Goal: Task Accomplishment & Management: Manage account settings

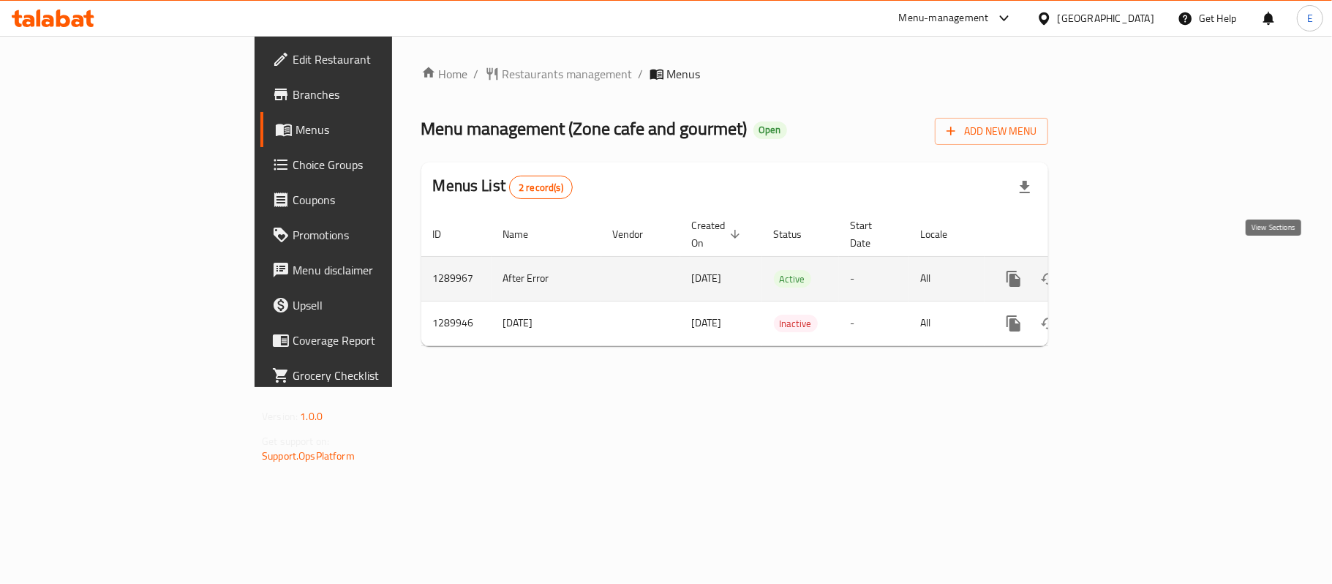
click at [1128, 270] on icon "enhanced table" at bounding box center [1119, 279] width 18 height 18
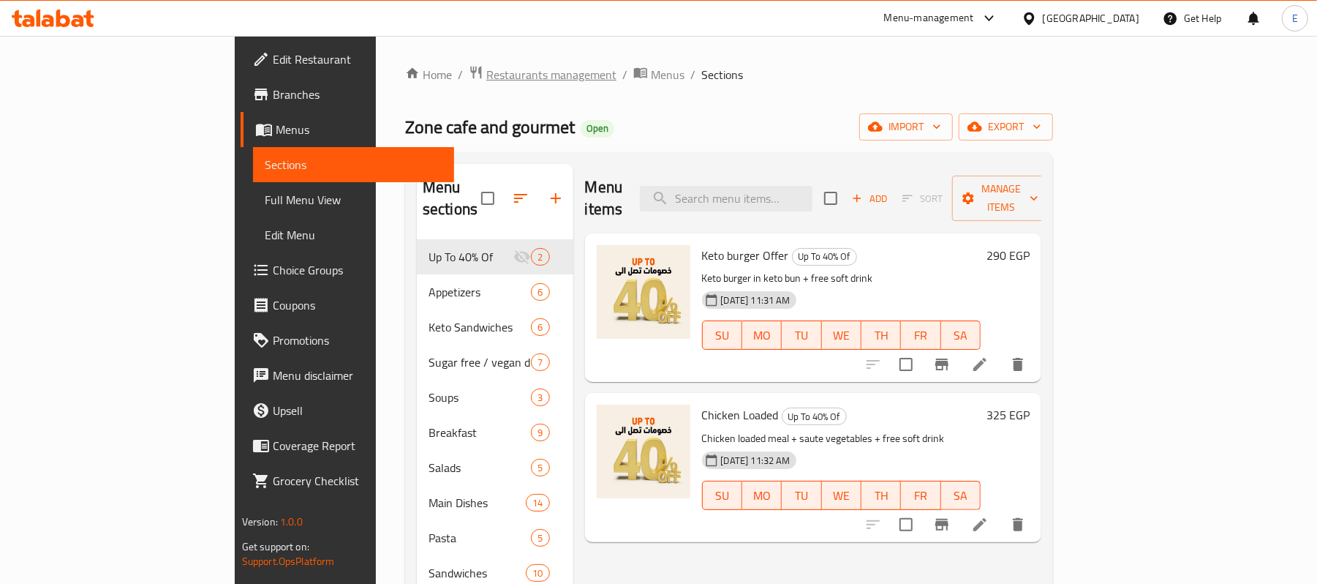
click at [486, 73] on span "Restaurants management" at bounding box center [551, 75] width 130 height 18
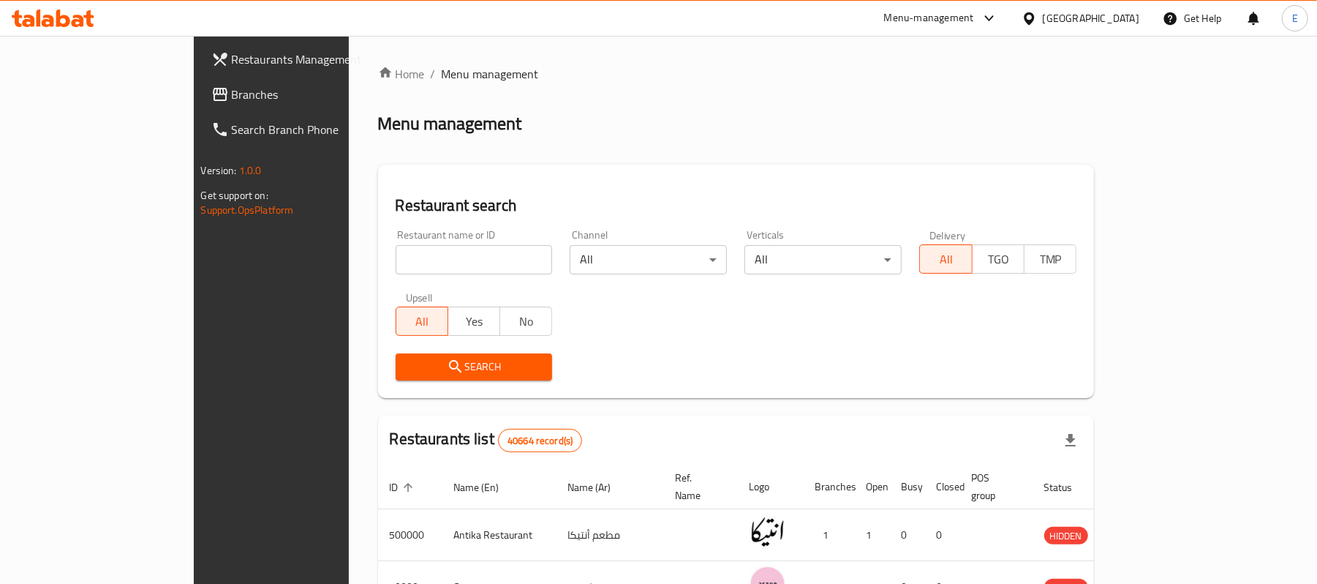
click at [396, 250] on input "search" at bounding box center [474, 259] width 157 height 29
paste input "686591"
type input "686591"
click button "Search" at bounding box center [474, 366] width 157 height 27
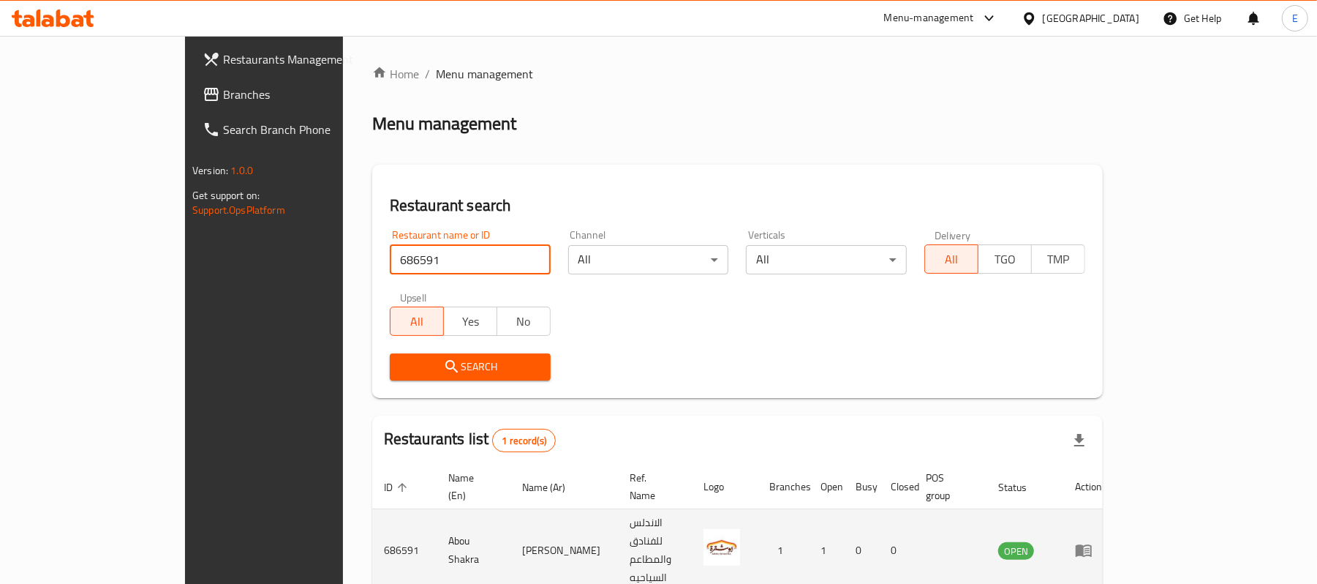
click at [1092, 545] on icon "enhanced table" at bounding box center [1084, 551] width 16 height 12
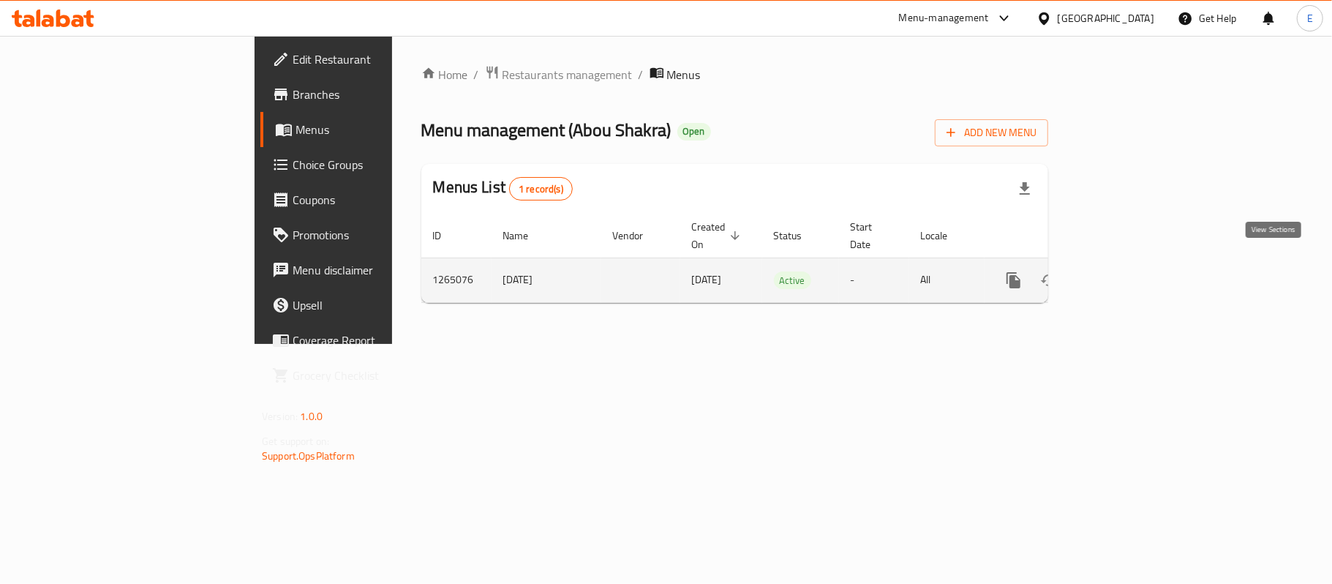
click at [1126, 274] on icon "enhanced table" at bounding box center [1119, 280] width 13 height 13
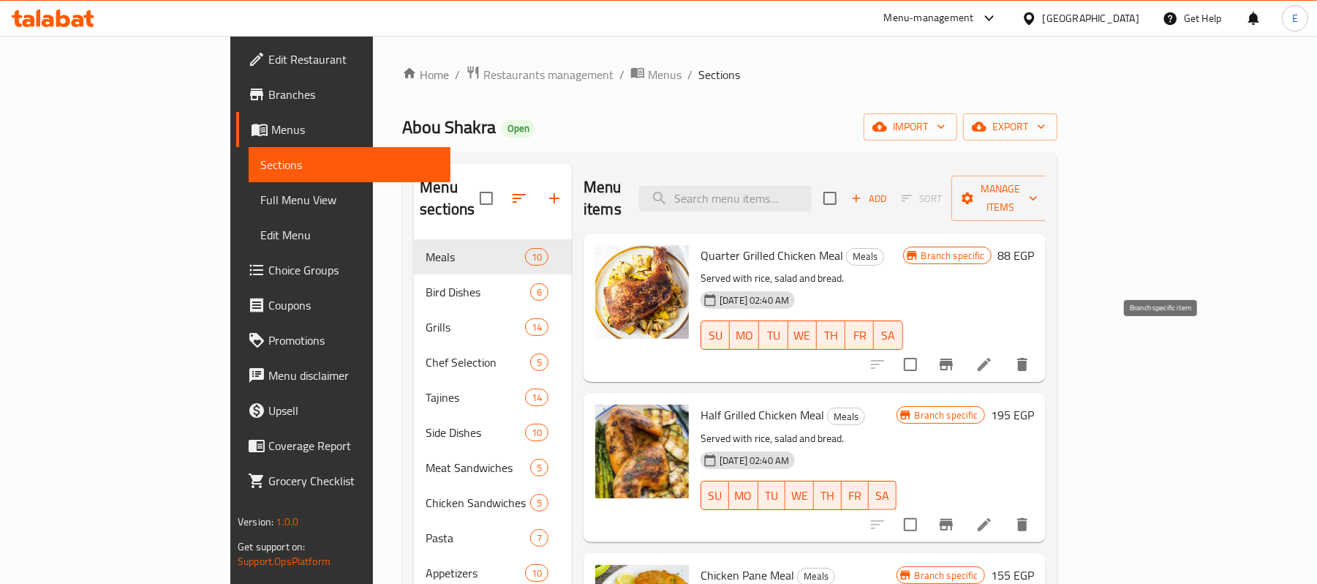
click at [953, 358] on icon "Branch-specific-item" at bounding box center [946, 364] width 13 height 12
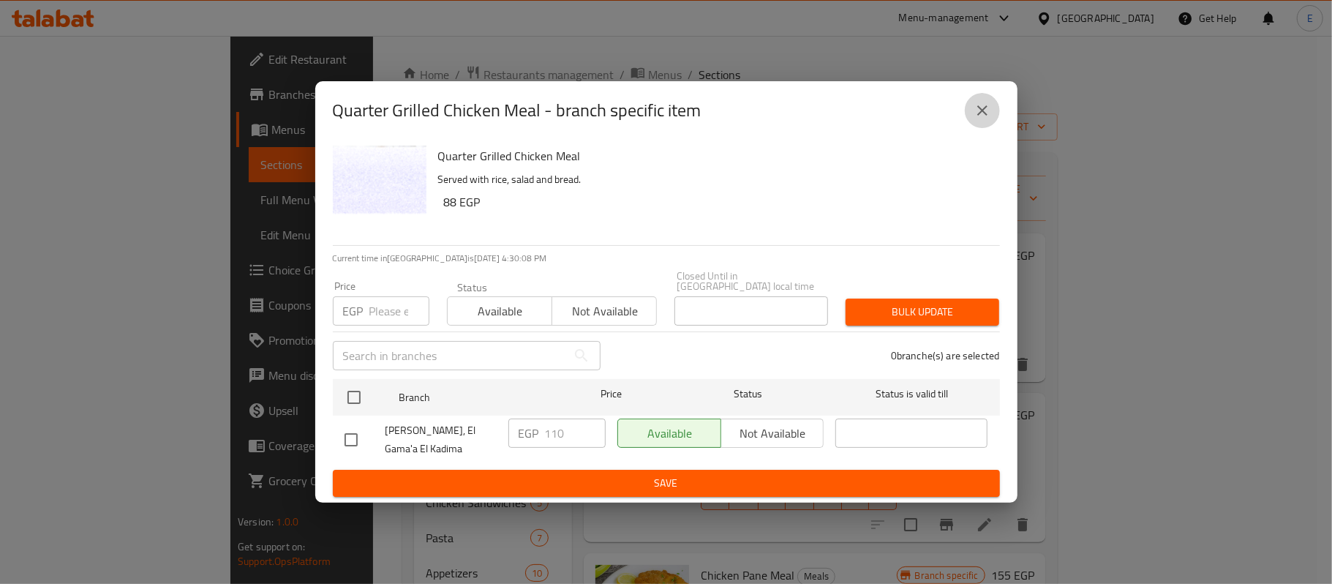
click at [977, 114] on icon "close" at bounding box center [983, 111] width 18 height 18
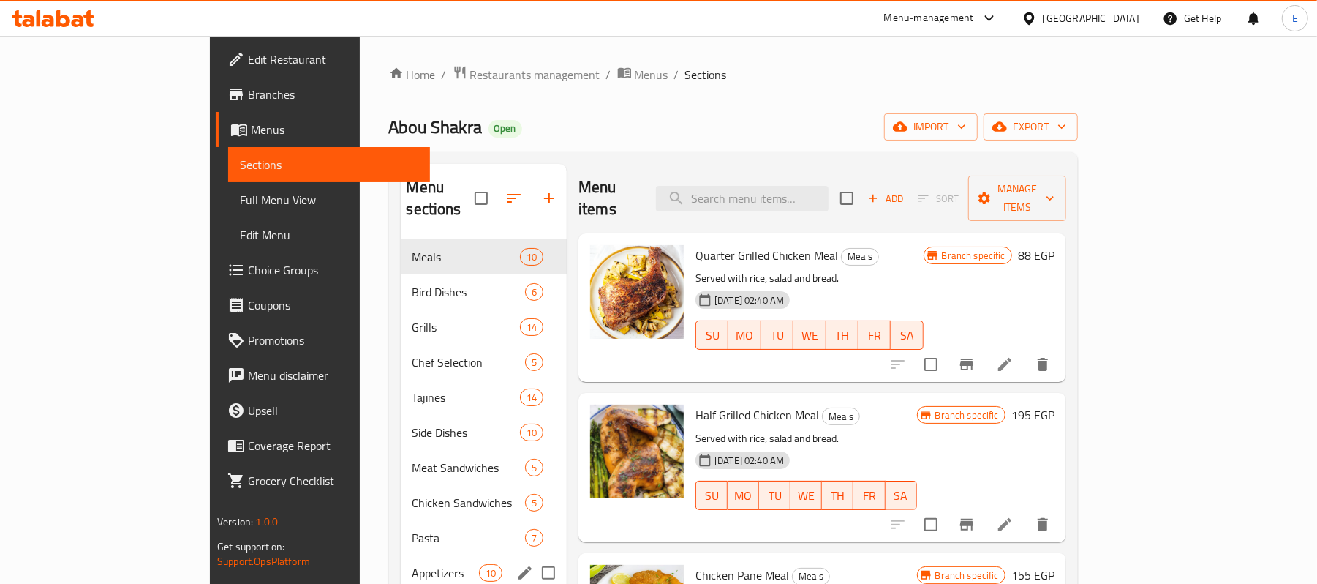
scroll to position [206, 0]
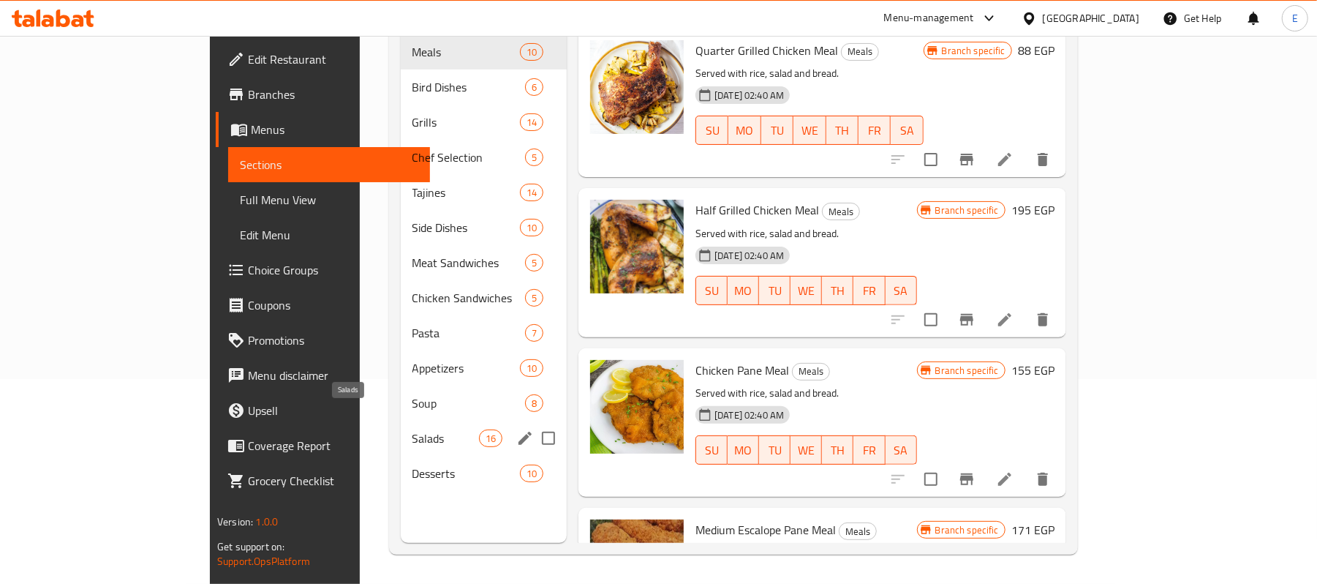
click at [413, 429] on span "Salads" at bounding box center [446, 438] width 67 height 18
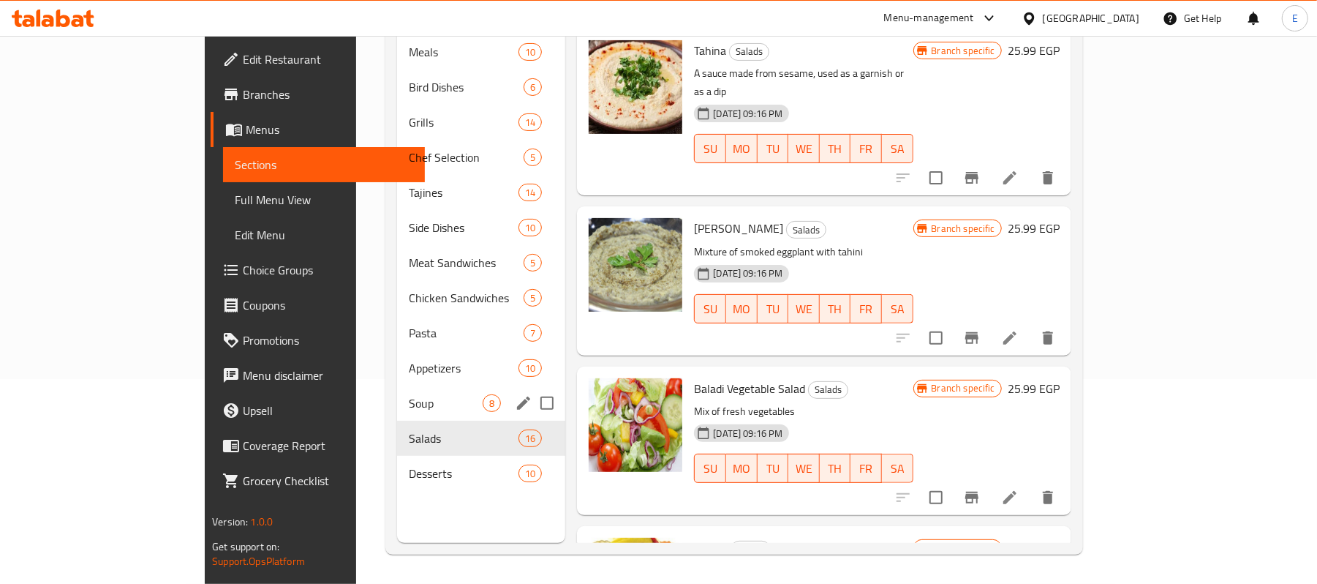
click at [399, 385] on div "Soup 8" at bounding box center [481, 402] width 168 height 35
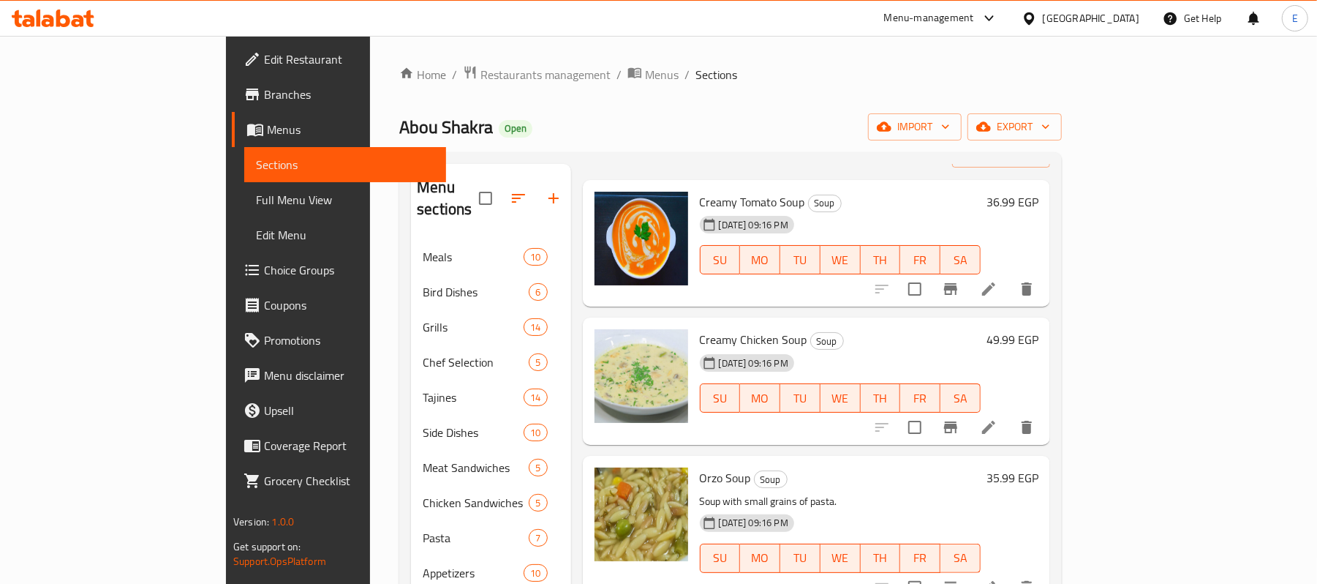
scroll to position [97, 0]
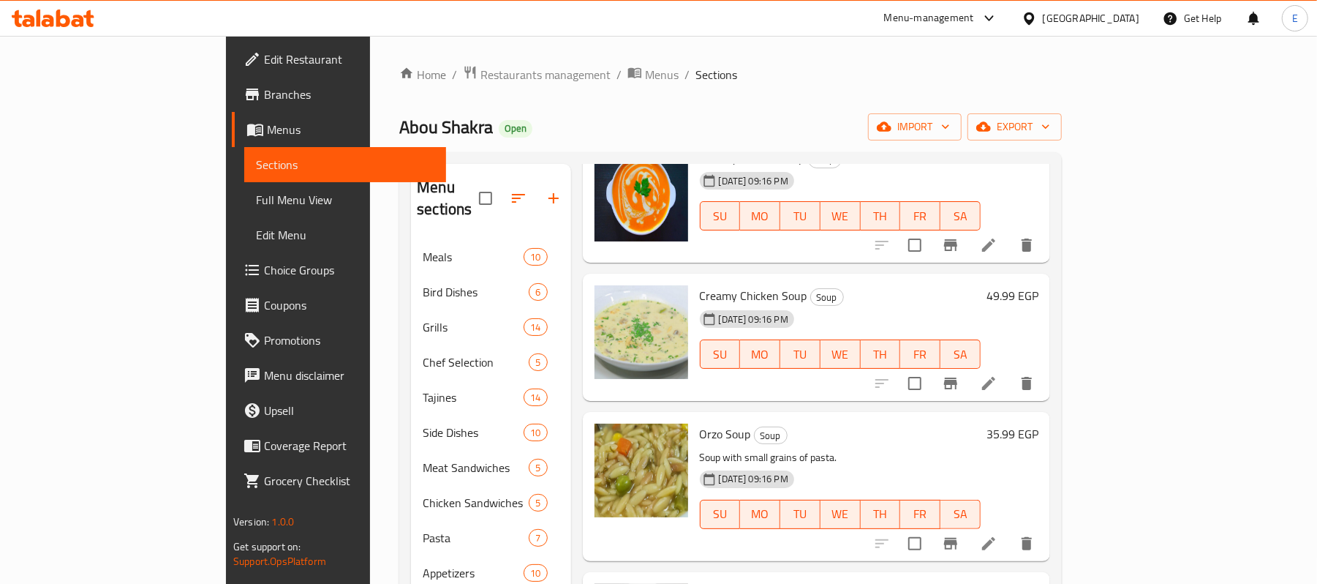
click at [712, 285] on span "Creamy Chicken Soup" at bounding box center [754, 296] width 108 height 22
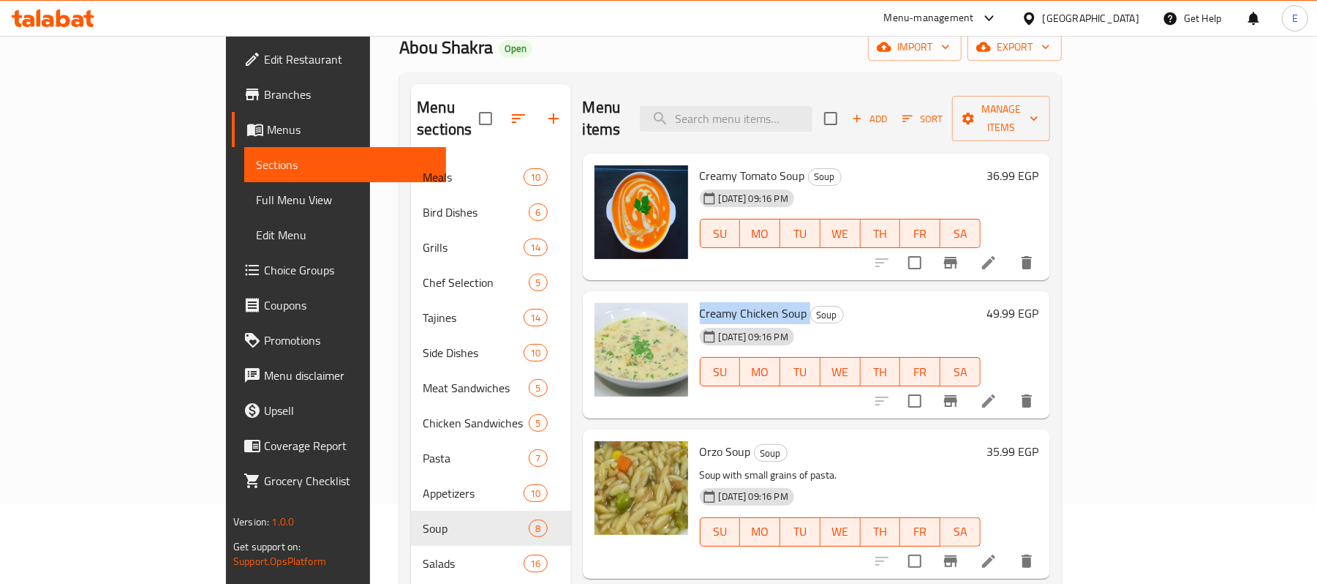
scroll to position [0, 0]
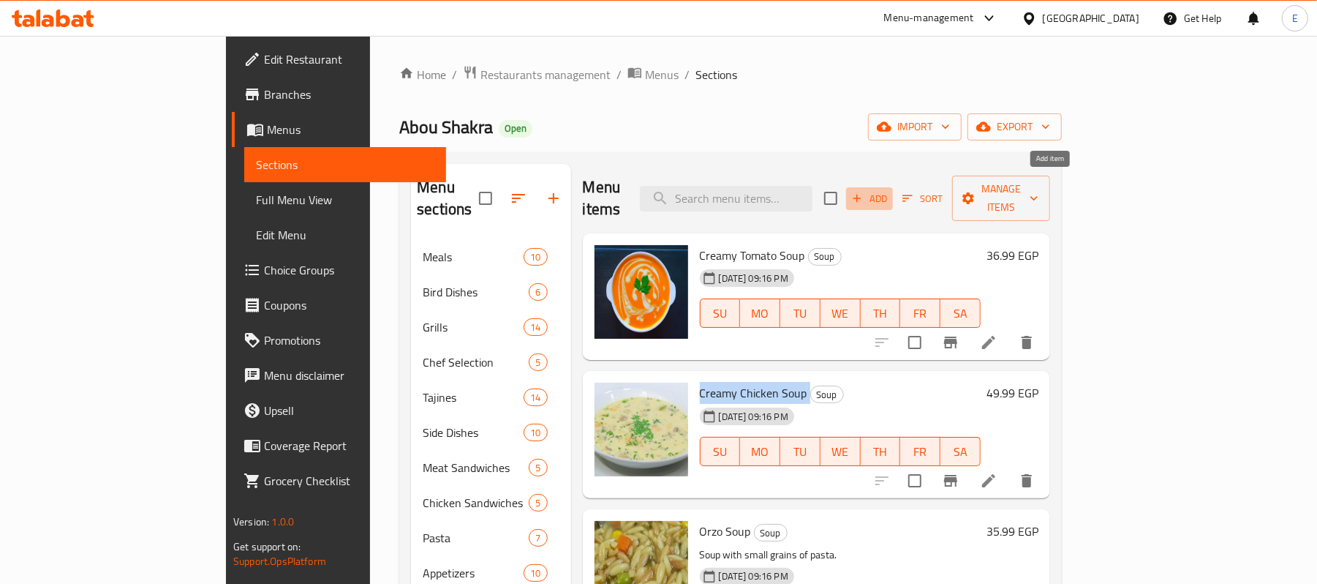
click at [889, 190] on span "Add" at bounding box center [869, 198] width 39 height 17
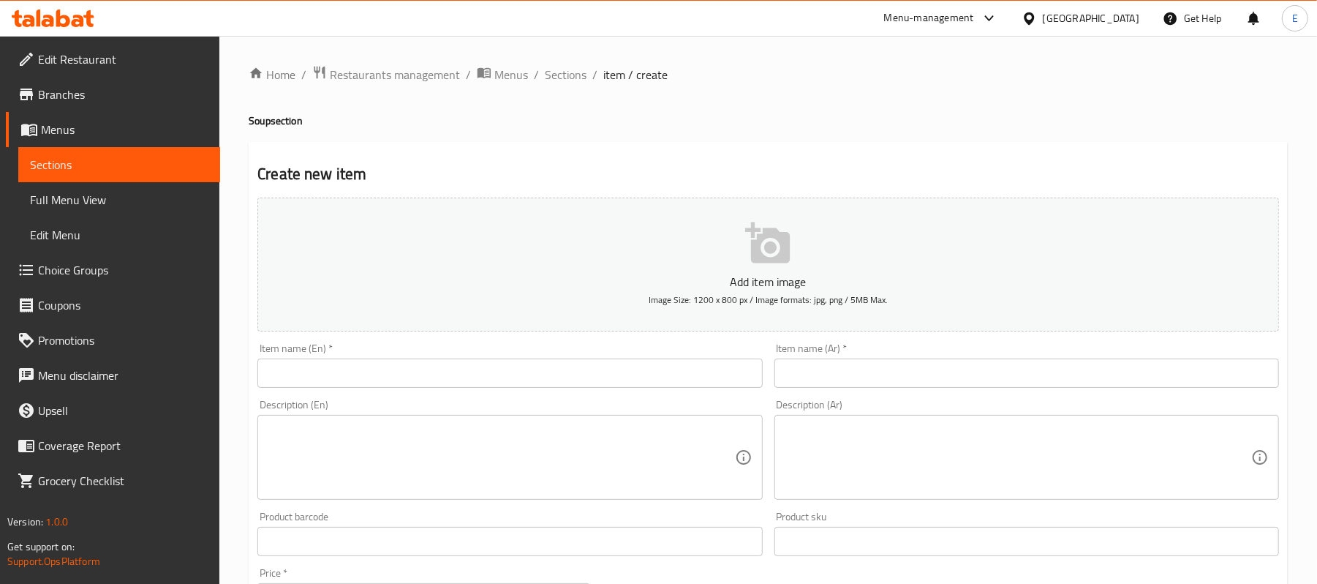
click at [920, 369] on input "text" at bounding box center [1027, 372] width 505 height 29
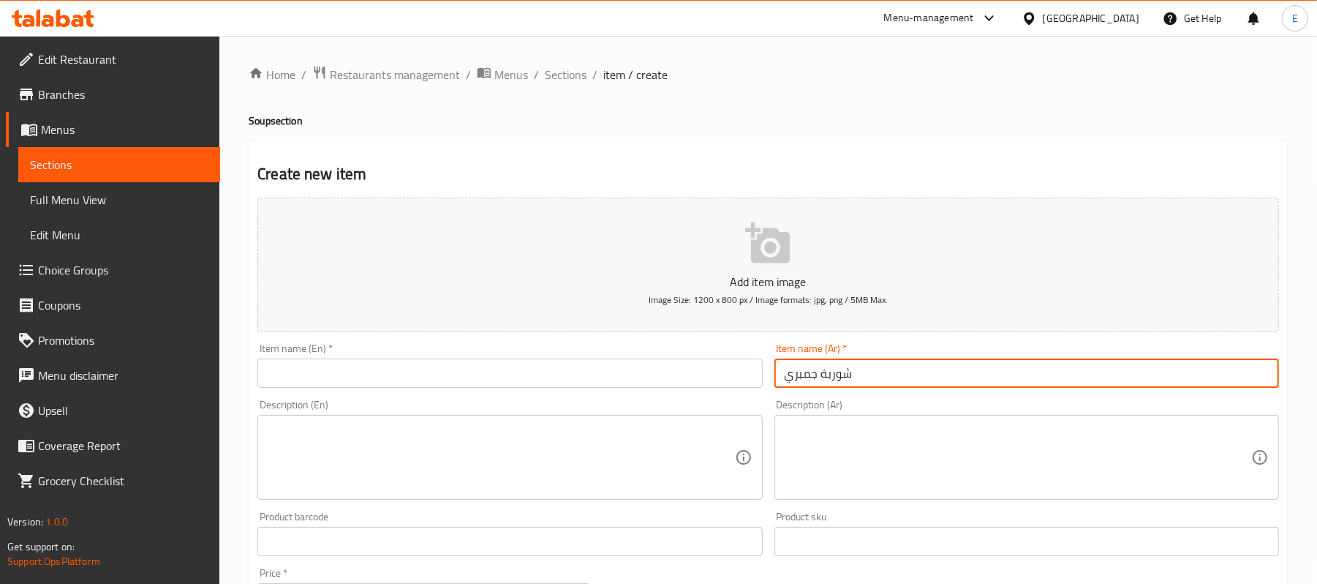
click at [920, 369] on input "شوربة جمبري" at bounding box center [1027, 372] width 505 height 29
type input "شوربة جمبري"
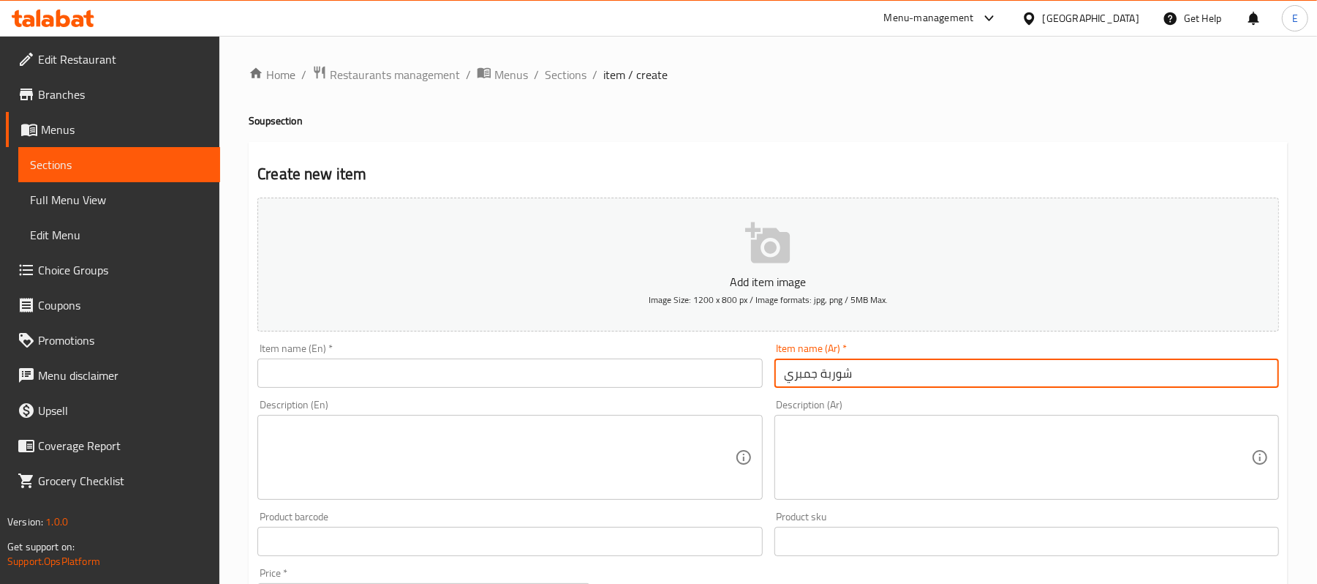
click at [338, 361] on input "text" at bounding box center [509, 372] width 505 height 29
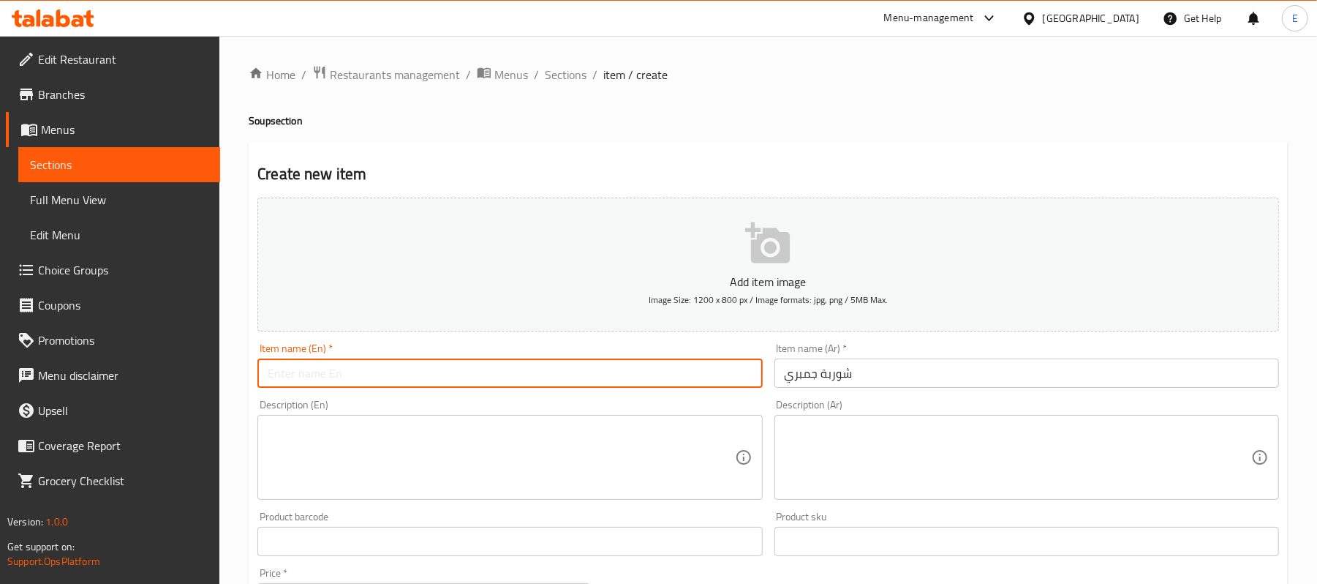
paste input "Shrimp soup"
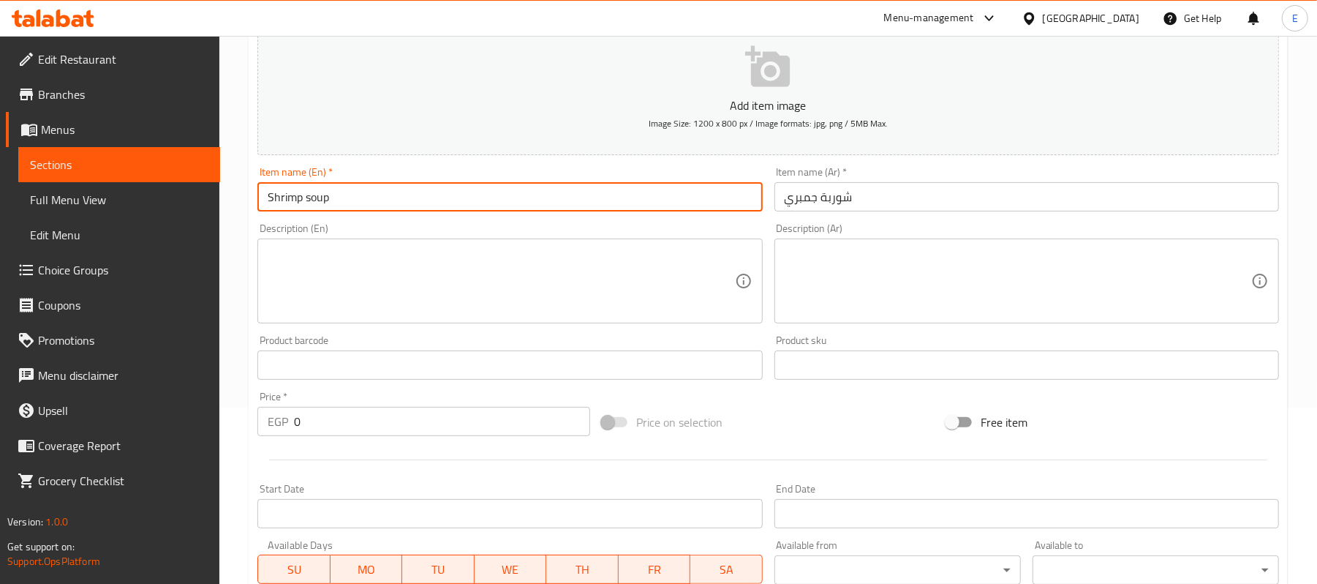
scroll to position [448, 0]
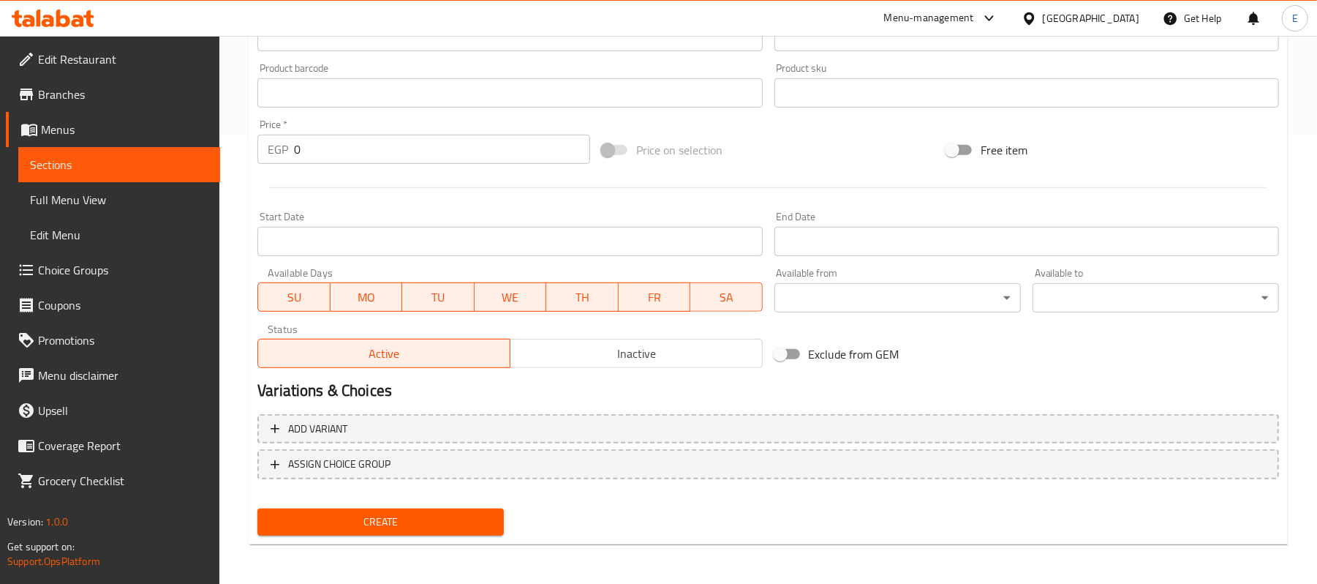
type input "Shrimp soup"
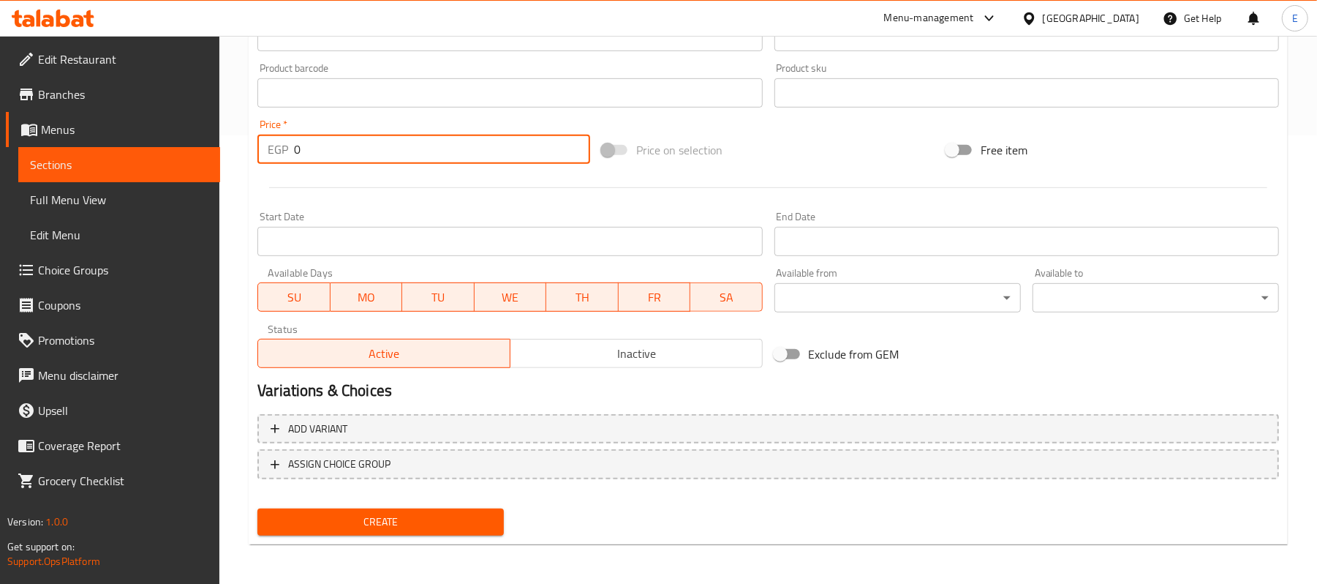
drag, startPoint x: 312, startPoint y: 145, endPoint x: 249, endPoint y: 168, distance: 66.2
click at [249, 168] on div "Create new item Add item image Image Size: 1200 x 800 px / Image formats: jpg, …" at bounding box center [768, 119] width 1039 height 851
type input "140"
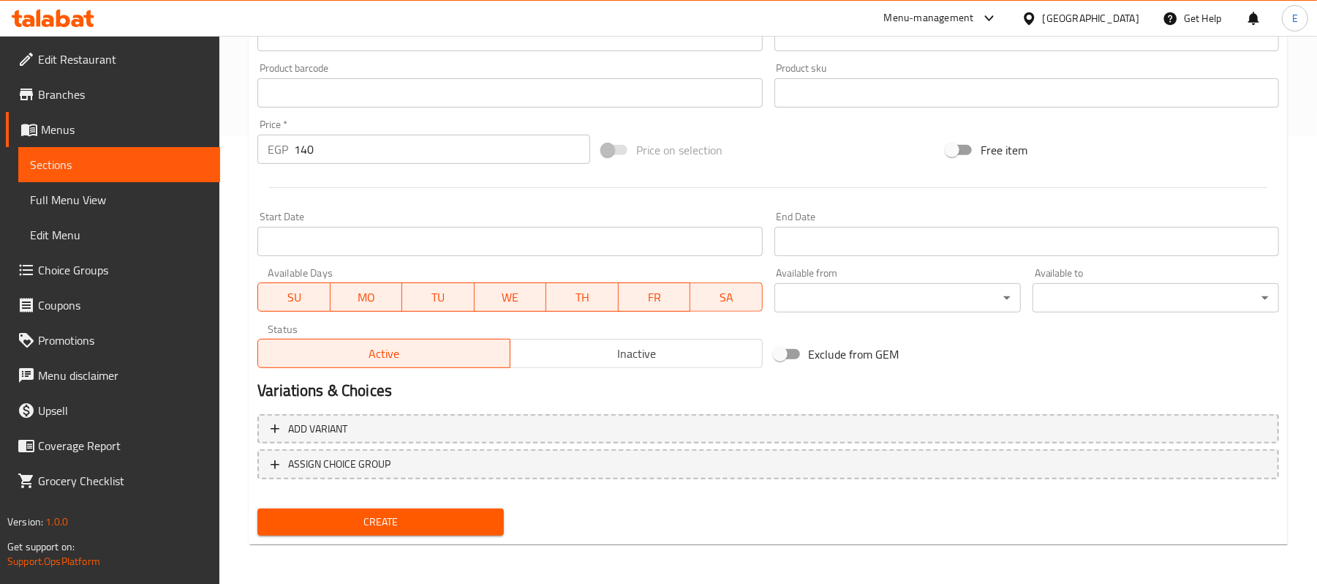
click at [237, 212] on div "Home / Restaurants management / Menus / Sections / item / create Soup section C…" at bounding box center [768, 86] width 1098 height 998
click at [331, 516] on span "Create" at bounding box center [380, 522] width 223 height 18
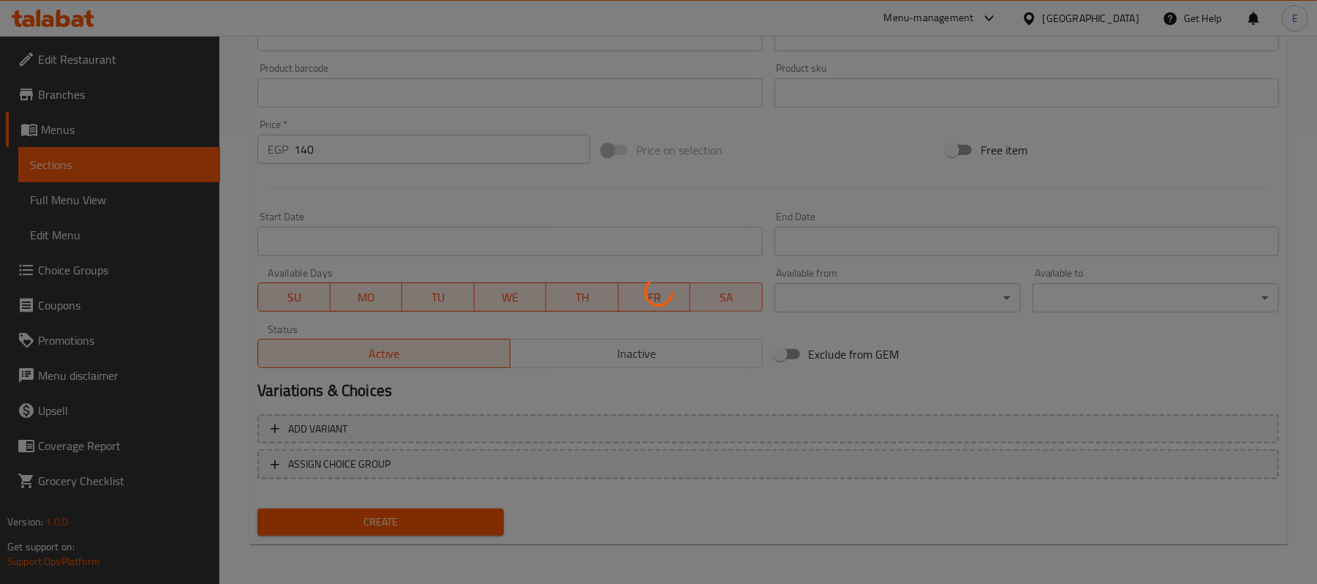
type input "0"
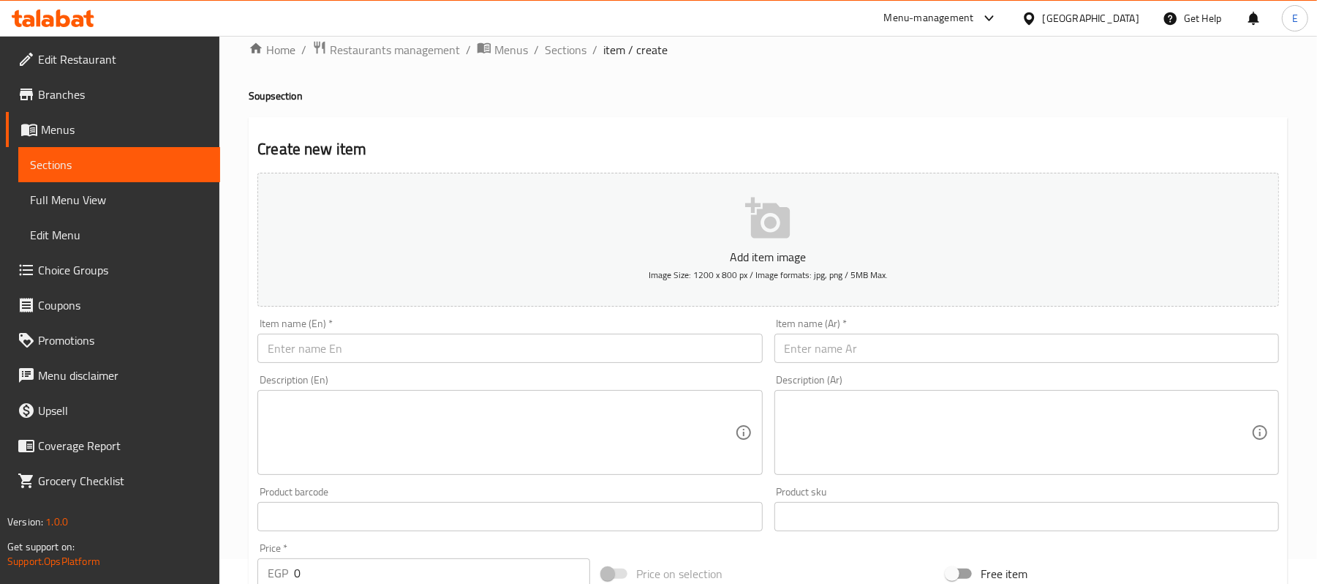
scroll to position [0, 0]
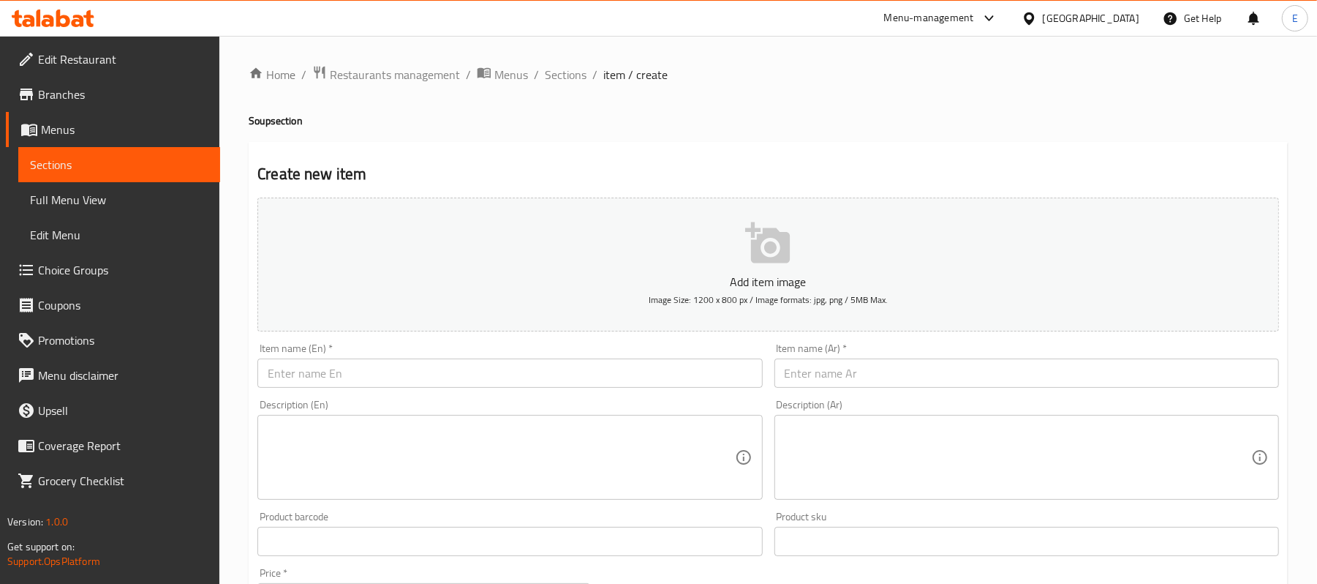
drag, startPoint x: 545, startPoint y: 75, endPoint x: 674, endPoint y: 105, distance: 132.4
click at [545, 75] on span "Sections" at bounding box center [566, 75] width 42 height 18
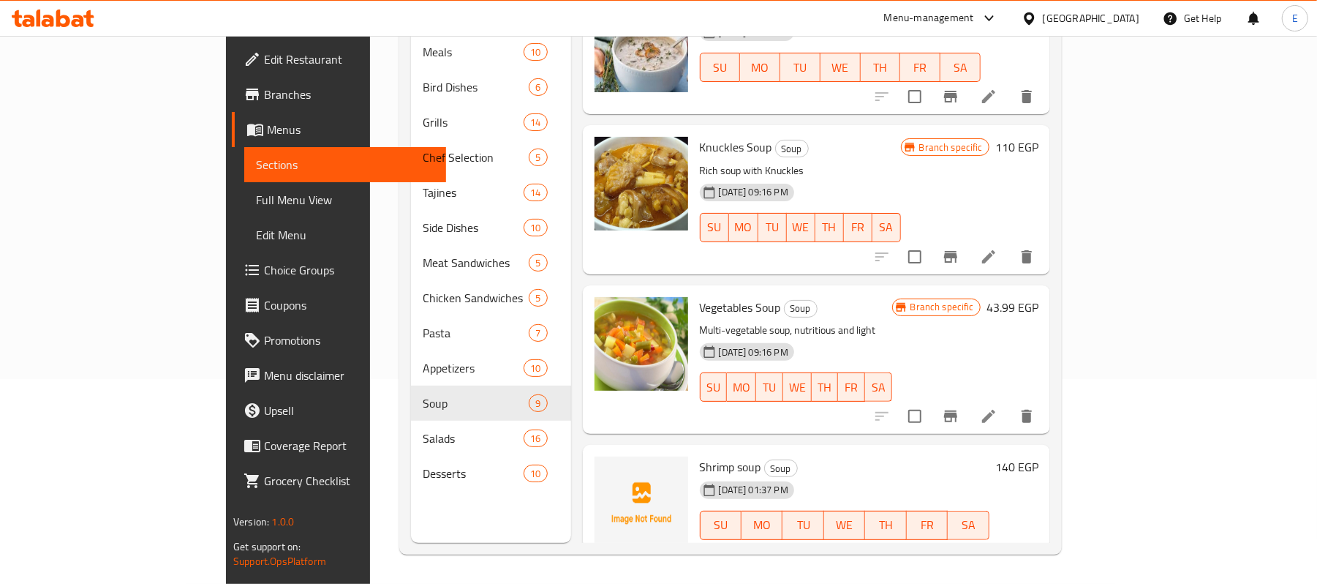
scroll to position [802, 0]
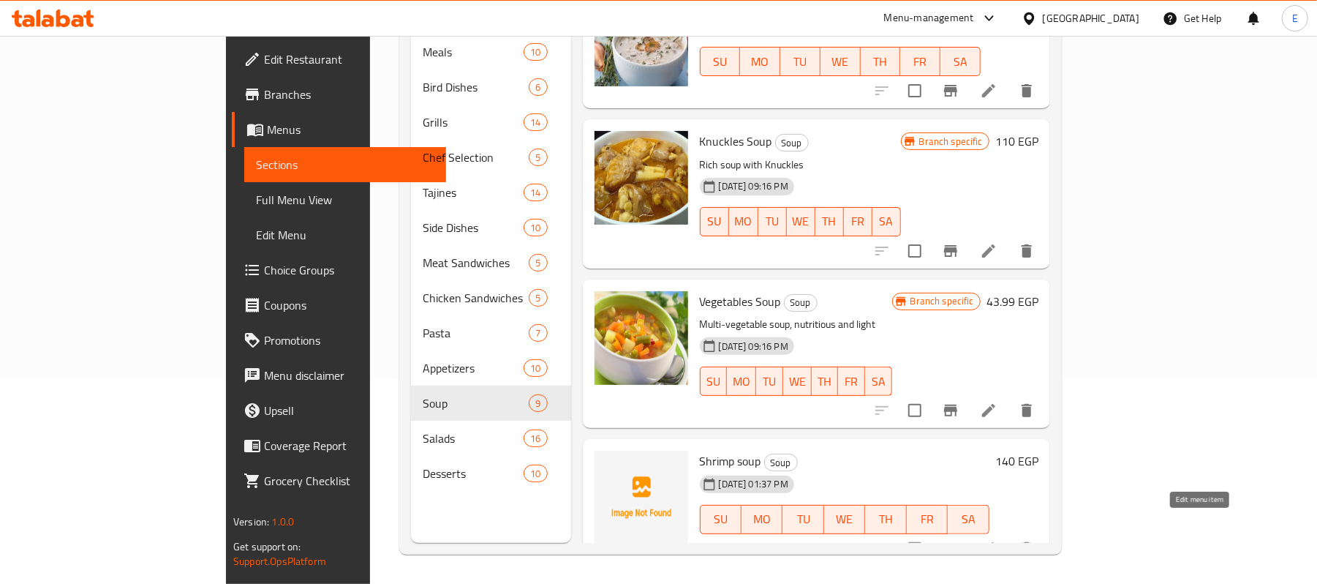
click at [996, 542] on icon at bounding box center [988, 548] width 13 height 13
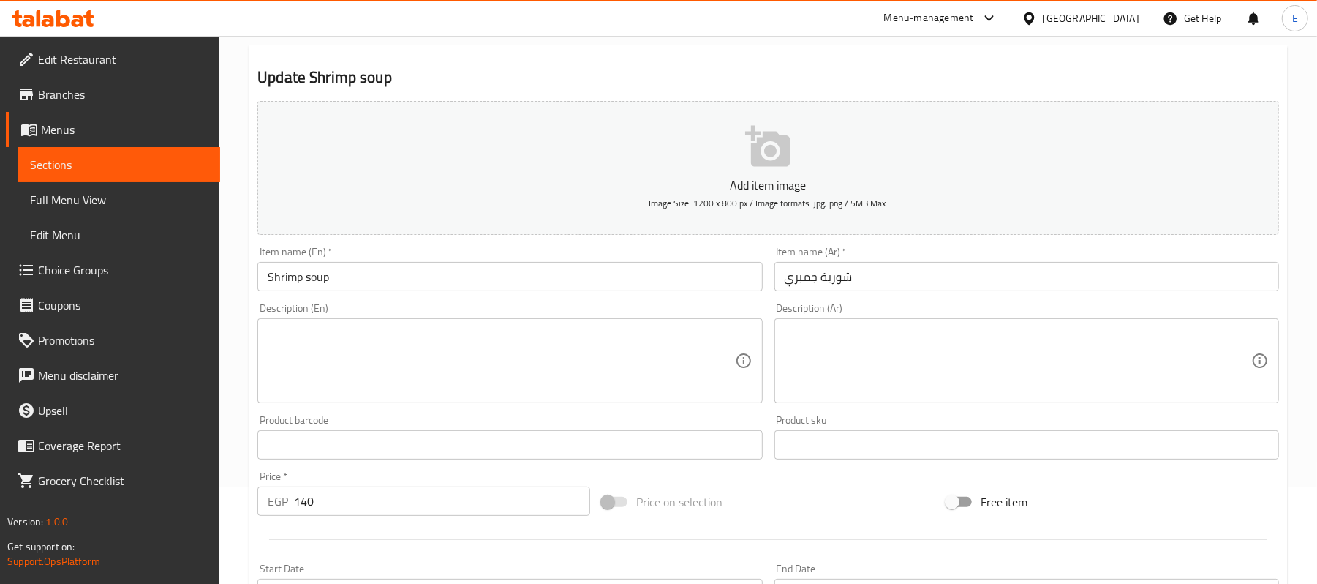
scroll to position [448, 0]
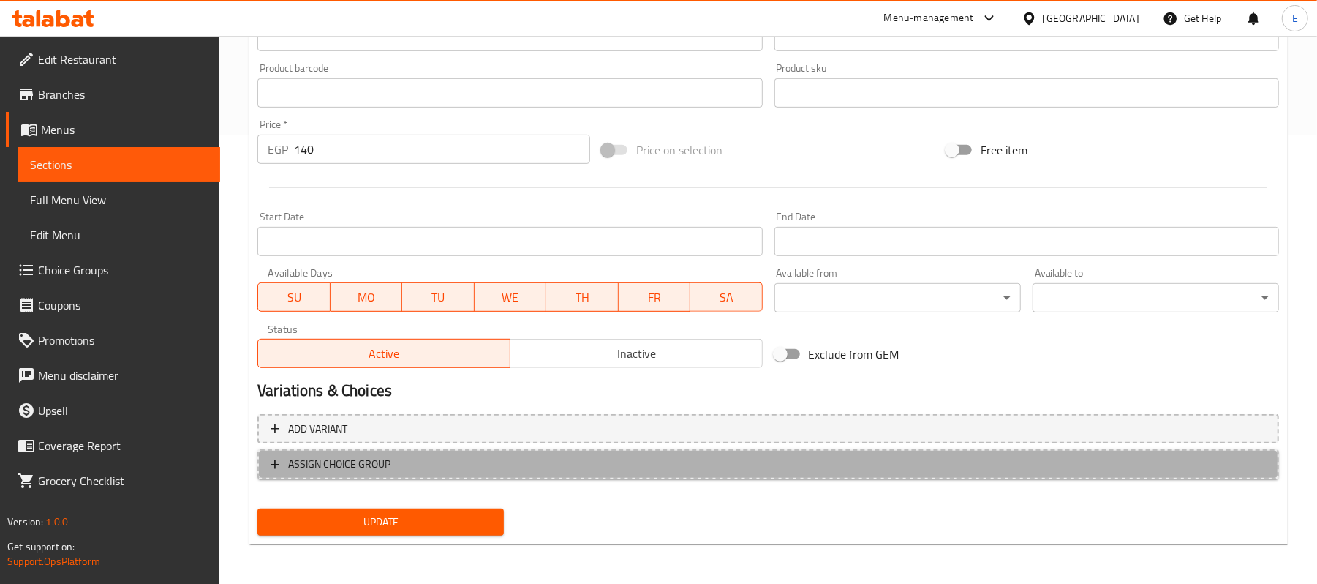
click at [402, 460] on span "ASSIGN CHOICE GROUP" at bounding box center [769, 464] width 996 height 18
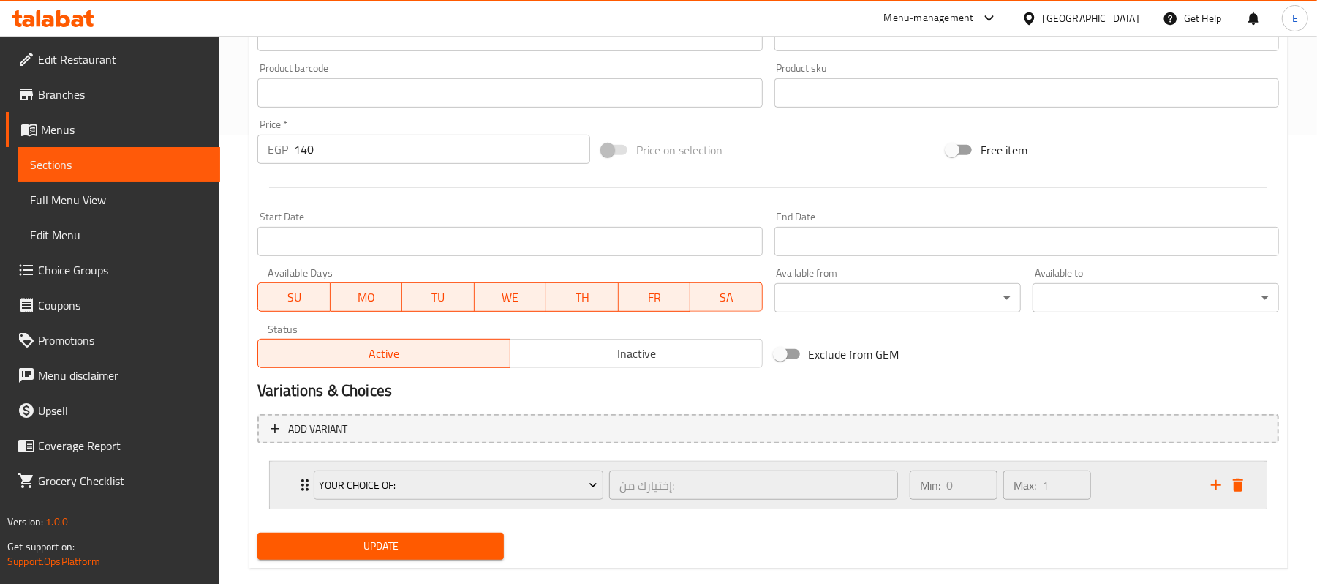
click at [293, 478] on div "Your Choice Of: إختيارك من: ​ Min: 0 ​ Max: 1 ​" at bounding box center [768, 485] width 997 height 47
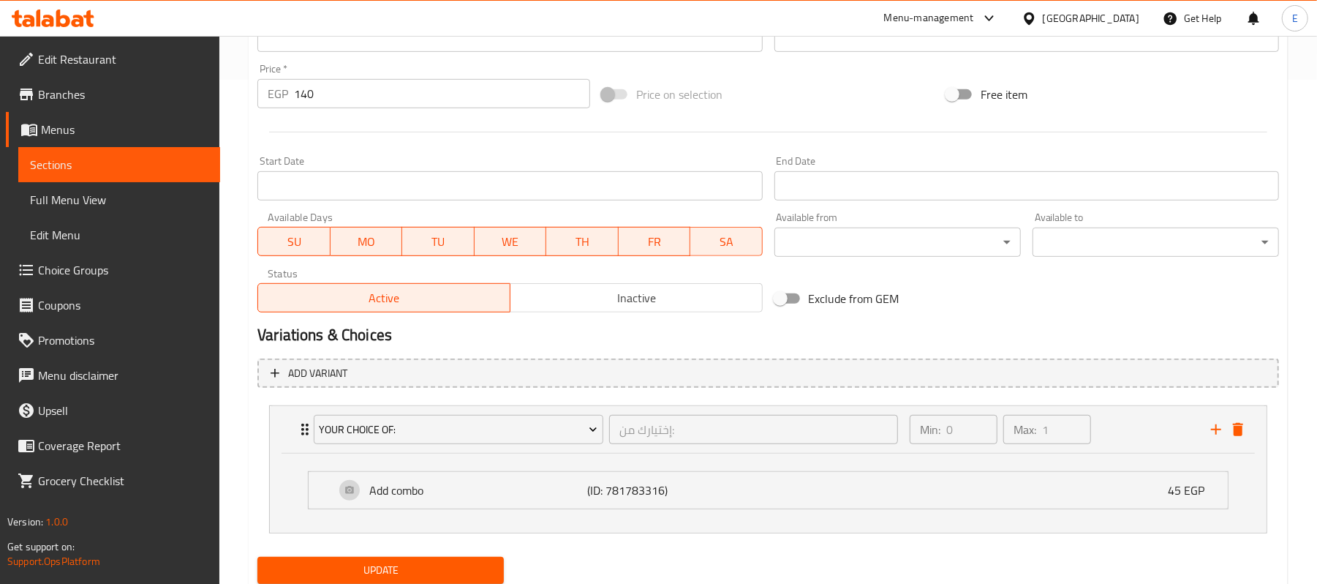
scroll to position [554, 0]
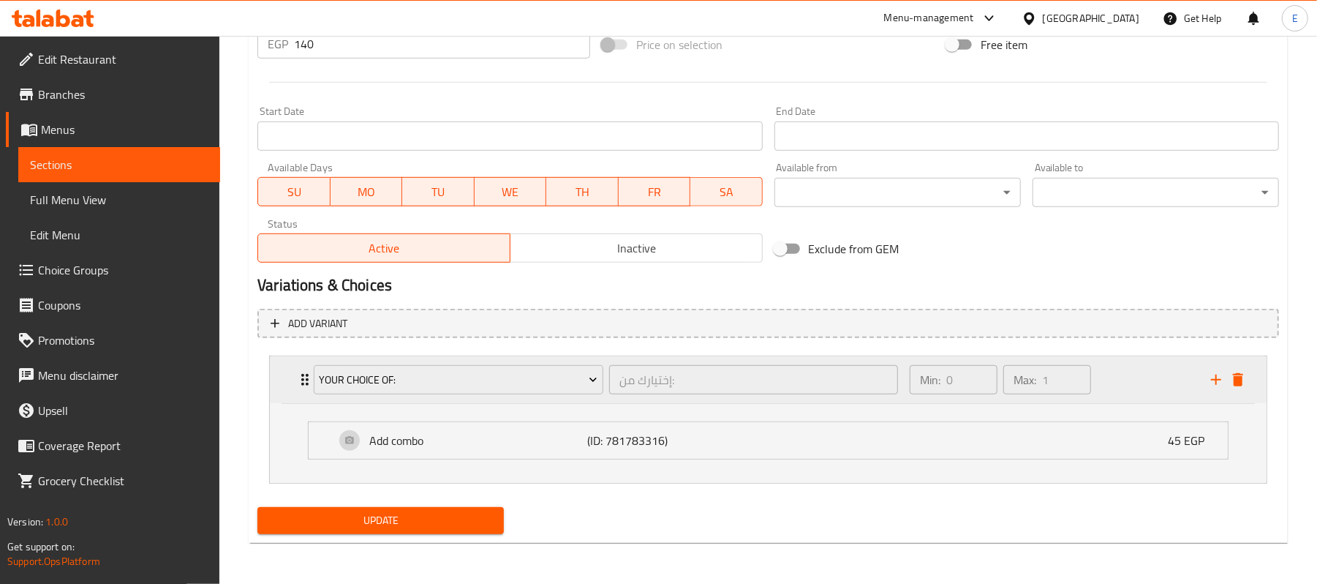
click at [1245, 388] on div "Expand" at bounding box center [1227, 380] width 44 height 22
click at [1238, 384] on icon "delete" at bounding box center [1238, 379] width 10 height 13
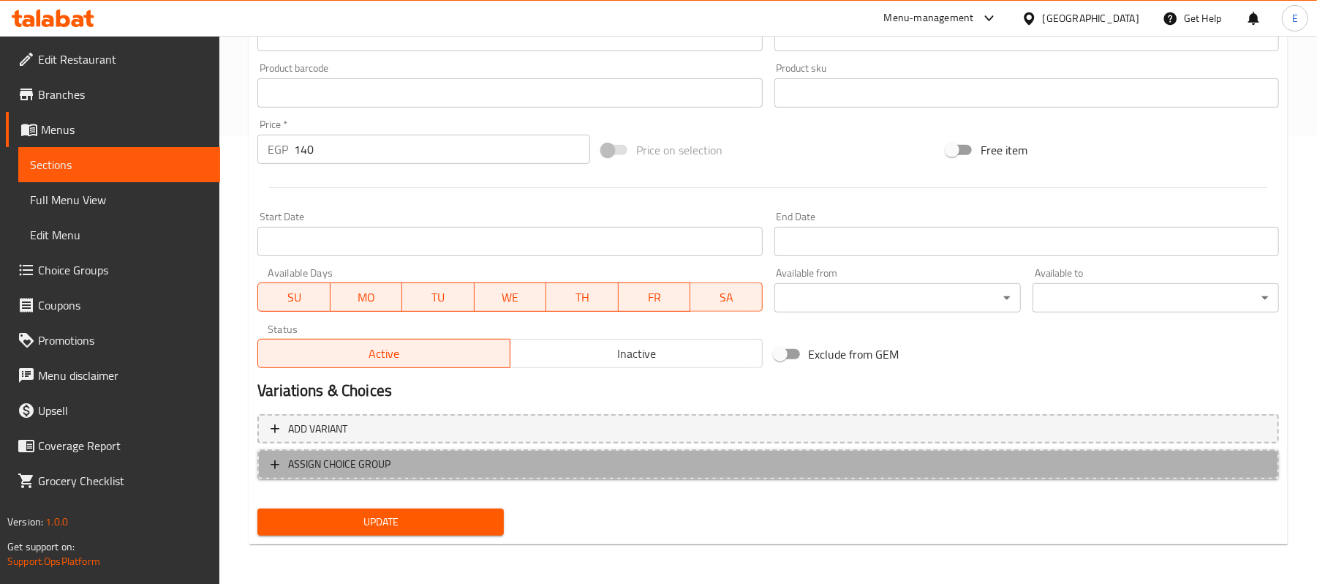
click at [364, 470] on span "ASSIGN CHOICE GROUP" at bounding box center [339, 464] width 102 height 18
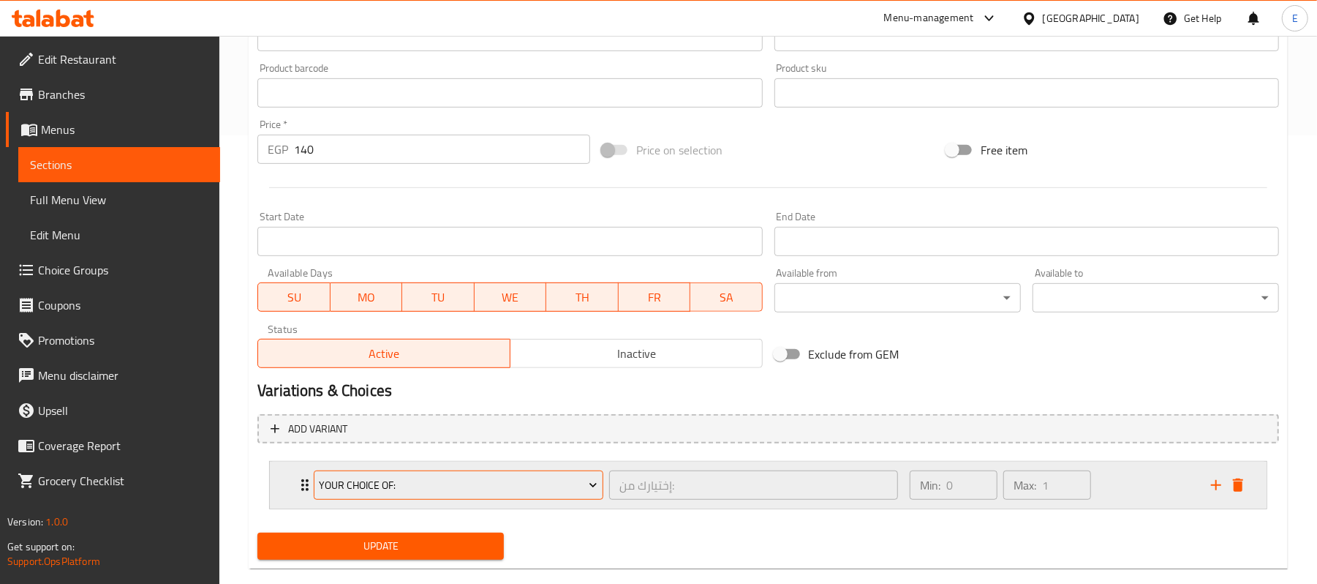
click at [410, 481] on span "Your Choice Of:" at bounding box center [459, 485] width 279 height 18
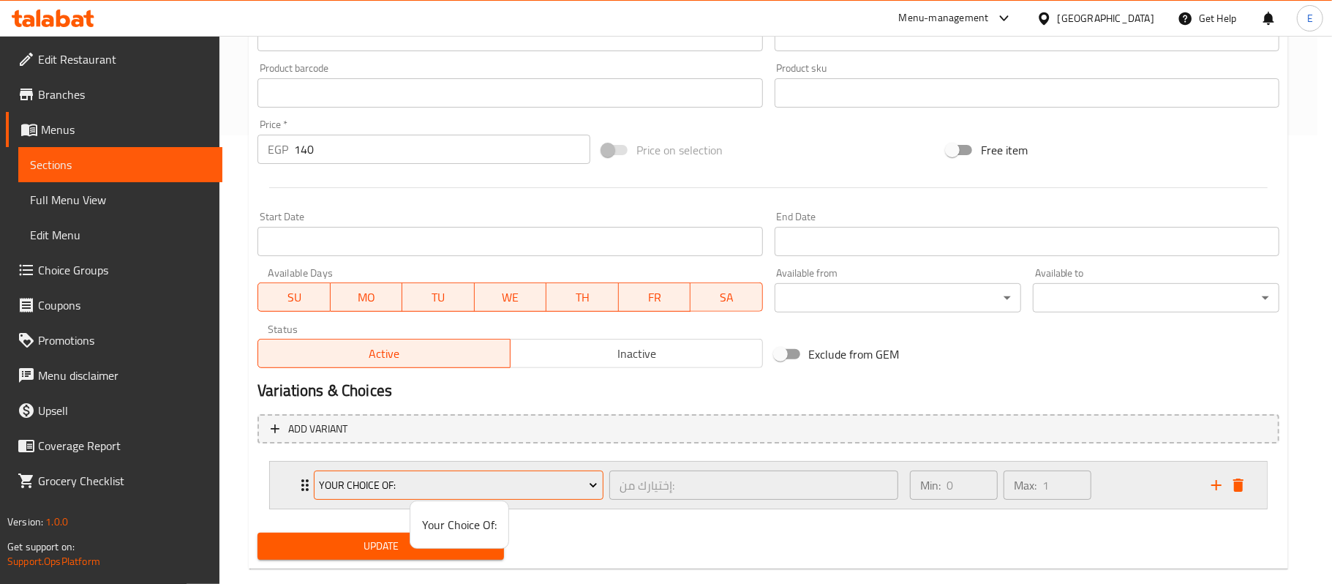
click at [410, 481] on div at bounding box center [666, 292] width 1332 height 584
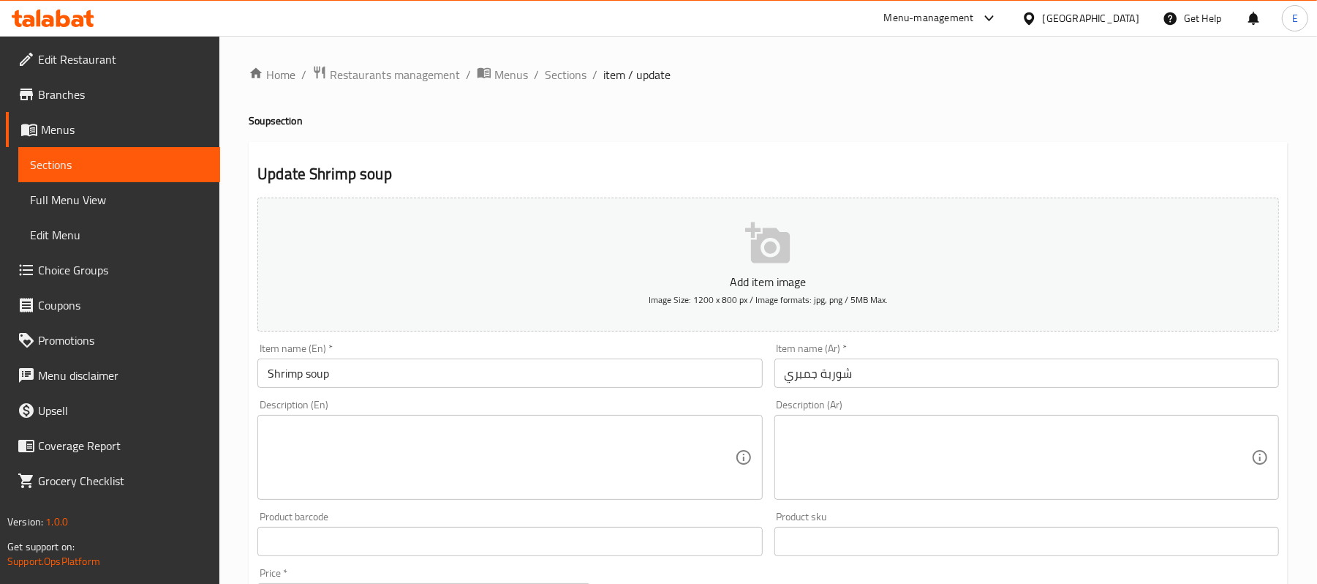
click at [97, 256] on link "Choice Groups" at bounding box center [113, 269] width 214 height 35
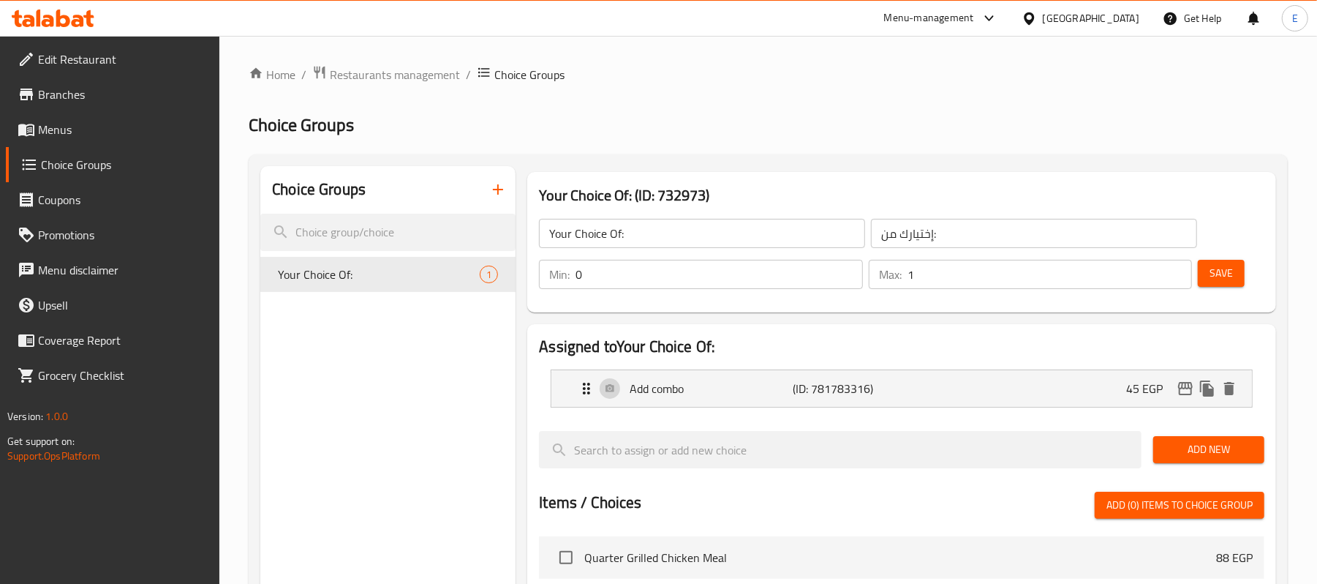
click at [494, 189] on icon "button" at bounding box center [498, 190] width 18 height 18
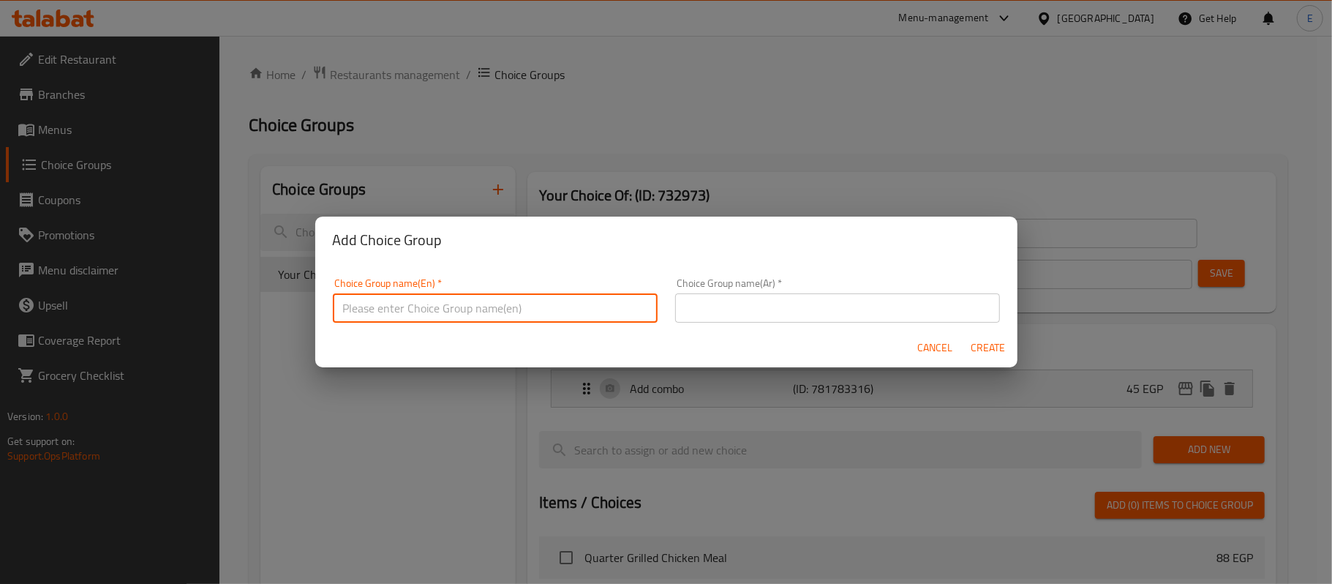
click at [534, 301] on input "text" at bounding box center [495, 307] width 325 height 29
click at [439, 304] on input "Your Choice Of Pizza" at bounding box center [495, 307] width 325 height 29
click at [439, 305] on input "Your Choice Of Pizza" at bounding box center [495, 307] width 325 height 29
type input "Your Choice Of soup"
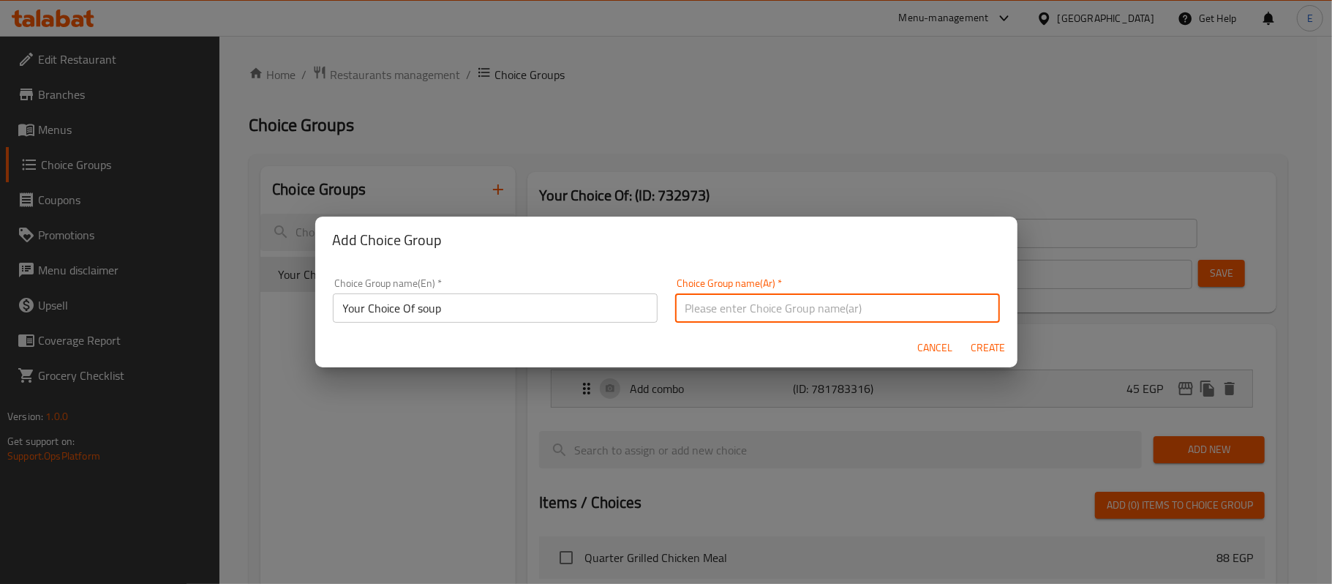
click at [718, 315] on input "text" at bounding box center [837, 307] width 325 height 29
type input "اختيارك من الشوربة"
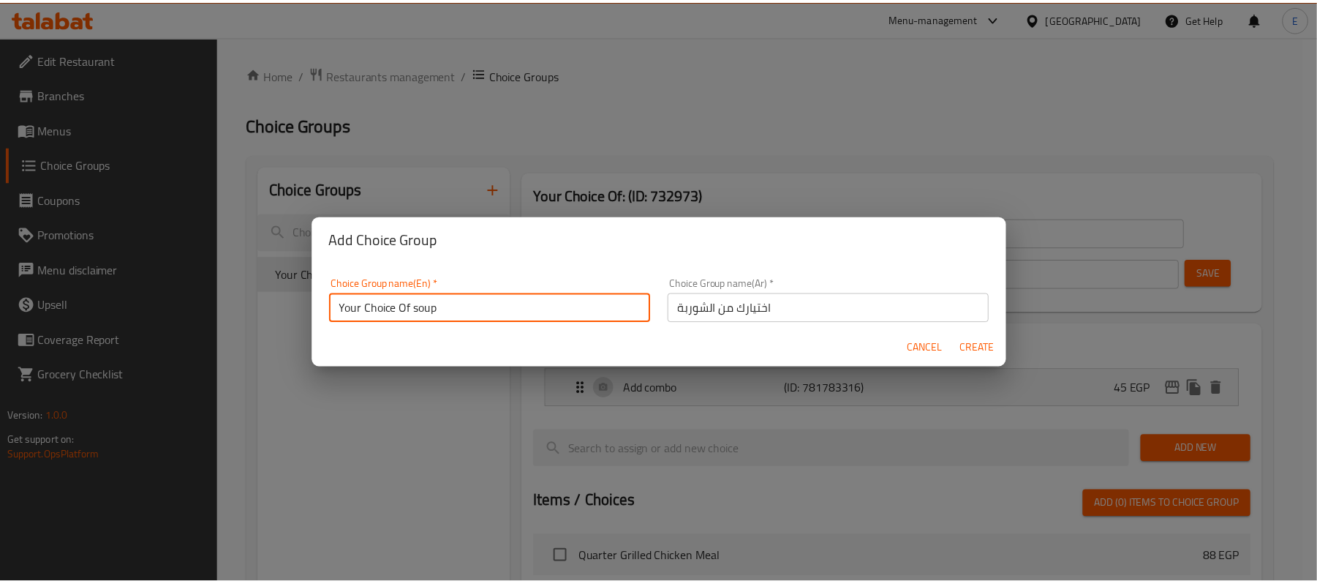
scroll to position [4, 0]
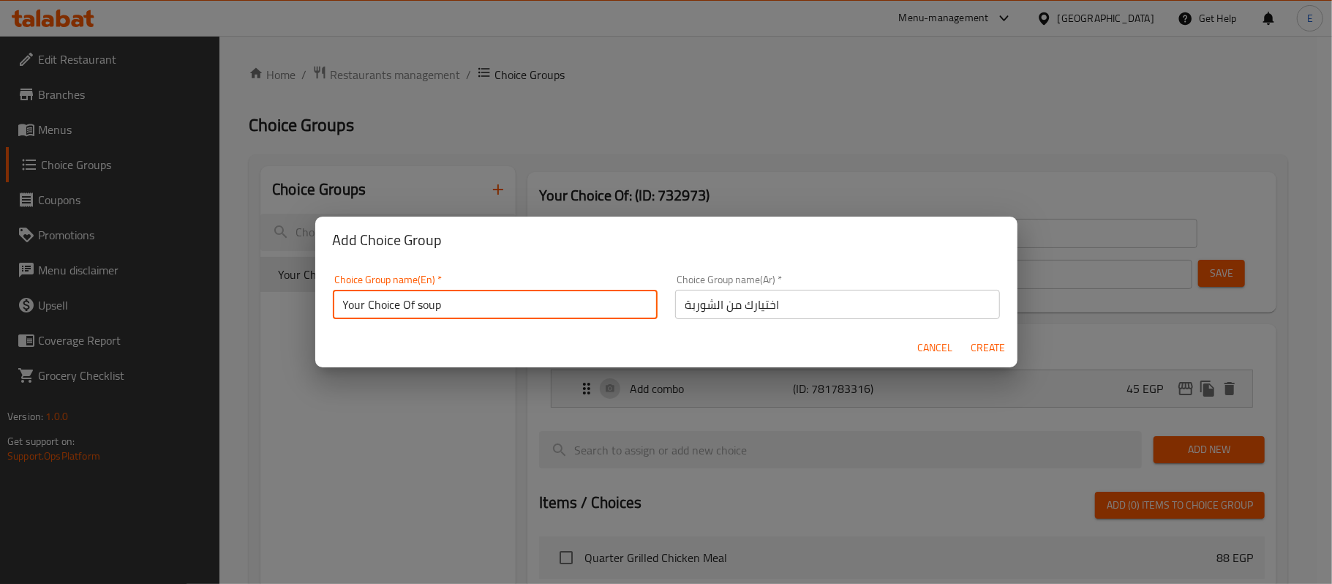
click at [420, 313] on input "Your Choice Of soup" at bounding box center [495, 304] width 325 height 29
type input "Your Choice Of Soup"
click at [1007, 351] on button "Create" at bounding box center [988, 347] width 47 height 27
type input "Your Choice Of Soup"
type input "اختيارك من الشوربة"
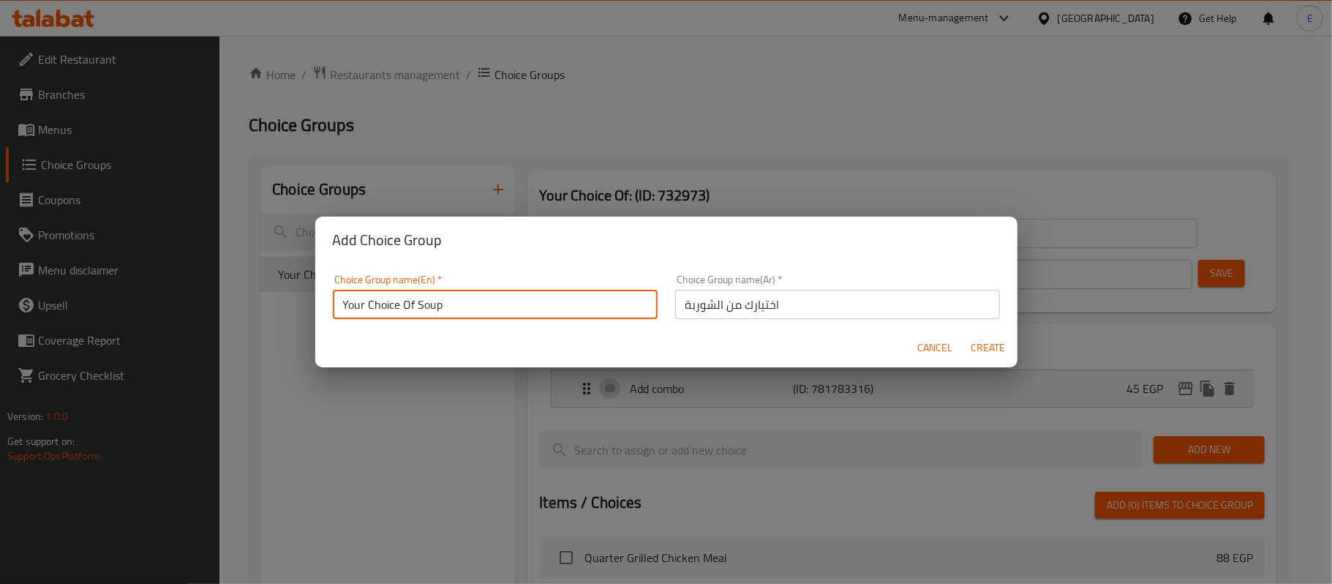
type input "0"
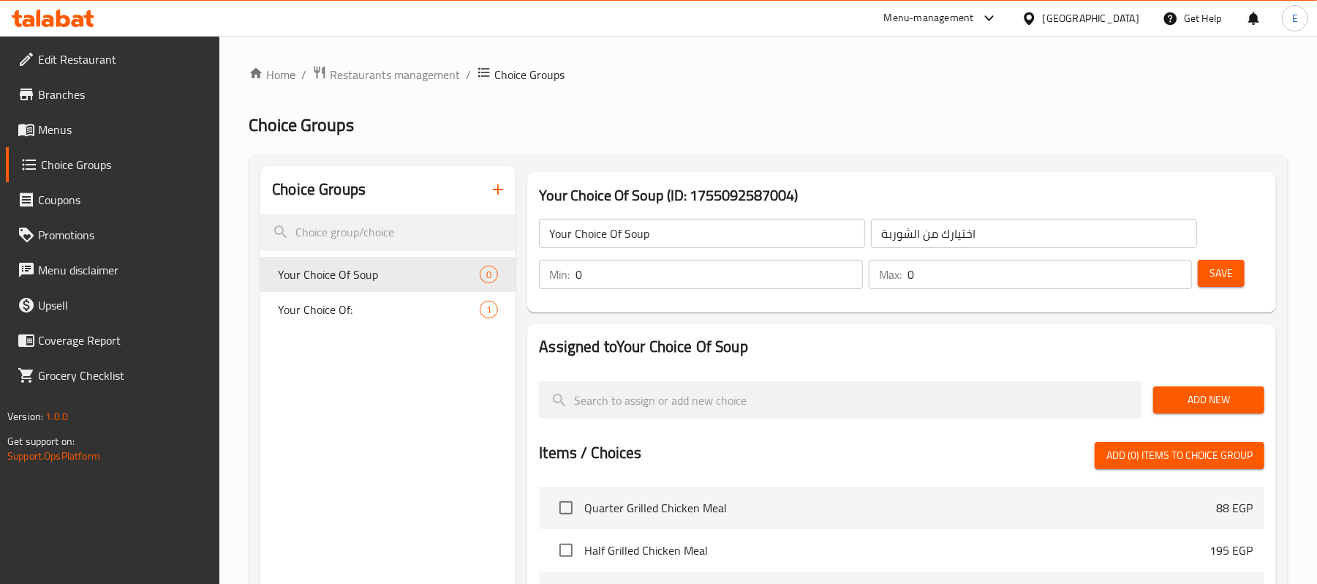
click at [761, 282] on input "0" at bounding box center [719, 274] width 287 height 29
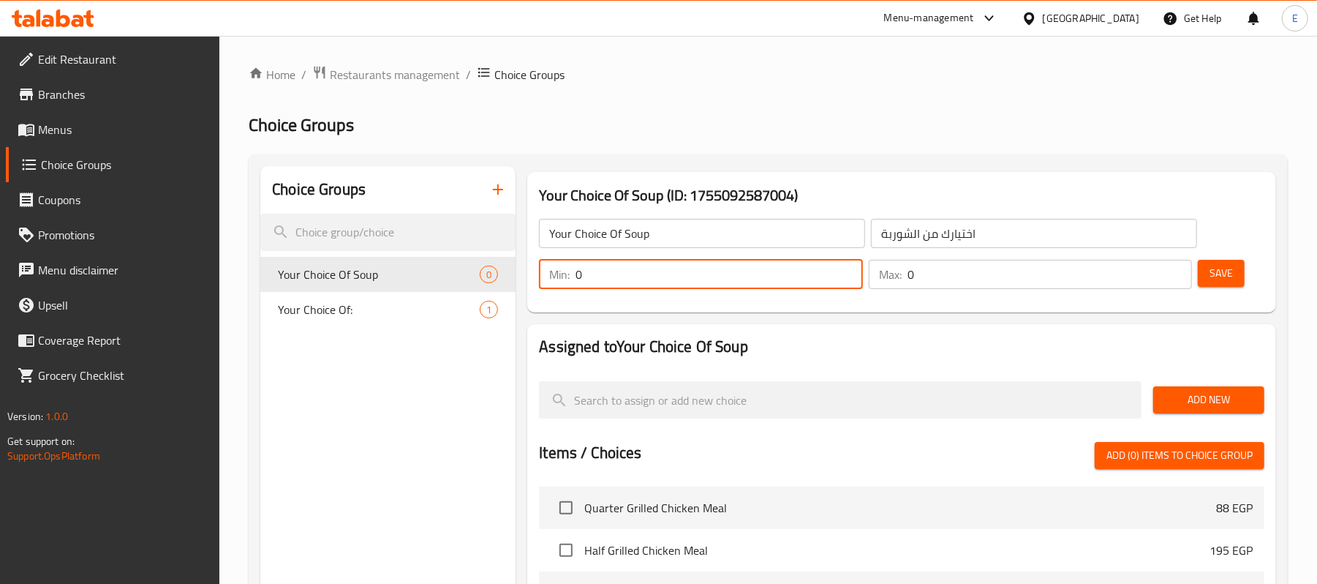
click at [761, 282] on input "0" at bounding box center [719, 274] width 287 height 29
type input "1"
click at [955, 288] on input "0" at bounding box center [1050, 274] width 285 height 29
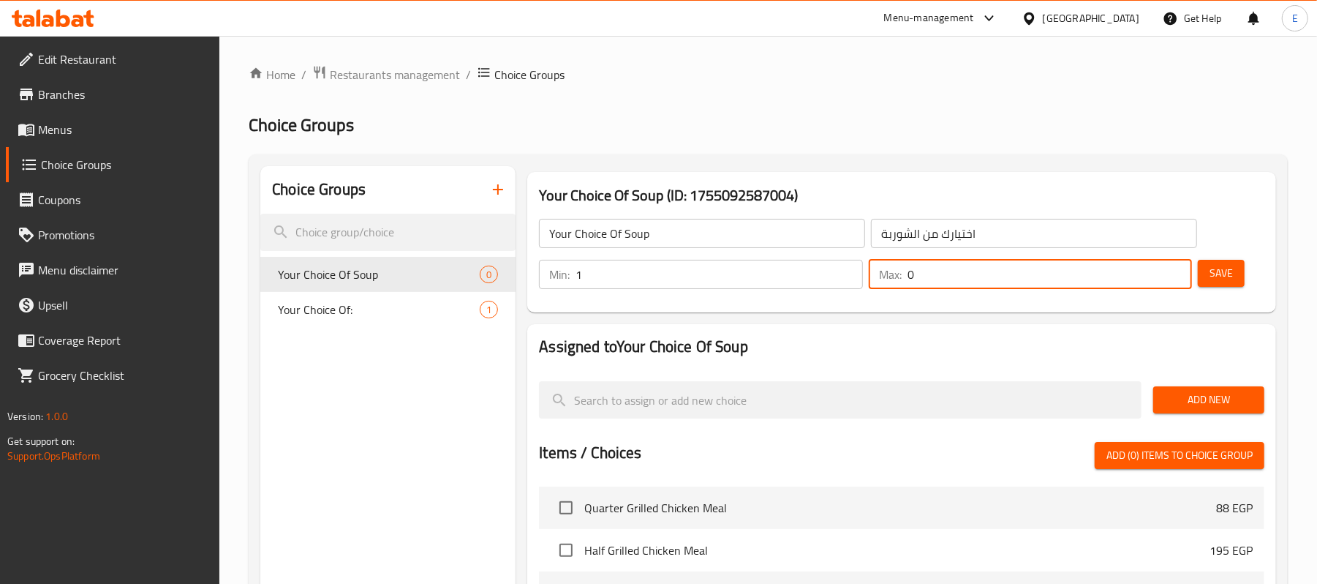
click at [955, 288] on input "0" at bounding box center [1050, 274] width 285 height 29
type input "1"
click at [1229, 274] on span "Save" at bounding box center [1221, 273] width 23 height 18
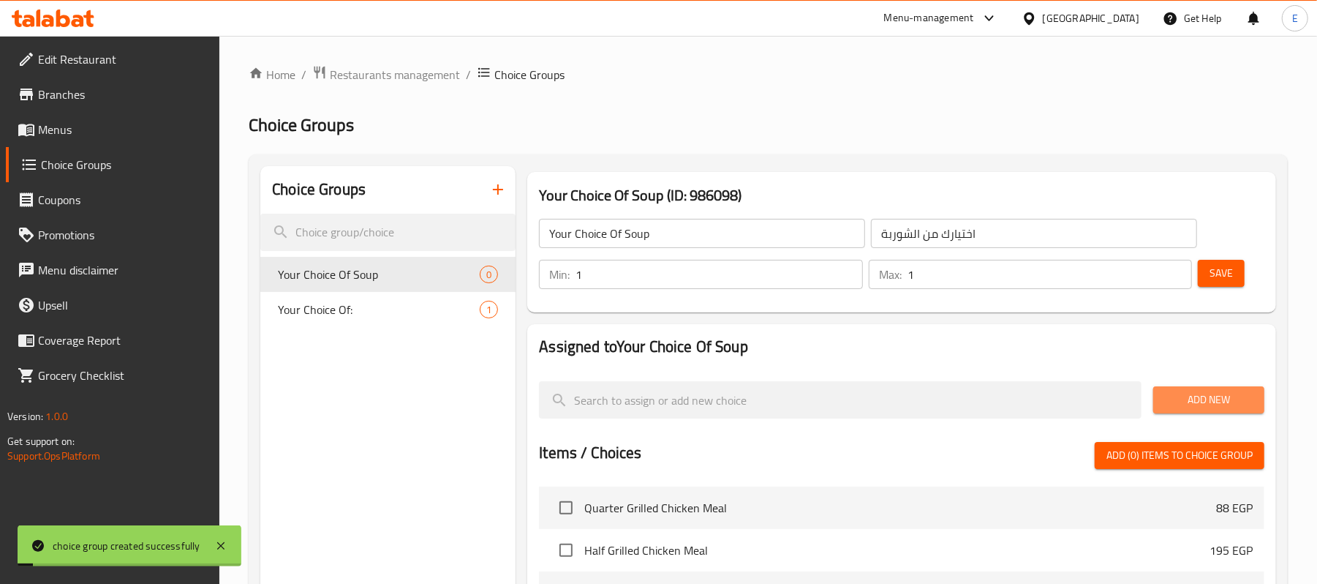
click at [1203, 395] on span "Add New" at bounding box center [1209, 400] width 88 height 18
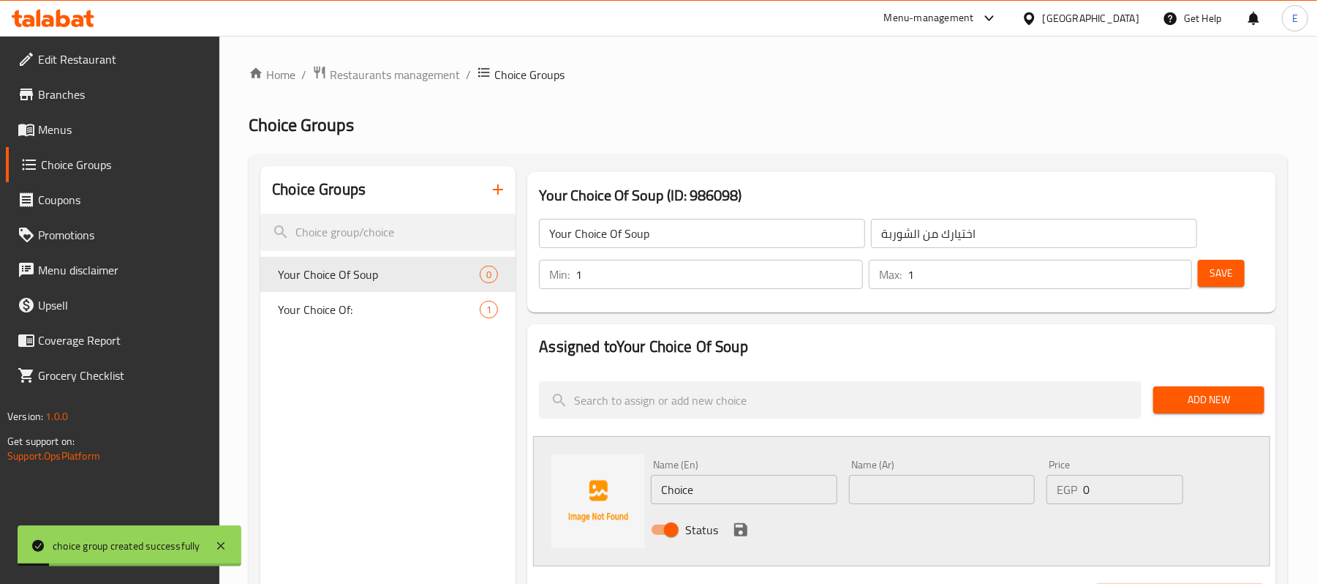
click at [735, 496] on input "Choice" at bounding box center [744, 489] width 186 height 29
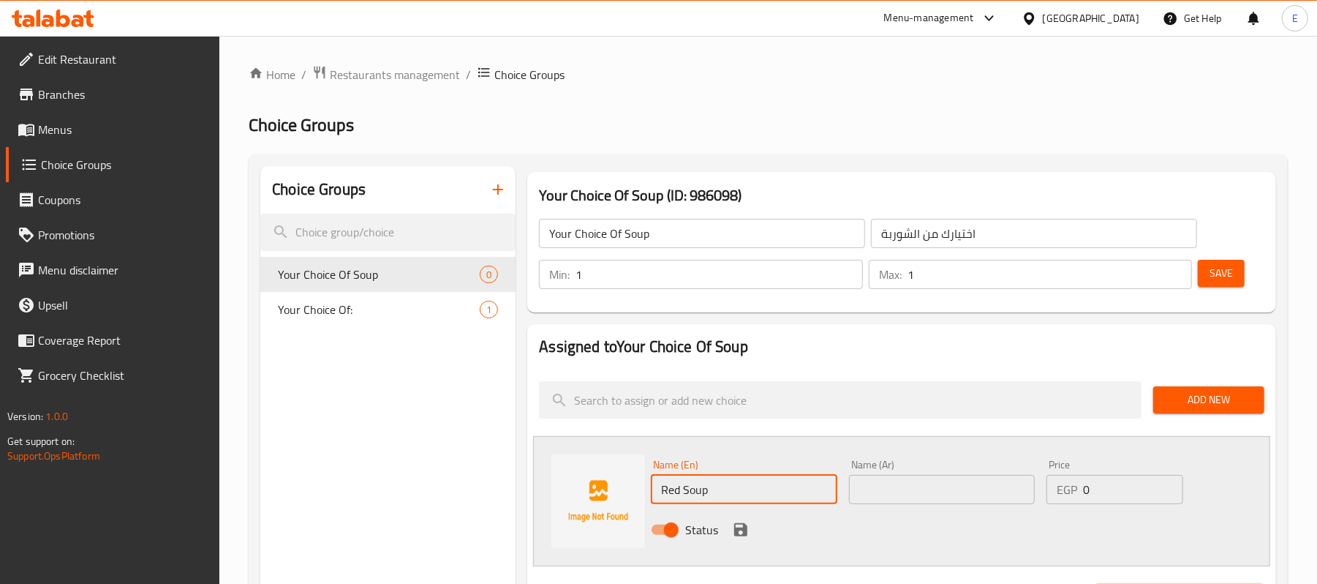
type input "Red Soup"
click at [865, 483] on input "text" at bounding box center [942, 489] width 186 height 29
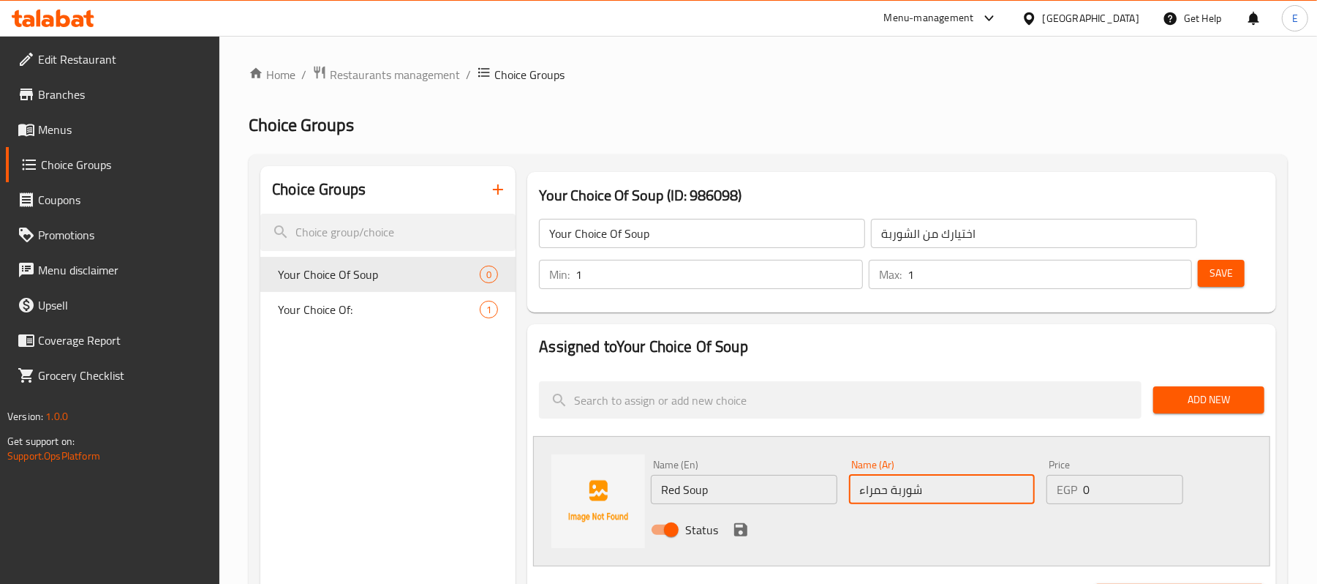
type input "شوربة حمراء"
click at [743, 530] on icon "save" at bounding box center [740, 529] width 13 height 13
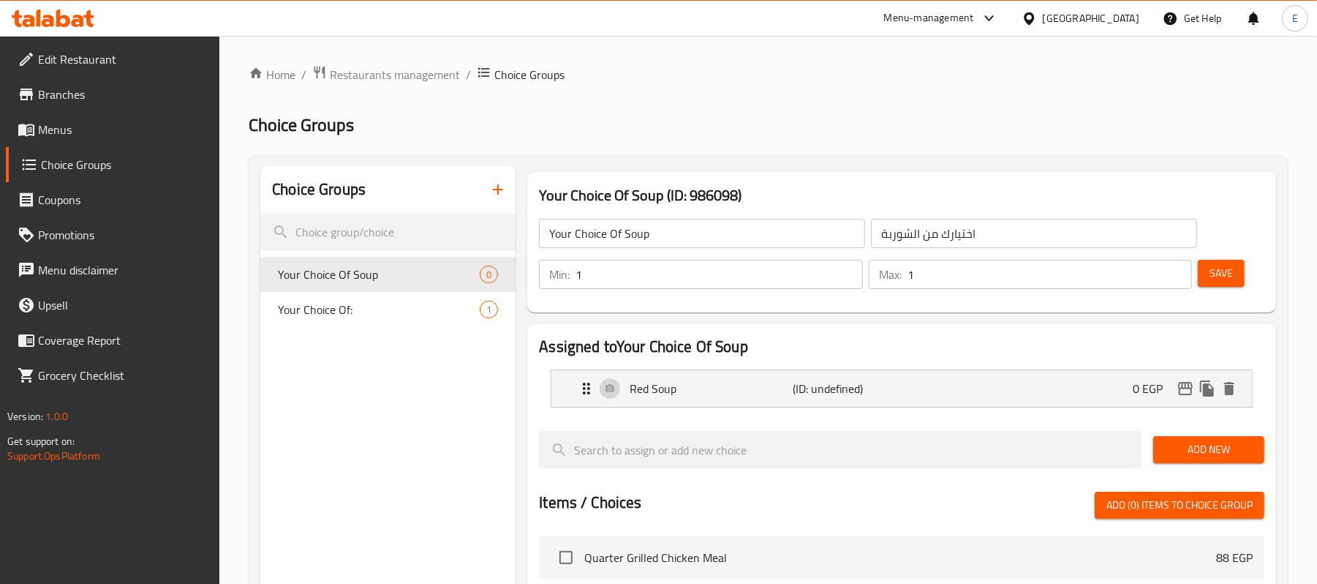
click at [1169, 440] on button "Add New" at bounding box center [1209, 449] width 111 height 27
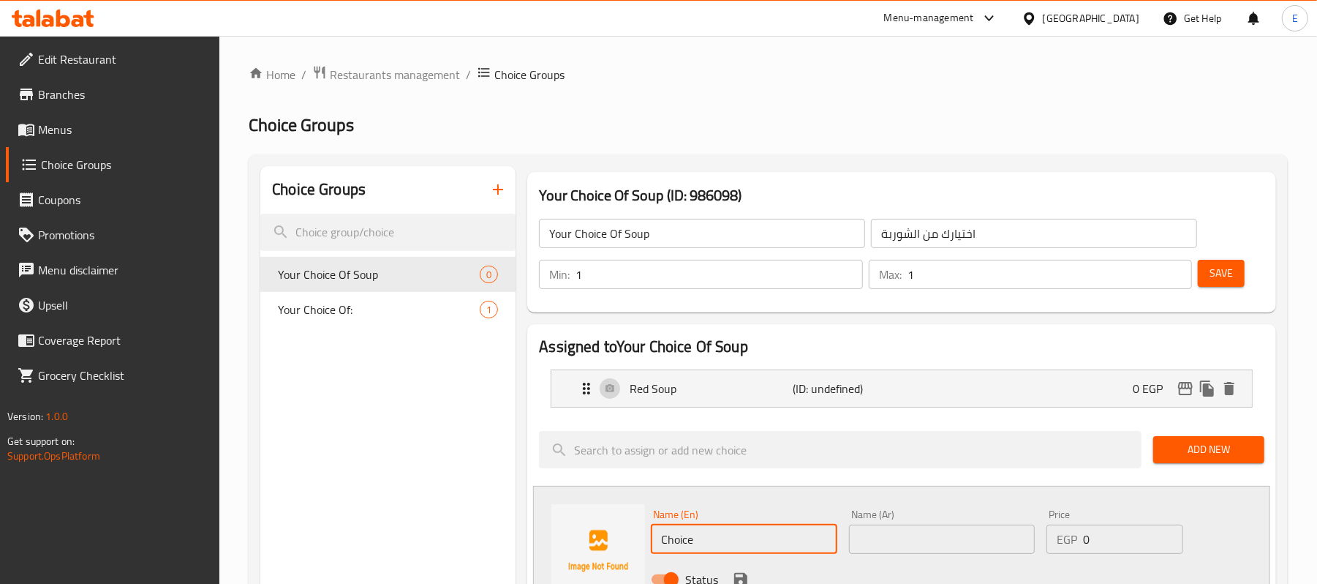
click at [750, 545] on input "Choice" at bounding box center [744, 538] width 186 height 29
type input "ص"
type input "White Soup"
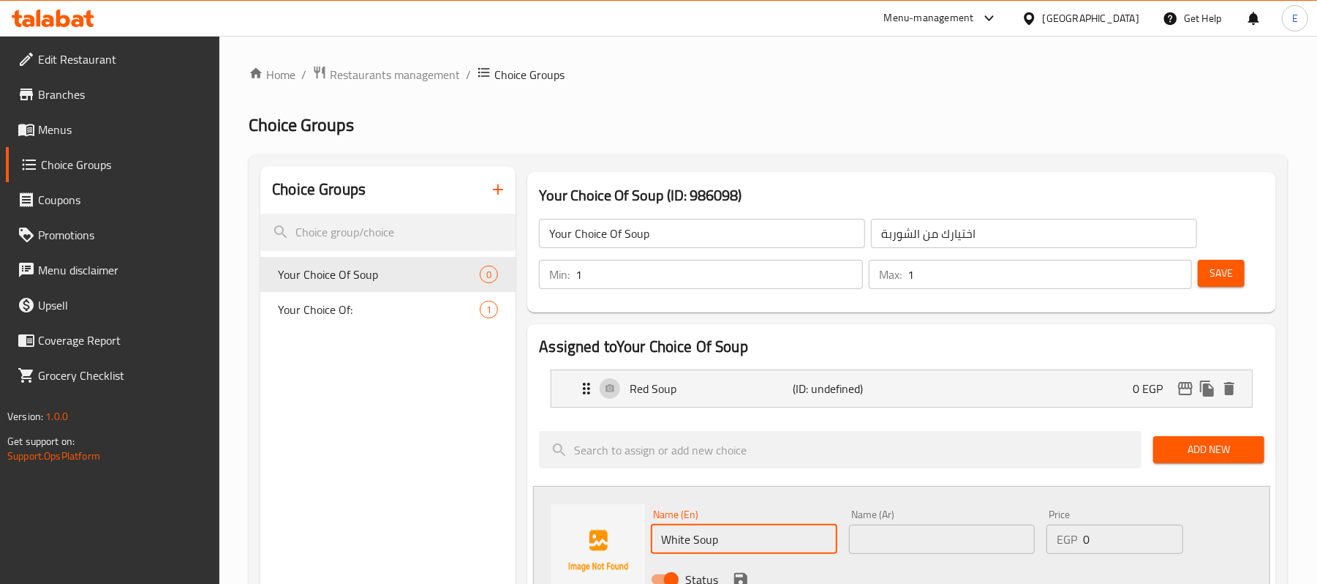
click at [902, 527] on input "text" at bounding box center [942, 538] width 186 height 29
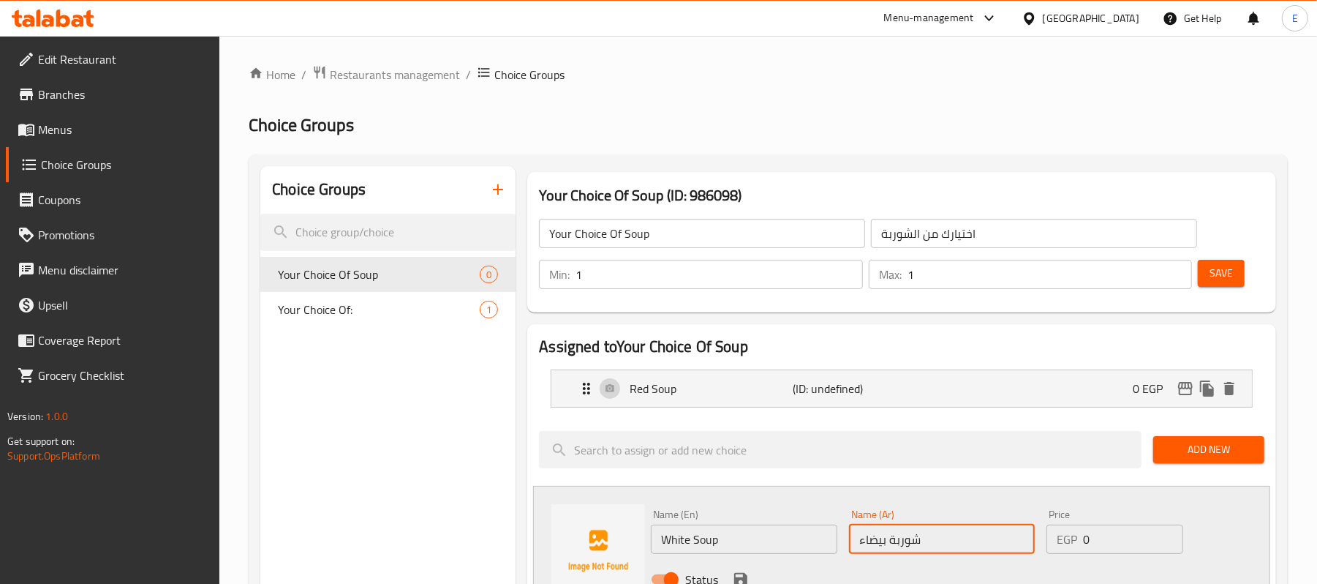
type input "شوربة بيضاء"
click at [694, 504] on div "Name (En) White Soup Name (En)" at bounding box center [743, 531] width 197 height 56
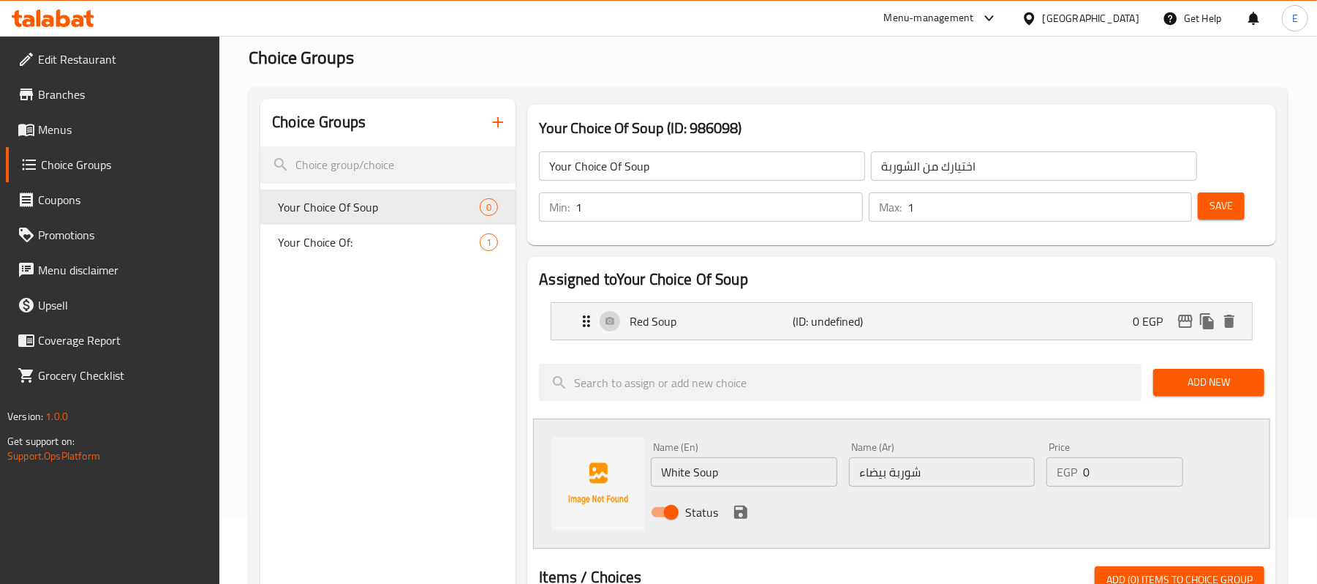
scroll to position [97, 0]
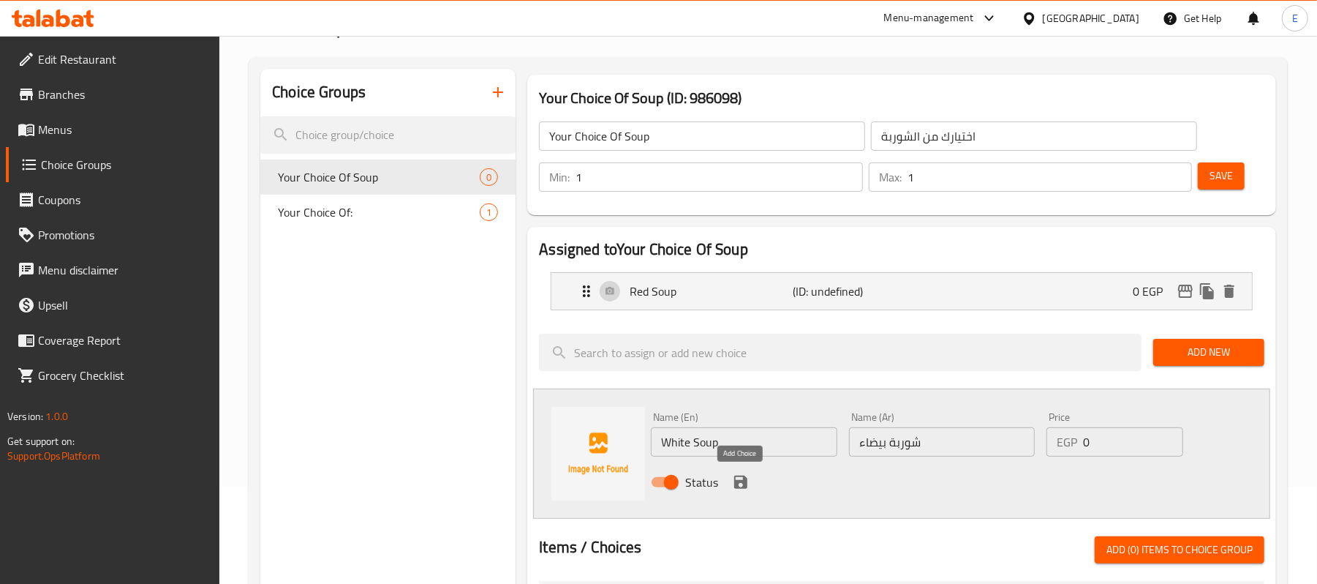
click at [739, 474] on icon "save" at bounding box center [741, 482] width 18 height 18
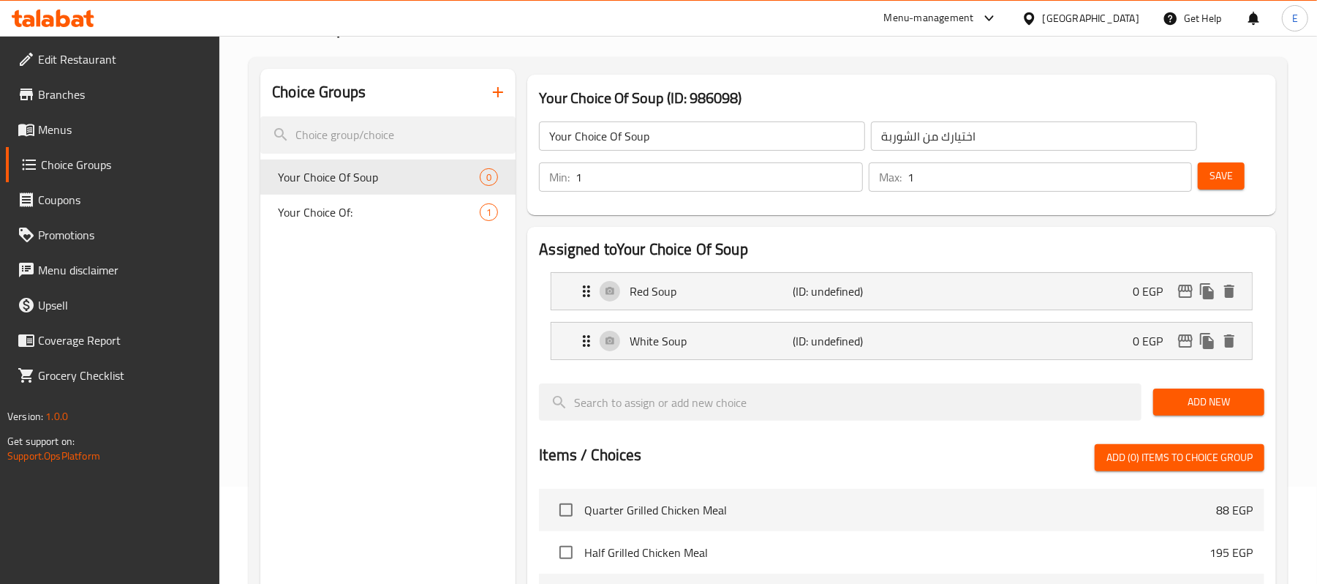
click at [1213, 191] on div "Save" at bounding box center [1225, 176] width 61 height 35
click at [1211, 187] on button "Save" at bounding box center [1221, 175] width 47 height 27
click at [500, 91] on icon "button" at bounding box center [498, 92] width 18 height 18
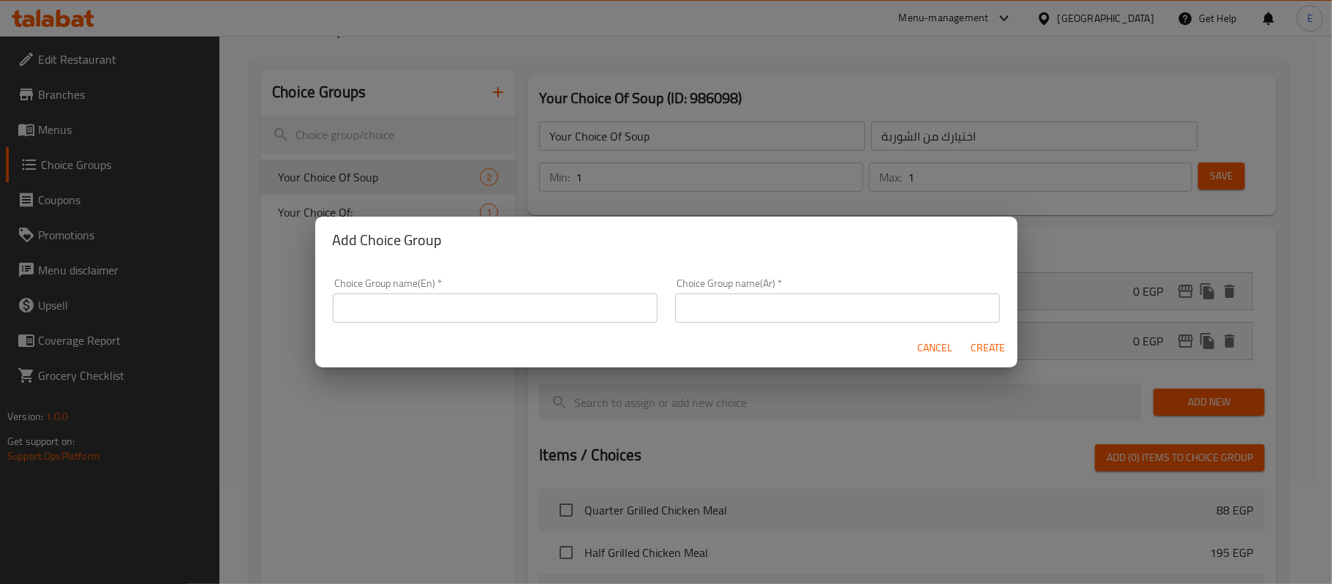
click at [563, 294] on input "text" at bounding box center [495, 307] width 325 height 29
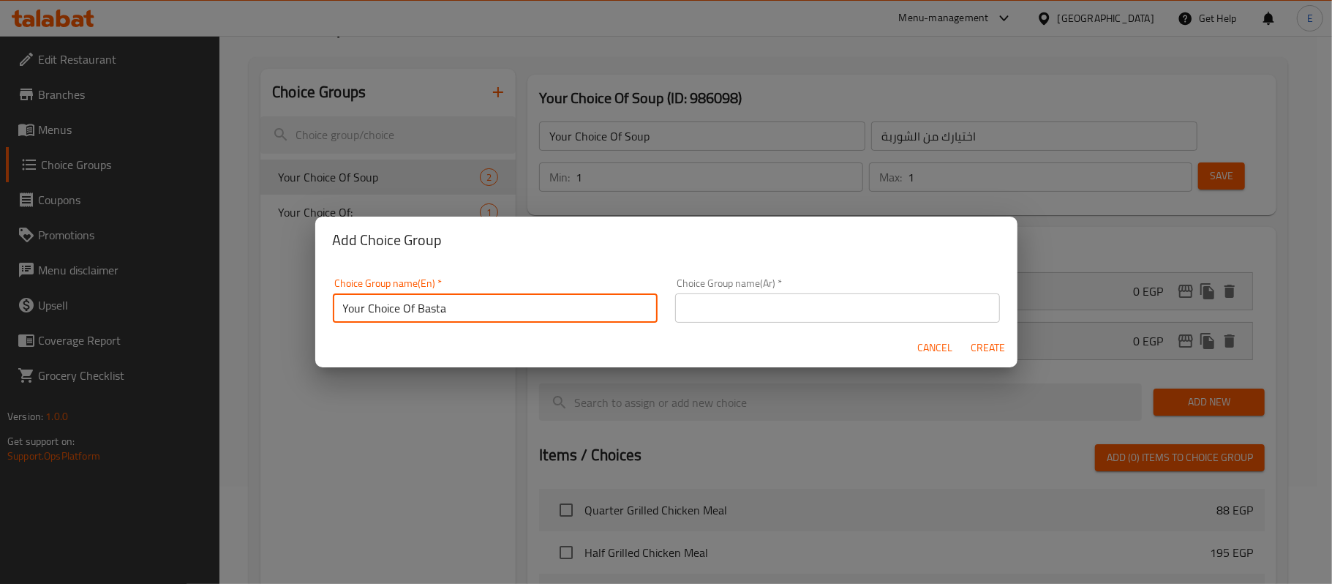
click at [422, 307] on input "Your Choice Of Basta" at bounding box center [495, 307] width 325 height 29
type input "Your Choice Of Pasta"
click at [675, 312] on input "text" at bounding box center [837, 307] width 325 height 29
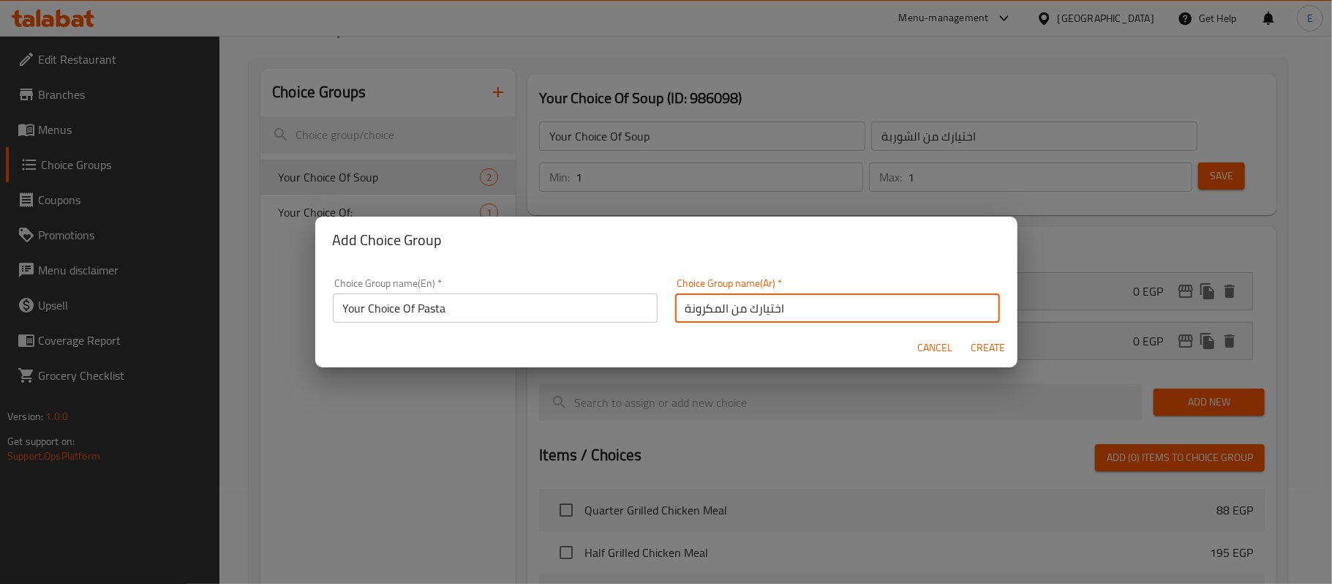
type input "اختيارك من المكرونة"
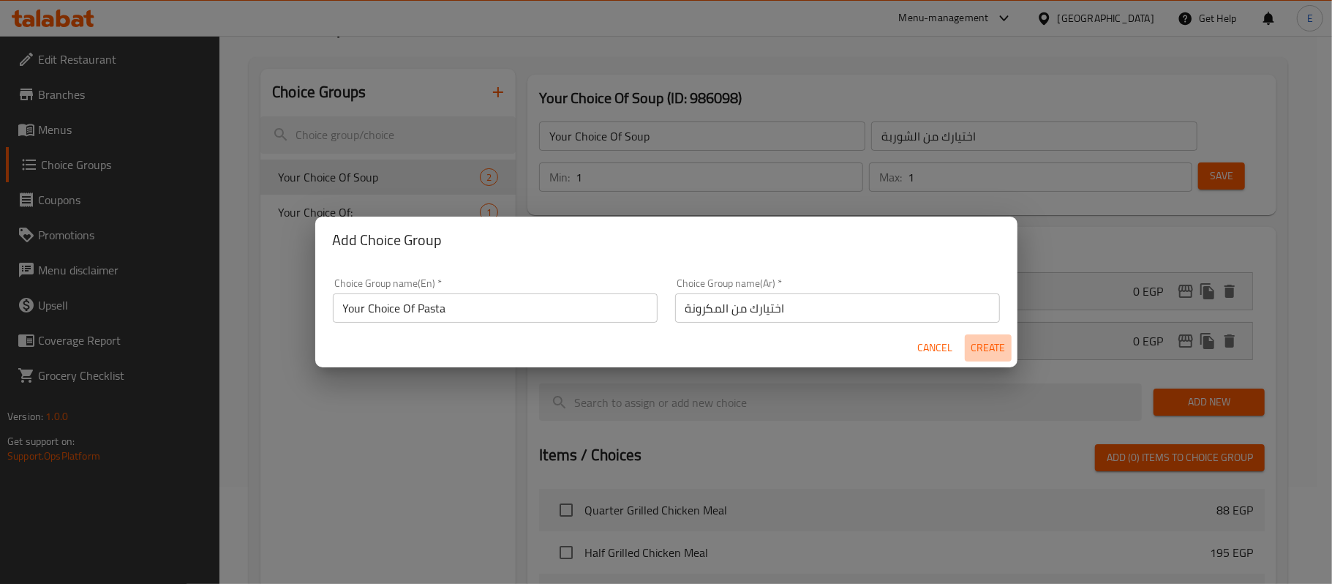
click at [1007, 354] on button "Create" at bounding box center [988, 347] width 47 height 27
type input "Your Choice Of Pasta"
type input "اختيارك من المكرونة"
type input "0"
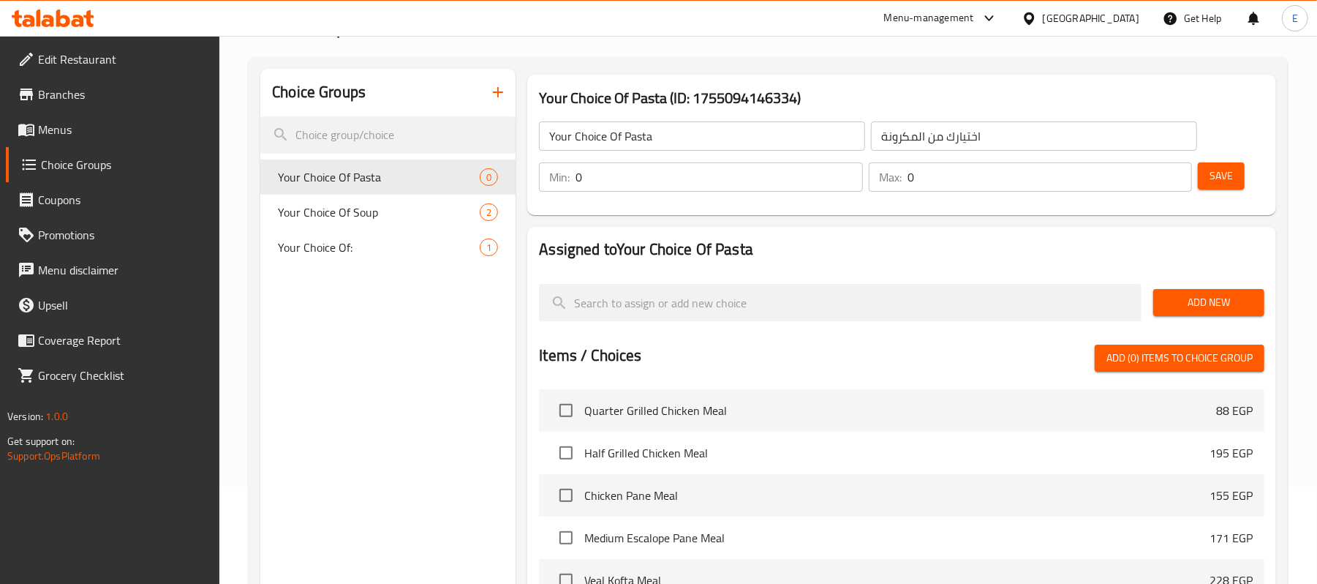
click at [656, 197] on div "Min: 0 ​ Max: 0 ​ Save" at bounding box center [898, 177] width 737 height 47
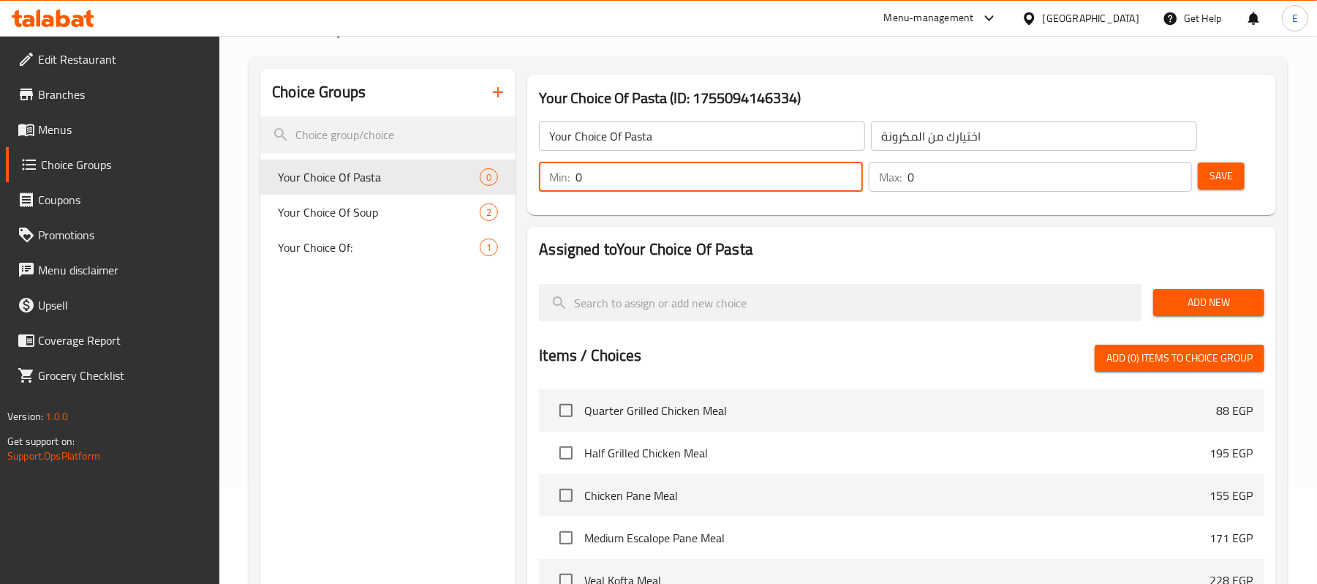
click at [664, 181] on input "0" at bounding box center [719, 176] width 287 height 29
type input "1"
click at [904, 171] on div "Max: 0 ​" at bounding box center [1030, 176] width 323 height 29
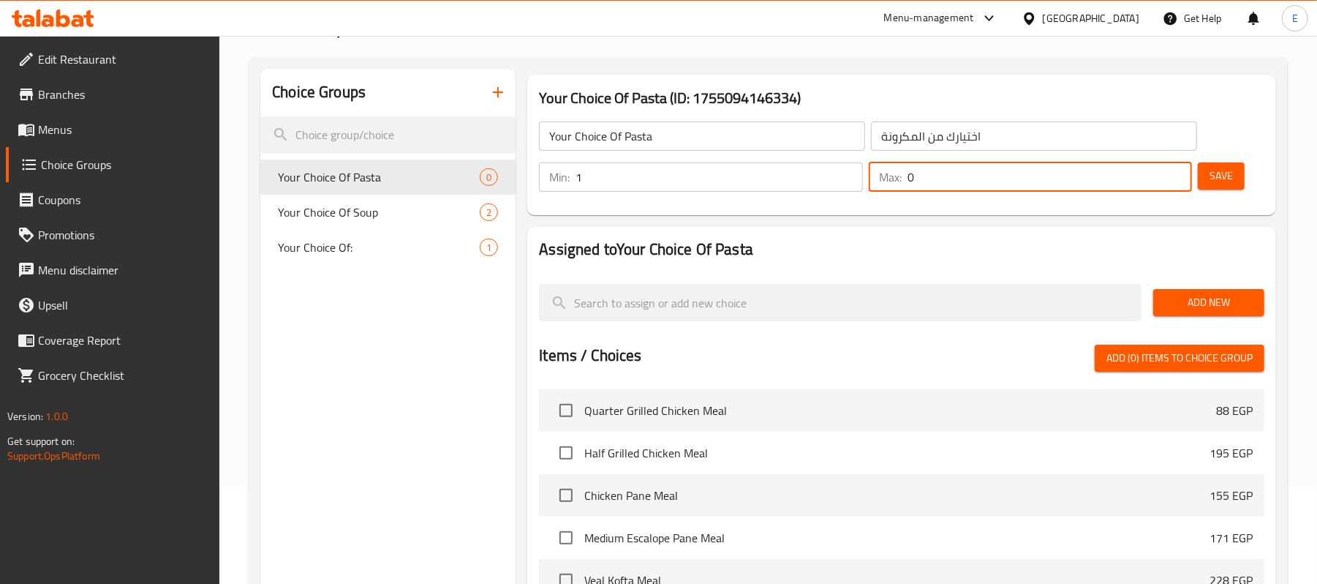
click at [906, 171] on div "Max: 0 ​" at bounding box center [1030, 176] width 323 height 29
click at [908, 173] on div "Max: 0 ​" at bounding box center [1030, 176] width 323 height 29
click at [990, 184] on input "01" at bounding box center [1050, 176] width 285 height 29
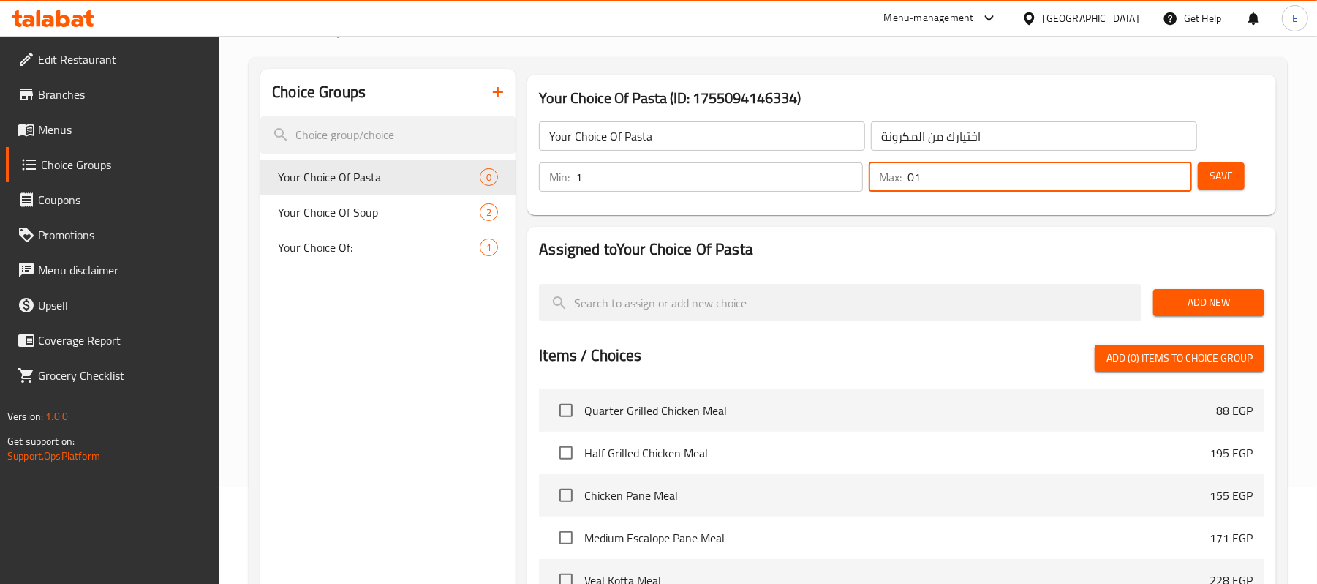
click at [990, 184] on input "01" at bounding box center [1050, 176] width 285 height 29
type input "1"
click at [1212, 184] on button "Save" at bounding box center [1221, 175] width 47 height 27
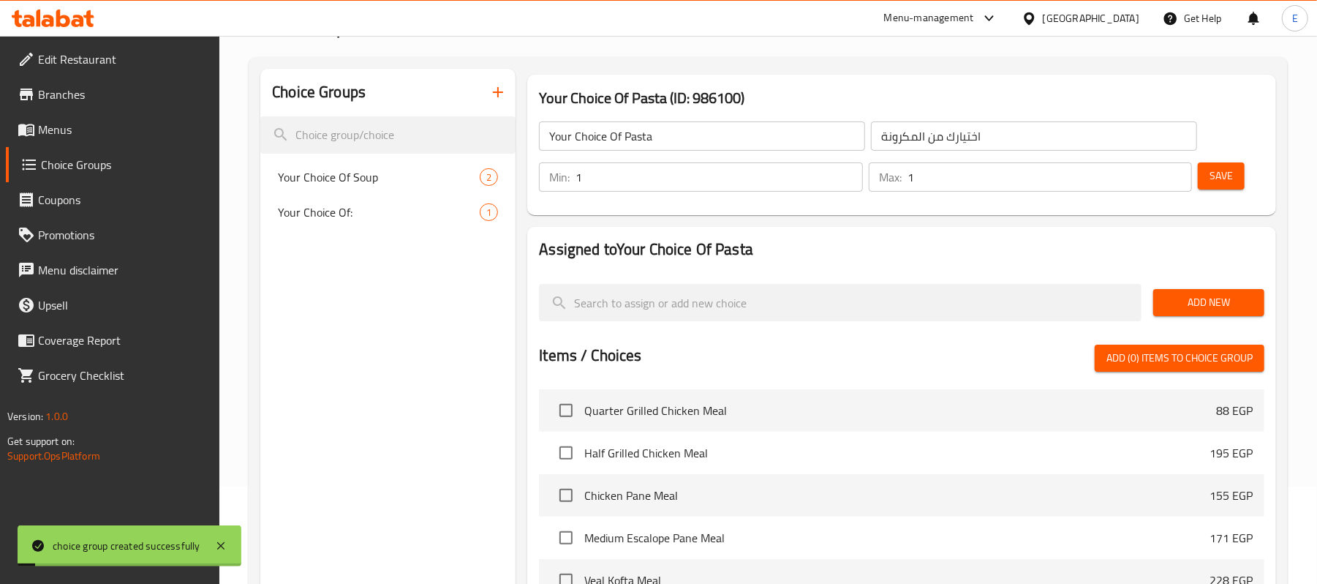
click at [1195, 300] on span "Add New" at bounding box center [1209, 302] width 88 height 18
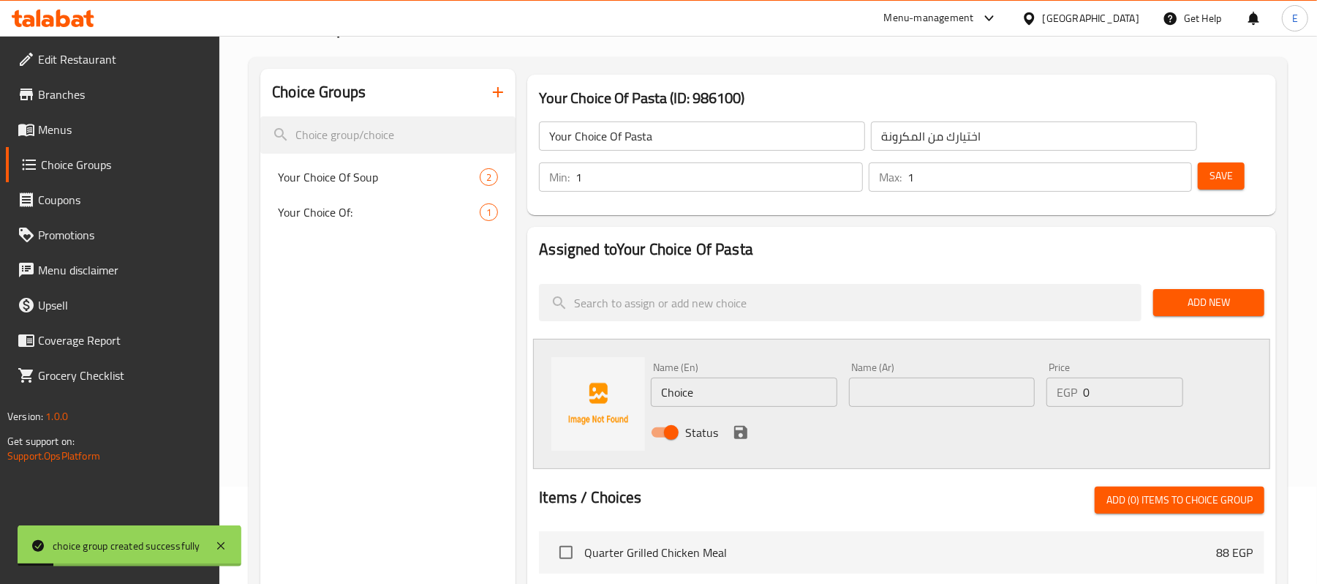
click at [925, 388] on input "text" at bounding box center [942, 391] width 186 height 29
type input "صوص احمر"
click at [726, 385] on input "Choice" at bounding box center [744, 391] width 186 height 29
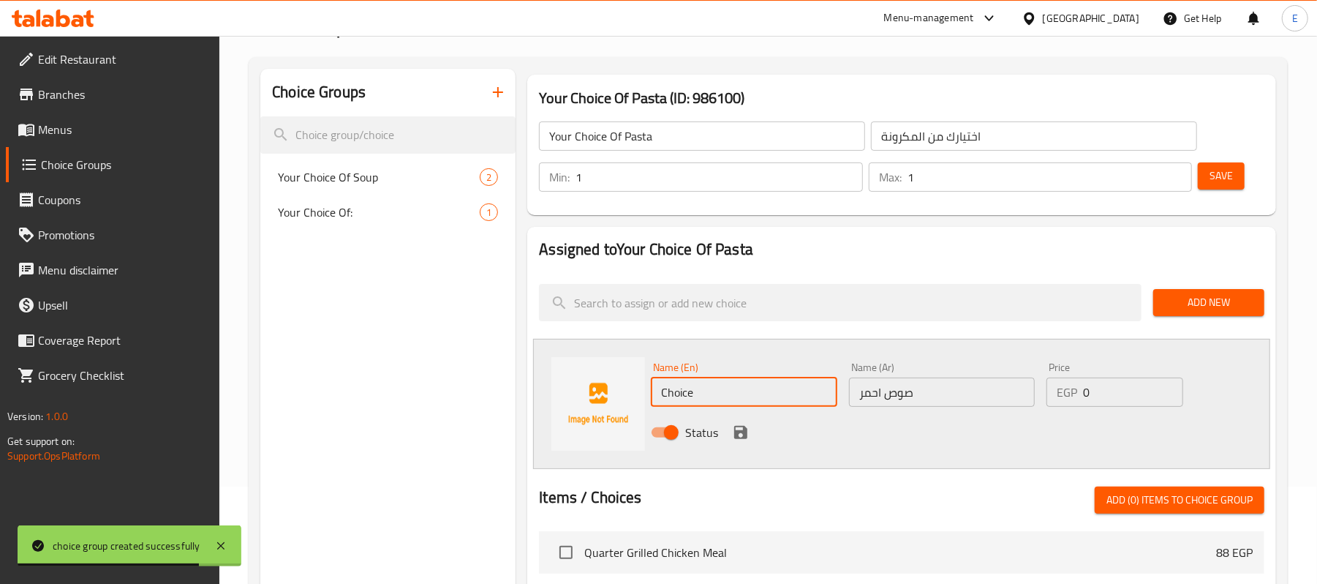
click at [726, 385] on input "Choice" at bounding box center [744, 391] width 186 height 29
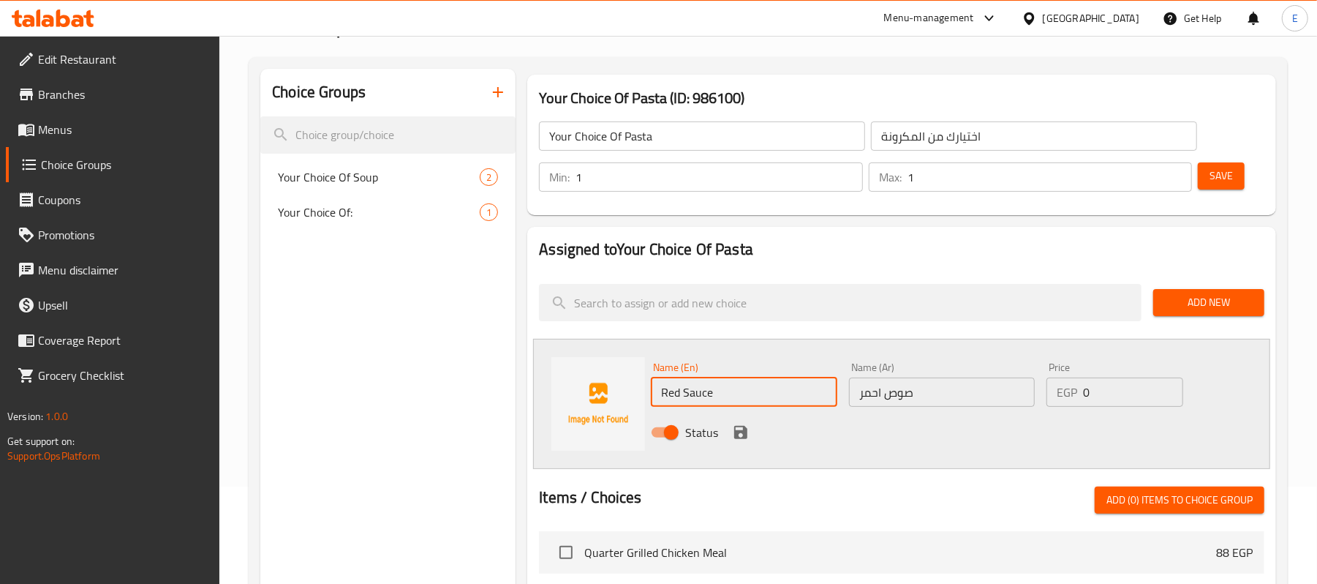
type input "Red Sauce"
click at [1022, 443] on div "Status" at bounding box center [941, 432] width 593 height 39
click at [752, 425] on div "Status" at bounding box center [941, 432] width 593 height 39
click at [744, 429] on icon "save" at bounding box center [740, 432] width 13 height 13
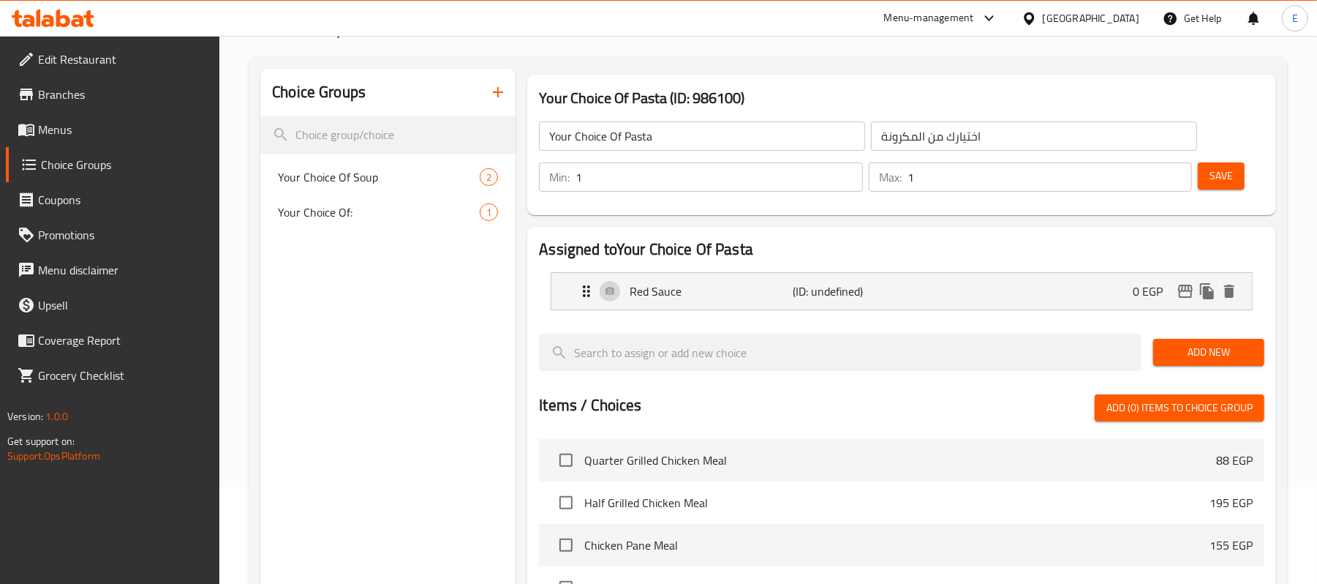
click at [1191, 355] on span "Add New" at bounding box center [1209, 352] width 88 height 18
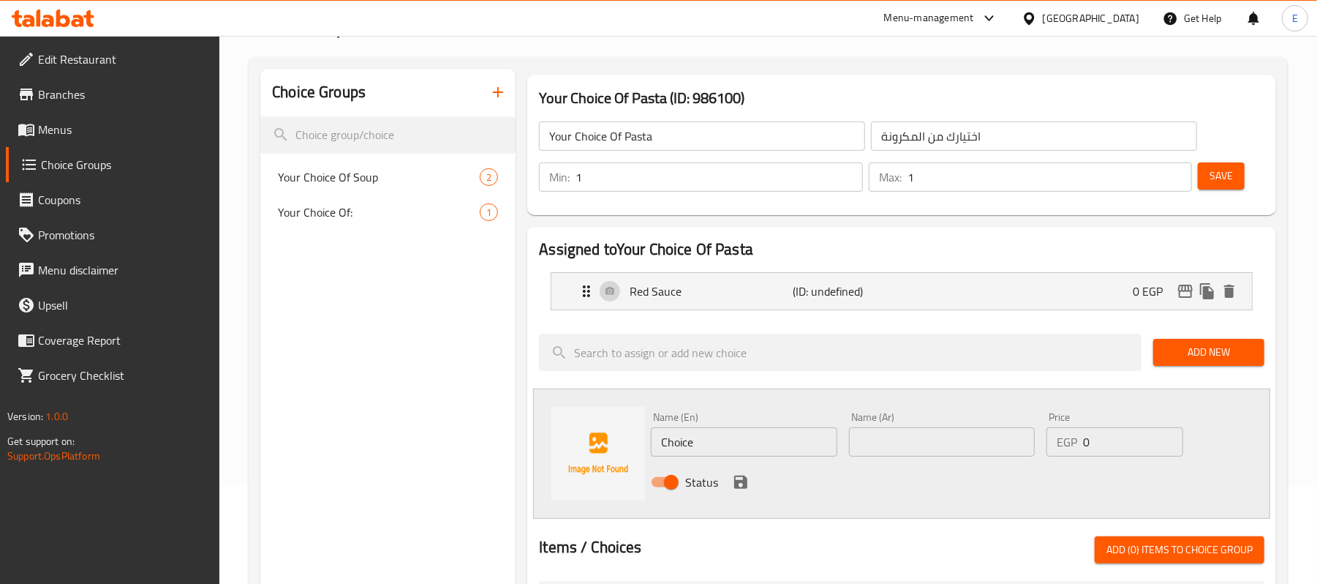
click at [685, 455] on input "Choice" at bounding box center [744, 441] width 186 height 29
type input "White Sauce"
click at [911, 454] on input "text" at bounding box center [942, 441] width 186 height 29
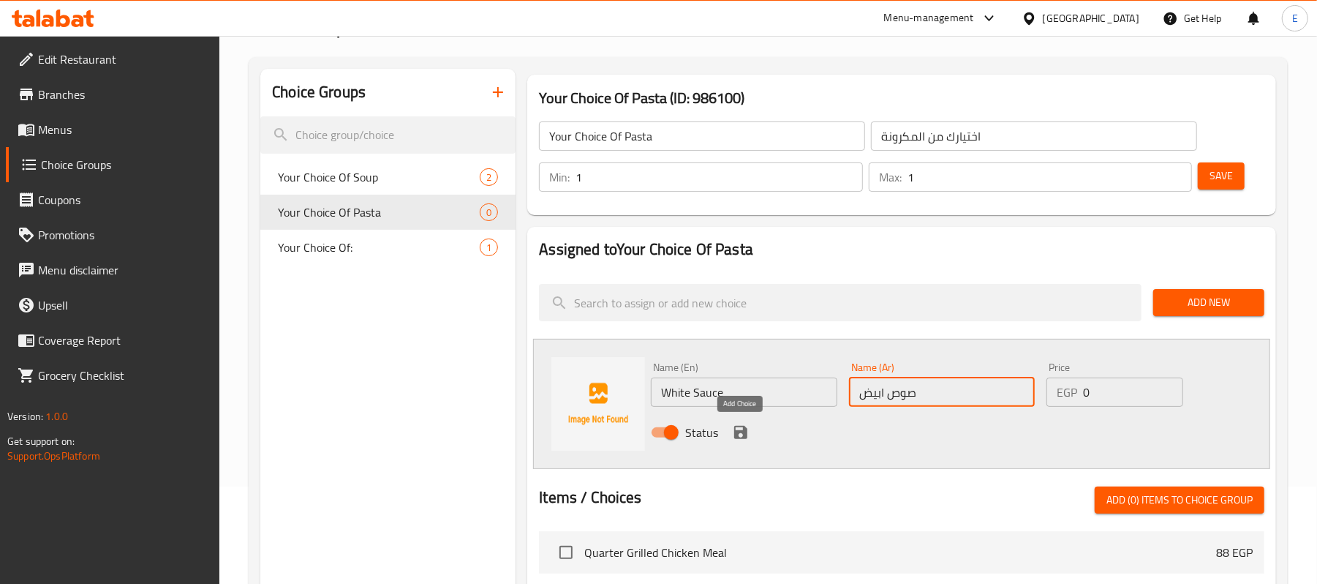
type input "صوص ابيض"
click at [743, 433] on icon "save" at bounding box center [740, 432] width 13 height 13
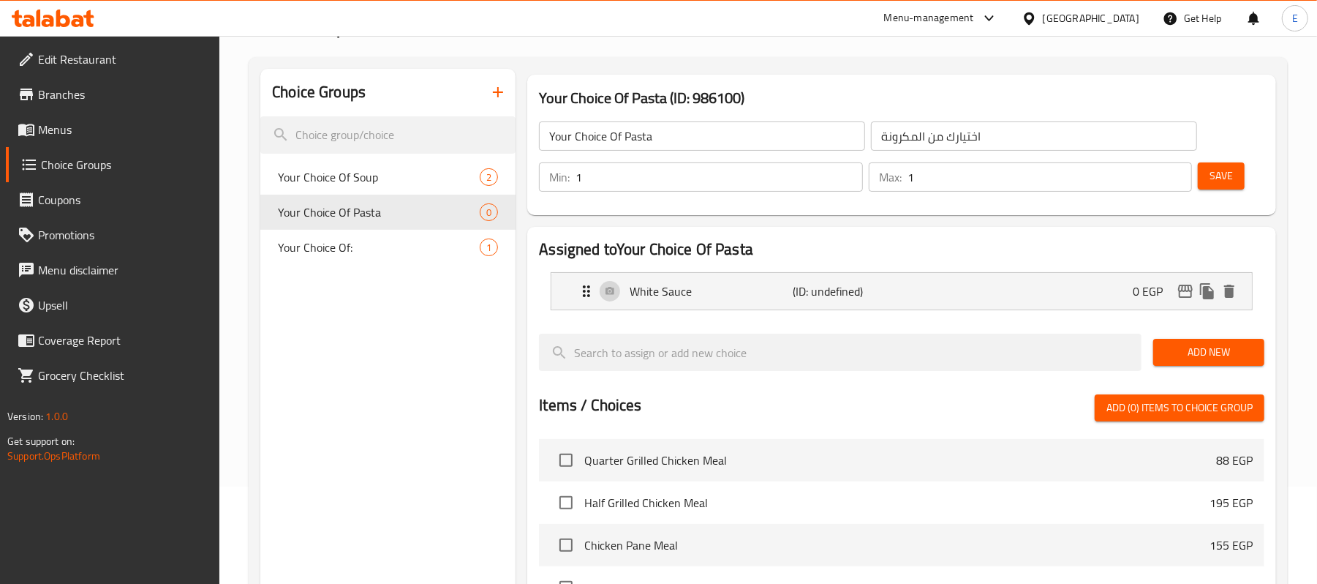
click at [1178, 360] on span "Add New" at bounding box center [1209, 352] width 88 height 18
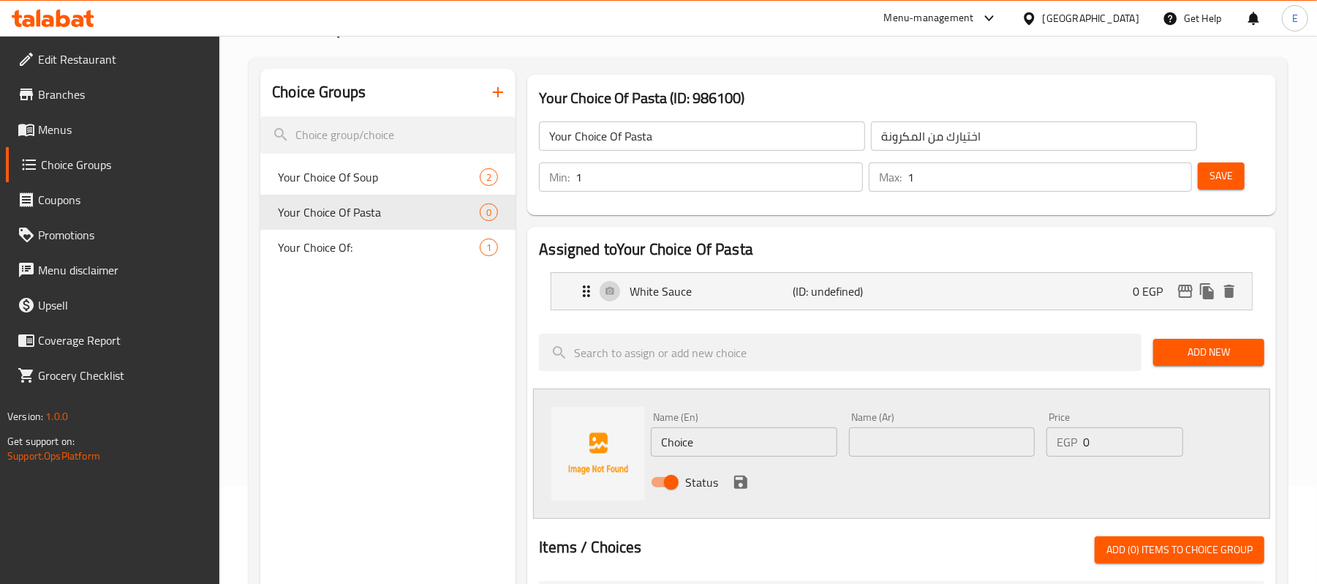
click at [688, 433] on input "Choice" at bounding box center [744, 441] width 186 height 29
type input "Red Sauce"
click at [998, 448] on input "text" at bounding box center [942, 441] width 186 height 29
type input "صوص احمر"
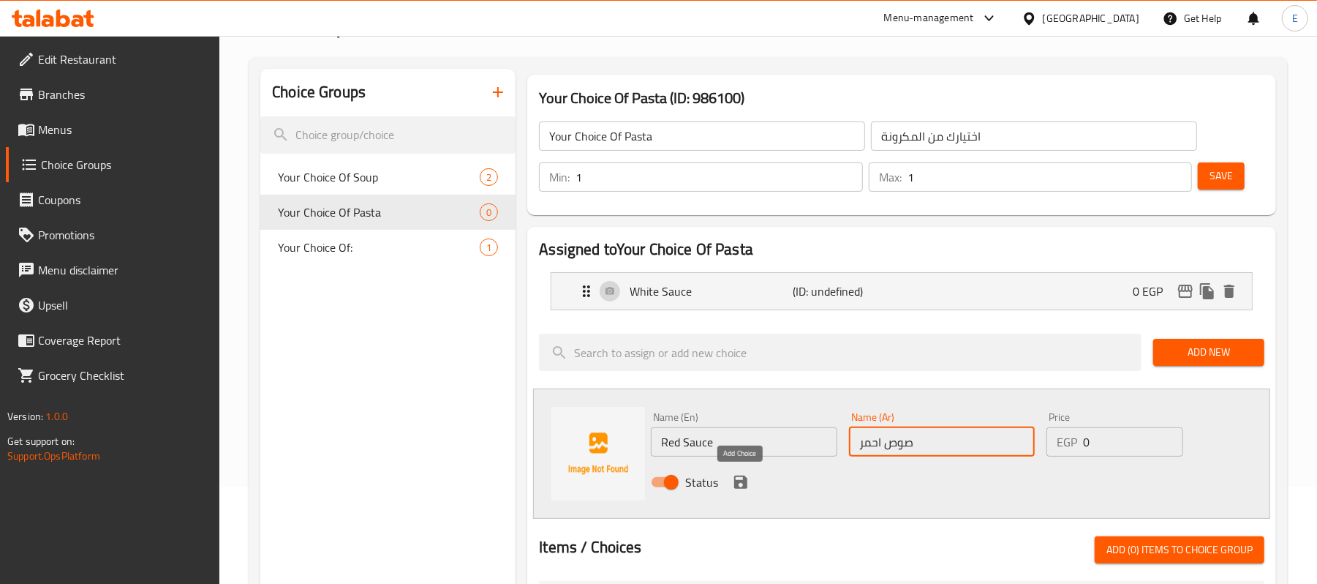
click at [744, 484] on icon "save" at bounding box center [740, 481] width 13 height 13
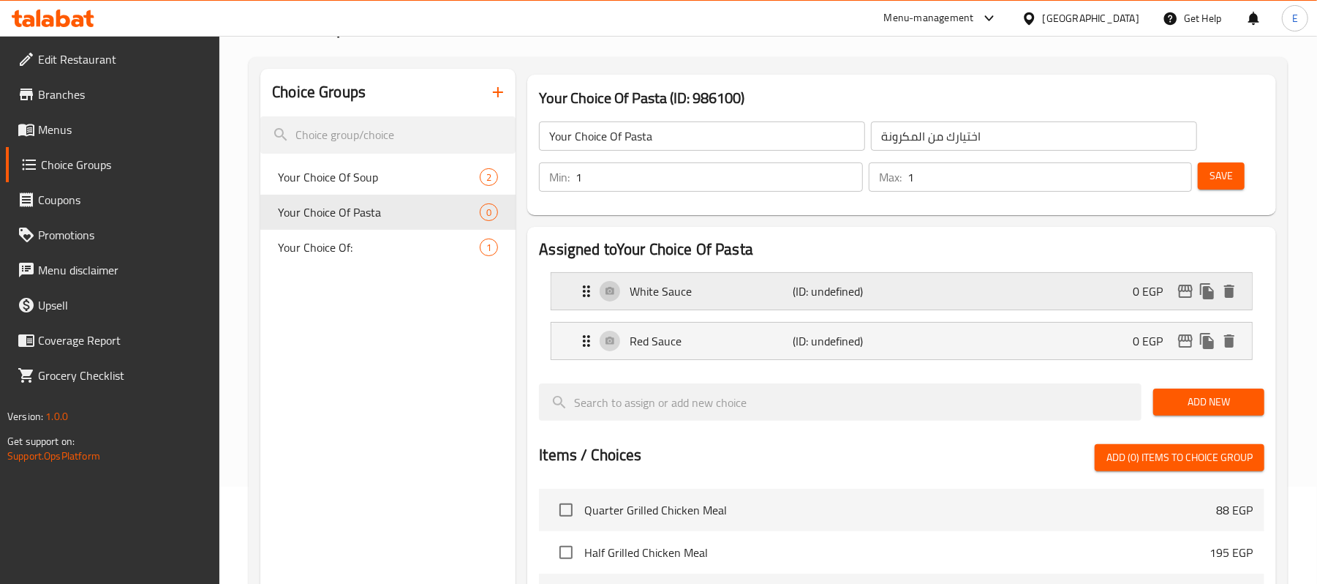
click at [863, 305] on div "White Sauce (ID: undefined) 0 EGP" at bounding box center [906, 291] width 657 height 37
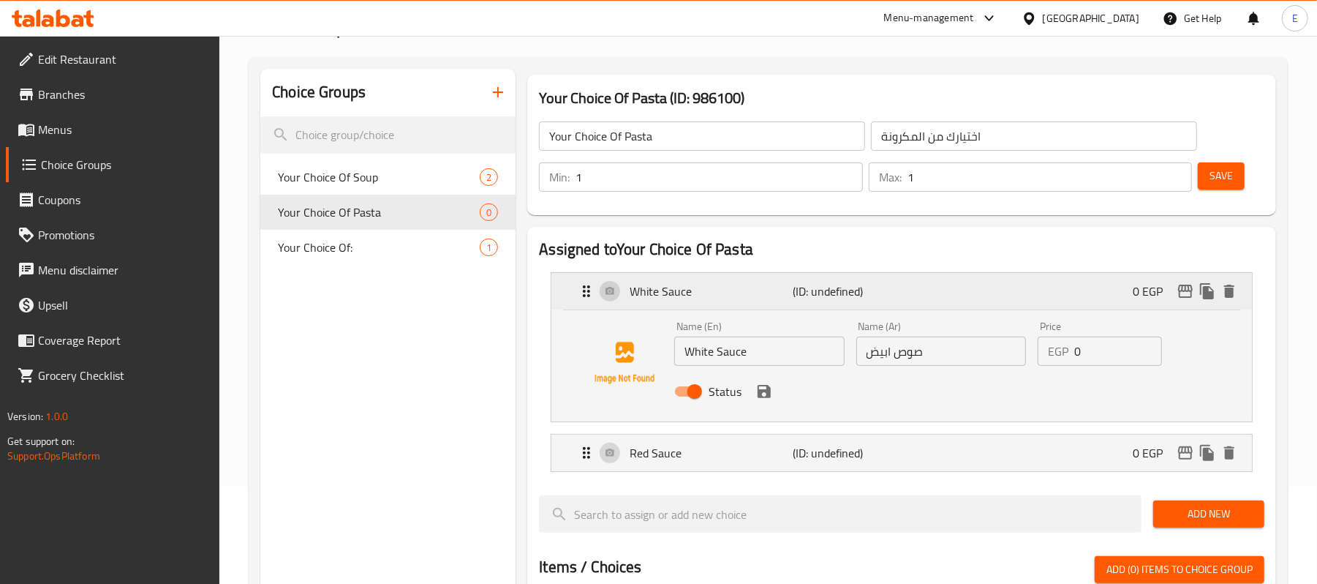
click at [878, 296] on p "(ID: undefined)" at bounding box center [848, 291] width 109 height 18
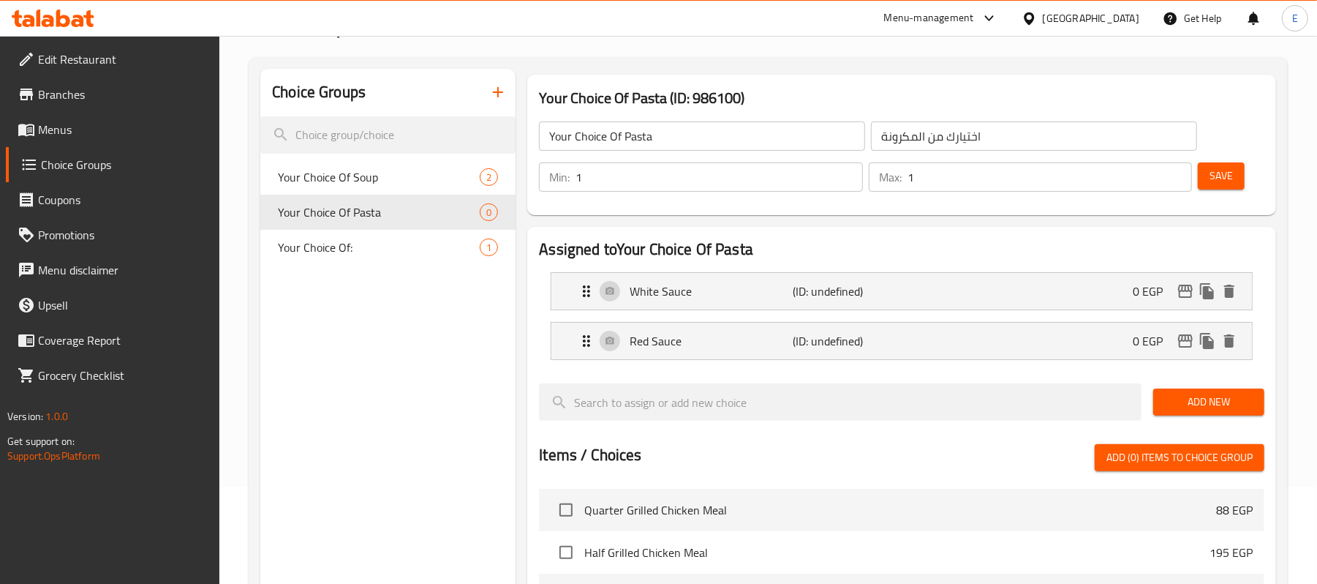
click at [1227, 180] on span "Save" at bounding box center [1221, 176] width 23 height 18
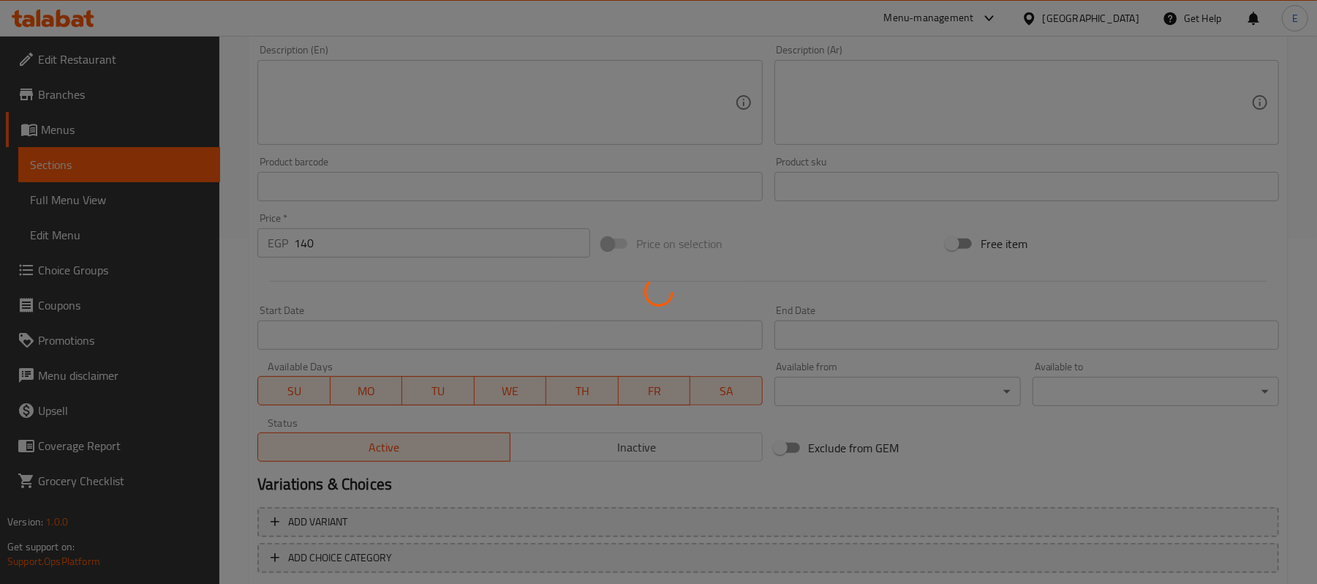
scroll to position [427, 0]
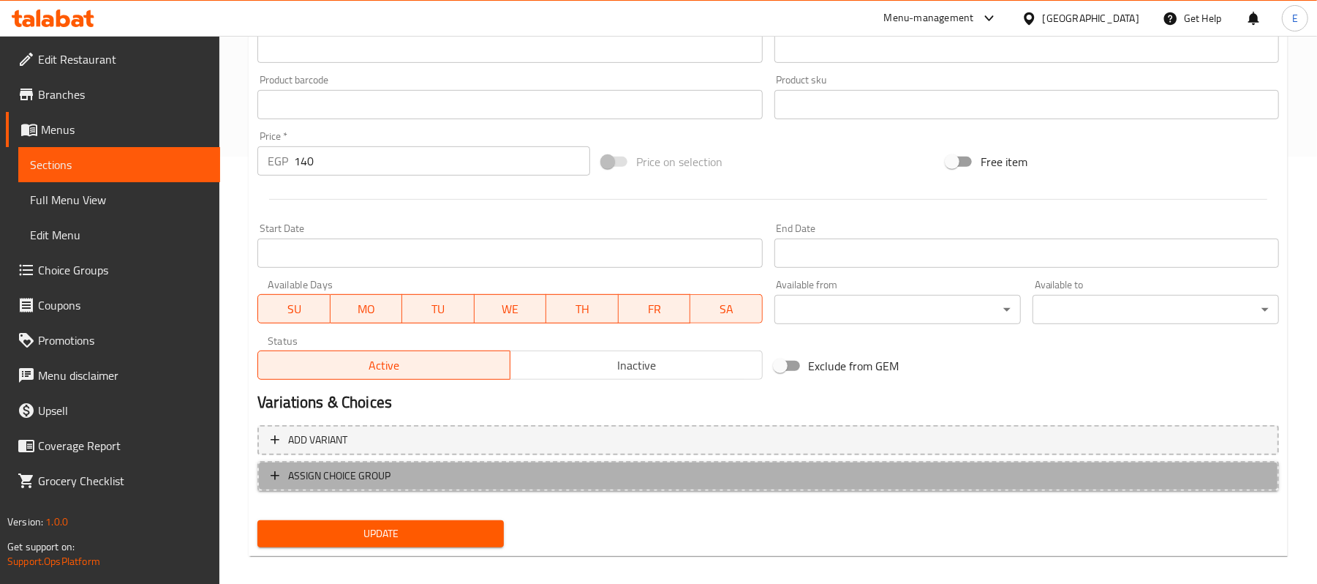
click at [357, 473] on span "ASSIGN CHOICE GROUP" at bounding box center [339, 476] width 102 height 18
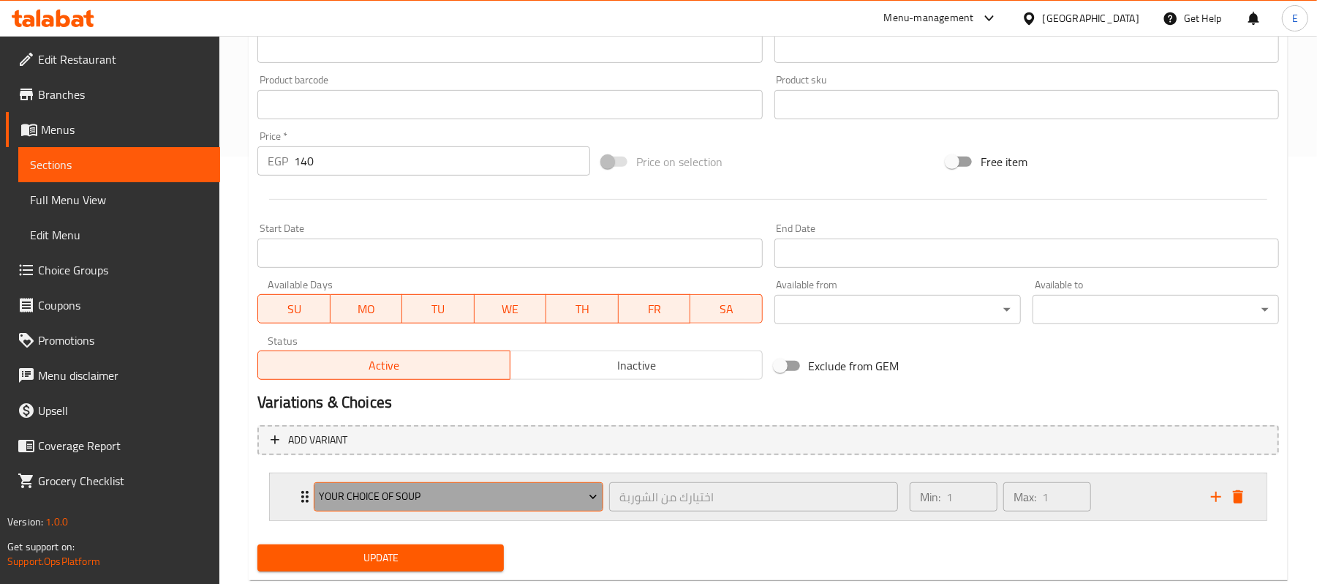
click at [364, 492] on span "Your Choice Of Soup" at bounding box center [459, 496] width 279 height 18
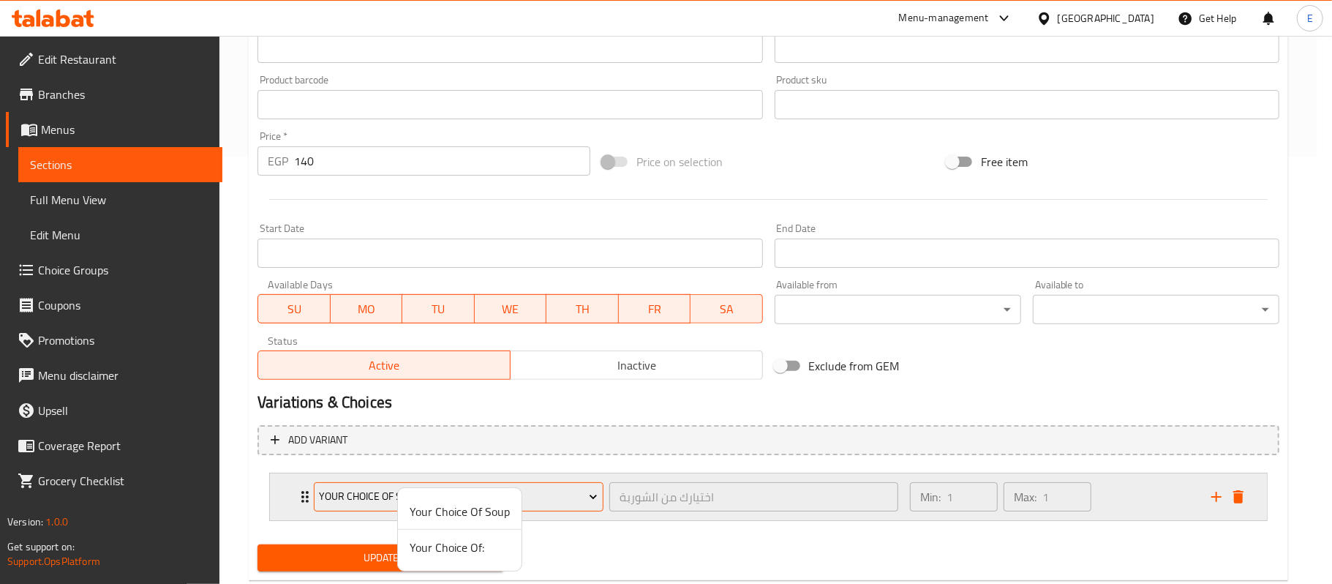
click at [364, 492] on div at bounding box center [666, 292] width 1332 height 584
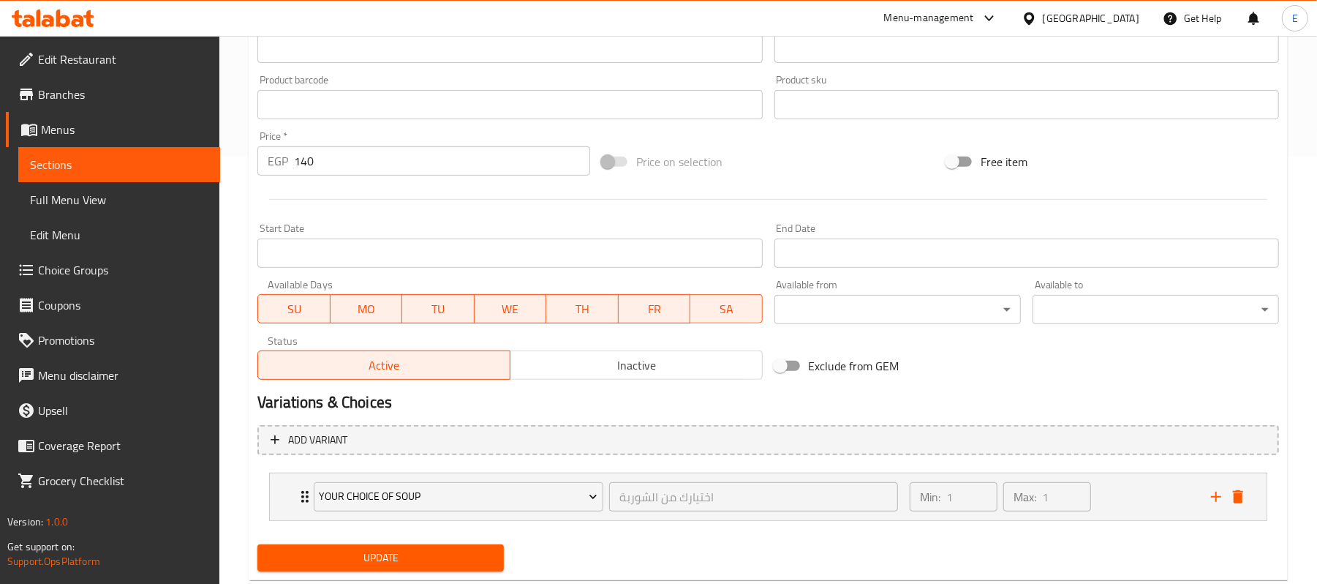
click at [353, 535] on div "Add variant Your Choice Of Soup اختيارك من الشوربة ​ Min: 1 ​ Max: 1 ​ Red Soup…" at bounding box center [769, 478] width 1034 height 119
click at [355, 553] on span "Update" at bounding box center [380, 558] width 223 height 18
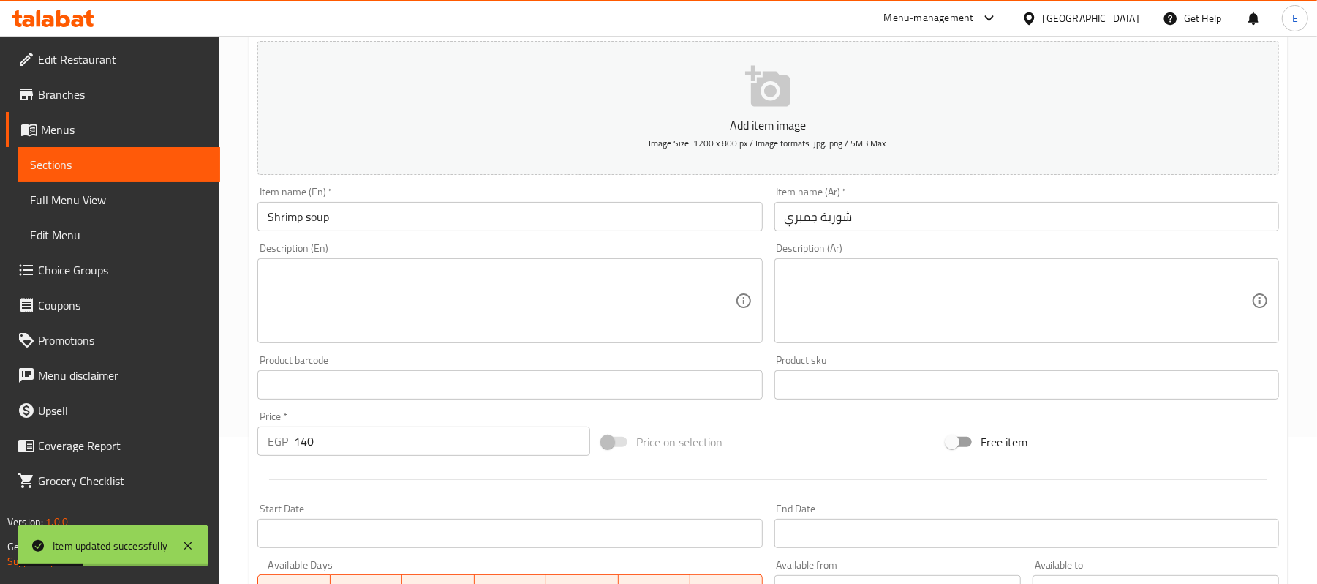
scroll to position [0, 0]
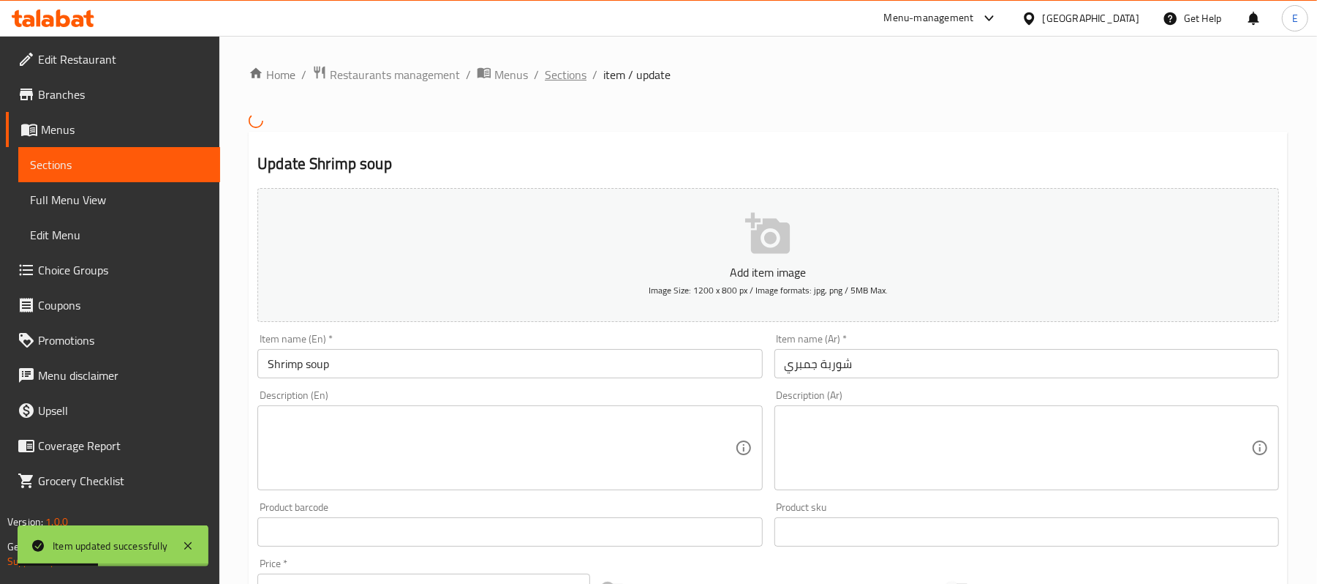
click at [554, 73] on span "Sections" at bounding box center [566, 75] width 42 height 18
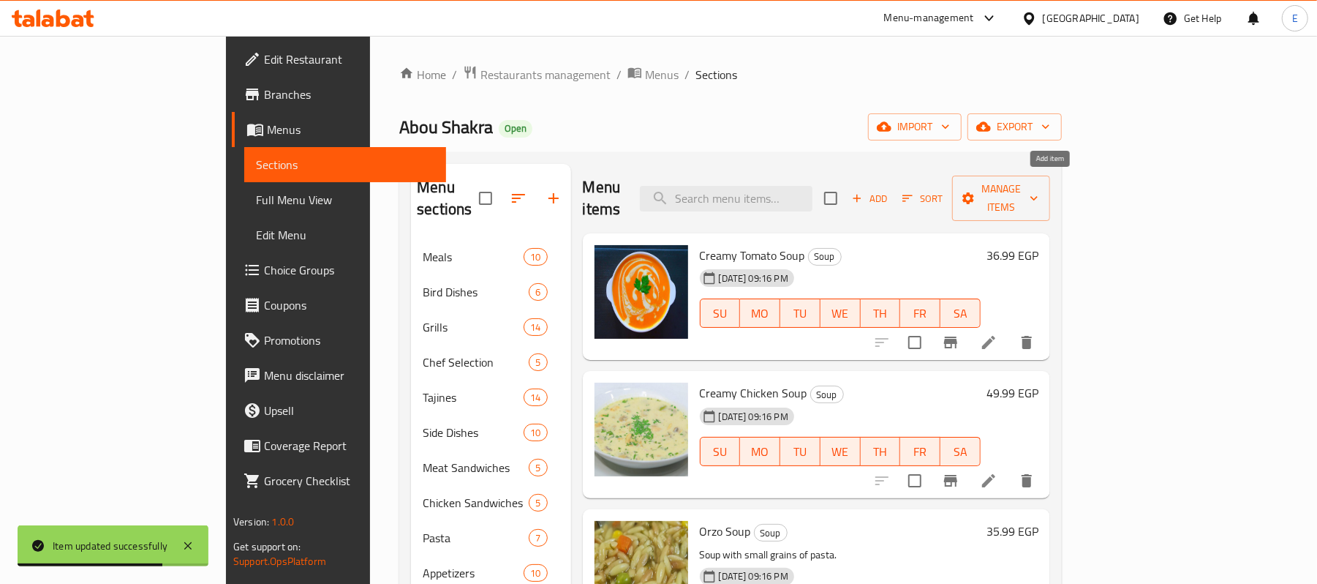
click at [889, 190] on span "Add" at bounding box center [869, 198] width 39 height 17
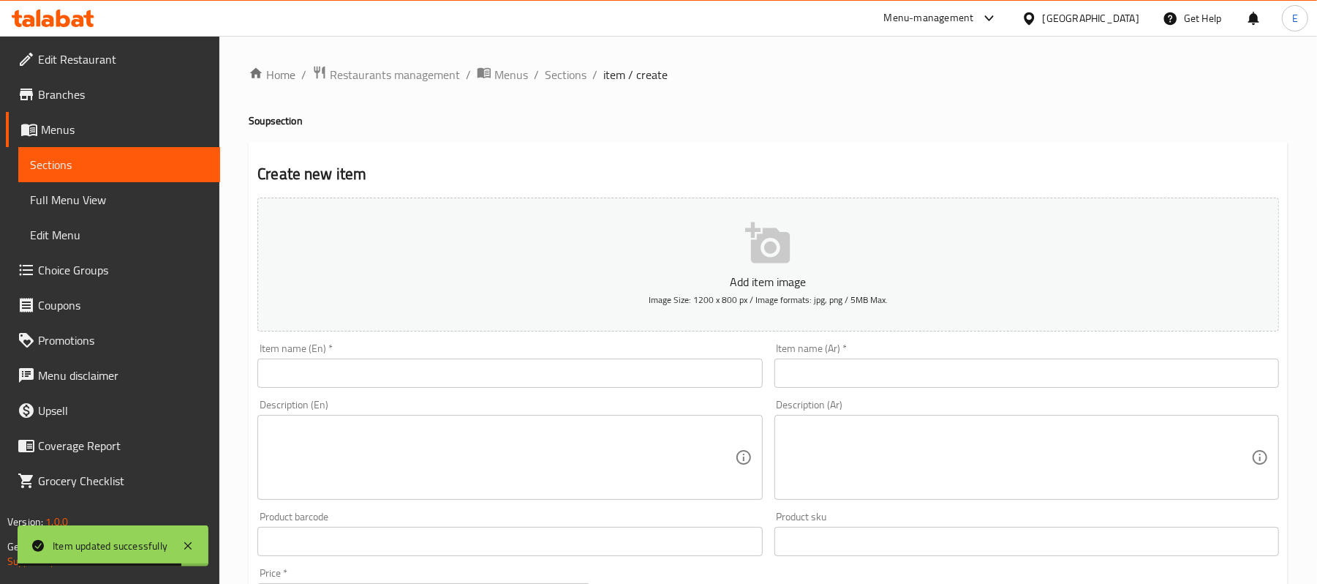
click at [806, 387] on input "text" at bounding box center [1027, 372] width 505 height 29
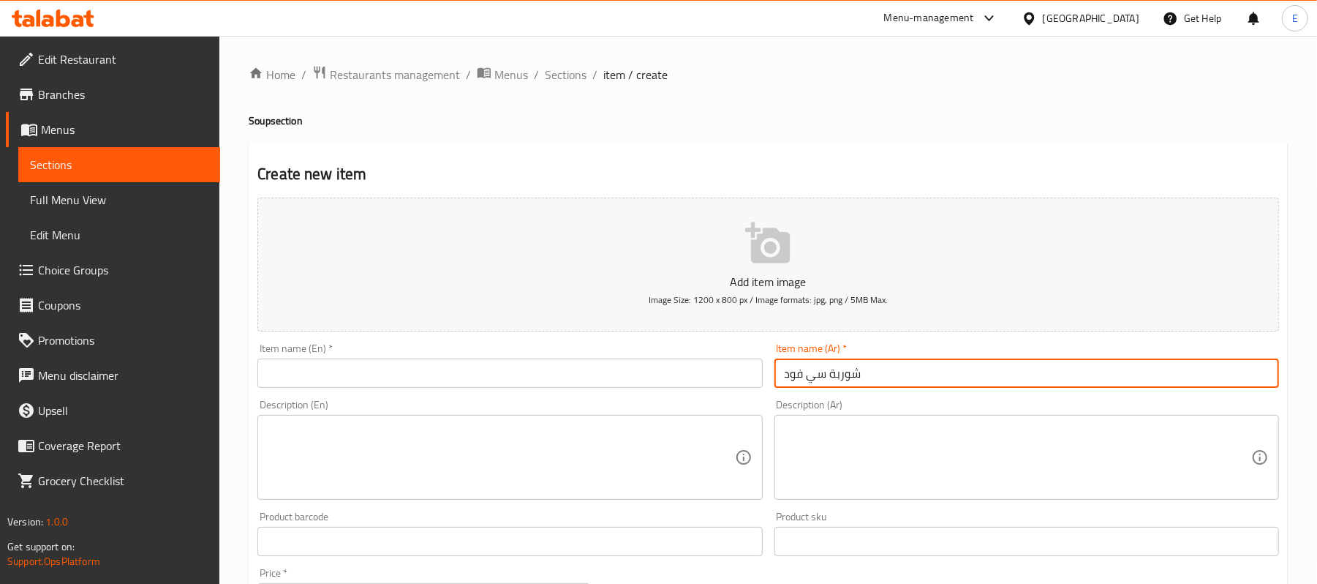
type input "شوربة سي فود"
click at [697, 349] on div "Item name (En)   * Item name (En) *" at bounding box center [509, 365] width 505 height 45
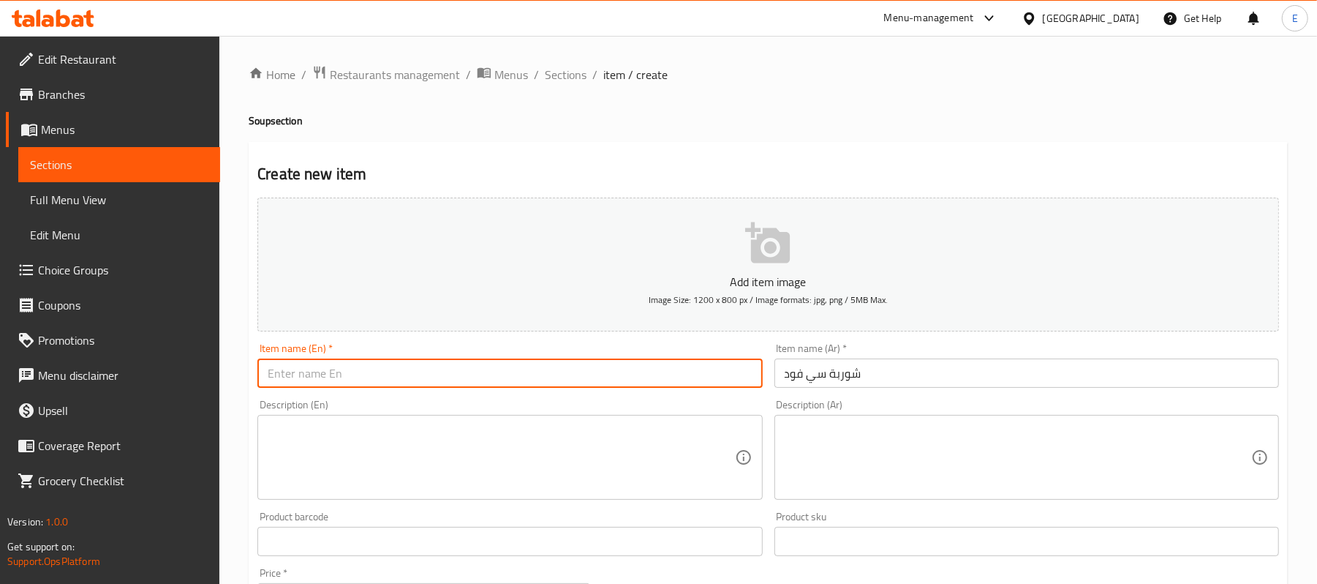
click at [697, 384] on input "text" at bounding box center [509, 372] width 505 height 29
click at [433, 376] on input "Sea" at bounding box center [509, 372] width 505 height 29
type input "Seafood Soup"
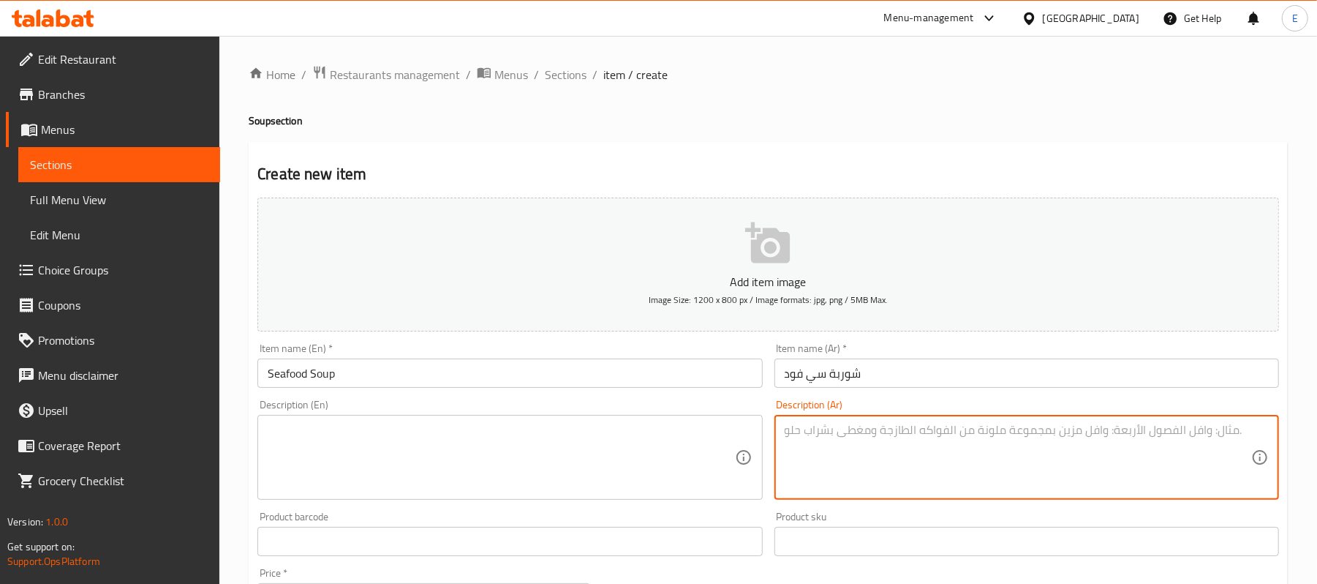
click at [868, 459] on textarea at bounding box center [1018, 457] width 467 height 69
type textarea "["
click at [846, 427] on textarea "جمبري - سبيط فيليه" at bounding box center [1018, 457] width 467 height 69
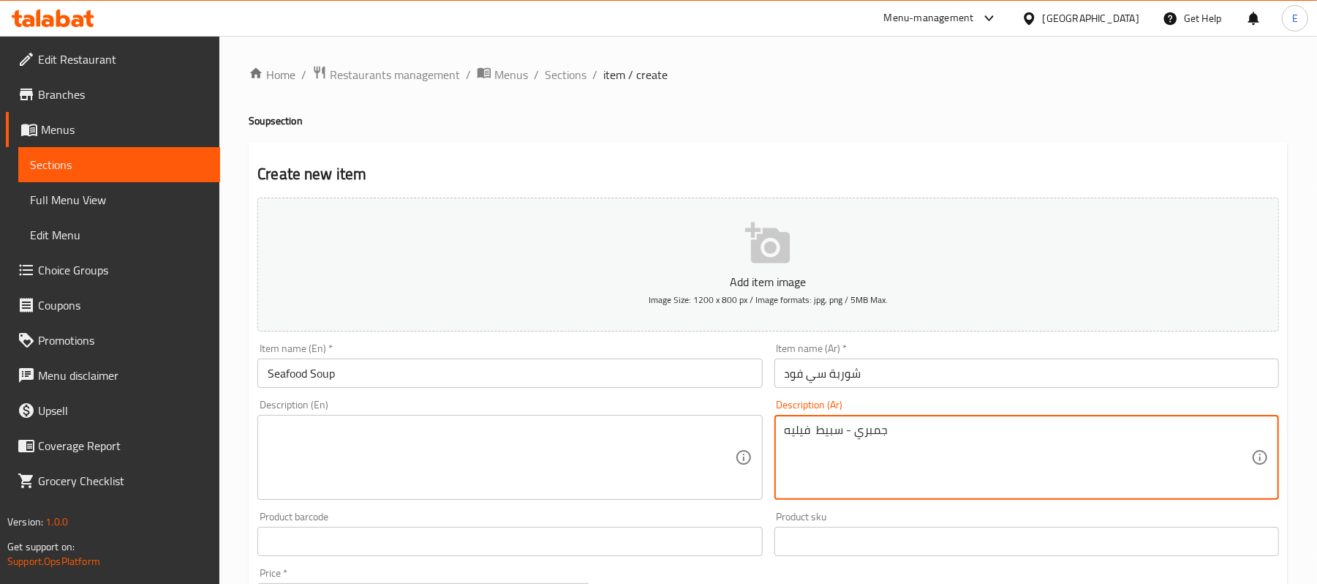
type textarea "جمبري - سبيط فيليه"
click at [331, 465] on textarea at bounding box center [501, 457] width 467 height 69
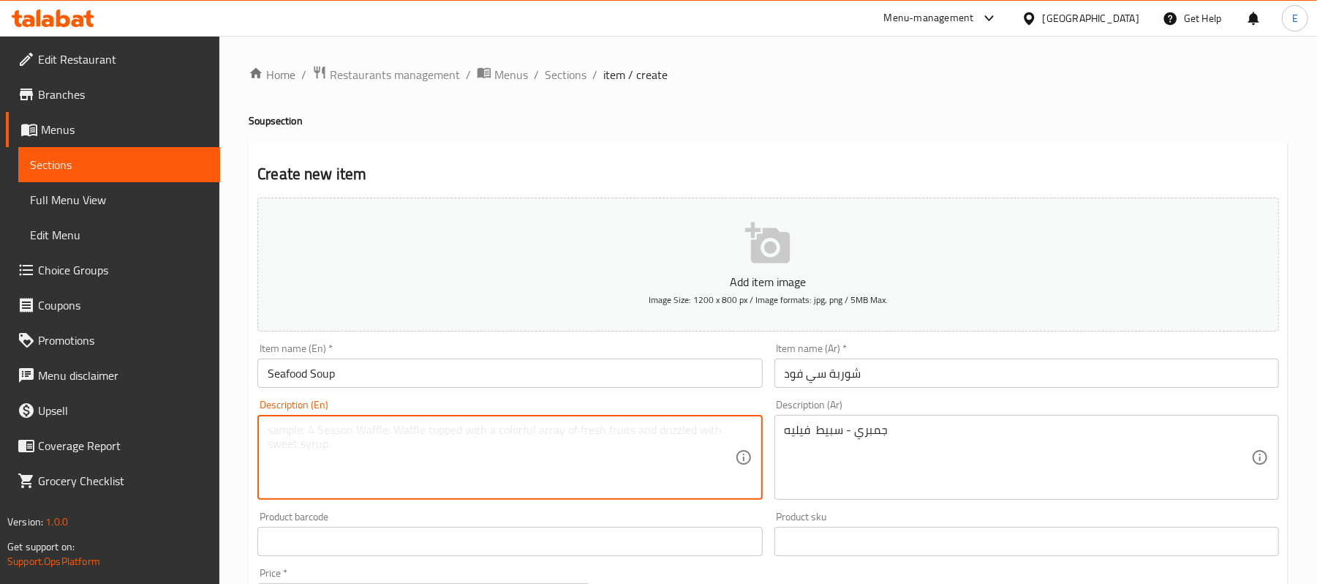
paste textarea "Shrimp - Squid Fillet"
click at [343, 430] on textarea "Shrimp - Squid Fillet" at bounding box center [501, 457] width 467 height 69
type textarea "Shrimp - Squid - Fillet"
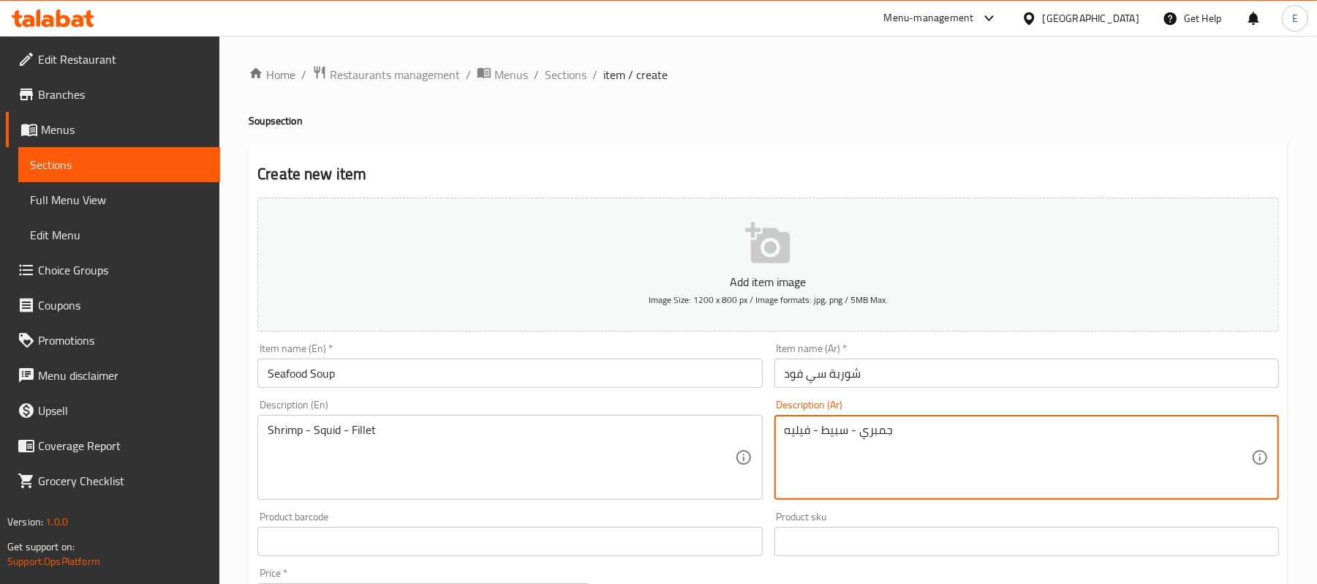
type textarea "جمبري - سبيط - فيليه"
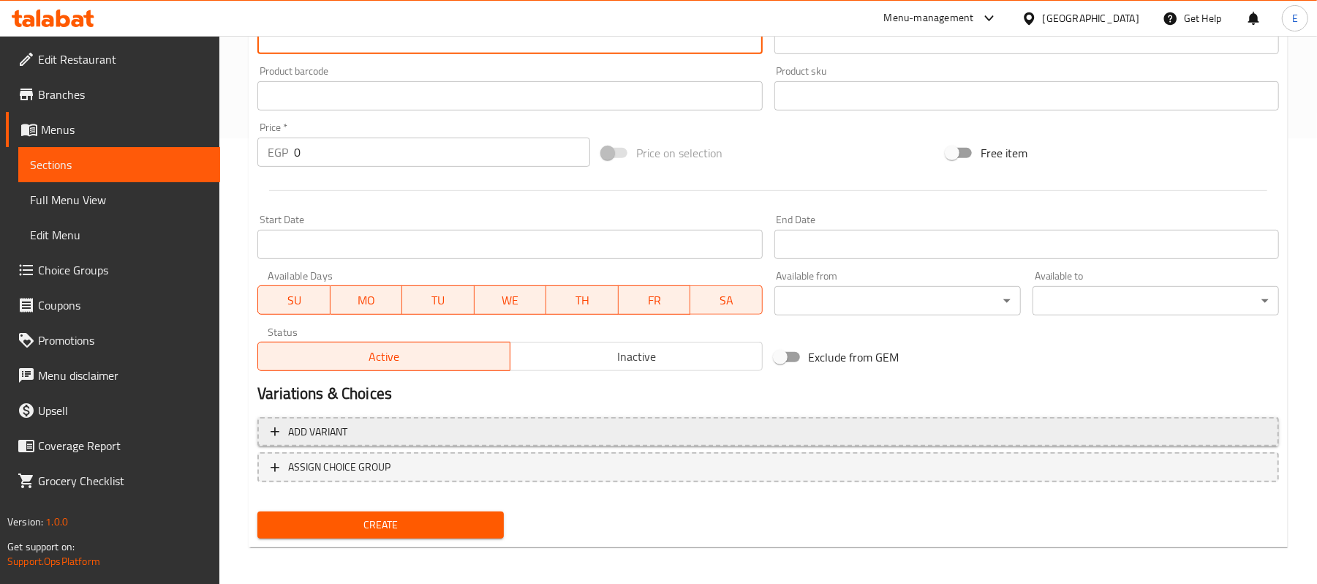
scroll to position [448, 0]
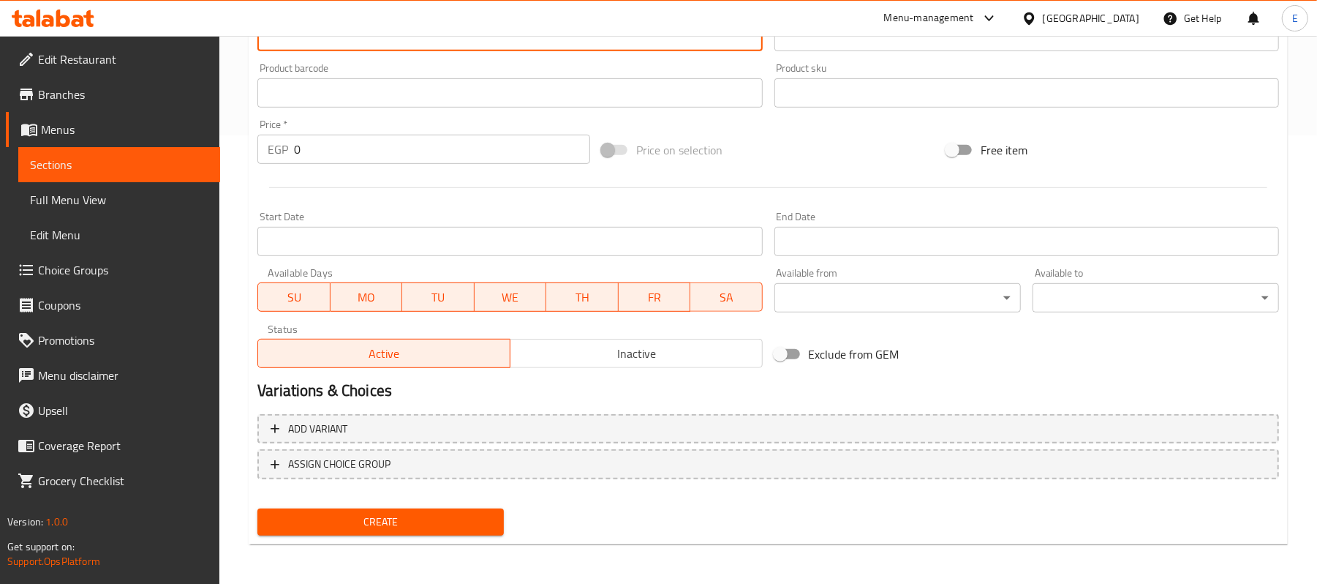
drag, startPoint x: 336, startPoint y: 162, endPoint x: 238, endPoint y: 168, distance: 98.2
click at [238, 168] on div "Home / Restaurants management / Menus / Sections / item / create Soup section C…" at bounding box center [768, 86] width 1098 height 998
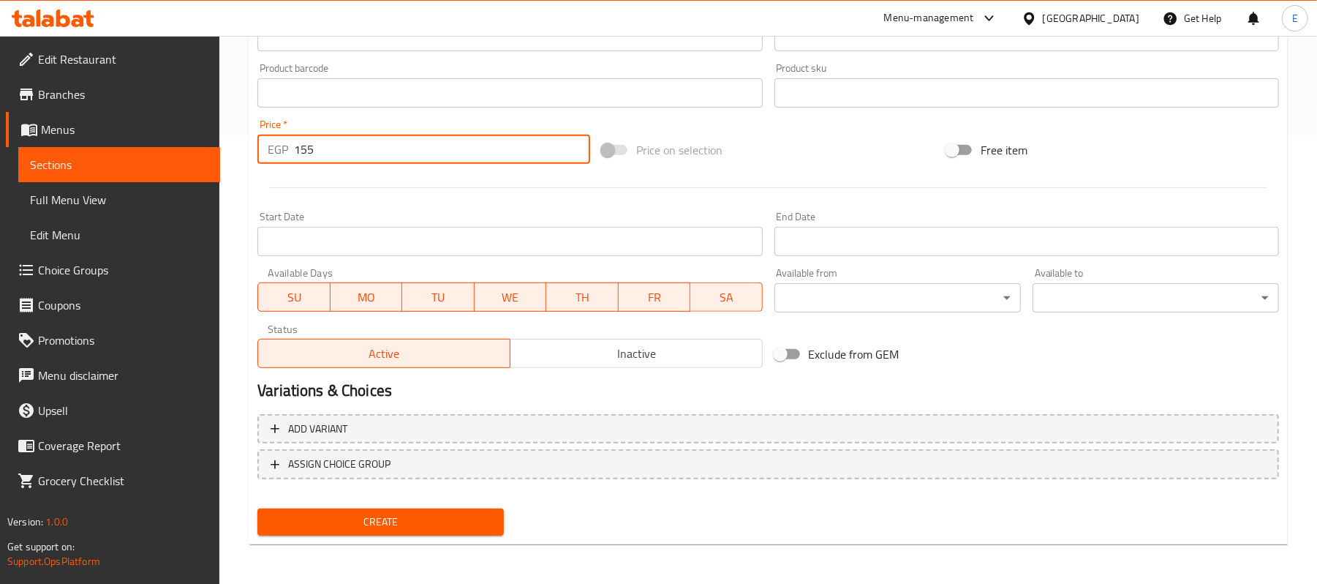
type input "155"
click at [316, 513] on span "Create" at bounding box center [380, 522] width 223 height 18
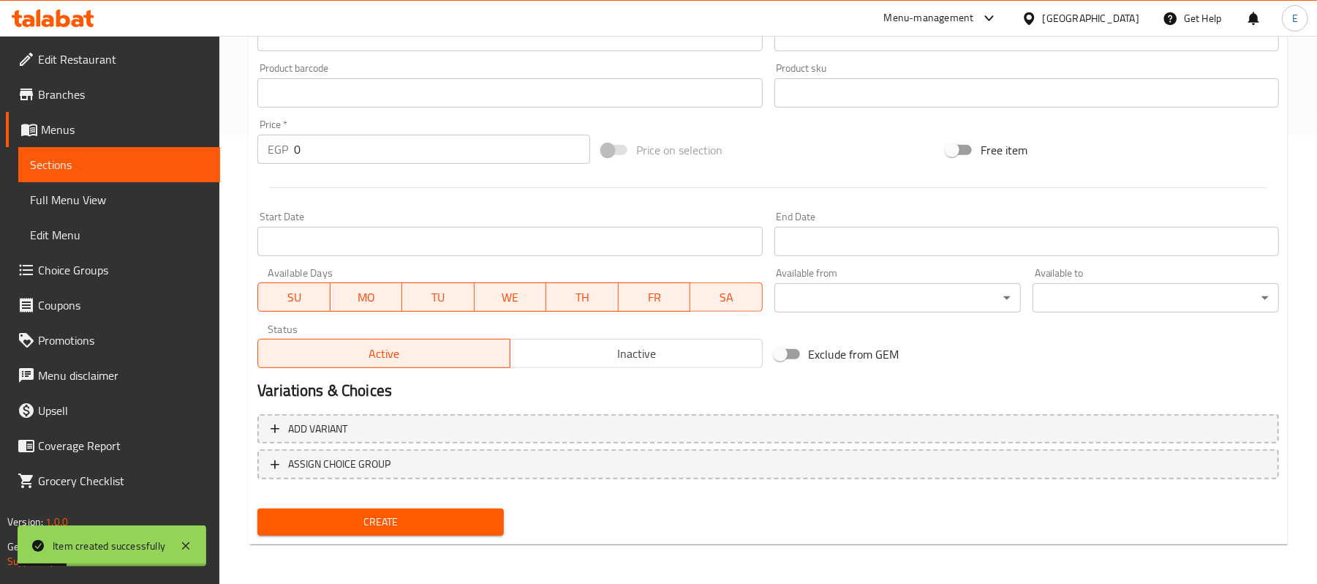
drag, startPoint x: 322, startPoint y: 127, endPoint x: 314, endPoint y: 135, distance: 11.9
click at [320, 129] on div "Price   * EGP 0 Price *" at bounding box center [423, 141] width 333 height 45
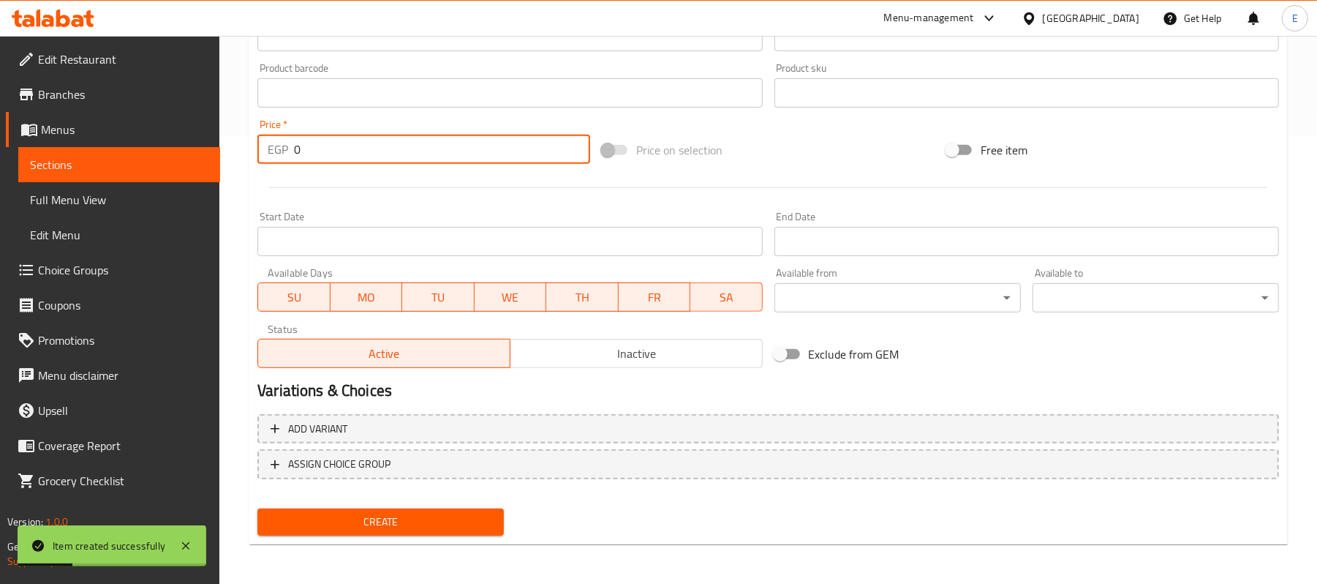
click at [314, 135] on input "0" at bounding box center [442, 149] width 296 height 29
click at [310, 152] on input "0" at bounding box center [442, 149] width 296 height 29
click at [310, 153] on input "0" at bounding box center [442, 149] width 296 height 29
click at [313, 157] on input "0" at bounding box center [442, 149] width 296 height 29
drag, startPoint x: 313, startPoint y: 157, endPoint x: 281, endPoint y: 141, distance: 35.7
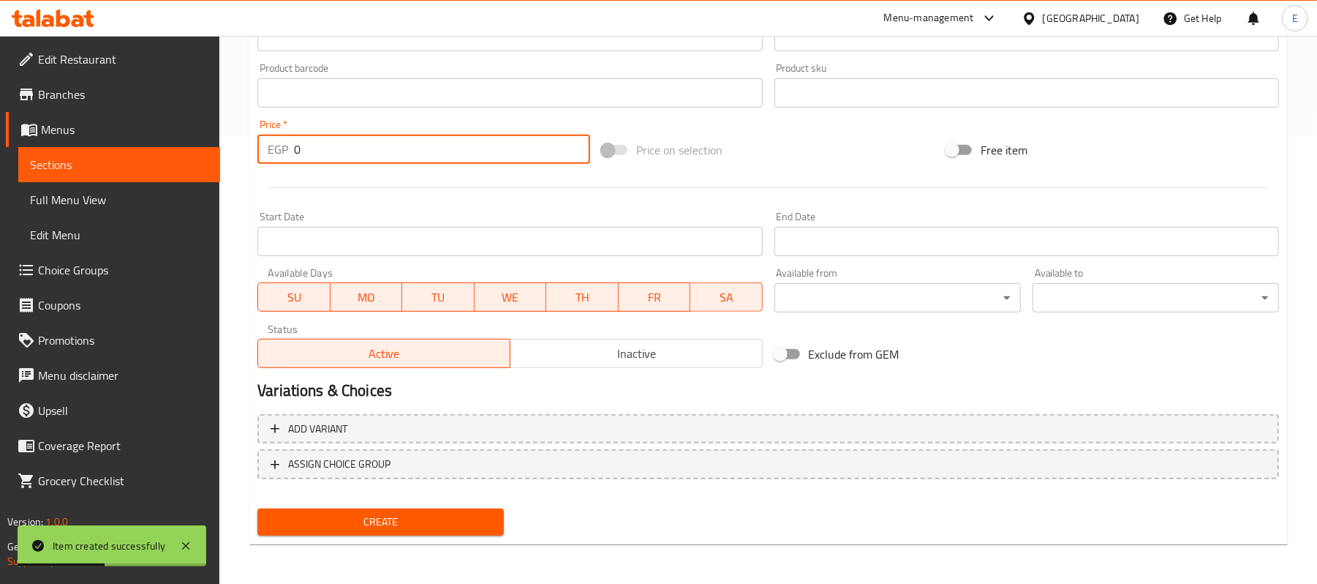
click at [281, 141] on div "EGP 0 Price *" at bounding box center [423, 149] width 333 height 29
type input "199"
click at [448, 215] on div "Start Date Start Date" at bounding box center [509, 233] width 505 height 45
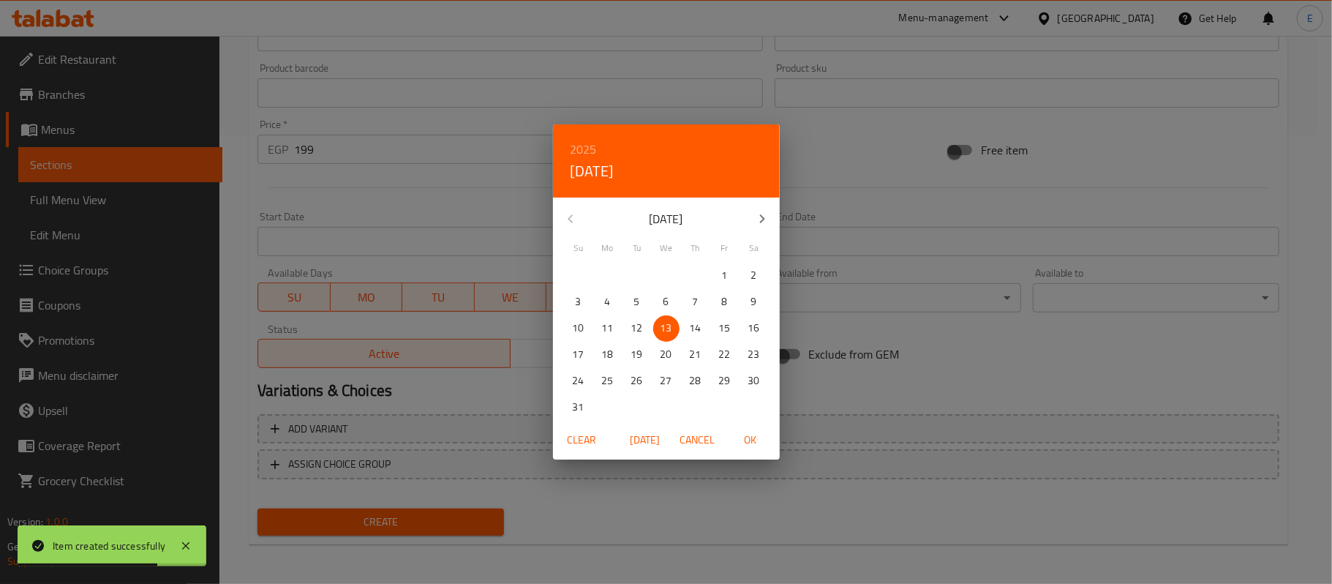
click at [494, 222] on div "2025 Wed, Aug 13 August 2025 Su Mo Tu We Th Fr Sa 27 28 29 30 31 1 2 3 4 5 6 7 …" at bounding box center [666, 292] width 1332 height 584
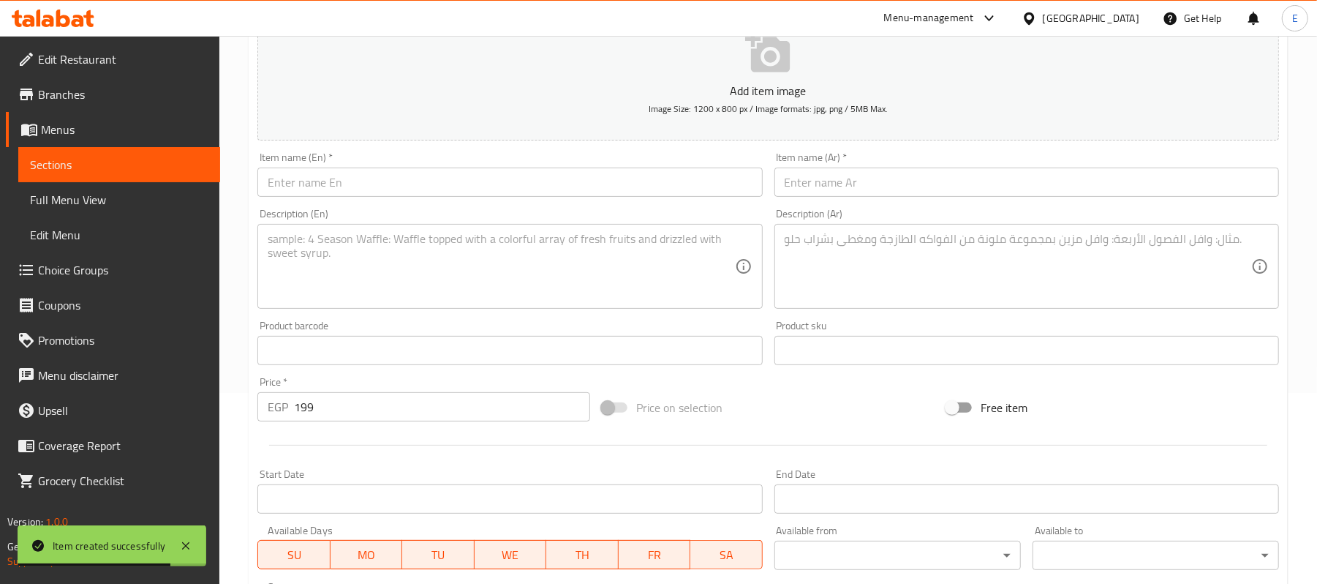
scroll to position [0, 0]
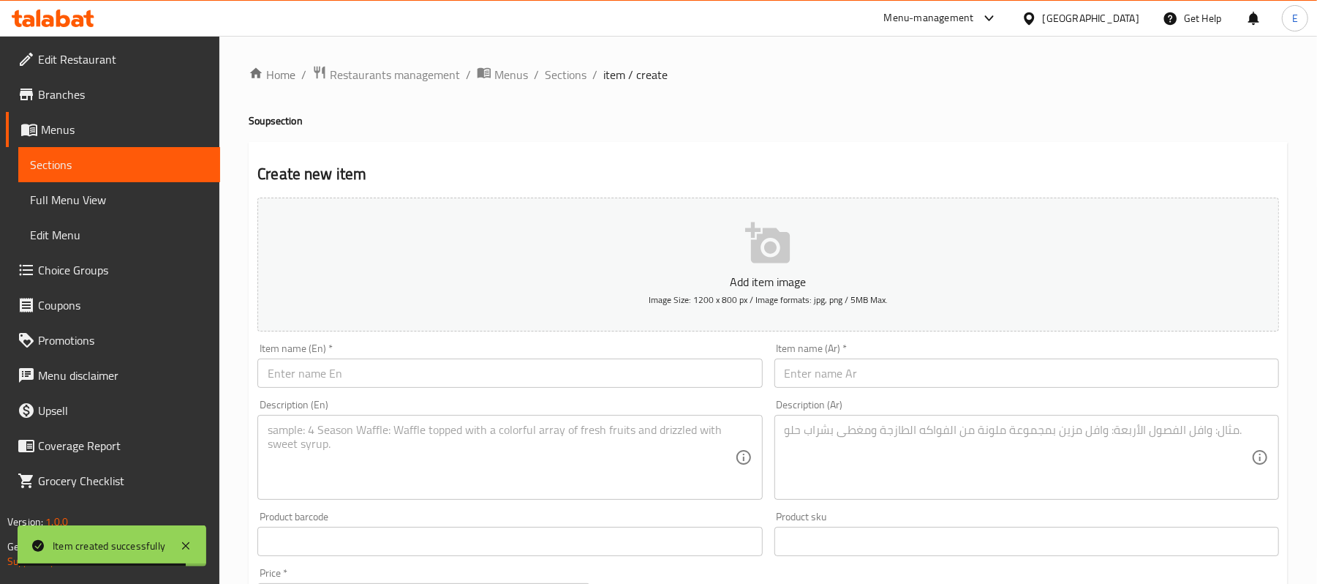
drag, startPoint x: 818, startPoint y: 375, endPoint x: 775, endPoint y: 402, distance: 50.7
click at [818, 375] on input "text" at bounding box center [1027, 372] width 505 height 29
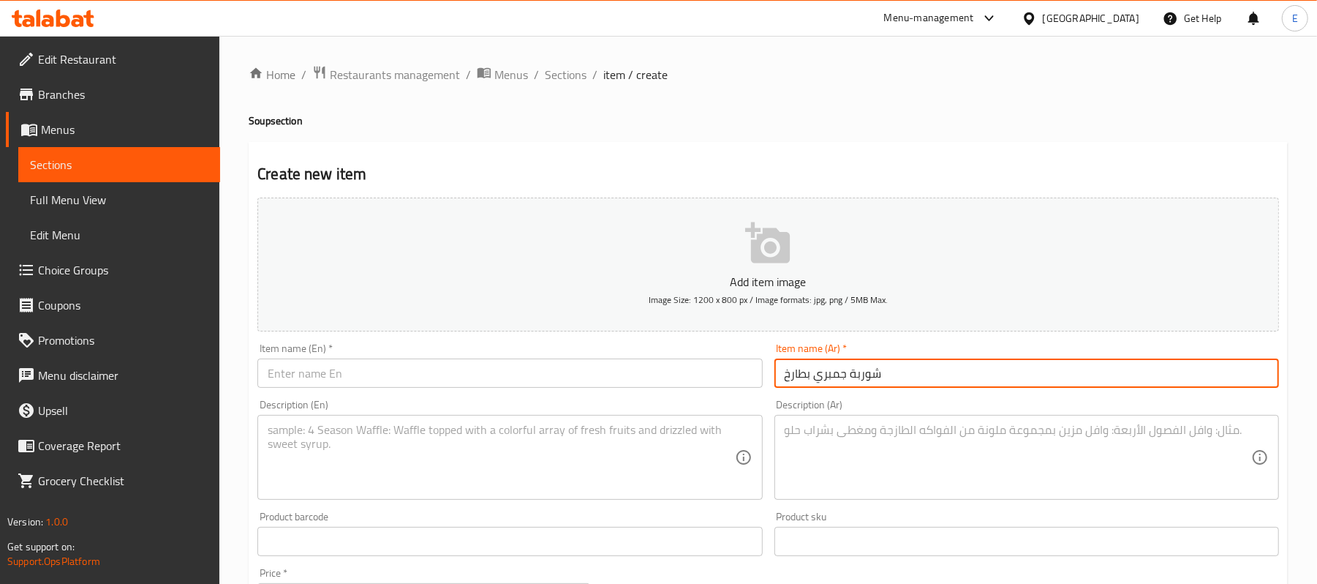
click at [808, 378] on input "شوربة جمبري بطارخ" at bounding box center [1027, 372] width 505 height 29
type input "شوربة جمبري بطارخ"
click at [308, 369] on input "text" at bounding box center [509, 372] width 505 height 29
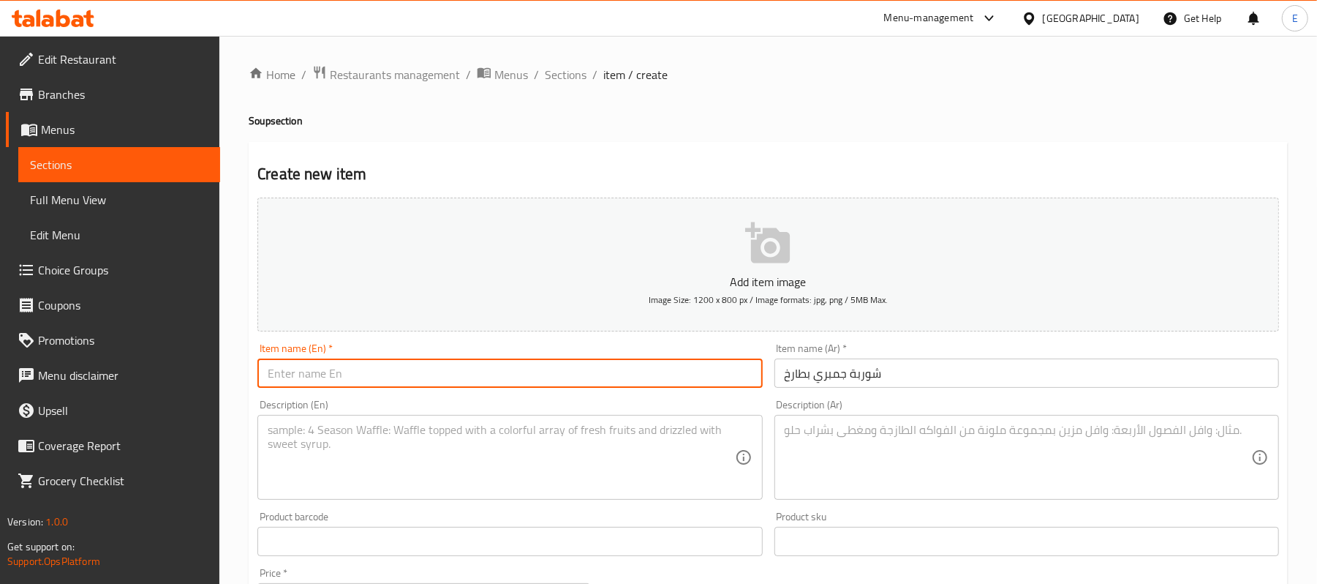
paste input "Shrimp roe soup"
type input "Shrimp roe soup"
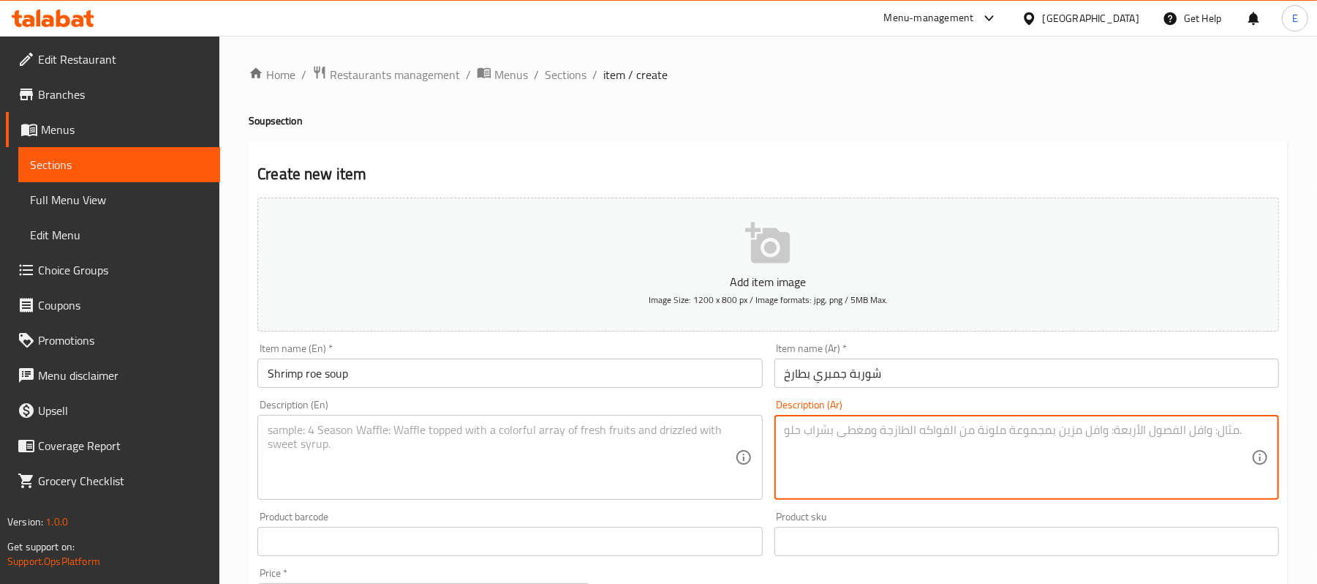
click at [843, 448] on textarea at bounding box center [1018, 457] width 467 height 69
type textarea "جمبري + بطارخ"
click at [293, 373] on input "Shrimp roe soup" at bounding box center [509, 372] width 505 height 29
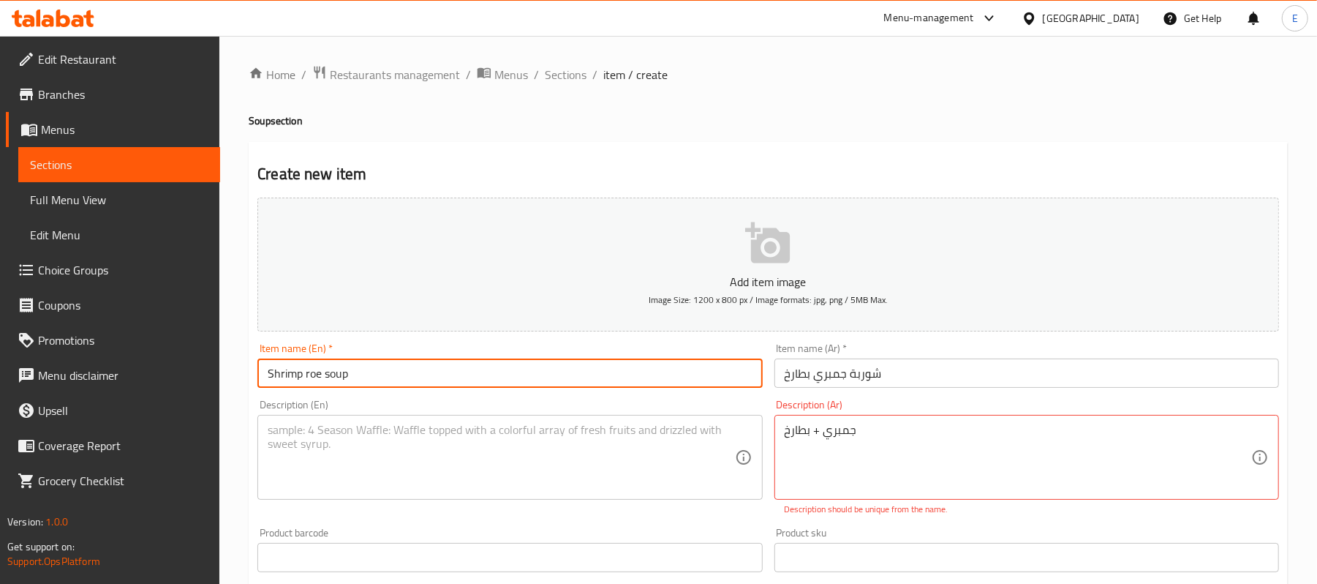
click at [304, 442] on textarea at bounding box center [501, 457] width 467 height 69
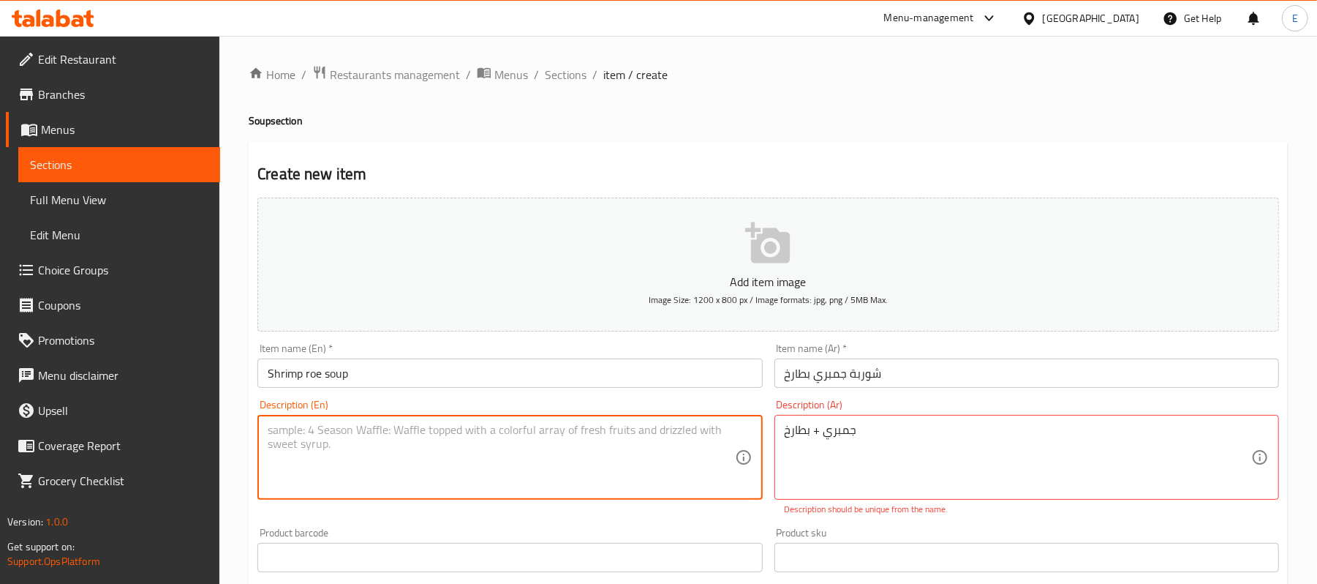
paste textarea "Shrimp"
click at [315, 373] on input "Shrimp roe soup" at bounding box center [509, 372] width 505 height 29
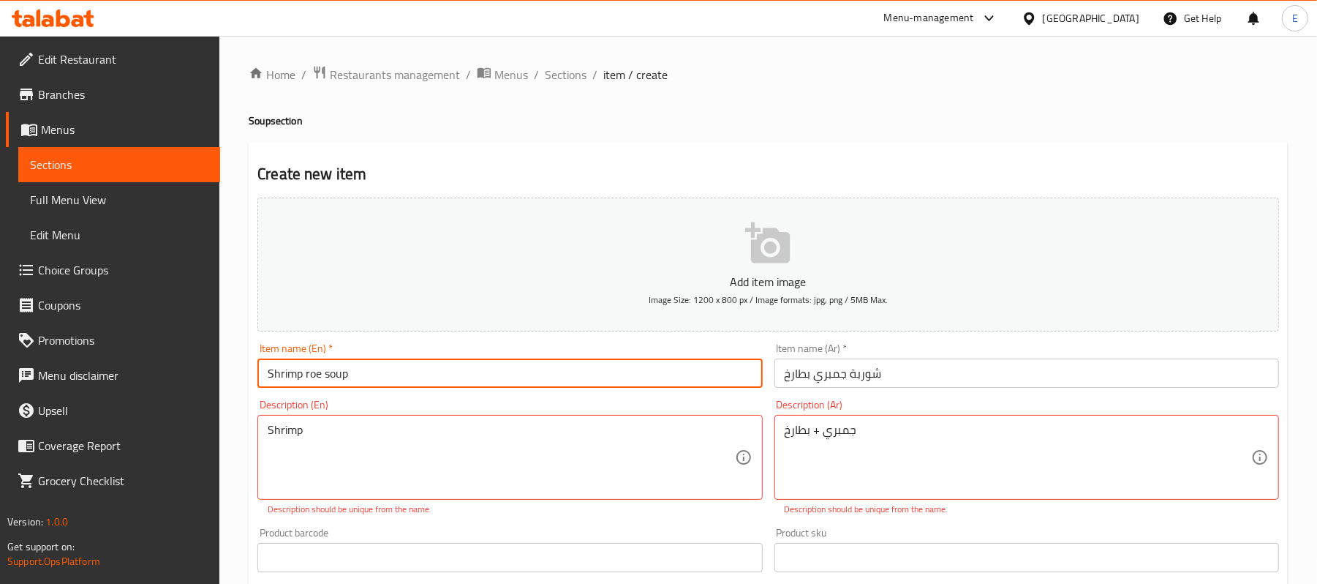
click at [315, 373] on input "Shrimp roe soup" at bounding box center [509, 372] width 505 height 29
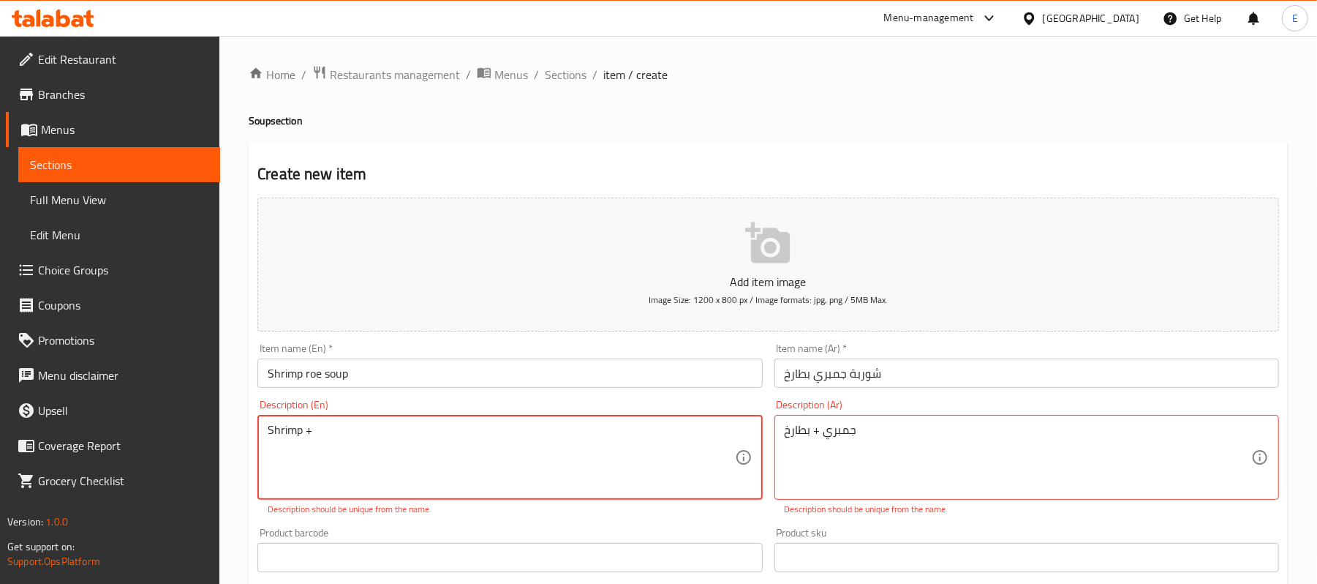
paste textarea "roe"
click at [311, 440] on textarea "Shrimp +roe" at bounding box center [501, 457] width 467 height 69
click at [306, 430] on textarea "Shrimp + roe" at bounding box center [501, 457] width 467 height 69
drag, startPoint x: 306, startPoint y: 430, endPoint x: 314, endPoint y: 433, distance: 8.6
click at [314, 433] on textarea "Shrimp+ roe" at bounding box center [501, 457] width 467 height 69
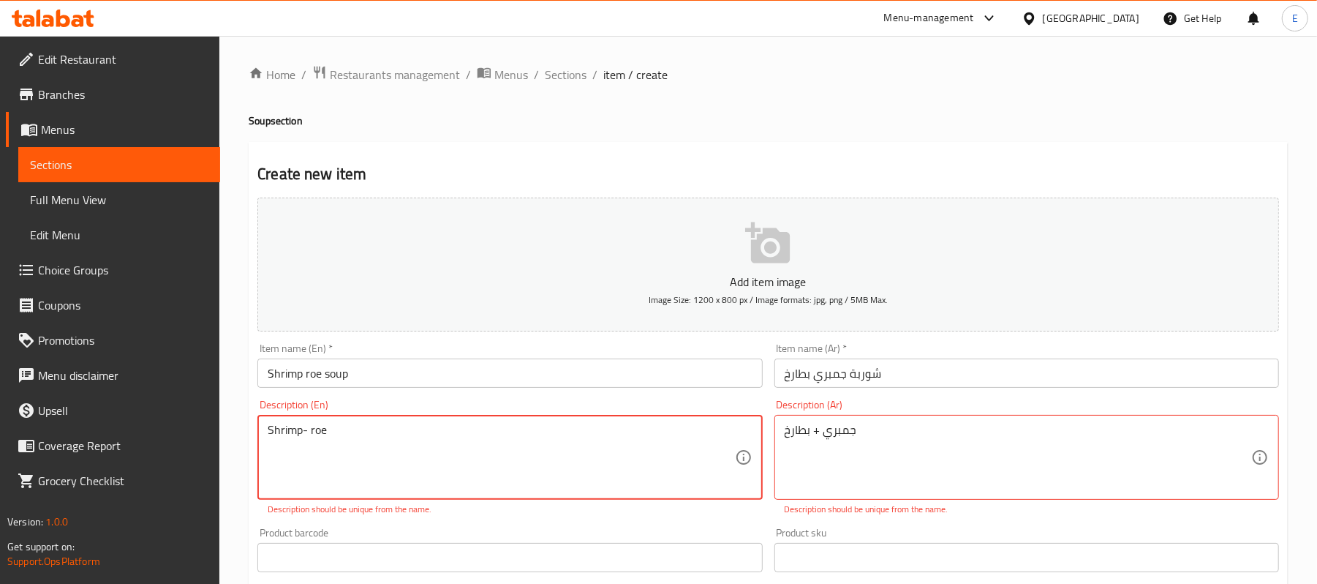
type textarea "Shrimp- roe"
click at [860, 443] on textarea "جمبري + بطارخ" at bounding box center [1018, 457] width 467 height 69
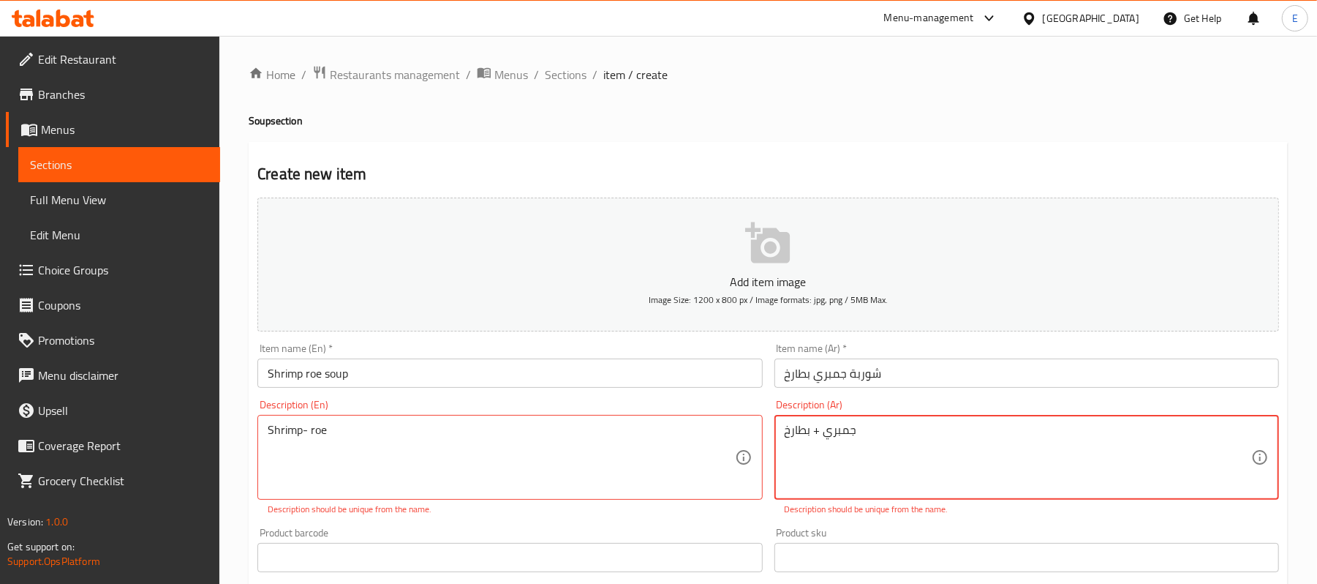
click at [860, 443] on textarea "جمبري + بطارخ" at bounding box center [1018, 457] width 467 height 69
click at [377, 443] on textarea "Shrimp- roe" at bounding box center [501, 457] width 467 height 69
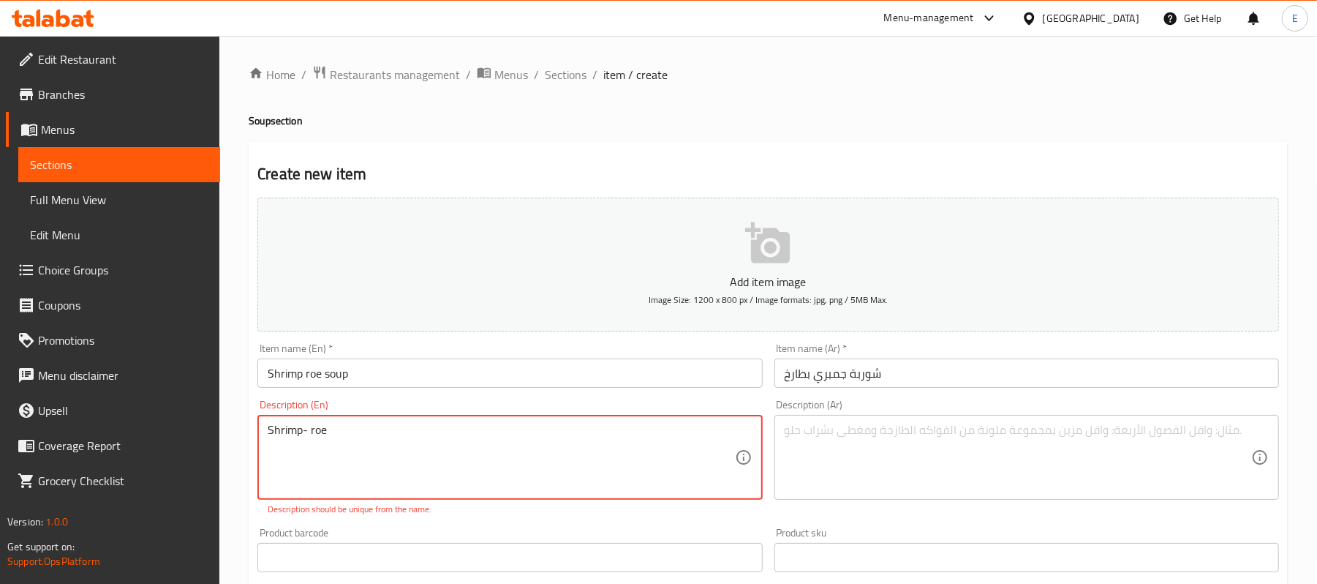
click at [377, 443] on textarea "Shrimp- roe" at bounding box center [501, 457] width 467 height 69
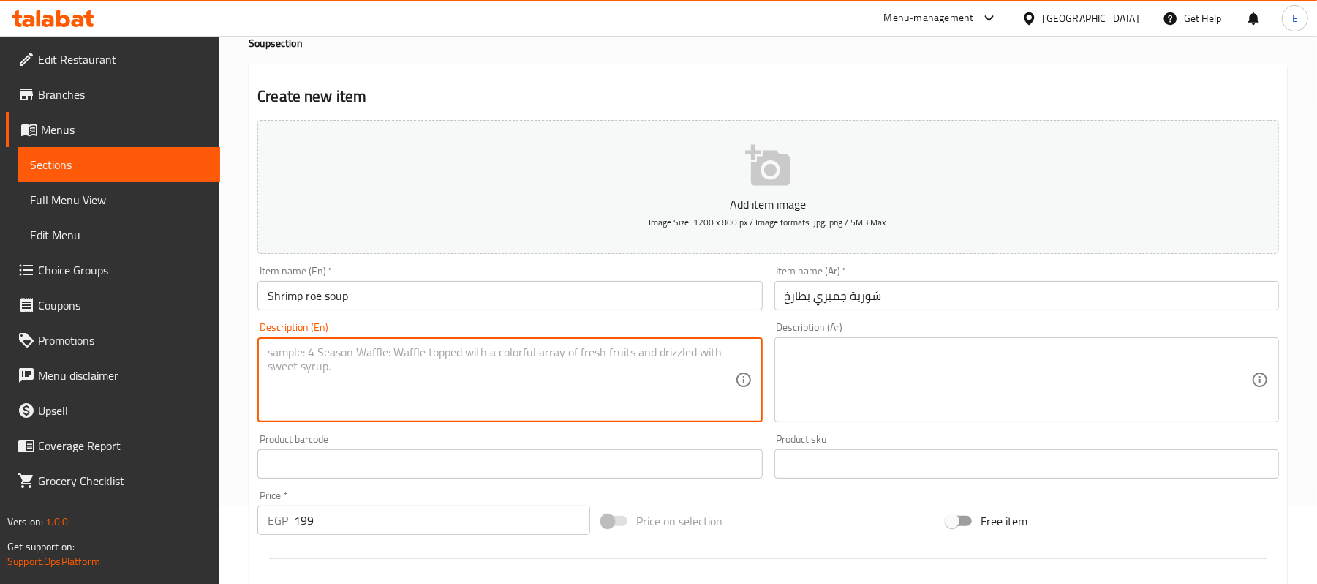
scroll to position [448, 0]
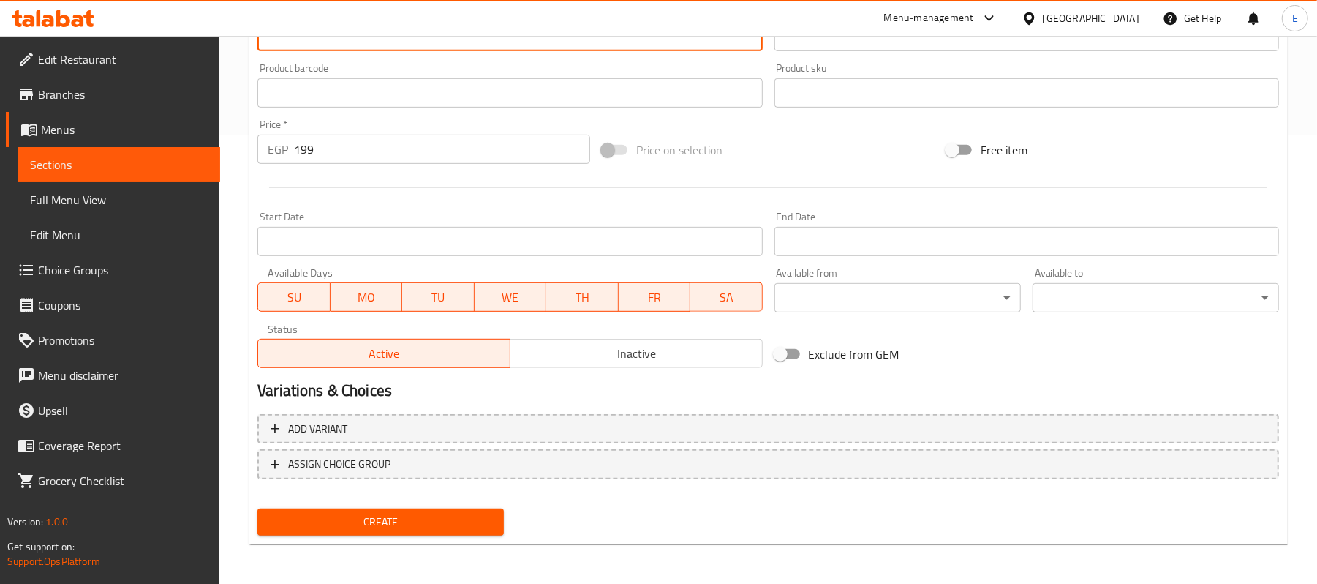
click at [431, 533] on button "Create" at bounding box center [380, 521] width 247 height 27
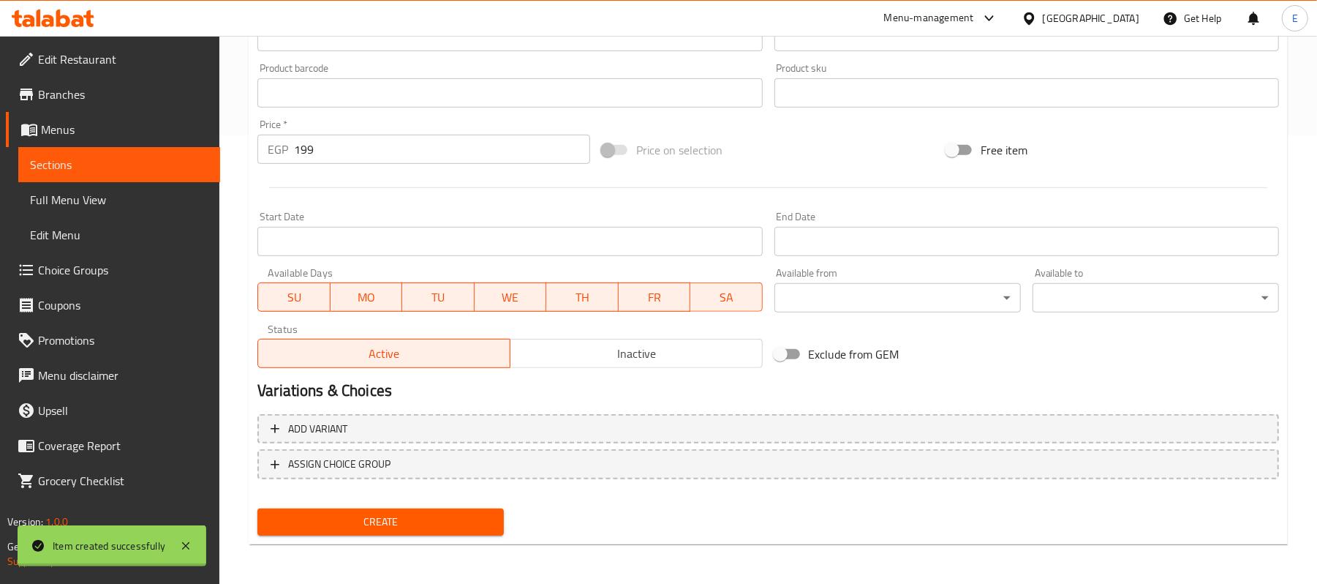
type input "0"
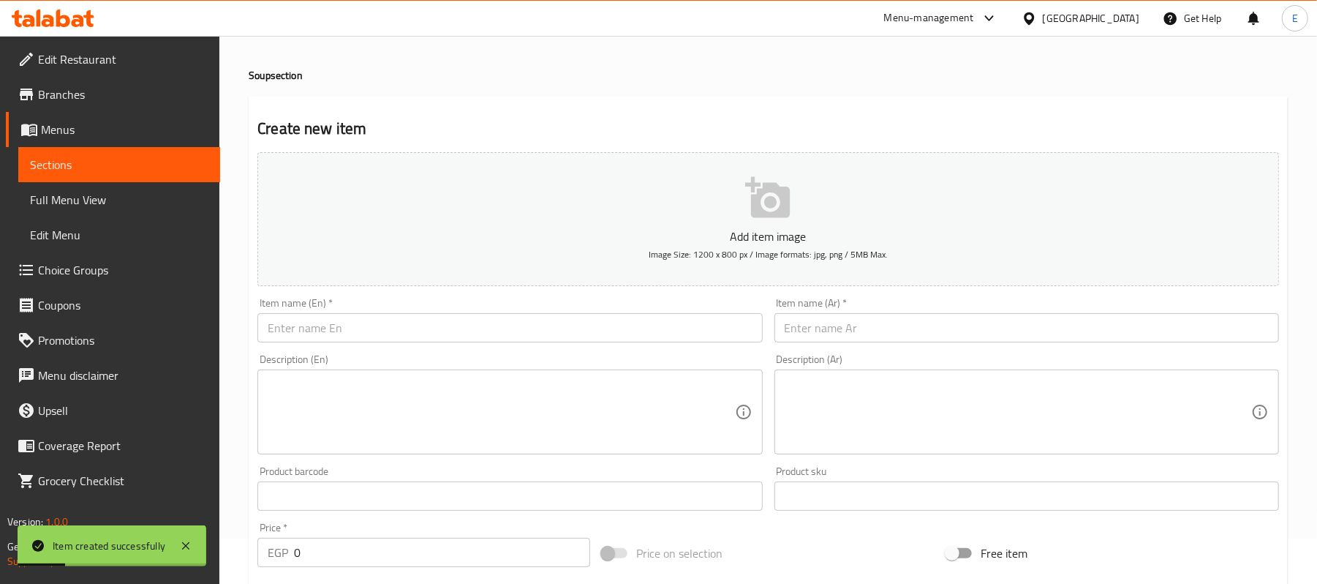
scroll to position [0, 0]
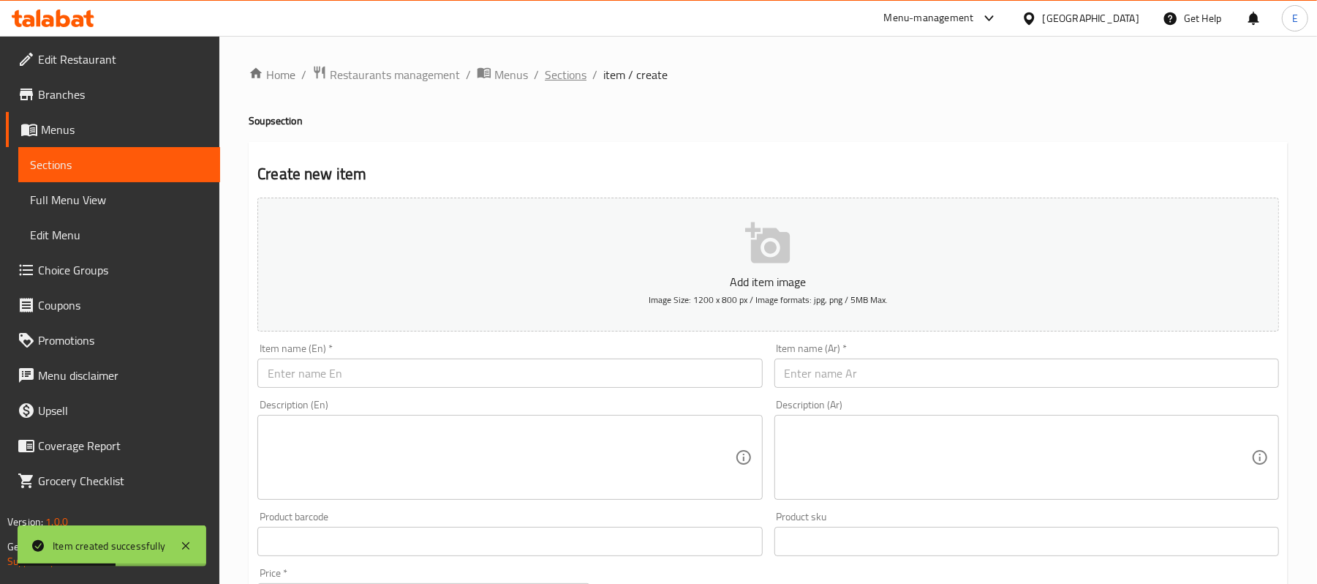
click at [548, 73] on span "Sections" at bounding box center [566, 75] width 42 height 18
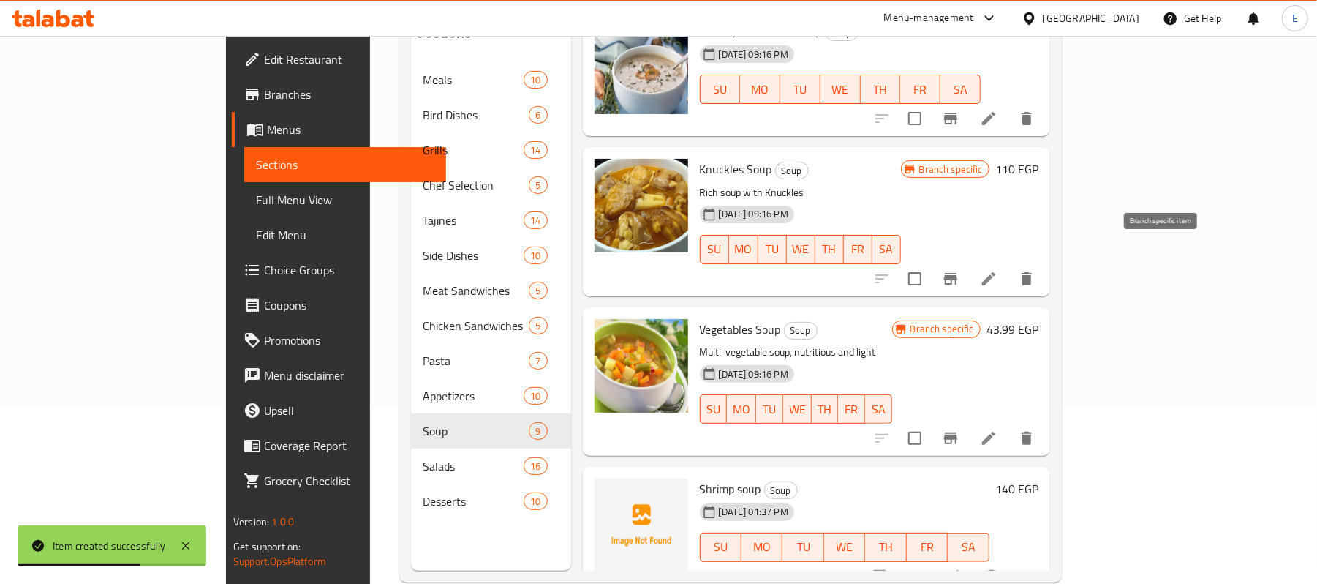
scroll to position [206, 0]
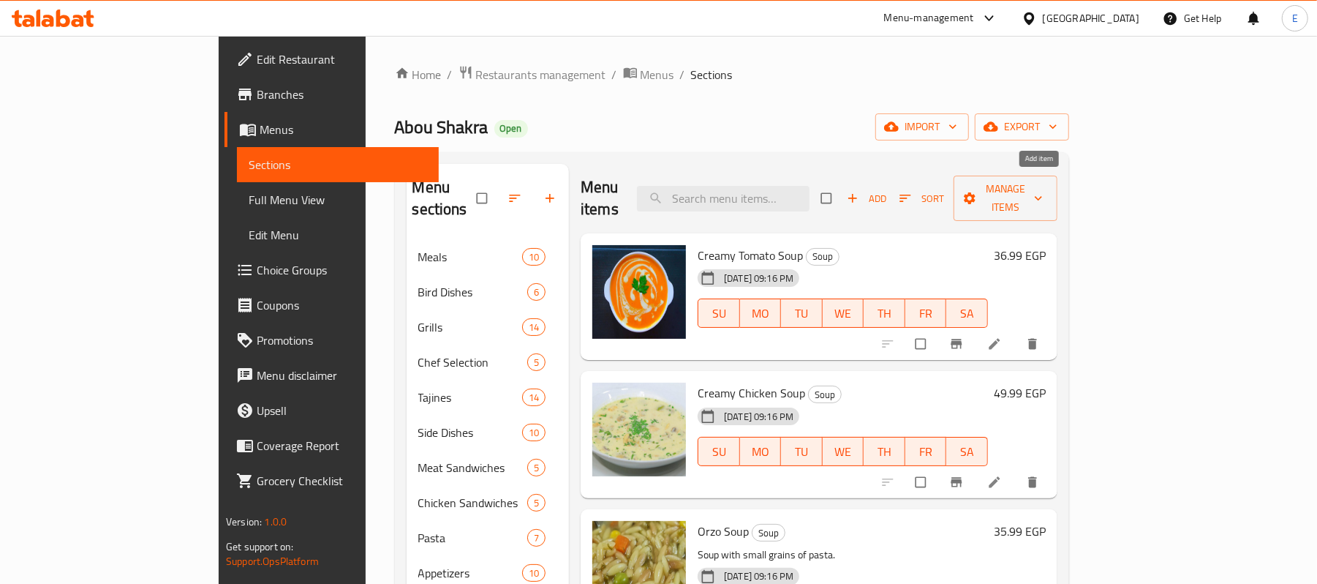
click at [890, 199] on button "Add" at bounding box center [866, 198] width 47 height 23
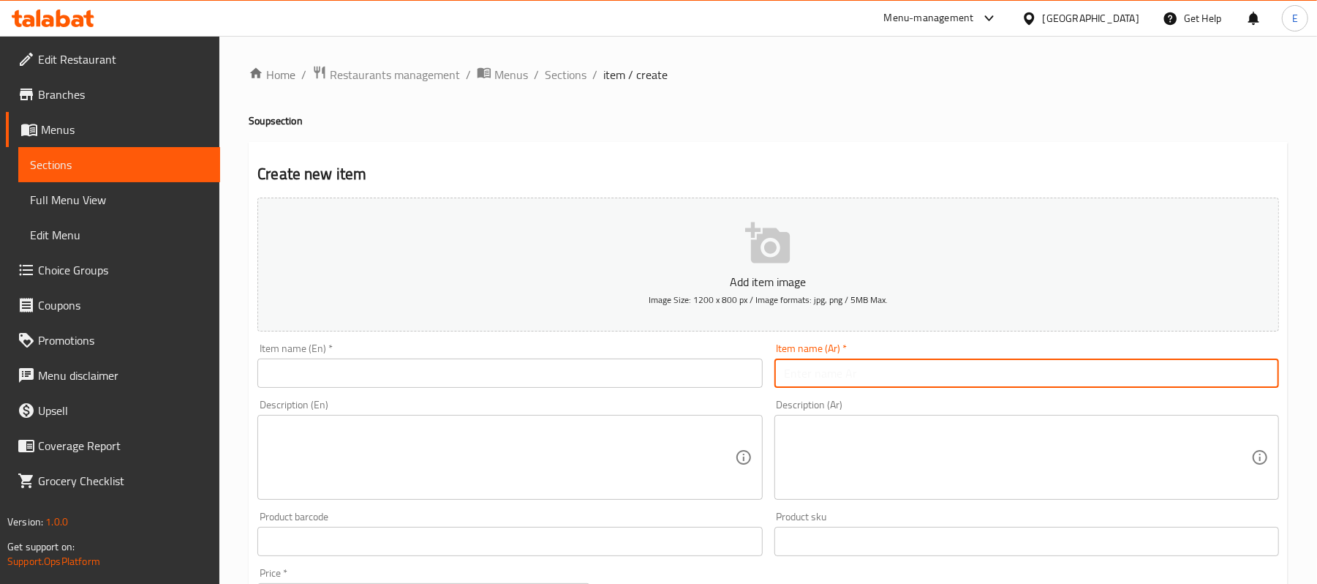
drag, startPoint x: 910, startPoint y: 379, endPoint x: 916, endPoint y: 392, distance: 14.4
click at [910, 379] on input "text" at bounding box center [1027, 372] width 505 height 29
click at [866, 388] on input "شوربة ديناميت" at bounding box center [1027, 372] width 505 height 29
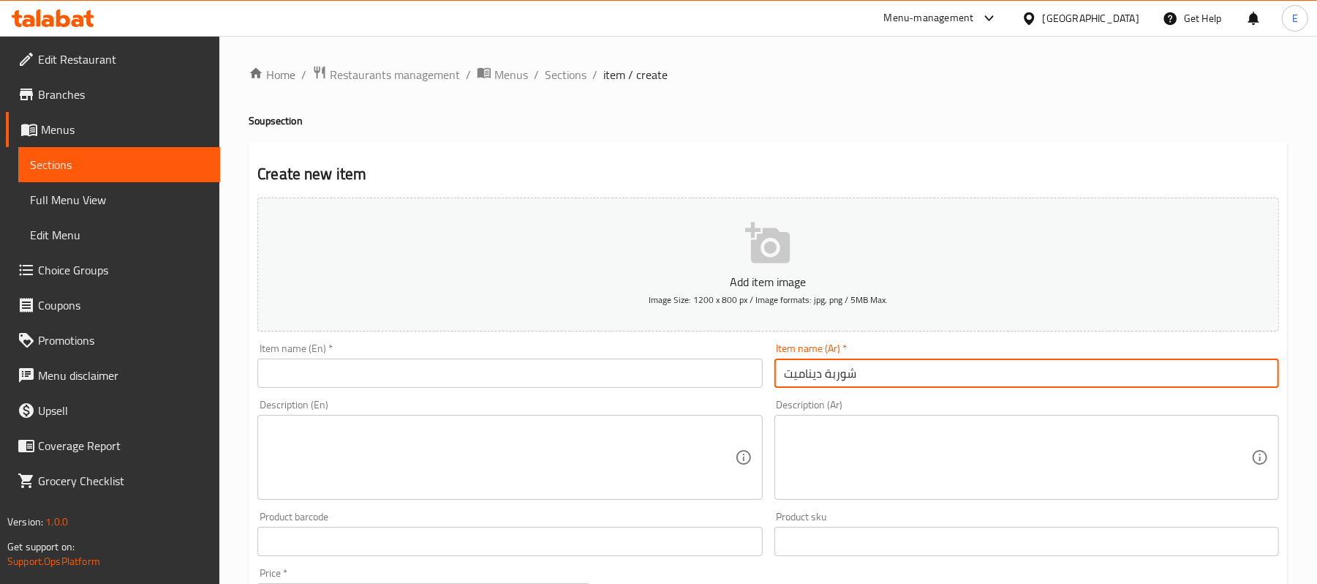
type input "شوربة ديناميت"
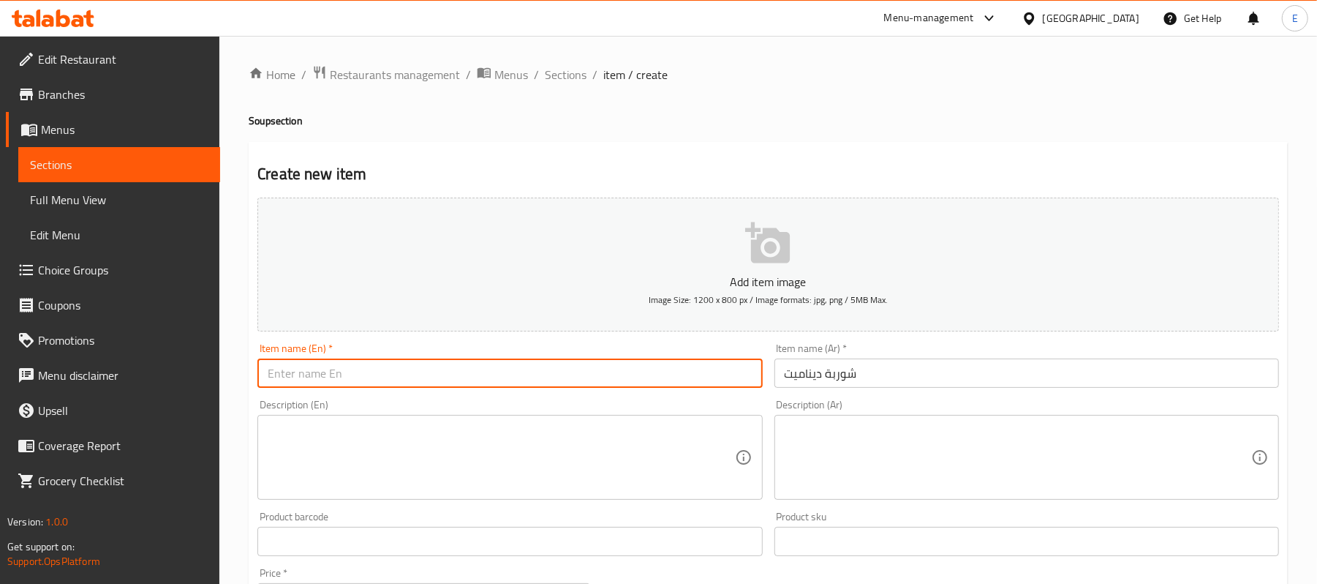
click at [334, 379] on input "text" at bounding box center [509, 372] width 505 height 29
paste input "Dynamite Soup"
type input "Dynamite Soup"
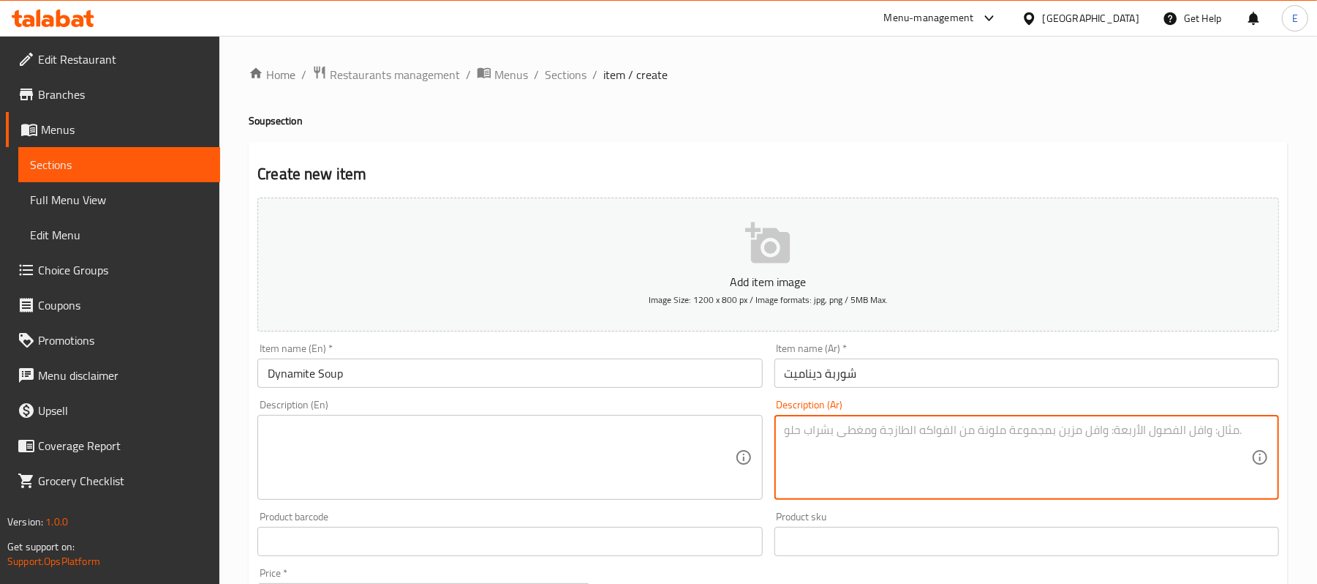
click at [919, 475] on textarea at bounding box center [1018, 457] width 467 height 69
click at [897, 429] on textarea "جمبري - سبيط - بيض سبيط - بطارخ" at bounding box center [1018, 457] width 467 height 69
type textarea "جمبري - سبيط - بيض سبيط - بطارخ"
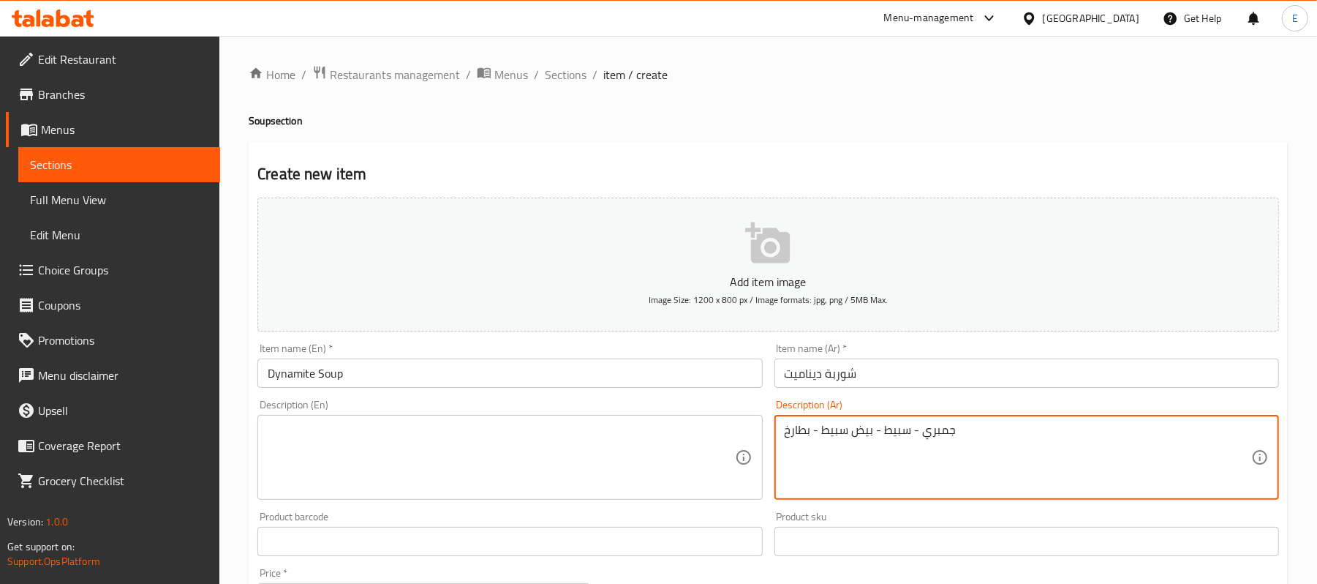
click at [322, 475] on textarea at bounding box center [501, 457] width 467 height 69
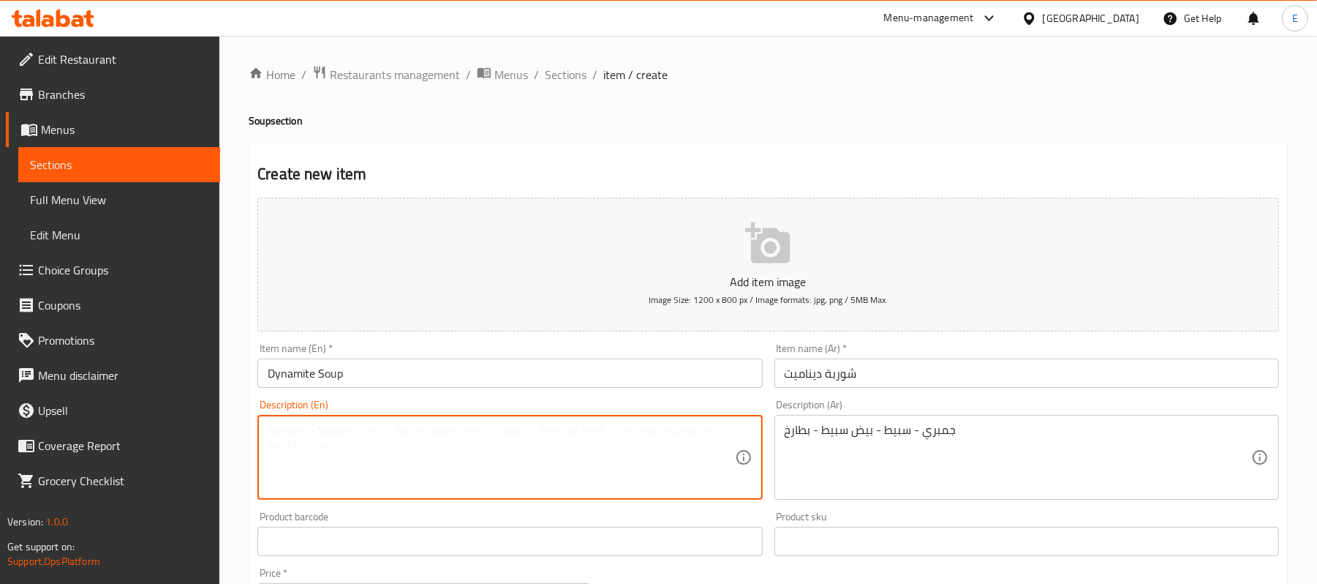
paste textarea "Shrimp - squid - squid eggs - roe"
type textarea "Shrimp - squid - squid eggs - roe"
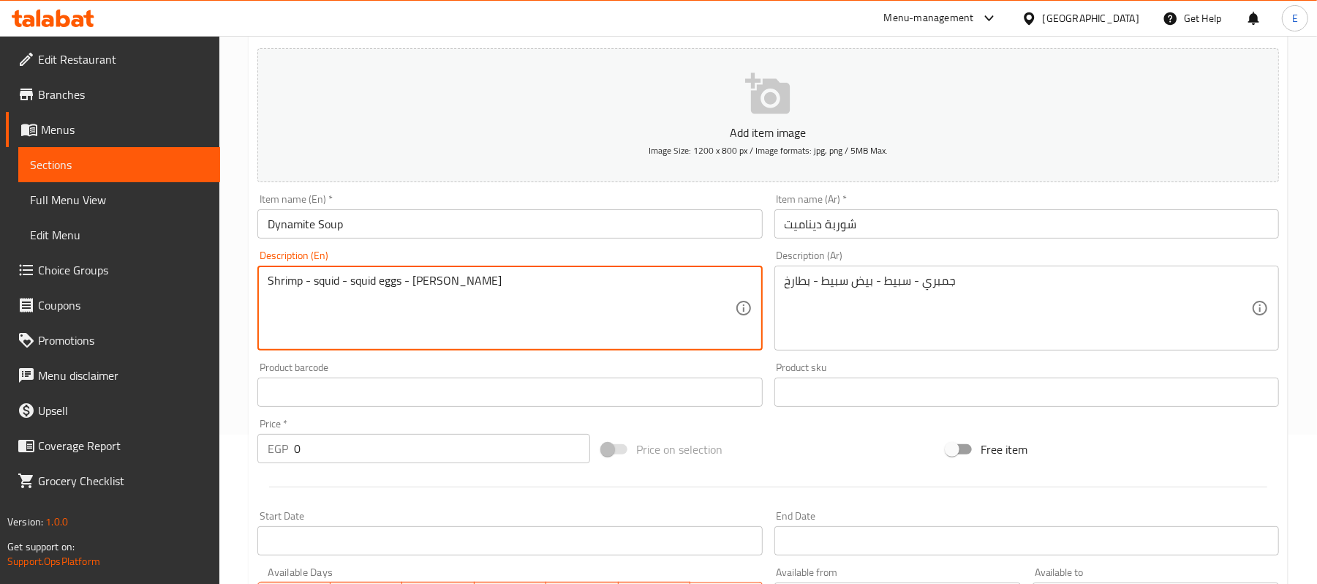
scroll to position [448, 0]
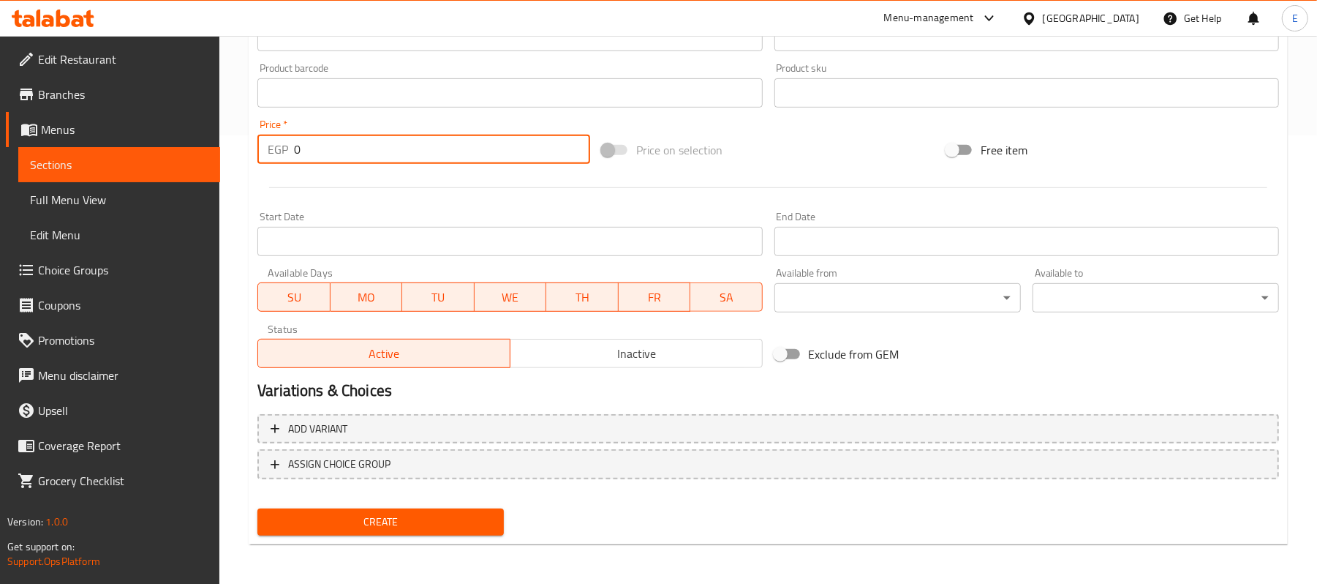
drag, startPoint x: 338, startPoint y: 158, endPoint x: 276, endPoint y: 133, distance: 66.3
click at [276, 133] on div "Price   * EGP 0 Price *" at bounding box center [423, 141] width 333 height 45
type input "240"
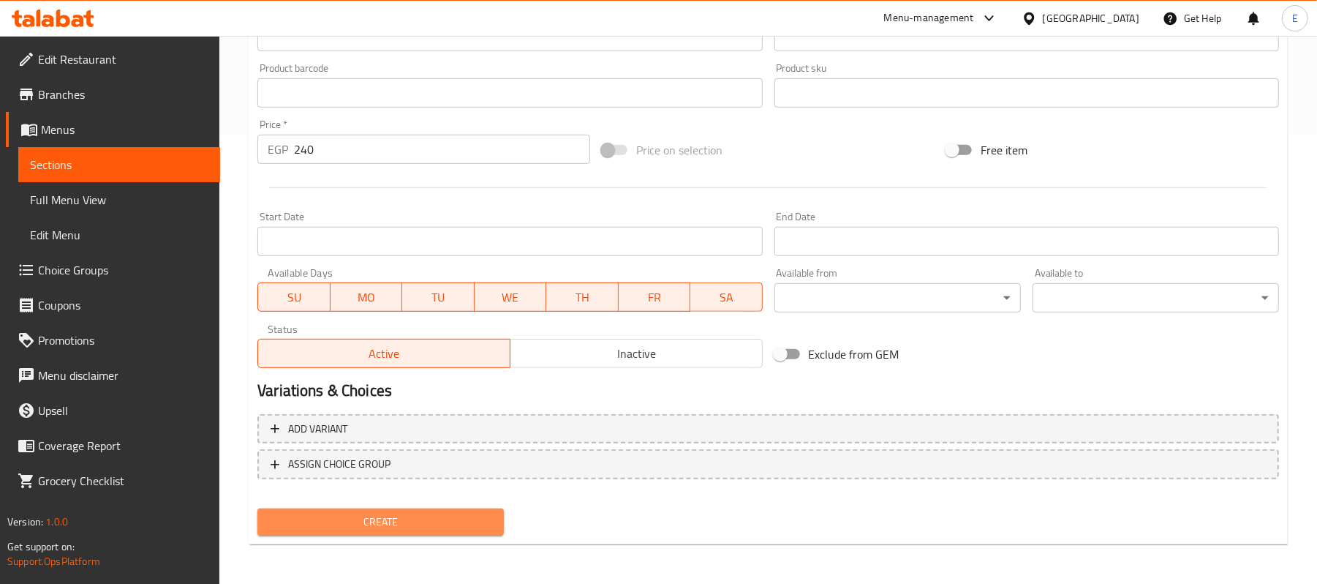
click at [424, 516] on span "Create" at bounding box center [380, 522] width 223 height 18
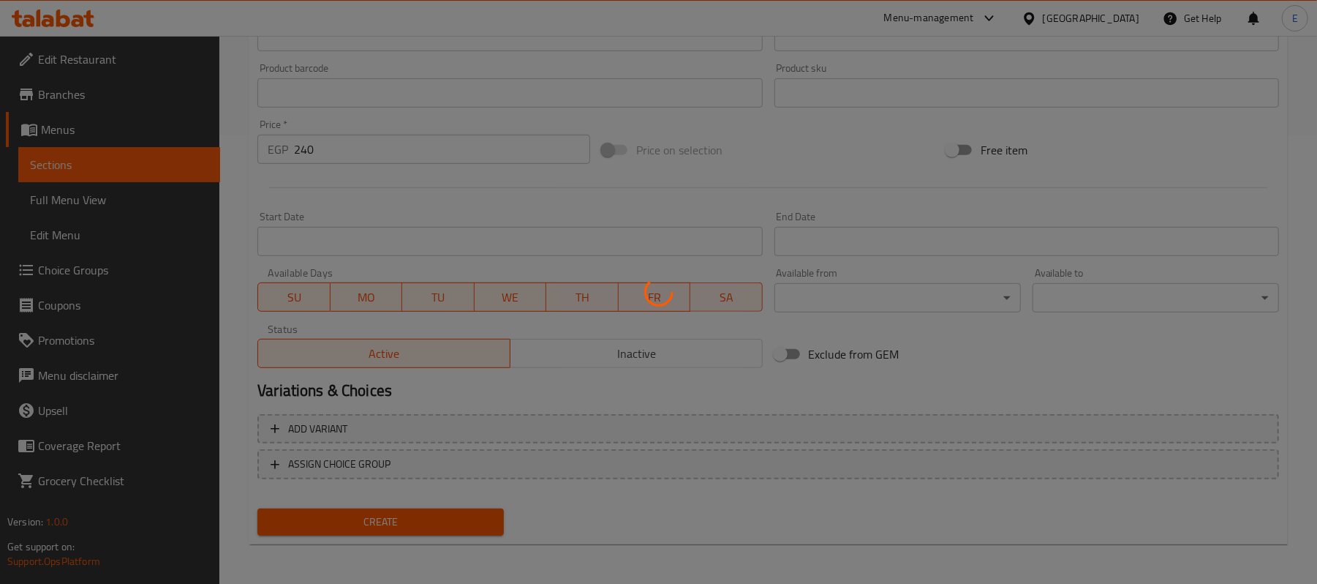
type input "0"
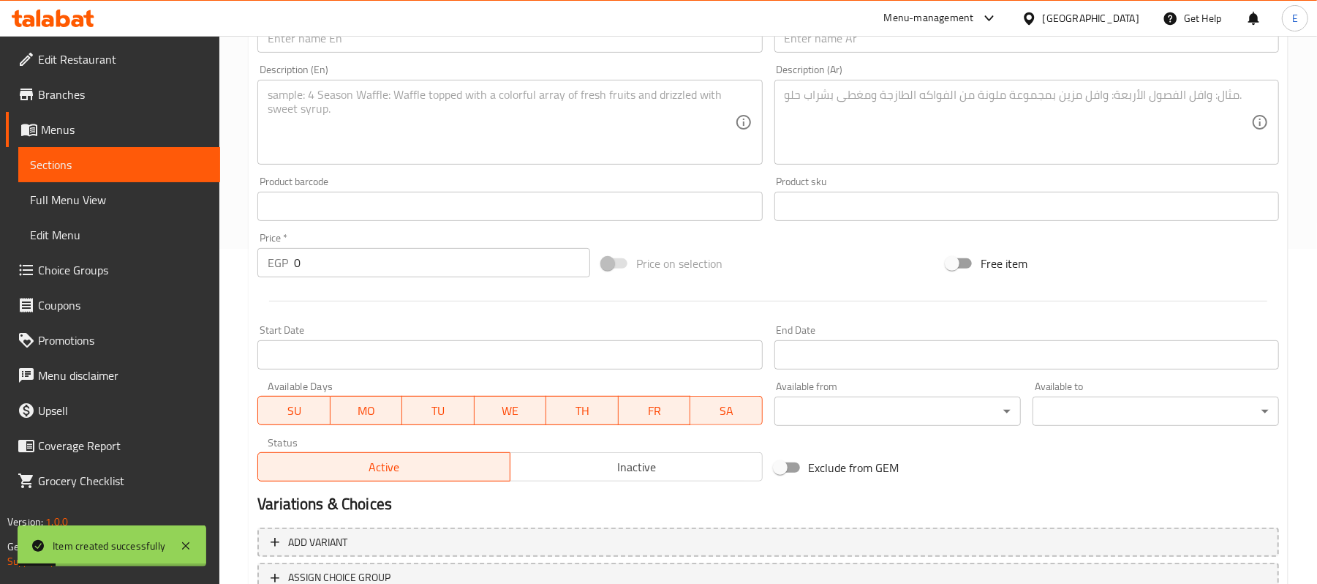
scroll to position [59, 0]
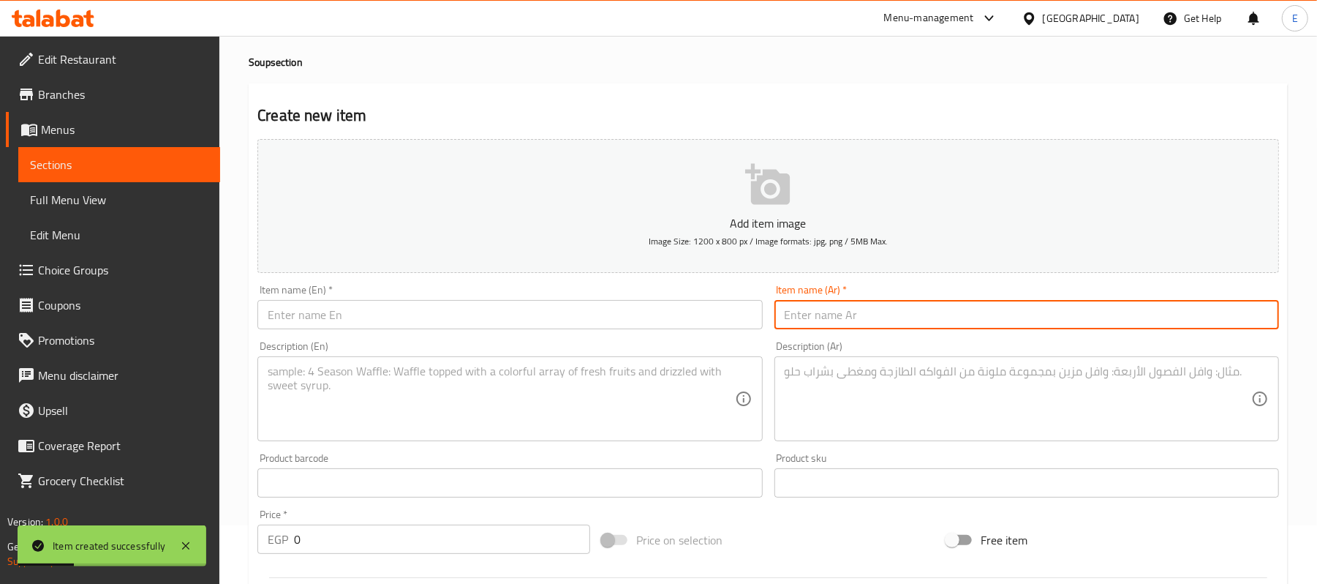
click at [882, 329] on input "text" at bounding box center [1027, 314] width 505 height 29
click at [882, 329] on input "شوربة فواكه البحر" at bounding box center [1027, 314] width 505 height 29
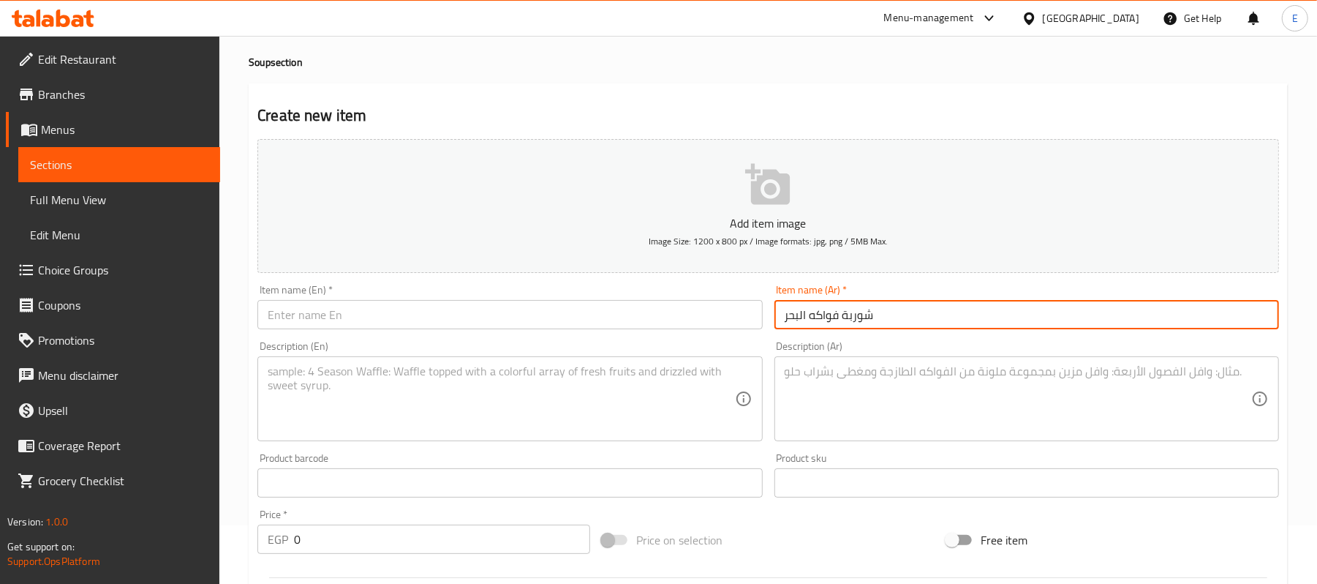
click at [882, 329] on input "شوربة فواكه البحر" at bounding box center [1027, 314] width 505 height 29
type input "شوربة فواكه البحر"
click at [319, 301] on input "text" at bounding box center [509, 314] width 505 height 29
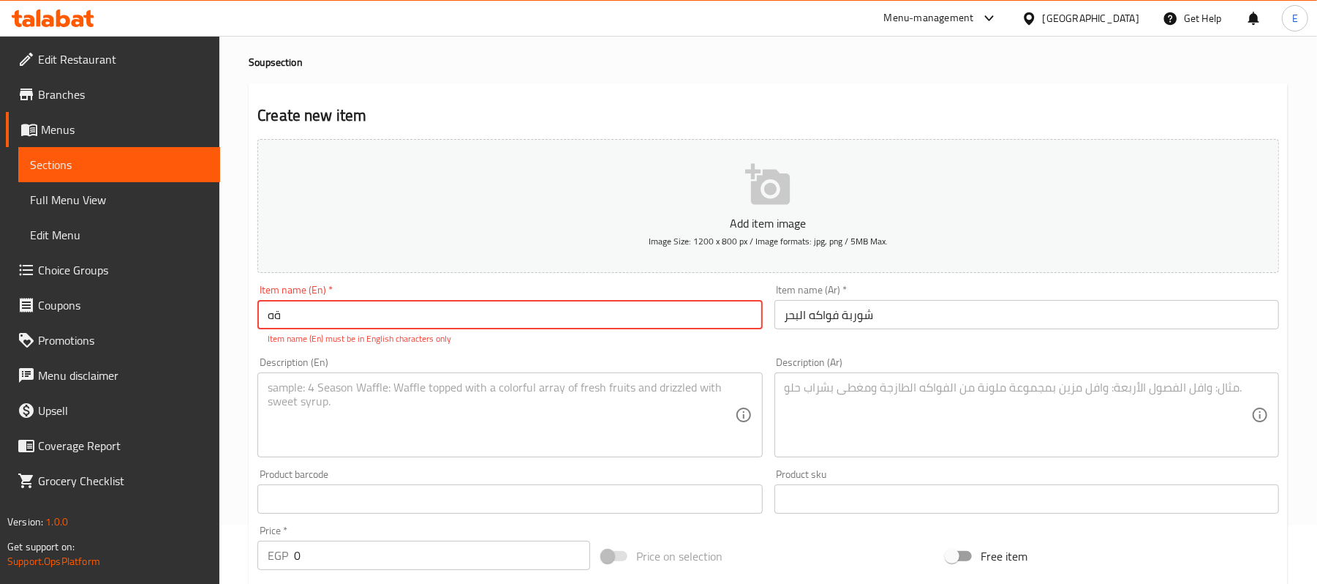
type input "ة"
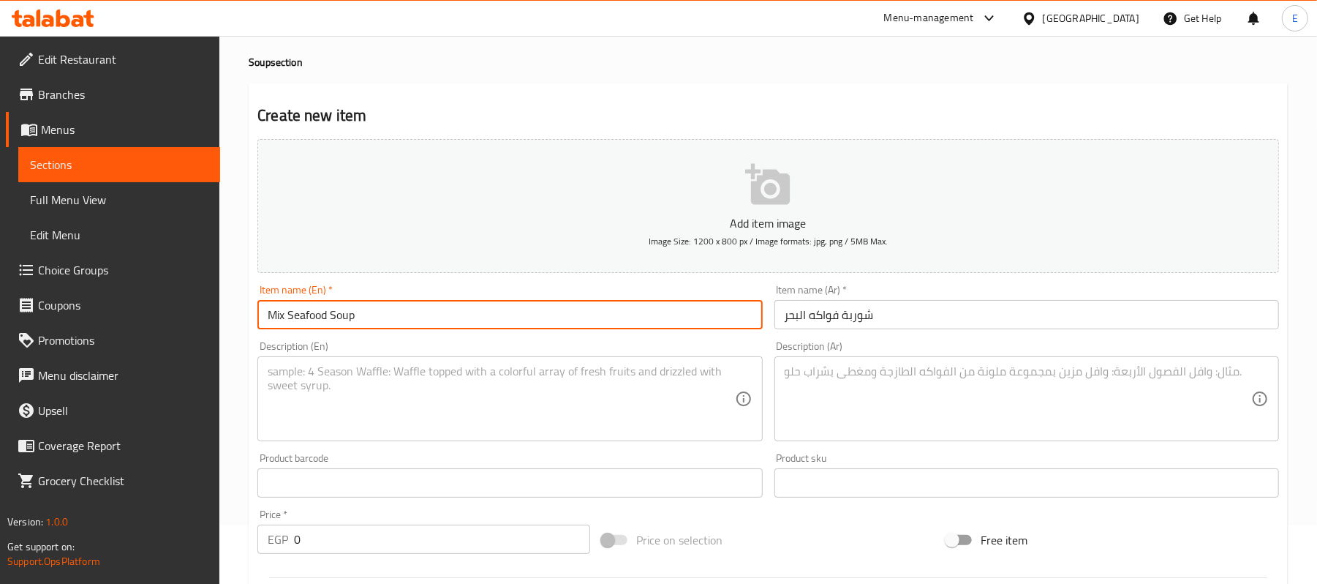
type input "Mix Seafood Soup"
click at [870, 381] on textarea at bounding box center [1018, 398] width 467 height 69
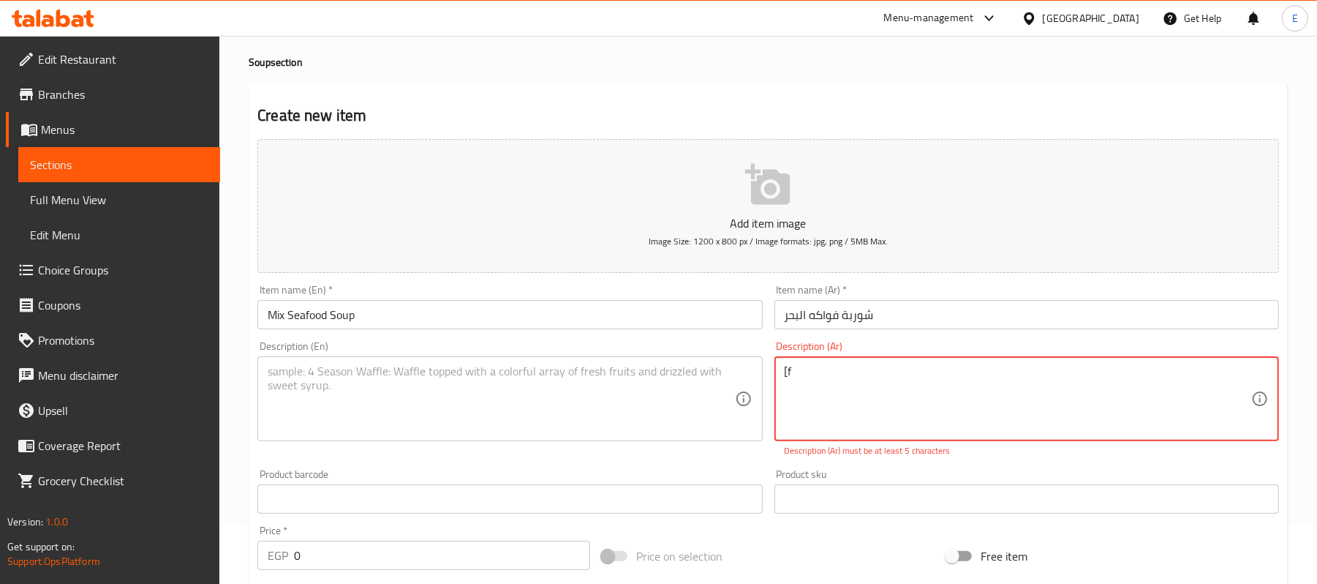
type textarea "["
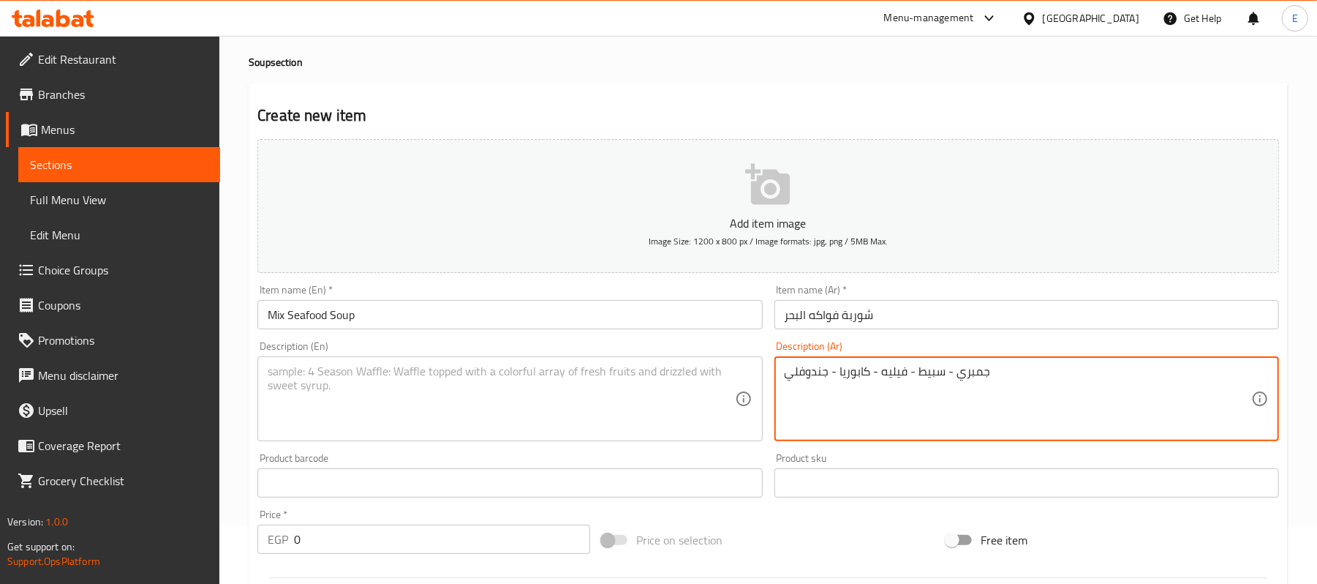
click at [894, 378] on textarea "جمبري - سبيط - فيليه - كابوريا - جندوفلي" at bounding box center [1018, 398] width 467 height 69
click at [892, 377] on textarea "جمبري - سبيط - فيليه - كابوريا - جندوفلي" at bounding box center [1018, 398] width 467 height 69
click at [887, 372] on textarea "جمبري - سبيط - فيليه - كابوريا - جندوفلي" at bounding box center [1018, 398] width 467 height 69
click at [884, 372] on textarea "جمبري - سبيط - فيليه - كابوريا - جندوفلي" at bounding box center [1018, 398] width 467 height 69
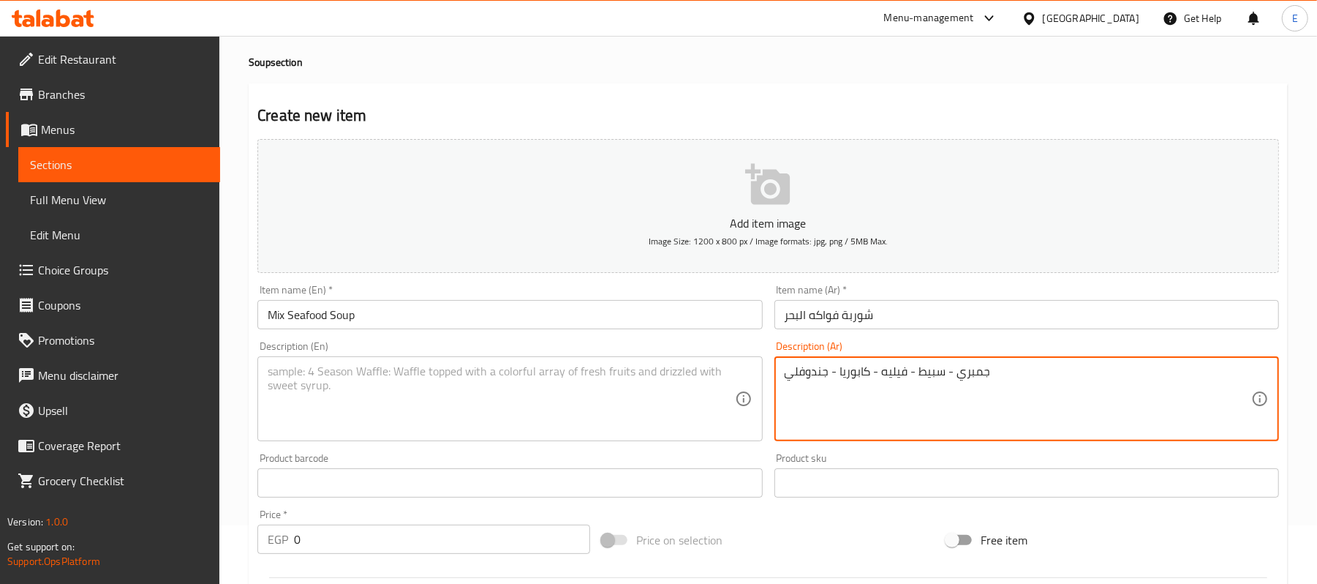
click at [884, 372] on textarea "جمبري - سبيط - فيليه - كابوريا - جندوفلي" at bounding box center [1018, 398] width 467 height 69
type textarea "جمبري - سبيط - فيليه - كابوريا - جندوفلي"
click at [325, 418] on textarea at bounding box center [501, 398] width 467 height 69
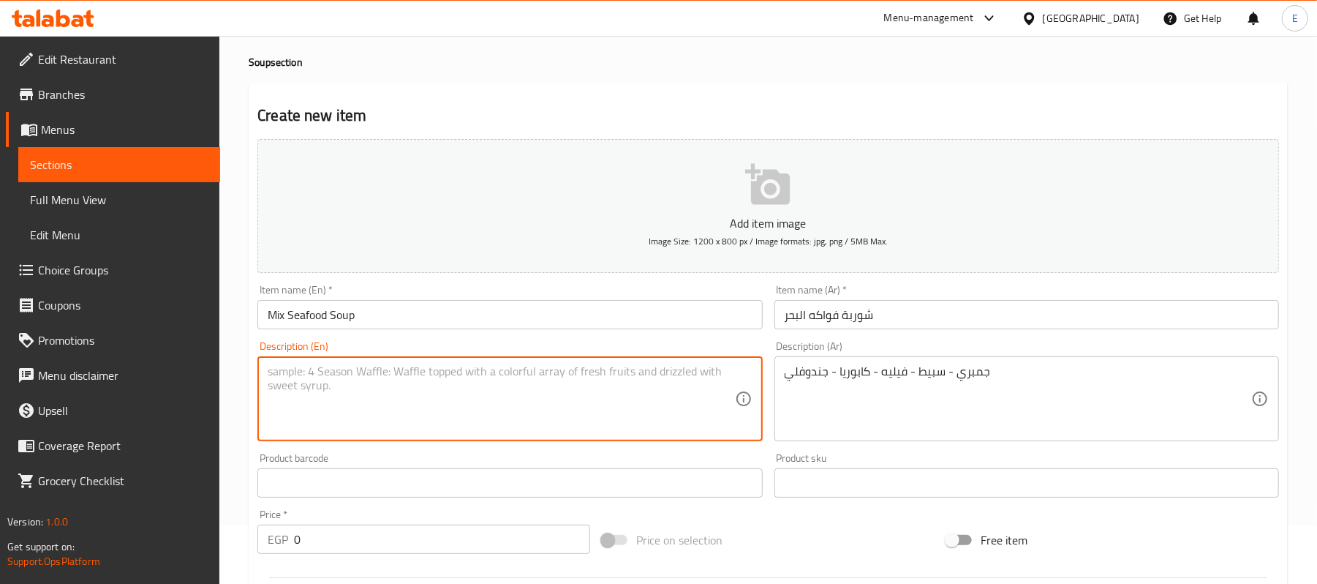
paste textarea "Shrimp - squid - fillet - caporia - clam"
click at [399, 372] on textarea "Shrimp - squid - fillet - caporia - clam" at bounding box center [501, 398] width 467 height 69
click at [386, 373] on textarea "Shrimp - squid - fillet - caporia - clam" at bounding box center [501, 398] width 467 height 69
drag, startPoint x: 399, startPoint y: 375, endPoint x: 414, endPoint y: 380, distance: 16.4
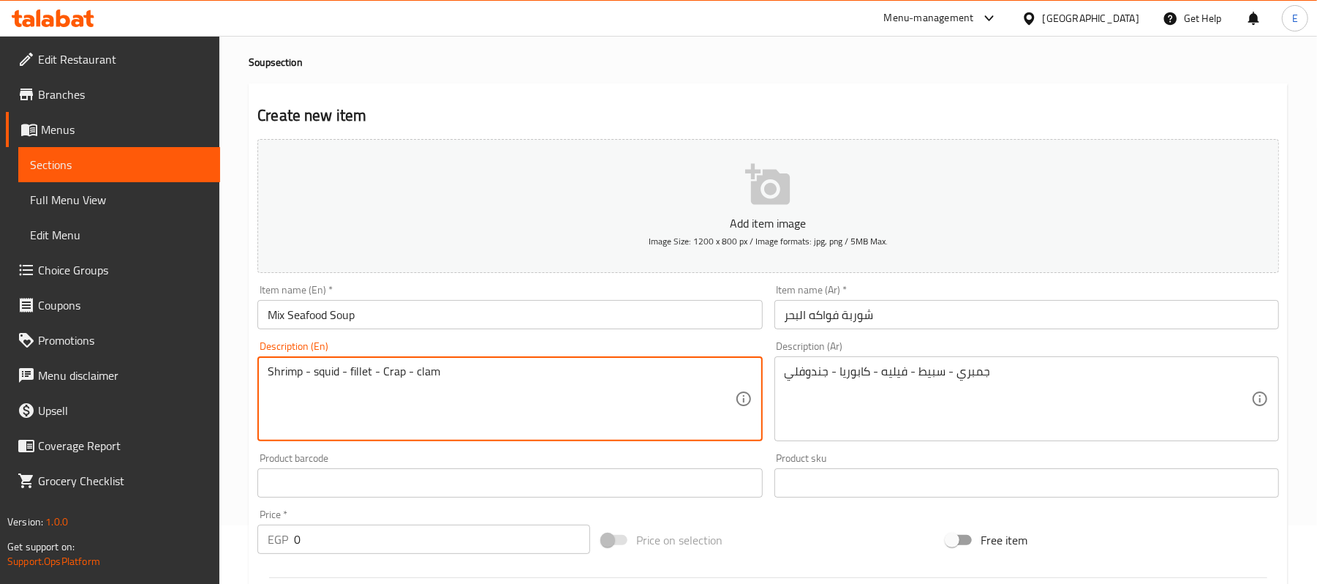
click at [414, 380] on textarea "Shrimp - squid - fillet - Crap - clam" at bounding box center [501, 398] width 467 height 69
click at [404, 370] on textarea "Shrimp - squid - fillet - Crab-clam" at bounding box center [501, 398] width 467 height 69
click at [411, 376] on textarea "Shrimp - squid - fillet - Crab -clam" at bounding box center [501, 398] width 467 height 69
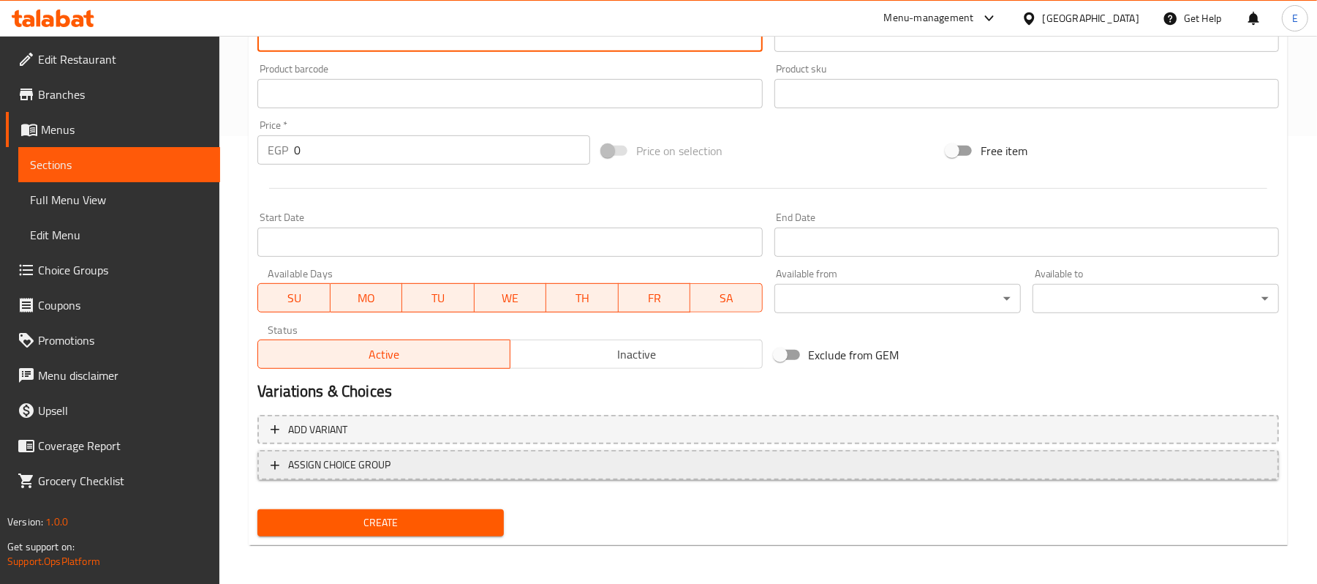
scroll to position [448, 0]
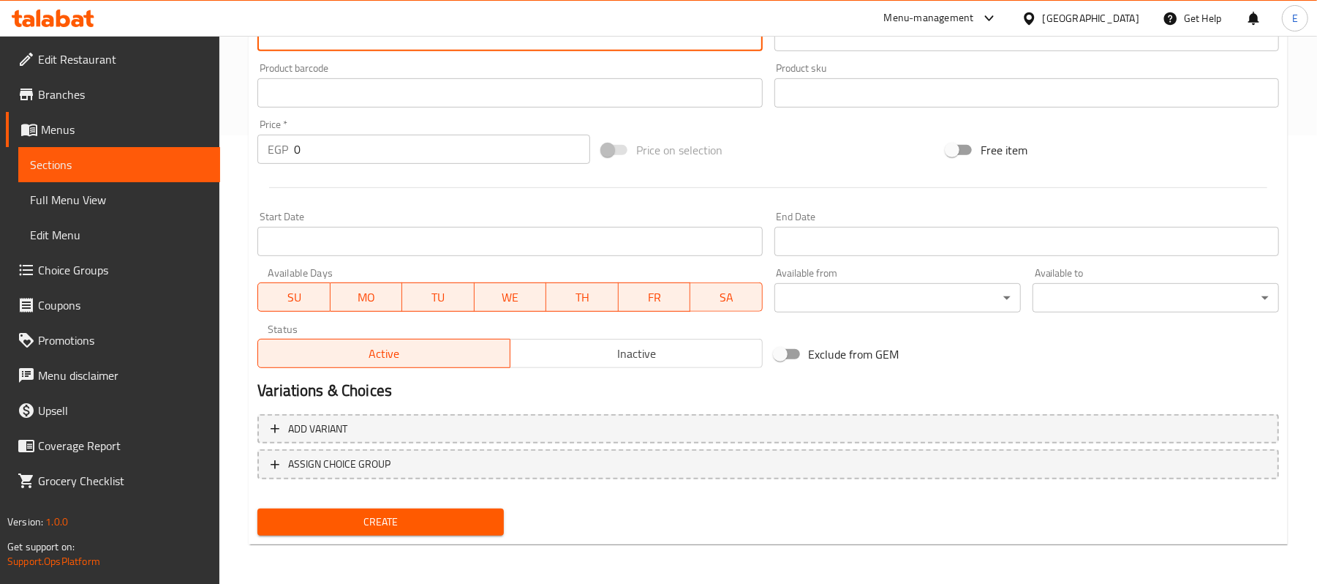
type textarea "Shrimp - squid - fillet - Crab - clam"
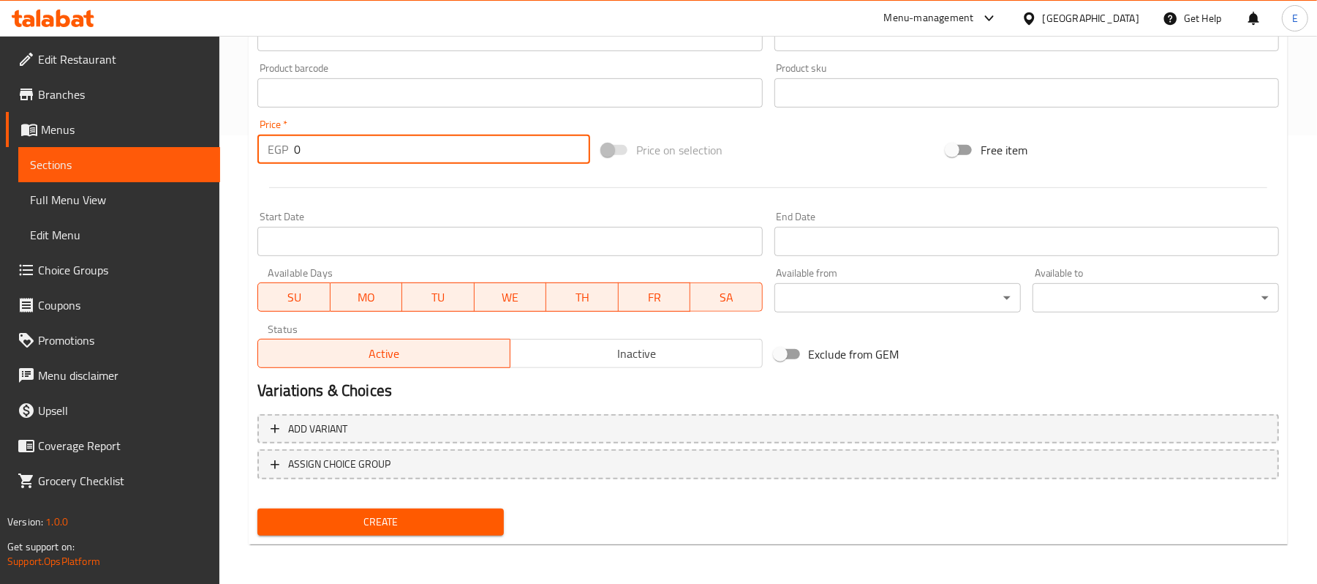
drag, startPoint x: 308, startPoint y: 146, endPoint x: 276, endPoint y: 143, distance: 31.6
click at [276, 143] on div "EGP 0 Price *" at bounding box center [423, 149] width 333 height 29
type input "170"
click at [320, 510] on button "Create" at bounding box center [380, 521] width 247 height 27
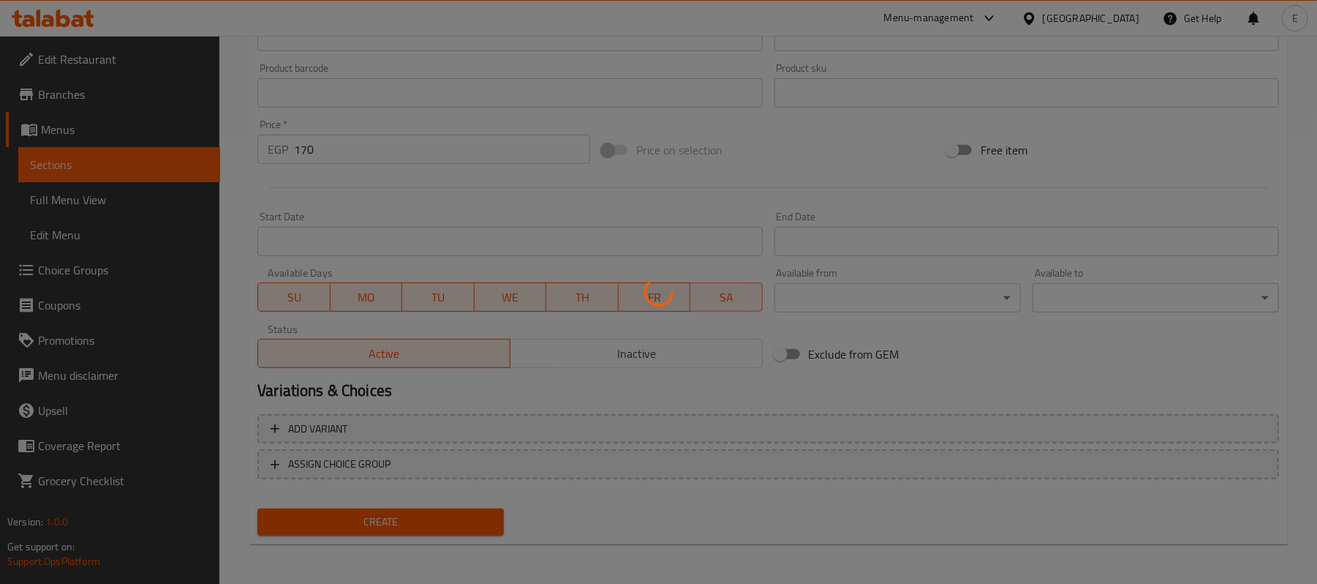
type input "0"
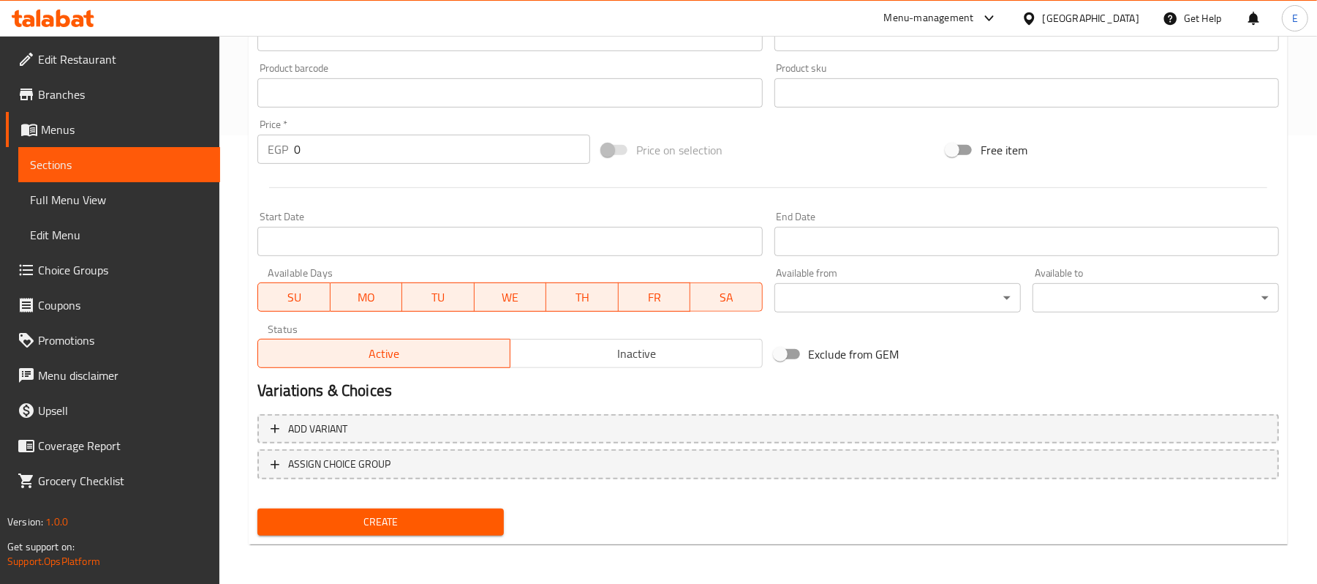
click at [487, 375] on div "Variations & Choices" at bounding box center [769, 391] width 1034 height 34
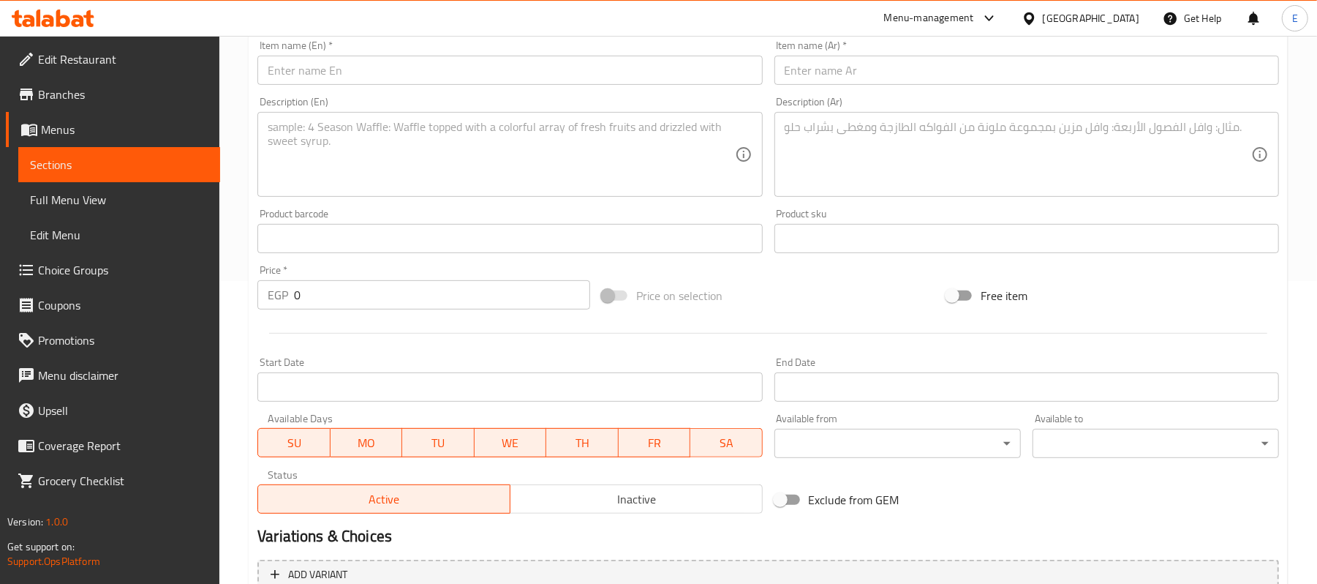
scroll to position [0, 0]
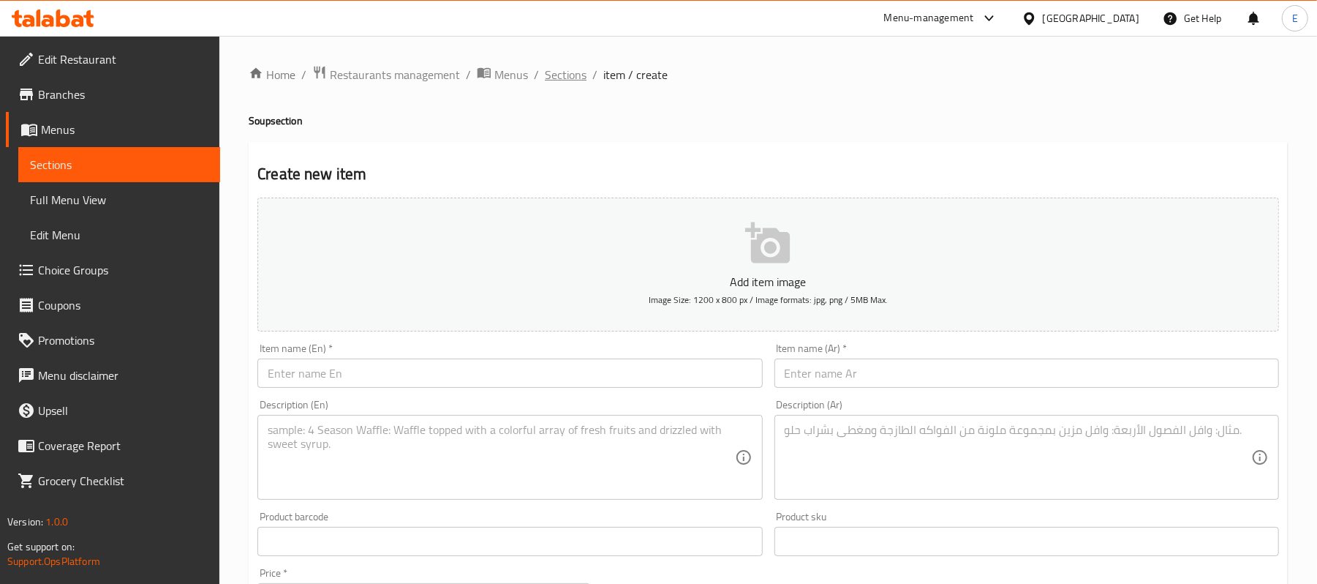
click at [560, 70] on span "Sections" at bounding box center [566, 75] width 42 height 18
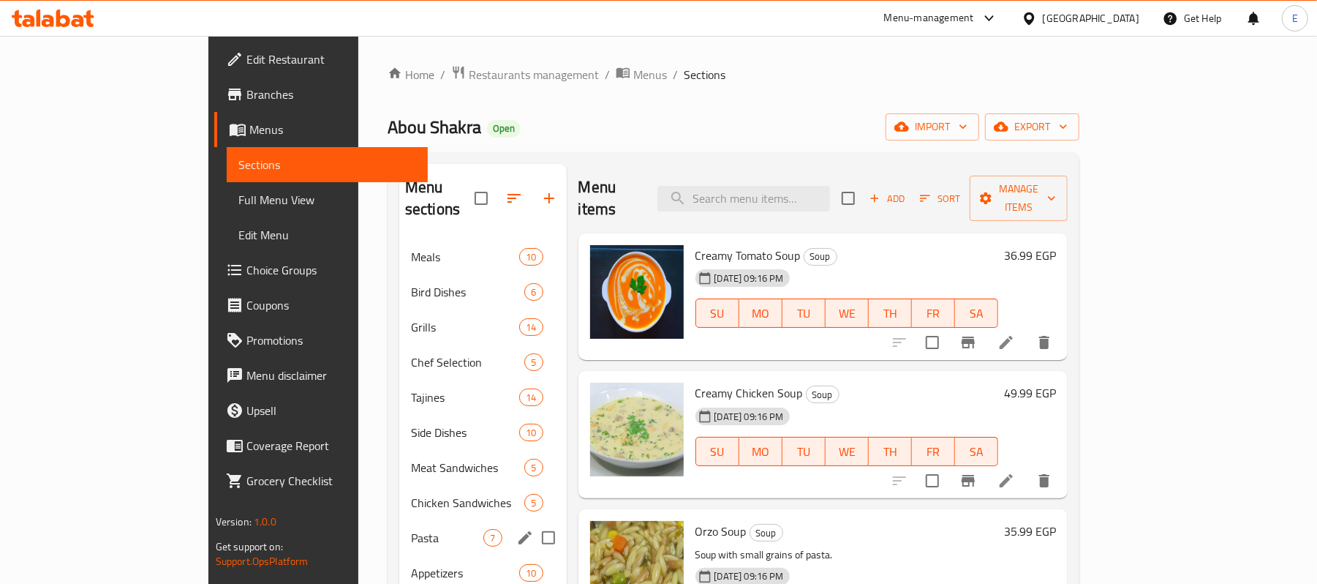
click at [399, 520] on div "Pasta 7" at bounding box center [483, 537] width 168 height 35
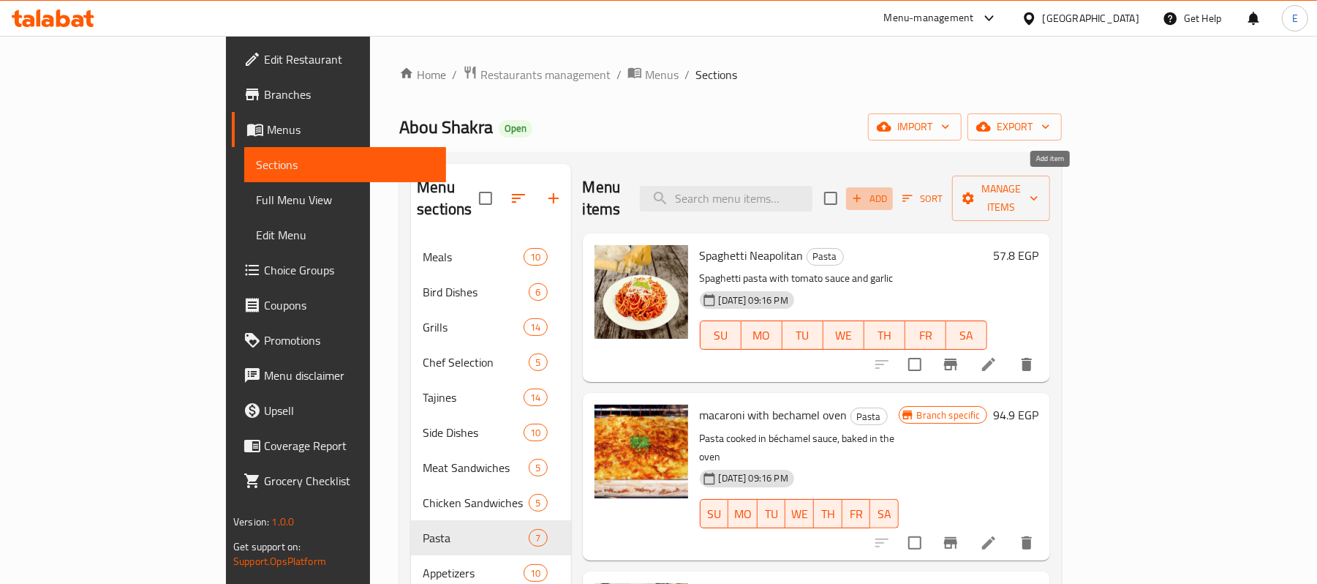
click at [889, 193] on span "Add" at bounding box center [869, 198] width 39 height 17
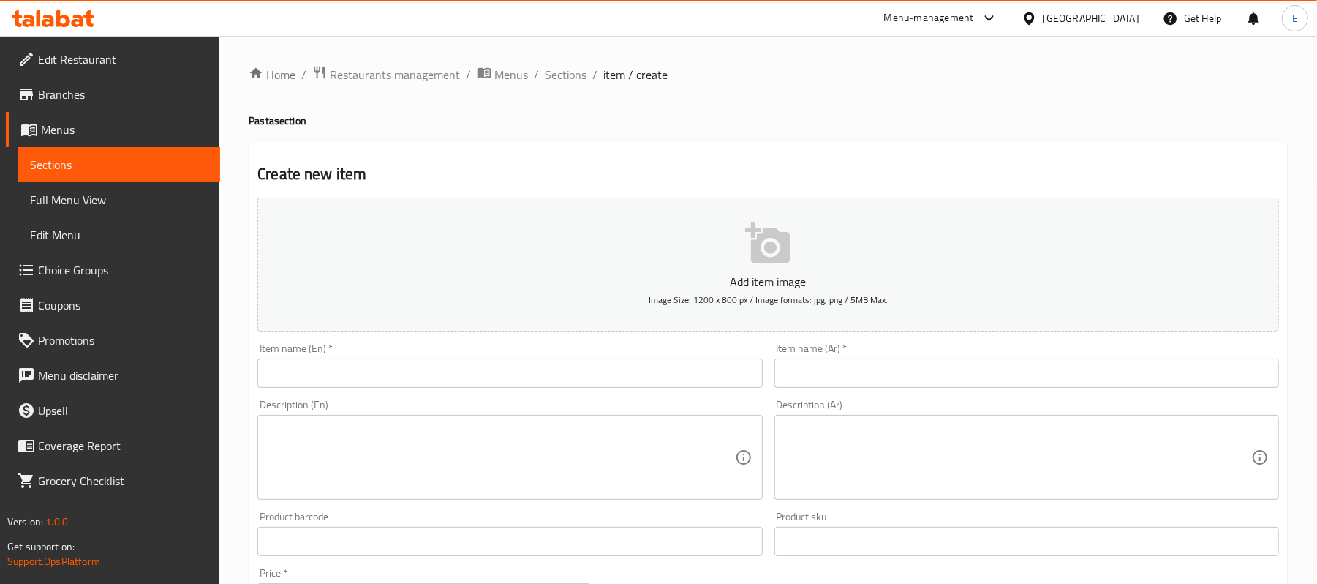
click at [849, 395] on div "Description (Ar) Description (Ar)" at bounding box center [1027, 450] width 516 height 112
click at [846, 390] on div "Item name (Ar)   * Item name (Ar) *" at bounding box center [1027, 365] width 516 height 56
click at [843, 383] on input "text" at bounding box center [1027, 372] width 505 height 29
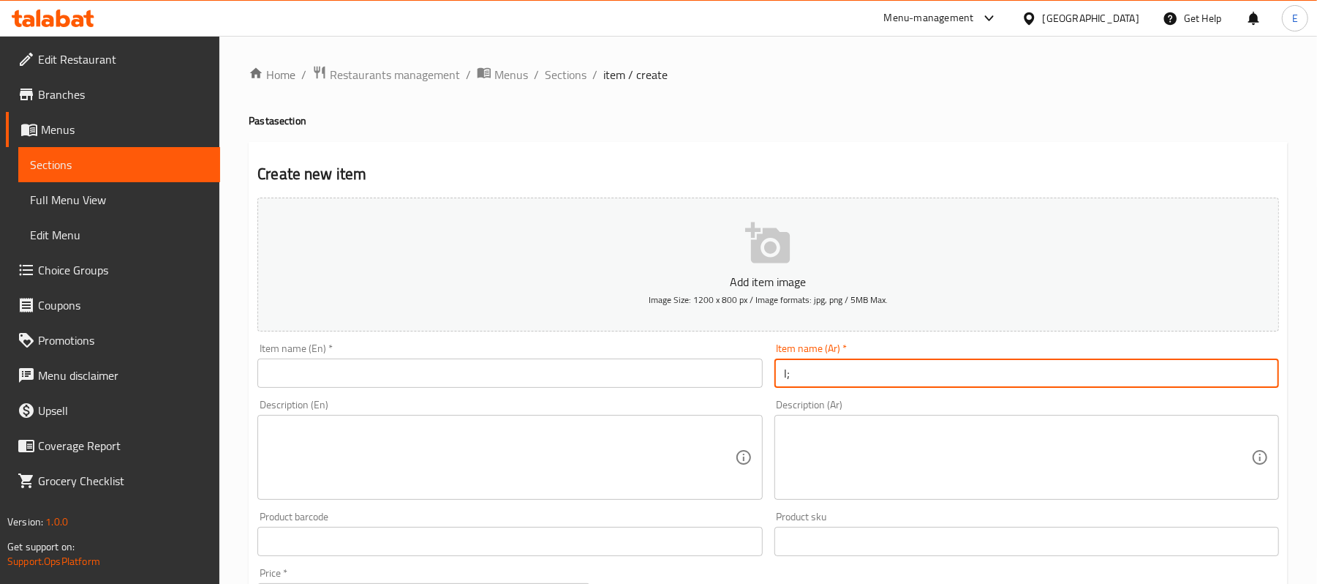
type input "l"
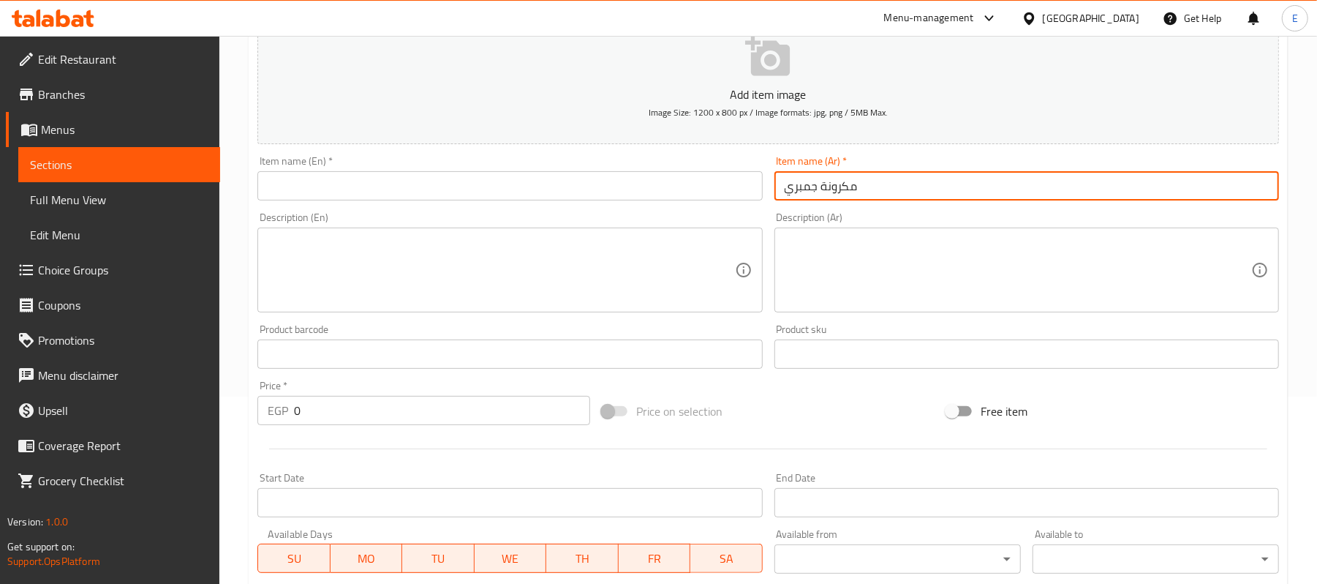
scroll to position [195, 0]
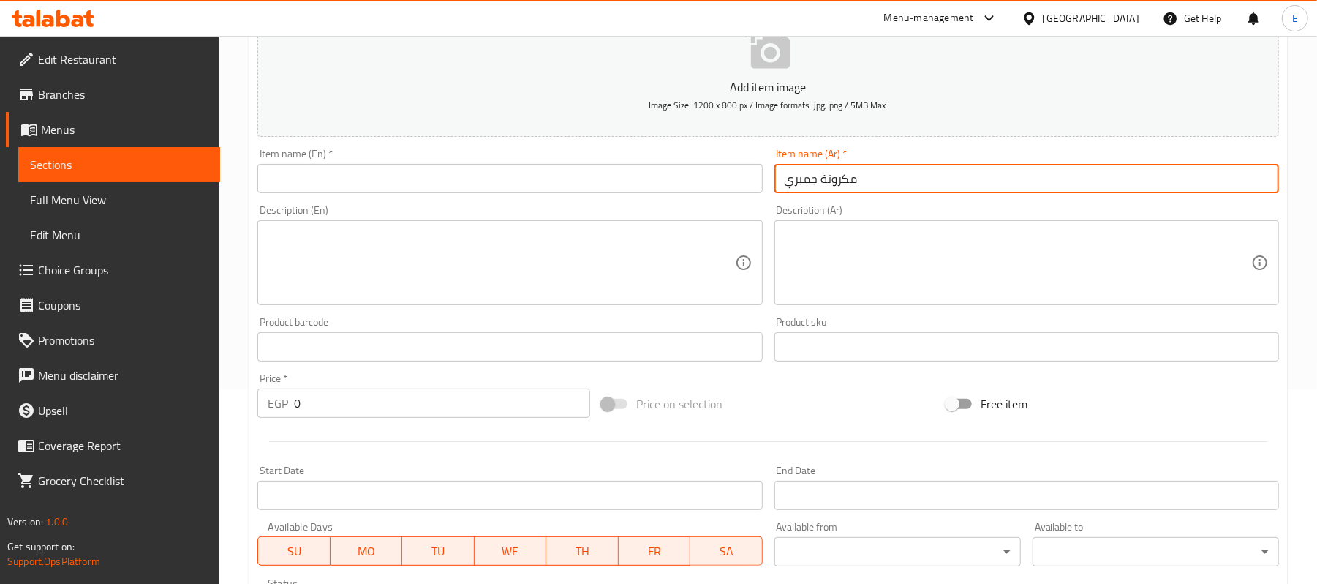
type input "مكرونة جمبري"
click at [314, 407] on input "0" at bounding box center [442, 402] width 296 height 29
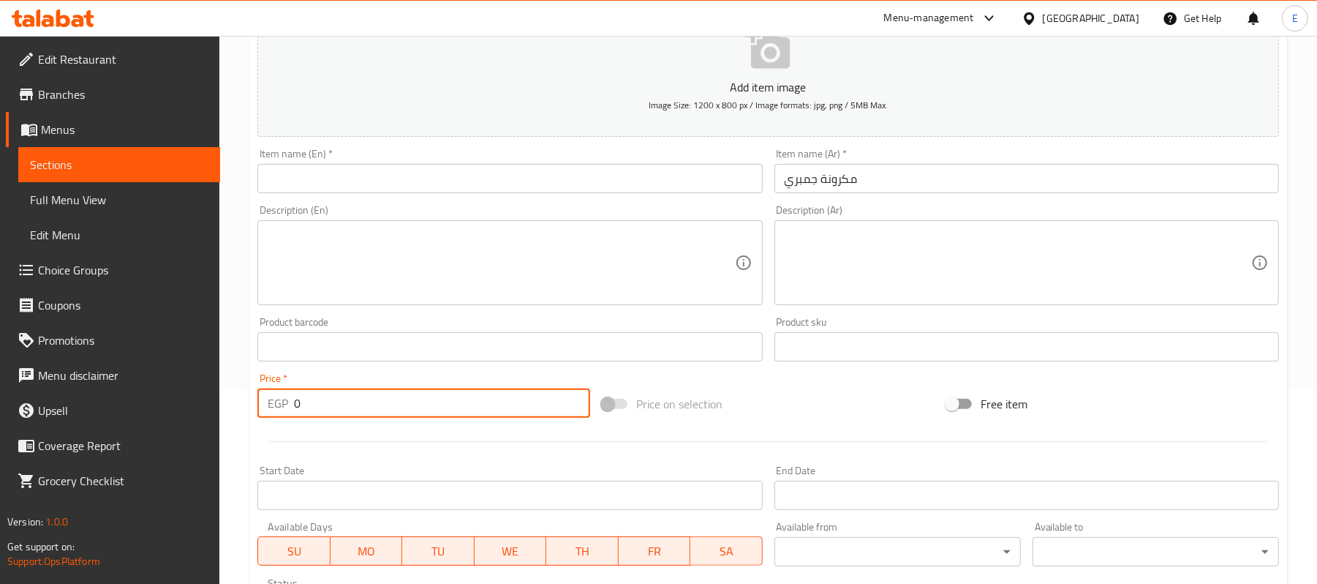
click at [314, 407] on input "0" at bounding box center [442, 402] width 296 height 29
click at [314, 408] on input "0" at bounding box center [442, 402] width 296 height 29
type input "160"
click at [791, 173] on input "مكرونة جمبري" at bounding box center [1027, 178] width 505 height 29
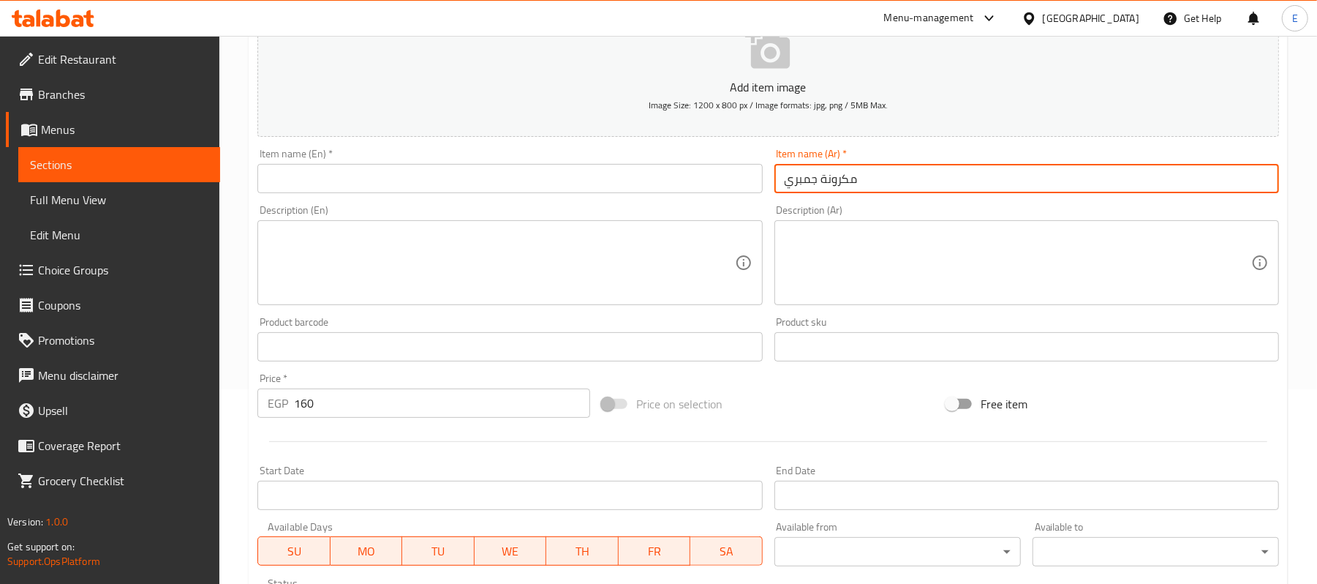
click at [791, 173] on input "مكرونة جمبري" at bounding box center [1027, 178] width 505 height 29
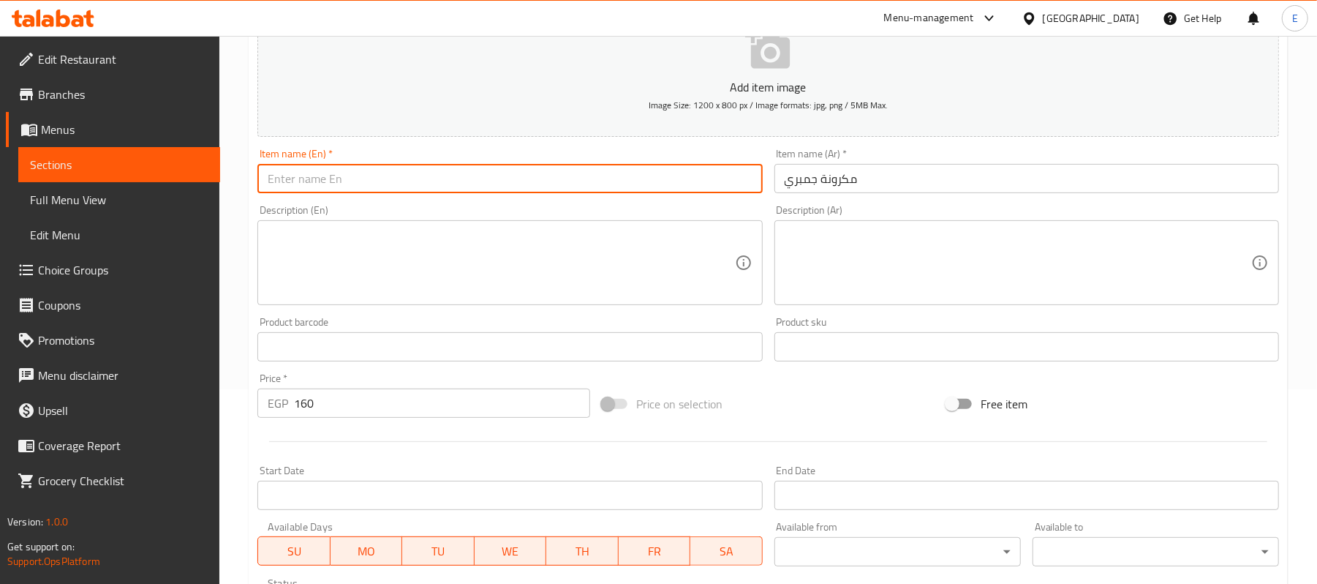
click at [279, 188] on input "text" at bounding box center [509, 178] width 505 height 29
paste input "Shrimp pasta"
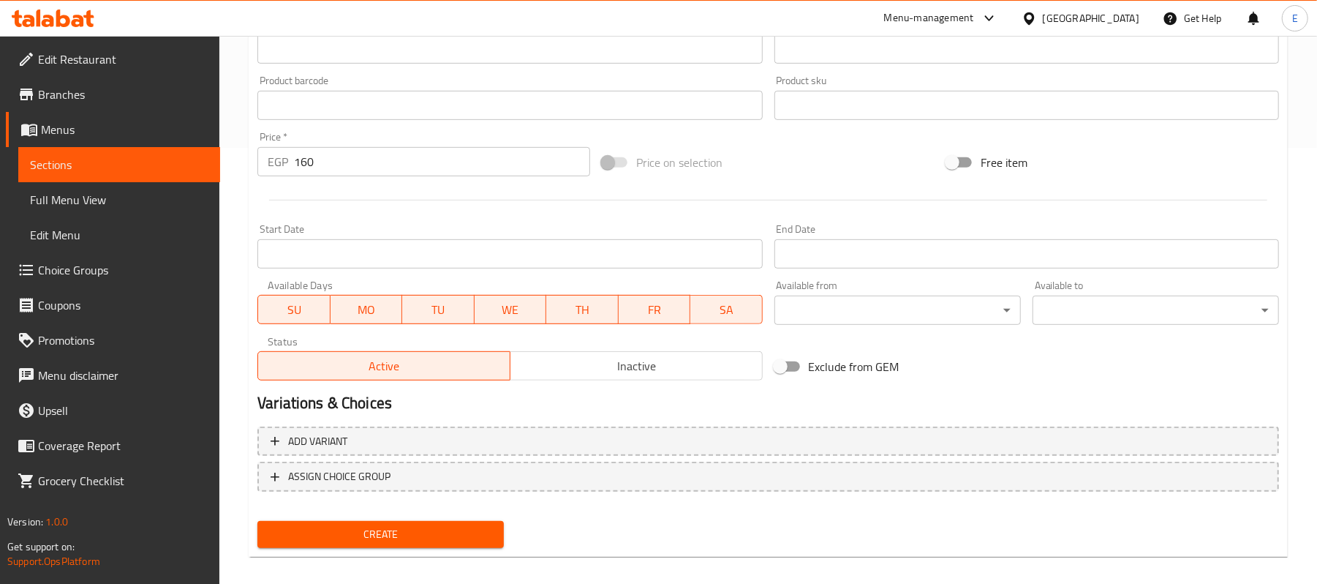
scroll to position [448, 0]
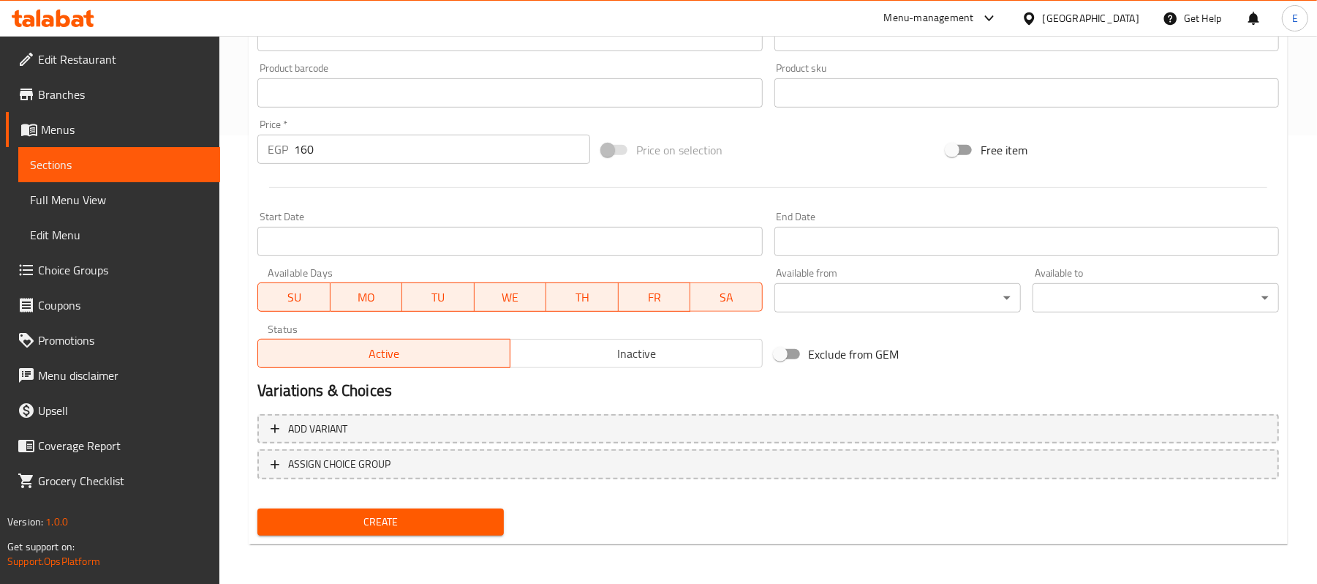
type input "Shrimp pasta"
click at [395, 524] on span "Create" at bounding box center [380, 522] width 223 height 18
click at [399, 138] on input "0" at bounding box center [442, 149] width 296 height 29
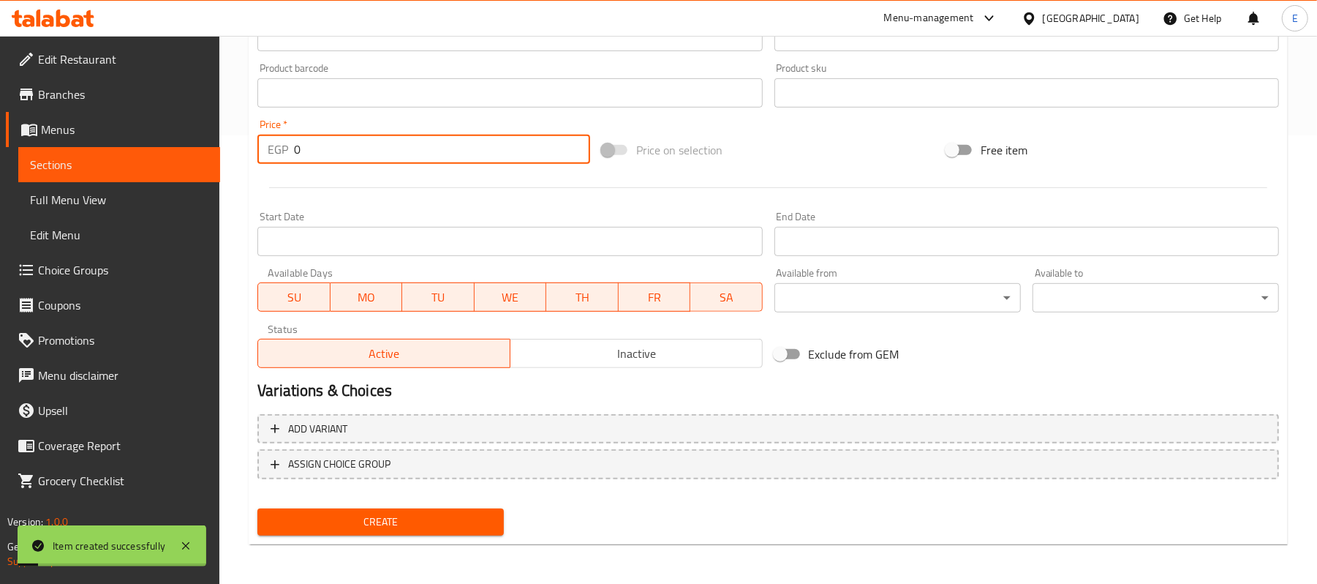
click at [399, 138] on input "0" at bounding box center [442, 149] width 296 height 29
type input "160"
click at [432, 188] on hr at bounding box center [768, 187] width 998 height 1
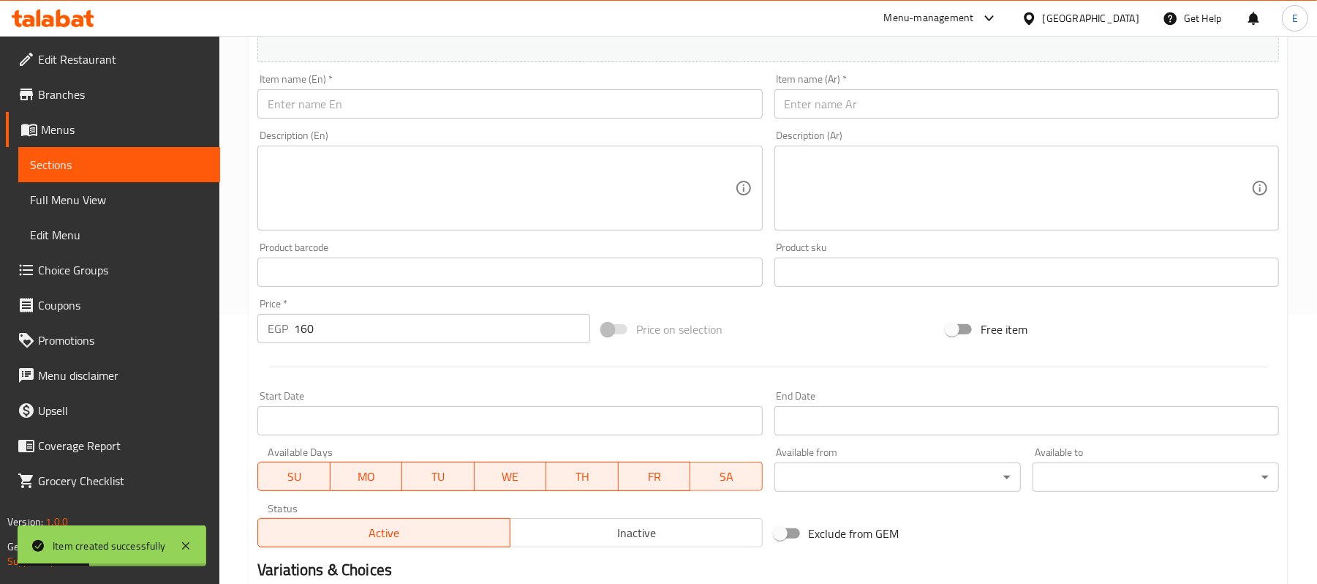
scroll to position [0, 0]
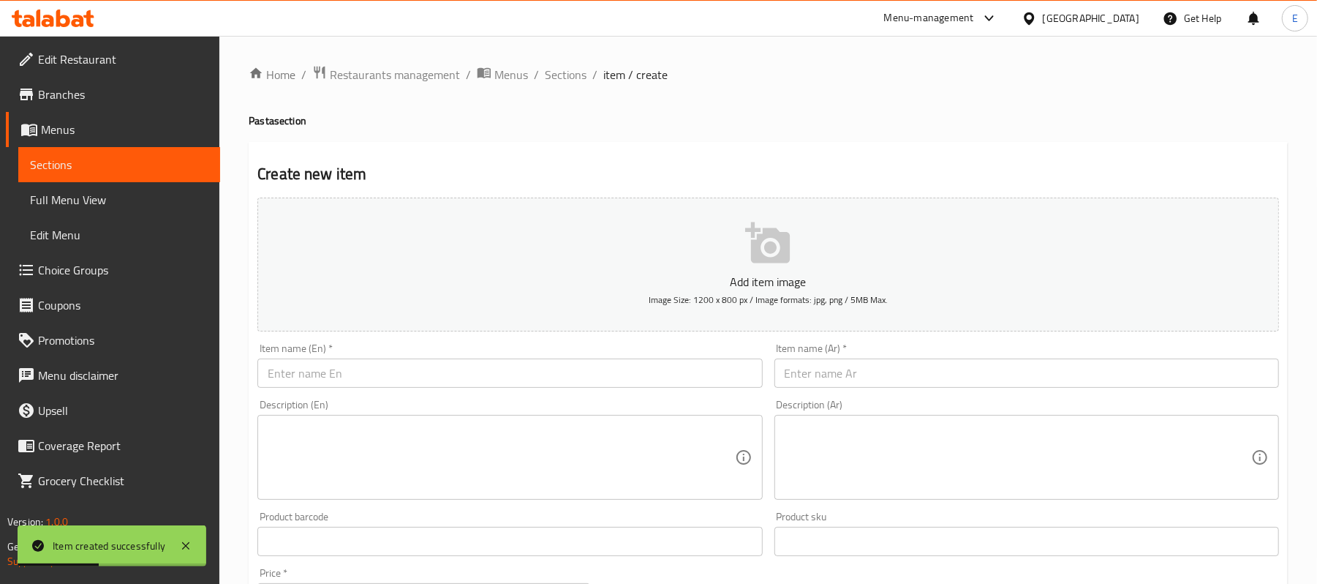
click at [919, 372] on input "text" at bounding box center [1027, 372] width 505 height 29
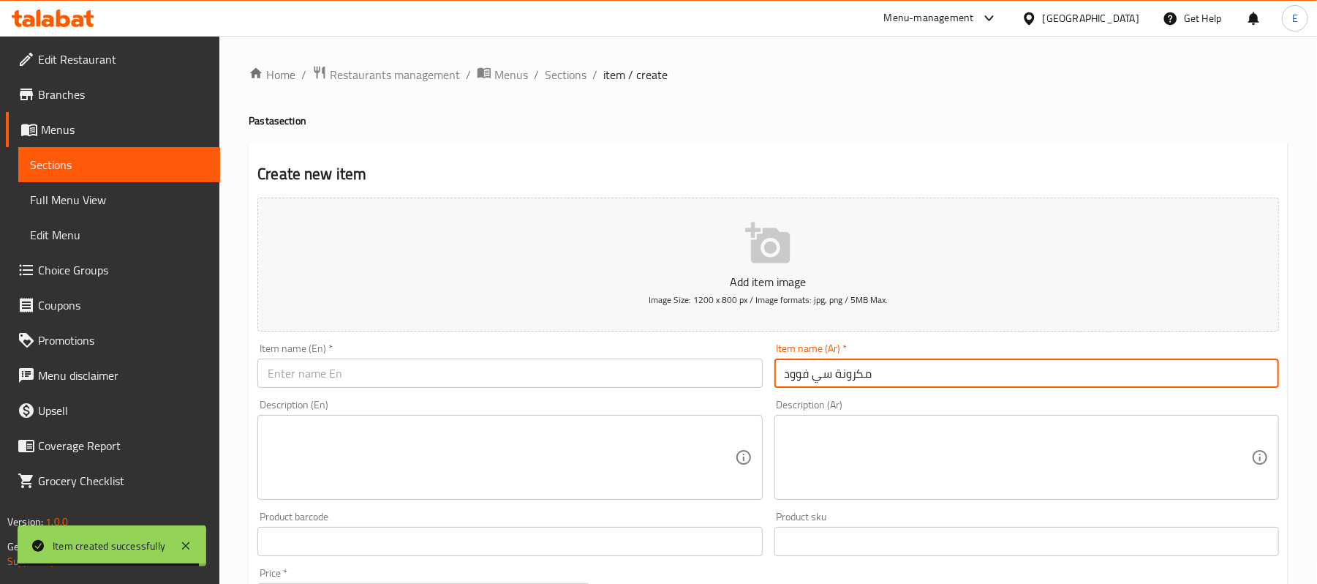
click at [919, 372] on input "مكرونة سي فوود" at bounding box center [1027, 372] width 505 height 29
type input "مكرونة سي فوود"
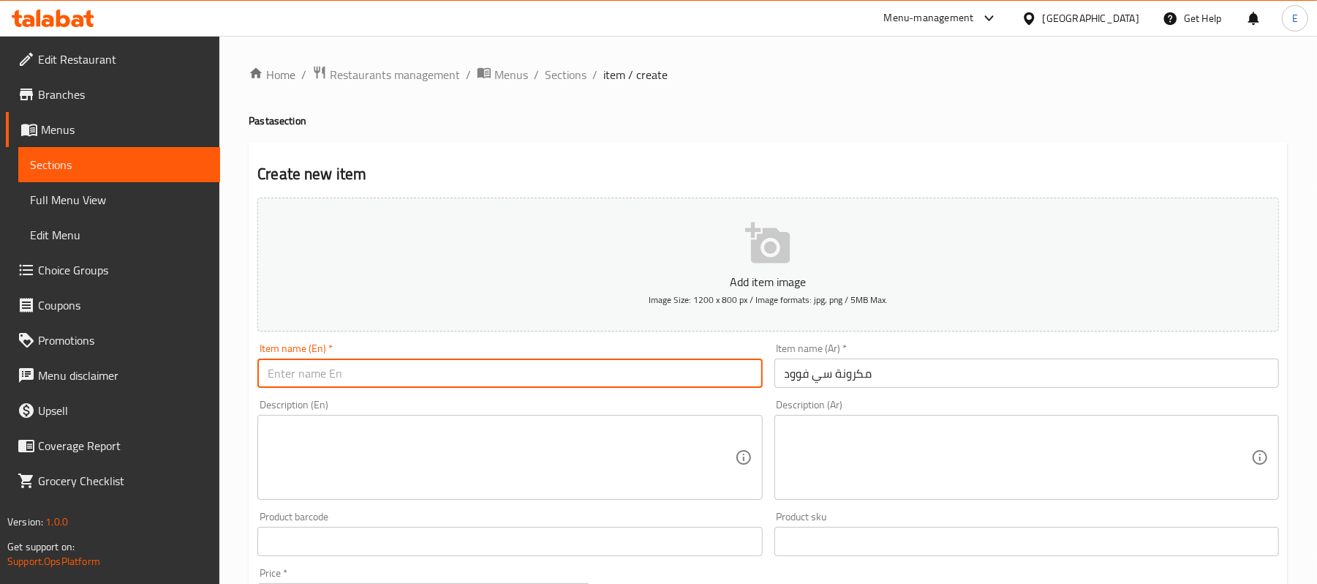
click at [469, 375] on input "text" at bounding box center [509, 372] width 505 height 29
paste input "Seafood pasta"
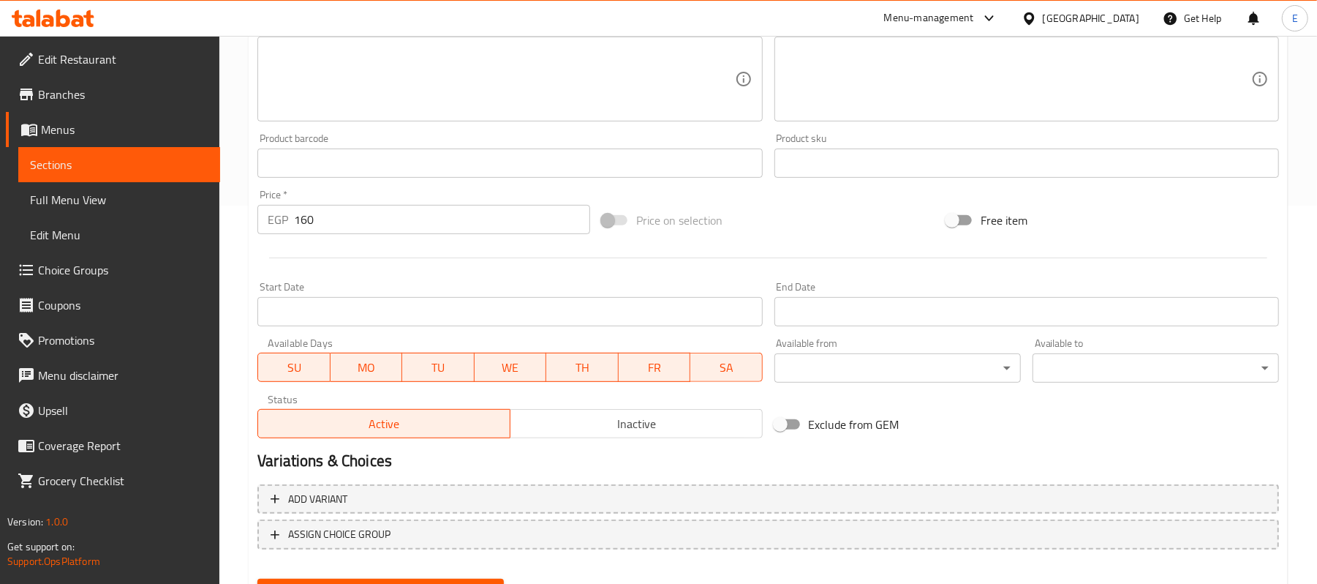
scroll to position [448, 0]
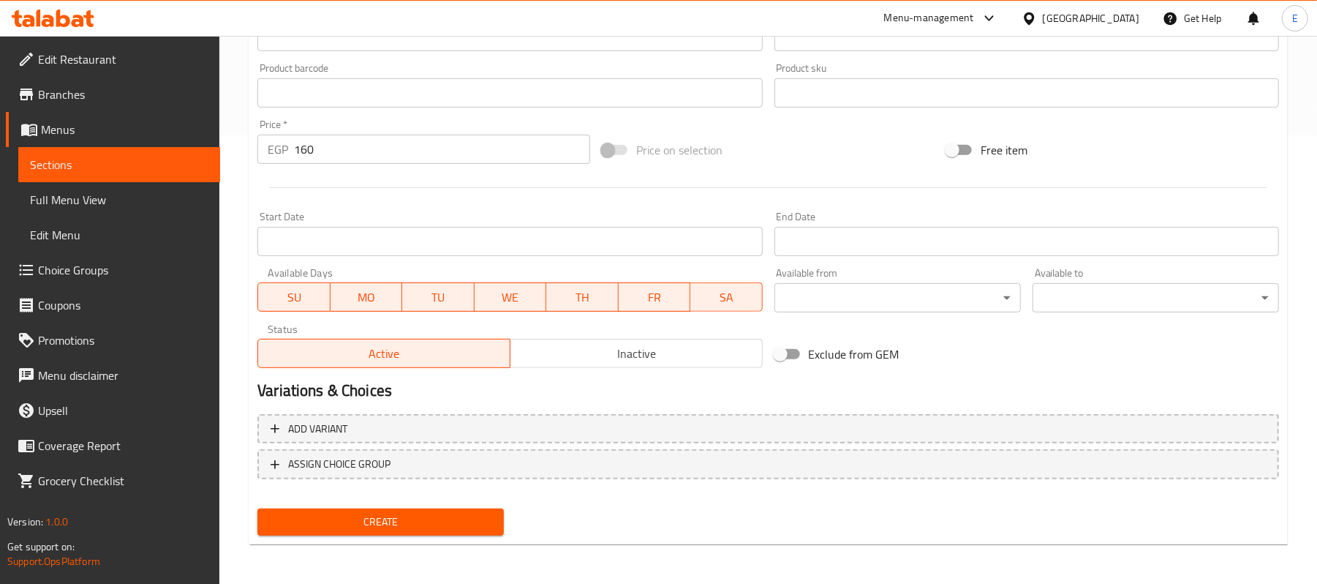
type input "Seafood pasta"
click at [347, 522] on span "Create" at bounding box center [380, 522] width 223 height 18
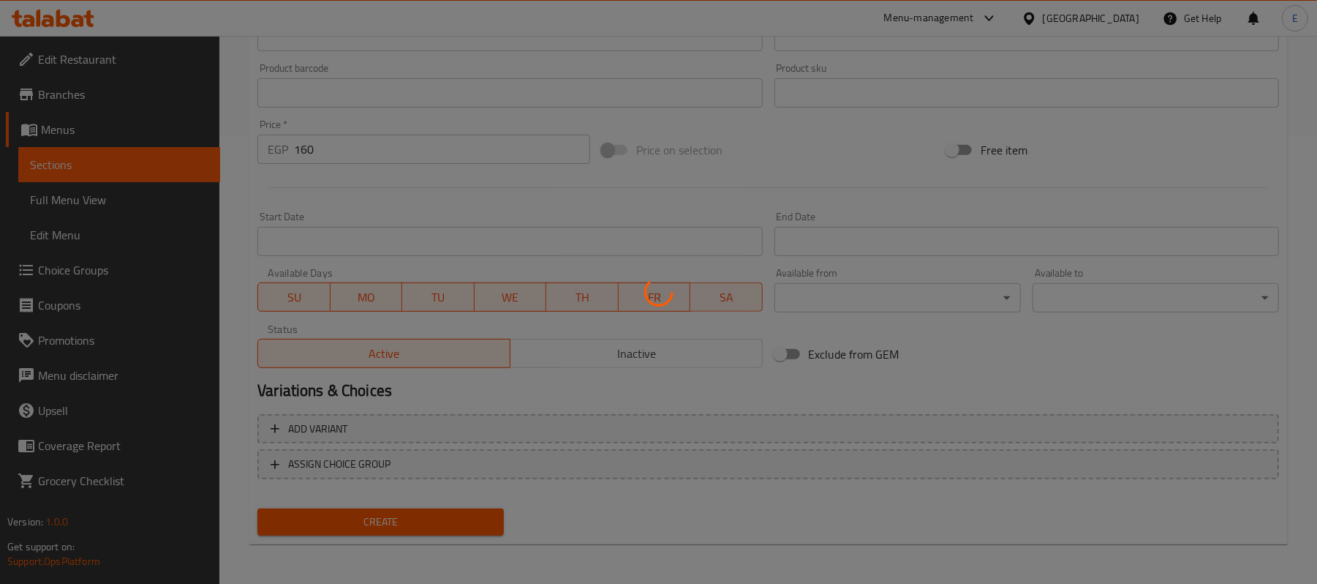
type input "0"
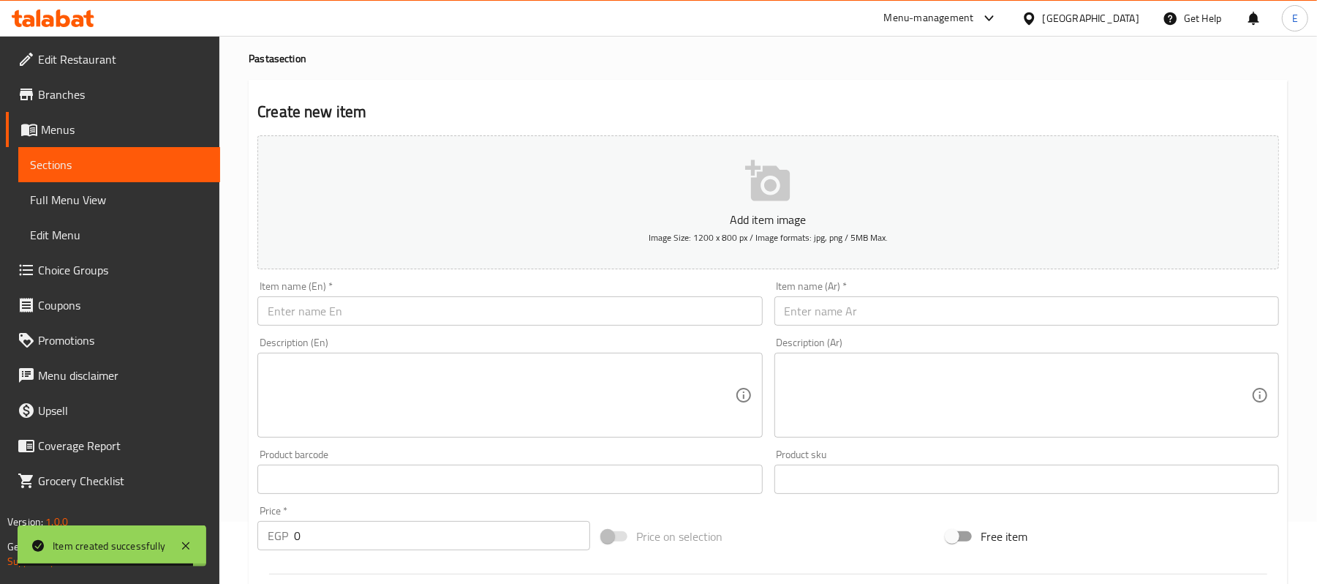
scroll to position [0, 0]
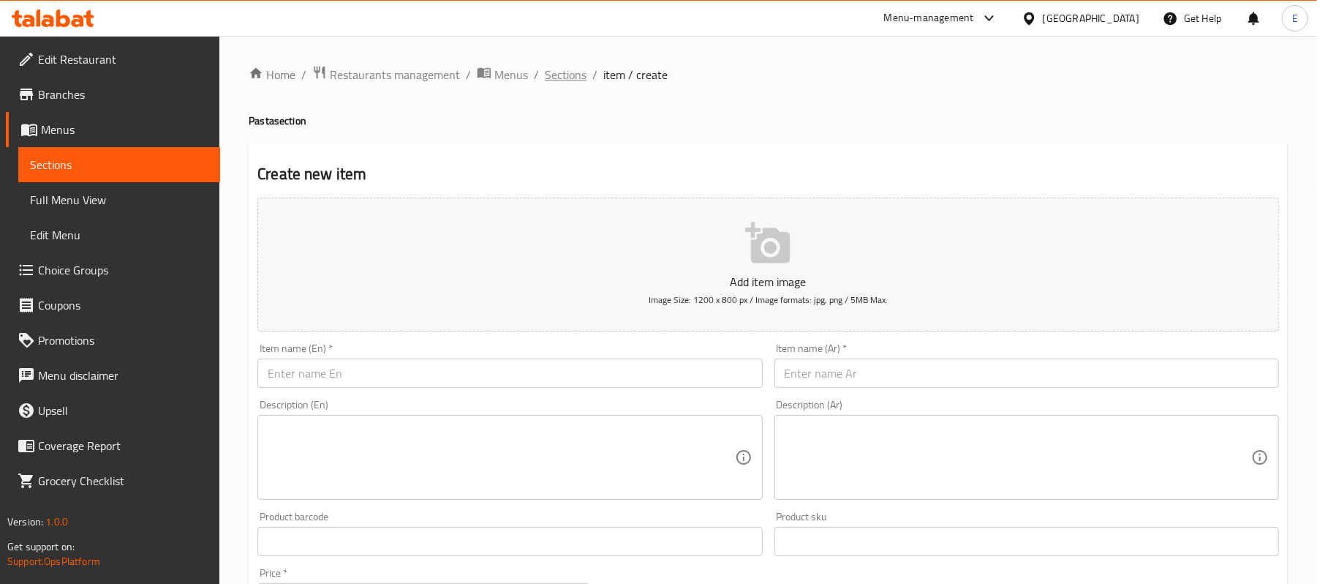
click at [557, 66] on span "Sections" at bounding box center [566, 75] width 42 height 18
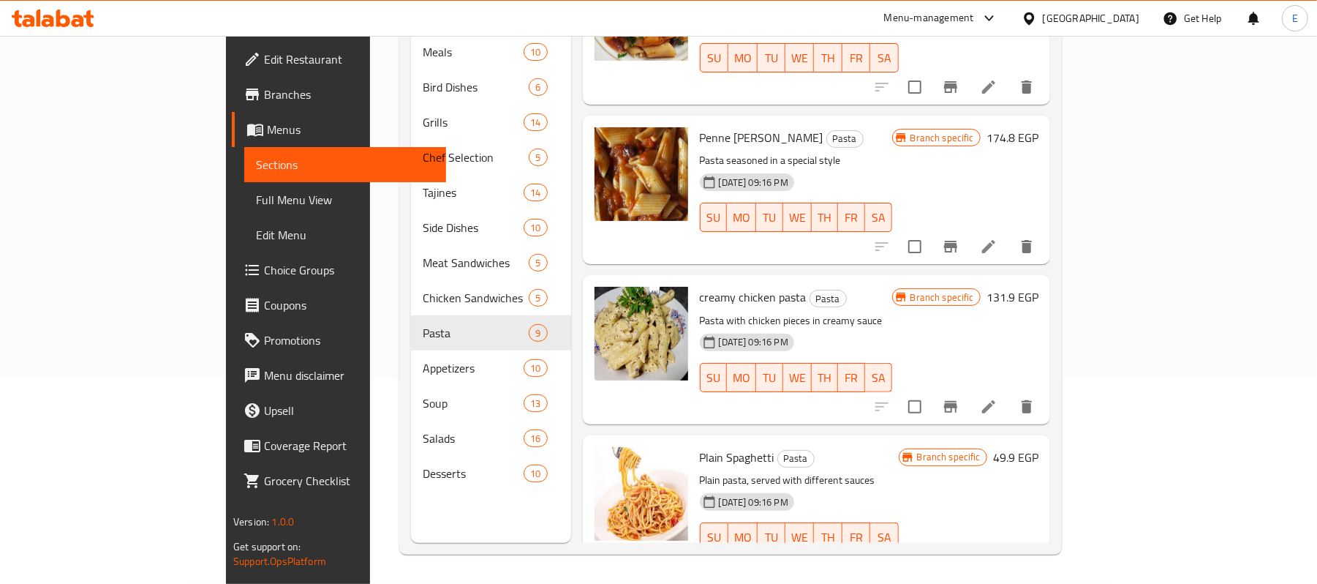
scroll to position [825, 0]
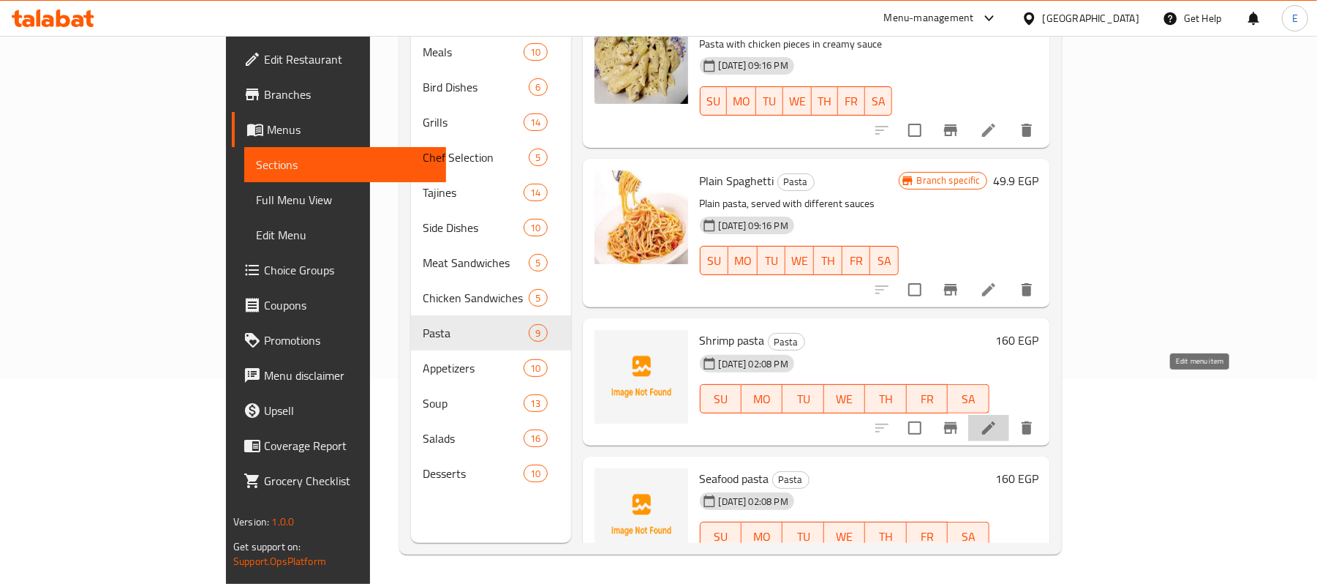
click at [998, 419] on icon at bounding box center [989, 428] width 18 height 18
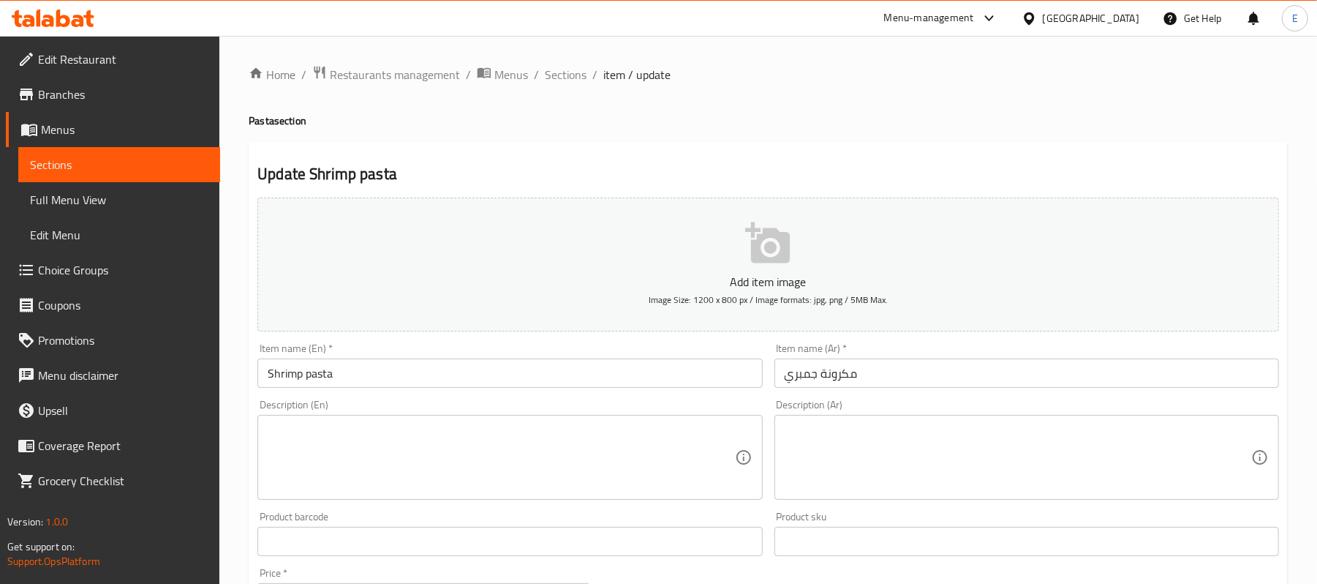
scroll to position [448, 0]
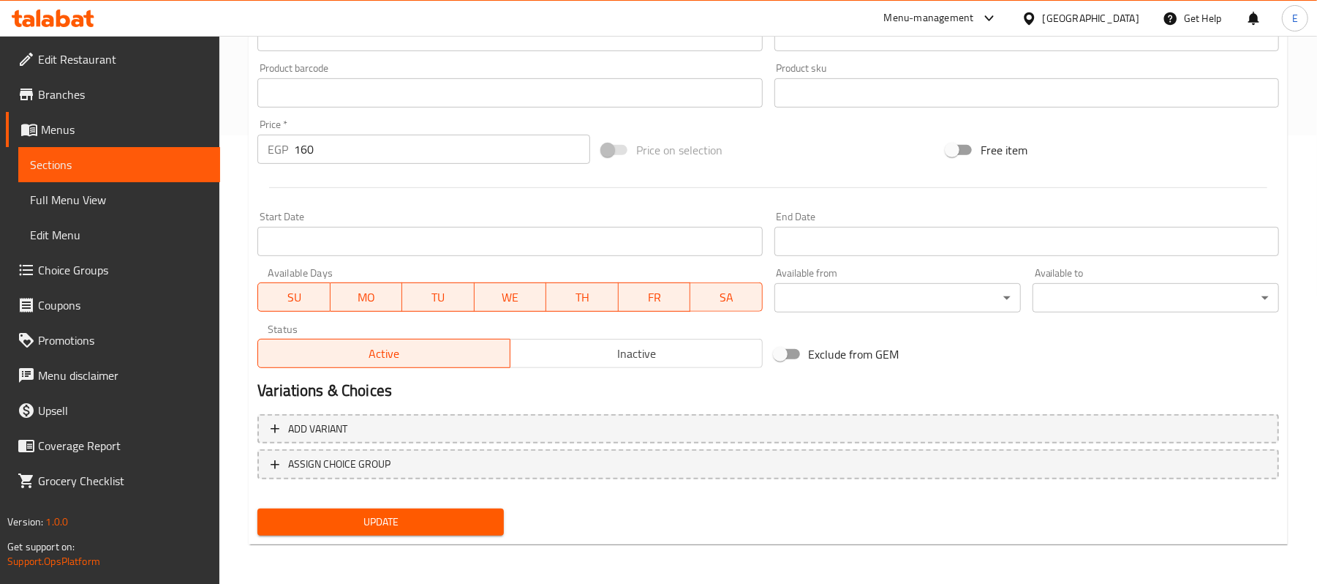
click at [631, 480] on div "Add variant ASSIGN CHOICE GROUP" at bounding box center [769, 455] width 1034 height 95
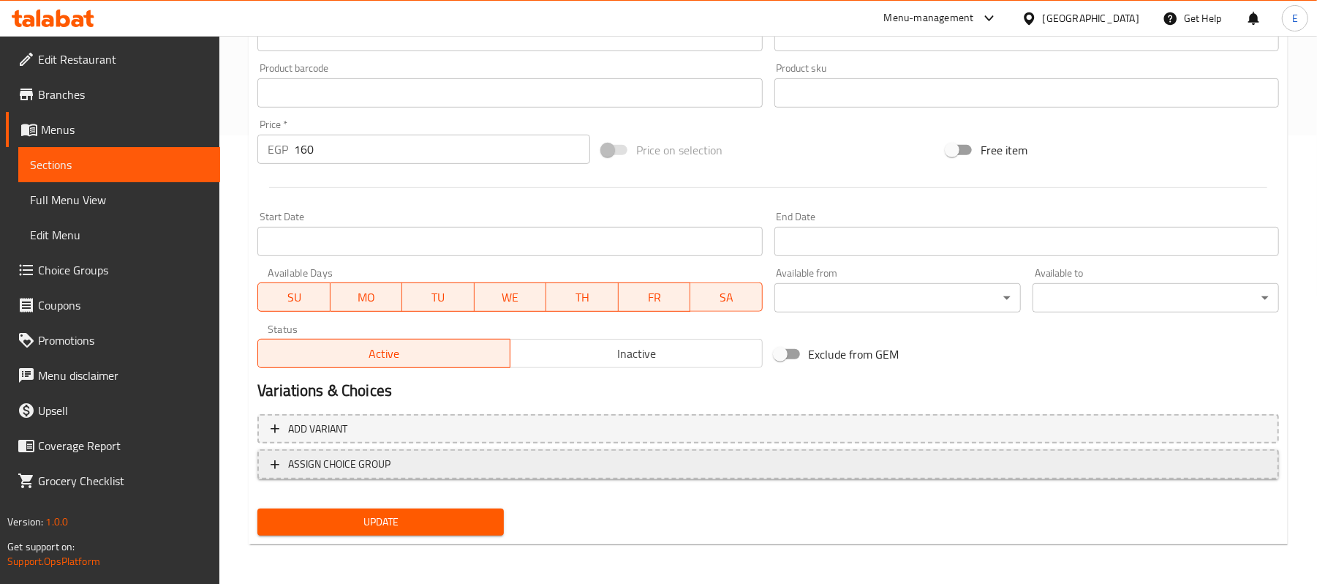
click at [540, 465] on span "ASSIGN CHOICE GROUP" at bounding box center [769, 464] width 996 height 18
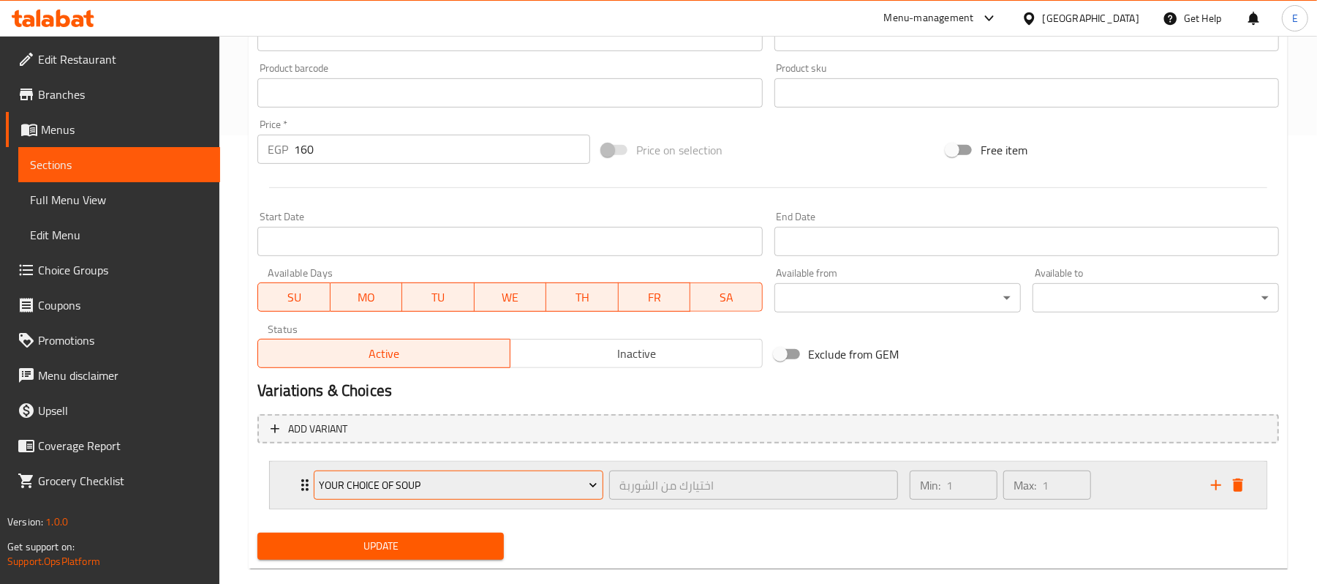
click at [469, 483] on span "Your Choice Of Soup" at bounding box center [459, 485] width 279 height 18
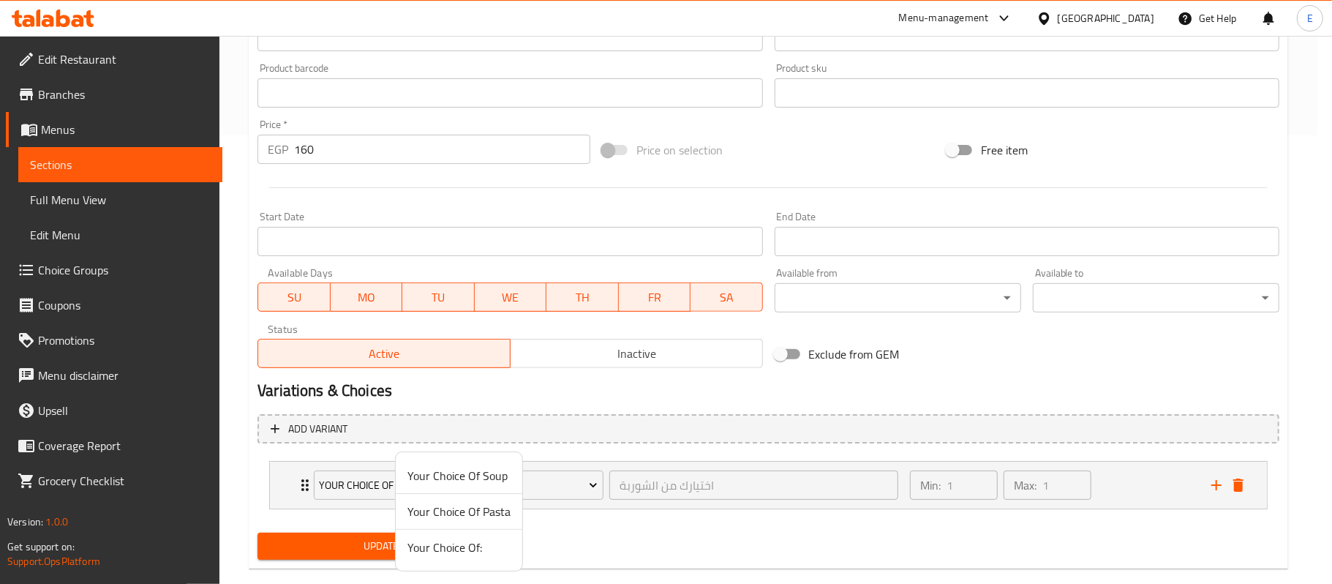
click at [454, 510] on span "Your Choice Of Pasta" at bounding box center [458, 512] width 103 height 18
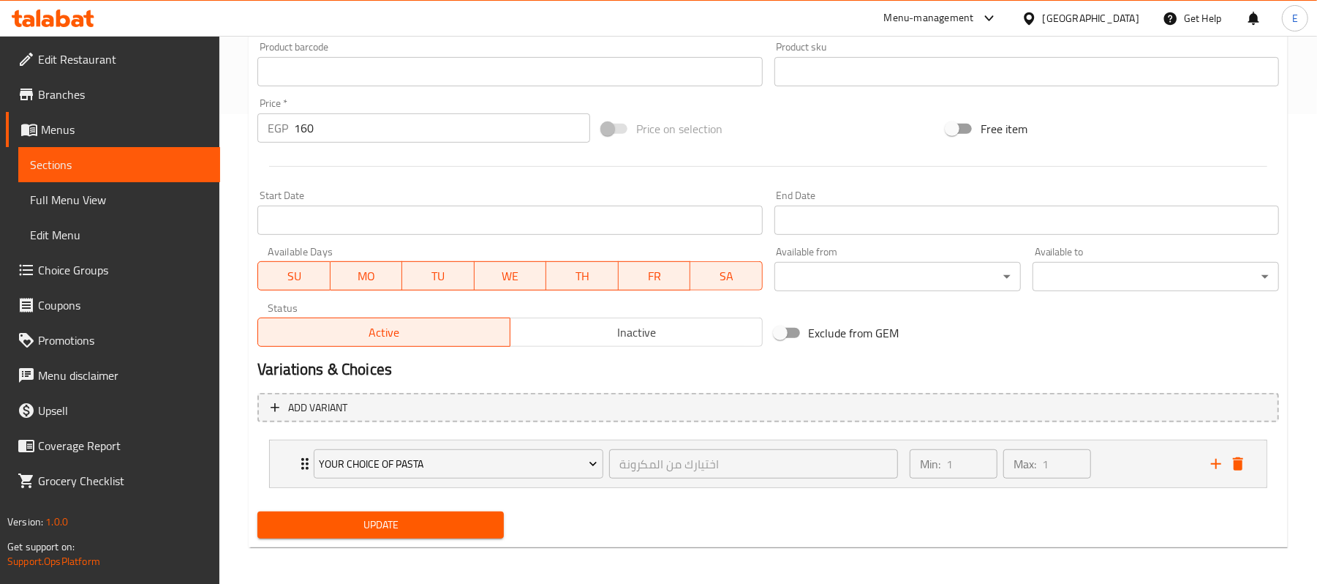
scroll to position [475, 0]
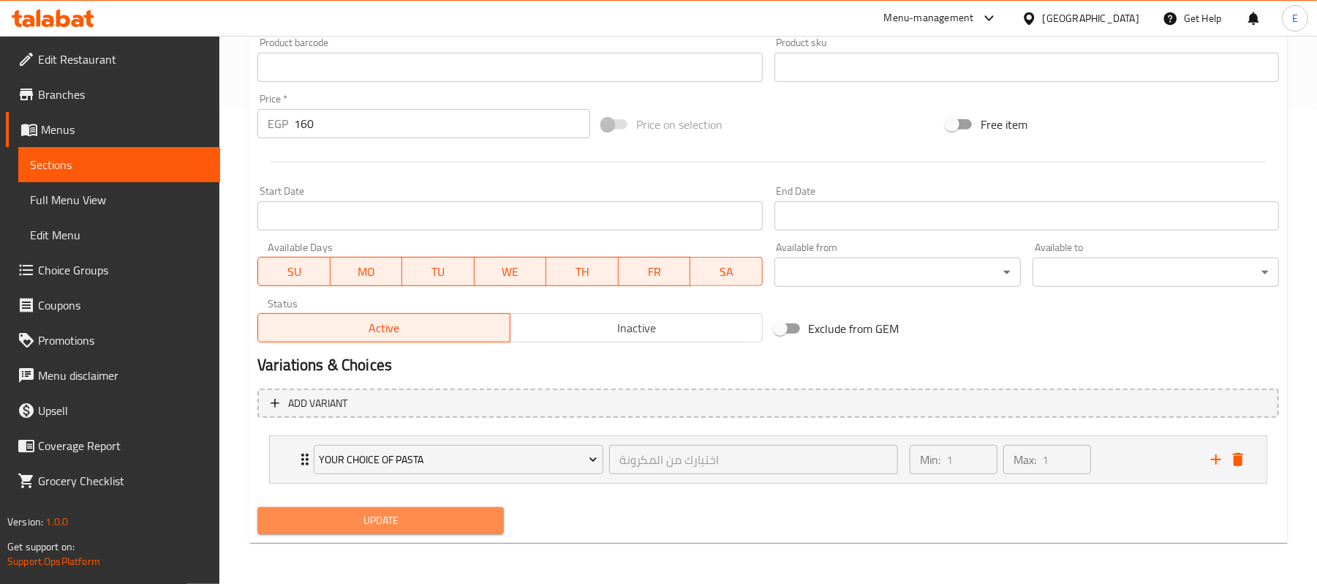
click at [404, 525] on span "Update" at bounding box center [380, 520] width 223 height 18
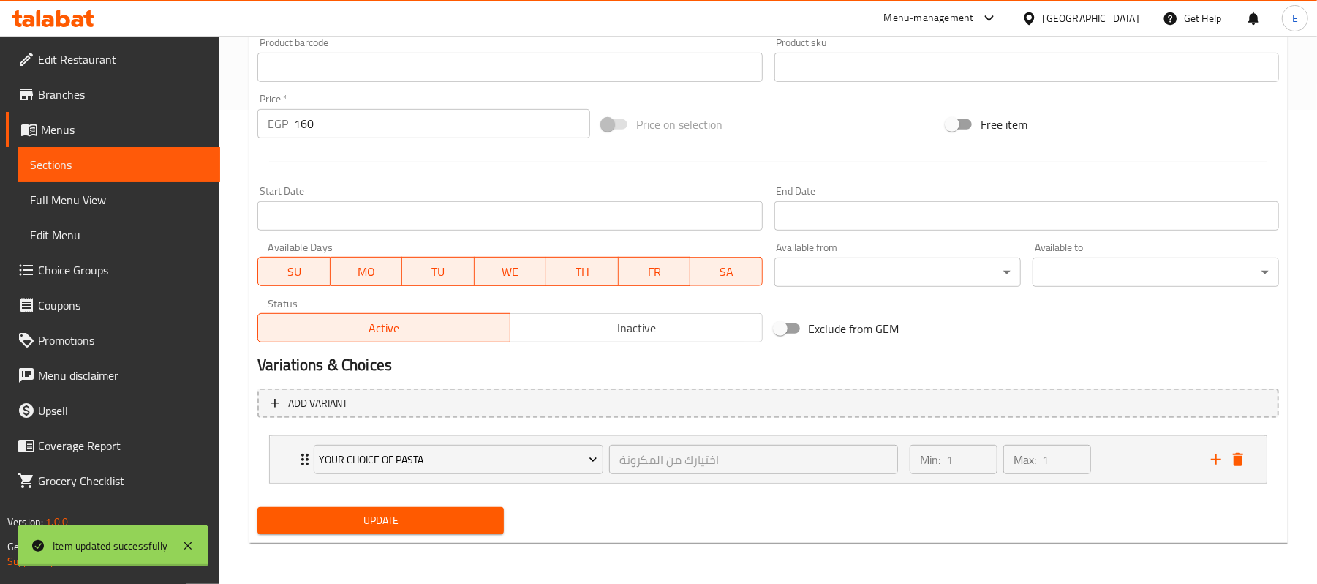
scroll to position [0, 0]
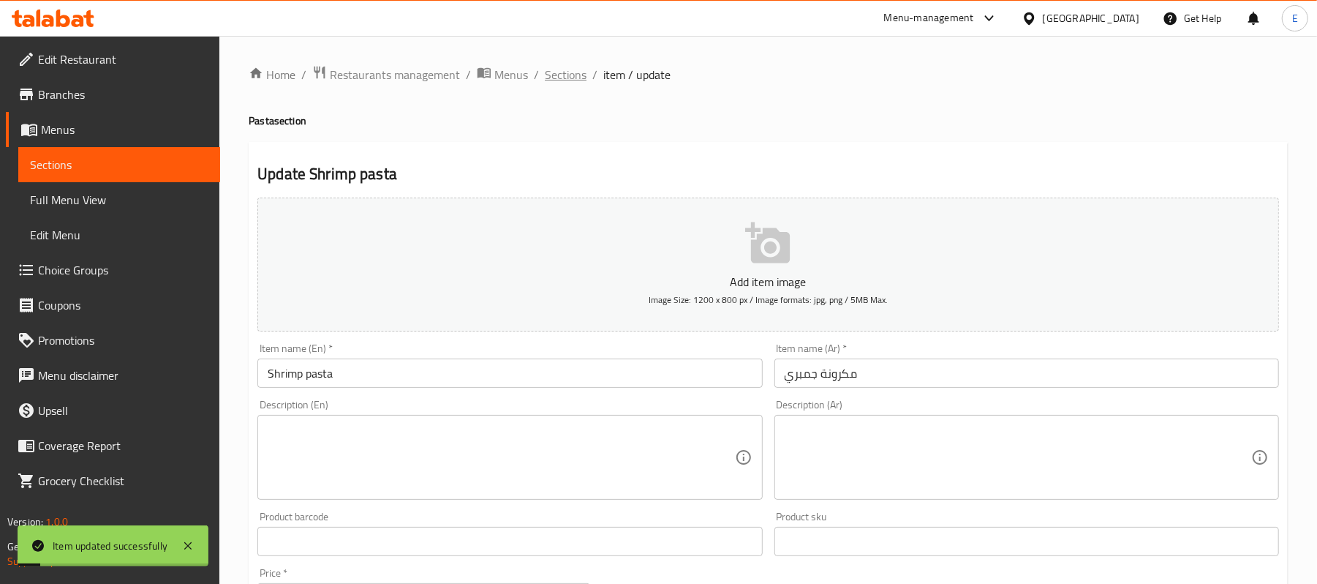
click at [571, 74] on span "Sections" at bounding box center [566, 75] width 42 height 18
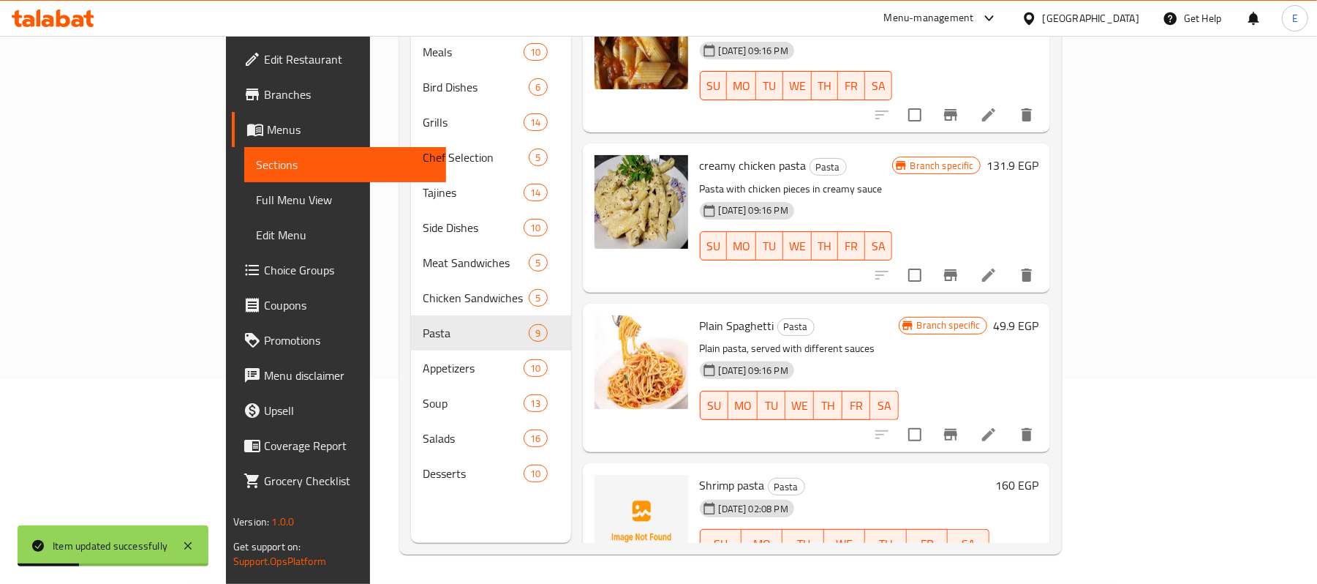
scroll to position [825, 0]
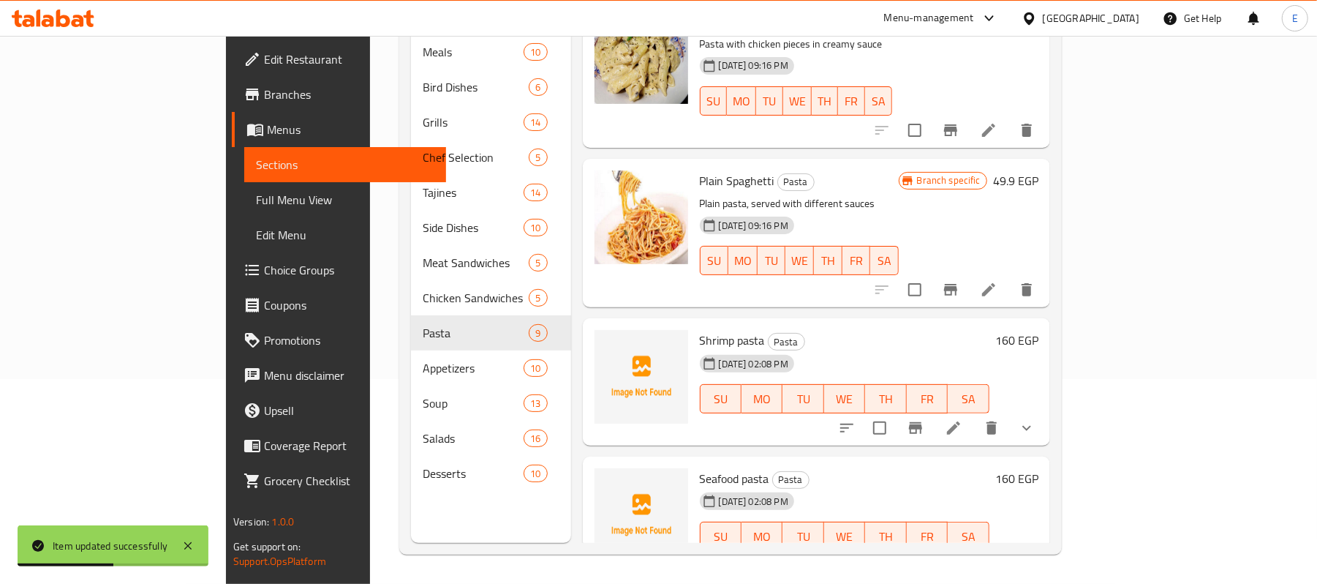
click at [1009, 552] on li at bounding box center [988, 565] width 41 height 26
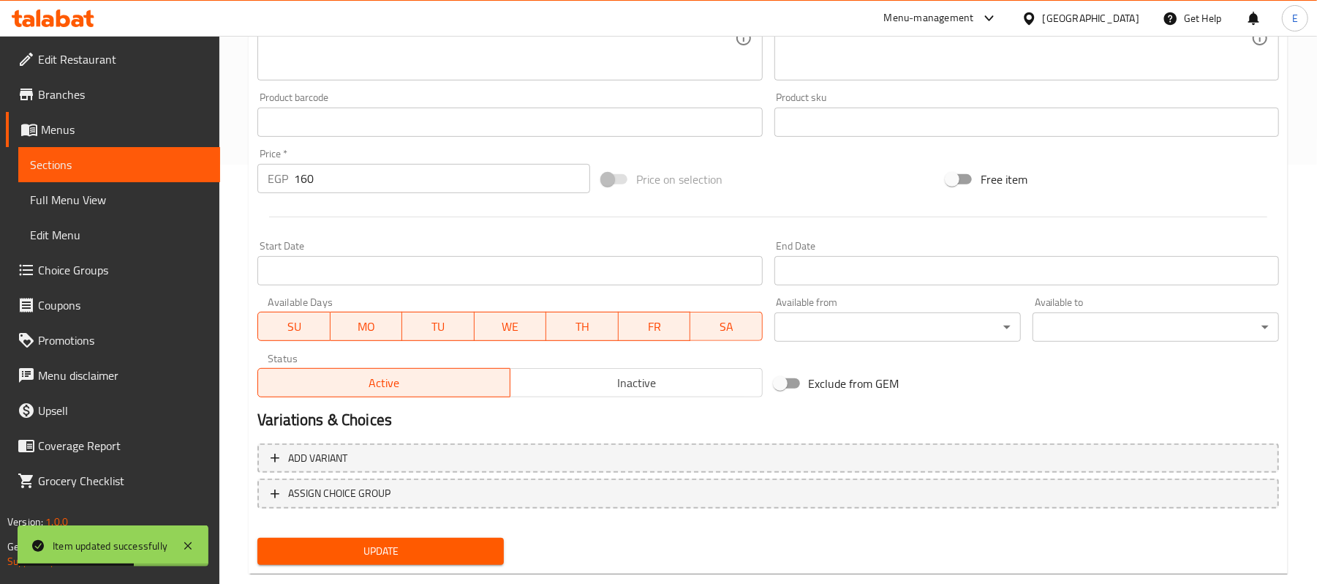
scroll to position [448, 0]
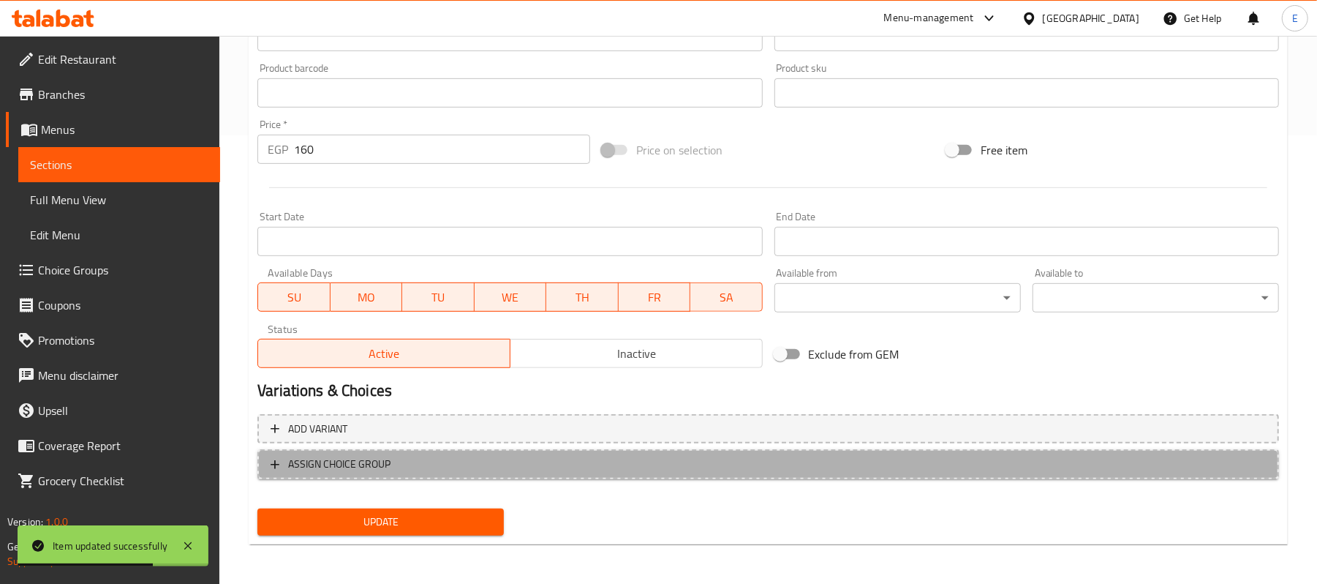
click at [510, 461] on span "ASSIGN CHOICE GROUP" at bounding box center [769, 464] width 996 height 18
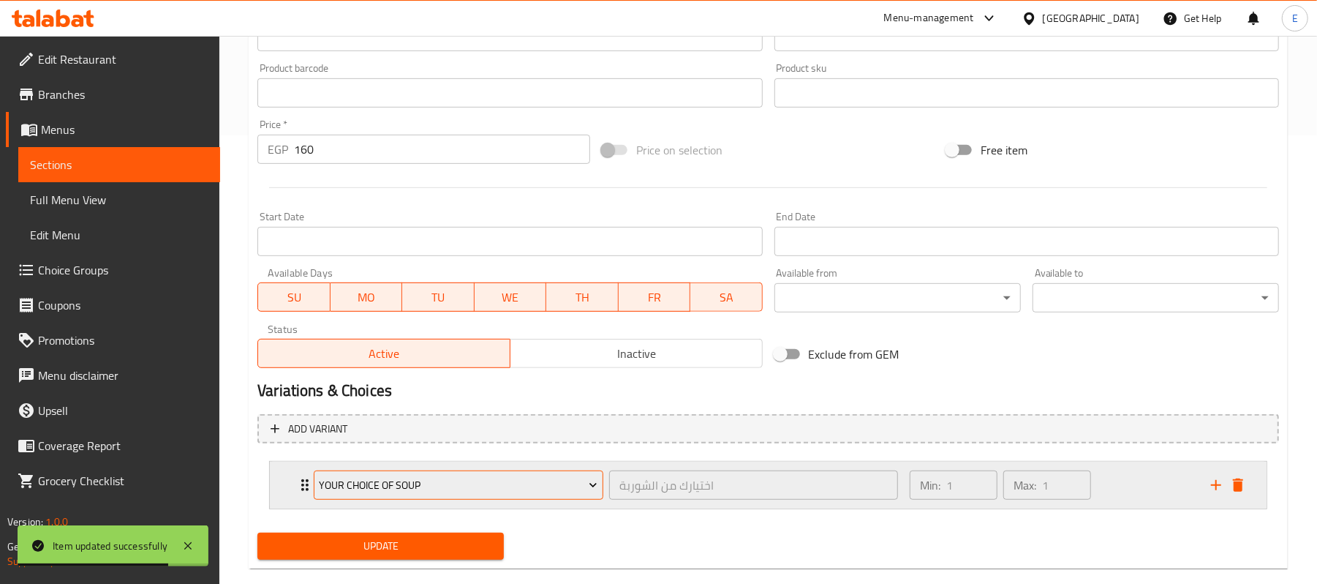
click at [483, 484] on span "Your Choice Of Soup" at bounding box center [459, 485] width 279 height 18
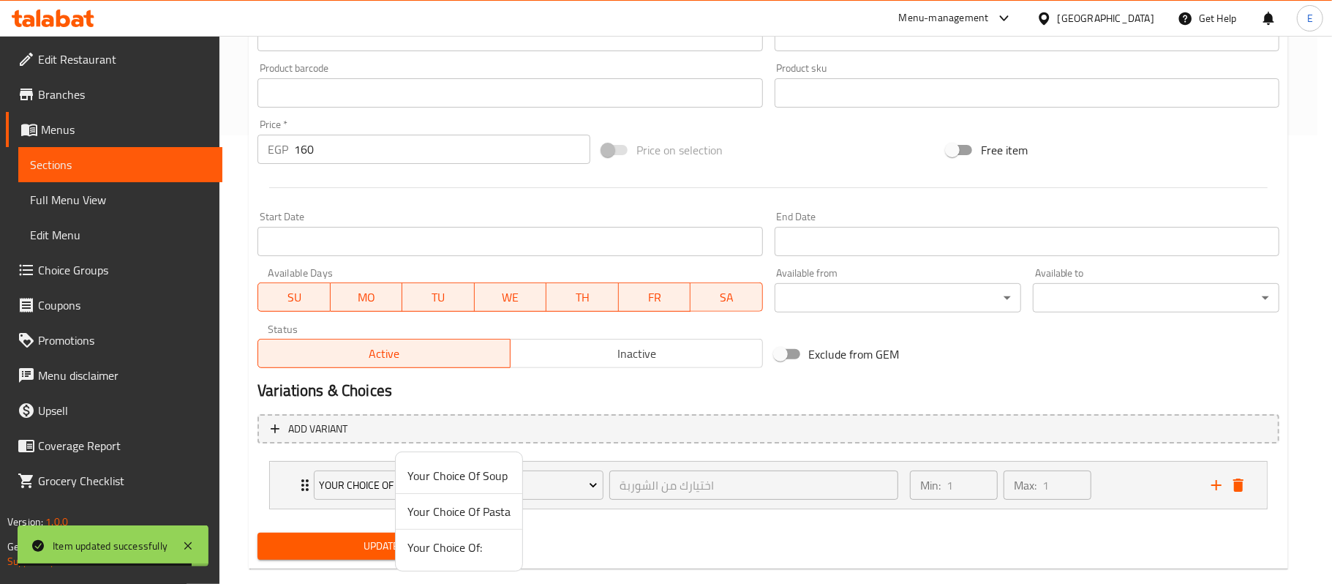
click at [481, 513] on span "Your Choice Of Pasta" at bounding box center [458, 512] width 103 height 18
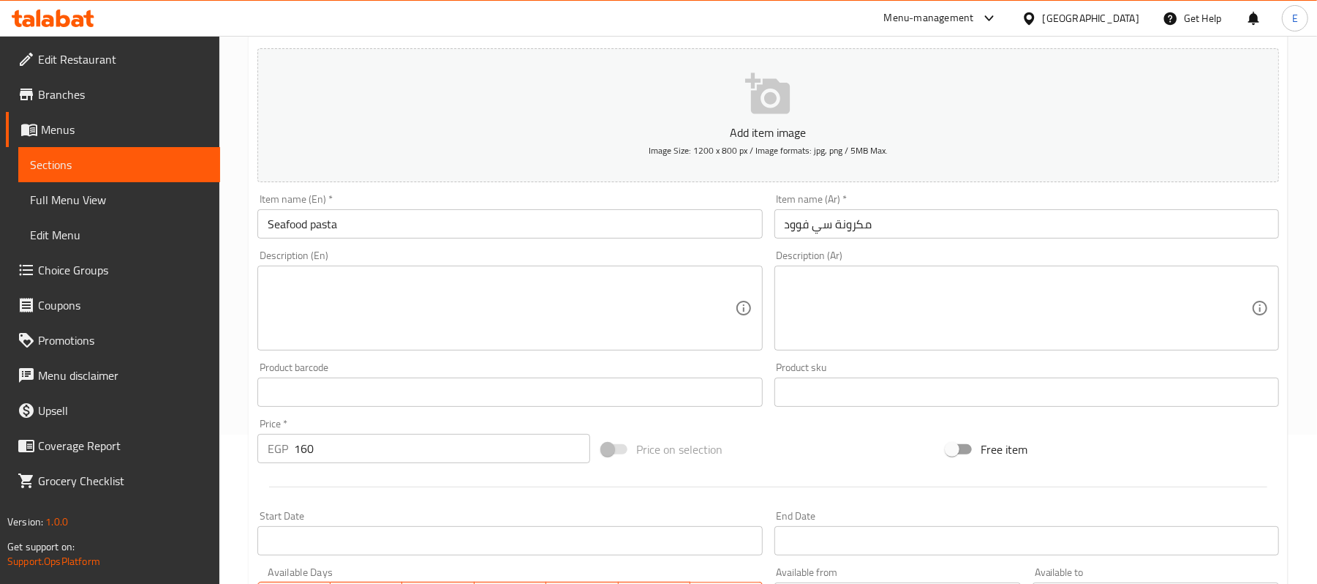
scroll to position [0, 0]
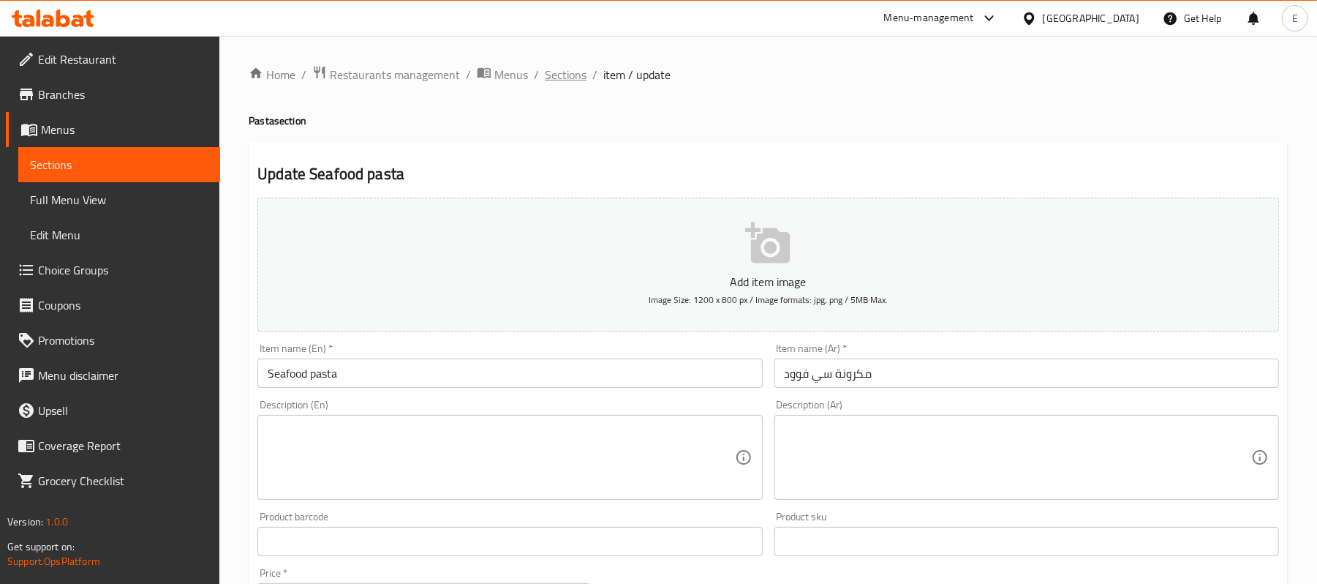
click at [569, 66] on span "Sections" at bounding box center [566, 75] width 42 height 18
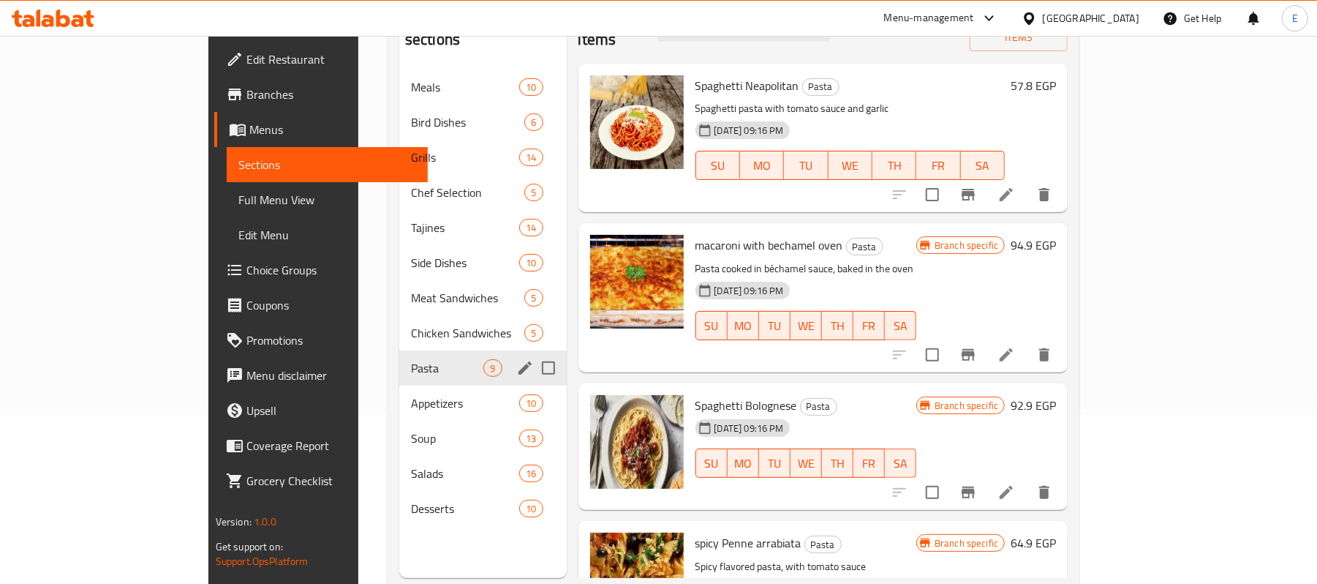
scroll to position [206, 0]
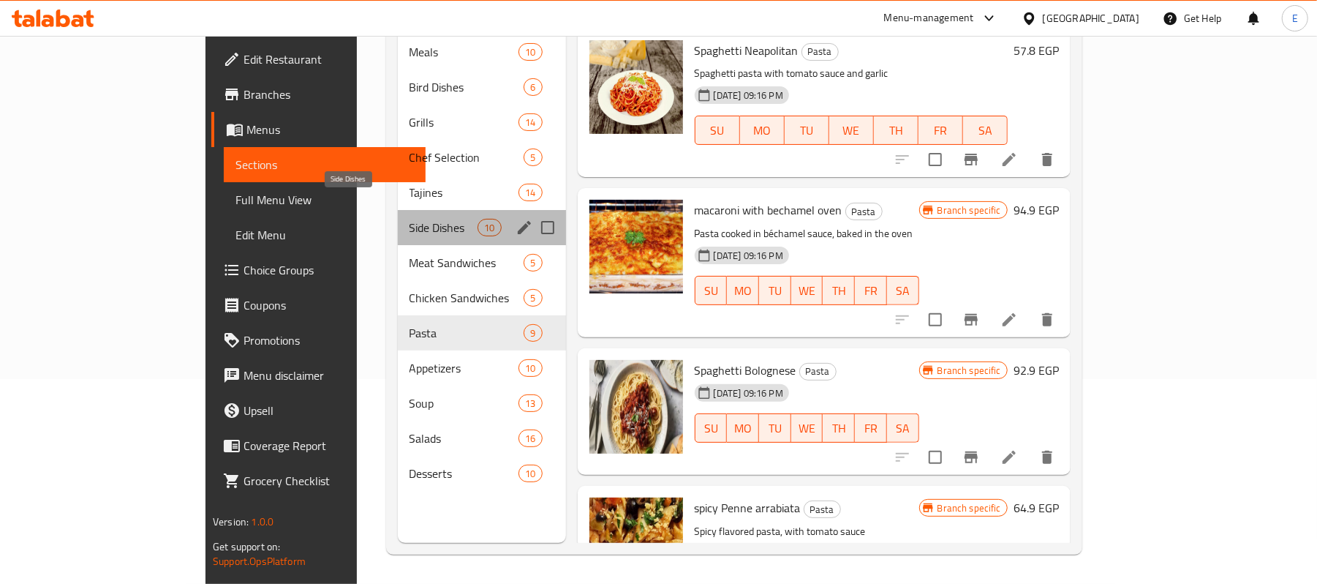
click at [410, 219] on span "Side Dishes" at bounding box center [444, 228] width 69 height 18
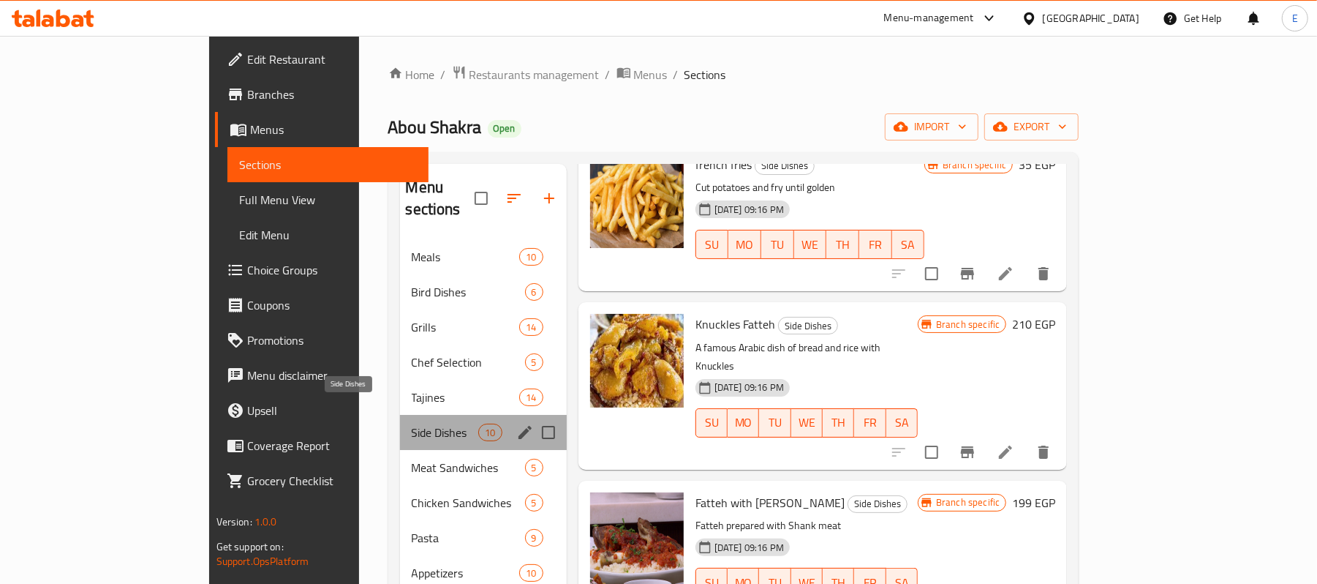
click at [412, 424] on span "Side Dishes" at bounding box center [445, 433] width 67 height 18
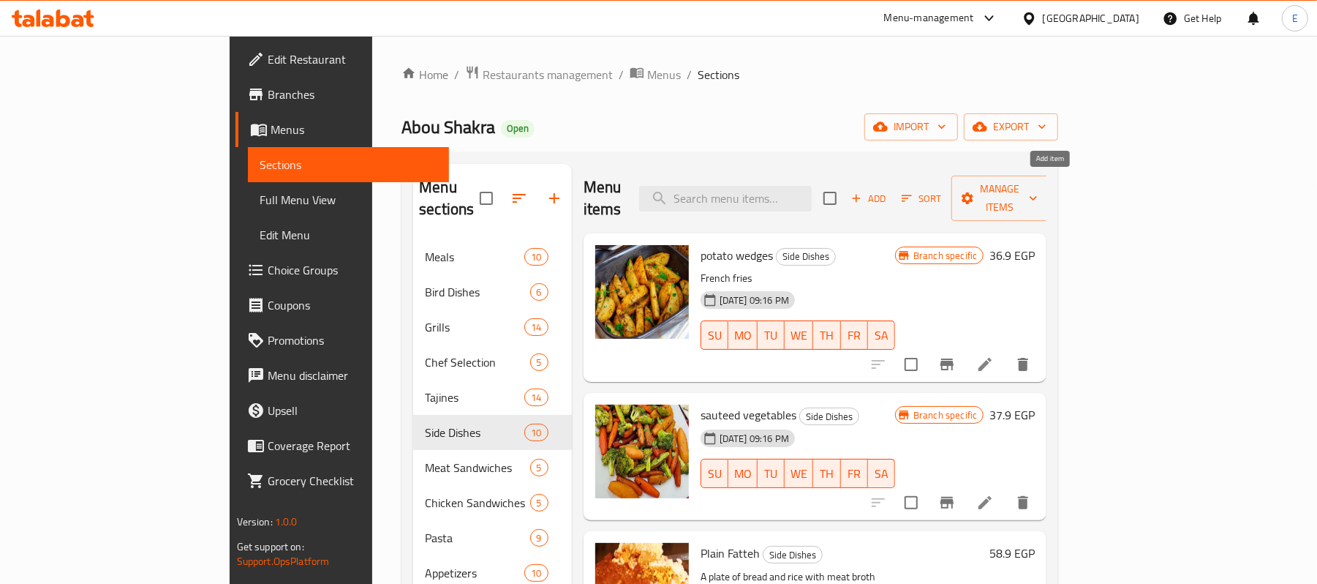
click at [889, 191] on span "Add" at bounding box center [868, 198] width 39 height 17
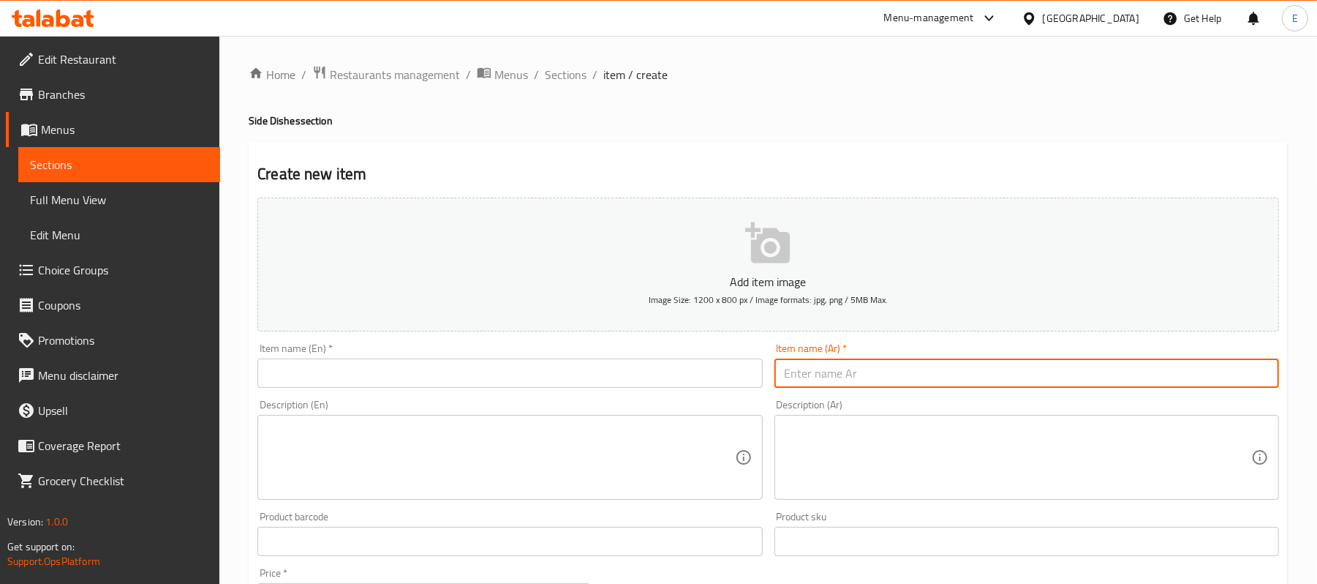
click at [855, 381] on input "text" at bounding box center [1027, 372] width 505 height 29
type input "ارز ابيض"
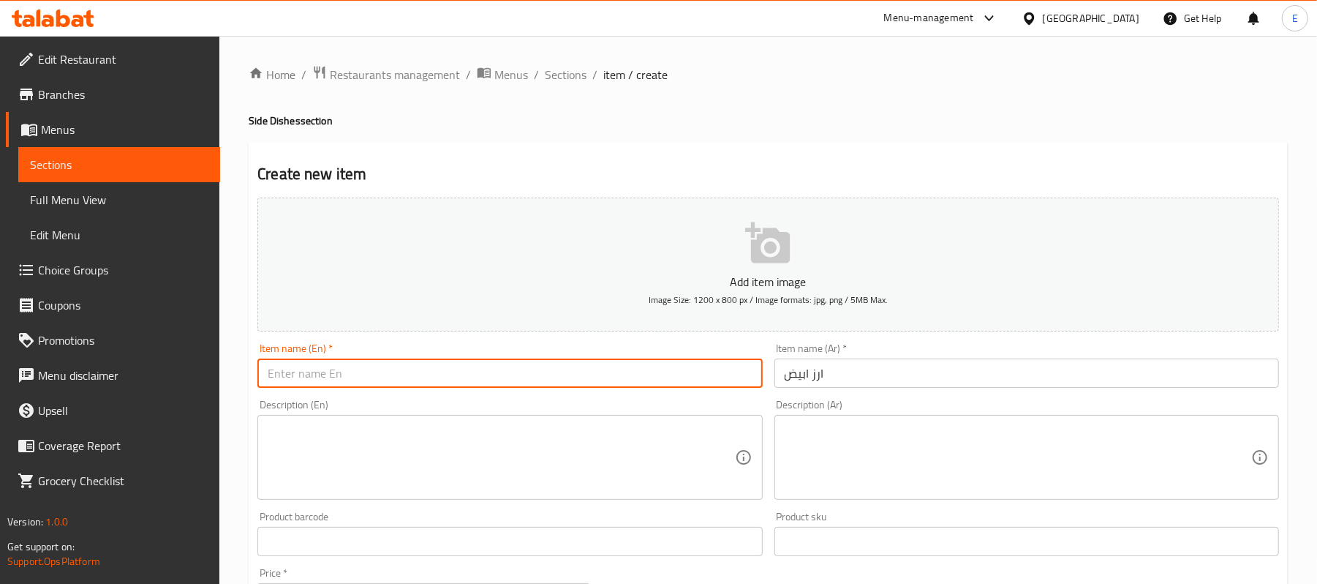
click at [533, 373] on input "text" at bounding box center [509, 372] width 505 height 29
drag, startPoint x: 304, startPoint y: 379, endPoint x: 311, endPoint y: 385, distance: 8.8
click at [311, 385] on input "white rise" at bounding box center [509, 372] width 505 height 29
type input "white rice"
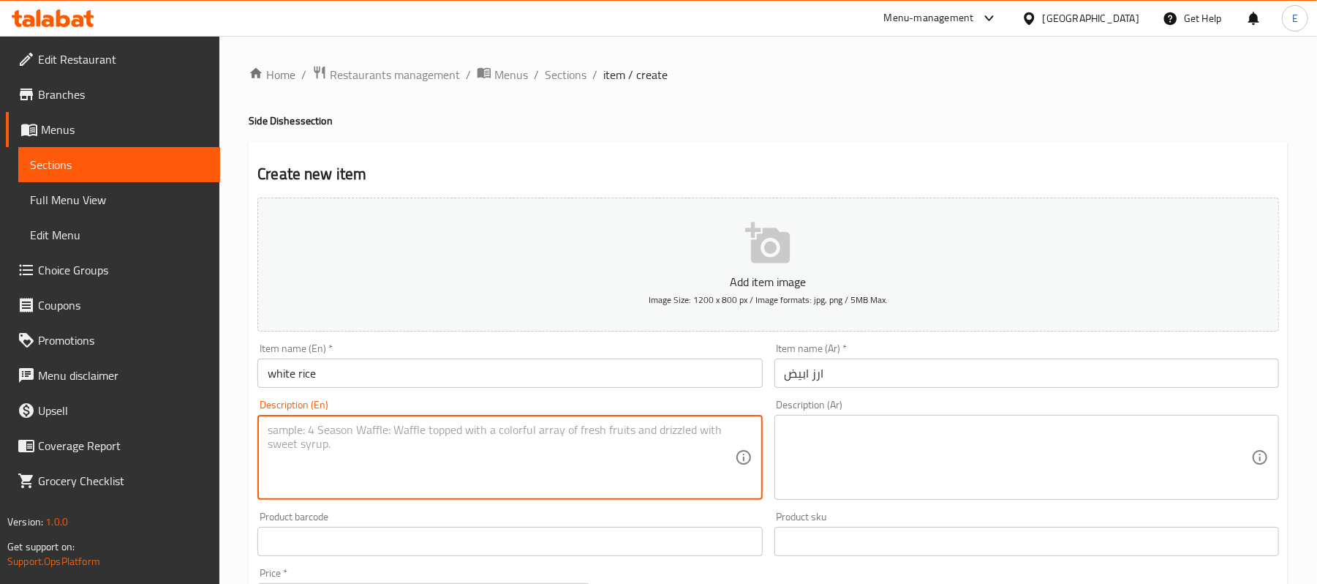
click at [355, 484] on textarea at bounding box center [501, 457] width 467 height 69
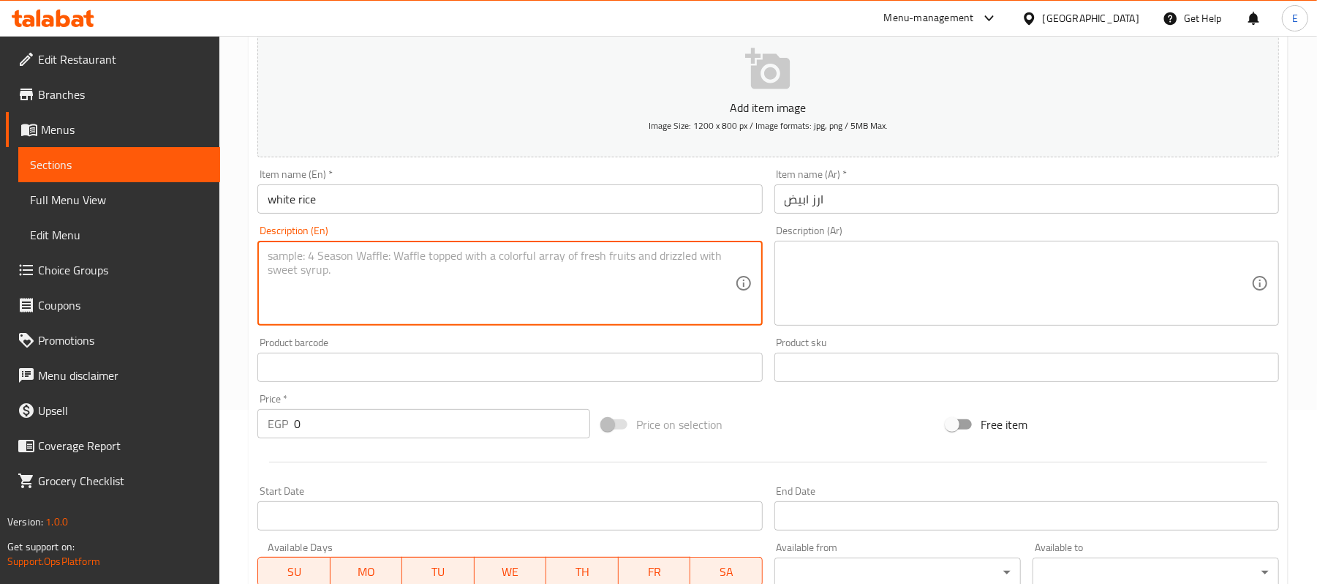
scroll to position [448, 0]
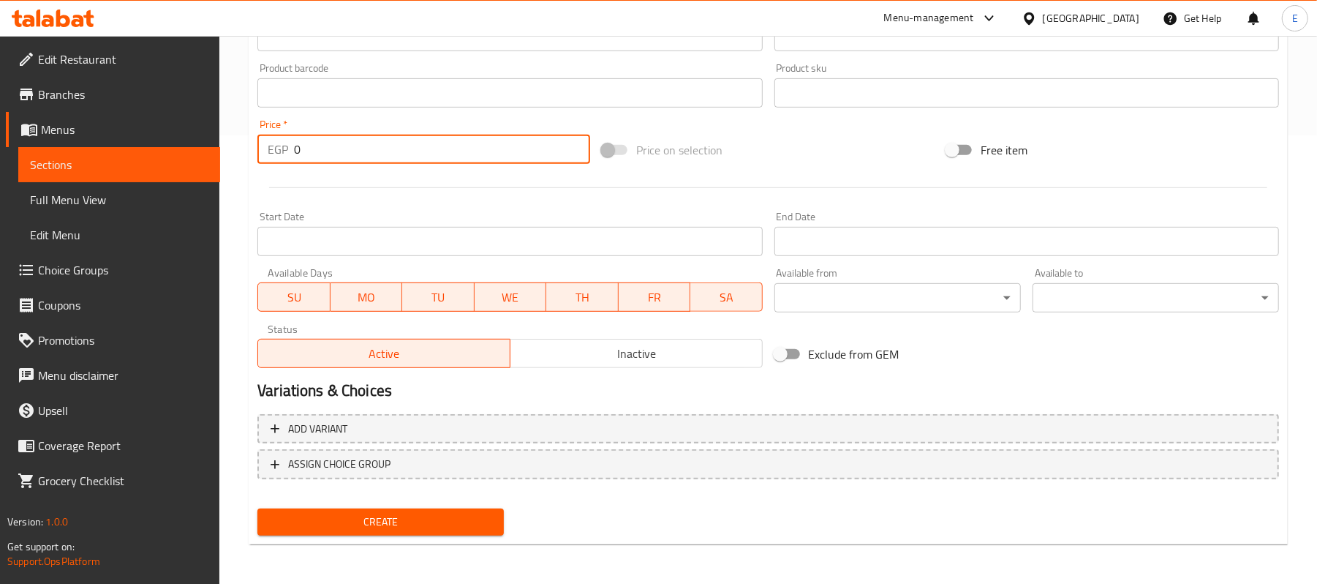
drag, startPoint x: 326, startPoint y: 153, endPoint x: 253, endPoint y: 146, distance: 73.4
click at [253, 146] on div "Price   * EGP 0 Price *" at bounding box center [424, 141] width 345 height 56
type input "45"
click at [442, 513] on span "Create" at bounding box center [380, 522] width 223 height 18
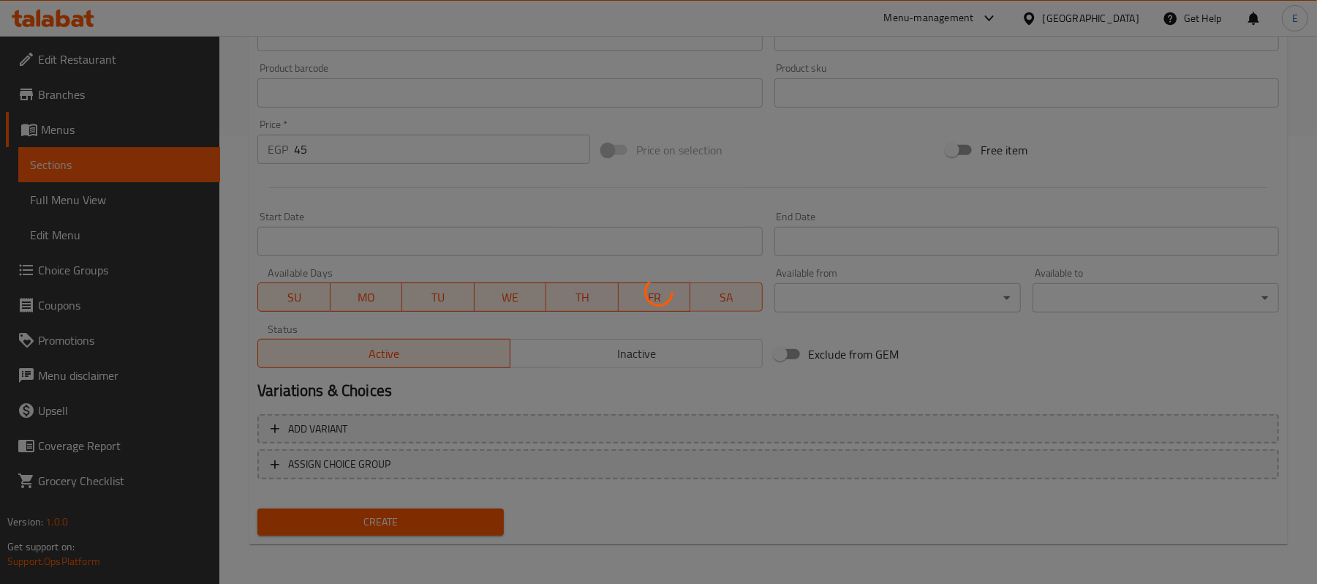
type input "0"
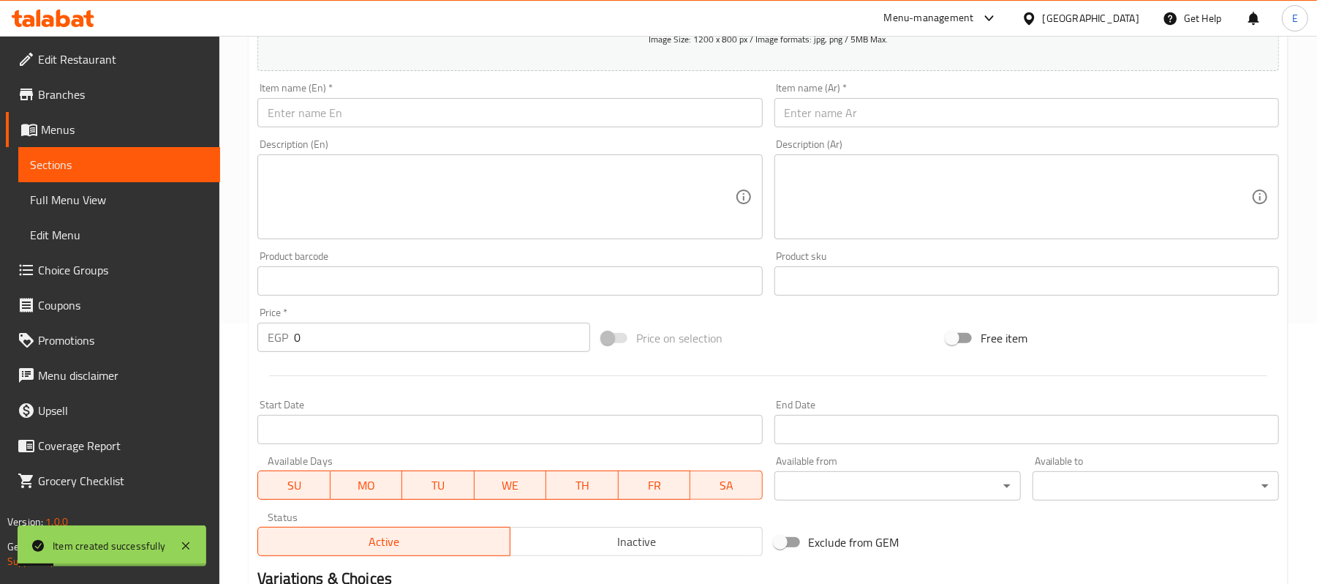
scroll to position [253, 0]
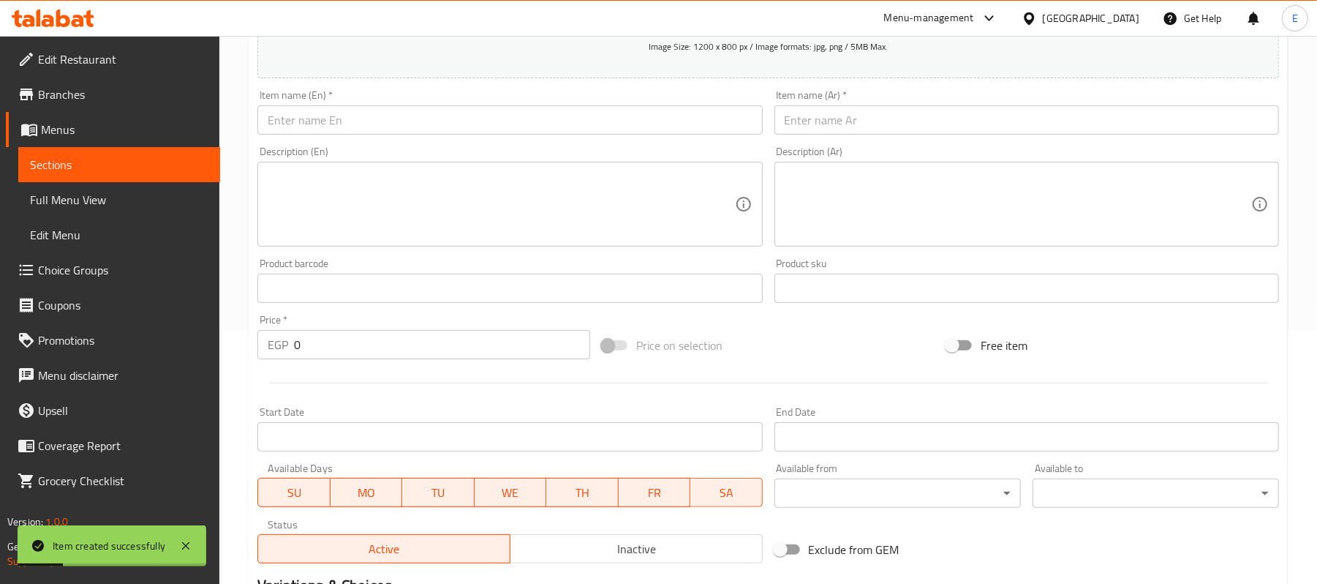
click at [885, 94] on div "Item name (Ar)   * Item name (Ar) *" at bounding box center [1027, 112] width 505 height 45
click at [884, 105] on div "Item name (Ar)   * Item name (Ar) *" at bounding box center [1027, 112] width 505 height 45
click at [876, 121] on input "text" at bounding box center [1027, 119] width 505 height 29
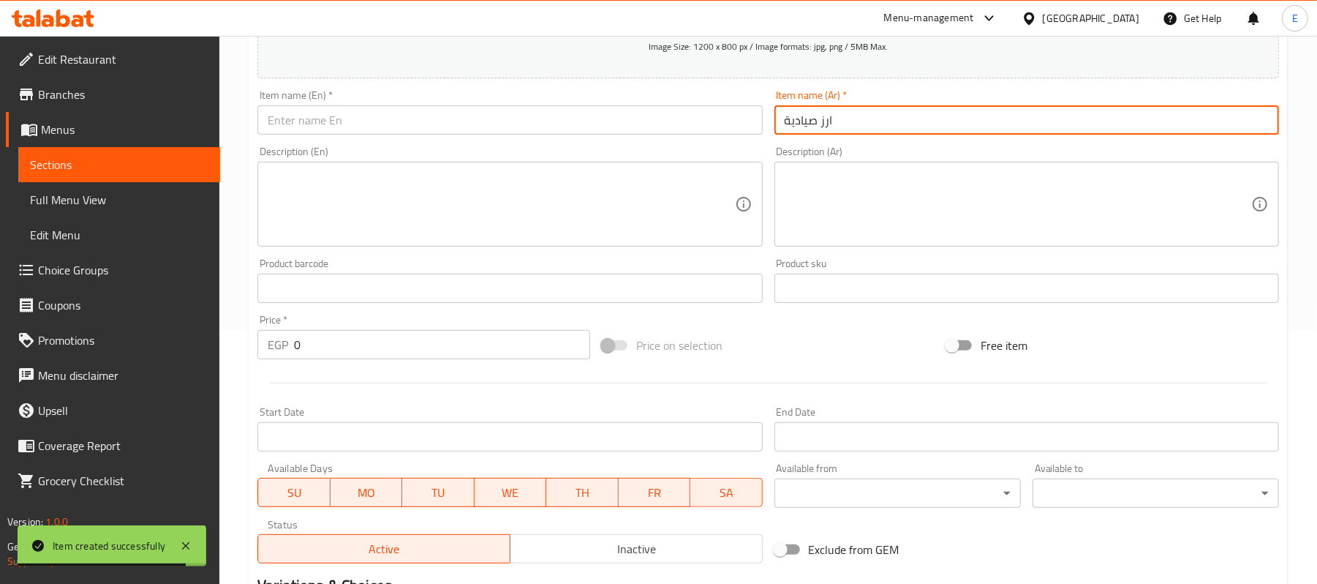
click at [876, 121] on input "ارز صيادية" at bounding box center [1027, 119] width 505 height 29
type input "ارز صيادية"
click at [341, 124] on input "text" at bounding box center [509, 119] width 505 height 29
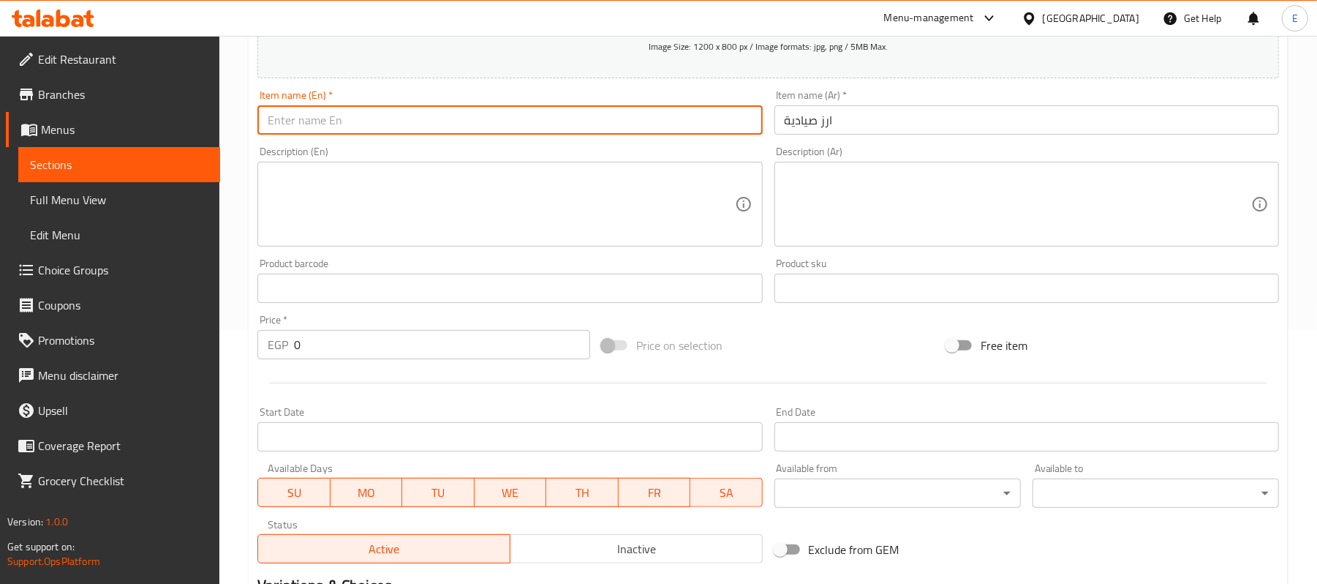
paste input "Sayadieh rice"
drag, startPoint x: 300, startPoint y: 124, endPoint x: 312, endPoint y: 126, distance: 11.9
click at [312, 126] on input "Sayadieh rice" at bounding box center [509, 119] width 505 height 29
type input "Sayadia rice"
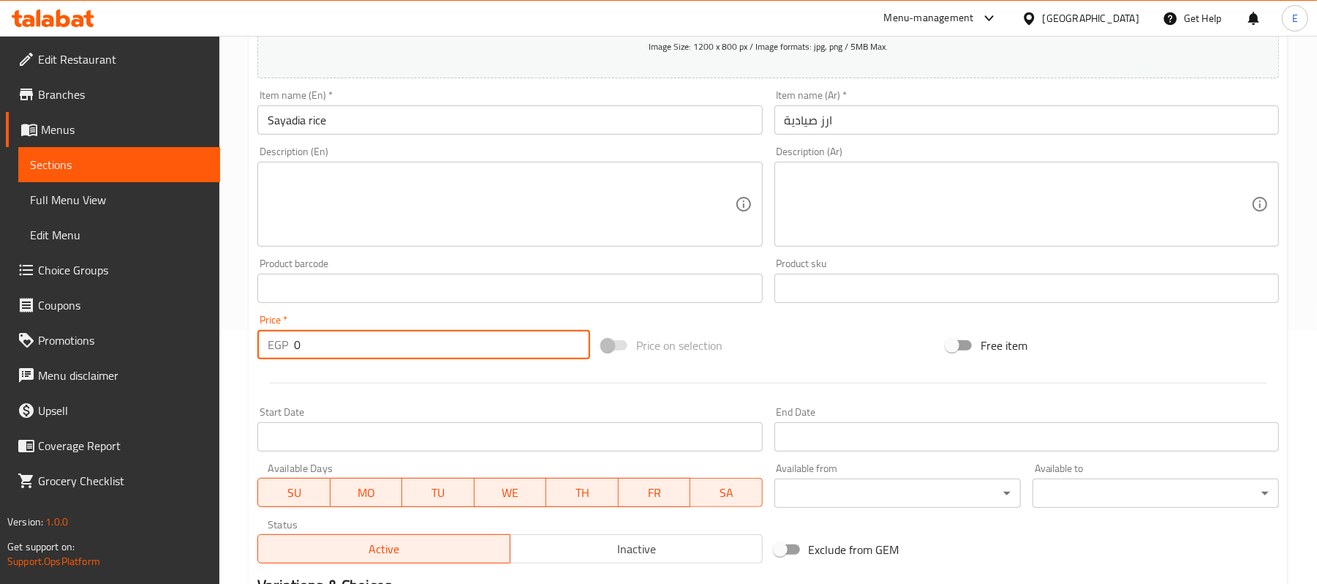
drag, startPoint x: 306, startPoint y: 336, endPoint x: 282, endPoint y: 342, distance: 24.8
click at [282, 342] on div "EGP 0 Price *" at bounding box center [423, 344] width 333 height 29
type input "45"
click at [287, 380] on div at bounding box center [769, 383] width 1034 height 36
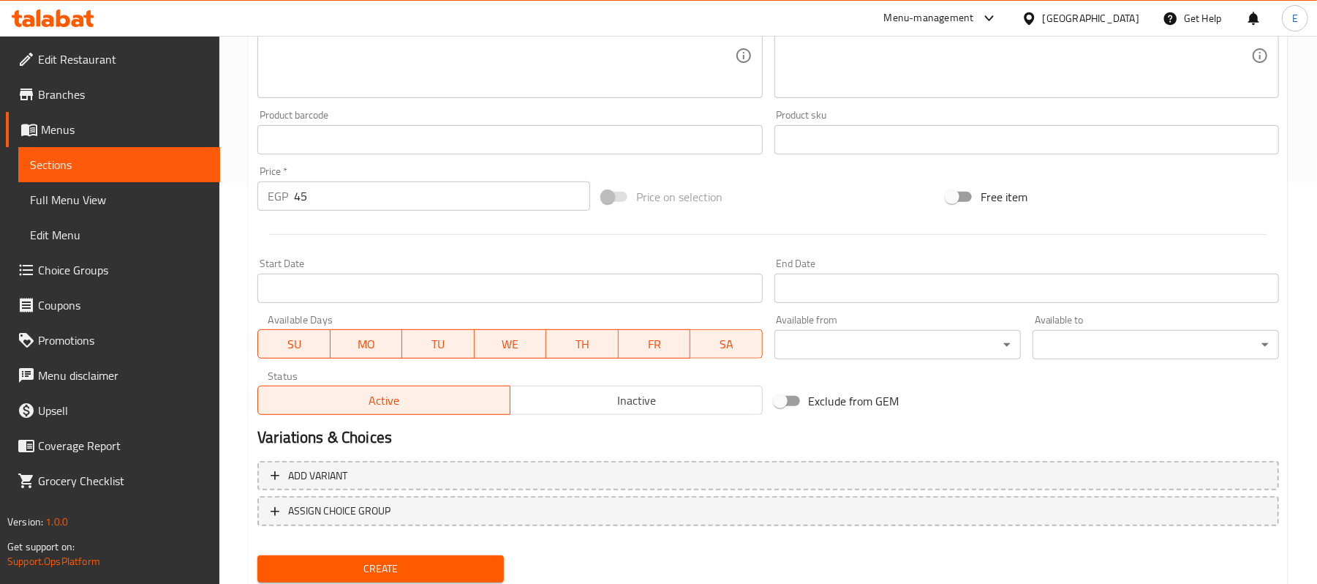
scroll to position [448, 0]
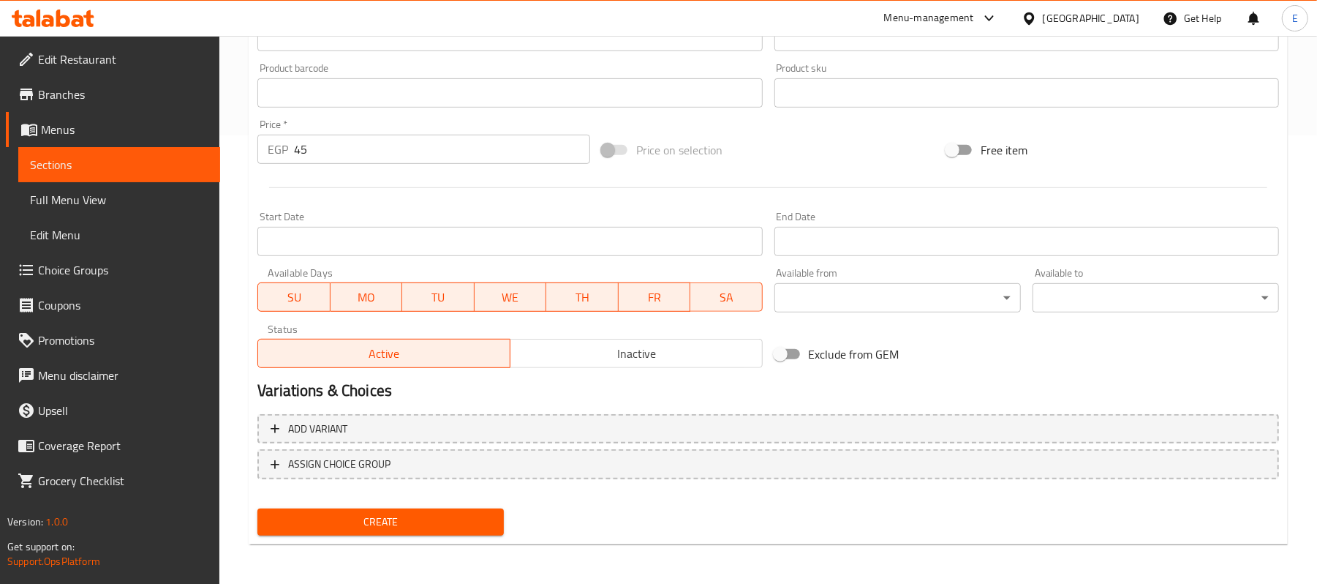
click at [376, 516] on span "Create" at bounding box center [380, 522] width 223 height 18
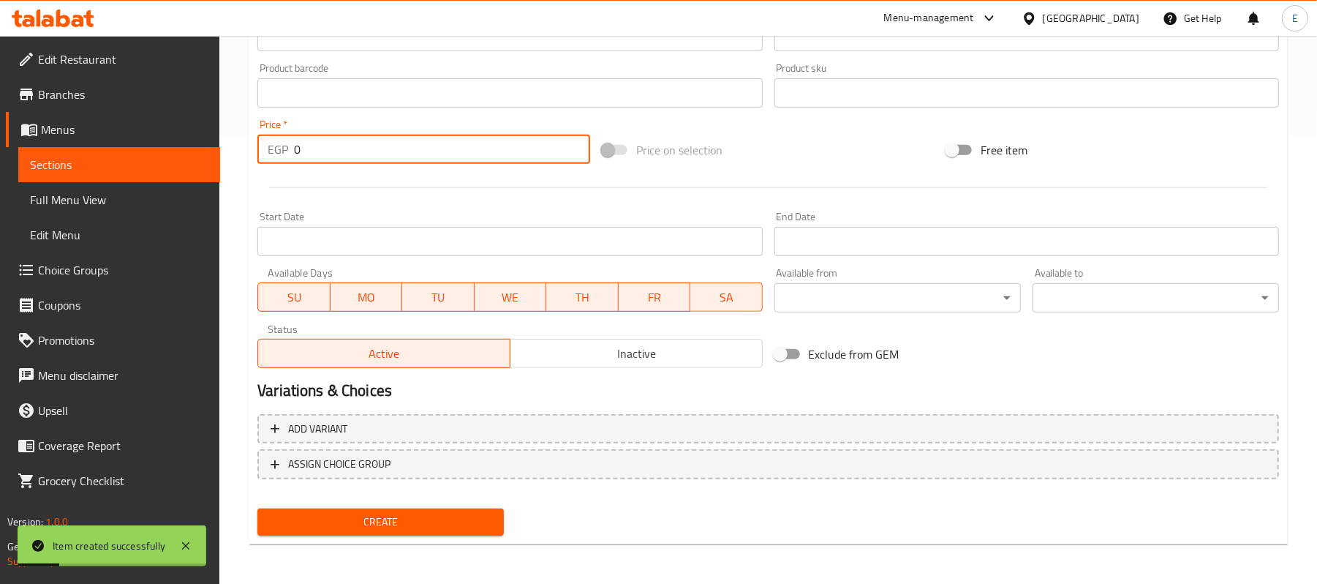
drag, startPoint x: 307, startPoint y: 150, endPoint x: 220, endPoint y: 138, distance: 87.9
click at [224, 140] on div "Home / Restaurants management / Menus / Sections / item / create Side Dishes se…" at bounding box center [768, 86] width 1098 height 998
type input "110"
click at [259, 174] on div at bounding box center [769, 188] width 1034 height 36
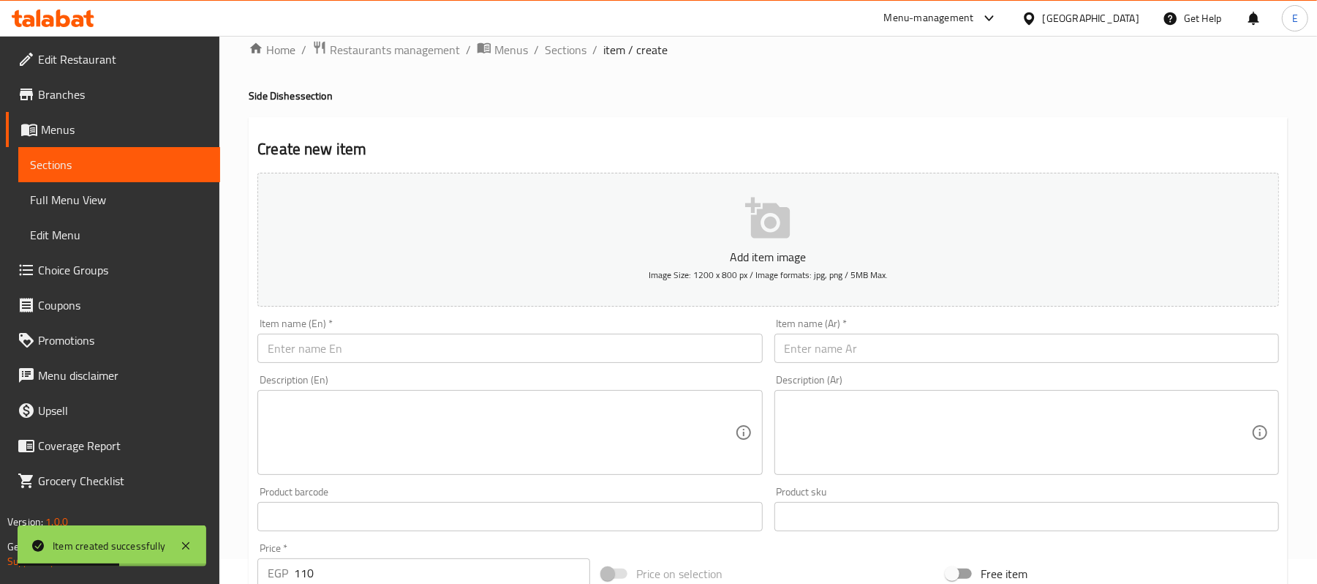
scroll to position [0, 0]
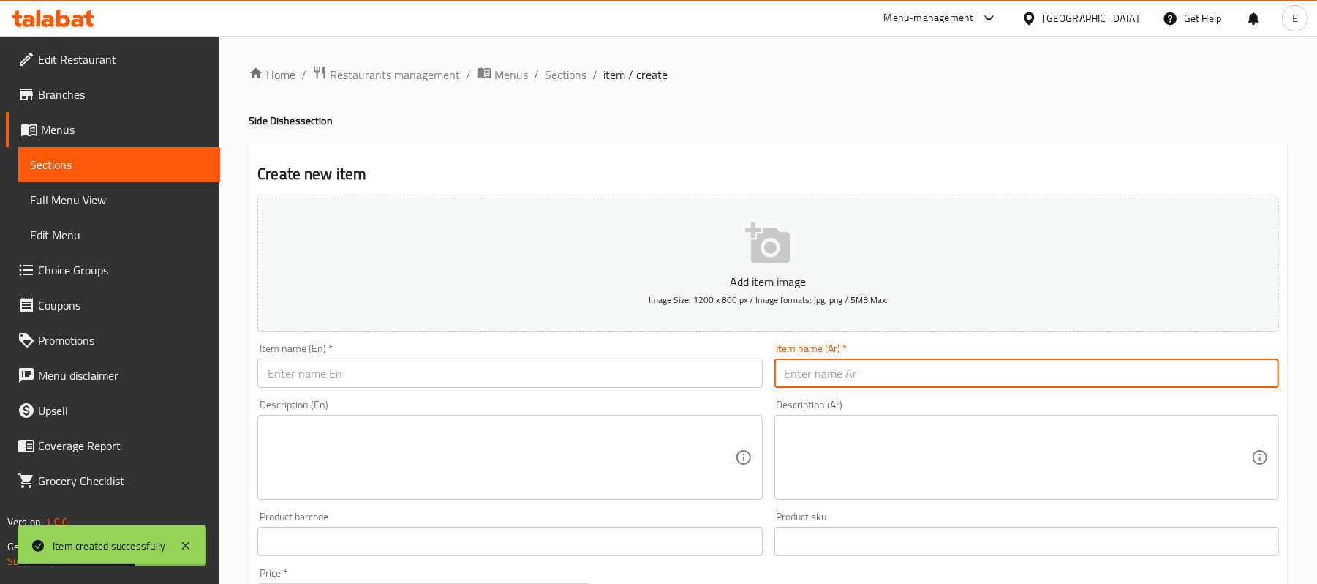
click at [838, 370] on input "text" at bounding box center [1027, 372] width 505 height 29
type input "h"
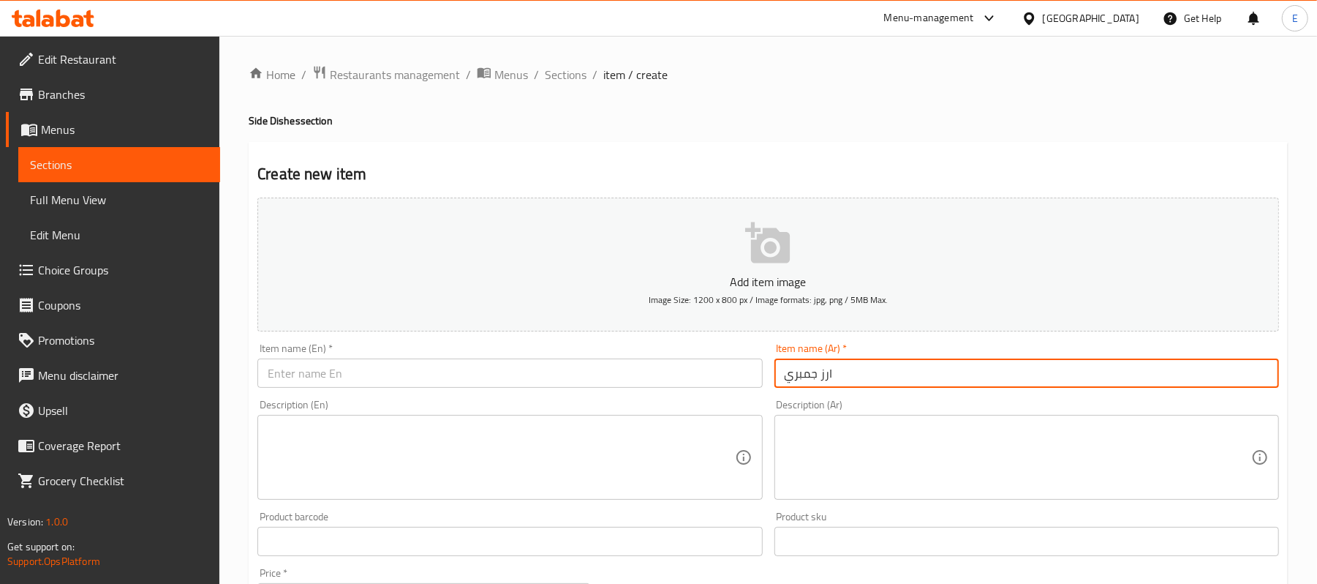
click at [838, 370] on input "ارز جمبري" at bounding box center [1027, 372] width 505 height 29
type input "ارز جمبري"
click at [394, 363] on input "text" at bounding box center [509, 372] width 505 height 29
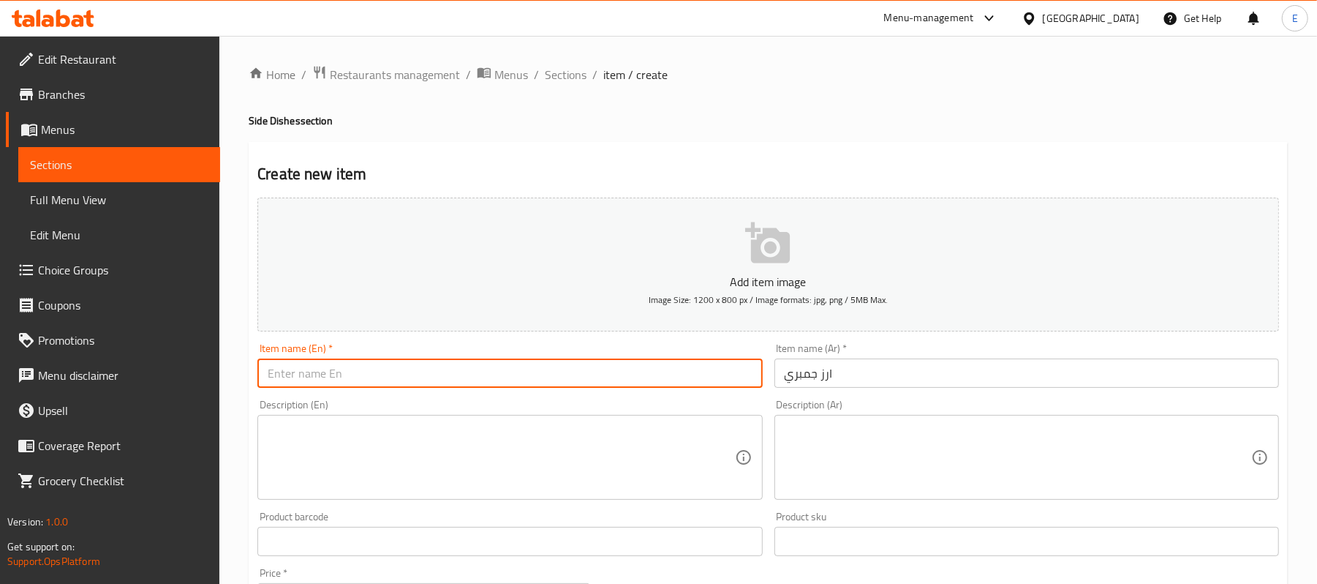
paste input "Shrimp rice"
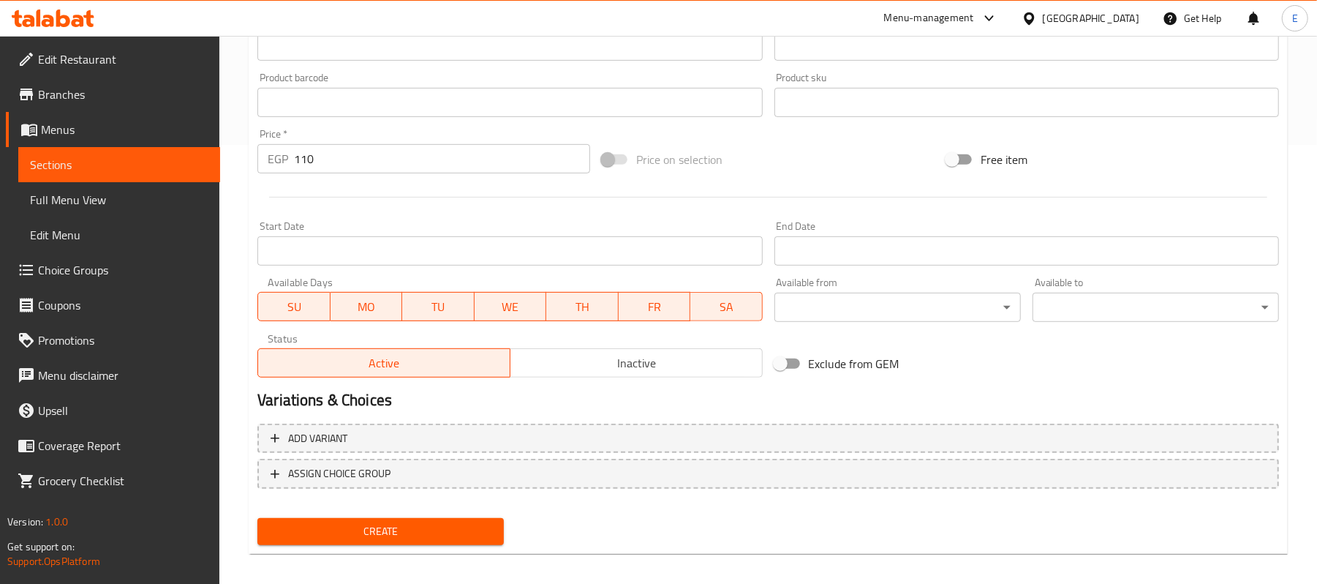
scroll to position [448, 0]
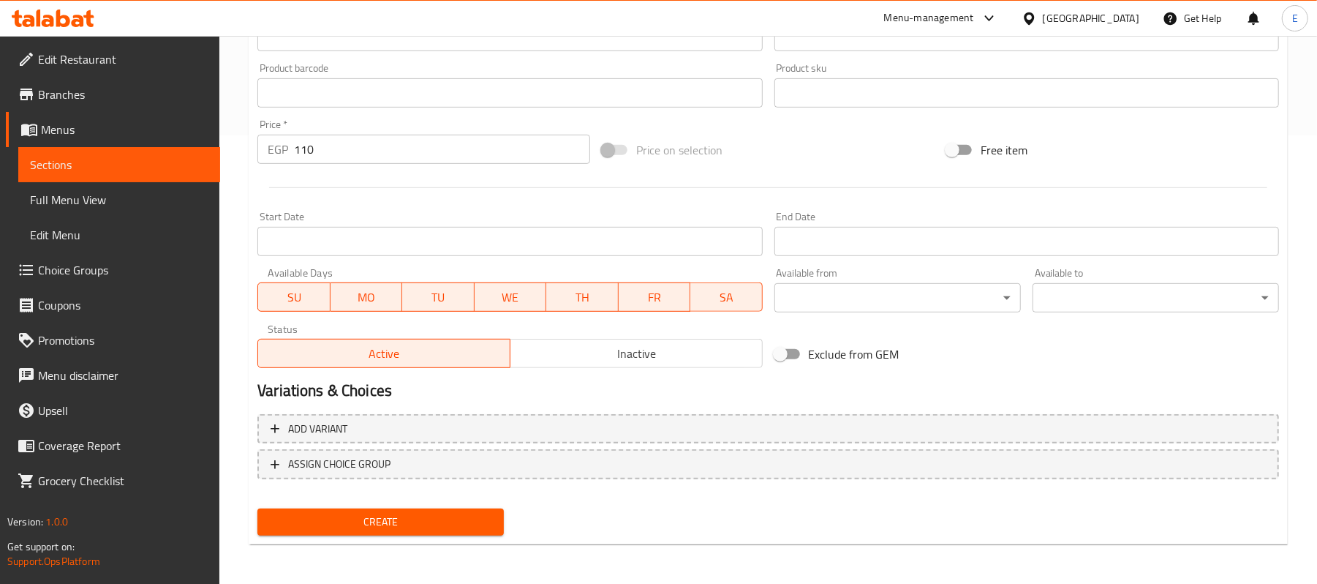
type input "Shrimp rice"
click at [366, 513] on span "Create" at bounding box center [380, 522] width 223 height 18
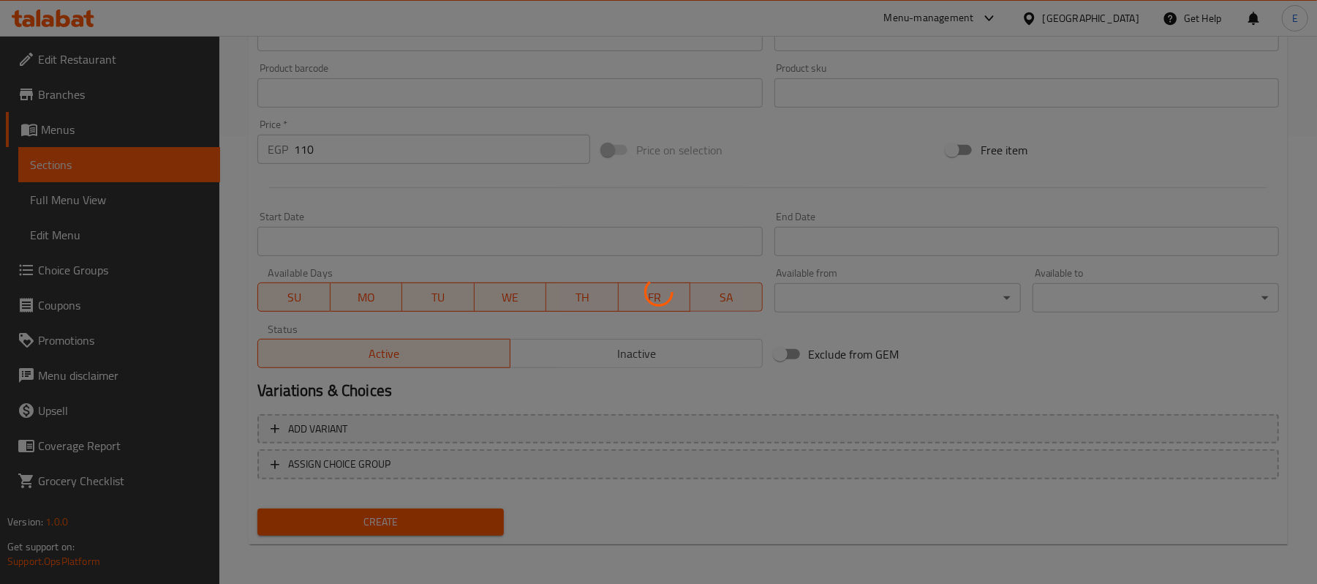
type input "0"
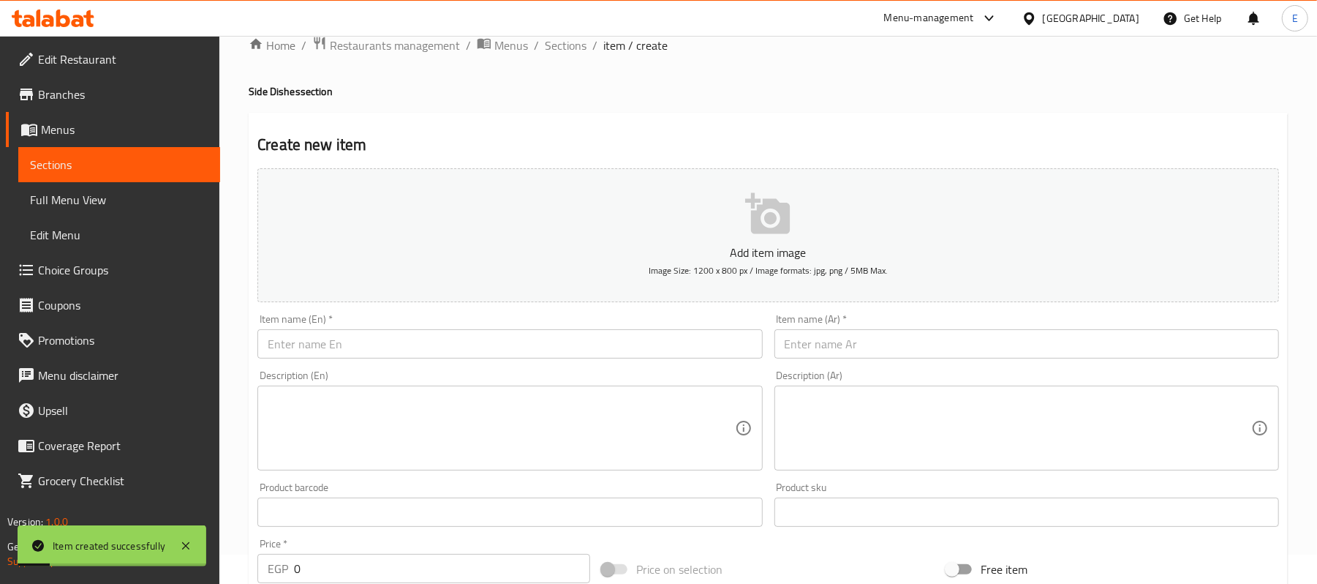
scroll to position [0, 0]
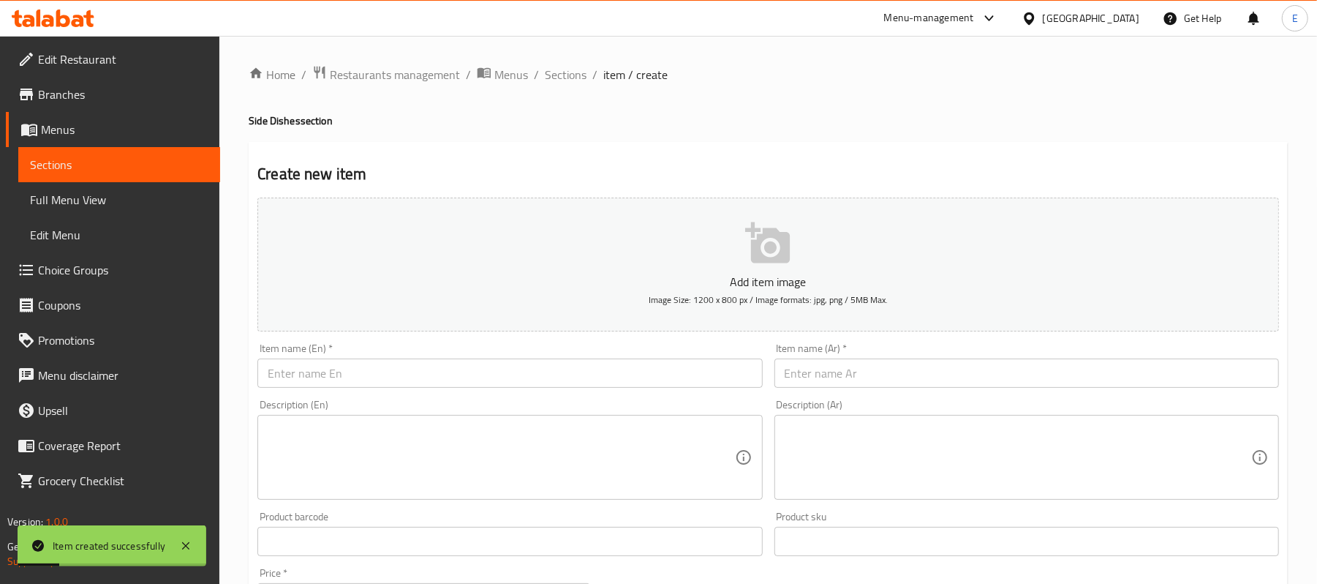
click at [829, 349] on div "Item name (Ar)   * Item name (Ar) *" at bounding box center [1027, 365] width 505 height 45
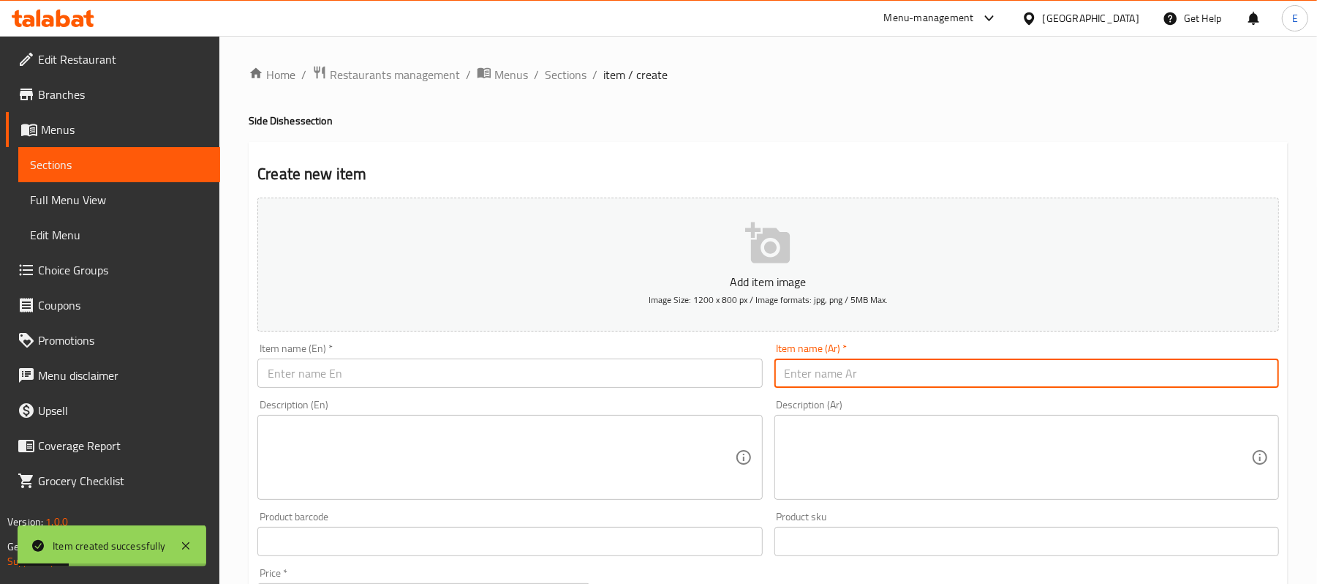
click at [814, 381] on input "text" at bounding box center [1027, 372] width 505 height 29
type input "ارز سي فود"
click at [832, 369] on input "ارز سي فود" at bounding box center [1027, 372] width 505 height 29
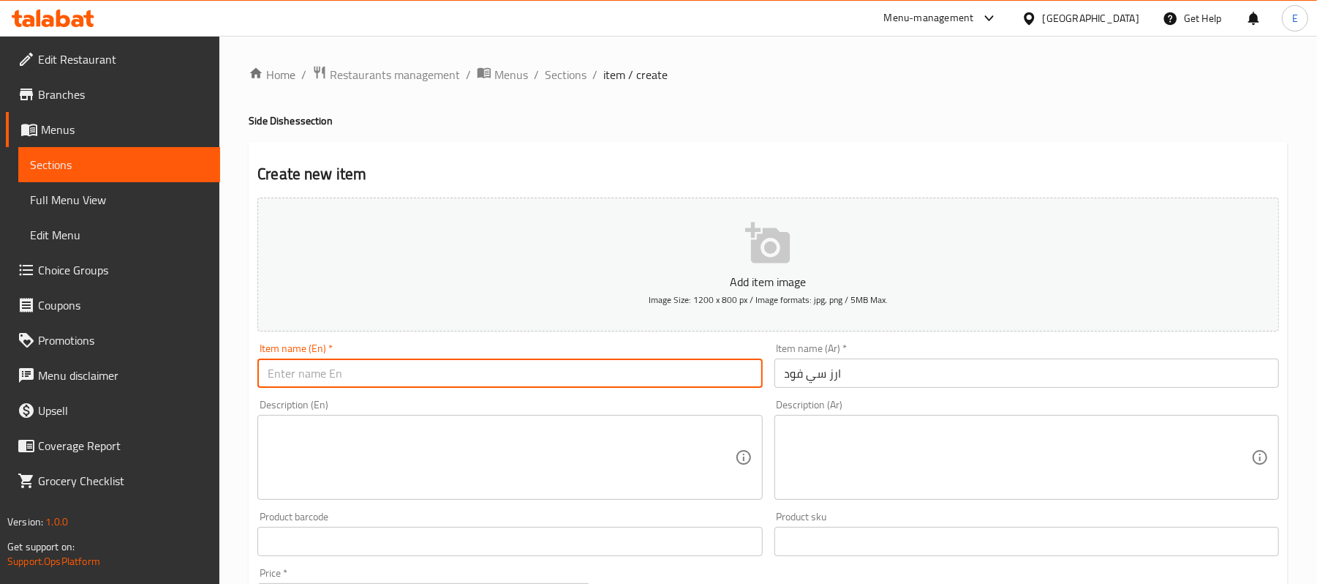
click at [314, 384] on input "text" at bounding box center [509, 372] width 505 height 29
paste input "seafood rice"
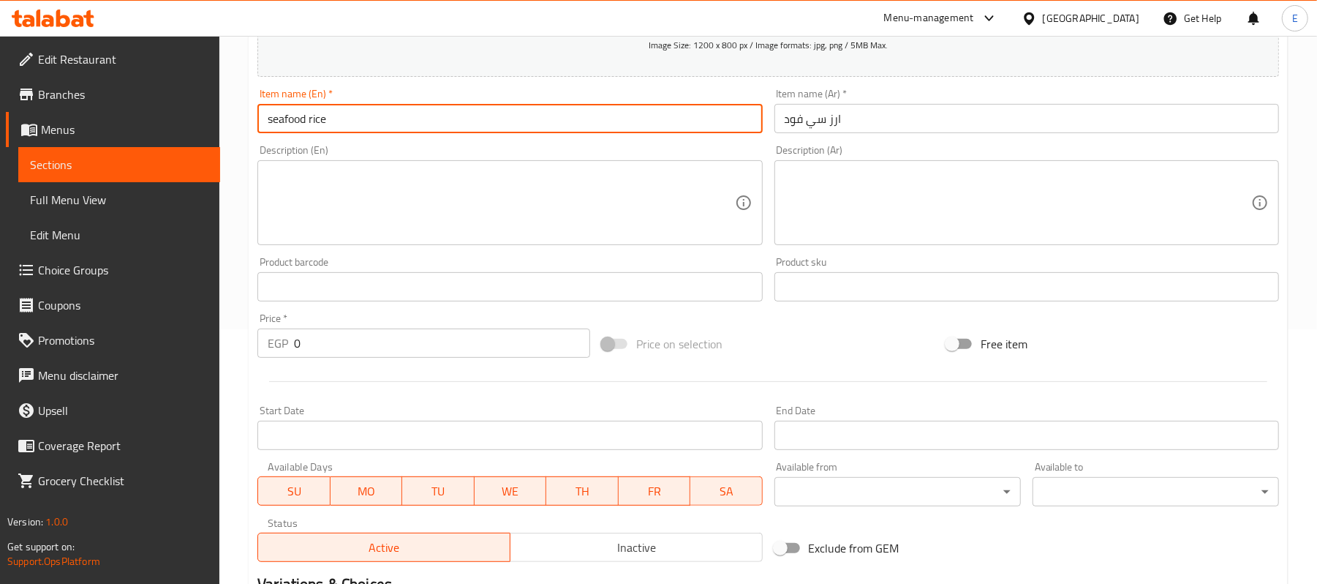
scroll to position [253, 0]
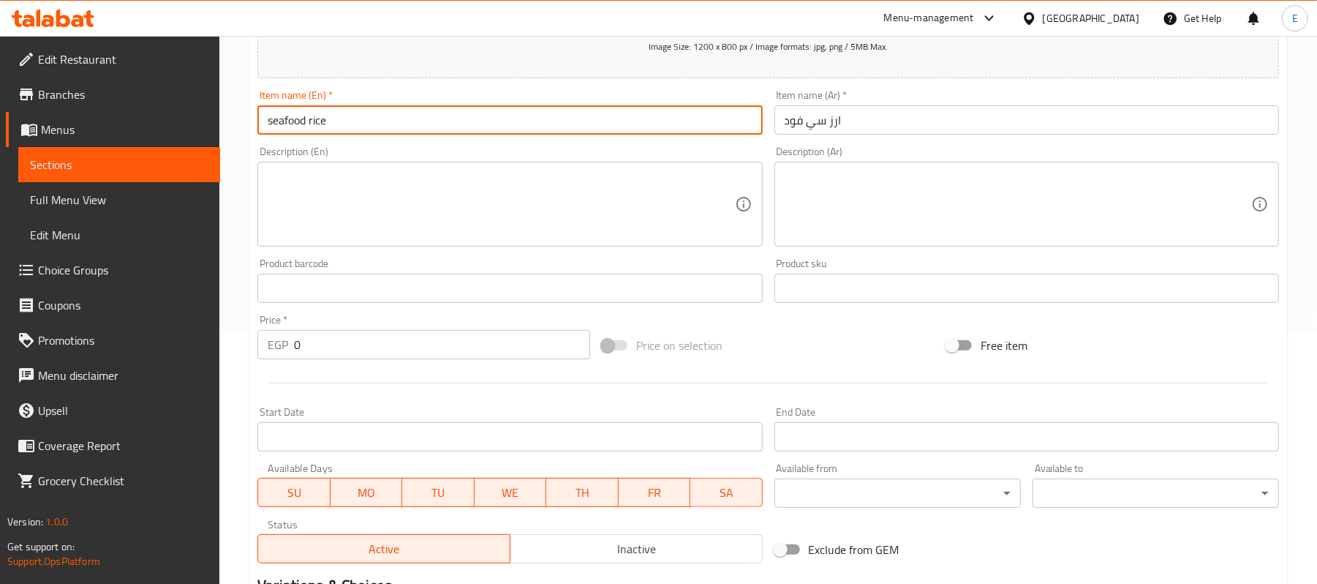
type input "seafood rice"
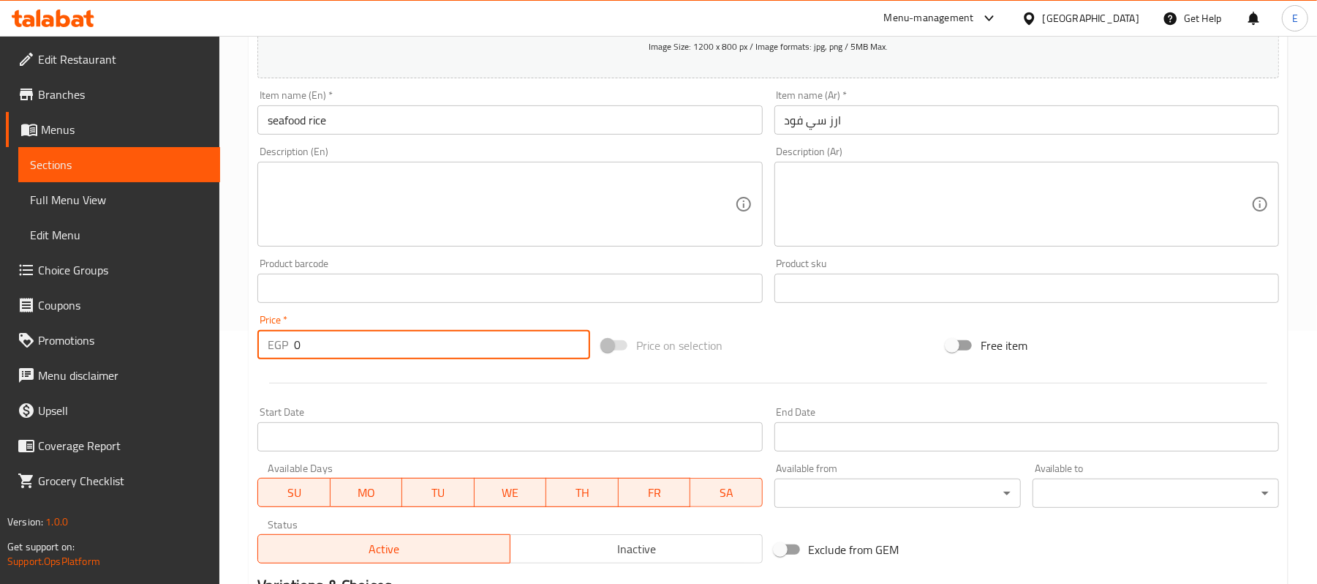
drag, startPoint x: 328, startPoint y: 341, endPoint x: 237, endPoint y: 312, distance: 95.3
click at [246, 317] on div "Home / Restaurants management / Menus / Sections / item / create Side Dishes se…" at bounding box center [768, 282] width 1098 height 998
type input "125"
click at [250, 314] on div "Create new item Add item image Image Size: 1200 x 800 px / Image formats: jpg, …" at bounding box center [768, 314] width 1039 height 851
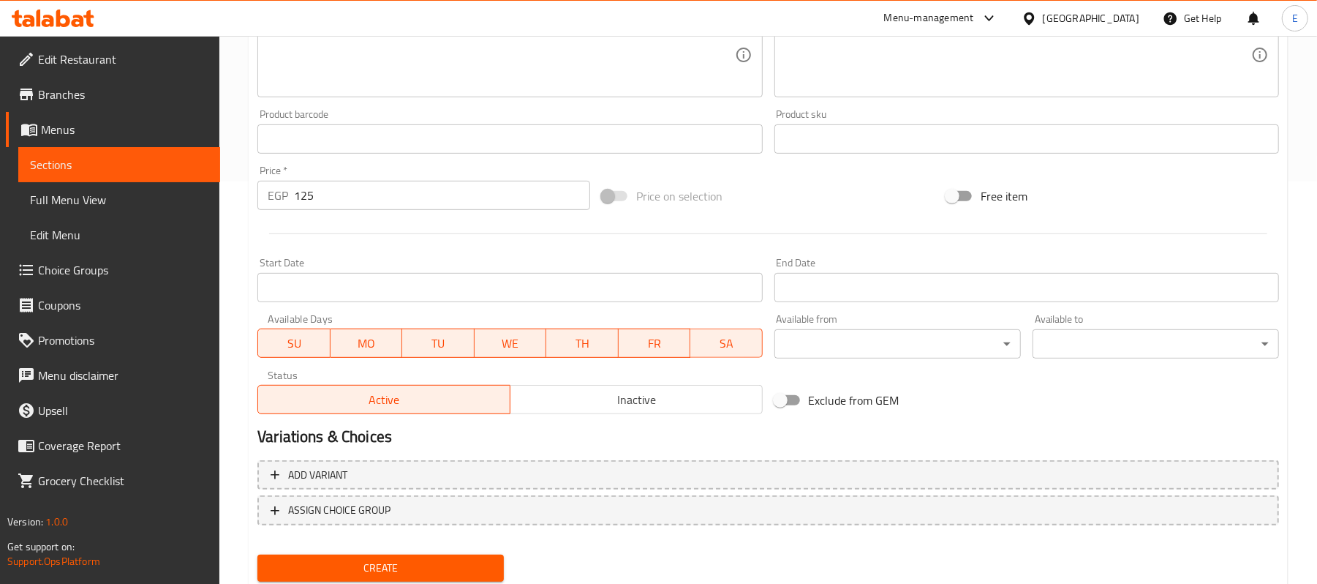
scroll to position [448, 0]
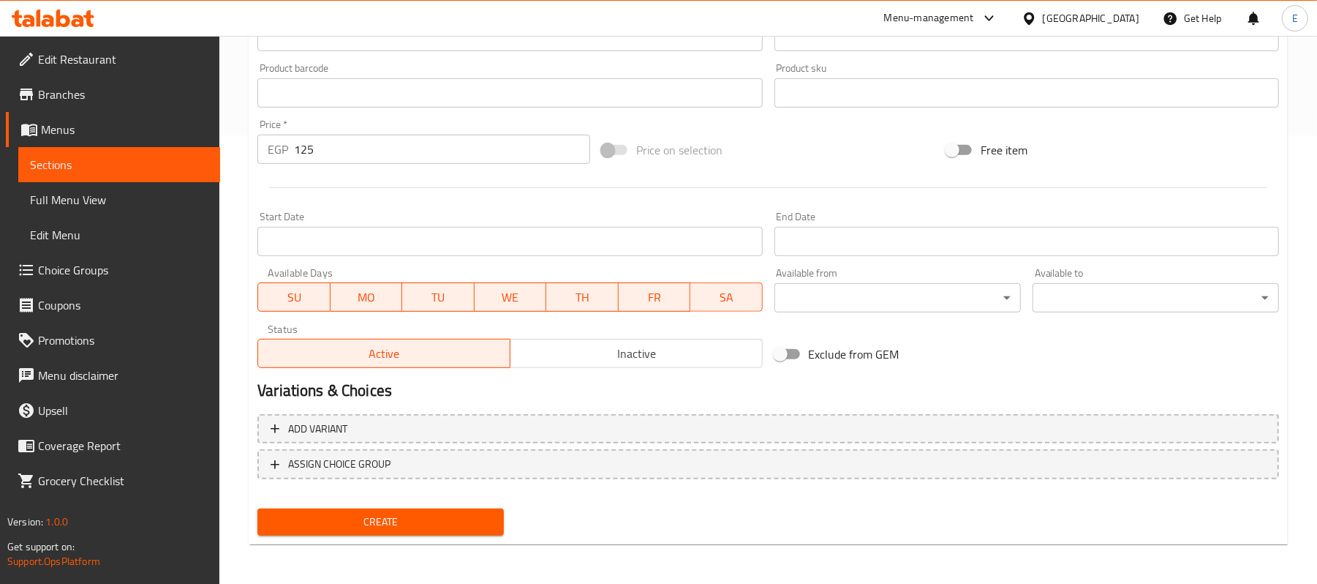
click at [334, 513] on span "Create" at bounding box center [380, 522] width 223 height 18
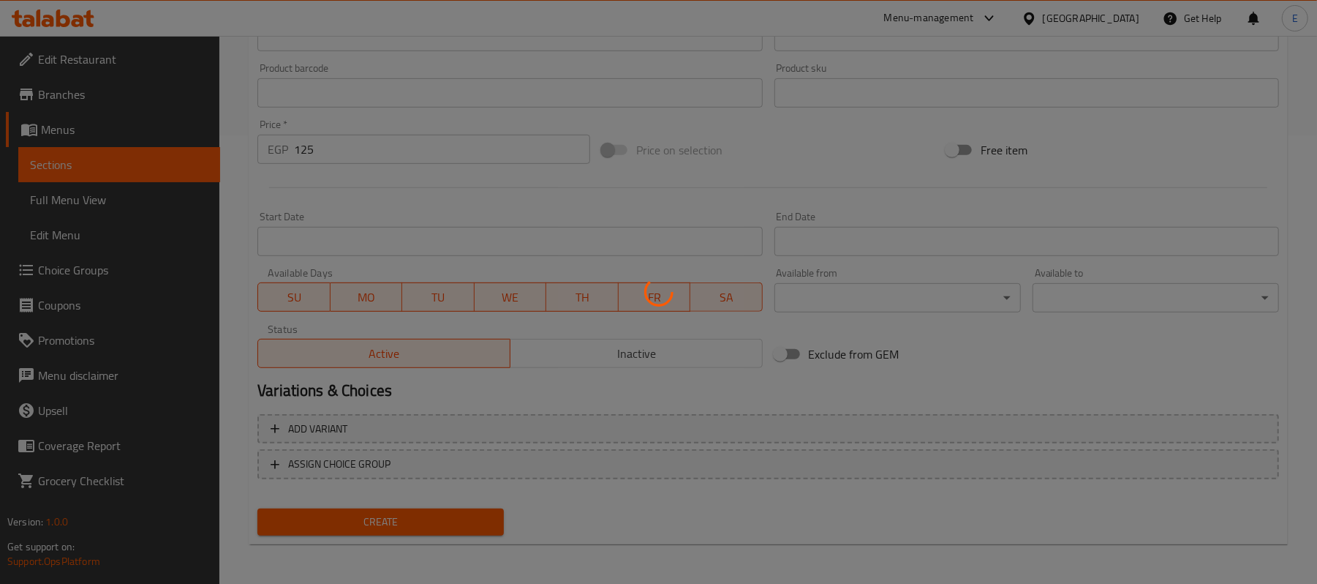
type input "0"
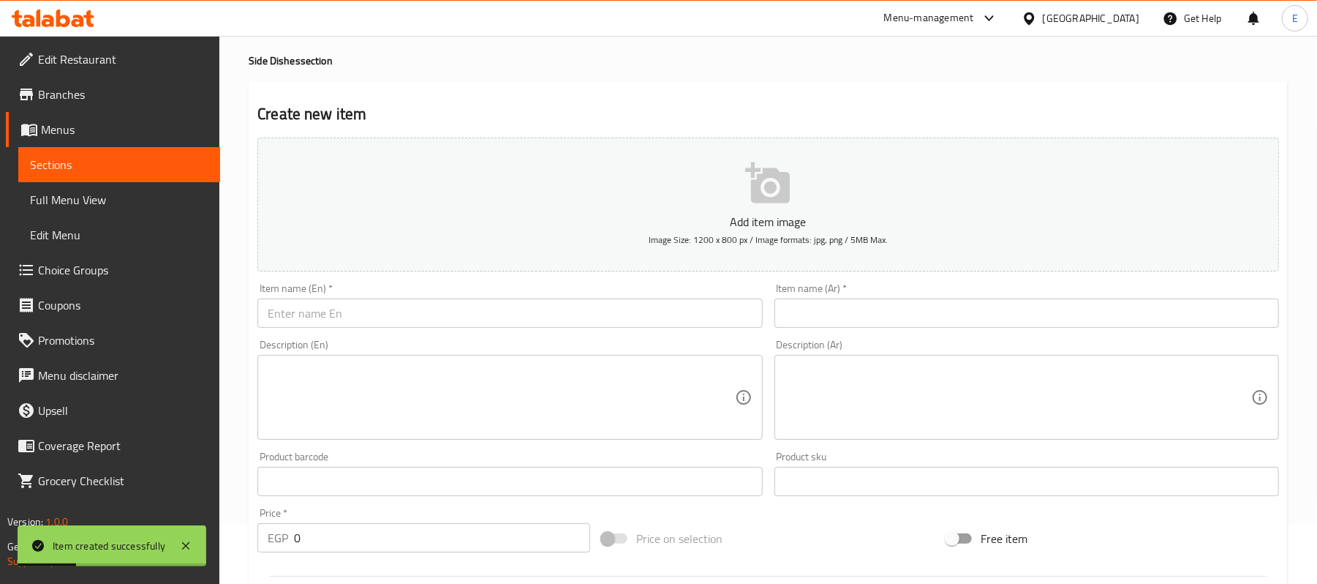
scroll to position [59, 0]
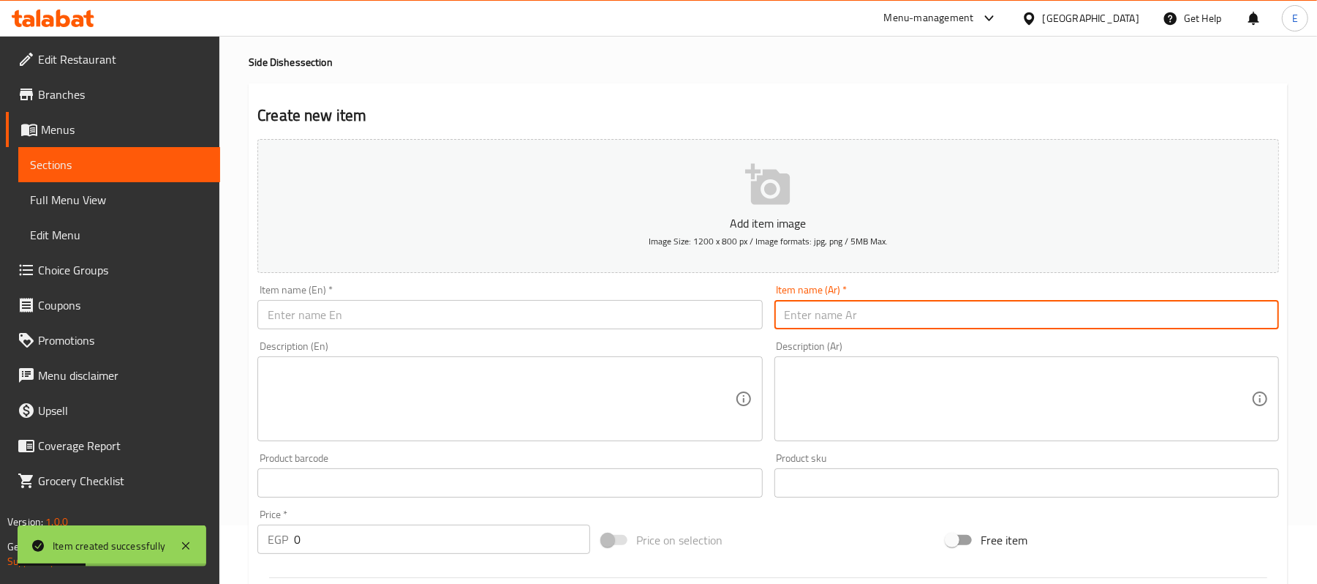
click at [963, 312] on input "text" at bounding box center [1027, 314] width 505 height 29
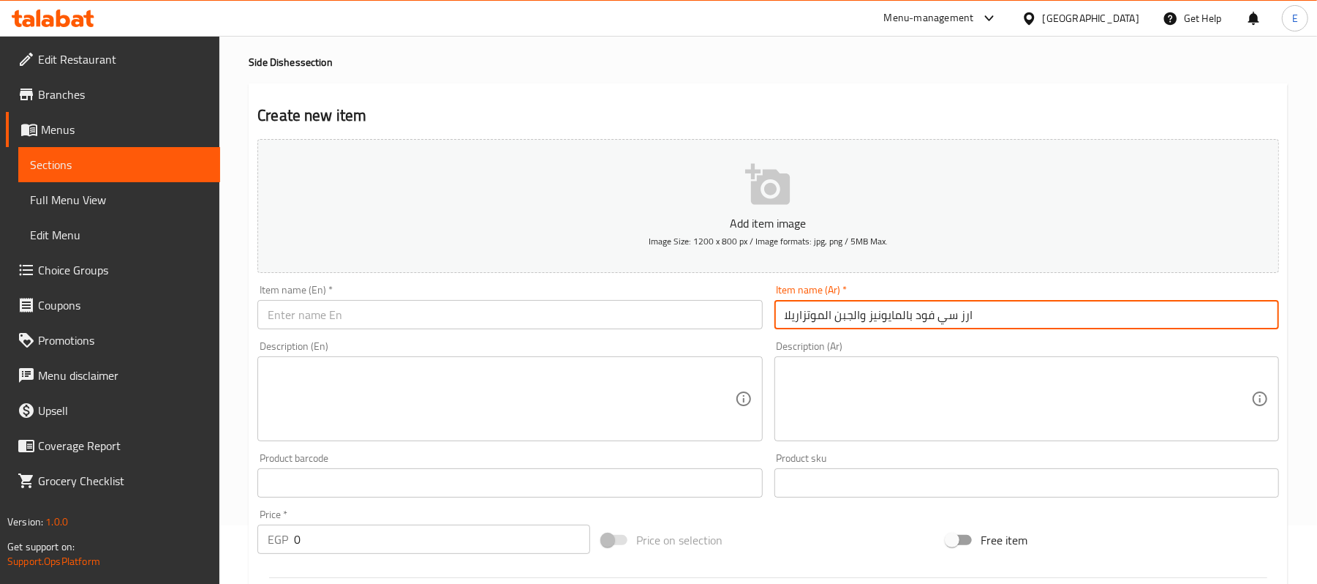
click at [891, 317] on input "ارز سي فود بالمايونيز والجبن الموتزاريلا" at bounding box center [1027, 314] width 505 height 29
type input "ارز سي فود بالمايونيز والجبن الموتزاريلا"
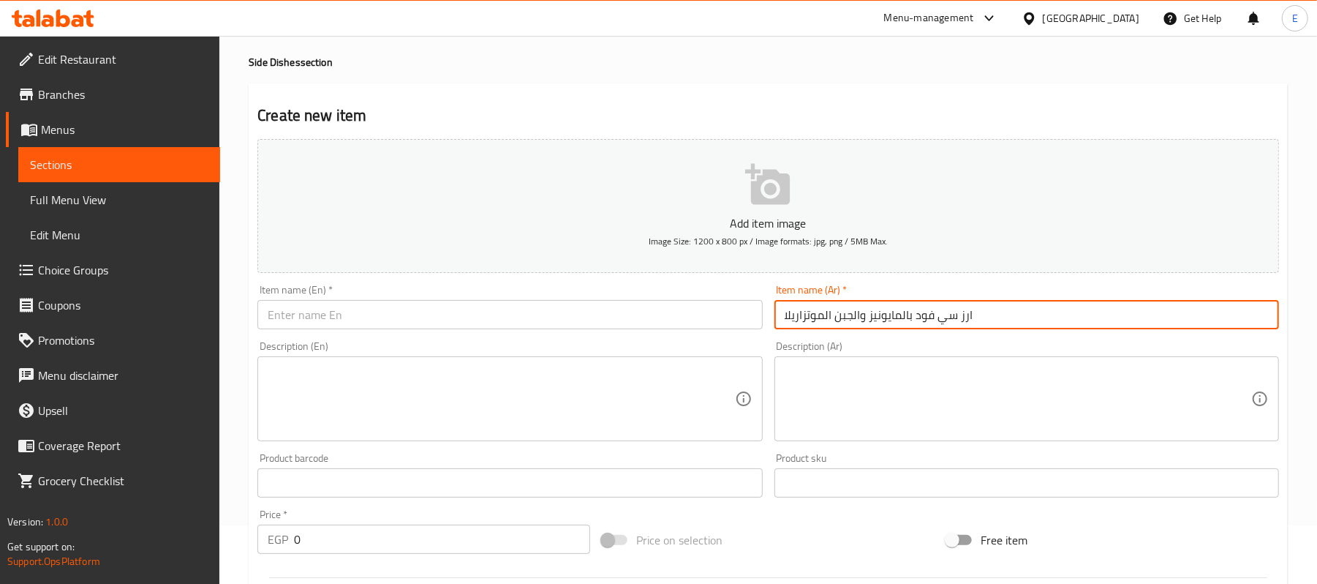
click at [378, 317] on input "text" at bounding box center [509, 314] width 505 height 29
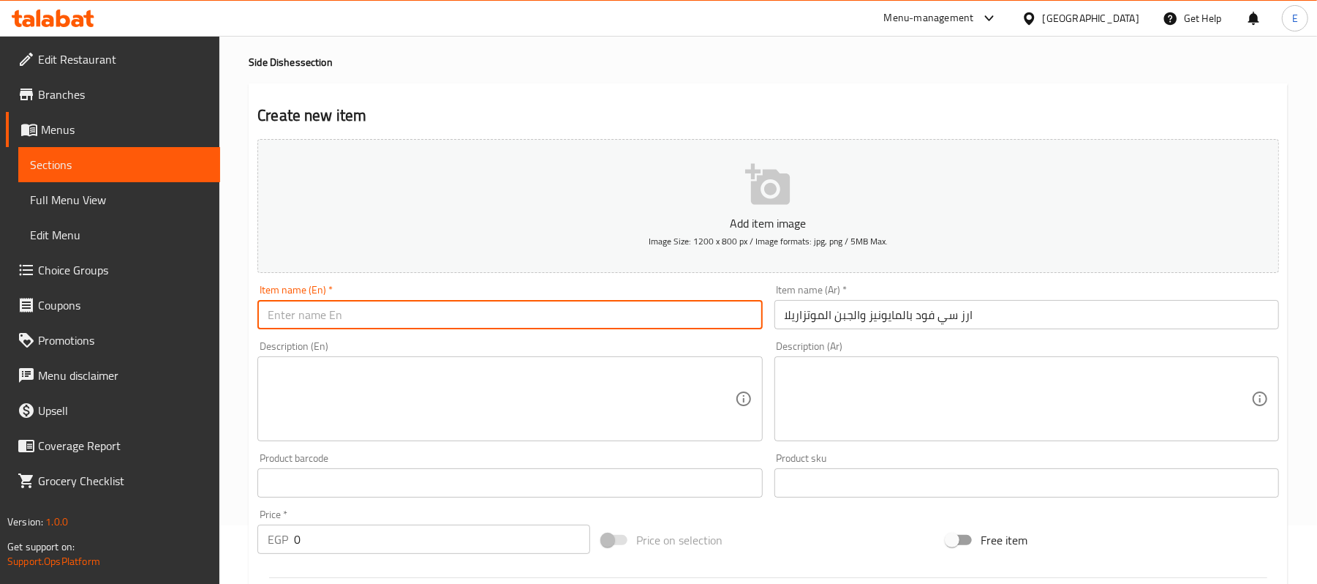
paste input "Seafood rice with mayonnaise and mozzarella cheese"
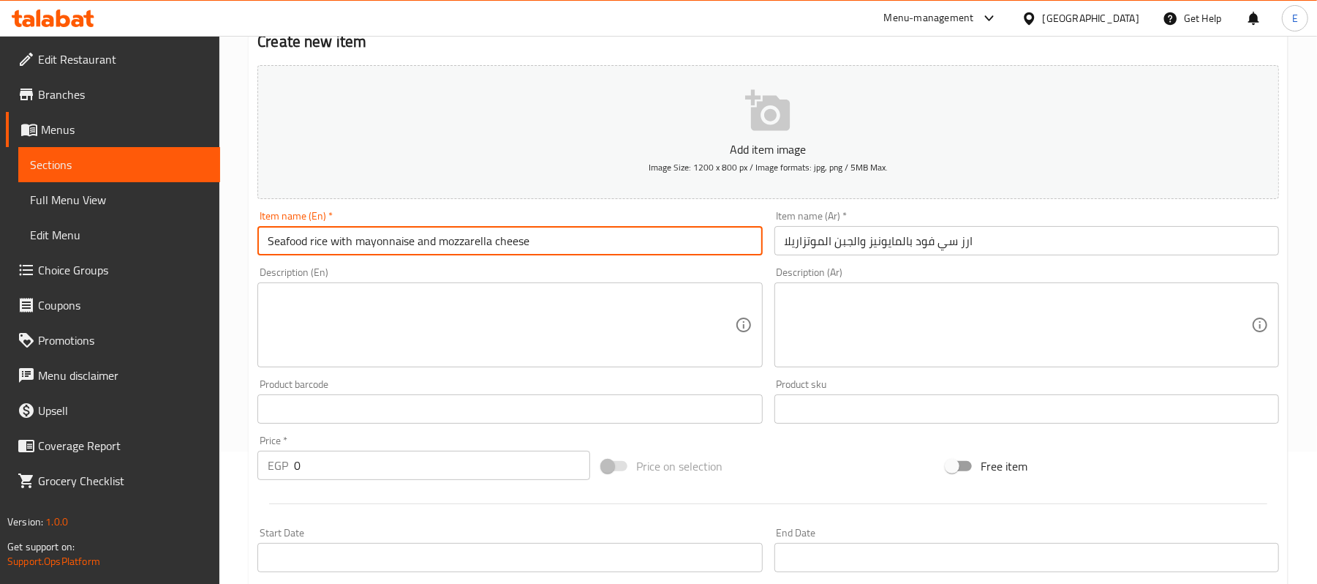
scroll to position [448, 0]
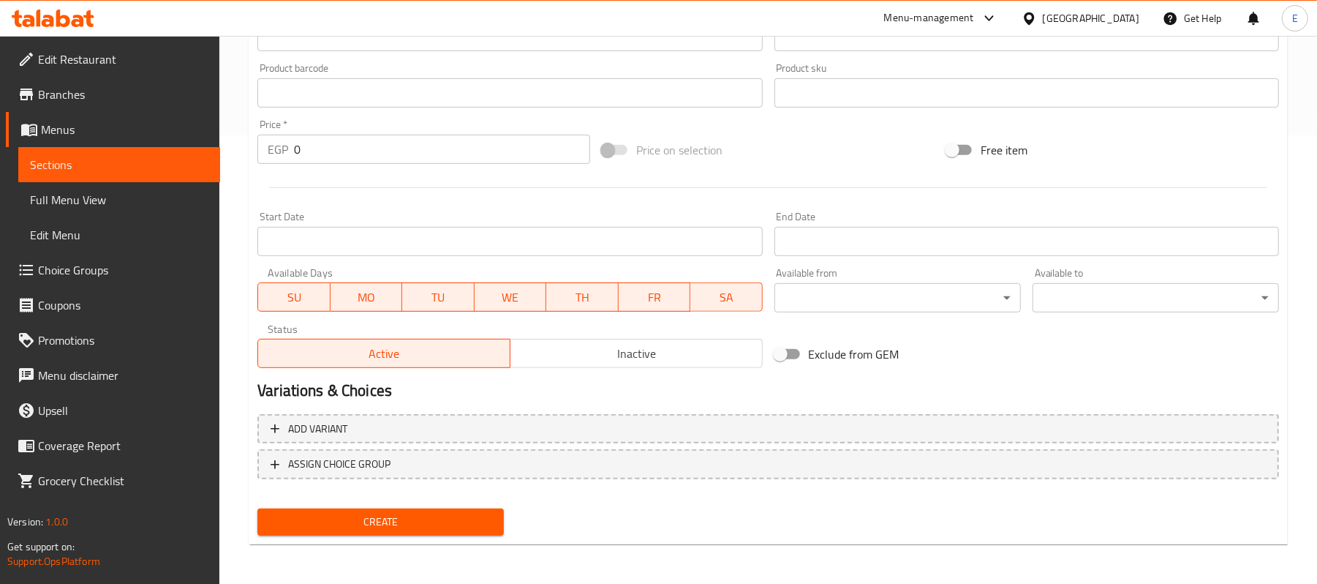
type input "Seafood rice with mayonnaise and mozzarella cheese"
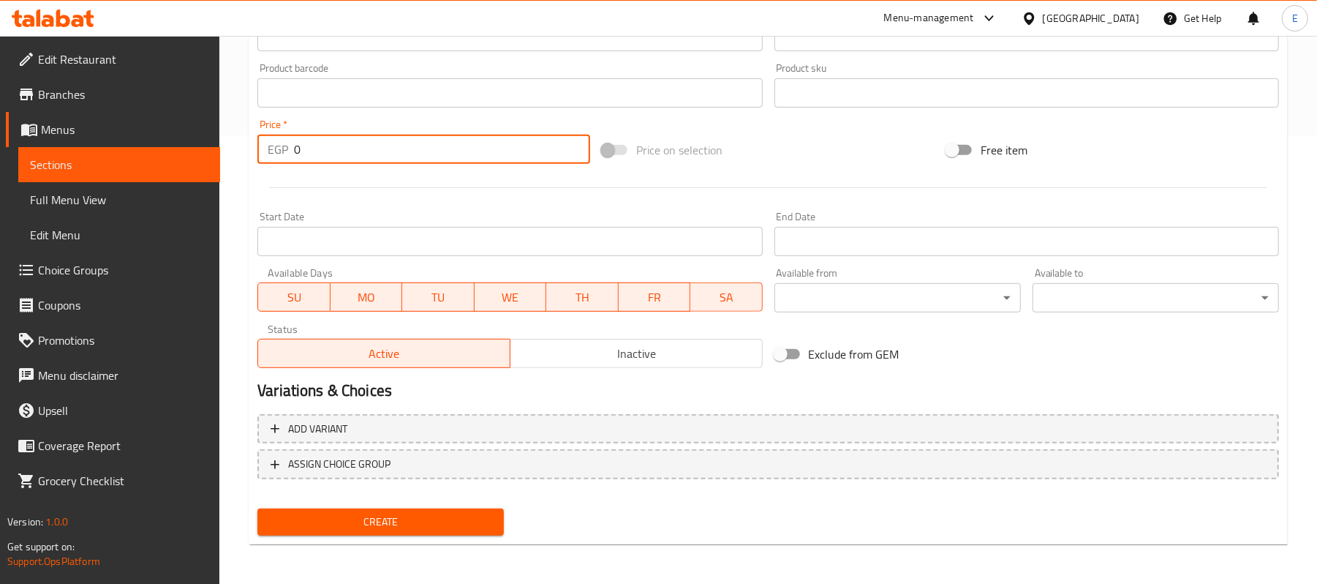
drag, startPoint x: 304, startPoint y: 162, endPoint x: 284, endPoint y: 153, distance: 22.3
click at [284, 153] on div "EGP 0 Price *" at bounding box center [423, 149] width 333 height 29
type input "150"
click at [341, 516] on span "Create" at bounding box center [380, 522] width 223 height 18
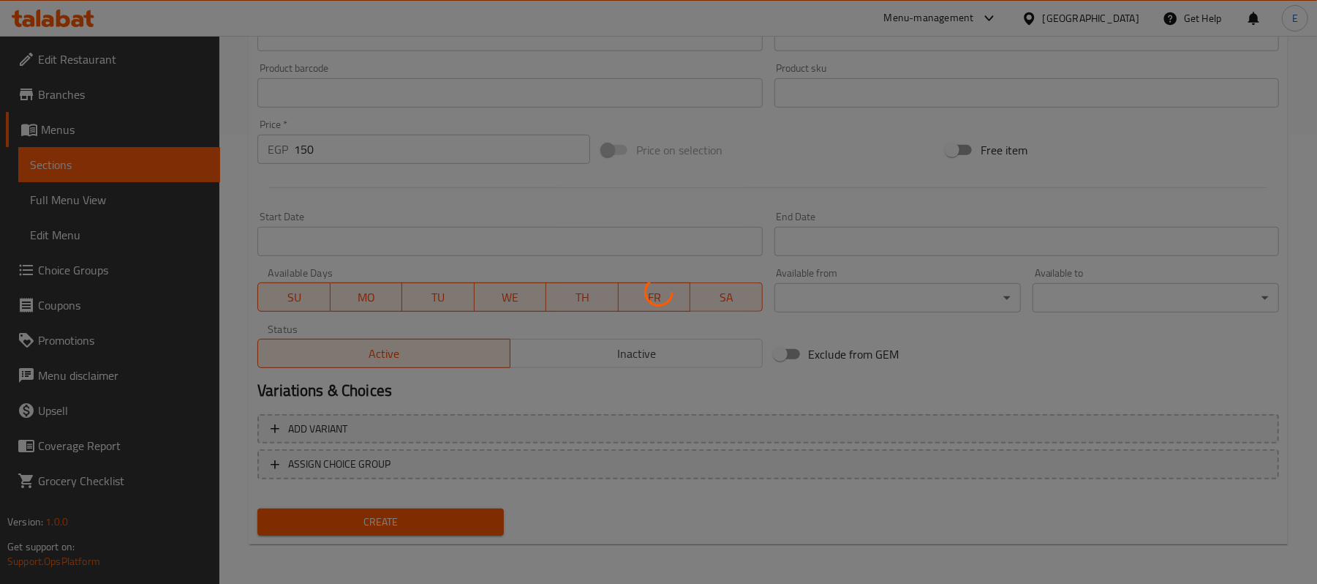
type input "0"
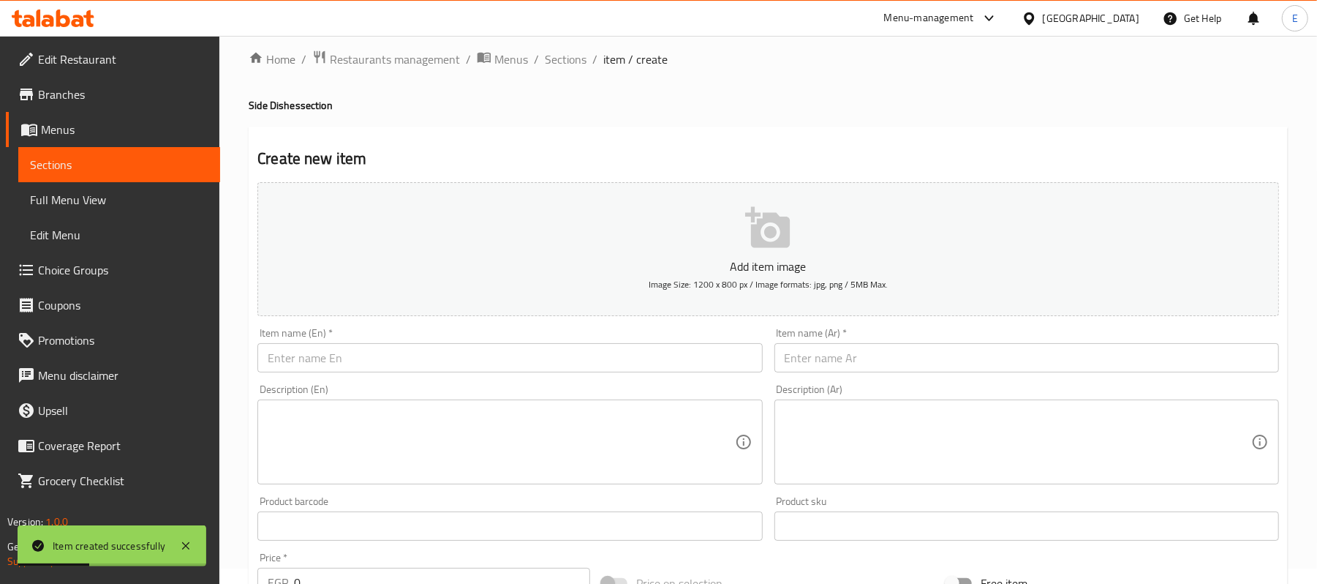
scroll to position [0, 0]
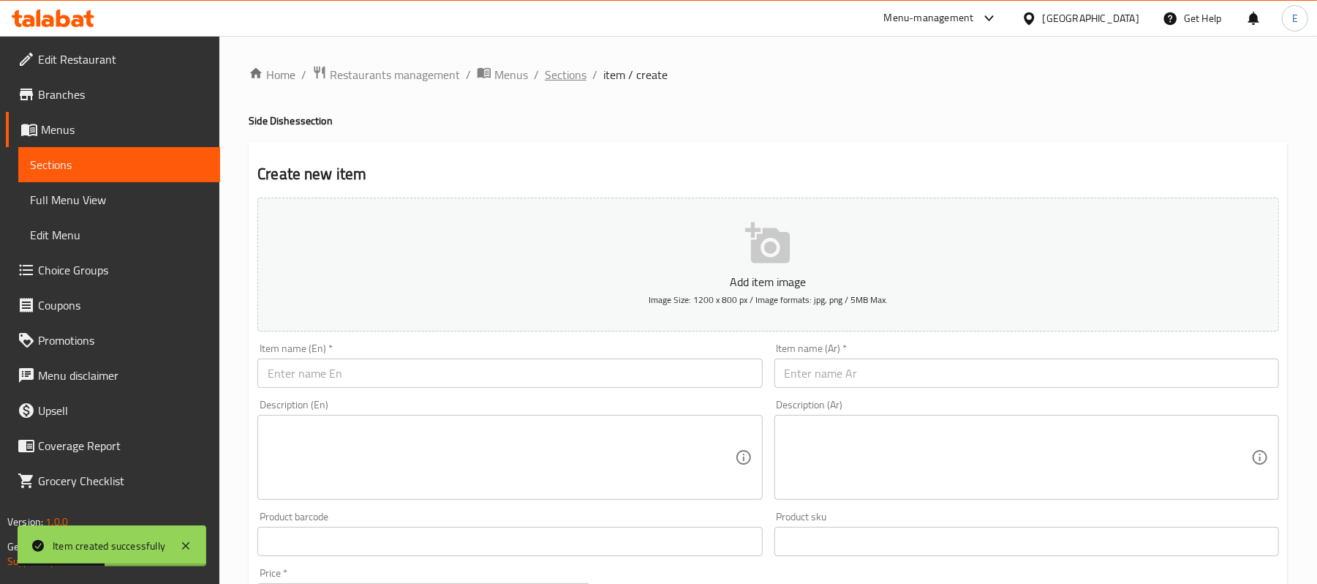
click at [551, 80] on span "Sections" at bounding box center [566, 75] width 42 height 18
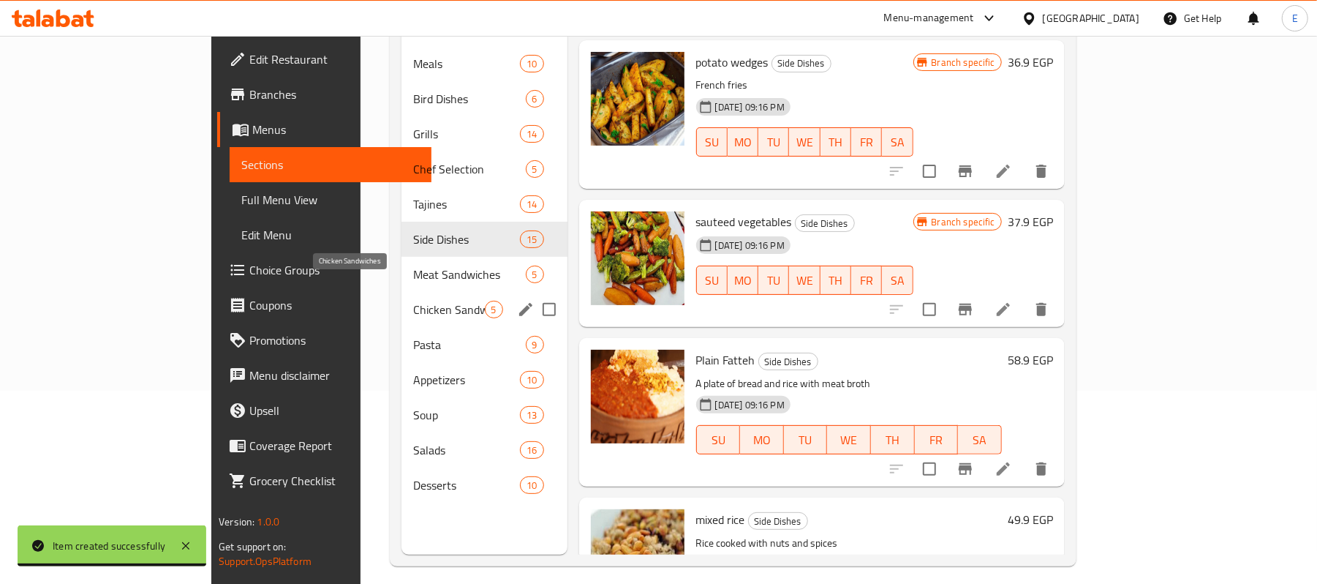
scroll to position [195, 0]
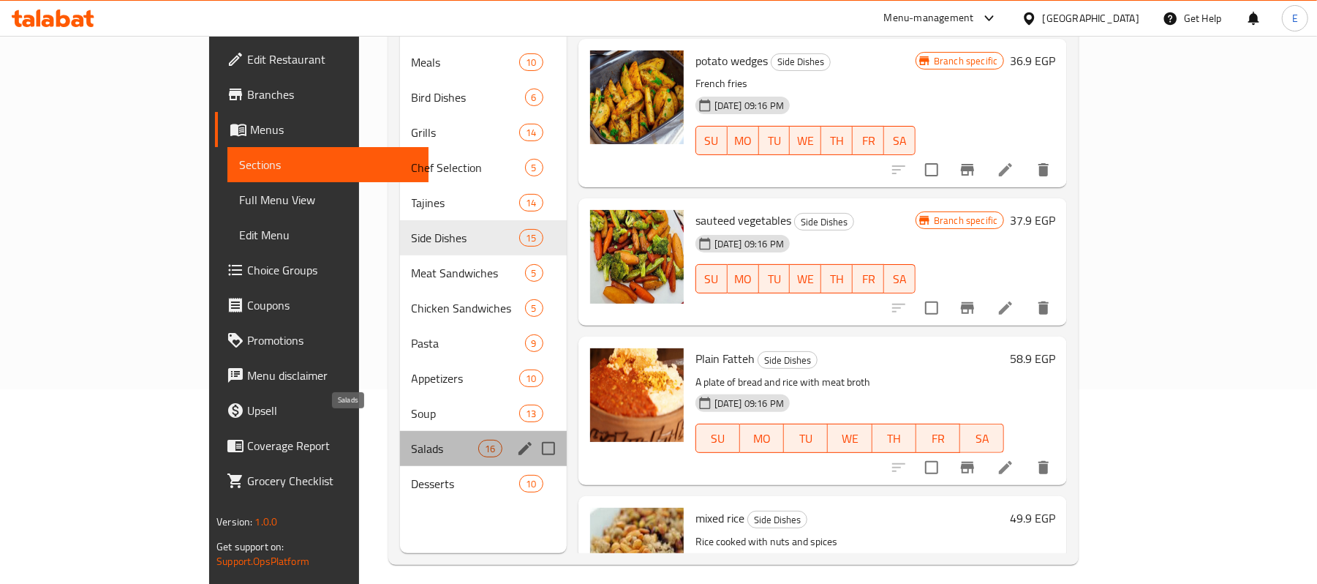
click at [412, 440] on span "Salads" at bounding box center [445, 449] width 67 height 18
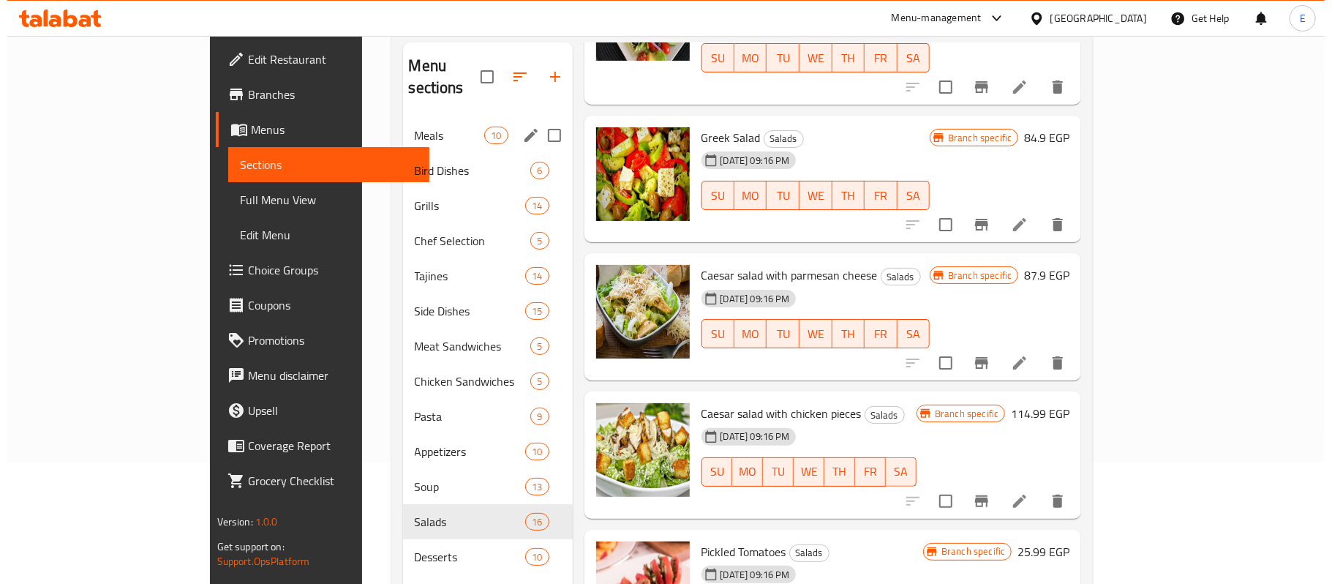
scroll to position [10, 0]
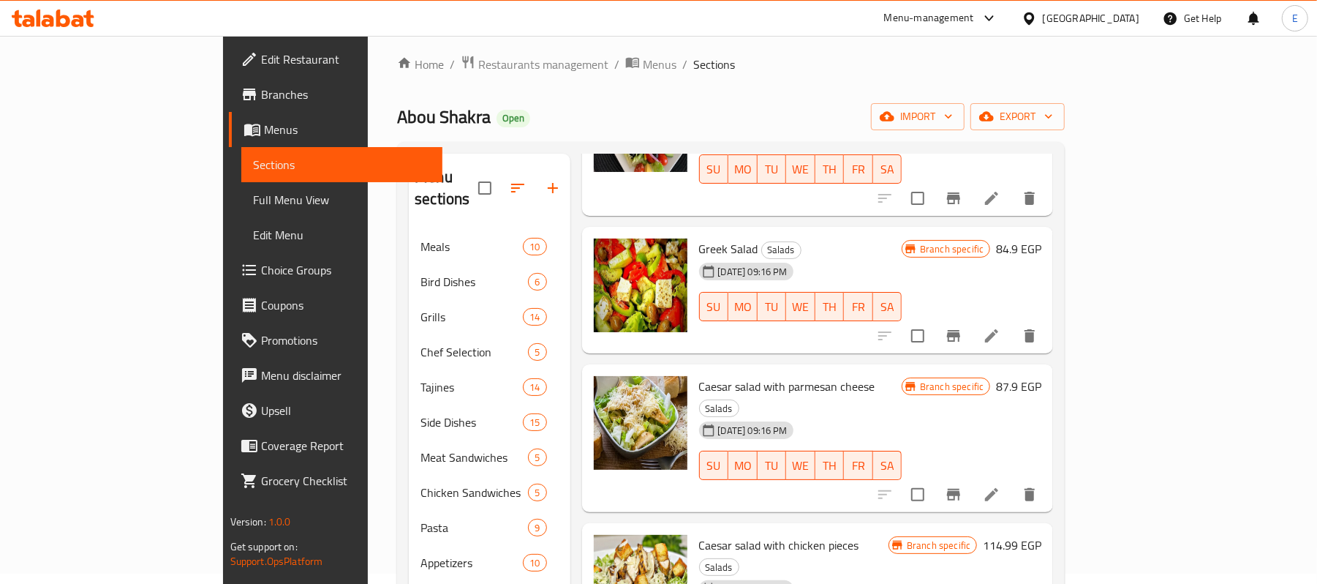
click at [544, 184] on icon "button" at bounding box center [553, 188] width 18 height 18
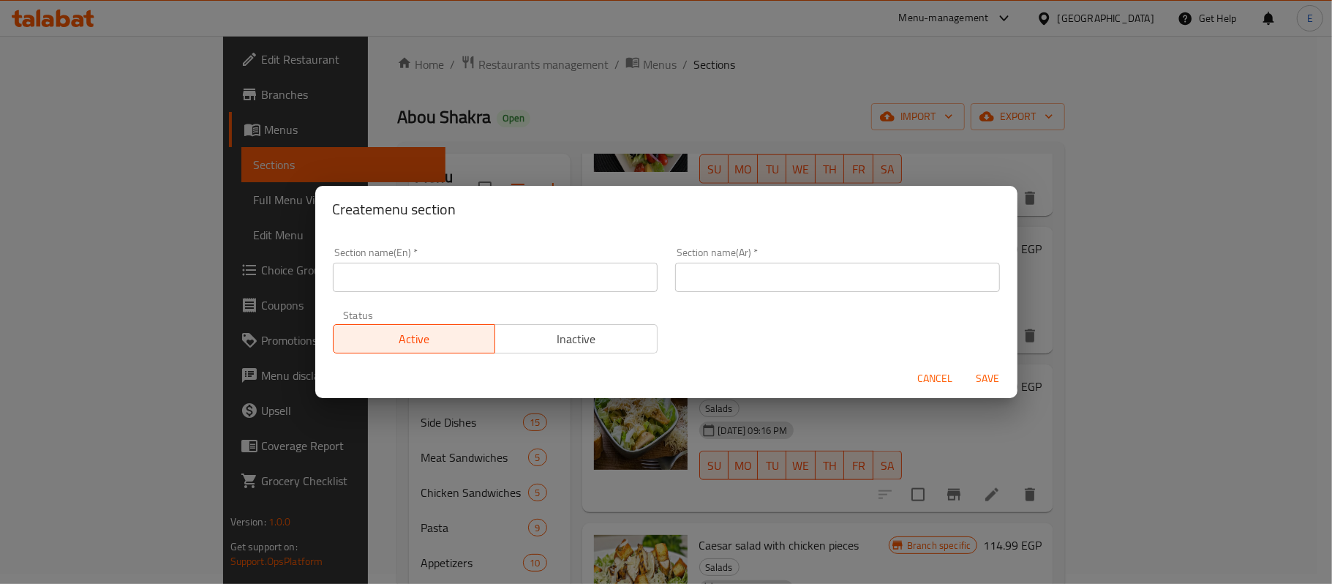
click at [458, 296] on div "Section name(En)   * Section name(En) *" at bounding box center [495, 269] width 342 height 62
click at [455, 279] on input "text" at bounding box center [495, 277] width 325 height 29
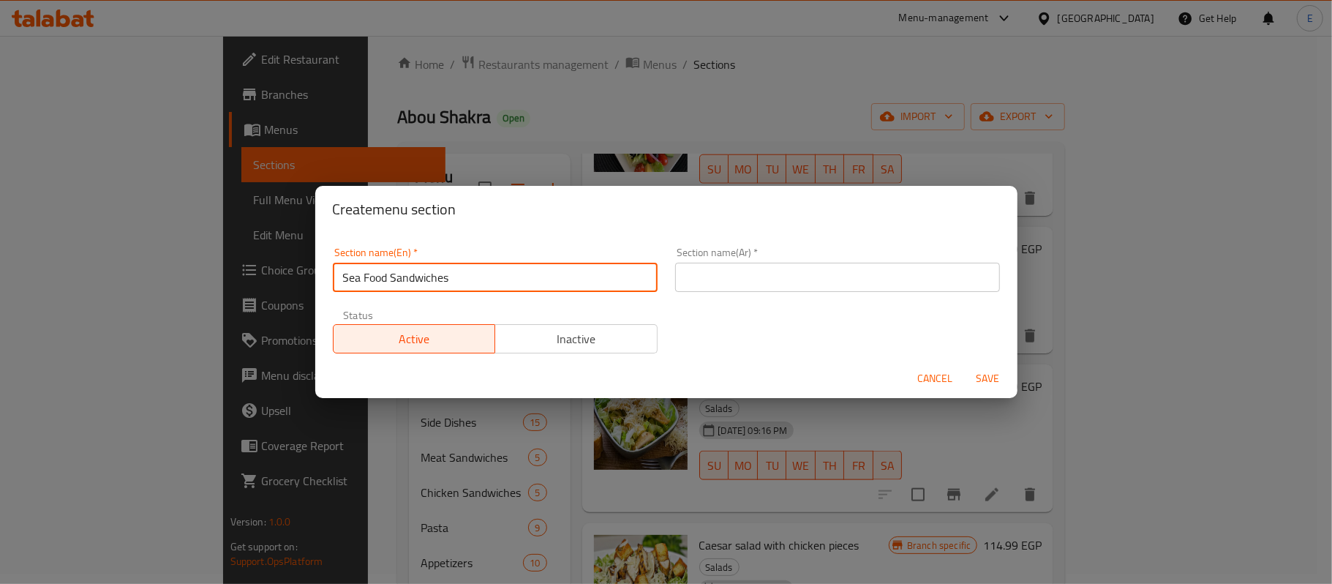
type input "Sea Food Sandwiches"
click at [723, 274] on input "text" at bounding box center [837, 277] width 325 height 29
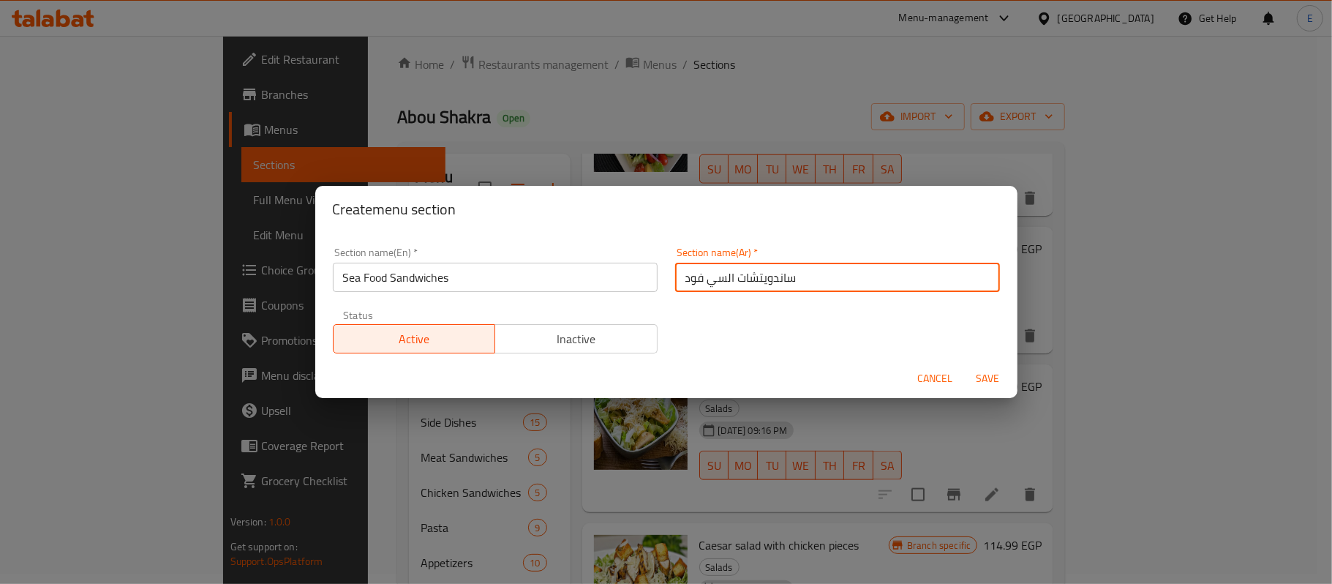
type input "ساندويتشات السي فود"
click at [981, 405] on div "Create menu section Section name(En)   * Sea Food Sandwiches Section name(En) *…" at bounding box center [666, 292] width 1332 height 584
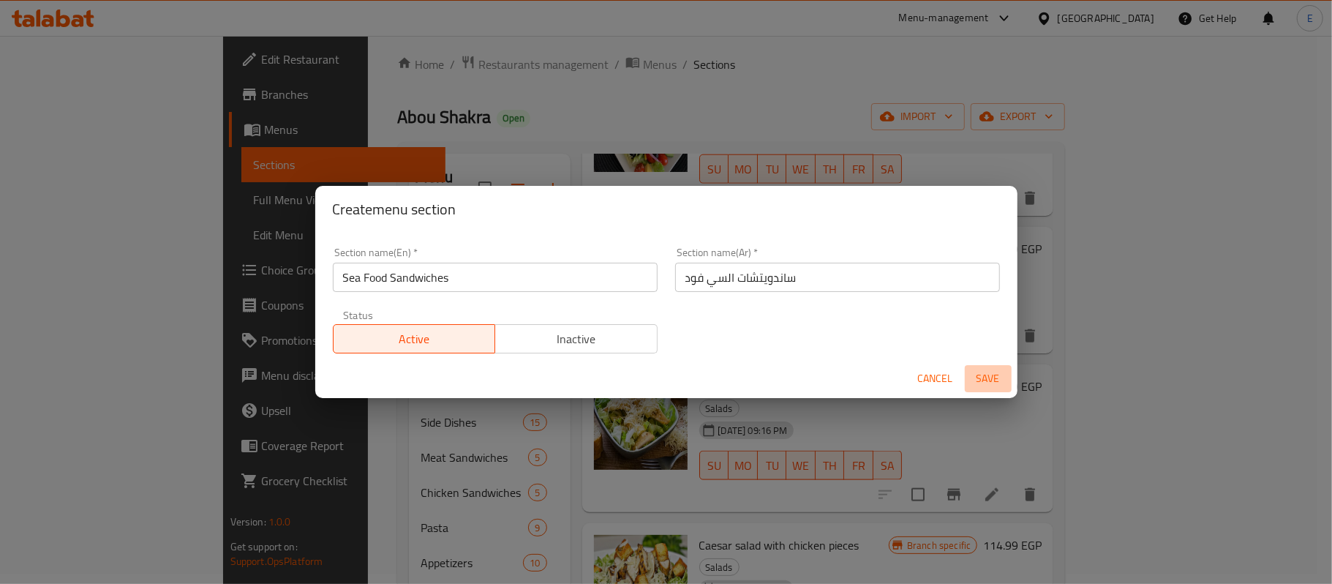
click at [1001, 381] on span "Save" at bounding box center [988, 378] width 35 height 18
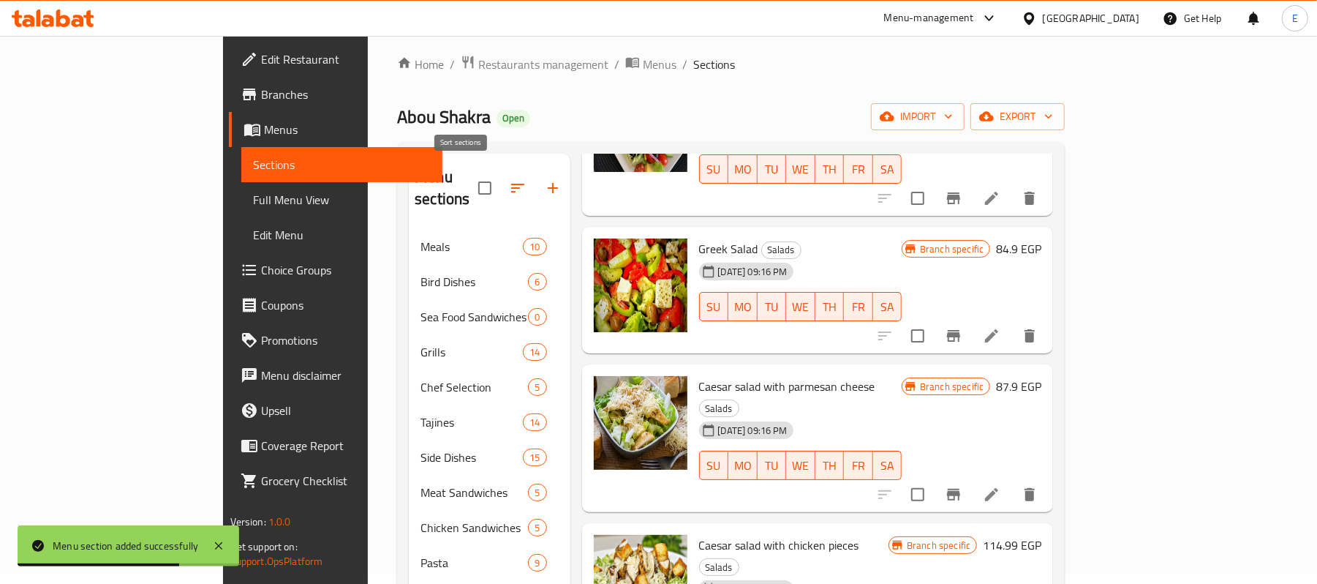
click at [511, 184] on icon "button" at bounding box center [517, 188] width 13 height 9
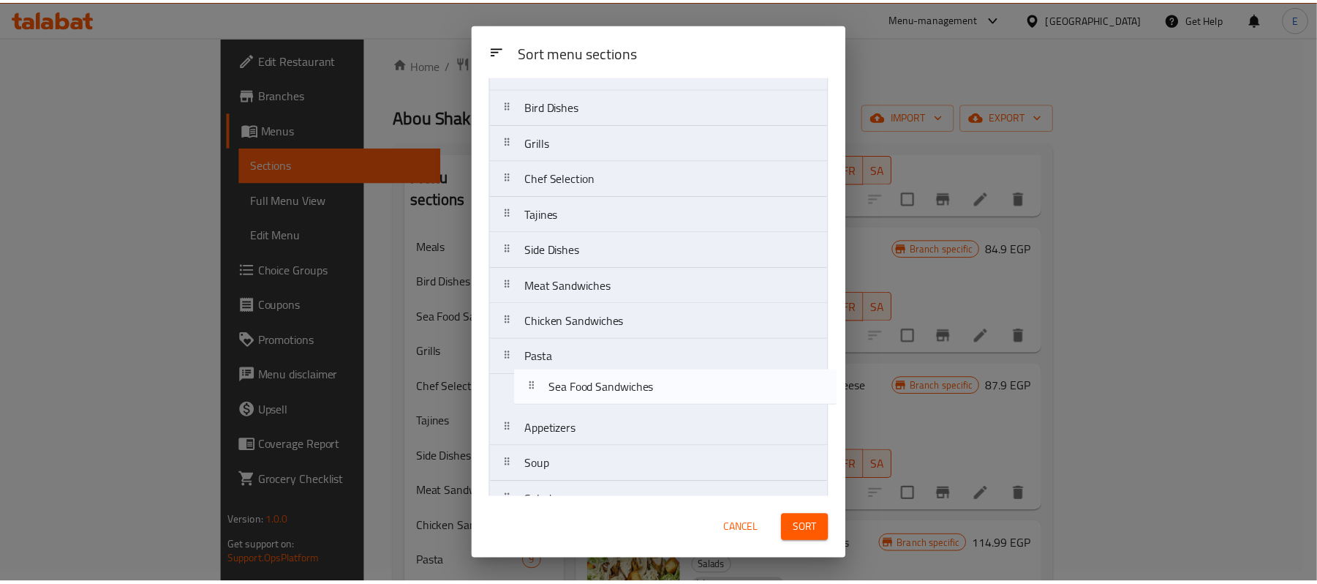
scroll to position [75, 0]
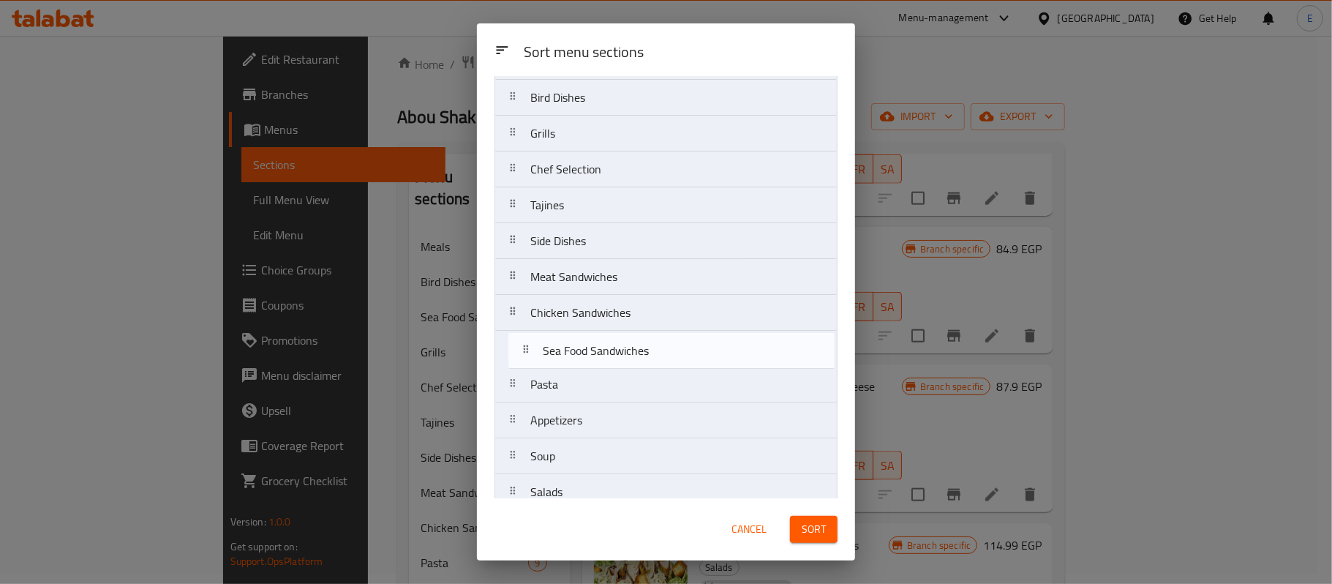
drag, startPoint x: 512, startPoint y: 203, endPoint x: 528, endPoint y: 350, distance: 147.2
click at [528, 350] on nav "Meals Bird Dishes Sea Food Sandwiches Grills Chef Selection Tajines Side Dishes…" at bounding box center [665, 294] width 343 height 503
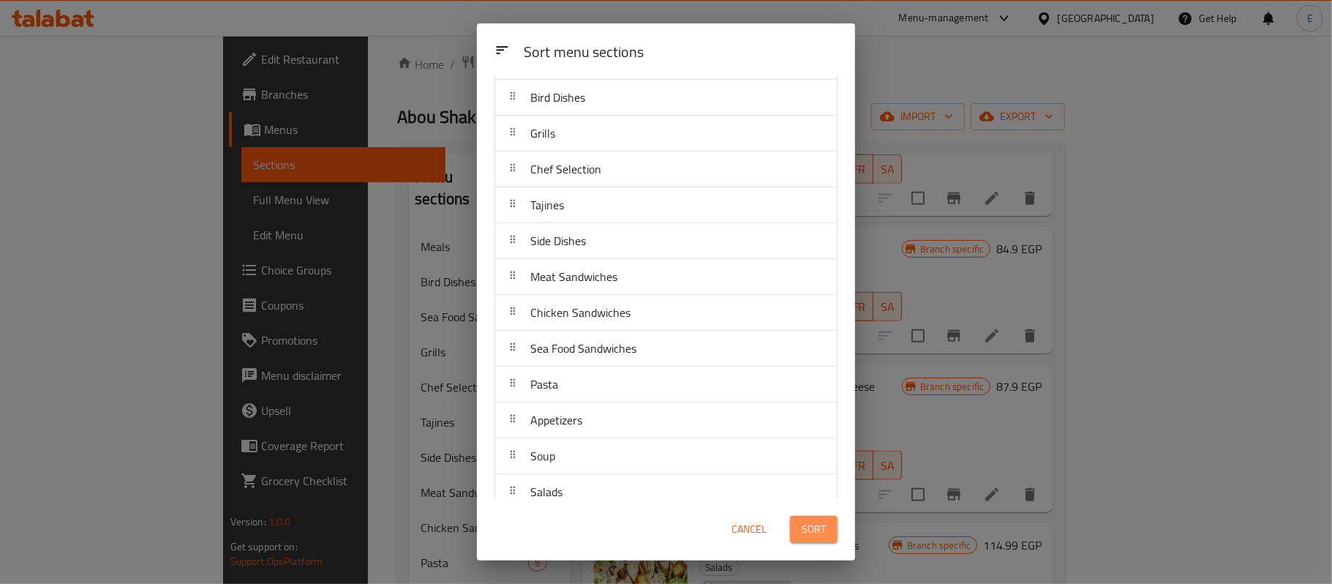
click at [815, 530] on span "Sort" at bounding box center [814, 529] width 24 height 18
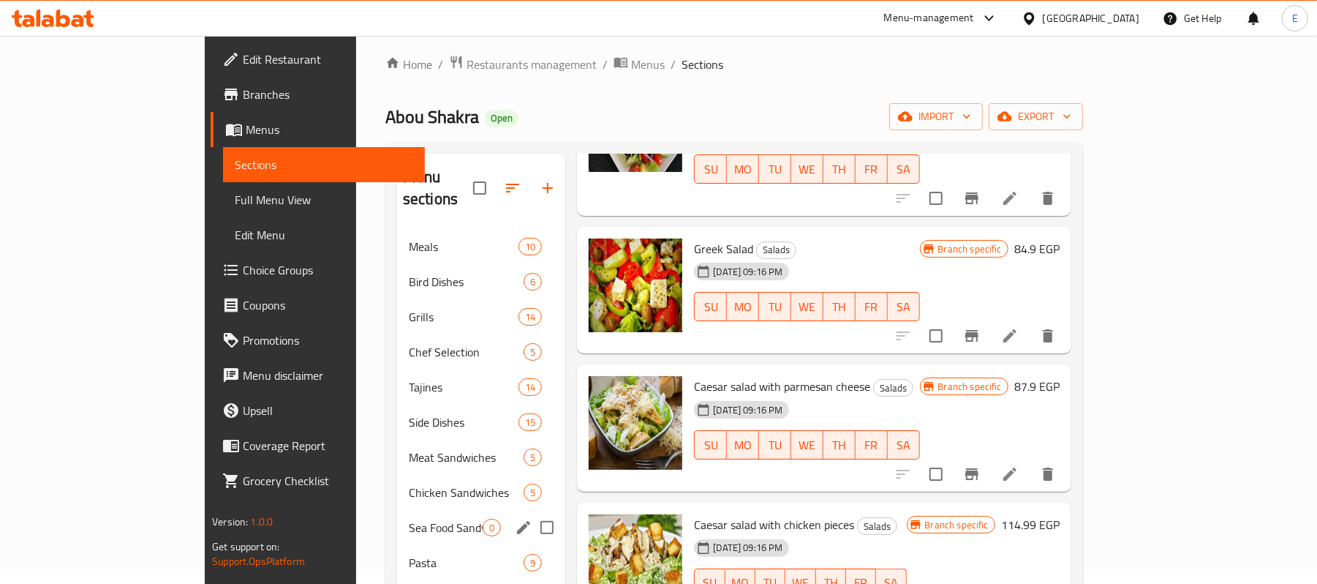
click at [414, 510] on div "Sea Food Sandwiches 0" at bounding box center [481, 527] width 168 height 35
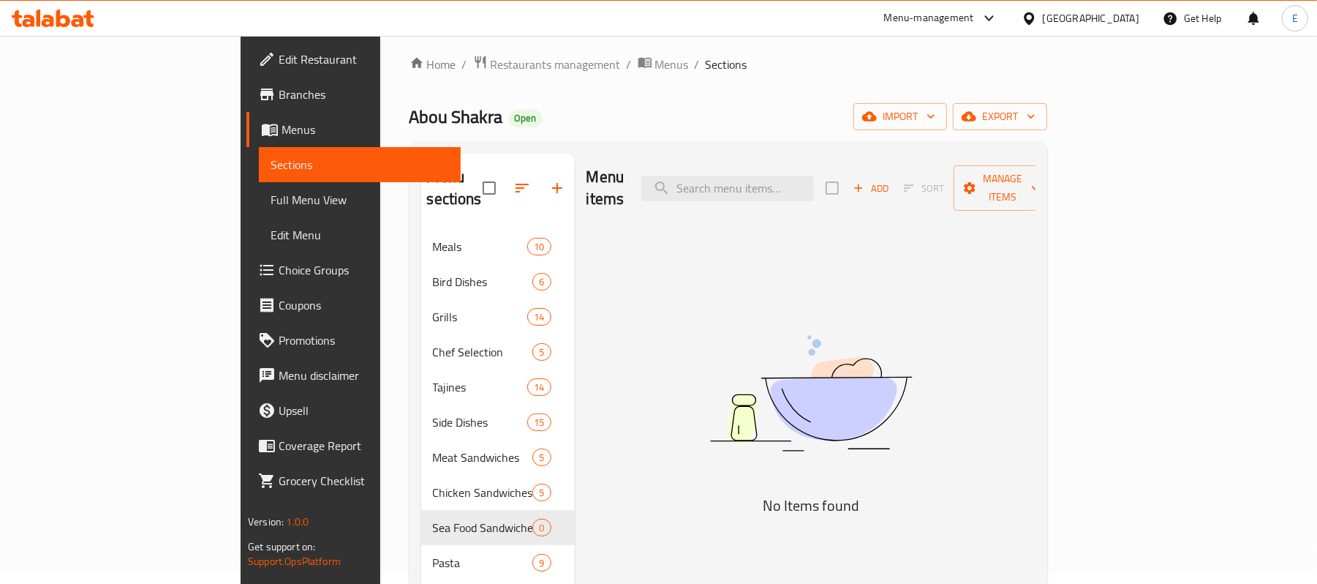
click at [891, 180] on span "Add" at bounding box center [870, 188] width 39 height 17
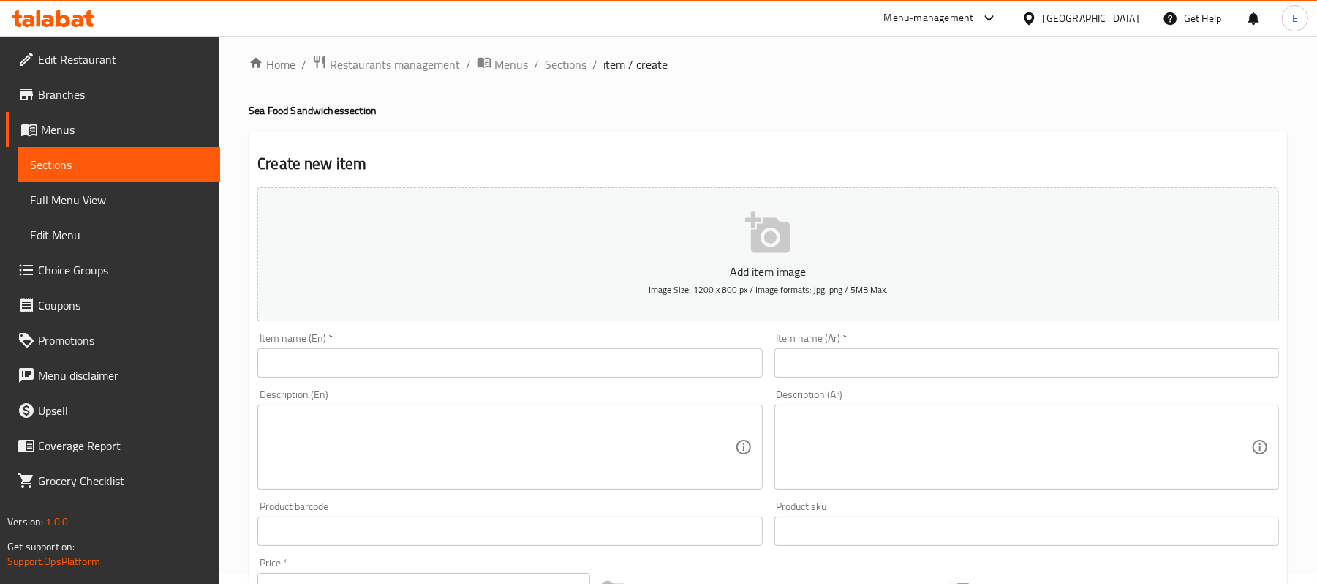
click at [868, 348] on div "Item name (Ar)   * Item name (Ar) *" at bounding box center [1027, 355] width 505 height 45
click at [860, 358] on input "text" at bounding box center [1027, 362] width 505 height 29
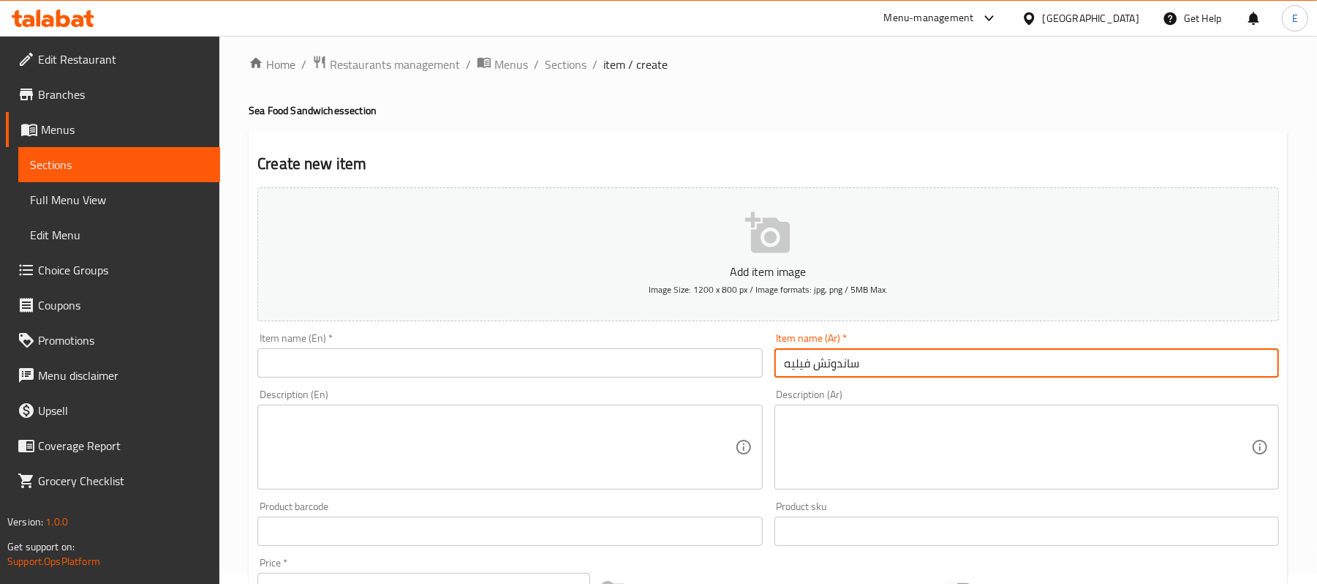
click at [849, 358] on input "ساندوتش فيليه" at bounding box center [1027, 362] width 505 height 29
type input "ساندوتش فيليه"
click at [574, 361] on input "text" at bounding box center [509, 362] width 505 height 29
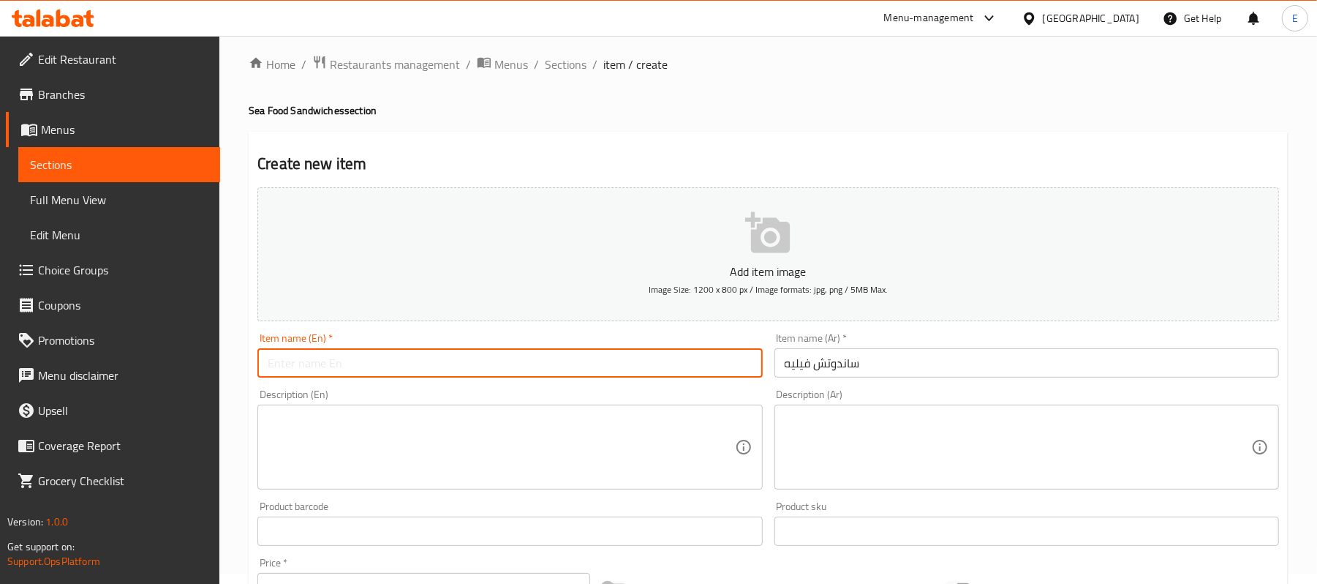
paste input "Fillet sandwich"
type input "Fillet sandwich"
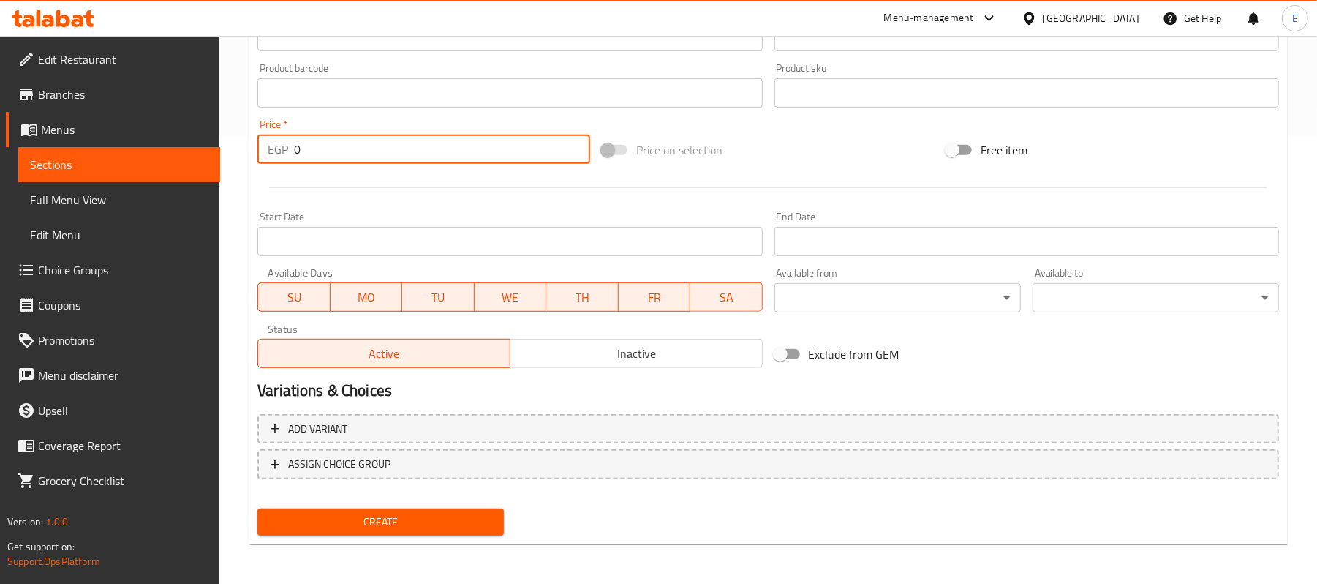
drag, startPoint x: 322, startPoint y: 157, endPoint x: 258, endPoint y: 136, distance: 66.9
click at [258, 136] on div "EGP 0 Price *" at bounding box center [423, 149] width 333 height 29
type input "75"
drag, startPoint x: 426, startPoint y: 518, endPoint x: 425, endPoint y: 511, distance: 7.4
click at [427, 518] on span "Create" at bounding box center [380, 522] width 223 height 18
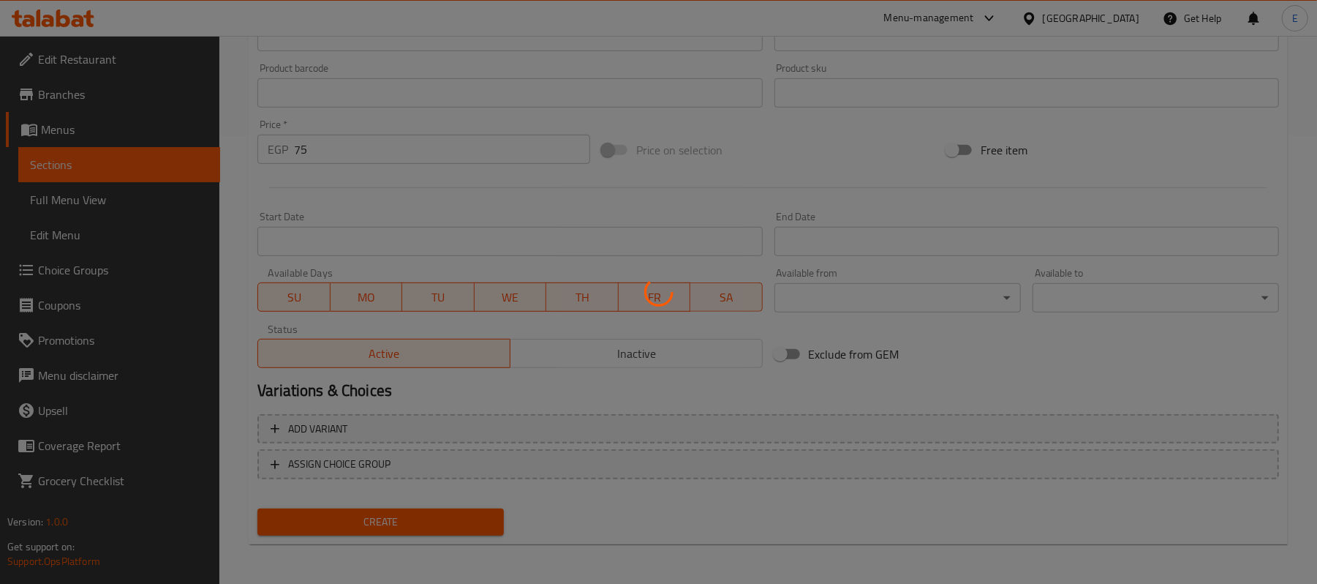
type input "0"
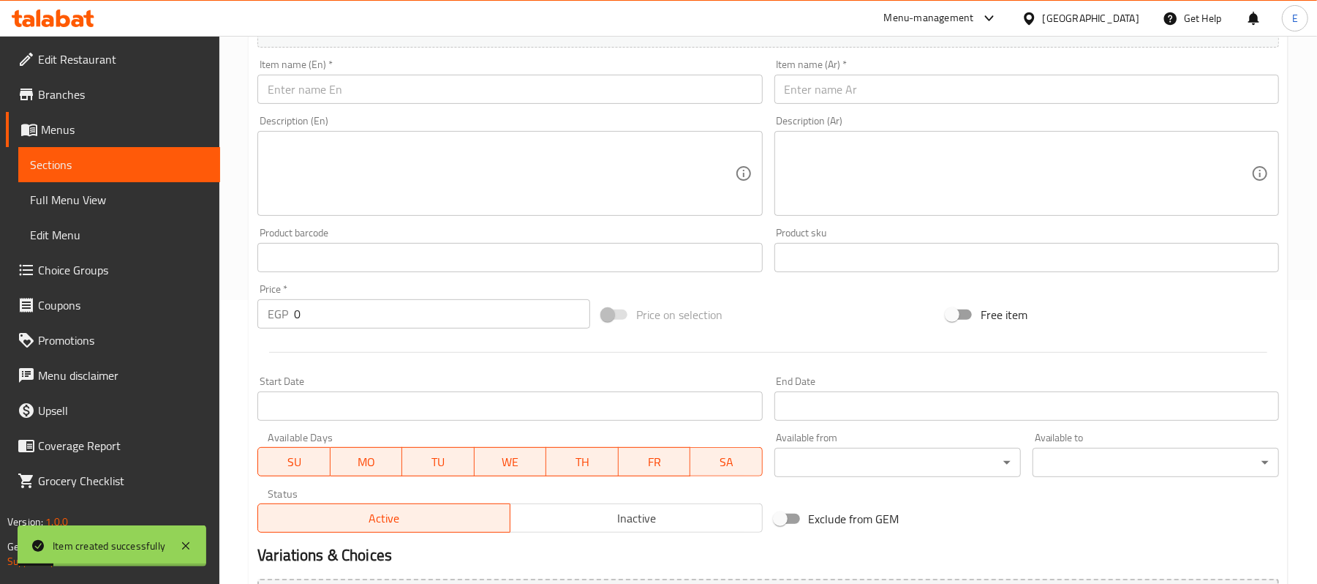
scroll to position [253, 0]
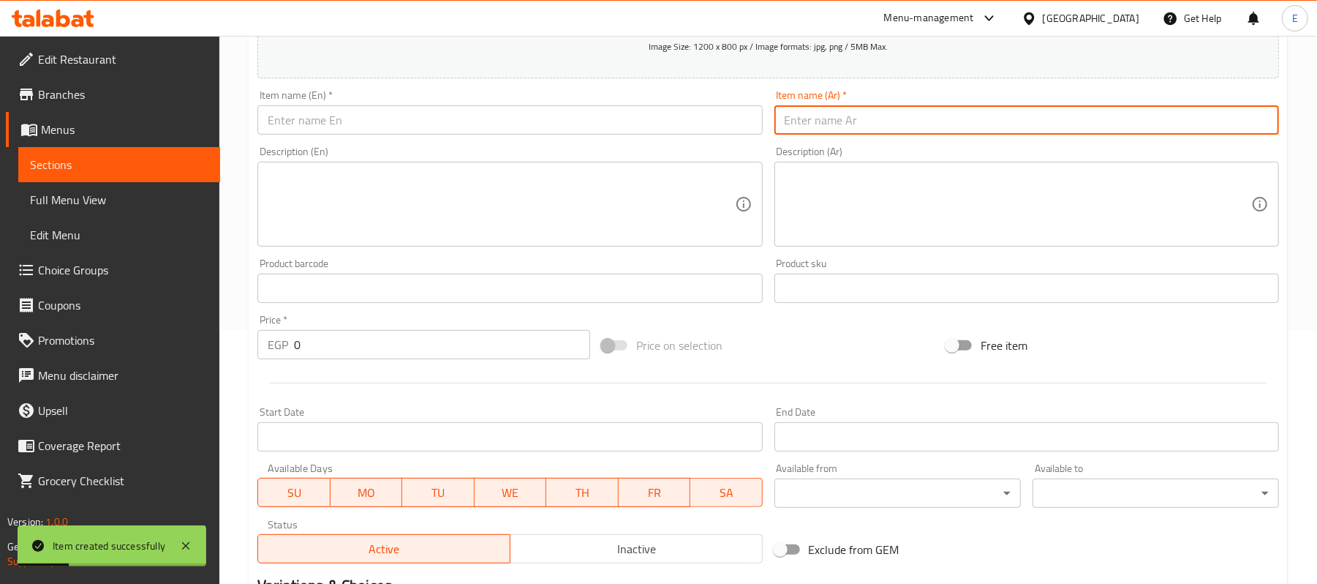
drag, startPoint x: 888, startPoint y: 127, endPoint x: 881, endPoint y: 120, distance: 9.8
click at [888, 127] on input "text" at bounding box center [1027, 119] width 505 height 29
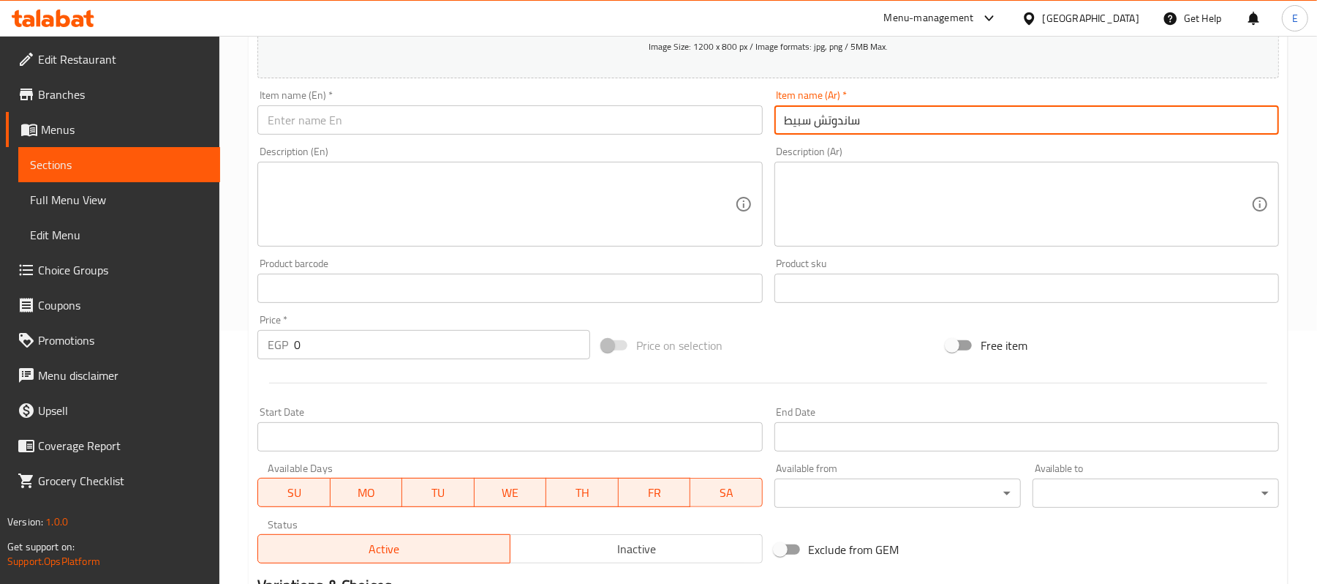
click at [879, 118] on input "ساندوتش سبيط" at bounding box center [1027, 119] width 505 height 29
type input "ساندوتش سبيط"
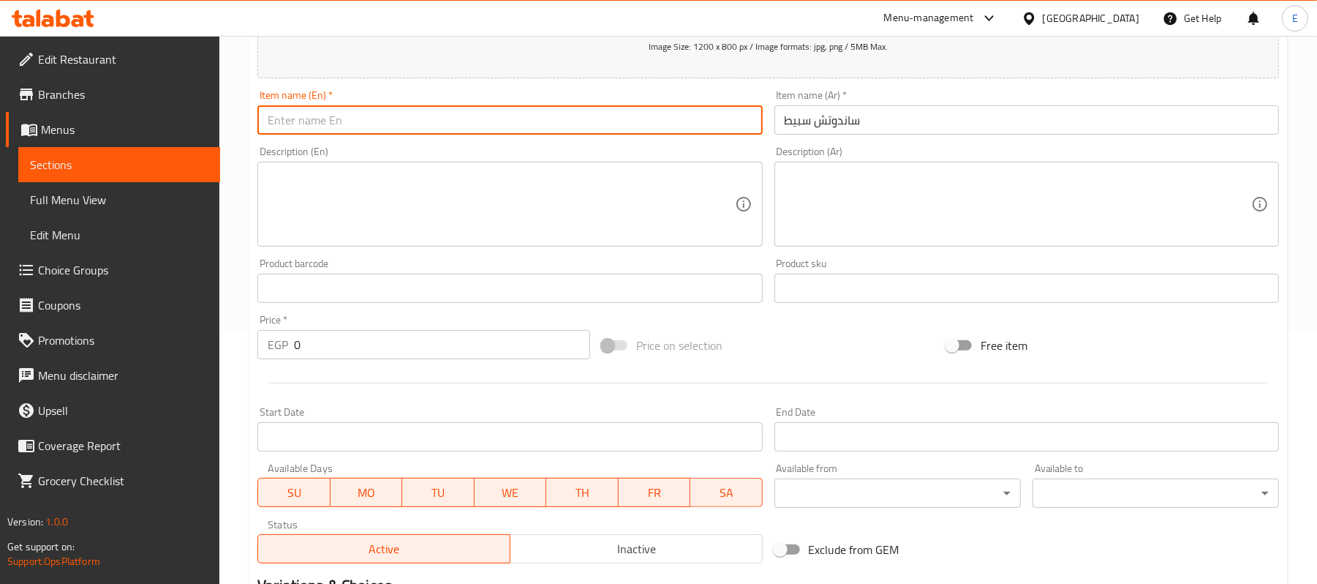
click at [355, 126] on input "text" at bounding box center [509, 119] width 505 height 29
paste input "Squid sandwich"
type input "Squid sandwich"
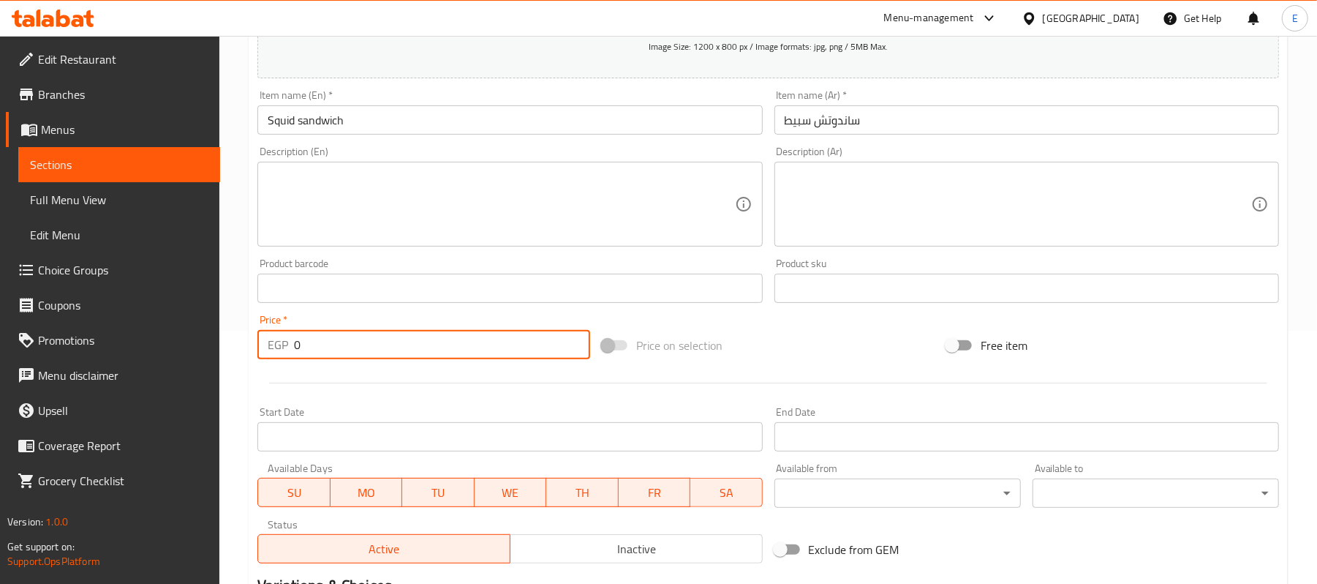
drag, startPoint x: 305, startPoint y: 345, endPoint x: 278, endPoint y: 343, distance: 27.2
click at [282, 352] on div "EGP 0 Price *" at bounding box center [423, 344] width 333 height 29
type input "90"
click at [247, 335] on div "Home / Restaurants management / Menus / Sections / item / create Sea Food Sandw…" at bounding box center [768, 282] width 1098 height 998
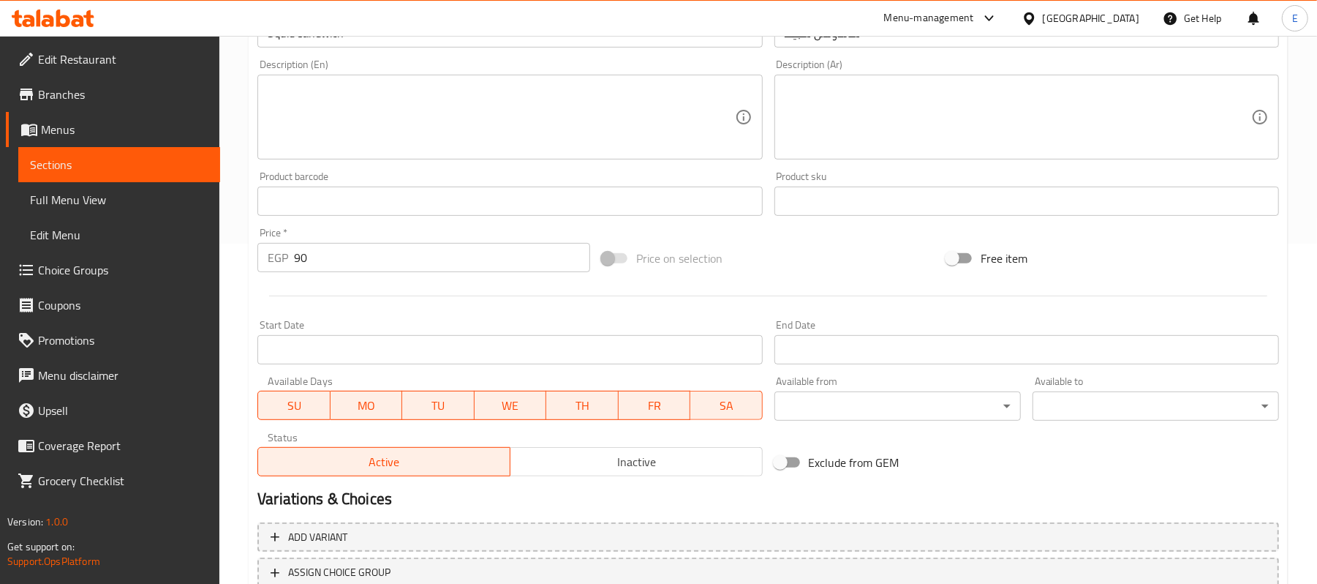
scroll to position [448, 0]
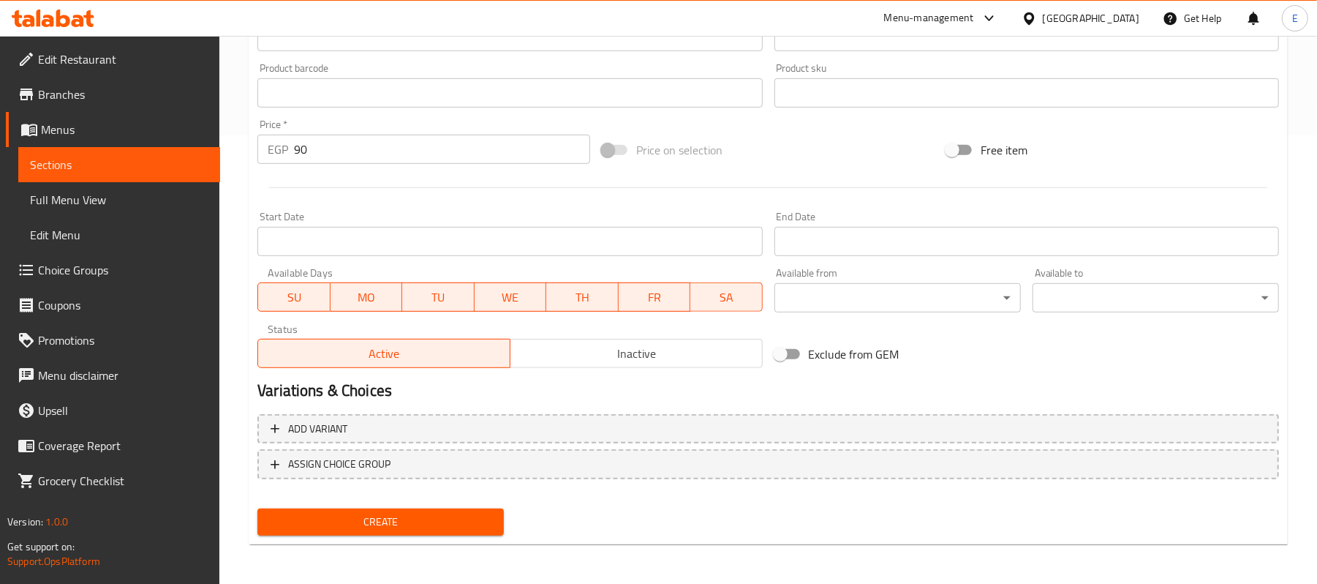
click at [349, 522] on span "Create" at bounding box center [380, 522] width 223 height 18
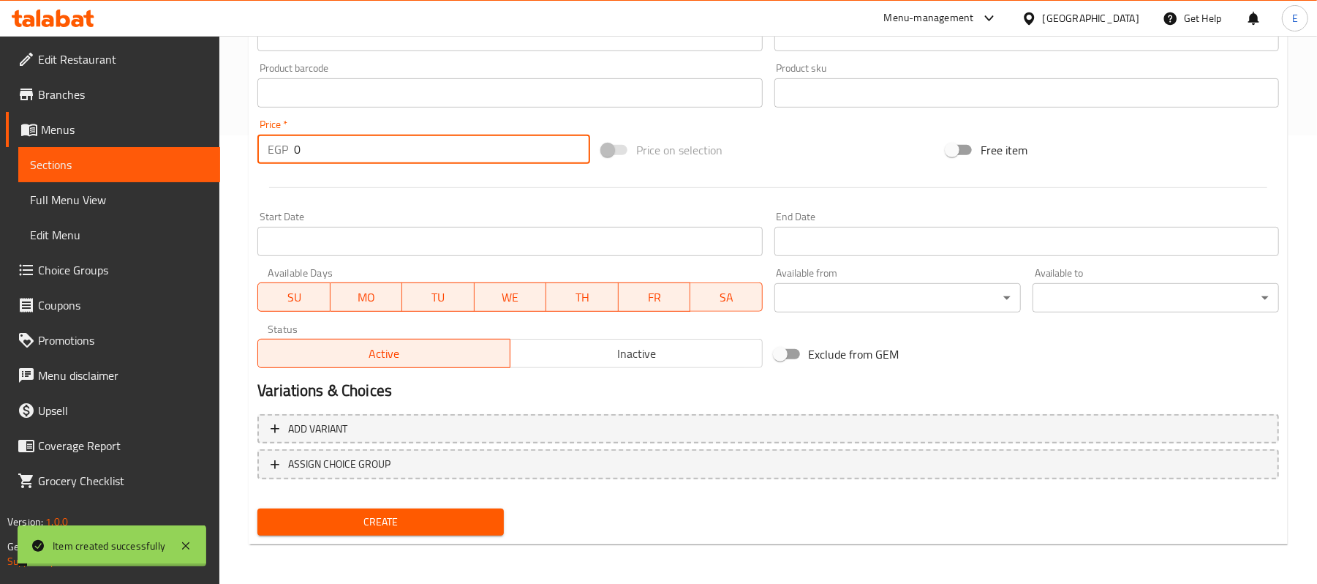
drag, startPoint x: 323, startPoint y: 154, endPoint x: 255, endPoint y: 164, distance: 68.1
click at [255, 164] on div "Price   * EGP 0 Price *" at bounding box center [424, 141] width 345 height 56
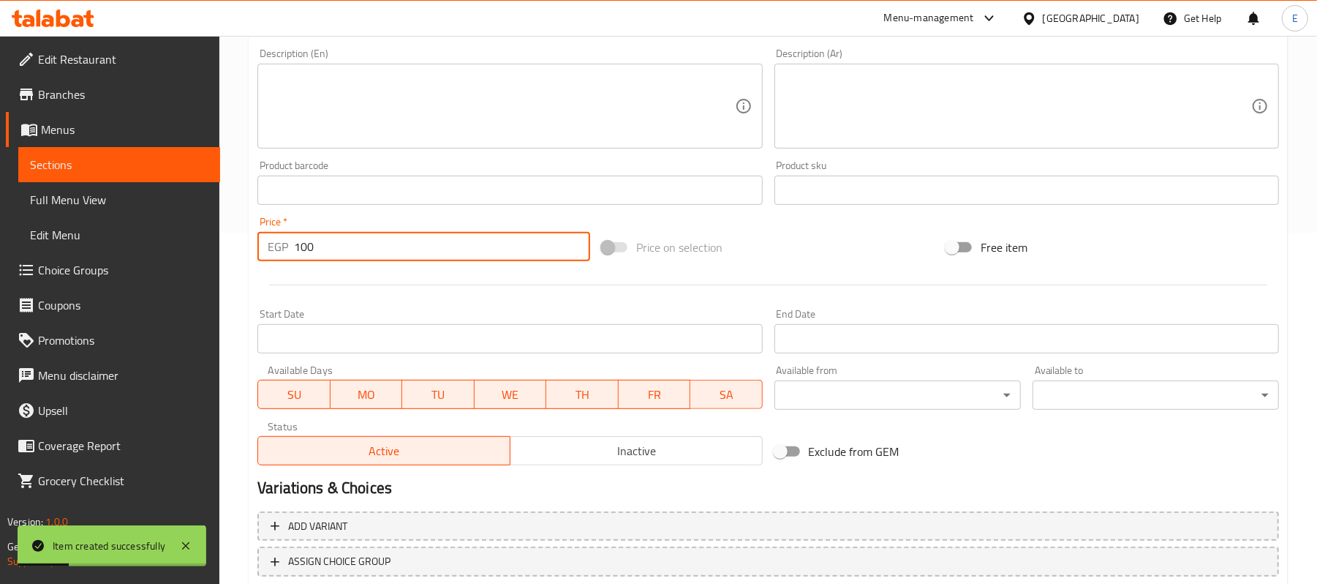
type input "100"
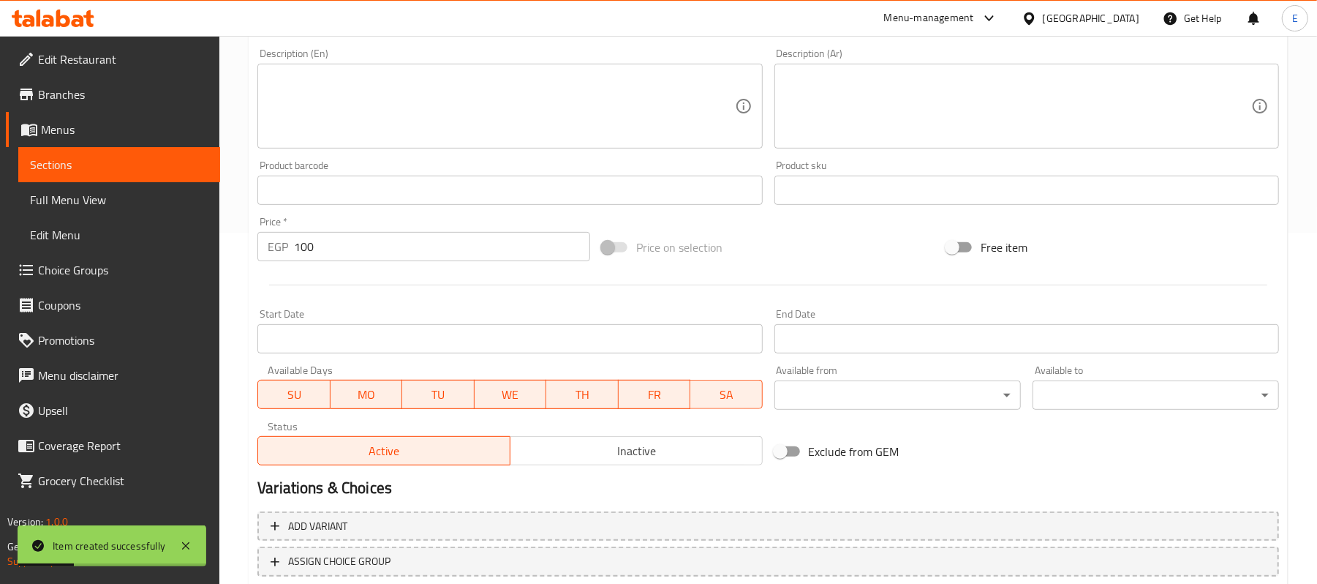
click at [232, 159] on div "Home / Restaurants management / Menus / Sections / item / create Sea Food Sandw…" at bounding box center [768, 184] width 1098 height 998
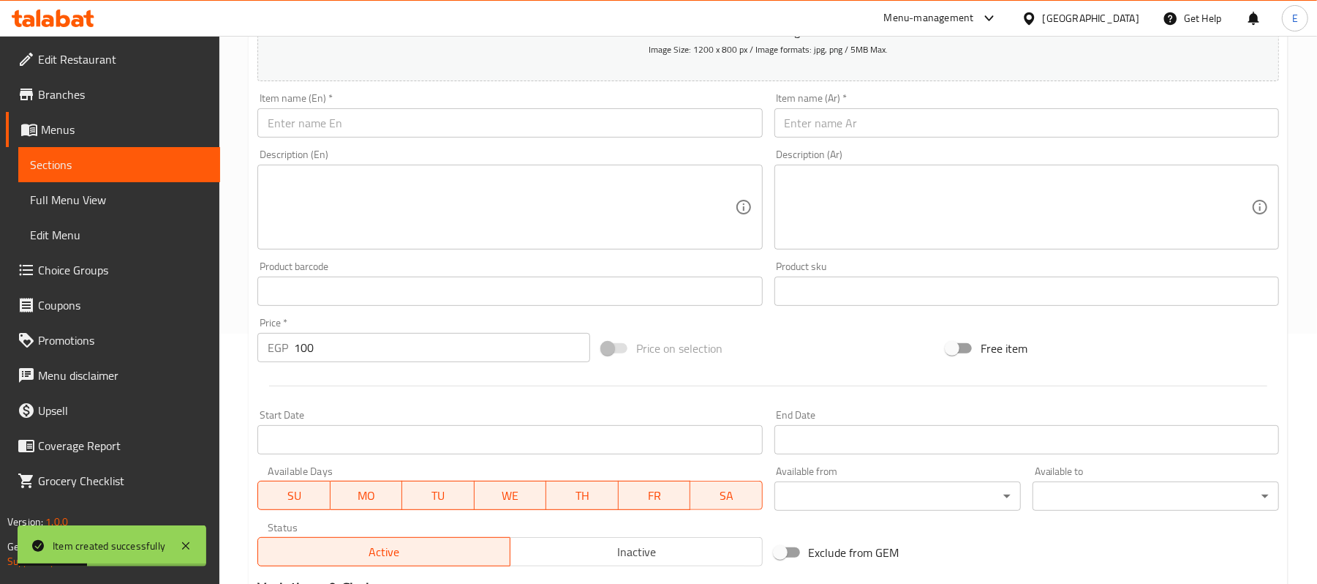
scroll to position [156, 0]
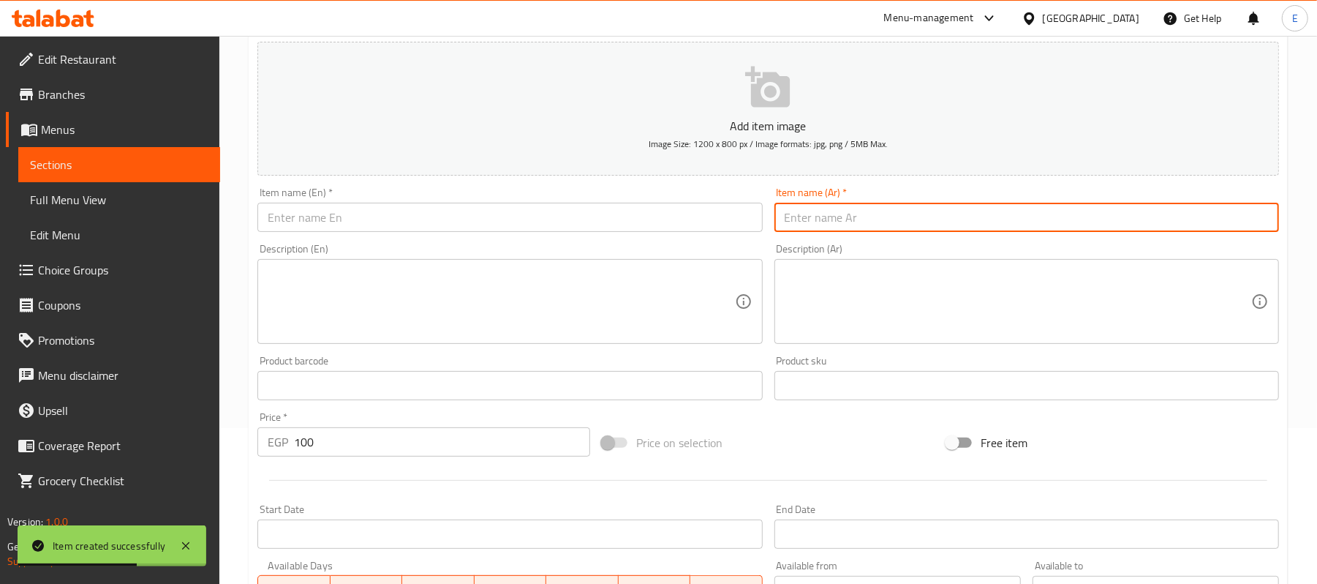
click at [826, 209] on input "text" at bounding box center [1027, 217] width 505 height 29
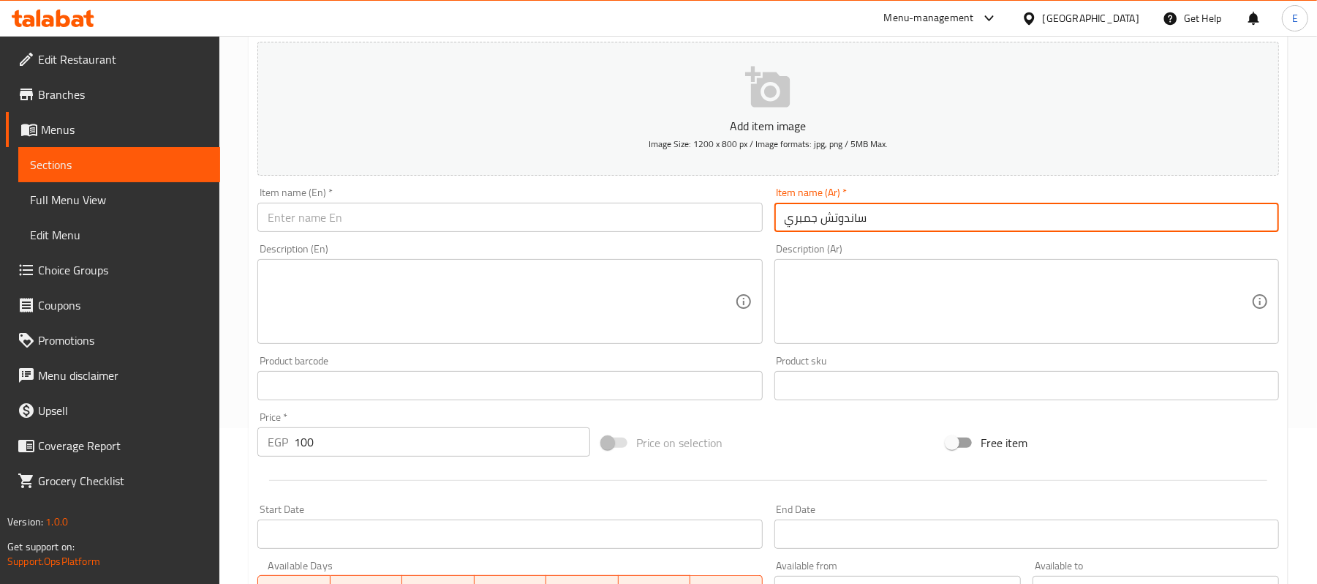
click at [838, 227] on input "ساندوتش جمبري" at bounding box center [1027, 217] width 505 height 29
type input "ساندوتش جمبري"
click at [420, 217] on input "text" at bounding box center [509, 217] width 505 height 29
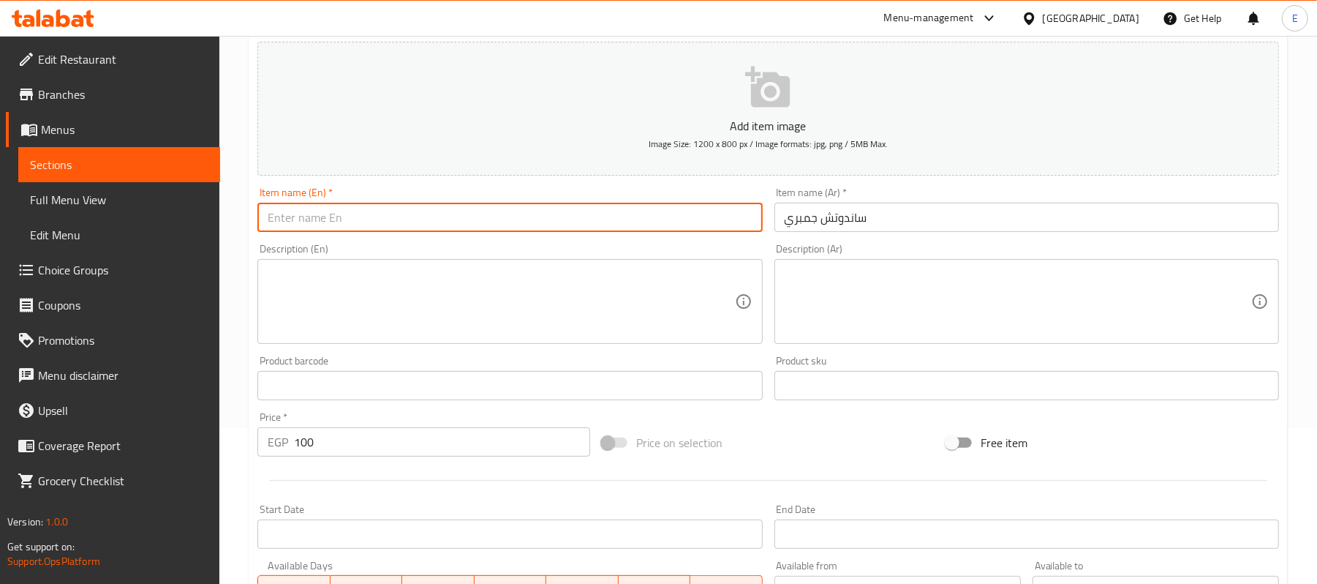
paste input "Shrimp sandwich"
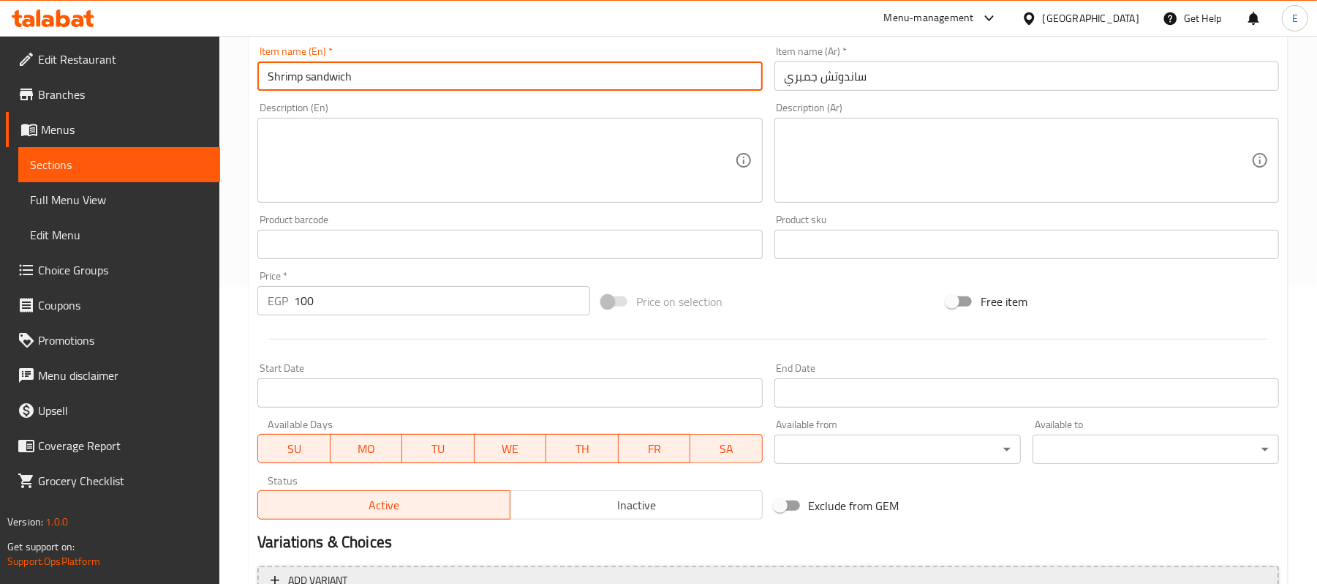
scroll to position [448, 0]
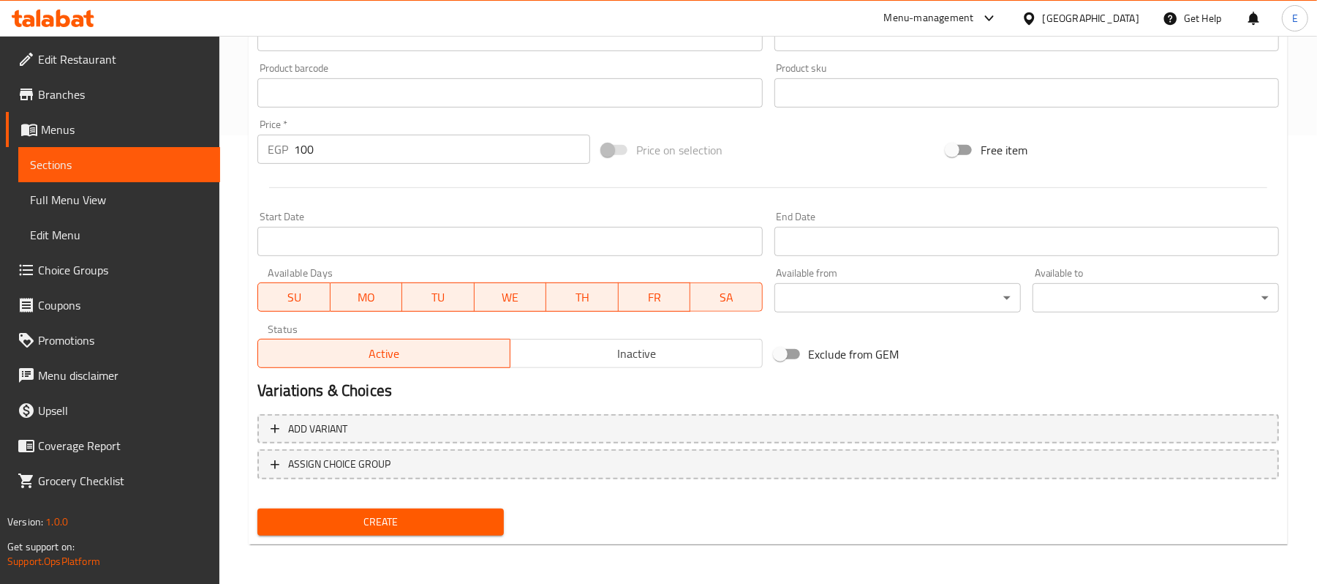
type input "Shrimp sandwich"
click at [372, 524] on span "Create" at bounding box center [380, 522] width 223 height 18
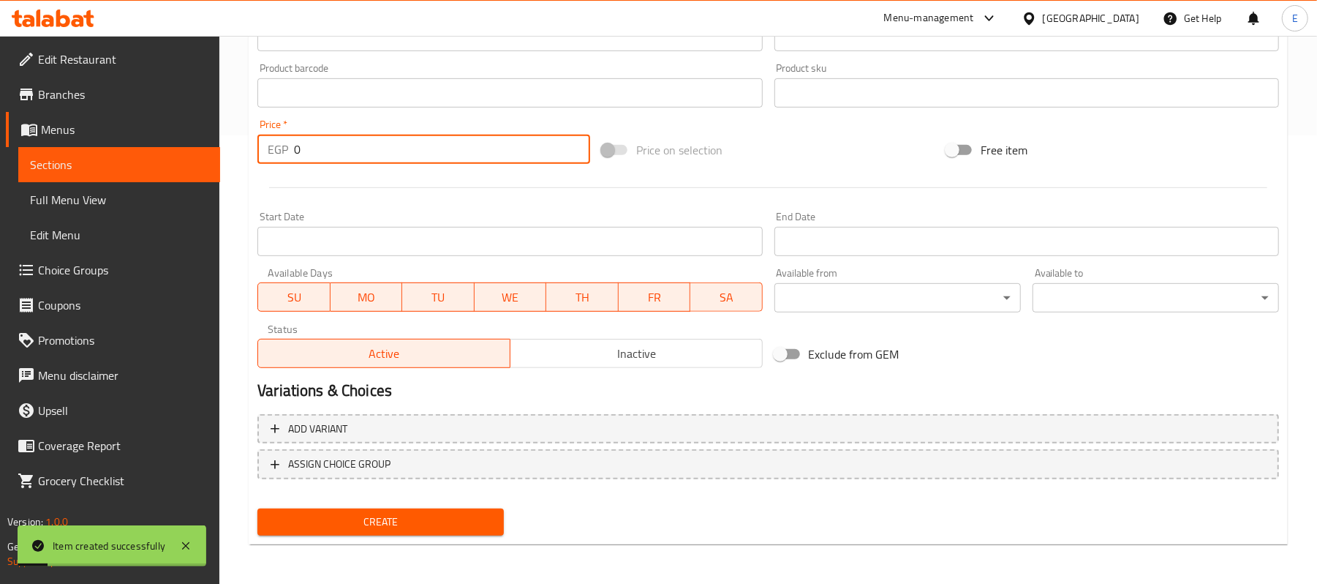
drag, startPoint x: 332, startPoint y: 141, endPoint x: 282, endPoint y: 150, distance: 50.5
click at [284, 150] on div "EGP 0 Price *" at bounding box center [423, 149] width 333 height 29
type input "115"
click at [329, 187] on div at bounding box center [769, 188] width 1034 height 36
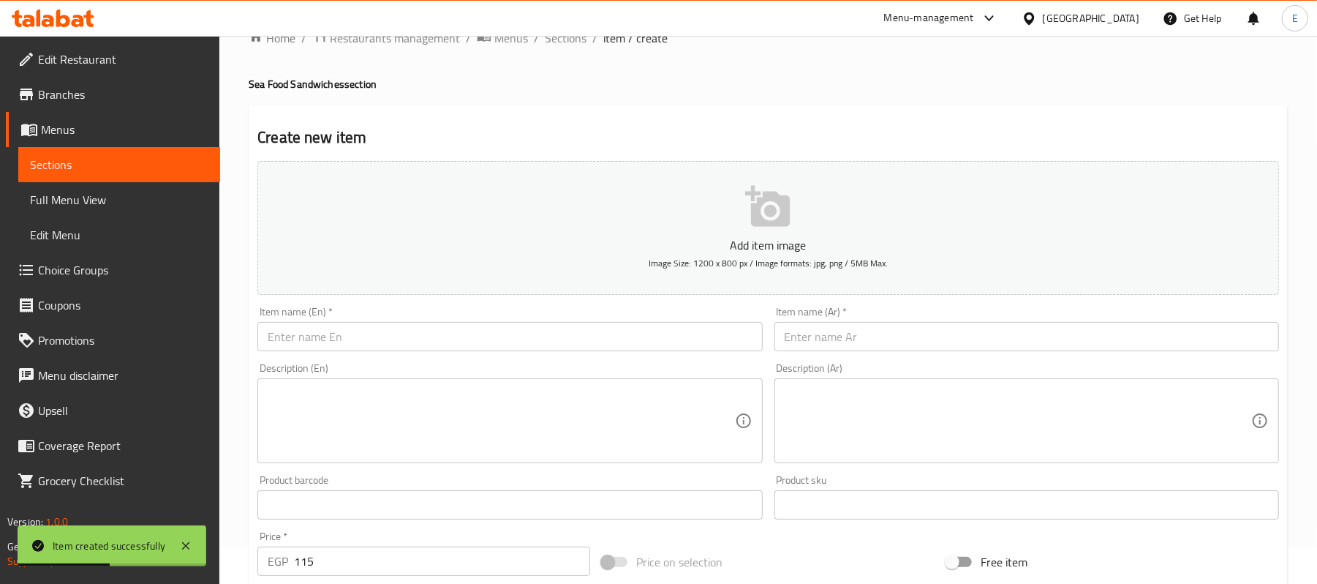
scroll to position [0, 0]
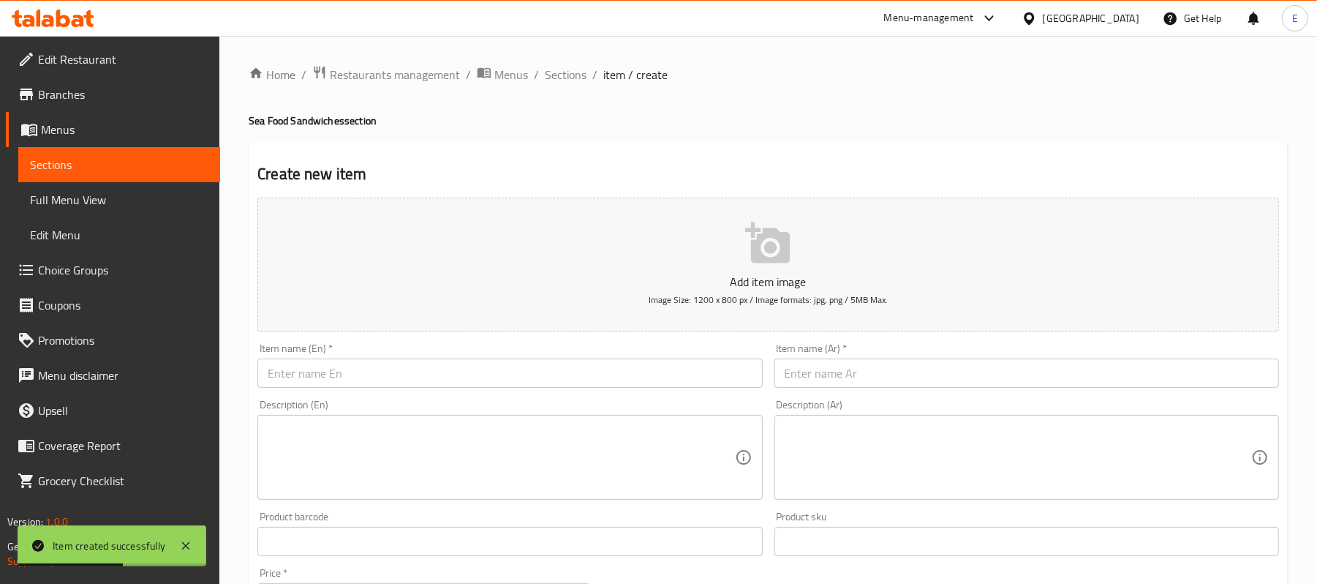
click at [849, 390] on div "Item name (Ar)   * Item name (Ar) *" at bounding box center [1027, 365] width 516 height 56
click at [849, 377] on input "text" at bounding box center [1027, 372] width 505 height 29
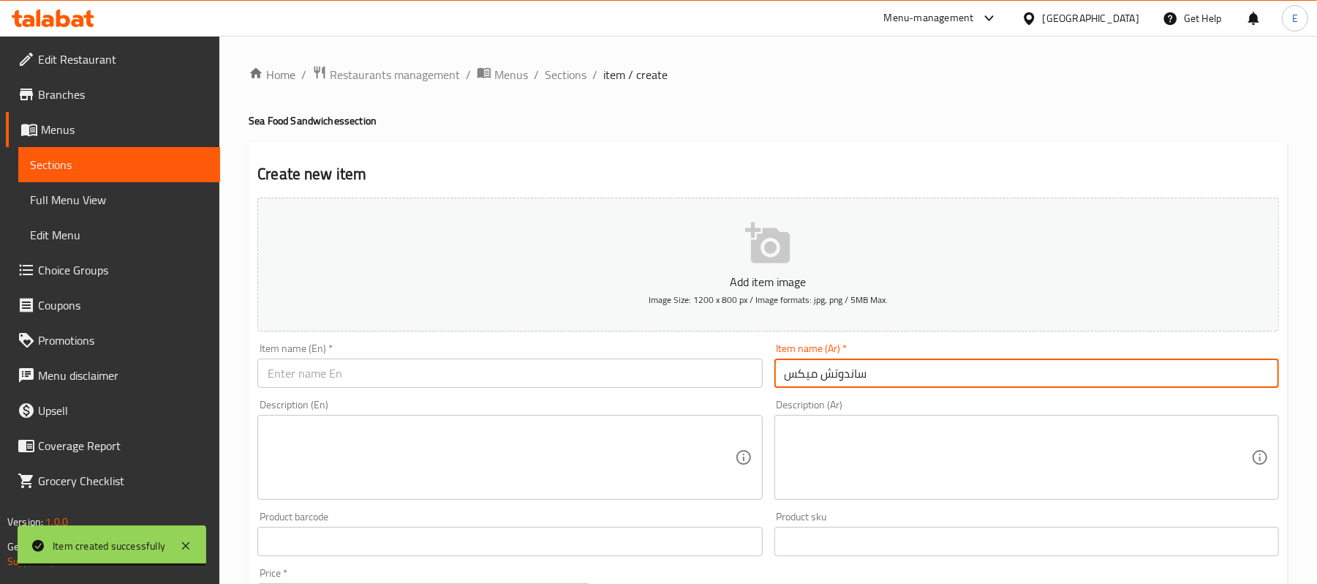
click at [844, 373] on input "ساندوتش ميكس" at bounding box center [1027, 372] width 505 height 29
type input "ساندوتش ميكس"
click at [334, 367] on input "text" at bounding box center [509, 372] width 505 height 29
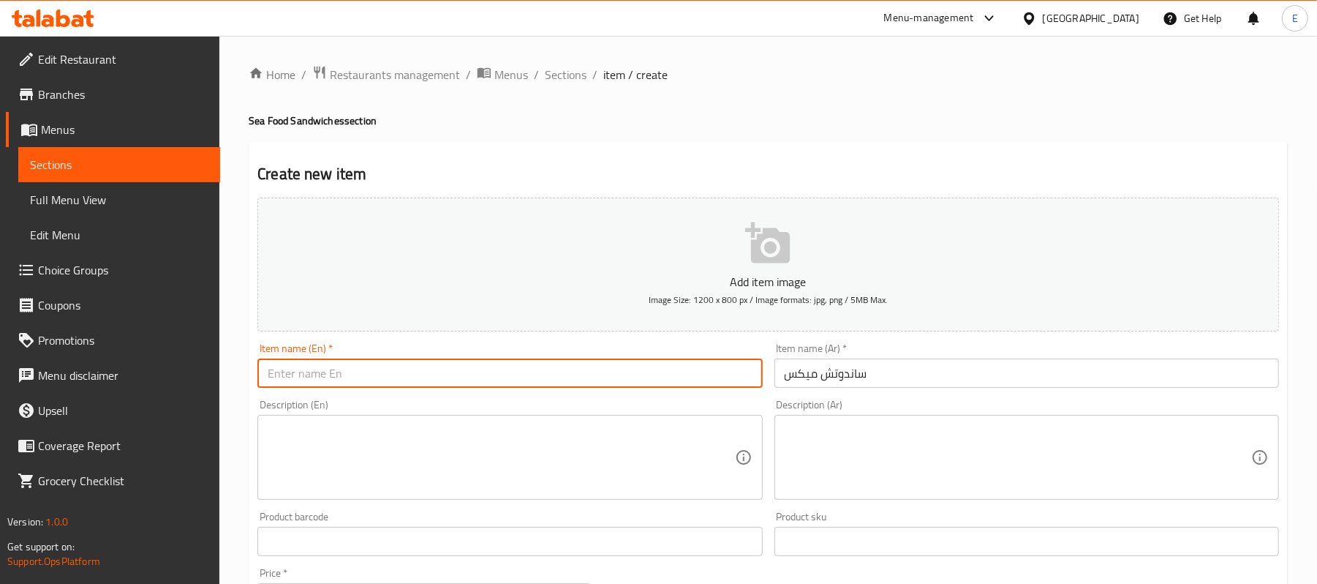
paste input "Mix sandwich"
type input "Mix sandwich"
click at [835, 461] on textarea at bounding box center [1018, 457] width 467 height 69
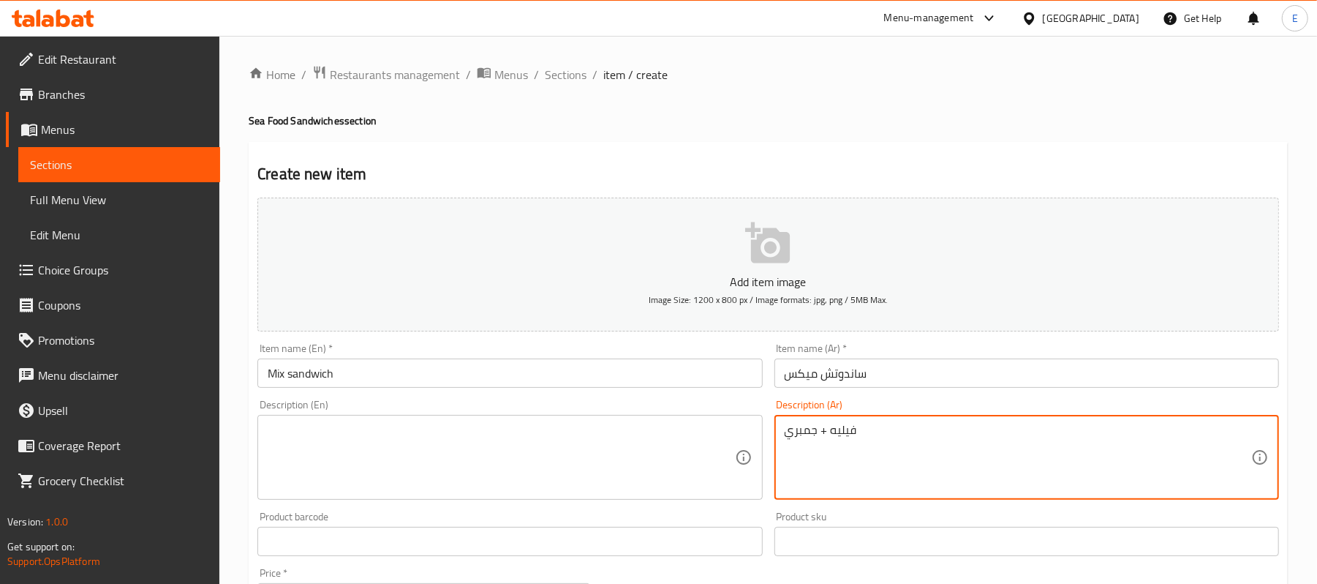
click at [860, 433] on textarea "فيليه + جمبري" at bounding box center [1018, 457] width 467 height 69
type textarea "فيليه + جمبري"
click at [355, 424] on textarea at bounding box center [501, 457] width 467 height 69
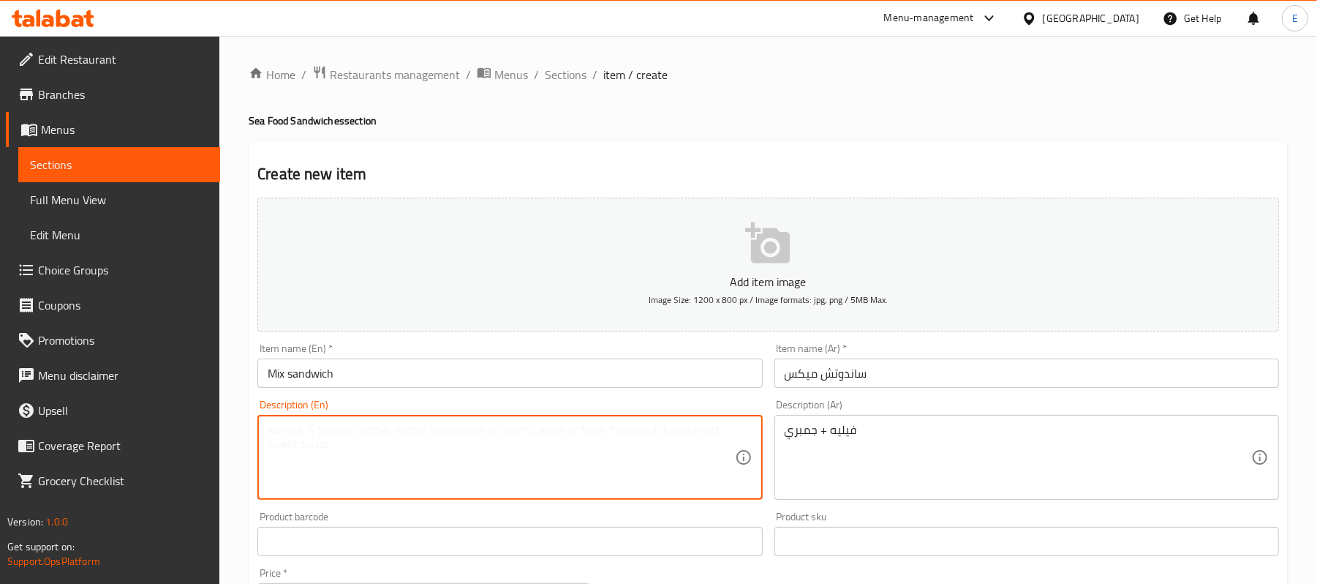
paste textarea "Fillet + shrimp"
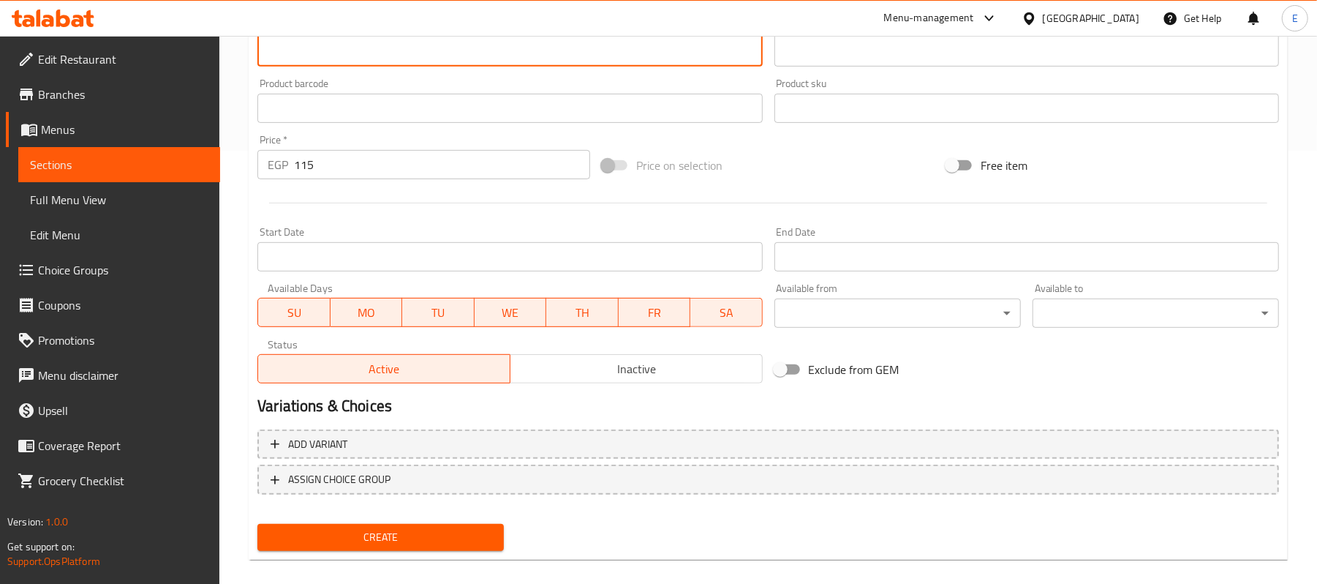
scroll to position [448, 0]
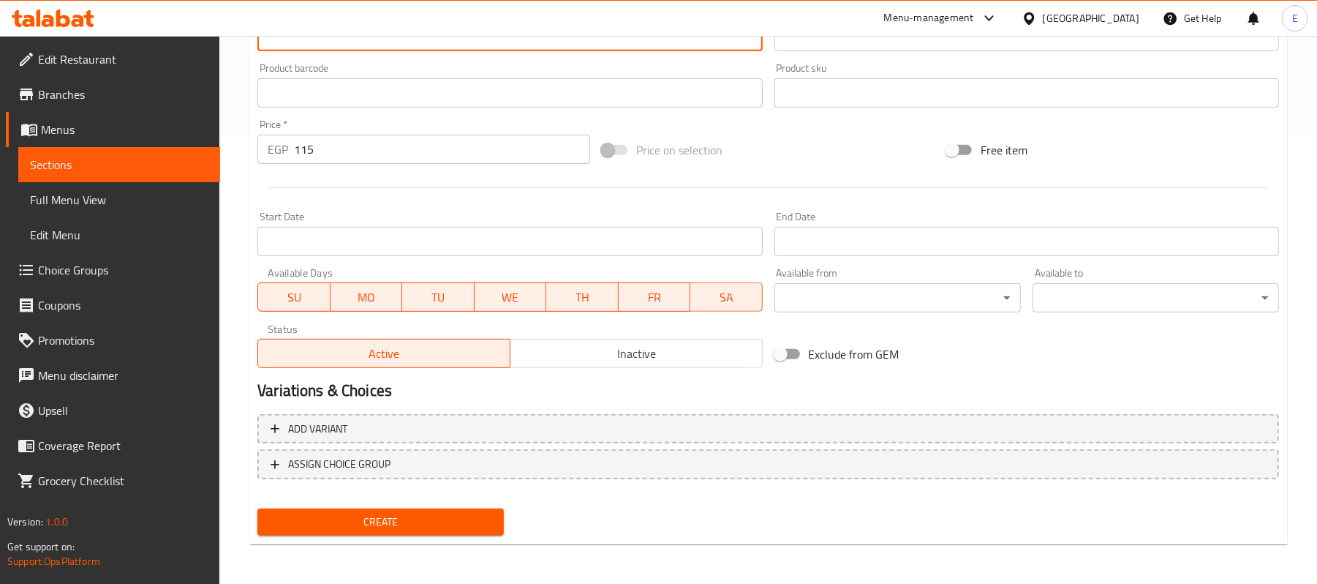
type textarea "Fillet + shrimp"
click at [354, 542] on div "Create new item Add item image Image Size: 1200 x 800 px / Image formats: jpg, …" at bounding box center [768, 119] width 1039 height 851
click at [358, 530] on span "Create" at bounding box center [380, 522] width 223 height 18
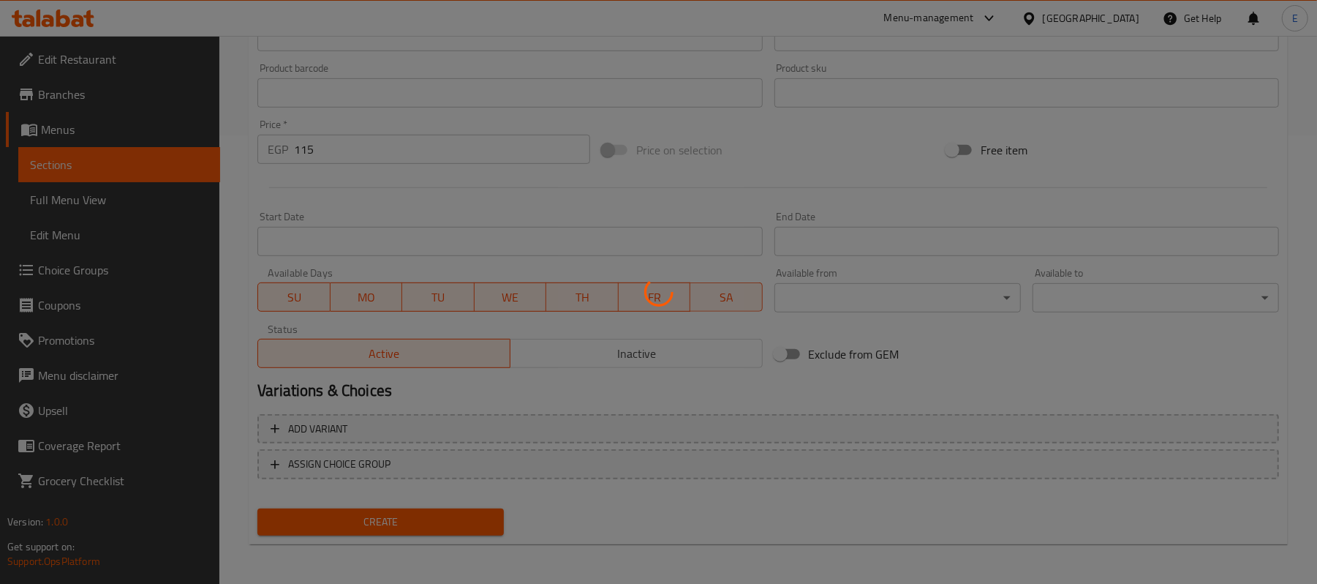
type input "0"
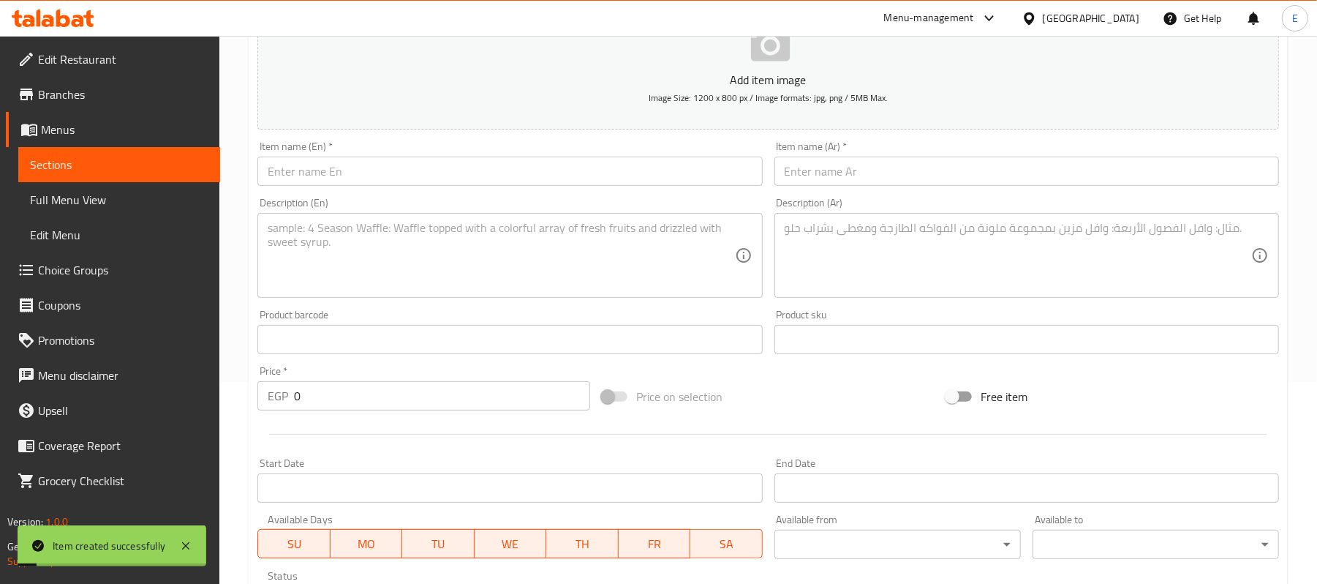
scroll to position [0, 0]
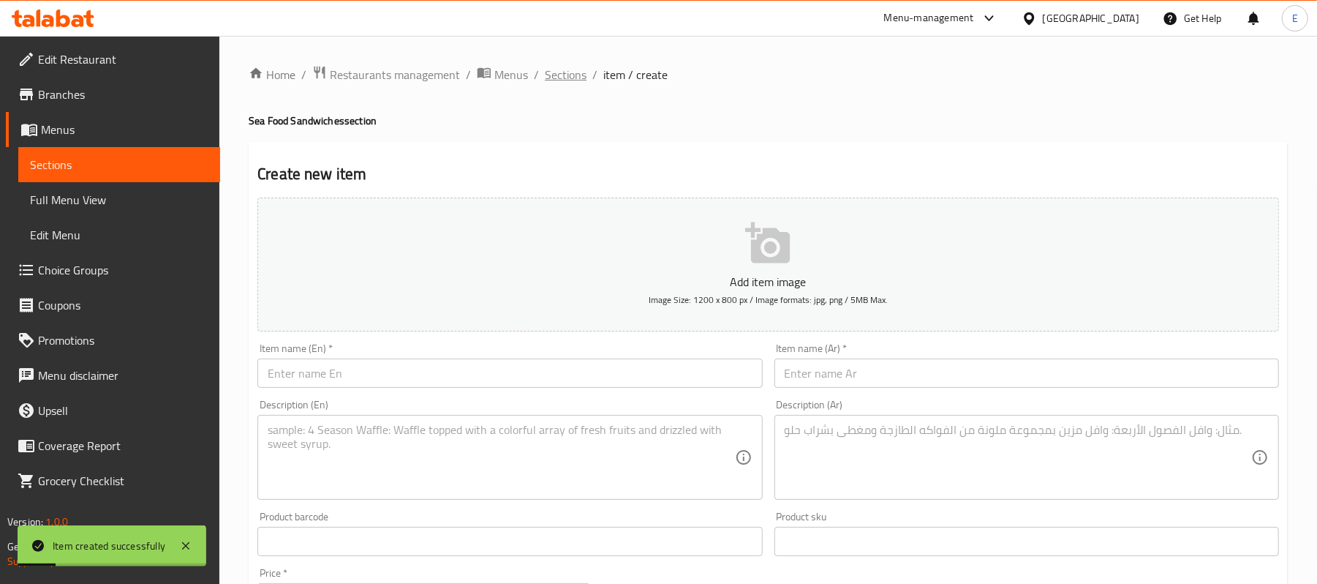
click at [579, 83] on span "Sections" at bounding box center [566, 75] width 42 height 18
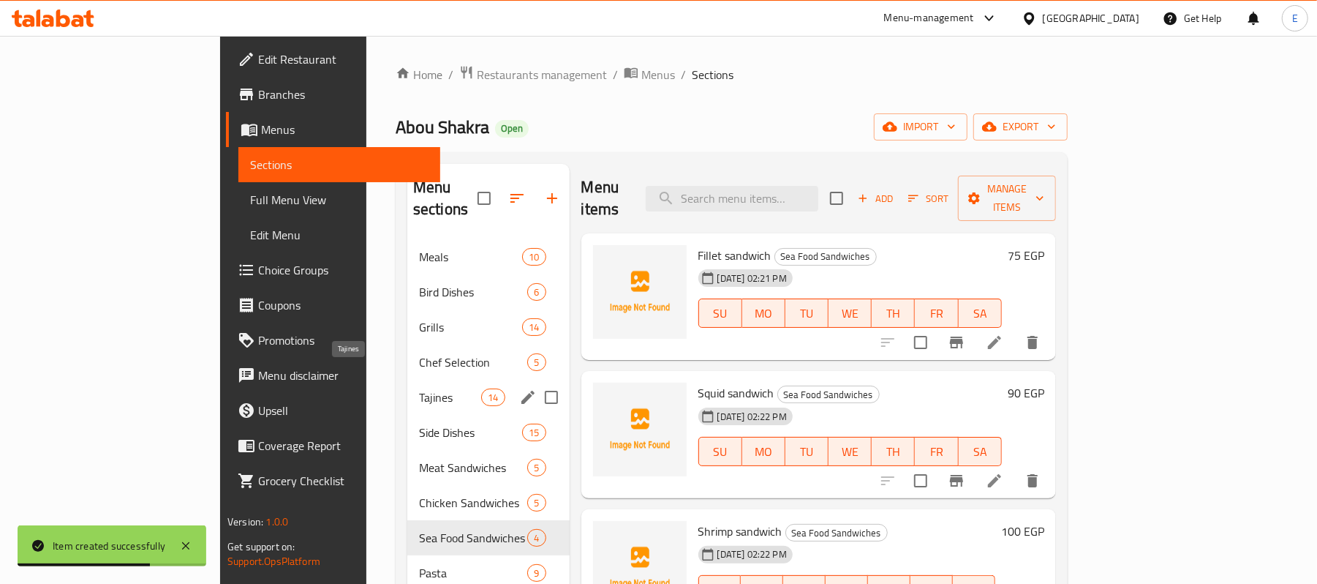
click at [419, 388] on span "Tajines" at bounding box center [450, 397] width 62 height 18
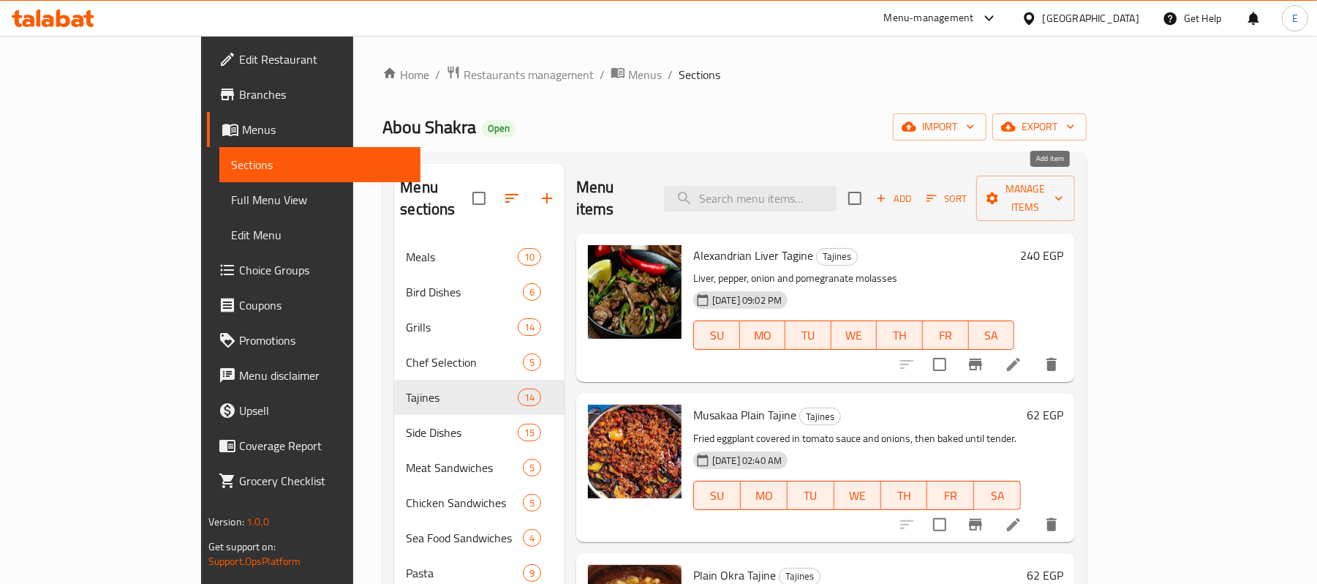
click at [914, 190] on span "Add" at bounding box center [893, 198] width 39 height 17
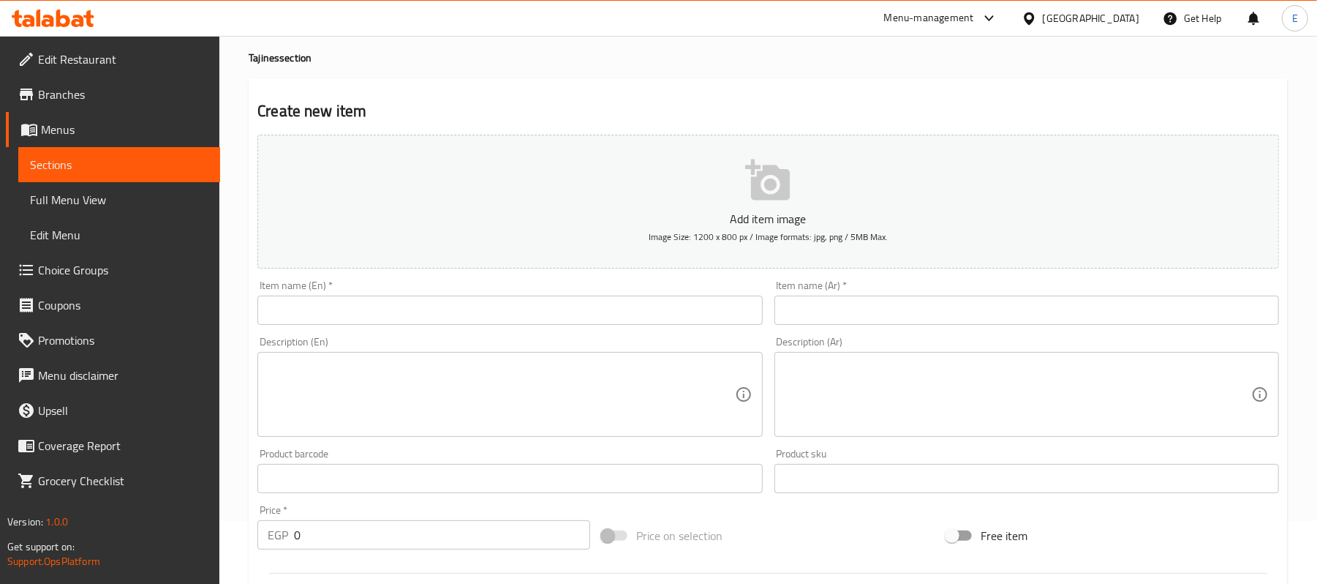
scroll to position [97, 0]
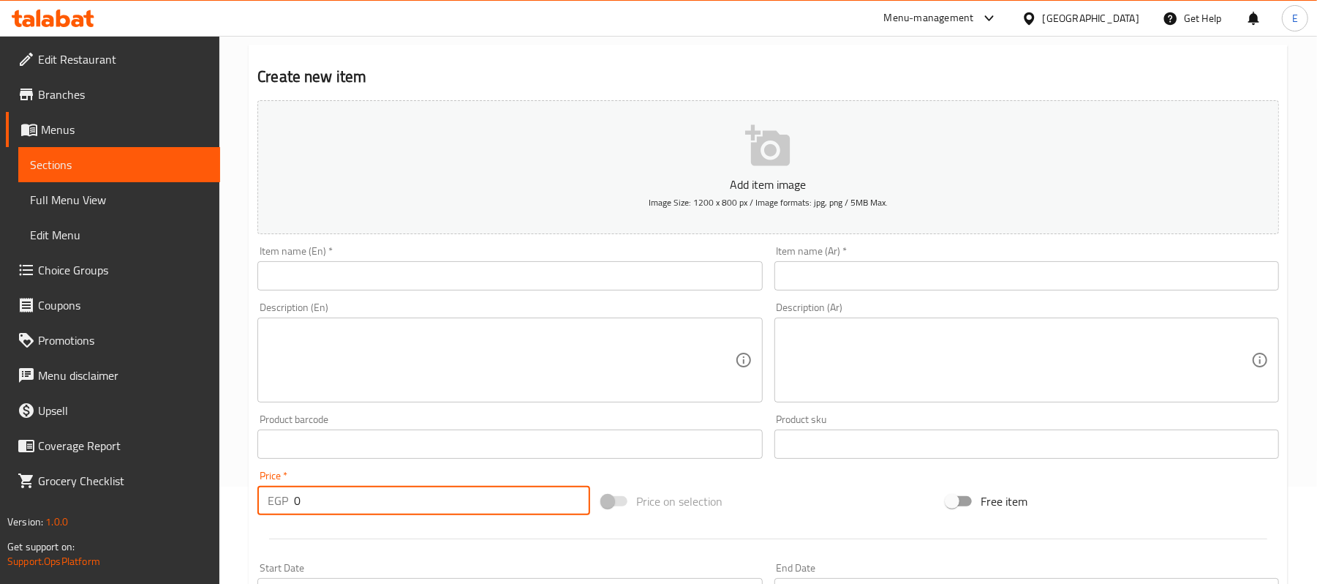
drag, startPoint x: 305, startPoint y: 501, endPoint x: 255, endPoint y: 500, distance: 49.7
click at [257, 509] on div "EGP 0 Price *" at bounding box center [423, 500] width 333 height 29
type input "110"
click at [952, 285] on input "text" at bounding box center [1027, 275] width 505 height 29
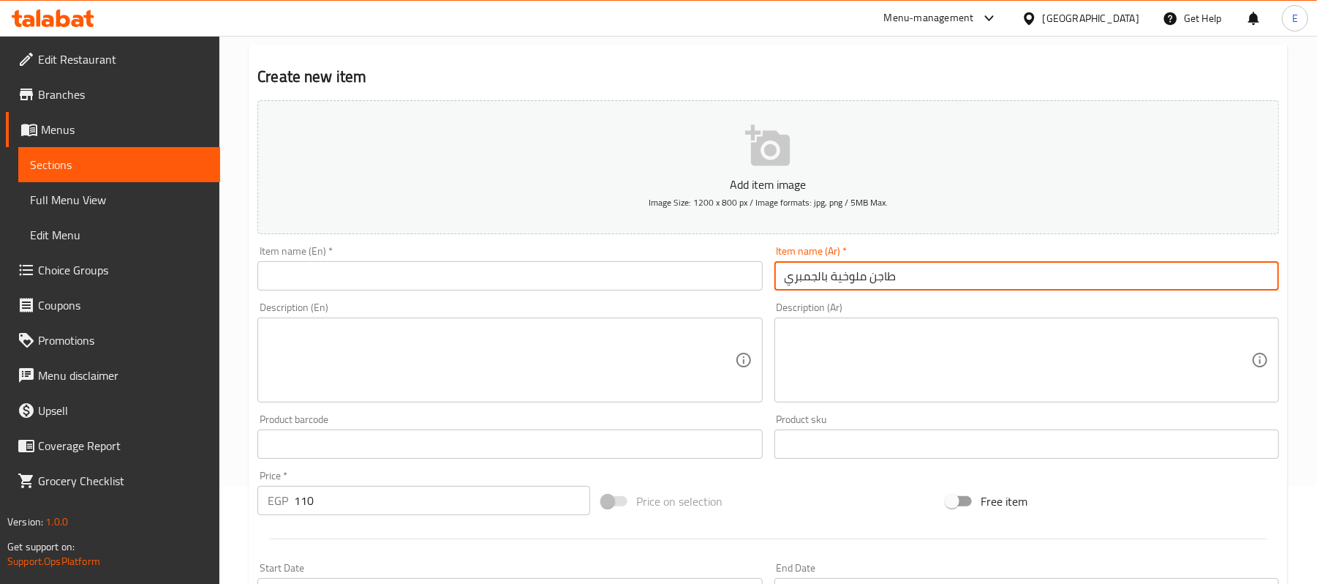
click at [952, 285] on input "طاجن ملوخية بالجمبري" at bounding box center [1027, 275] width 505 height 29
type input "طاجن ملوخية بالجمبري"
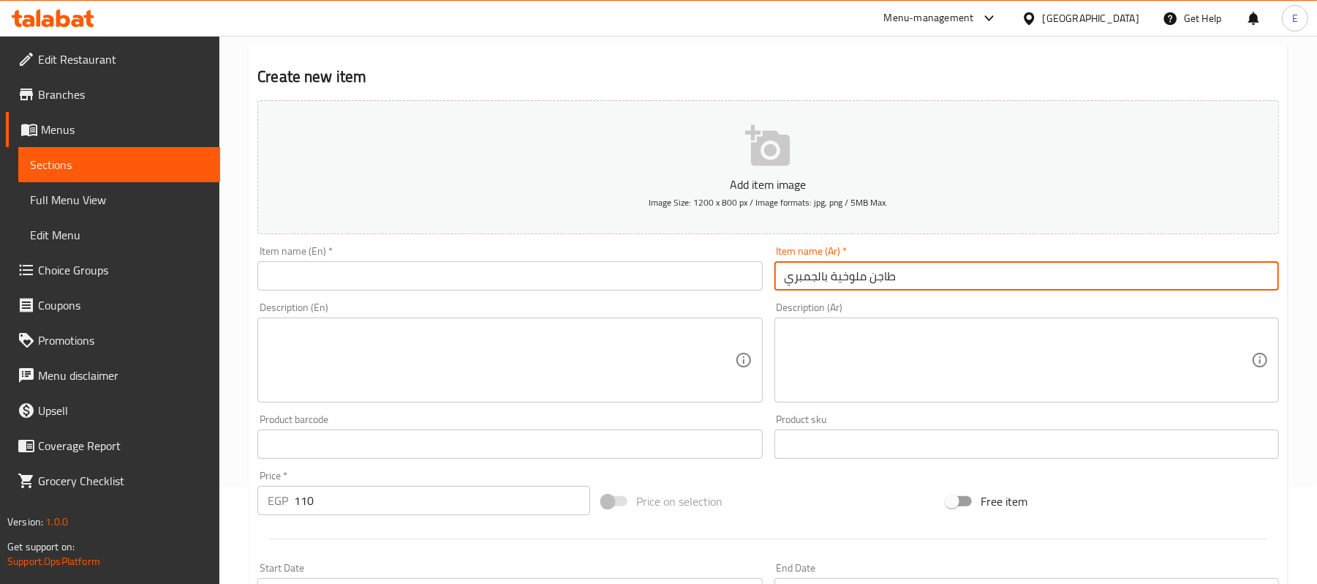
click at [375, 272] on input "text" at bounding box center [509, 275] width 505 height 29
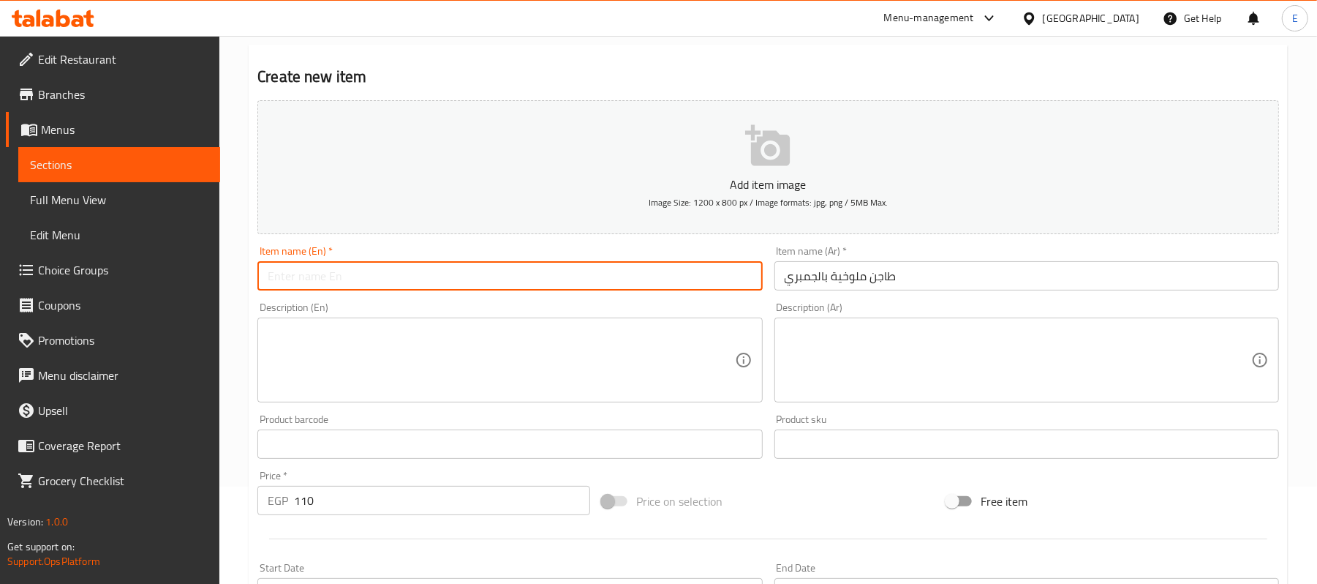
paste input "Molokhia casserole with shrimp"
type input "Molokhia casserole with shrimp"
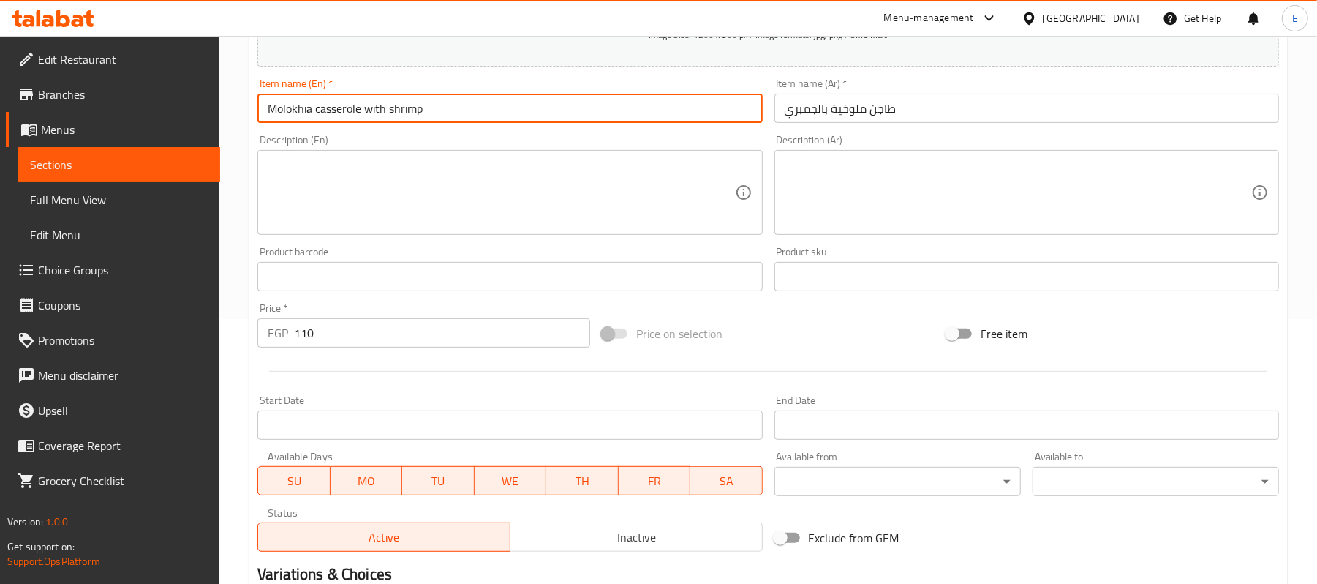
scroll to position [448, 0]
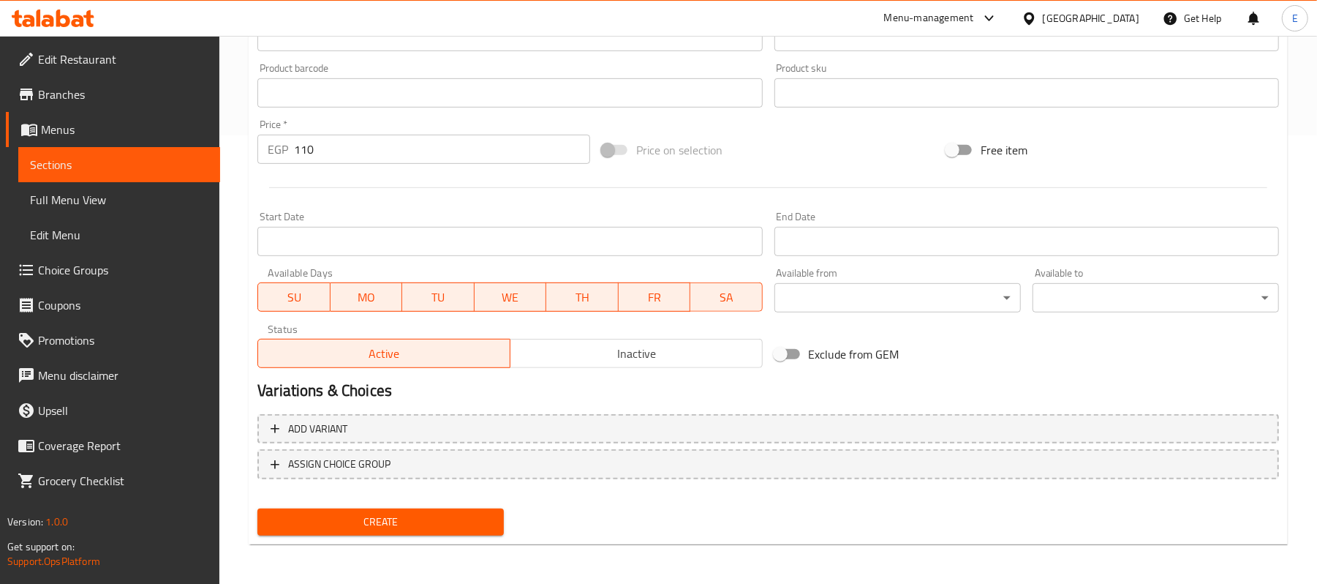
click at [341, 519] on span "Create" at bounding box center [380, 522] width 223 height 18
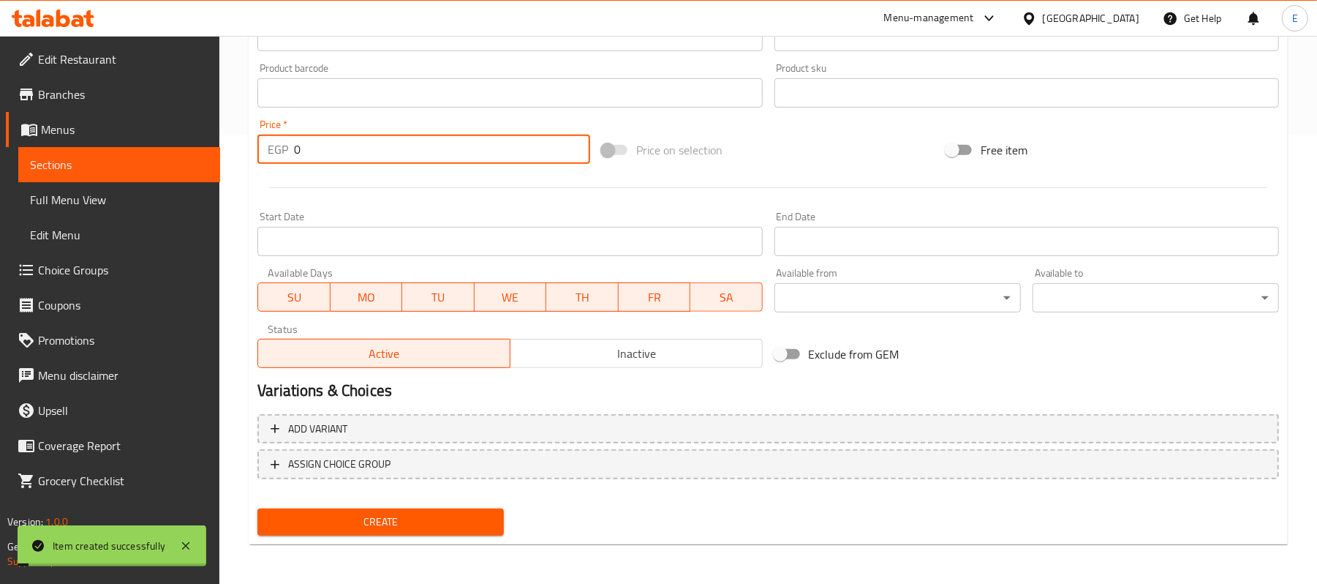
drag, startPoint x: 325, startPoint y: 150, endPoint x: 250, endPoint y: 148, distance: 74.6
click at [250, 148] on div "Create new item Add item image Image Size: 1200 x 800 px / Image formats: jpg, …" at bounding box center [768, 119] width 1039 height 851
type input "120"
click at [249, 124] on div "Create new item Add item image Image Size: 1200 x 800 px / Image formats: jpg, …" at bounding box center [768, 119] width 1039 height 851
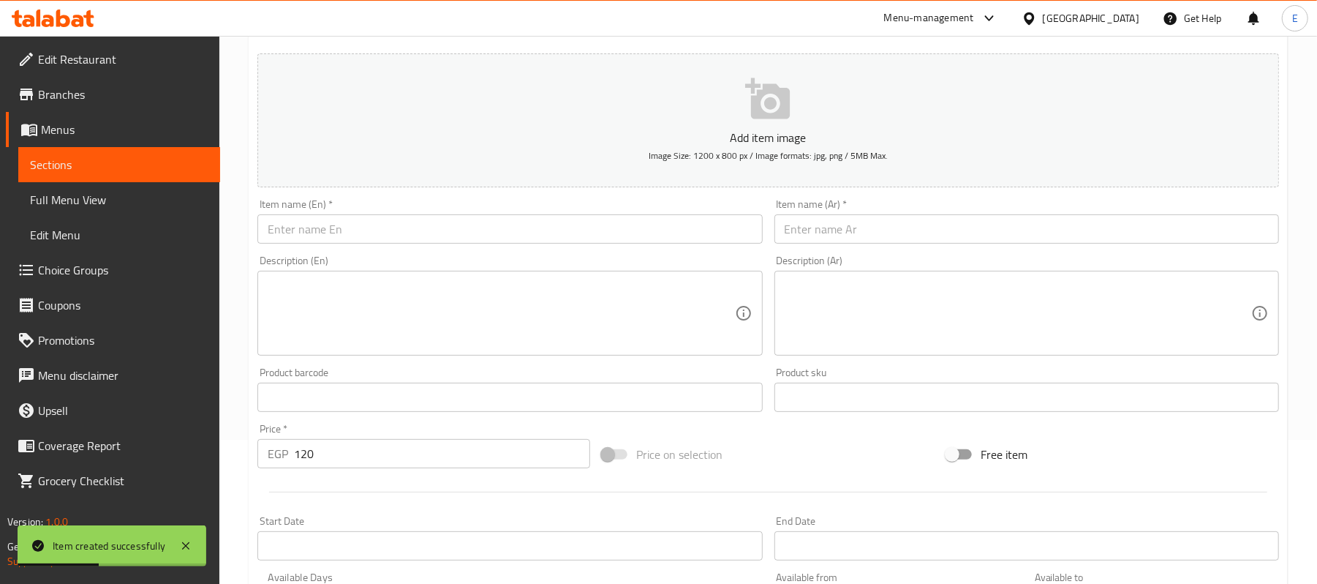
scroll to position [0, 0]
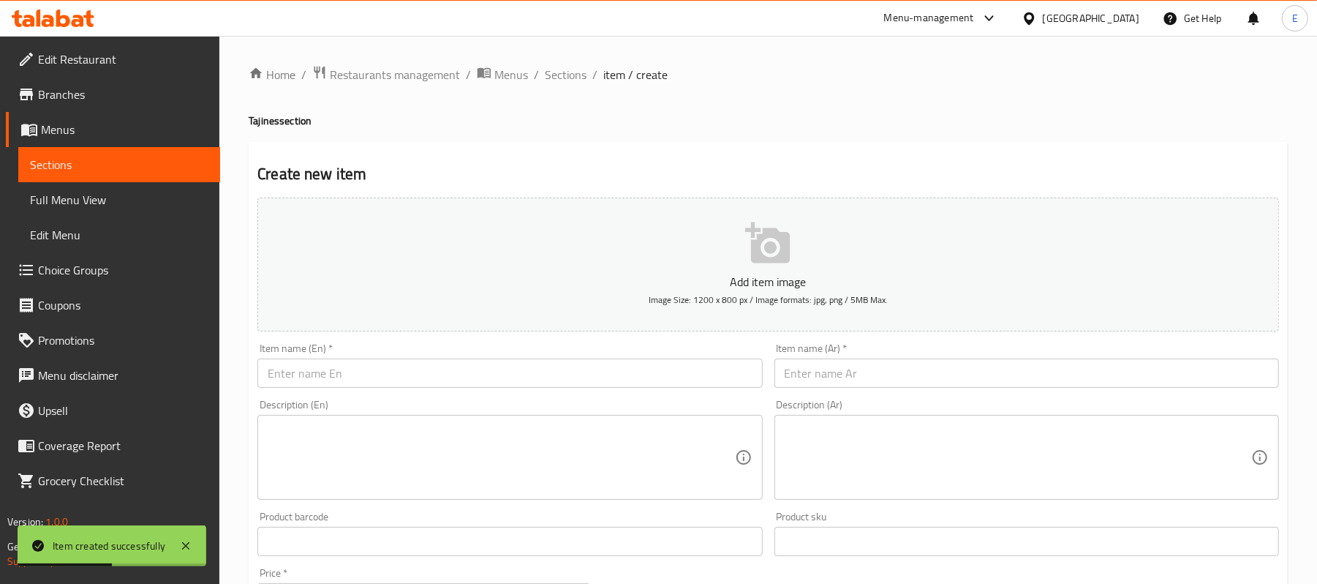
click at [859, 358] on div "Item name (Ar)   * Item name (Ar) *" at bounding box center [1027, 365] width 505 height 45
click at [864, 366] on input "text" at bounding box center [1027, 372] width 505 height 29
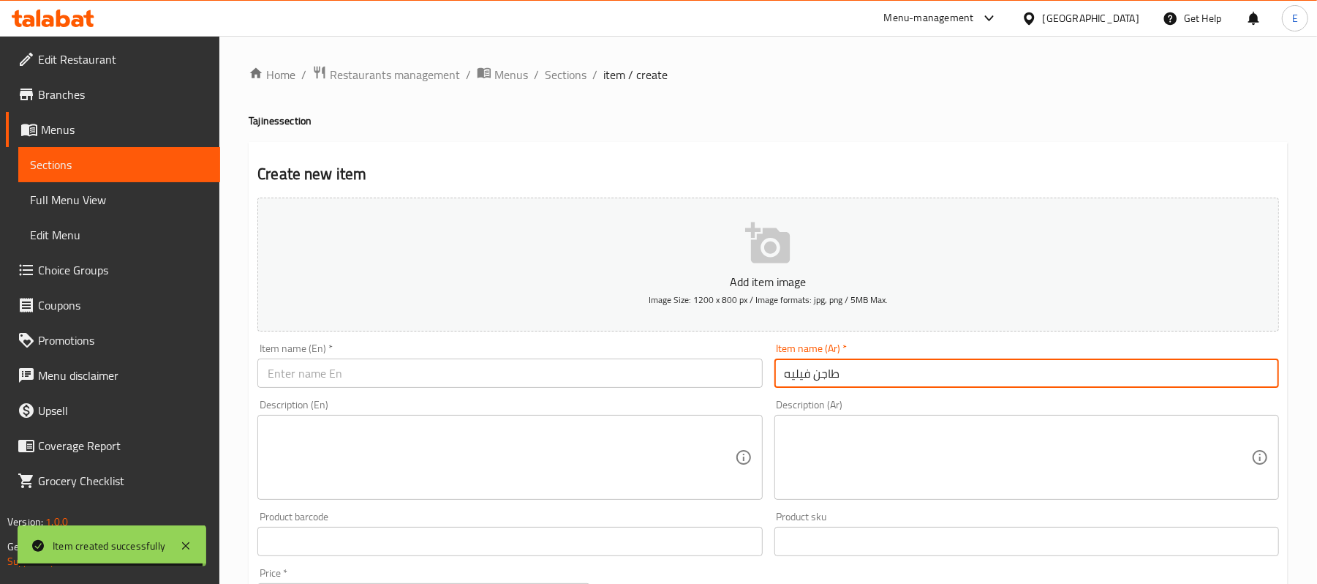
click at [815, 383] on input "طاجن فيليه" at bounding box center [1027, 372] width 505 height 29
type input "طاجن فيليه"
click at [355, 364] on input "text" at bounding box center [509, 372] width 505 height 29
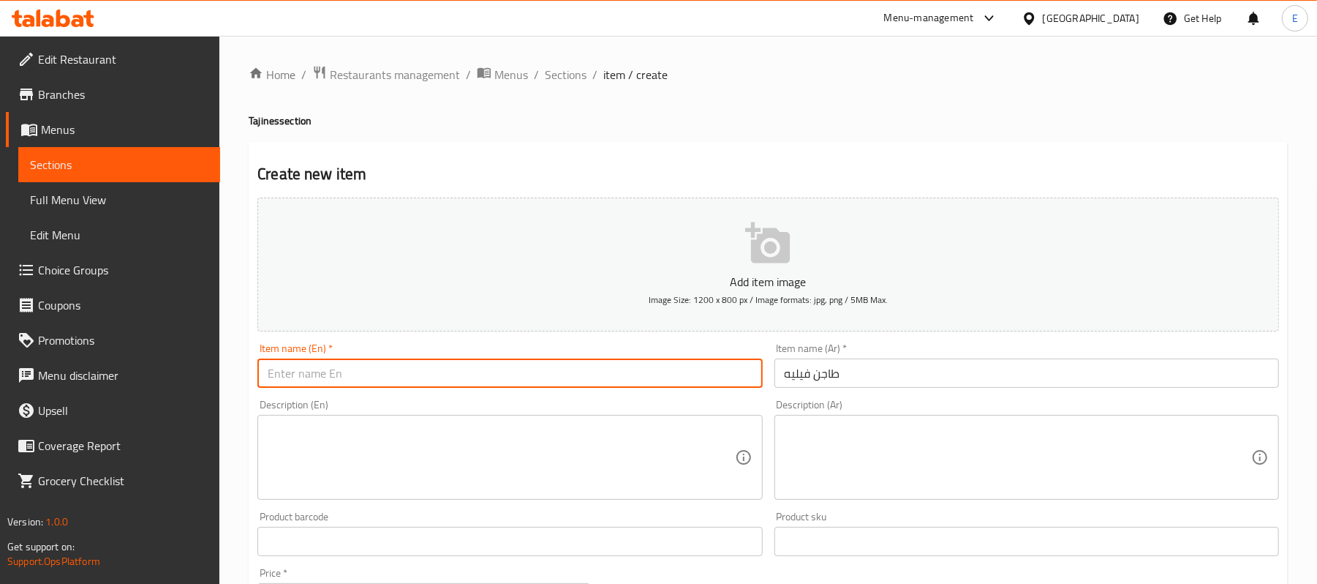
paste input "Fillet casserole"
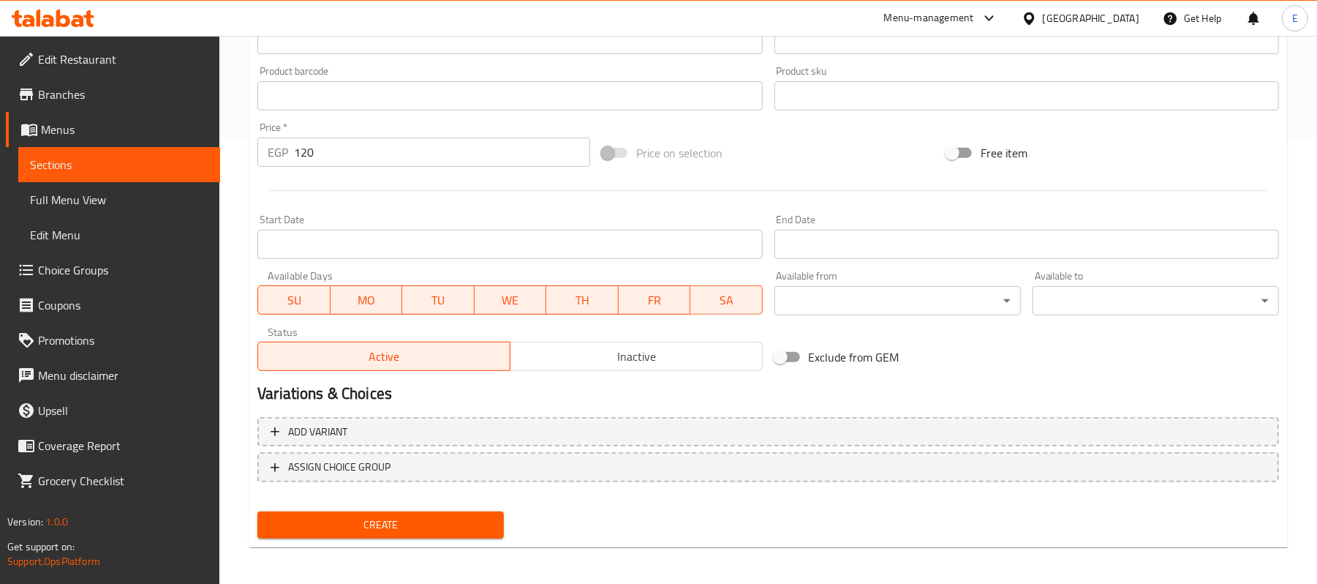
scroll to position [448, 0]
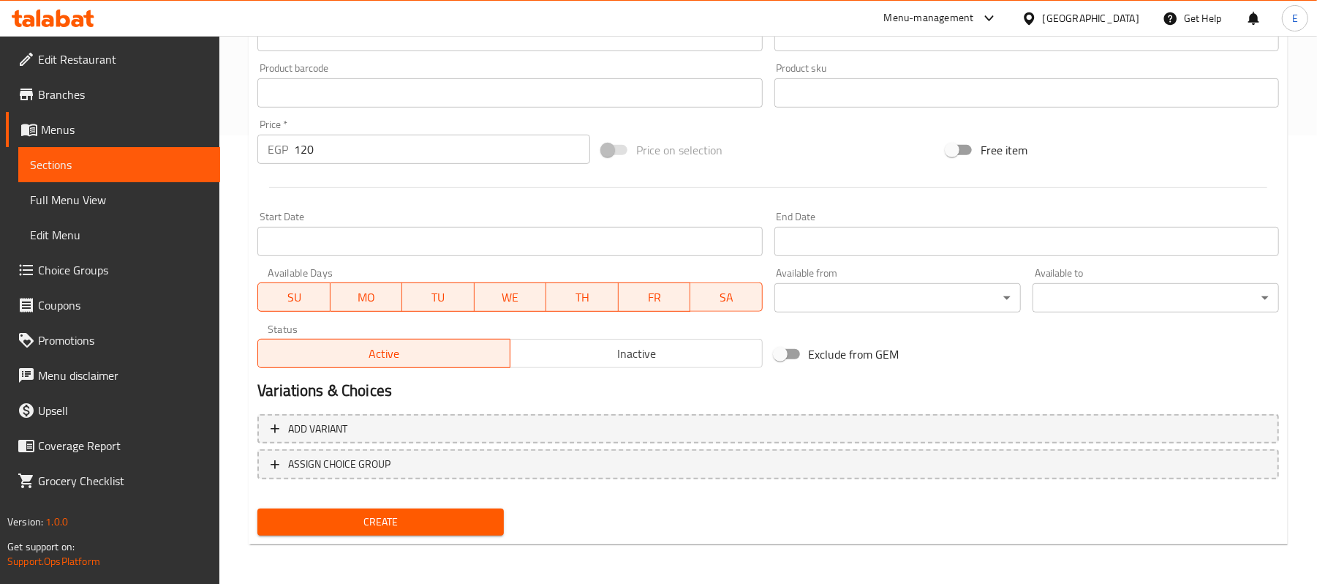
type input "Fillet casserole"
click at [370, 518] on span "Create" at bounding box center [380, 522] width 223 height 18
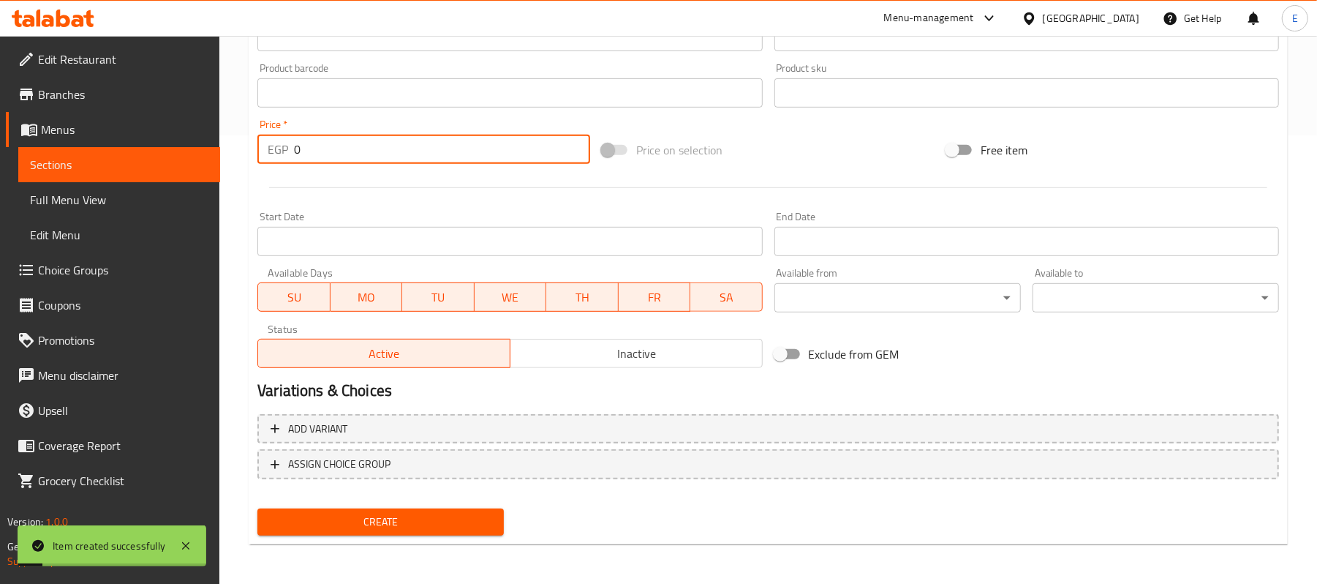
drag, startPoint x: 320, startPoint y: 156, endPoint x: 249, endPoint y: 153, distance: 70.3
click at [252, 153] on div "Price   * EGP 0 Price *" at bounding box center [424, 141] width 345 height 56
type input "135"
click at [244, 152] on div "Home / Restaurants management / Menus / Sections / item / create Tajines sectio…" at bounding box center [768, 86] width 1098 height 998
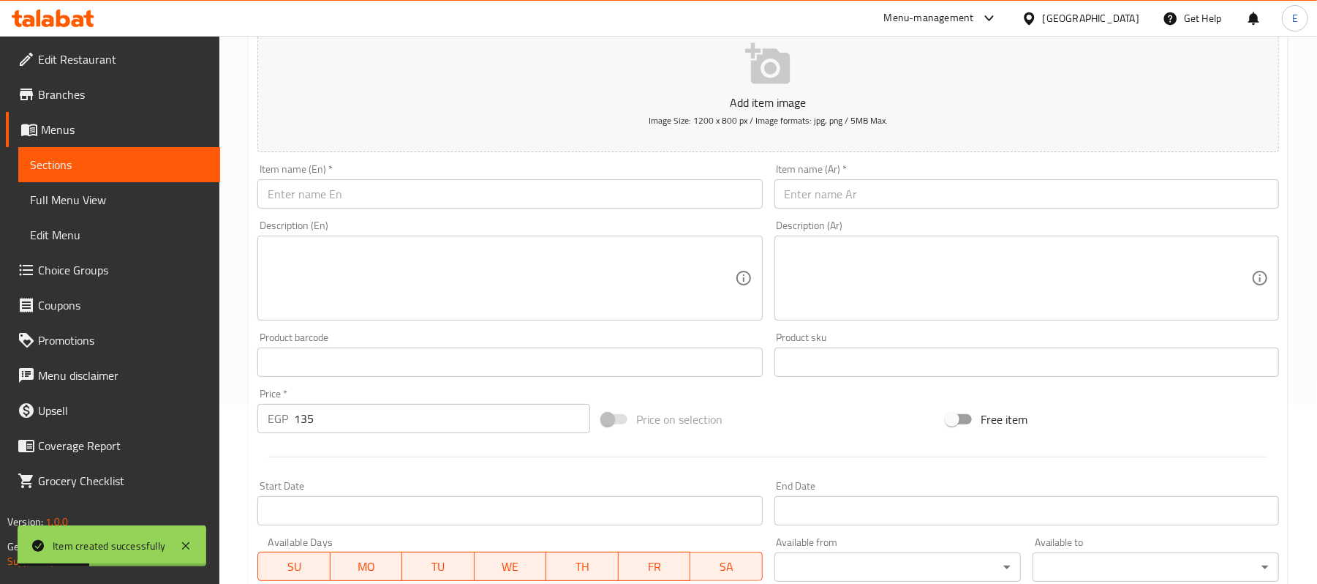
scroll to position [0, 0]
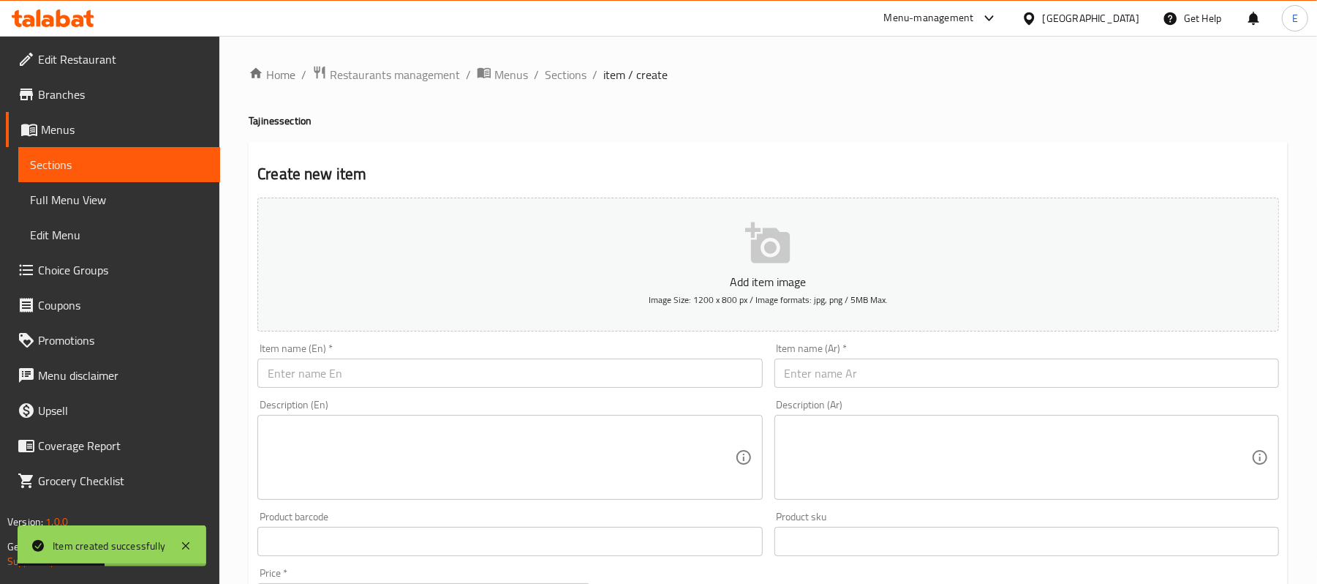
drag, startPoint x: 816, startPoint y: 376, endPoint x: 797, endPoint y: 264, distance: 113.6
click at [816, 376] on input "text" at bounding box center [1027, 372] width 505 height 29
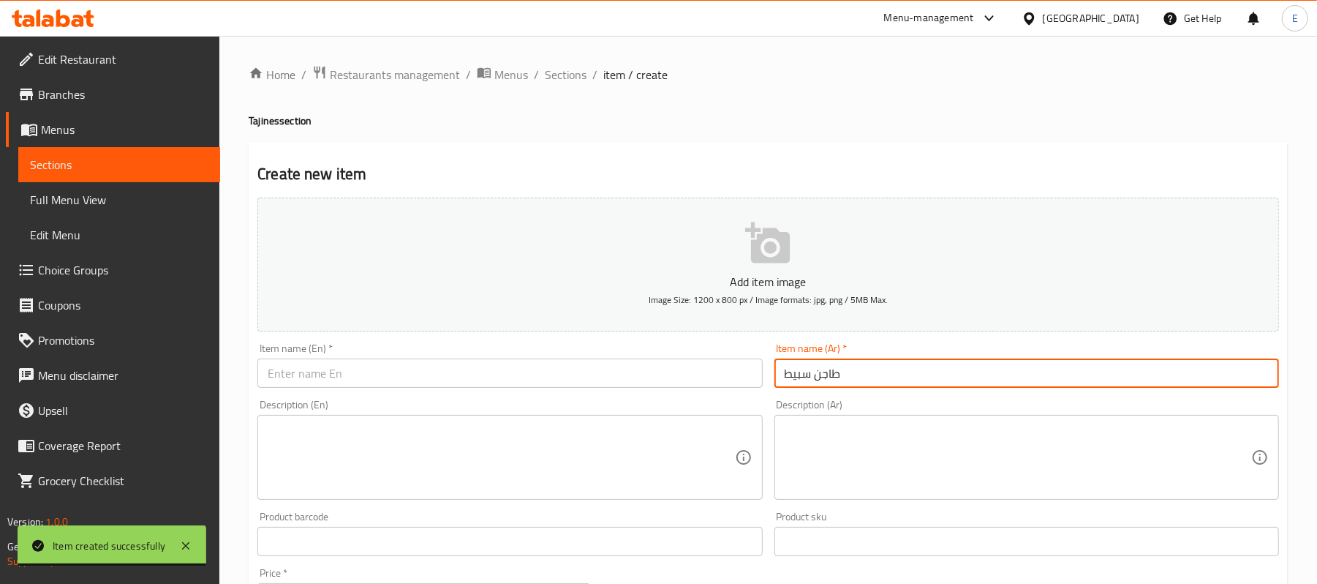
click at [838, 370] on input "طاجن سبيط" at bounding box center [1027, 372] width 505 height 29
click at [840, 369] on input "طاجن سبيط" at bounding box center [1027, 372] width 505 height 29
type input "طاجن سبيط"
click at [328, 358] on div "Item name (En)   * Item name (En) *" at bounding box center [509, 365] width 505 height 45
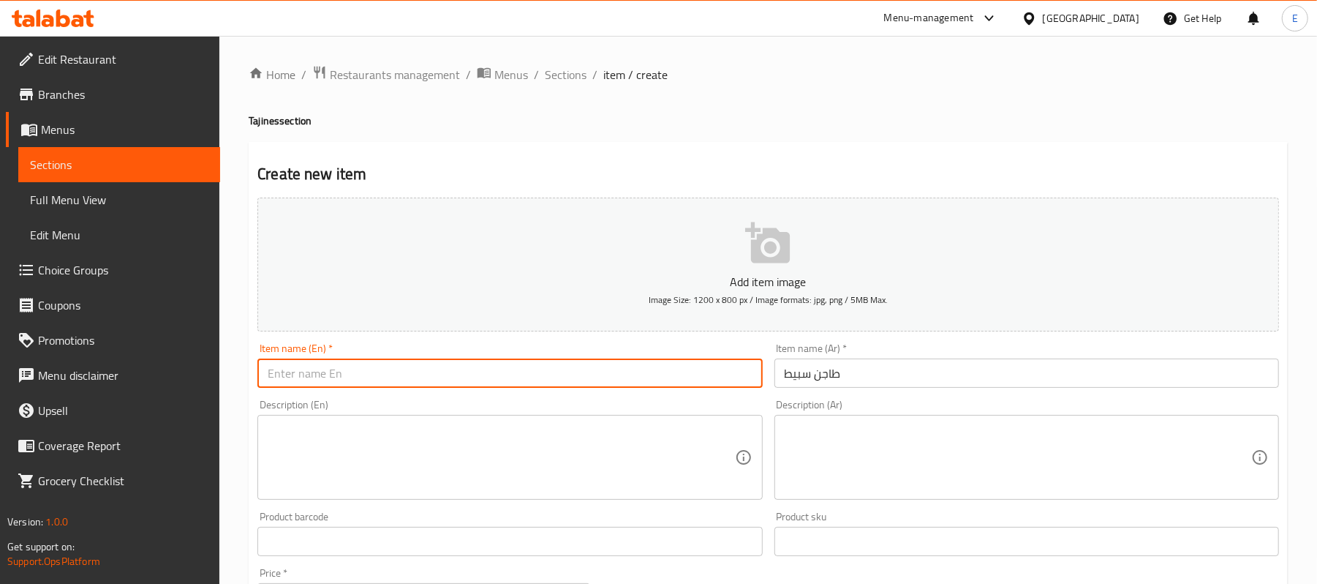
click at [331, 369] on input "text" at bounding box center [509, 372] width 505 height 29
paste input "Squid casserole"
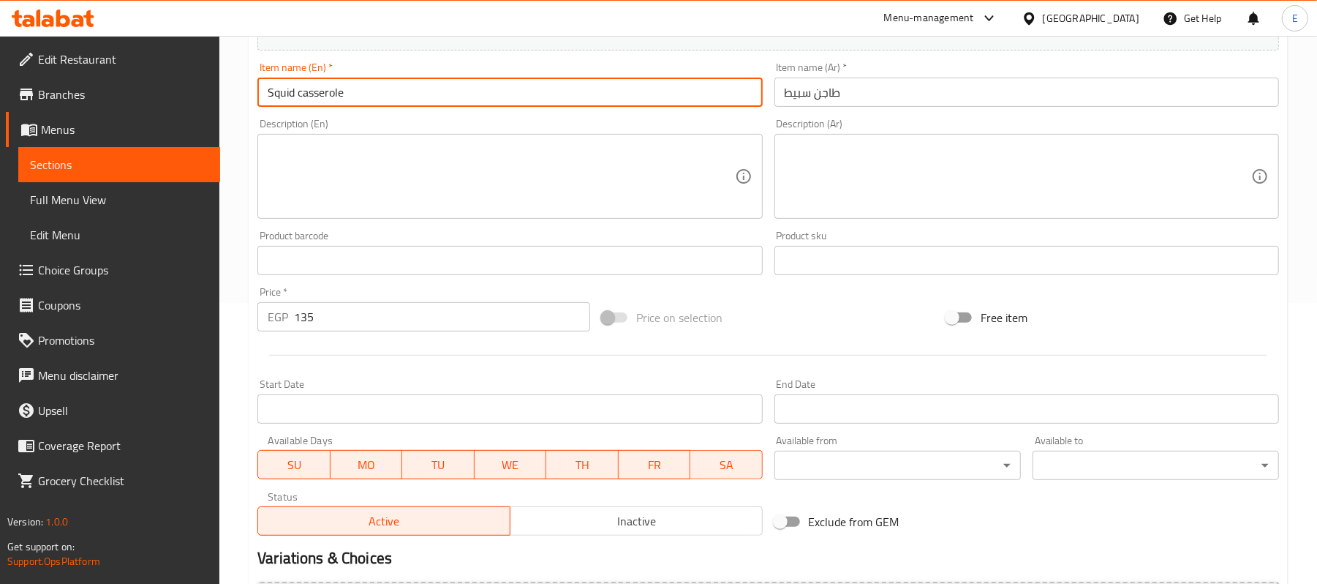
scroll to position [448, 0]
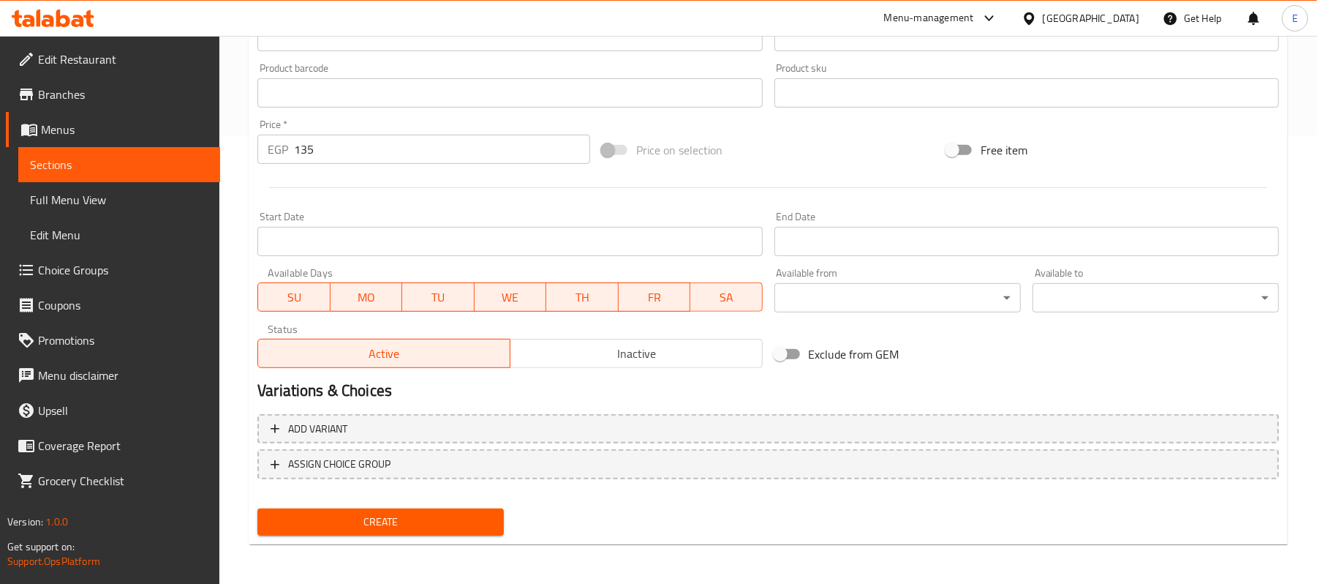
type input "Squid casserole"
drag, startPoint x: 340, startPoint y: 515, endPoint x: 291, endPoint y: 424, distance: 103.1
click at [339, 515] on span "Create" at bounding box center [380, 522] width 223 height 18
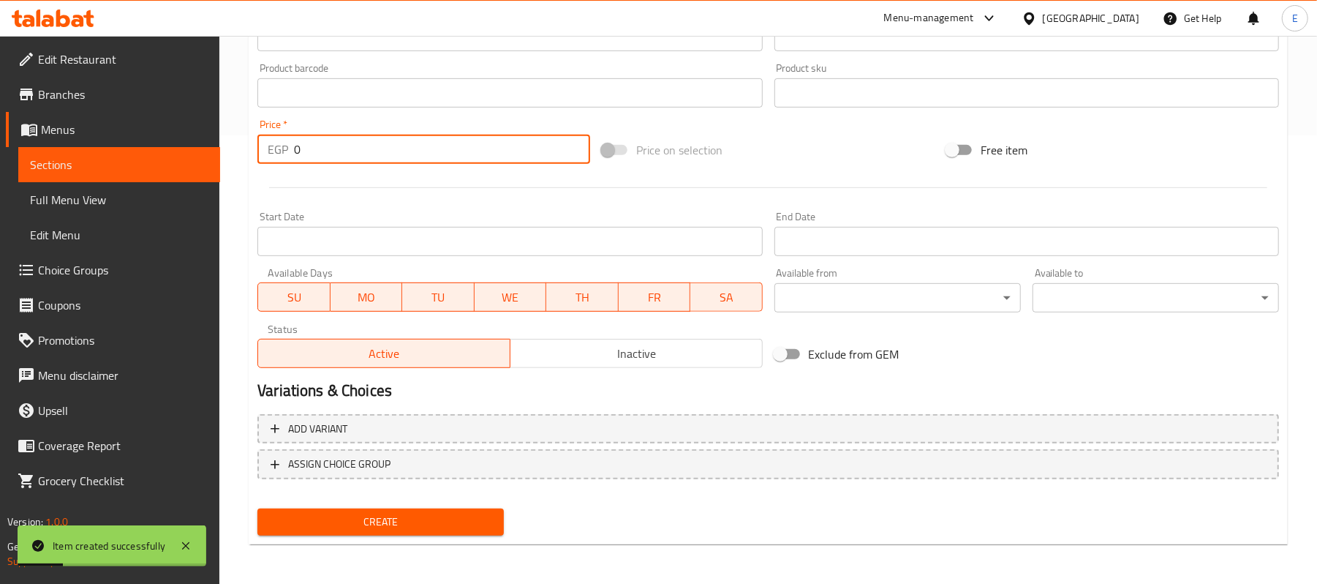
drag, startPoint x: 331, startPoint y: 159, endPoint x: 231, endPoint y: 182, distance: 102.7
click at [231, 182] on div "Home / Restaurants management / Menus / Sections / item / create Tajines sectio…" at bounding box center [768, 86] width 1098 height 998
type input "165"
click at [237, 189] on div "Home / Restaurants management / Menus / Sections / item / create Tajines sectio…" at bounding box center [768, 86] width 1098 height 998
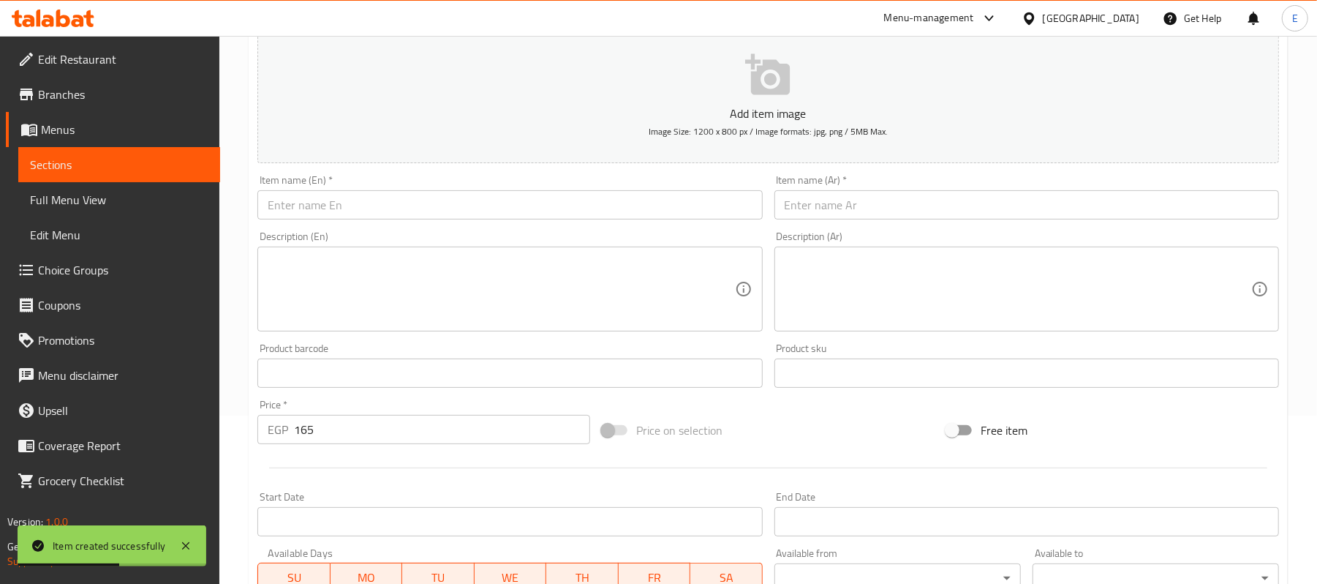
scroll to position [0, 0]
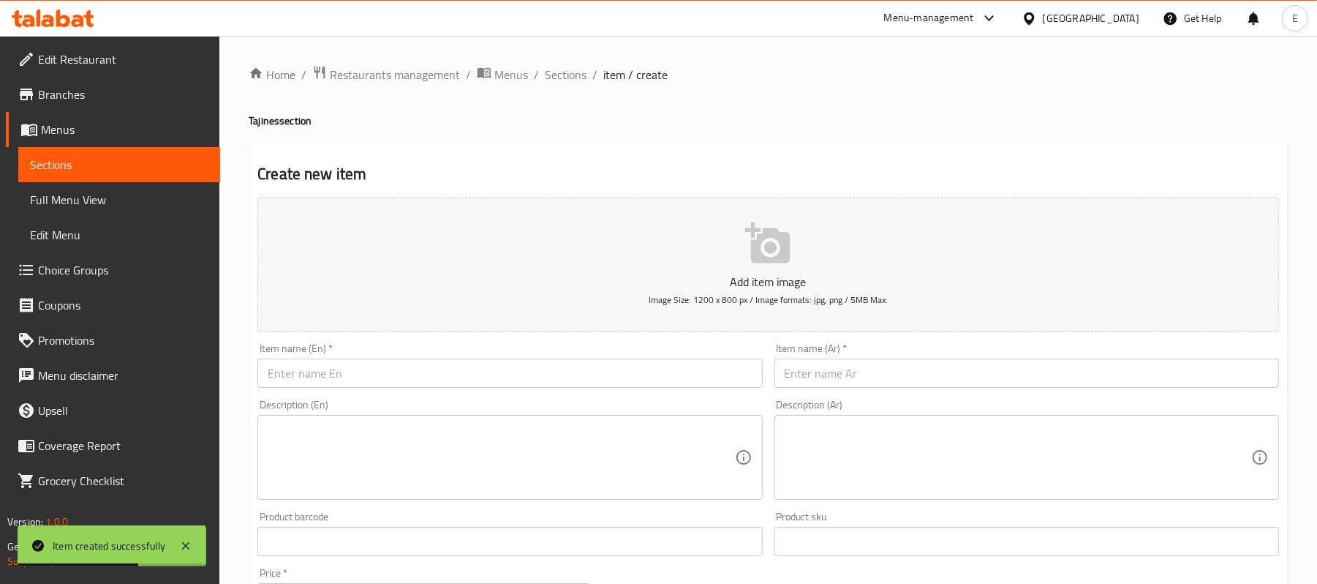
click at [931, 375] on input "text" at bounding box center [1027, 372] width 505 height 29
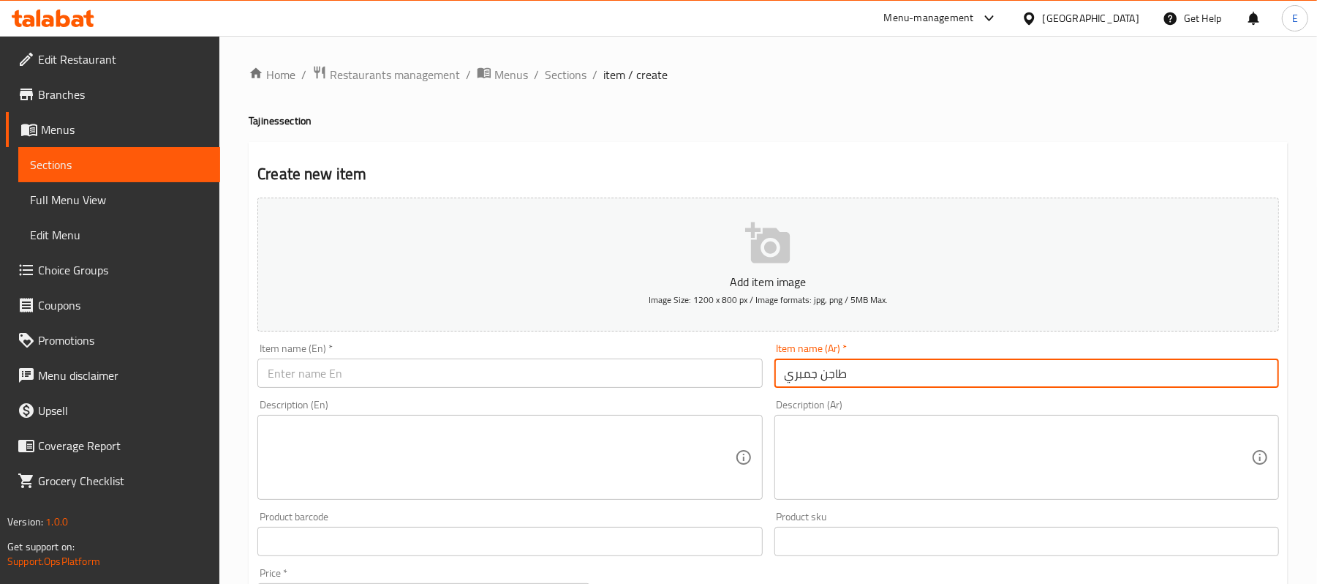
click at [936, 373] on input "طاجن جمبري" at bounding box center [1027, 372] width 505 height 29
click at [937, 373] on input "طاجن جمبري" at bounding box center [1027, 372] width 505 height 29
type input "طاجن جمبري"
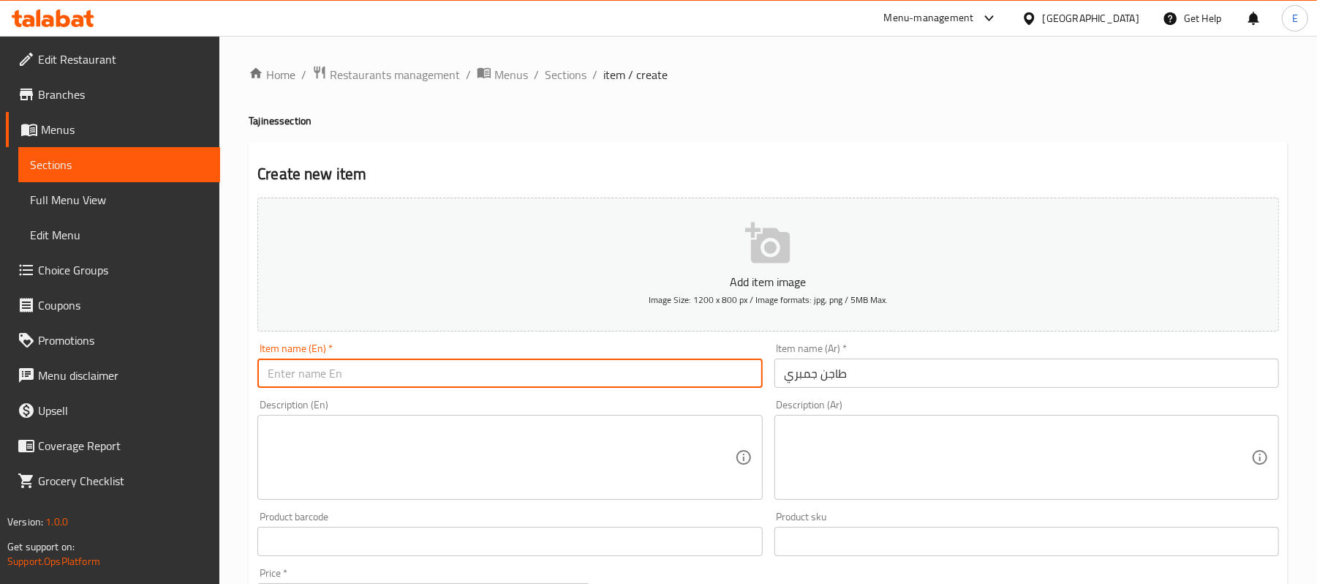
click at [387, 372] on input "text" at bounding box center [509, 372] width 505 height 29
paste input "Shrimp casserole"
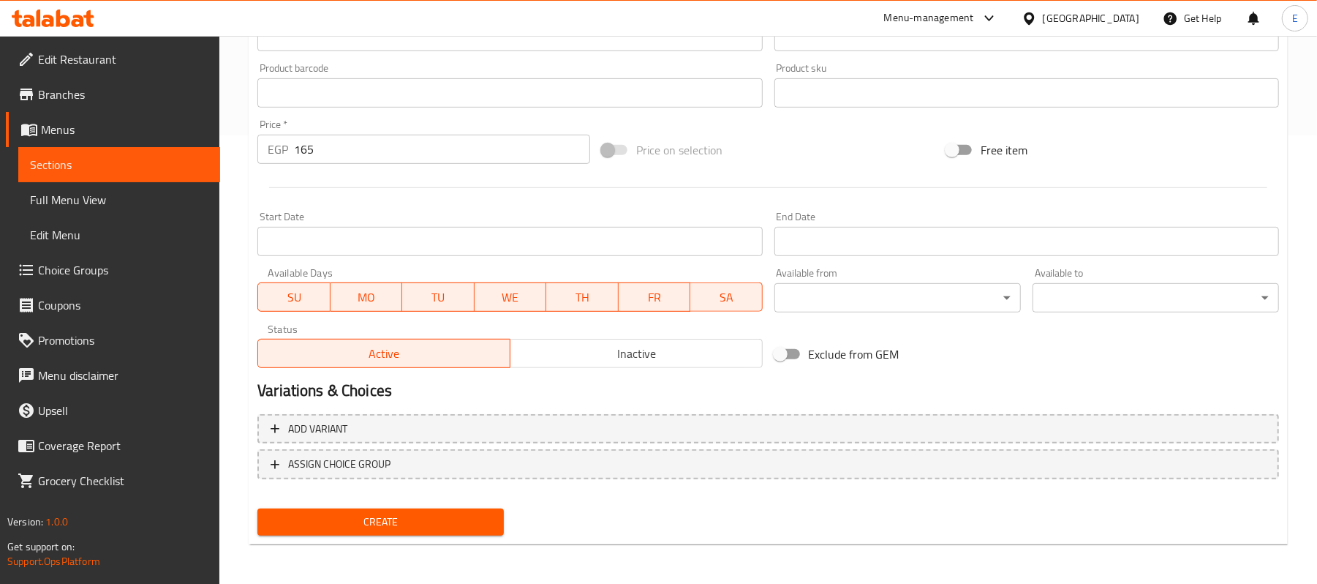
type input "Shrimp casserole"
click at [332, 503] on div "Create" at bounding box center [381, 522] width 258 height 39
click at [339, 516] on span "Create" at bounding box center [380, 522] width 223 height 18
click at [351, 158] on input "0" at bounding box center [442, 149] width 296 height 29
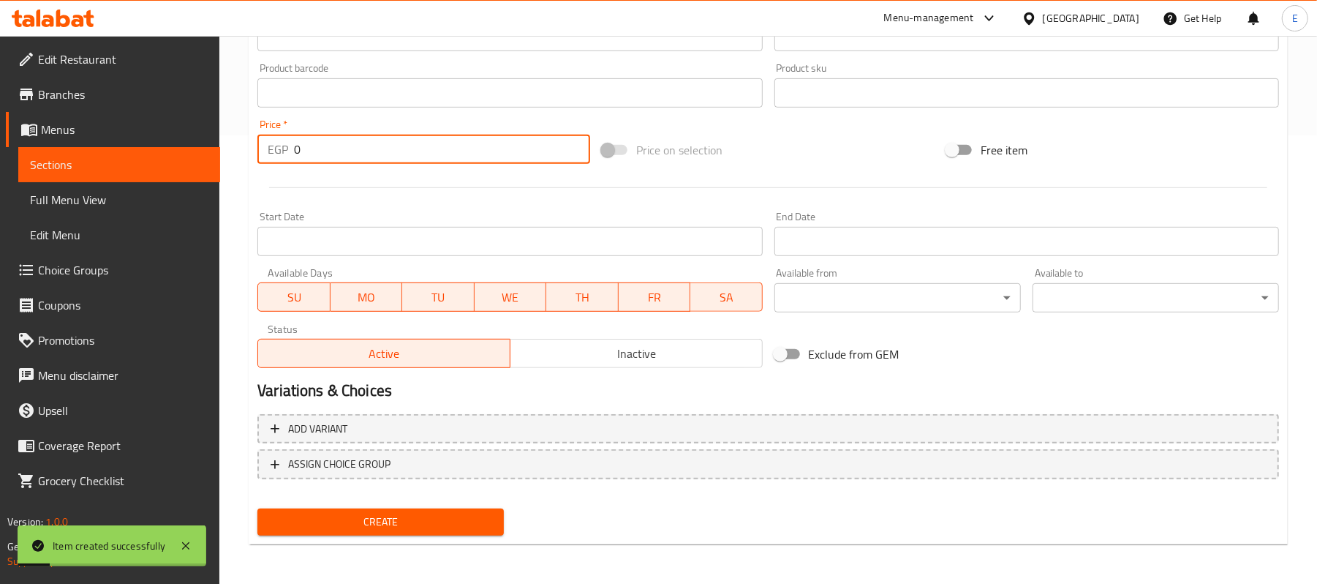
click at [351, 158] on input "0" at bounding box center [442, 149] width 296 height 29
type input "190"
click at [372, 200] on div at bounding box center [769, 188] width 1034 height 36
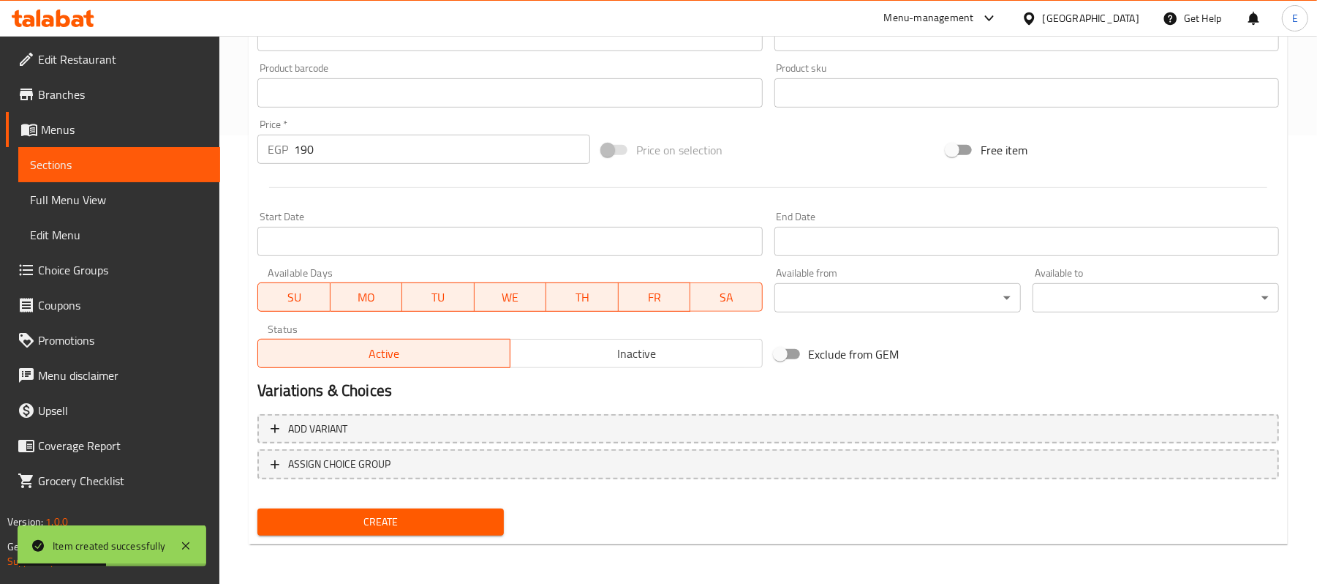
scroll to position [0, 0]
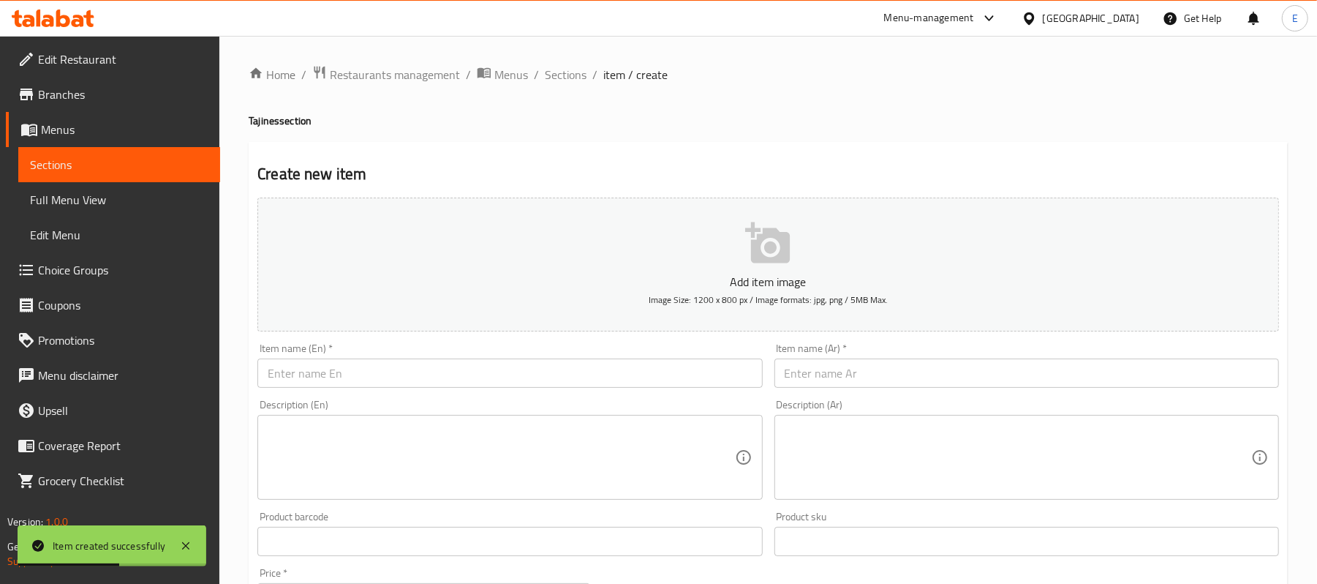
click at [932, 375] on input "text" at bounding box center [1027, 372] width 505 height 29
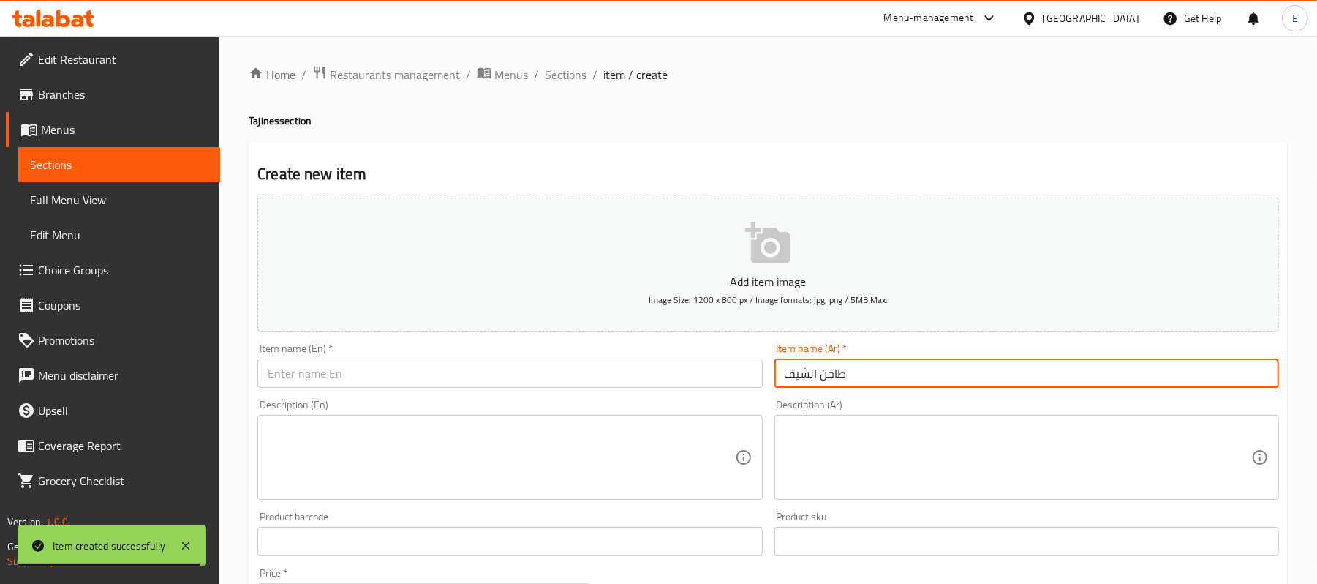
click at [928, 372] on input "طاجن الشيف" at bounding box center [1027, 372] width 505 height 29
type input "طاجن الشيف"
click at [317, 379] on input "text" at bounding box center [509, 372] width 505 height 29
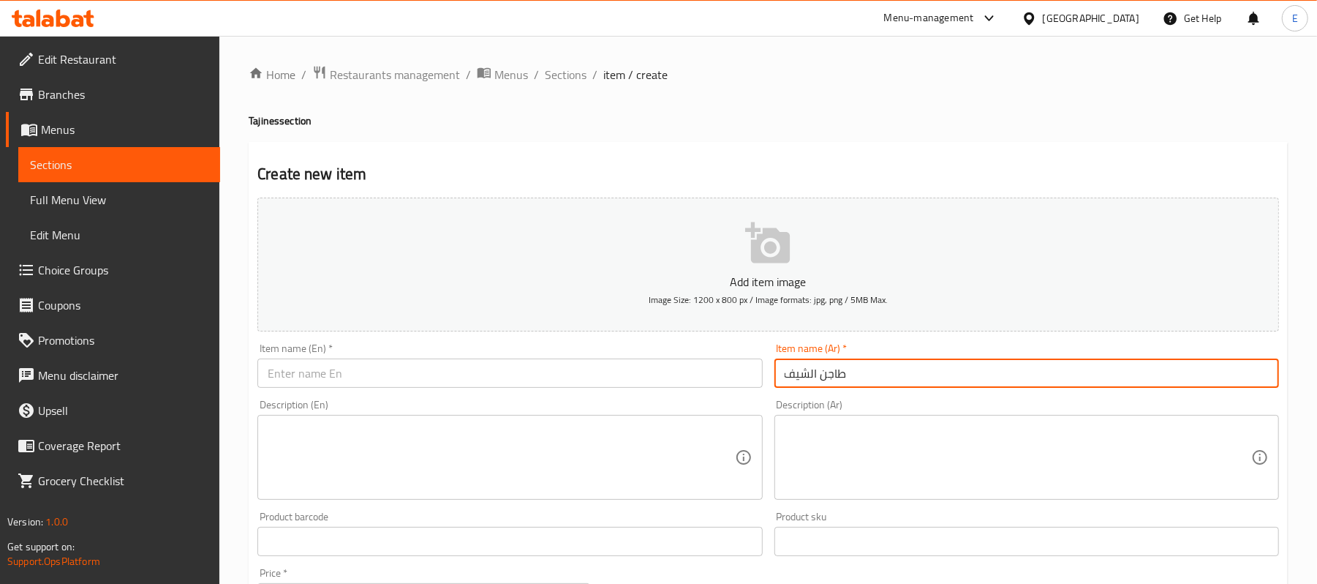
paste input "Chef's Casserole"
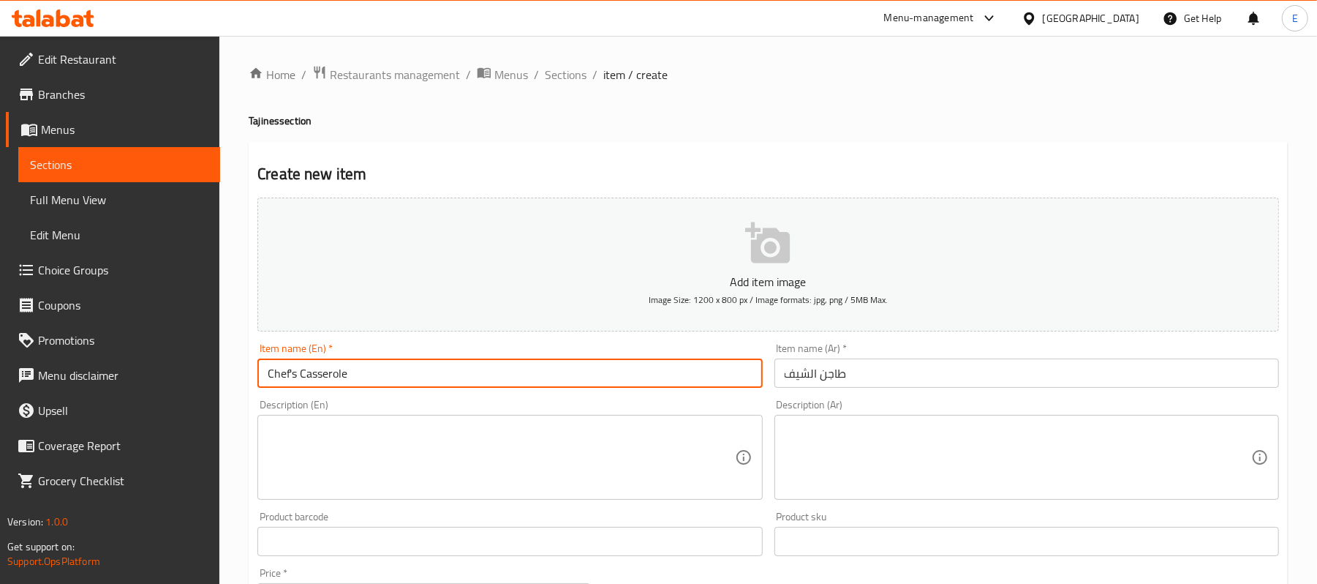
click at [296, 375] on input "Chef's Casserole" at bounding box center [509, 372] width 505 height 29
click at [263, 376] on input "Chef Casserole" at bounding box center [509, 372] width 505 height 29
click at [420, 369] on input "El-Chef Casserole" at bounding box center [509, 372] width 505 height 29
type input "El-Chef Casserole"
click at [846, 455] on textarea at bounding box center [1018, 457] width 467 height 69
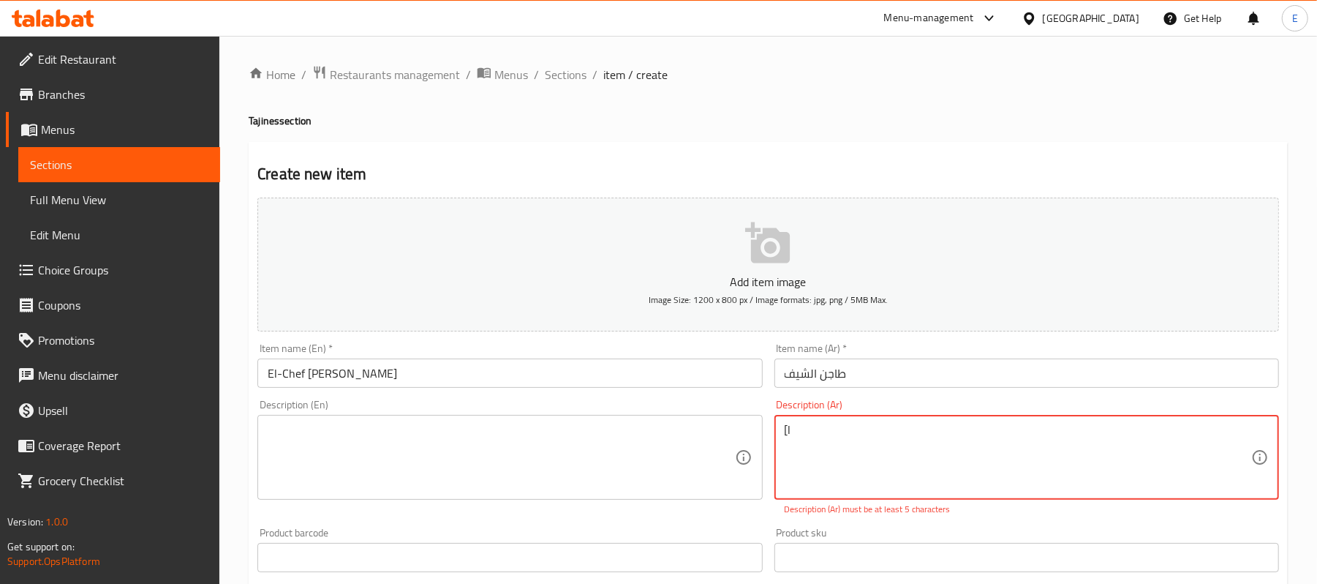
type textarea "["
click at [859, 433] on textarea "جمبري+سبيط+فيليه" at bounding box center [1018, 457] width 467 height 69
click at [859, 432] on textarea "جمبري+سبيط+فيليه" at bounding box center [1018, 457] width 467 height 69
type textarea "جمبري+سبيط+فيليه"
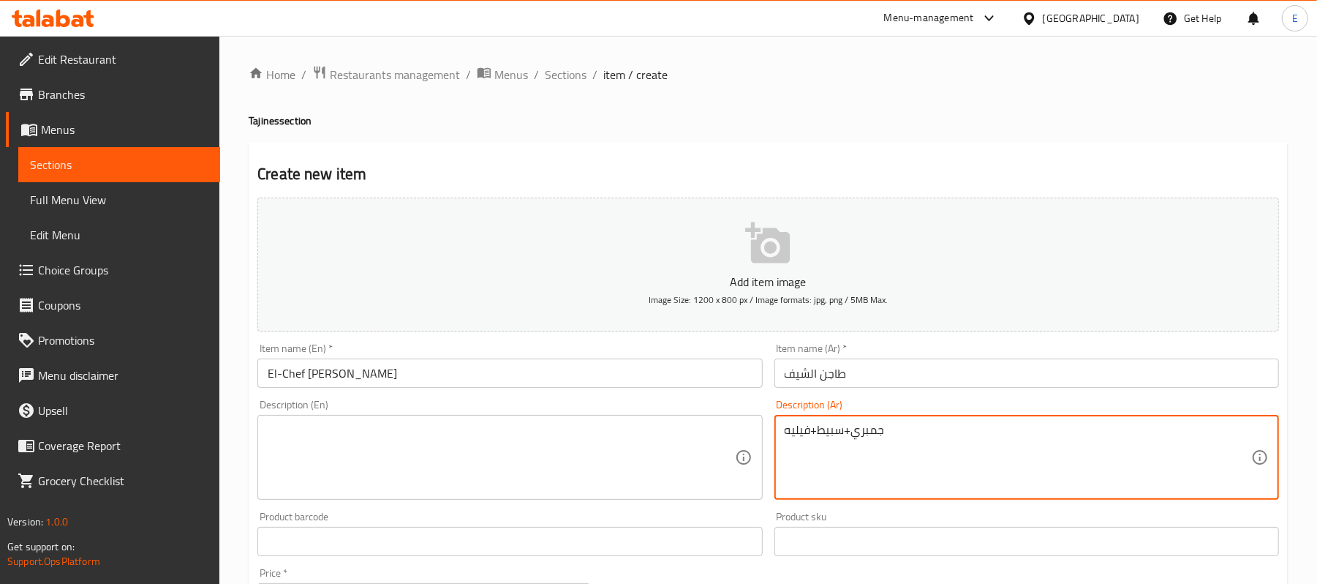
click at [413, 456] on textarea at bounding box center [501, 457] width 467 height 69
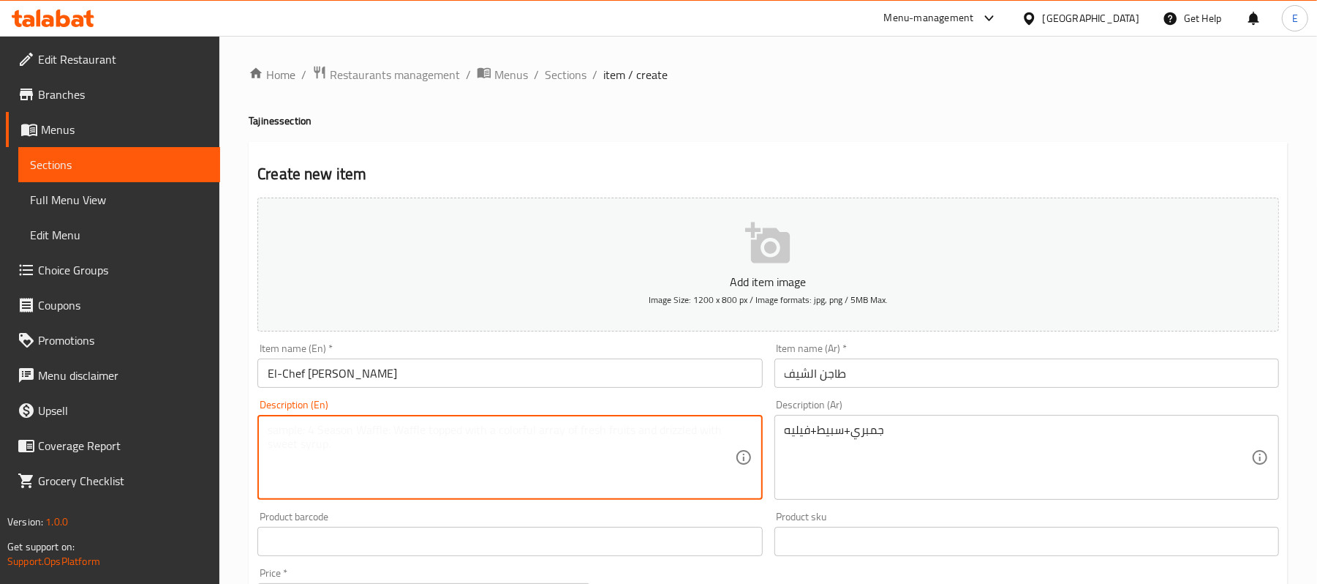
paste textarea "Shrimp + squid + fillet"
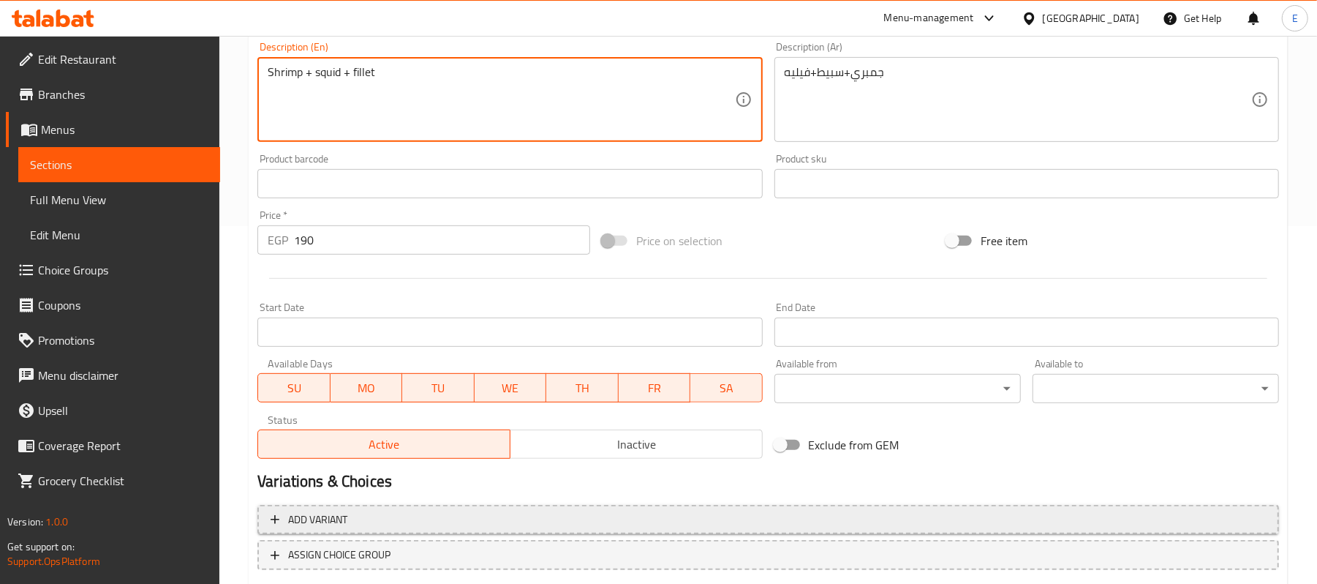
scroll to position [448, 0]
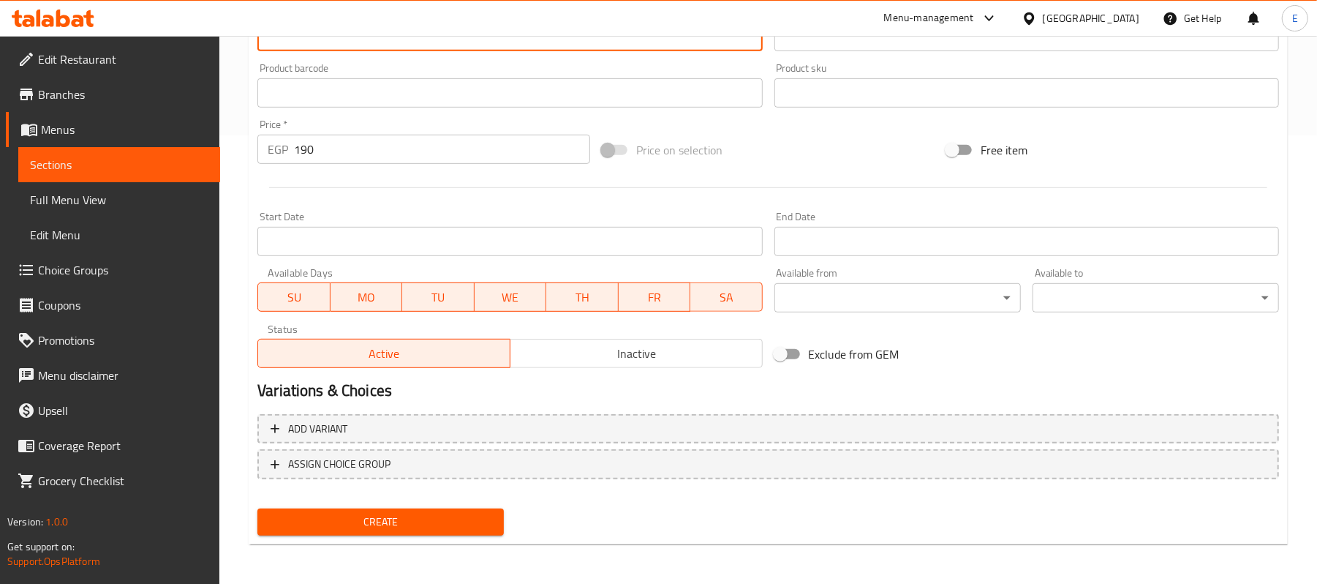
type textarea "Shrimp + squid + fillet"
click at [419, 515] on span "Create" at bounding box center [380, 522] width 223 height 18
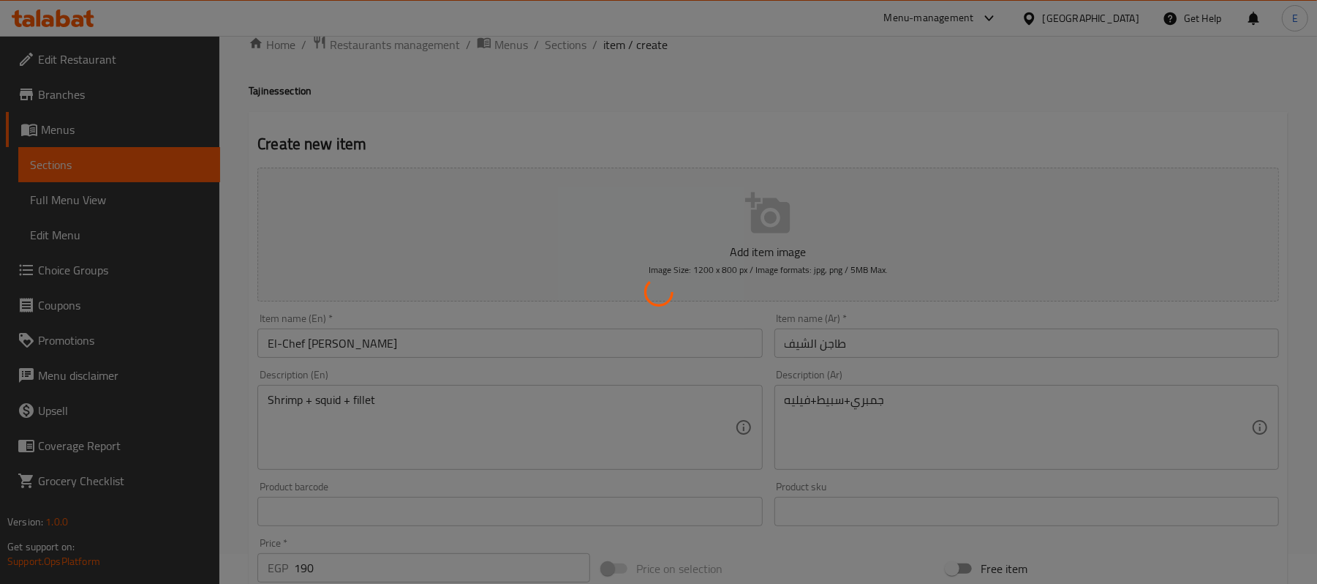
scroll to position [0, 0]
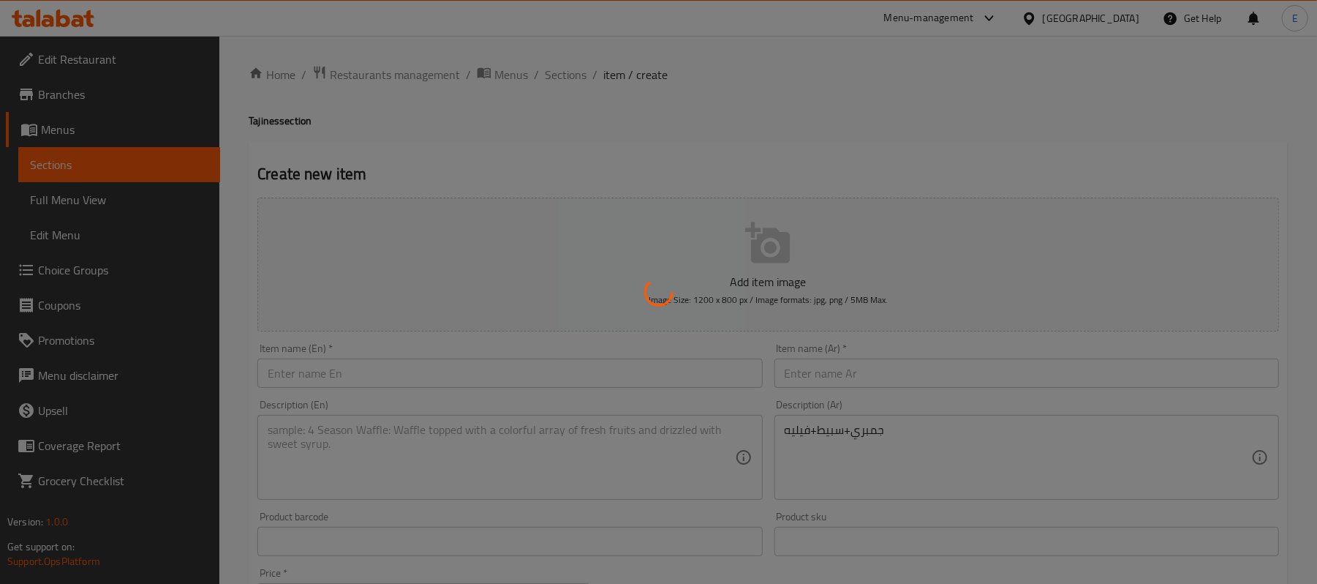
type input "0"
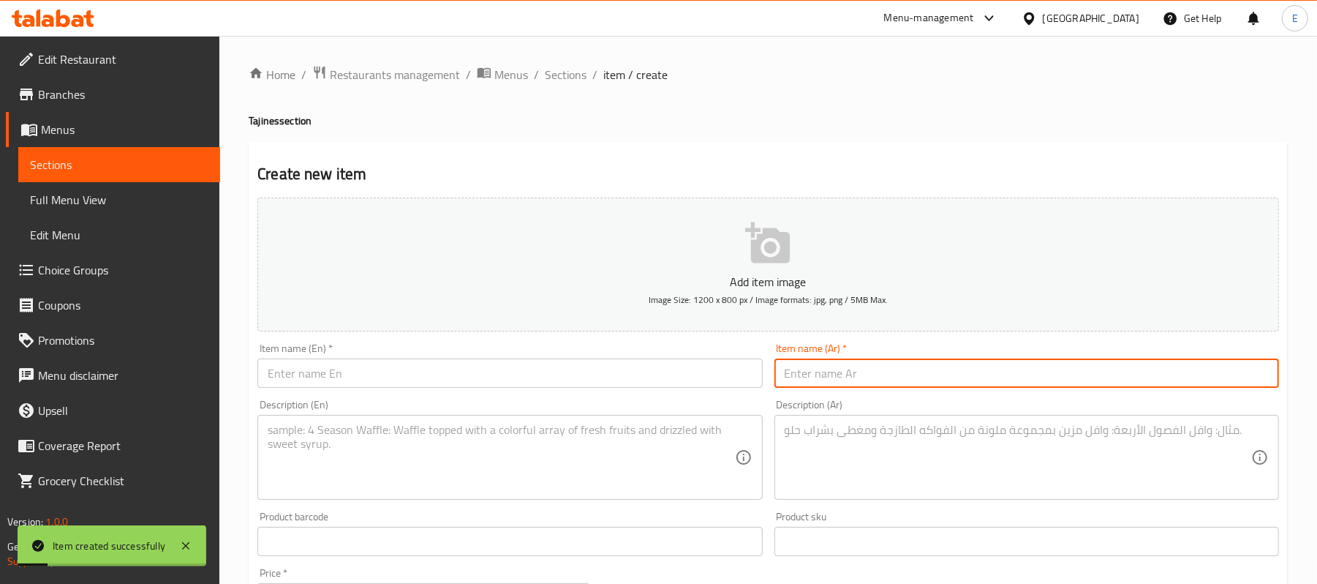
click at [879, 375] on input "text" at bounding box center [1027, 372] width 505 height 29
paste input "طاجن ديناميت"
type input "طاجن ديناميت"
click at [346, 370] on input "text" at bounding box center [509, 372] width 505 height 29
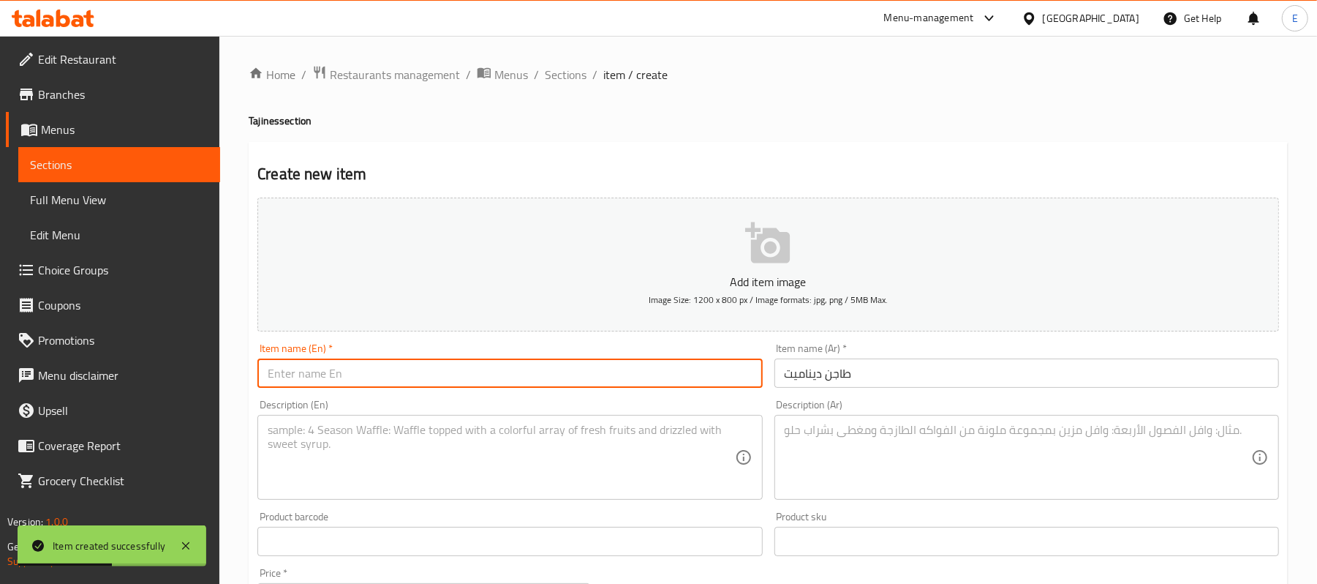
paste input "Dynamite casserole"
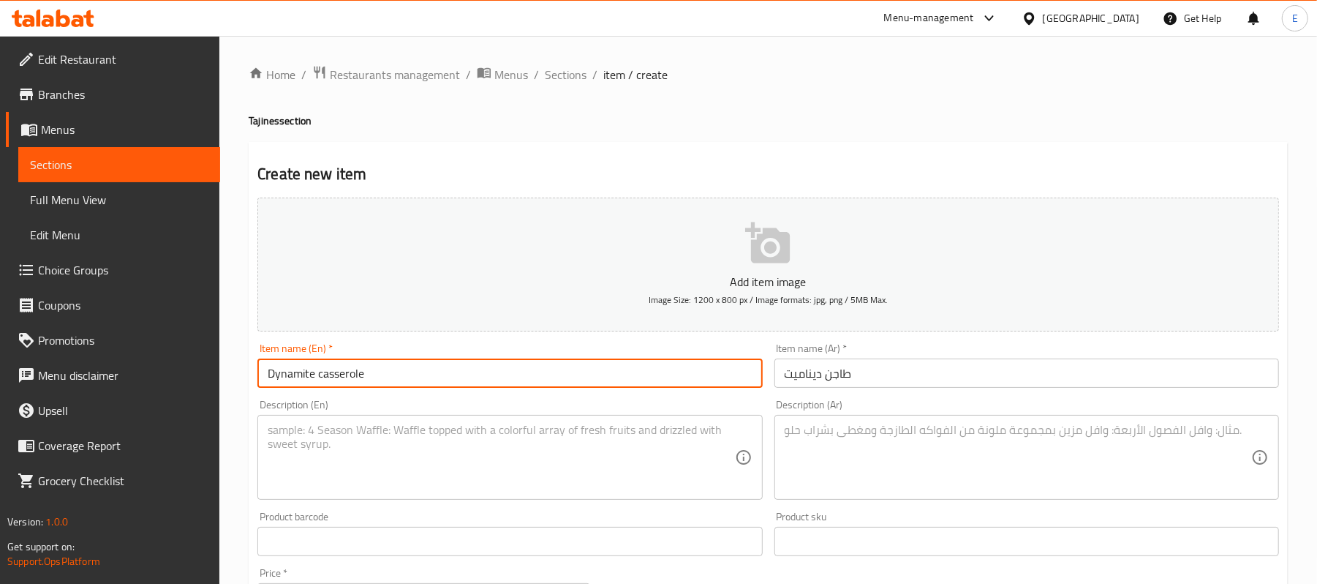
type input "Dynamite casserole"
click at [838, 455] on textarea at bounding box center [1018, 457] width 467 height 69
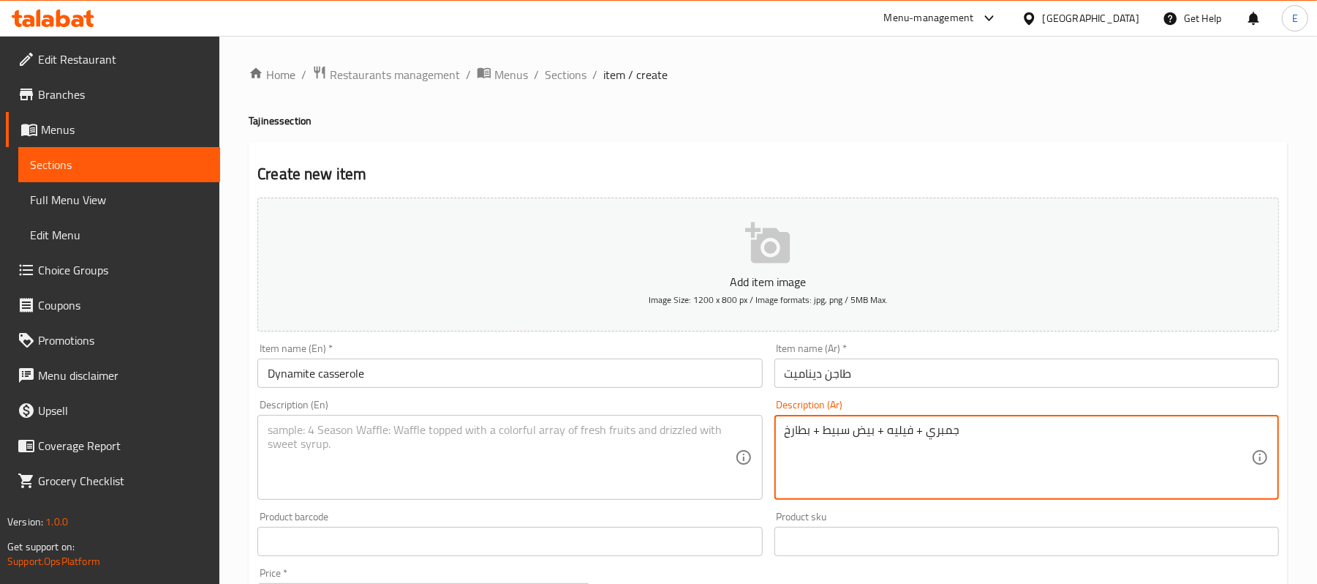
click at [863, 437] on textarea "جمبري + فيليه + بيض سبيط + بطارخ" at bounding box center [1018, 457] width 467 height 69
type textarea "جمبري + فيليه + بيض سبيط + بطارخ"
click at [259, 446] on div "Description (En)" at bounding box center [509, 457] width 505 height 85
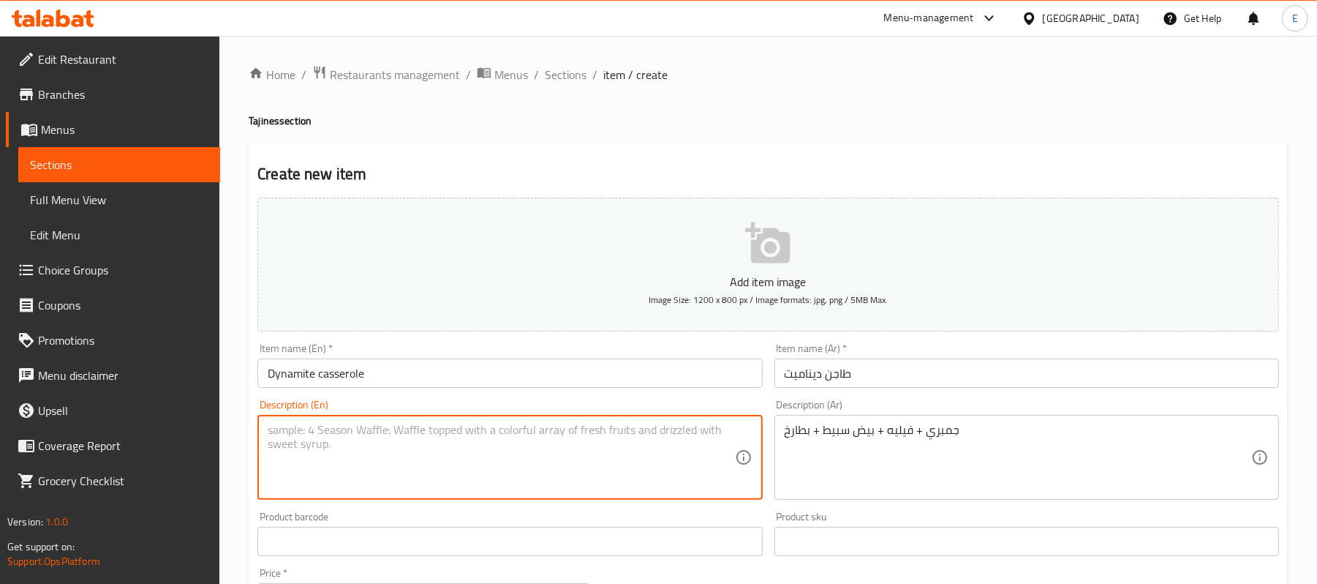
paste textarea "Shrimp + fillet + squid eggs + roe"
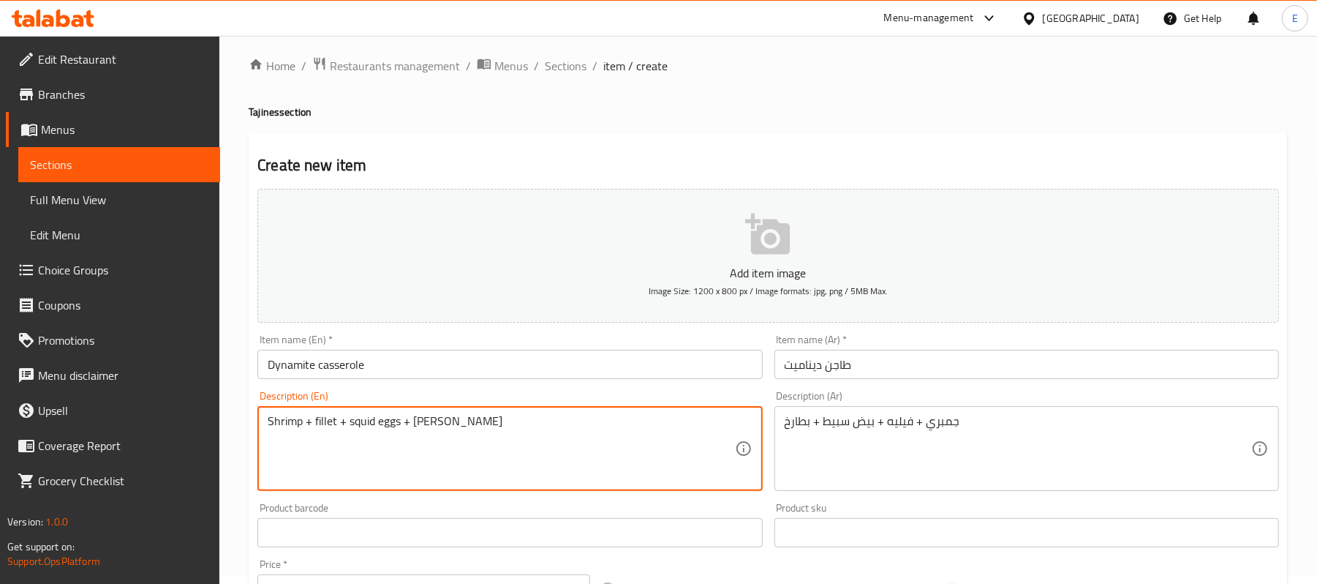
scroll to position [390, 0]
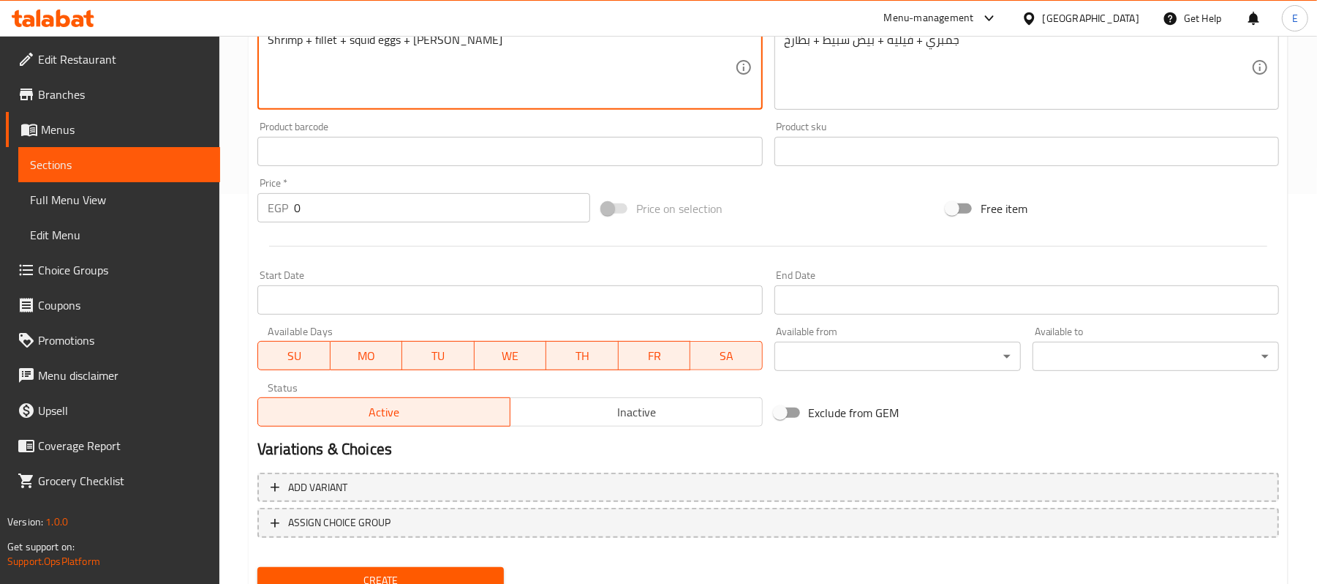
type textarea "Shrimp + fillet + squid eggs + roe"
click at [339, 208] on input "0" at bounding box center [442, 207] width 296 height 29
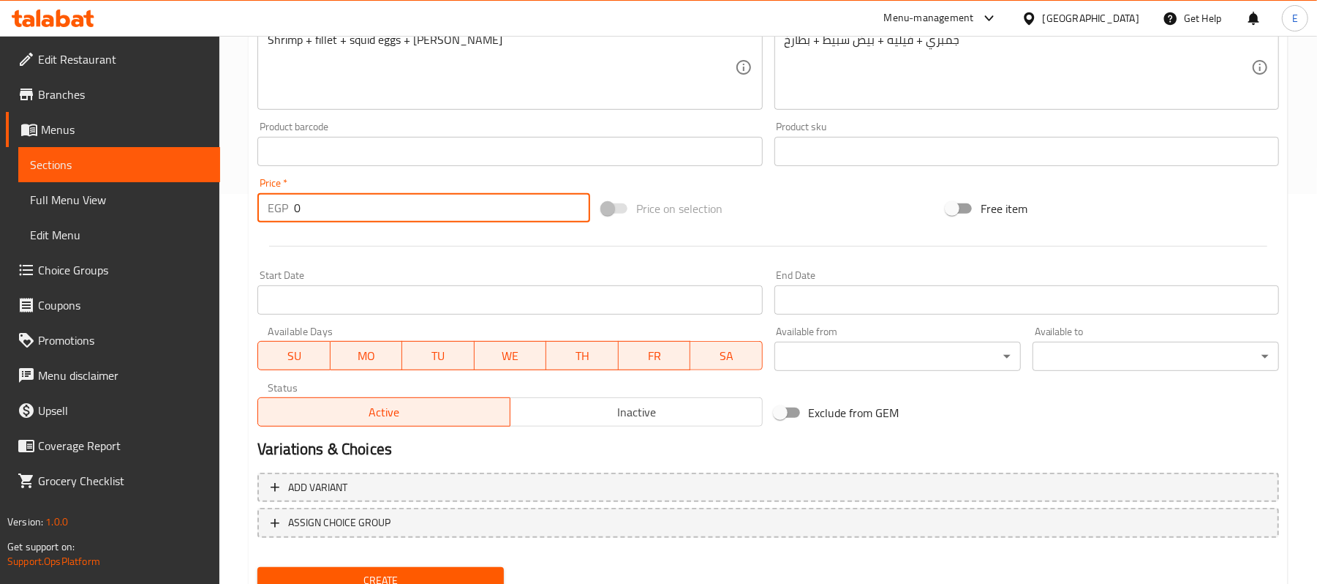
click at [339, 208] on input "0" at bounding box center [442, 207] width 296 height 29
type input "230"
click at [398, 259] on div at bounding box center [769, 246] width 1034 height 36
click at [385, 568] on button "Create" at bounding box center [380, 580] width 247 height 27
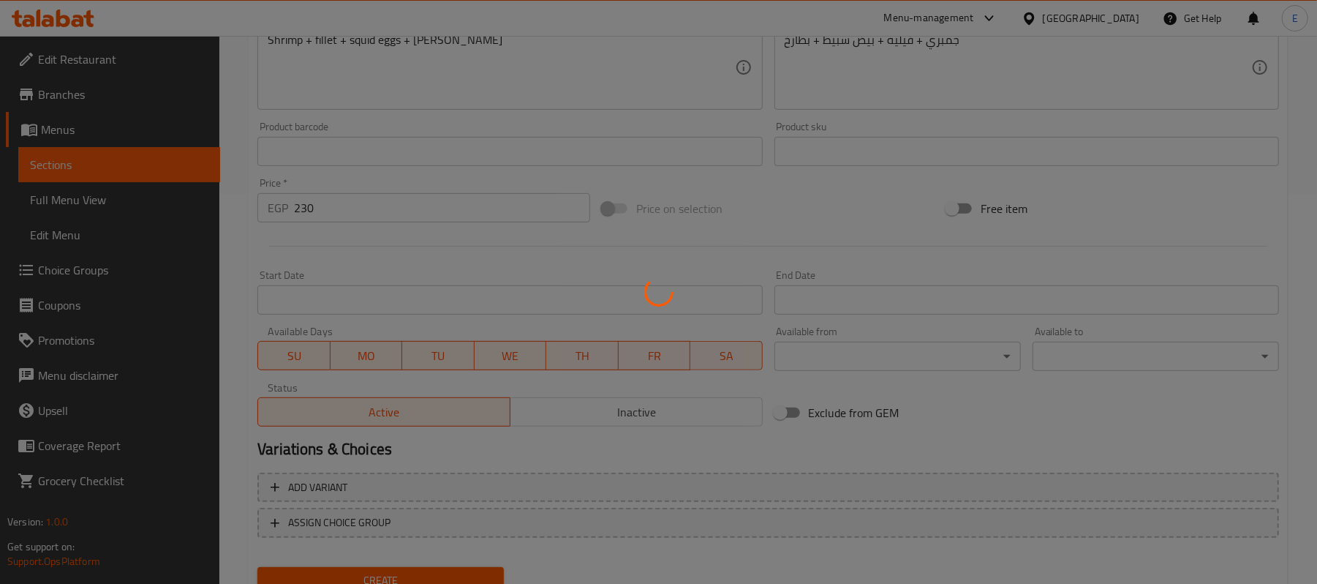
type input "0"
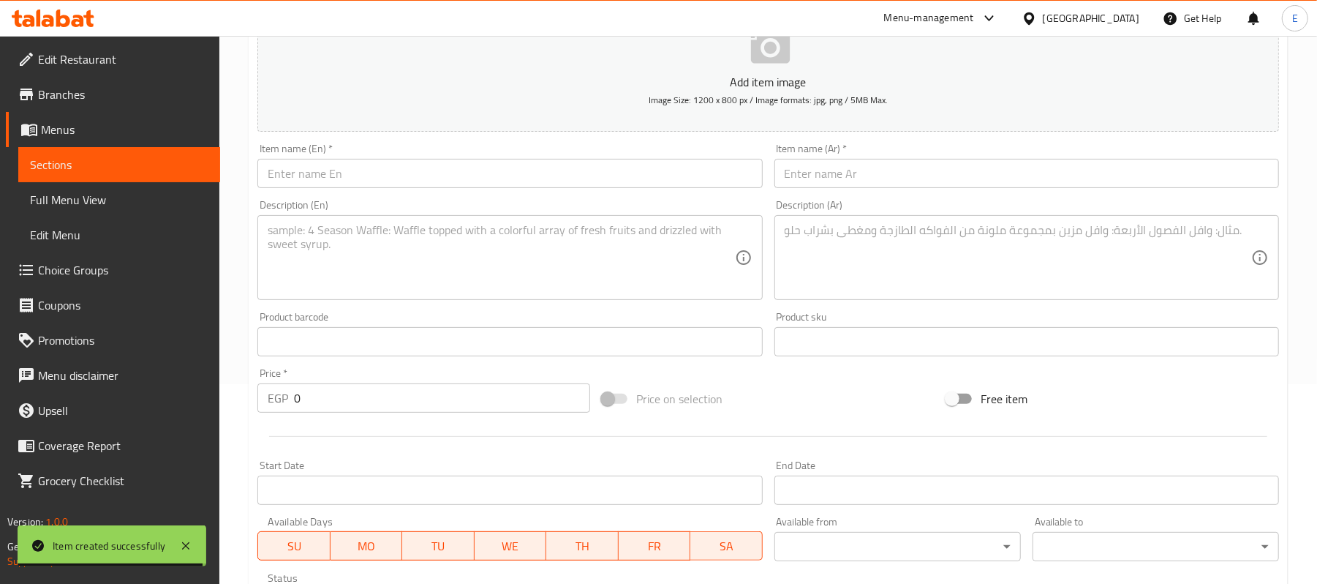
scroll to position [0, 0]
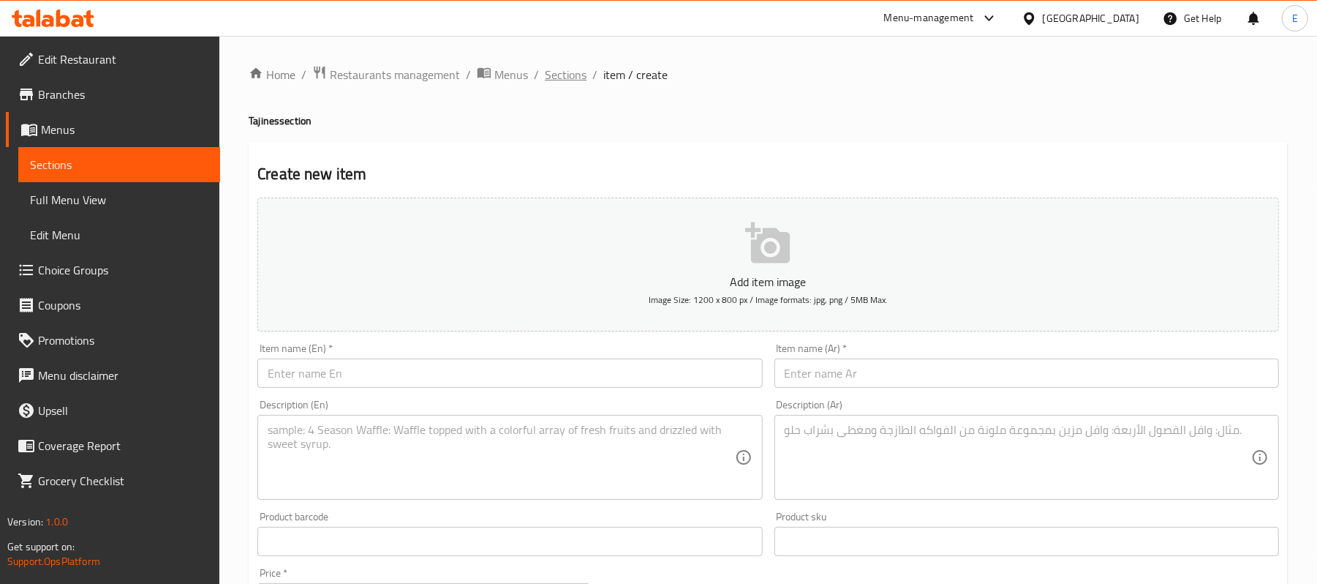
click at [554, 66] on span "Sections" at bounding box center [566, 75] width 42 height 18
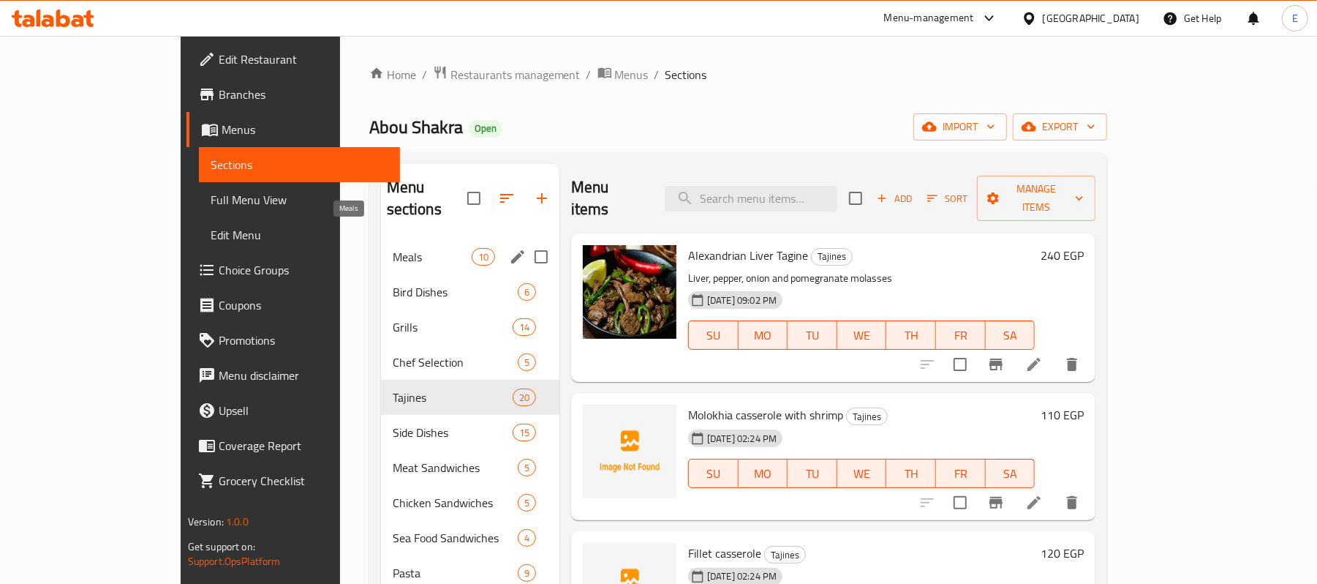
click at [399, 248] on span "Meals" at bounding box center [432, 257] width 79 height 18
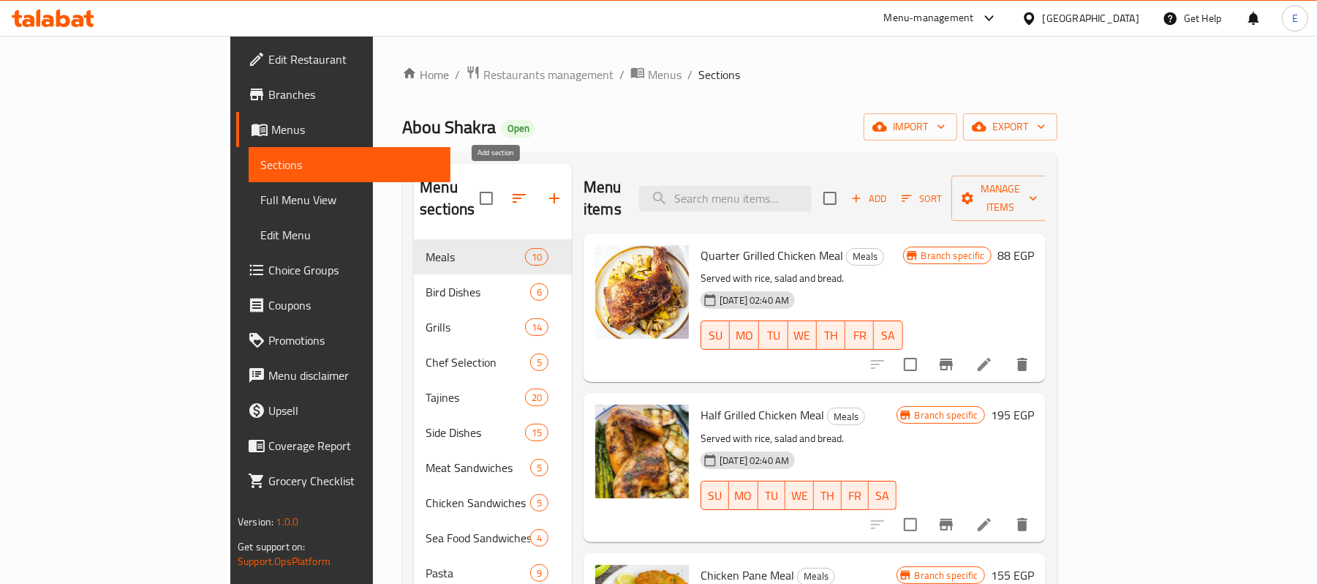
click at [546, 196] on icon "button" at bounding box center [555, 198] width 18 height 18
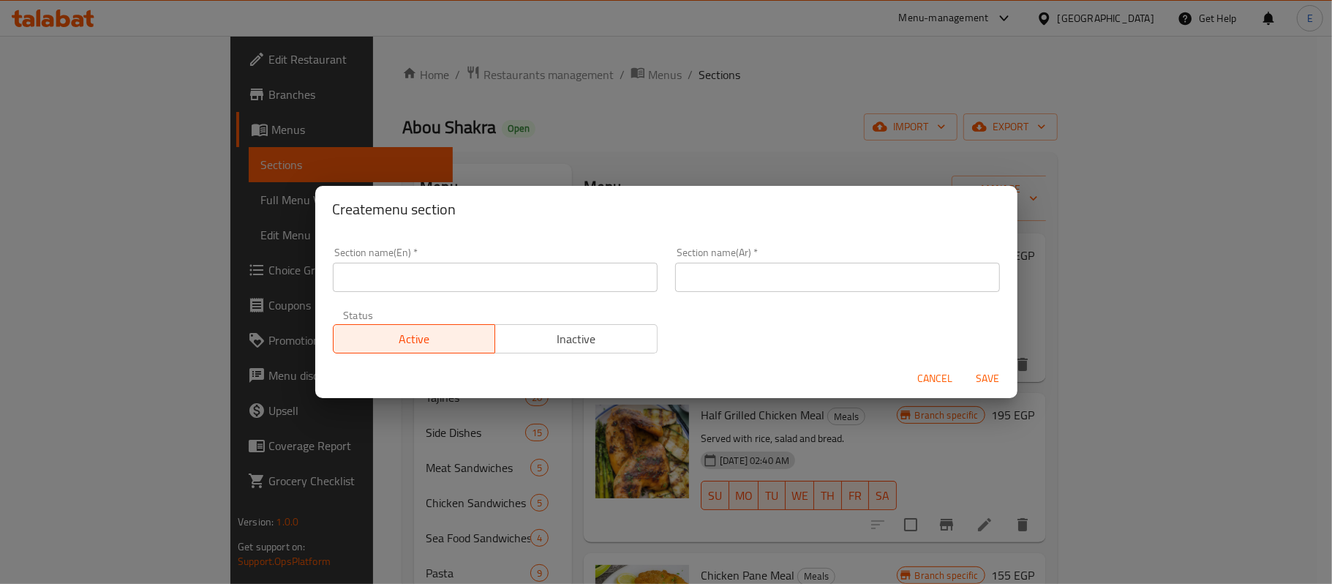
click at [481, 276] on input "text" at bounding box center [495, 277] width 325 height 29
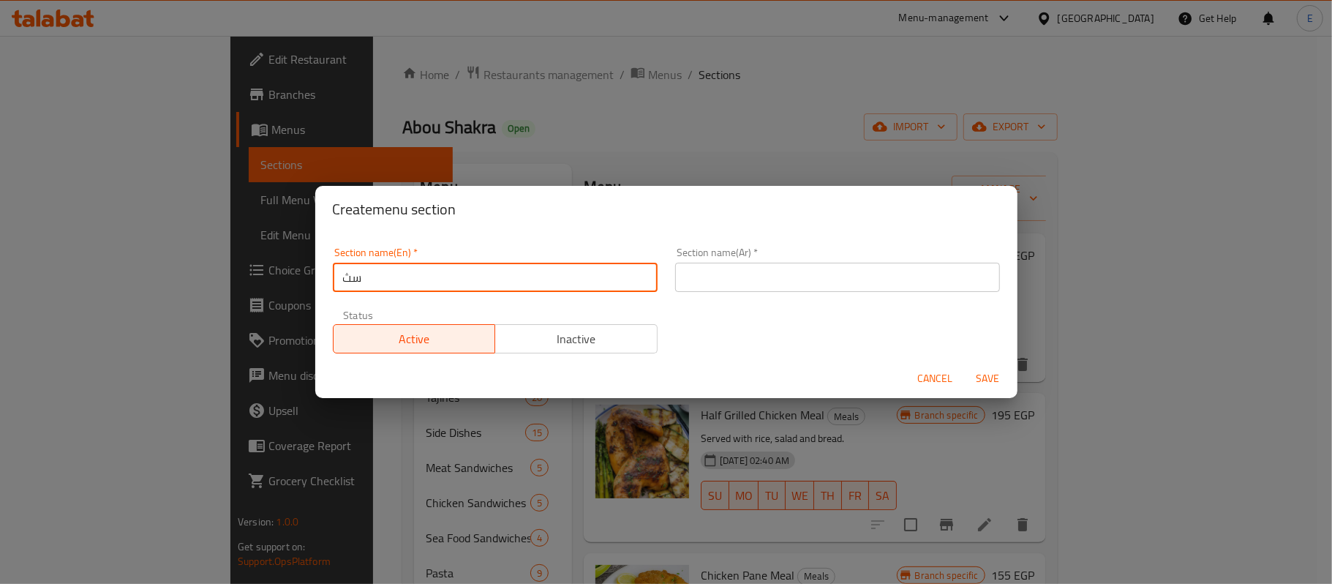
type input "س"
click at [366, 287] on input "Sea Food" at bounding box center [495, 277] width 325 height 29
click at [364, 285] on input "Sea Food" at bounding box center [495, 277] width 325 height 29
click at [395, 270] on input "SeaFood" at bounding box center [495, 277] width 325 height 29
click at [364, 284] on input "SeaFood" at bounding box center [495, 277] width 325 height 29
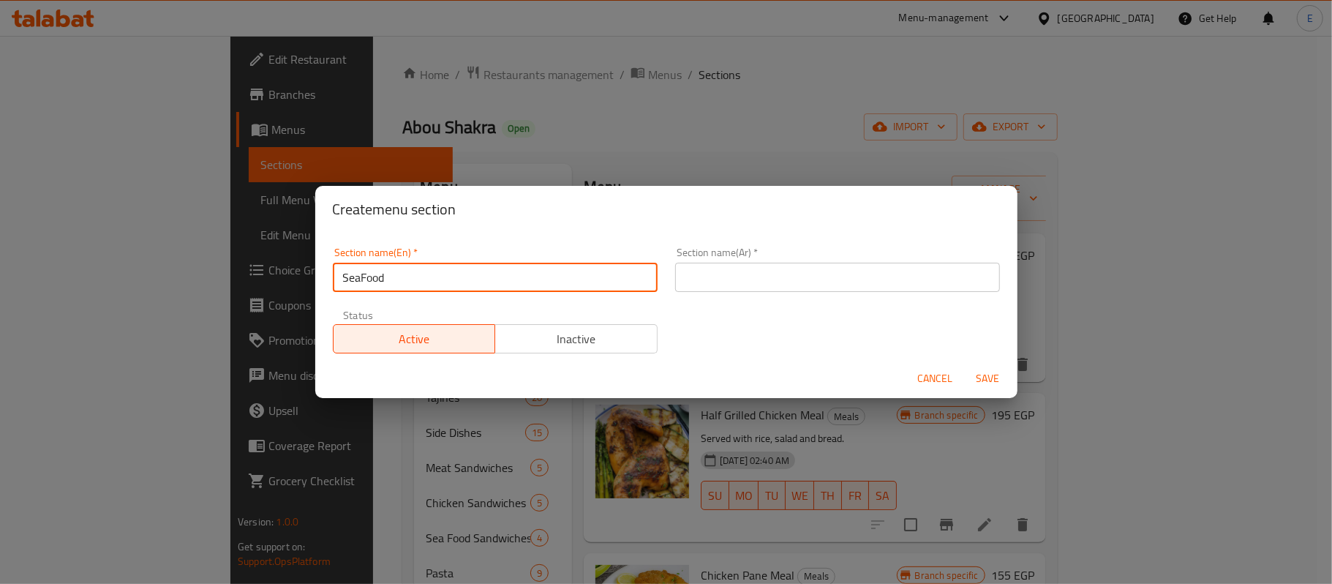
click at [364, 284] on input "SeaFood" at bounding box center [495, 277] width 325 height 29
type input "Seafood Meals"
click at [700, 279] on input "text" at bounding box center [837, 277] width 325 height 29
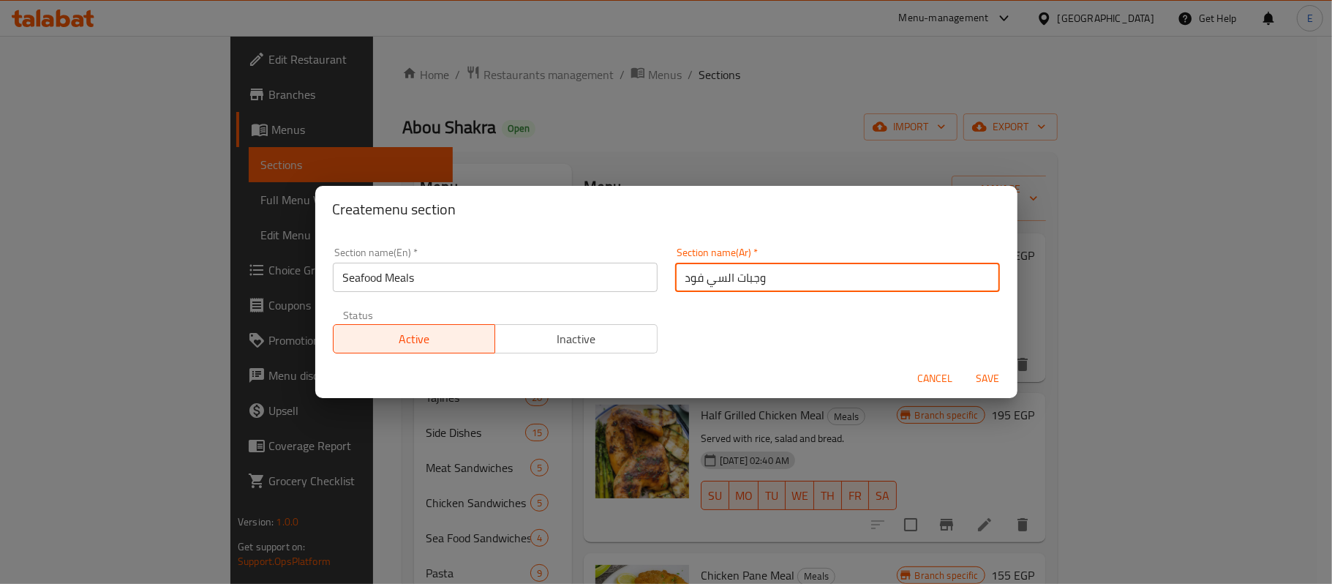
type input "وجبات السي فود"
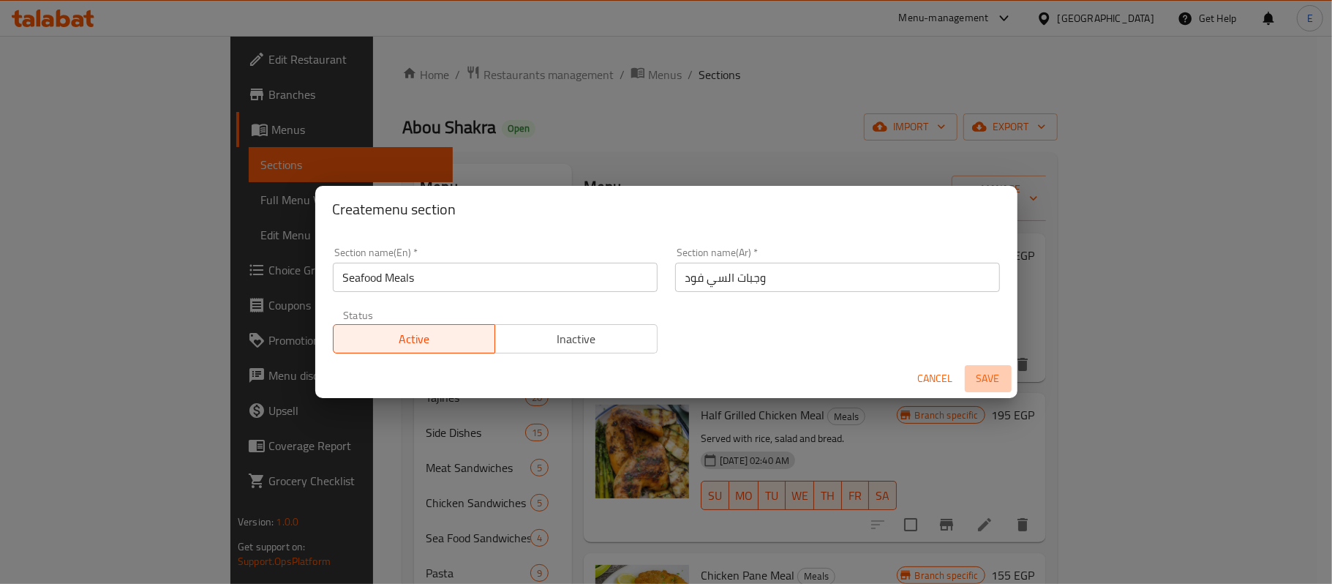
click at [983, 366] on button "Save" at bounding box center [988, 378] width 47 height 27
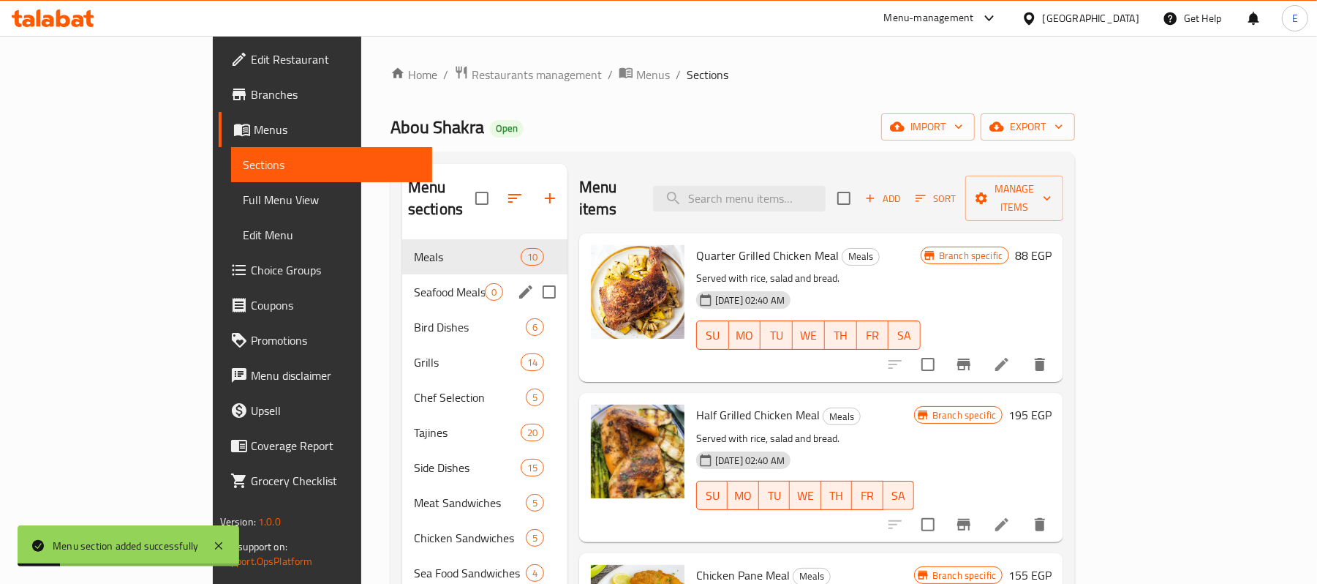
click at [402, 274] on div "Seafood Meals 0" at bounding box center [484, 291] width 165 height 35
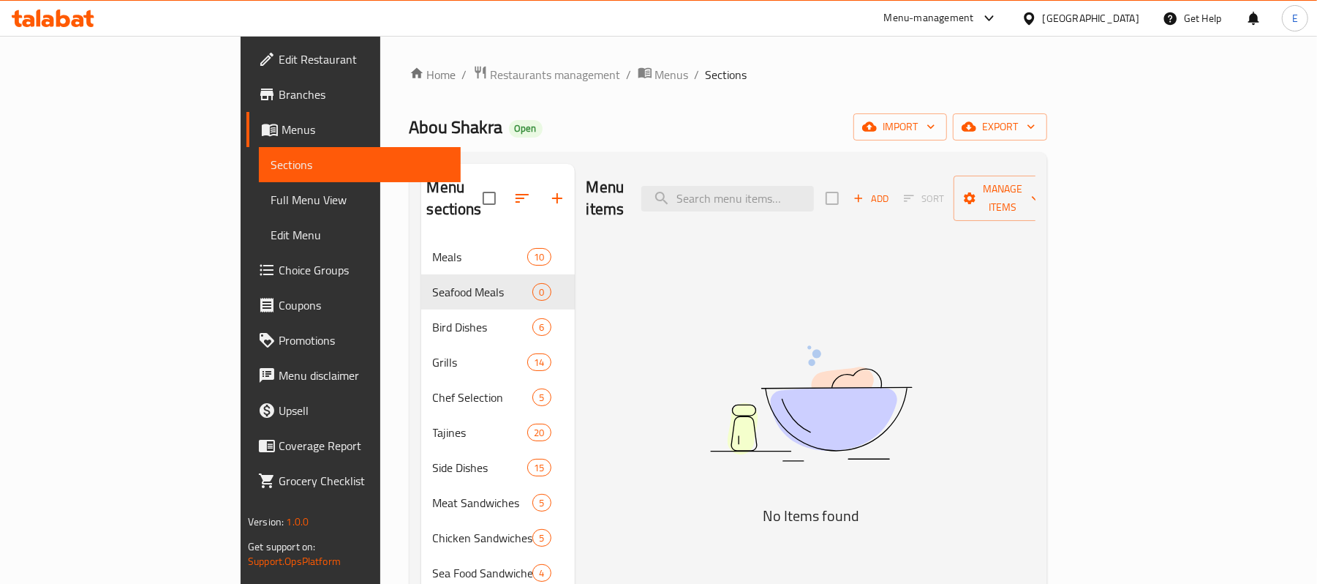
click at [891, 190] on span "Add" at bounding box center [870, 198] width 39 height 17
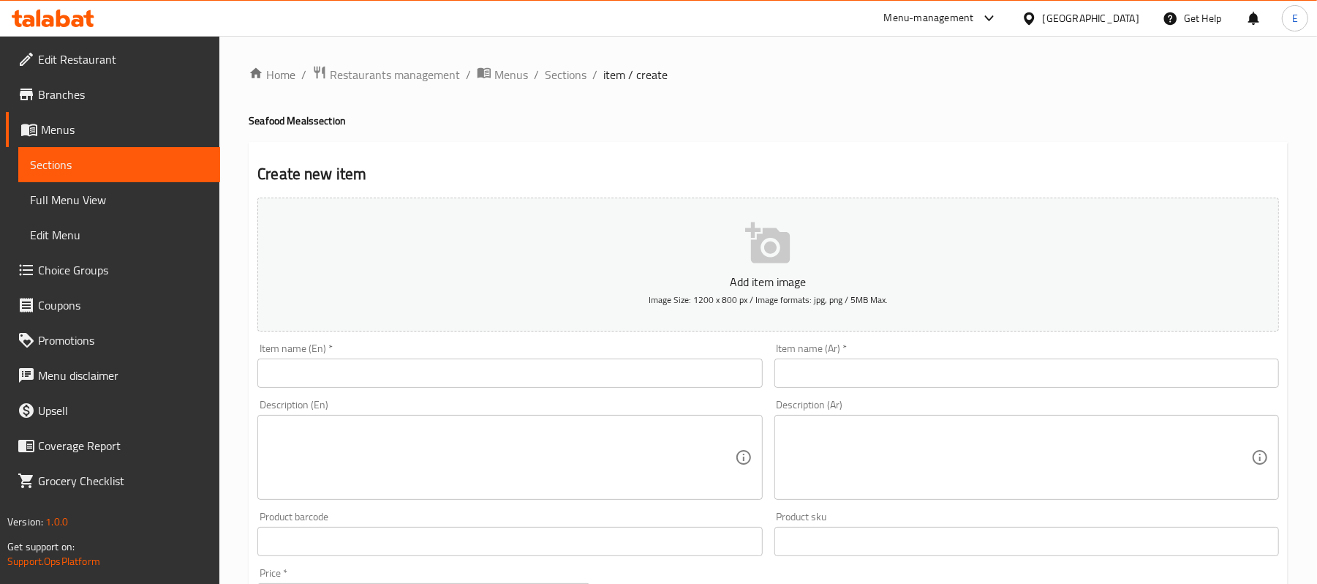
click at [834, 370] on input "text" at bounding box center [1027, 372] width 505 height 29
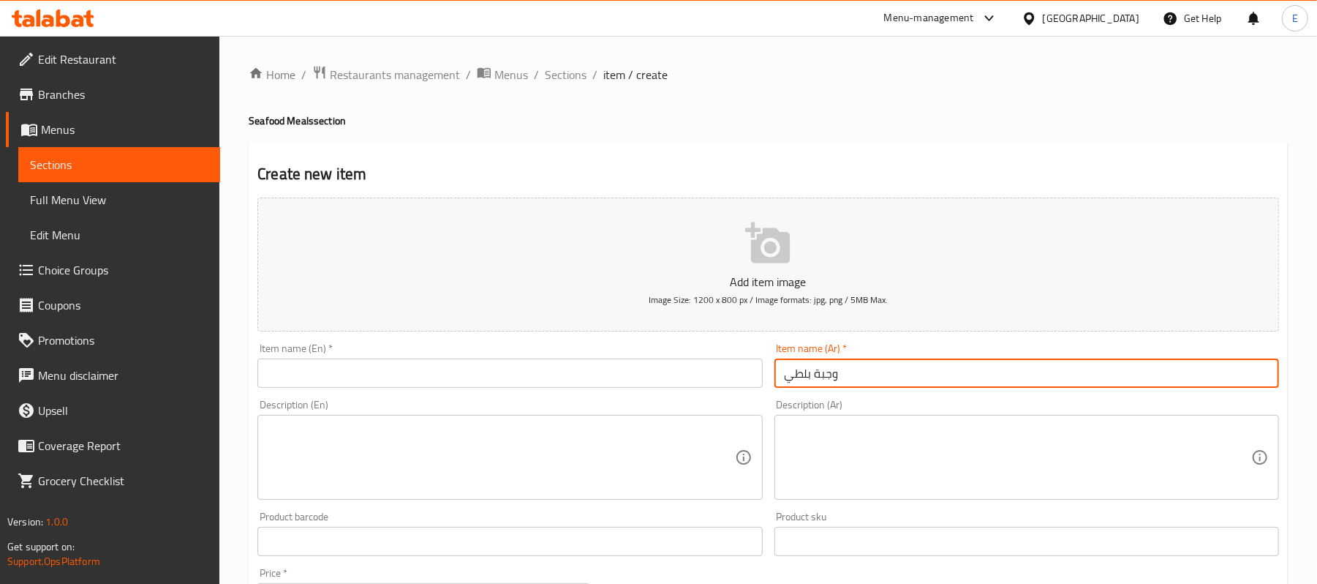
click at [813, 367] on input "وجبة بلطي" at bounding box center [1027, 372] width 505 height 29
click at [811, 367] on input "وجبة بلطي" at bounding box center [1027, 372] width 505 height 29
type input "وجبة بلطي"
drag, startPoint x: 364, startPoint y: 381, endPoint x: 358, endPoint y: 373, distance: 9.9
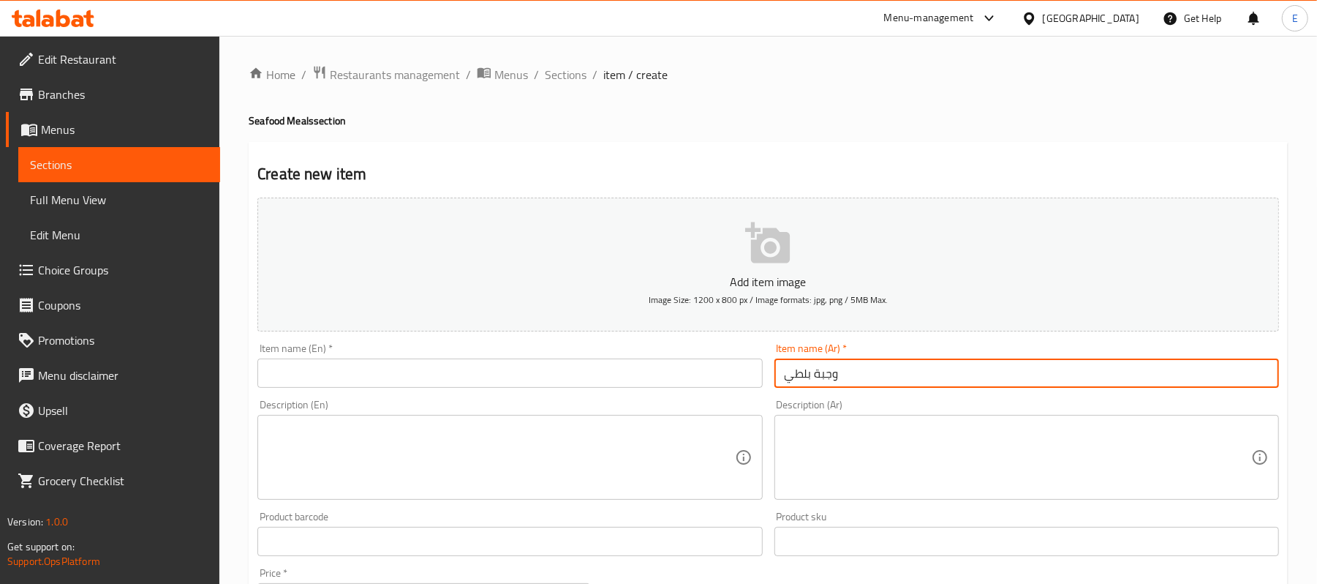
click at [364, 381] on input "text" at bounding box center [509, 372] width 505 height 29
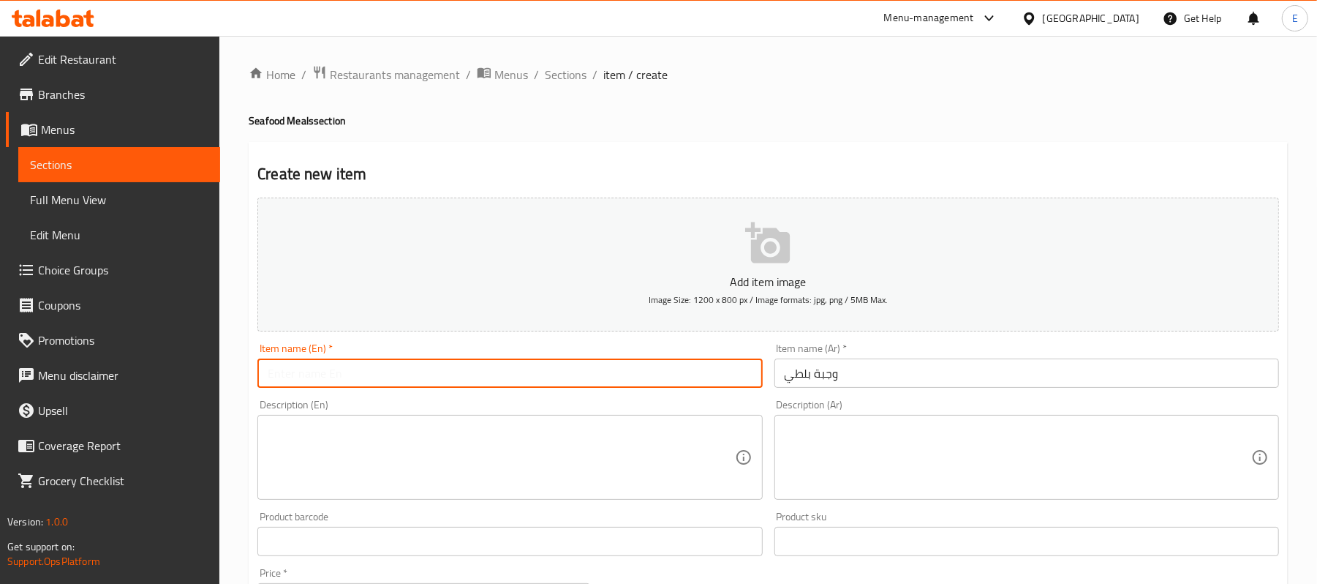
paste input "Tilapia meal"
type input "Tilapia meal"
click at [853, 437] on textarea at bounding box center [1018, 457] width 467 height 69
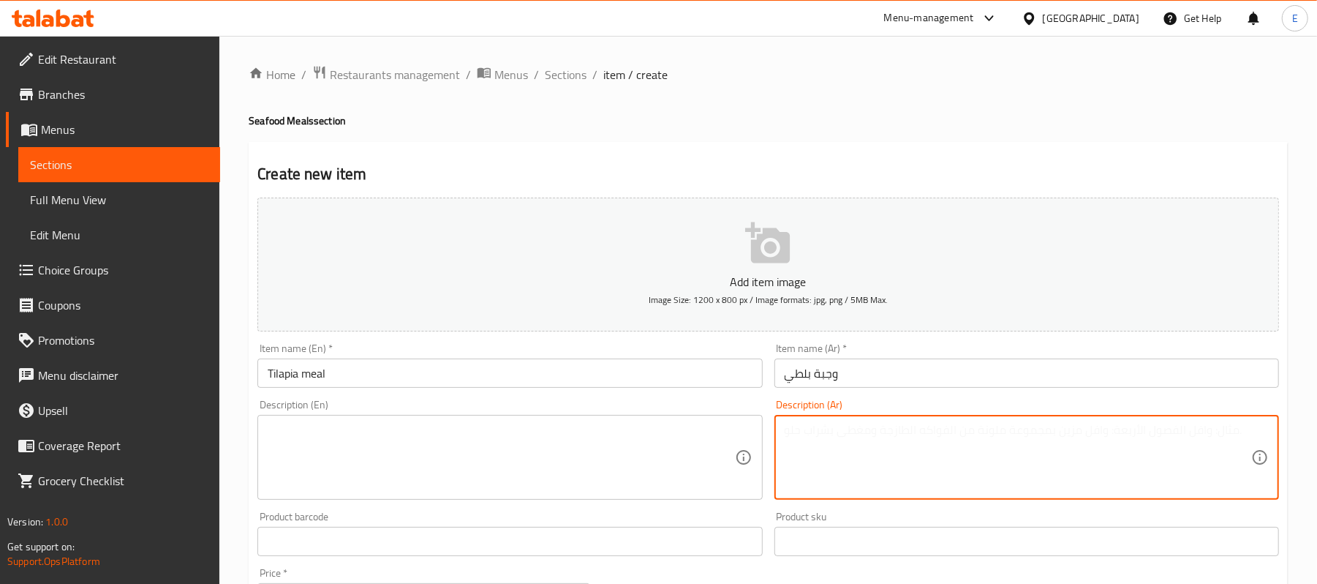
paste textarea "450 كجم بلطي + ارز + سلطة + عيش"
type textarea "450 كجم بلطي + ارز + سلطة + عيش"
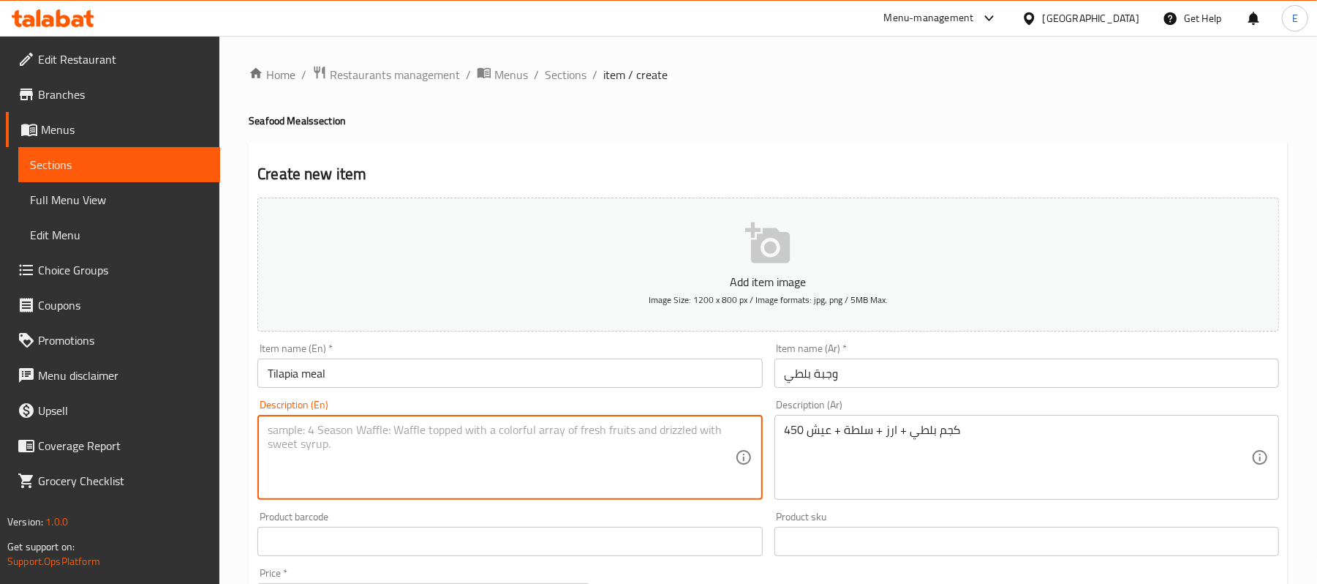
click at [310, 486] on textarea at bounding box center [501, 457] width 467 height 69
paste textarea "450 kg tilapia + rice + salad + bread"
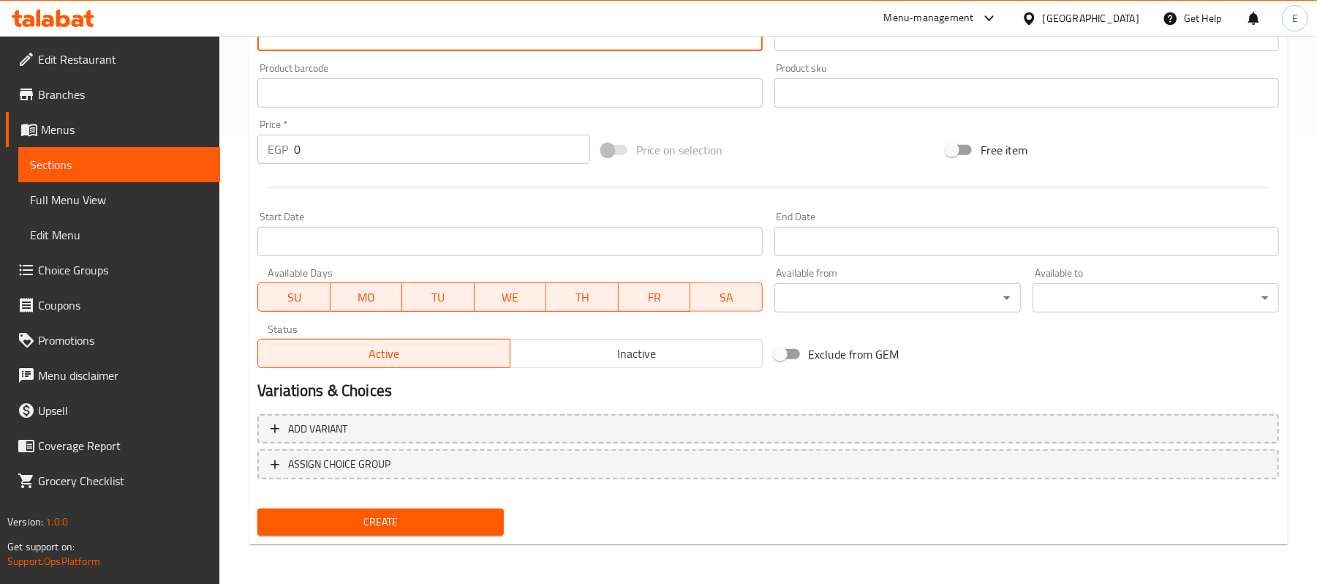
type textarea "450 kg tilapia + rice + salad + bread"
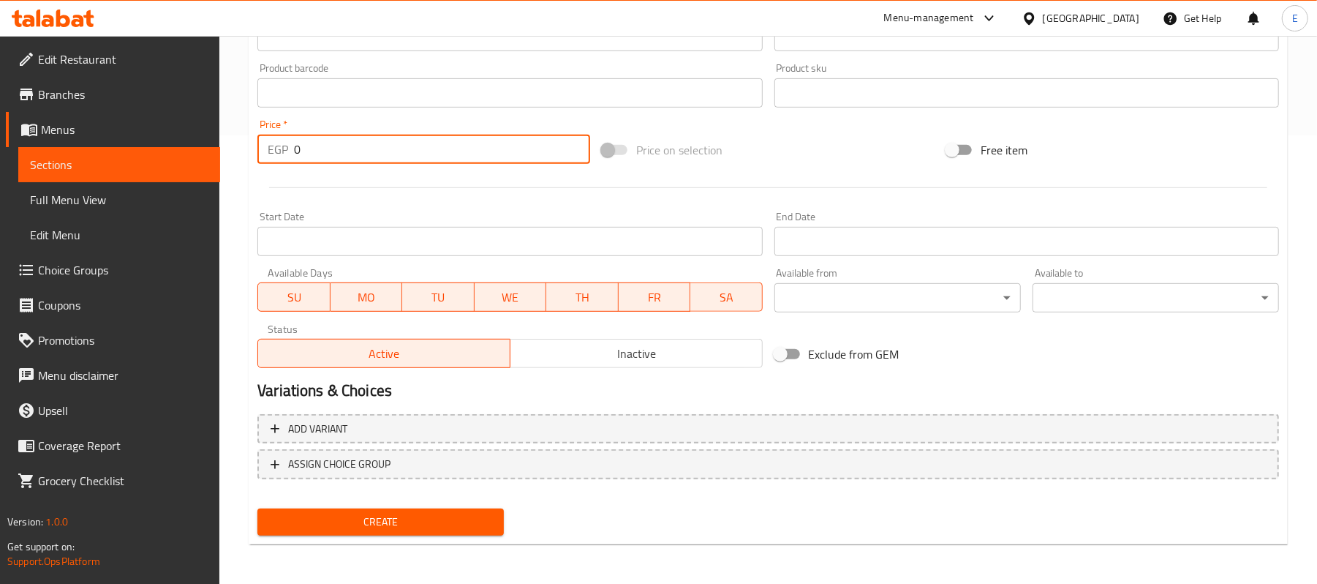
drag, startPoint x: 326, startPoint y: 156, endPoint x: 252, endPoint y: 129, distance: 78.7
click at [252, 129] on div "Price   * EGP 0 Price *" at bounding box center [424, 141] width 345 height 56
type input "140"
click at [328, 524] on span "Create" at bounding box center [380, 522] width 223 height 18
drag, startPoint x: 331, startPoint y: 157, endPoint x: 257, endPoint y: 170, distance: 75.2
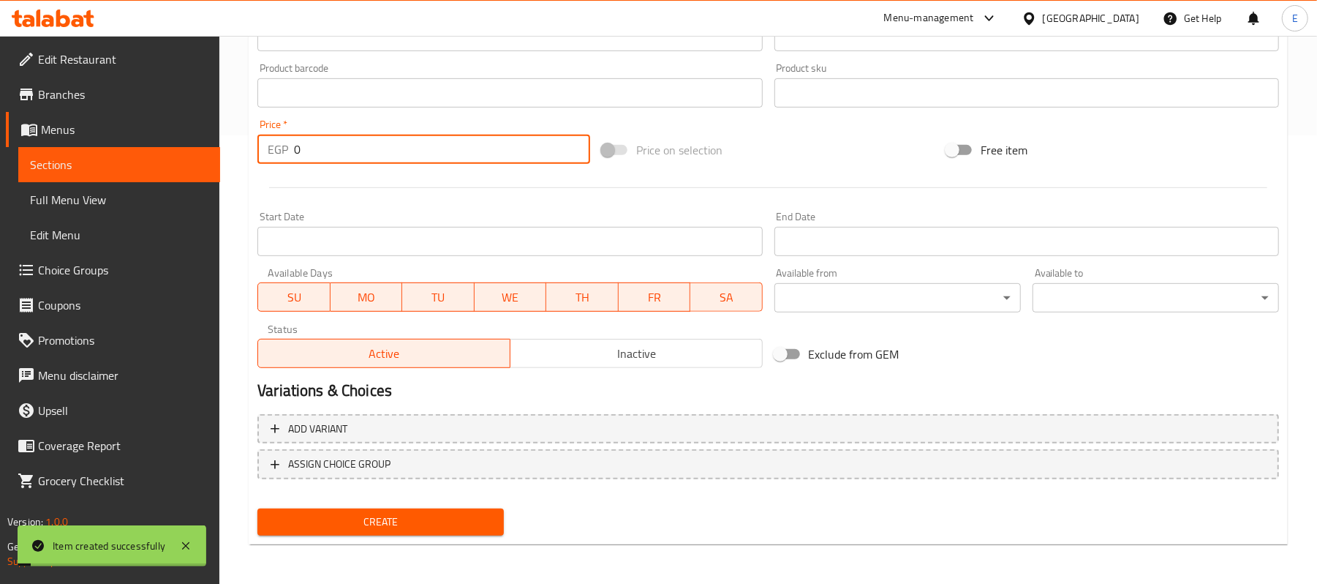
click at [257, 170] on div "Add item image Image Size: 1200 x 800 px / Image formats: jpg, png / 5MB Max. I…" at bounding box center [769, 58] width 1034 height 631
type input "160"
click at [257, 170] on div "Price   * EGP 160 Price *" at bounding box center [424, 141] width 345 height 56
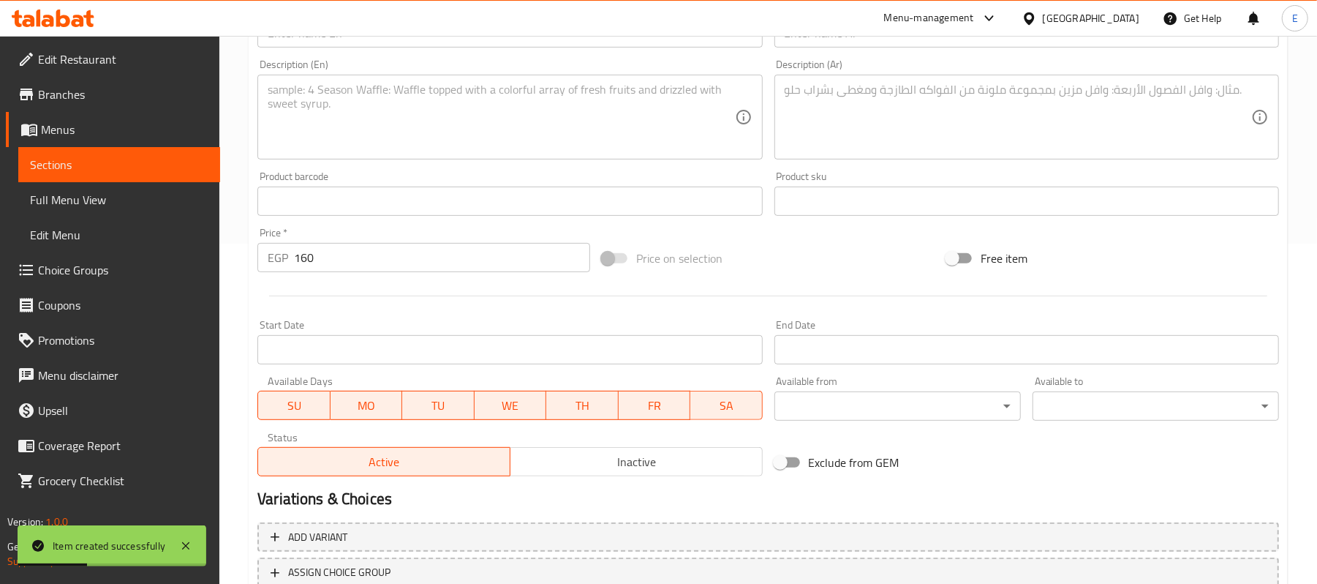
scroll to position [59, 0]
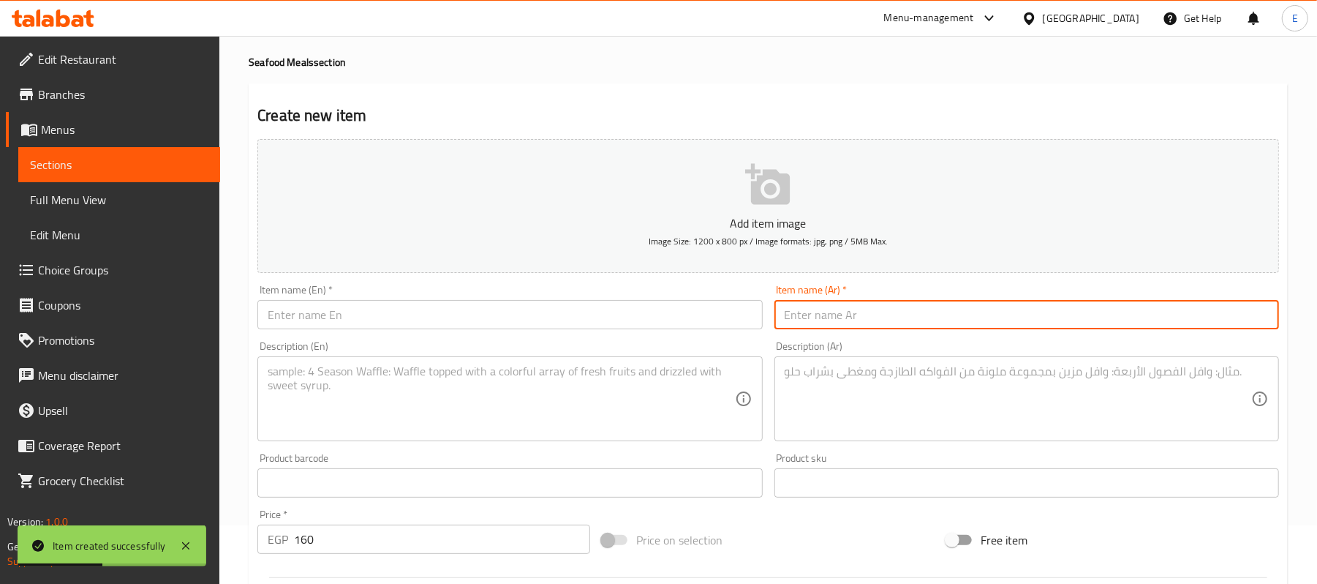
click at [823, 322] on input "text" at bounding box center [1027, 314] width 505 height 29
click at [823, 322] on input "وجبة فيليه" at bounding box center [1027, 314] width 505 height 29
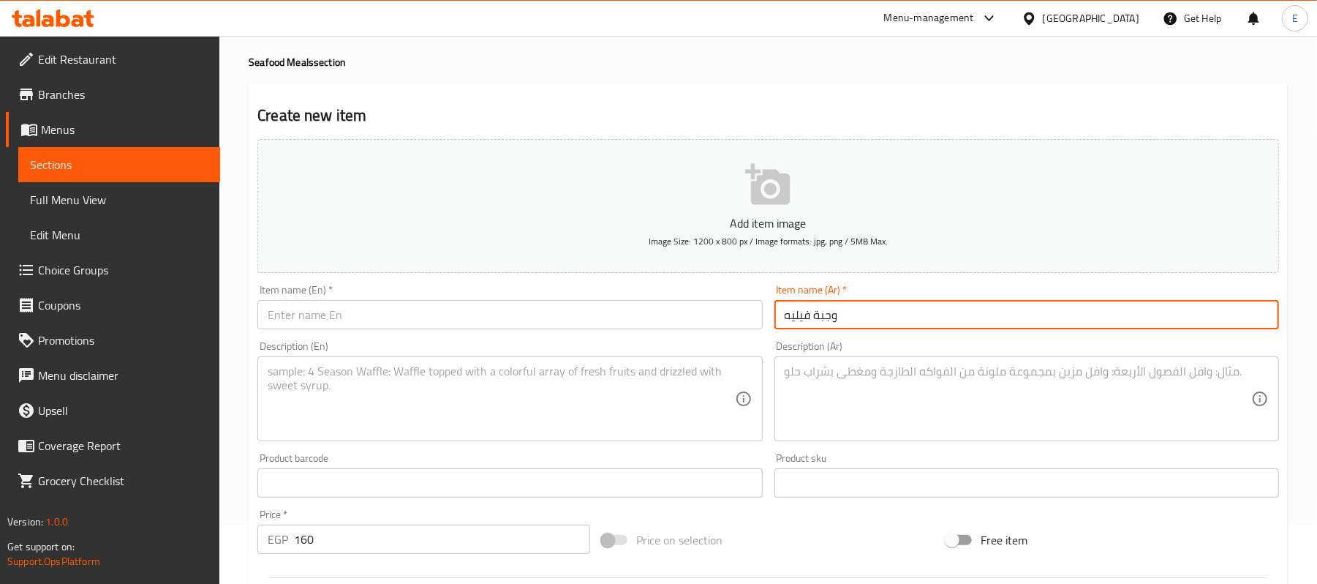
type input "وجبة فيليه"
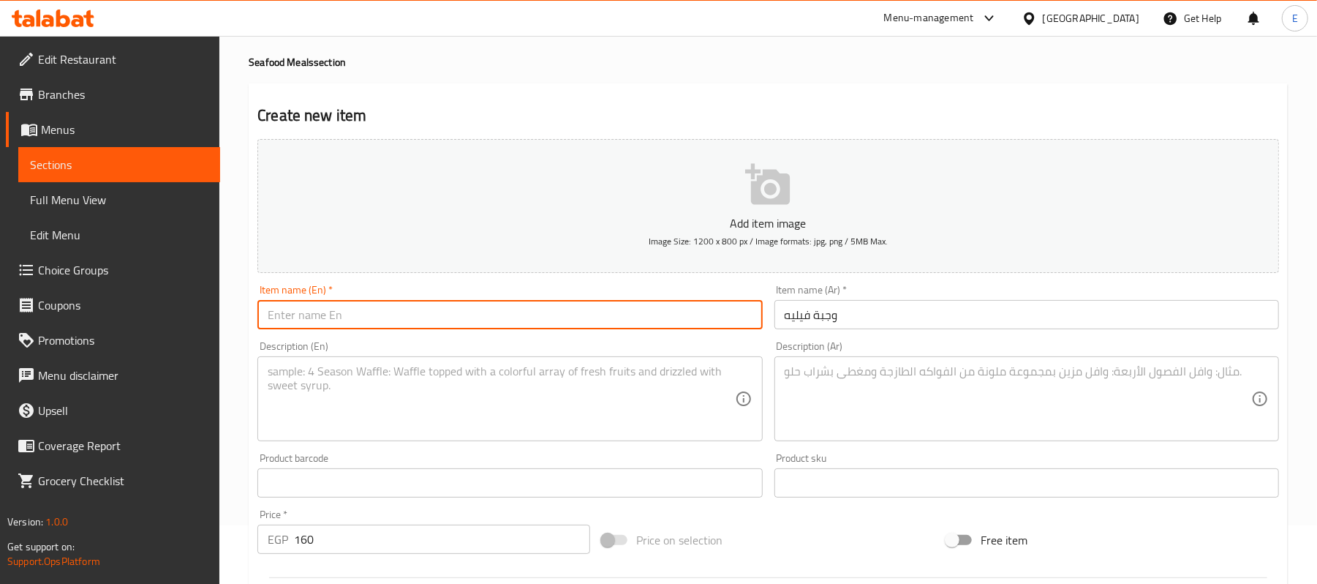
click at [383, 328] on input "text" at bounding box center [509, 314] width 505 height 29
paste input "Fillet meal"
type input "Fillet meal"
click at [861, 380] on textarea at bounding box center [1018, 398] width 467 height 69
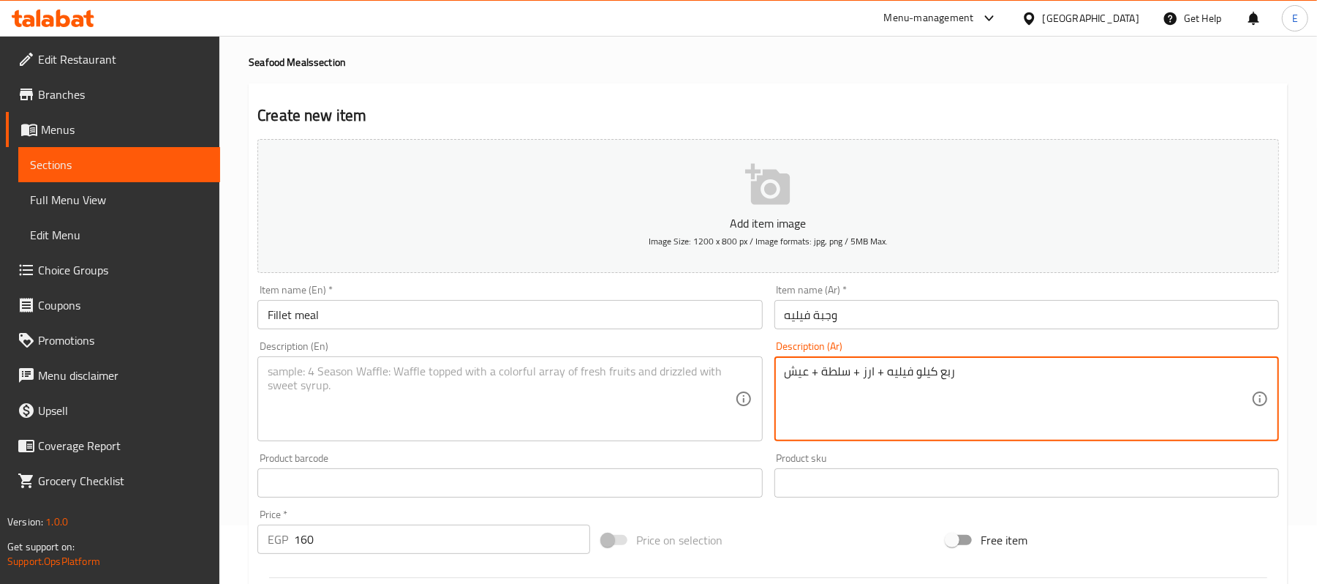
click at [838, 377] on textarea "ربع كيلو فيليه + ارز + سلطة + عيش" at bounding box center [1018, 398] width 467 height 69
type textarea "ربع كيلو فيليه + ارز + سلطة + عيش"
click at [383, 440] on div "Description (En)" at bounding box center [509, 398] width 505 height 85
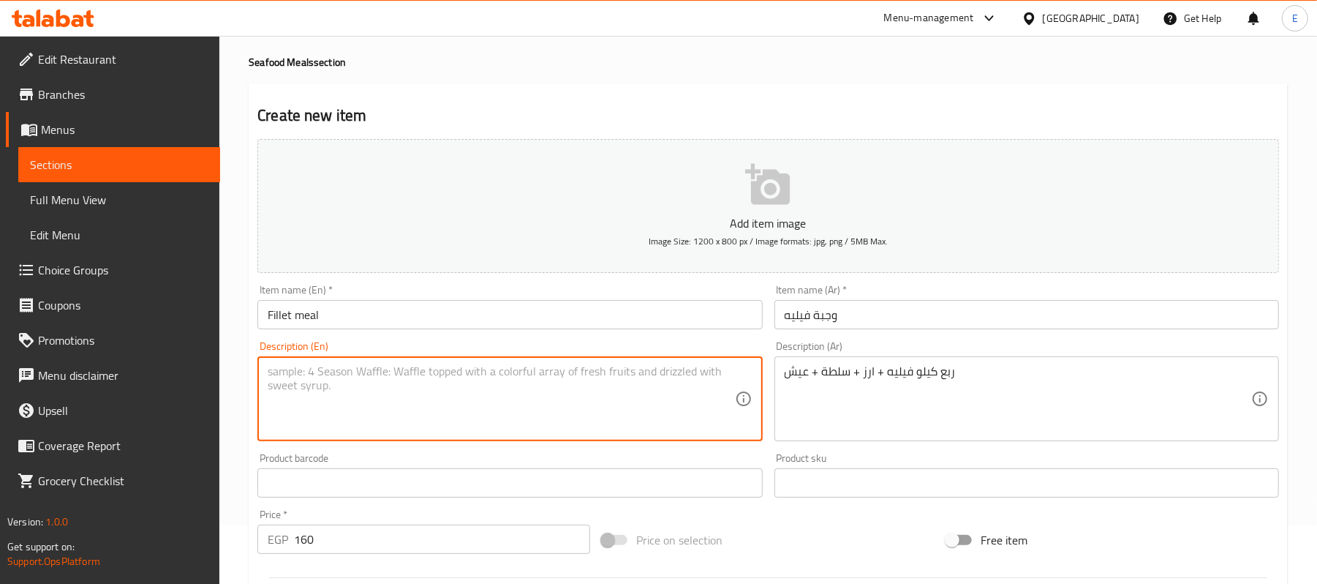
paste textarea "A quarter kilo of fillet + rice + salad + bread"
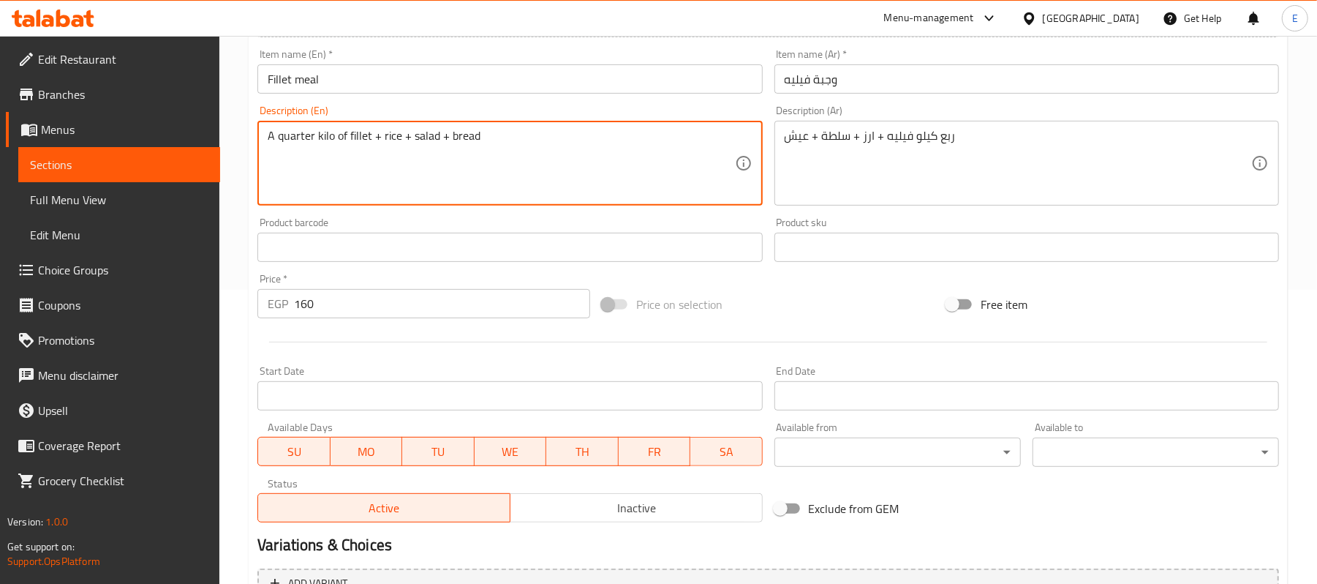
scroll to position [448, 0]
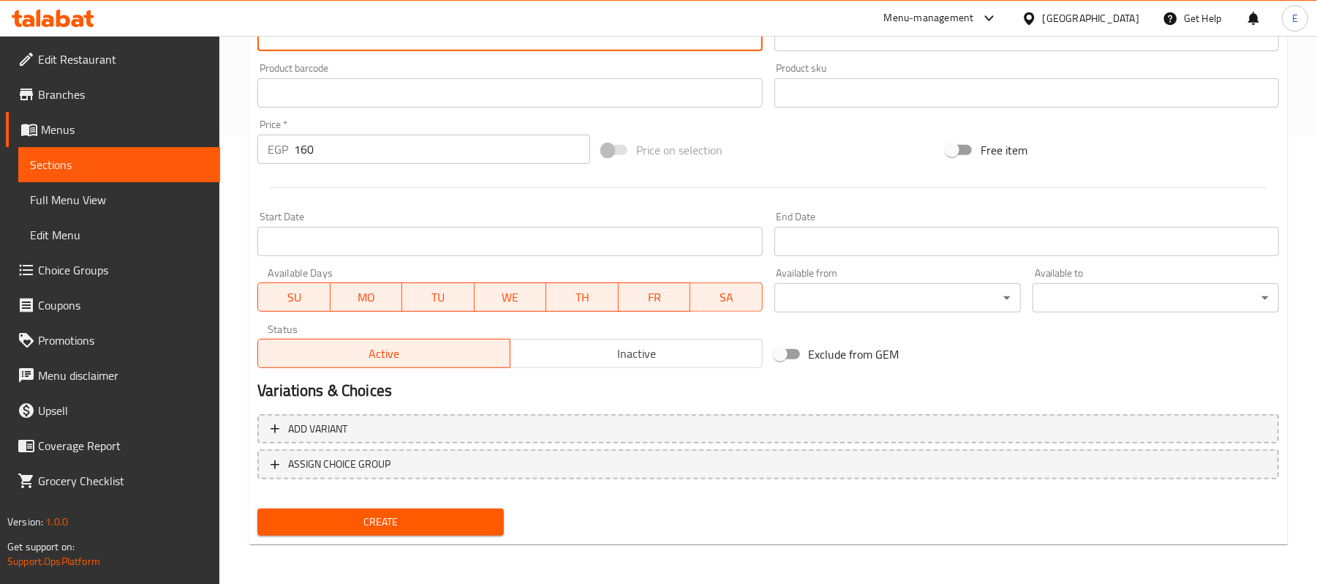
type textarea "A quarter kilo of fillet + rice + salad + bread"
click at [288, 508] on button "Create" at bounding box center [380, 521] width 247 height 27
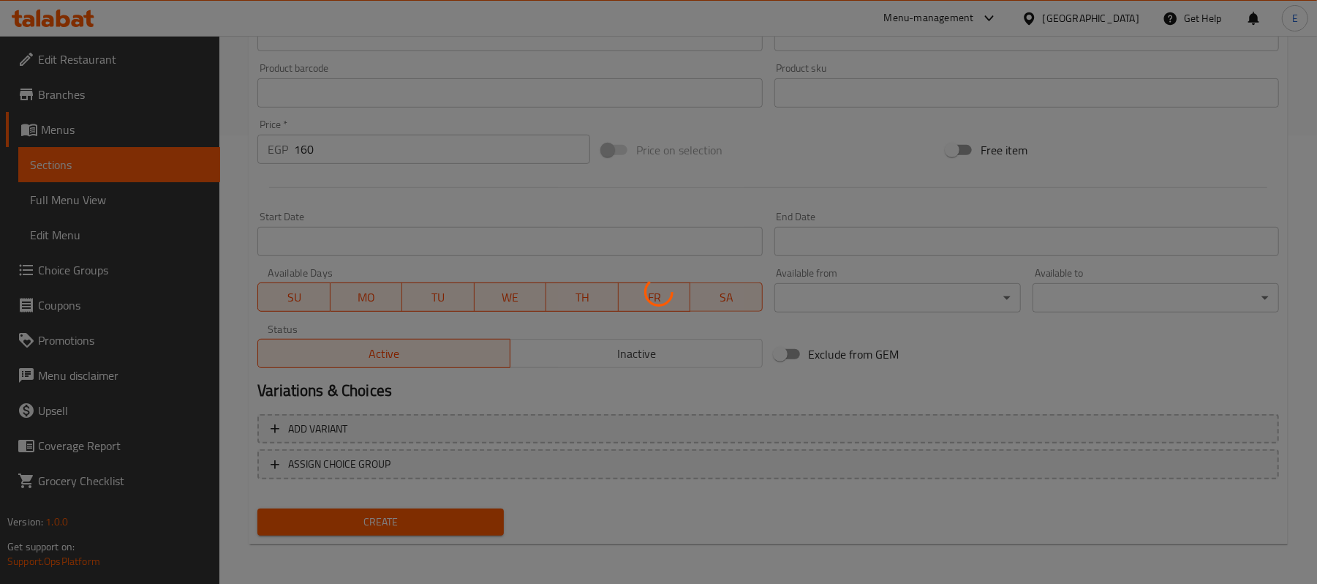
type input "0"
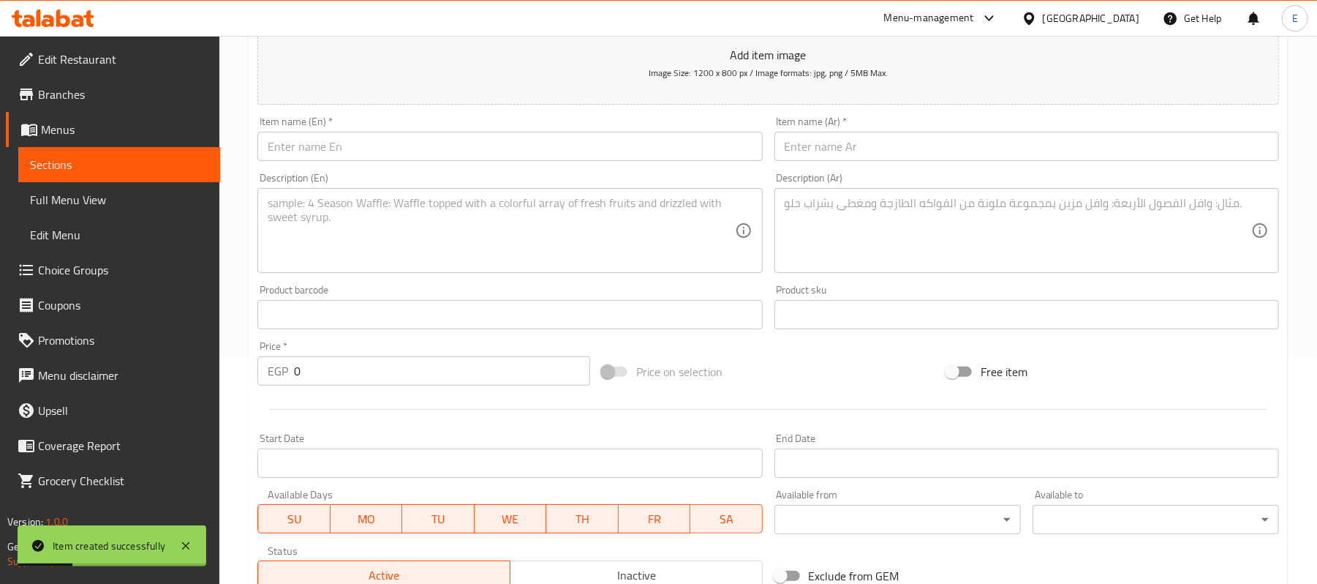
scroll to position [0, 0]
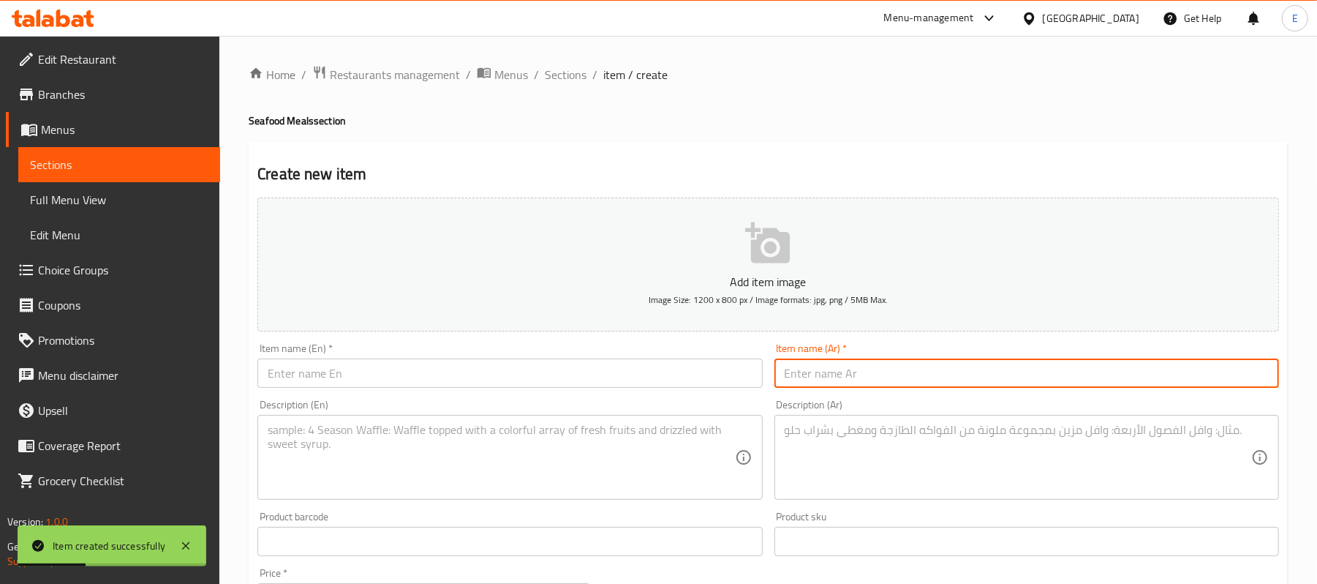
drag, startPoint x: 869, startPoint y: 377, endPoint x: 864, endPoint y: 317, distance: 60.2
click at [865, 376] on input "text" at bounding box center [1027, 372] width 505 height 29
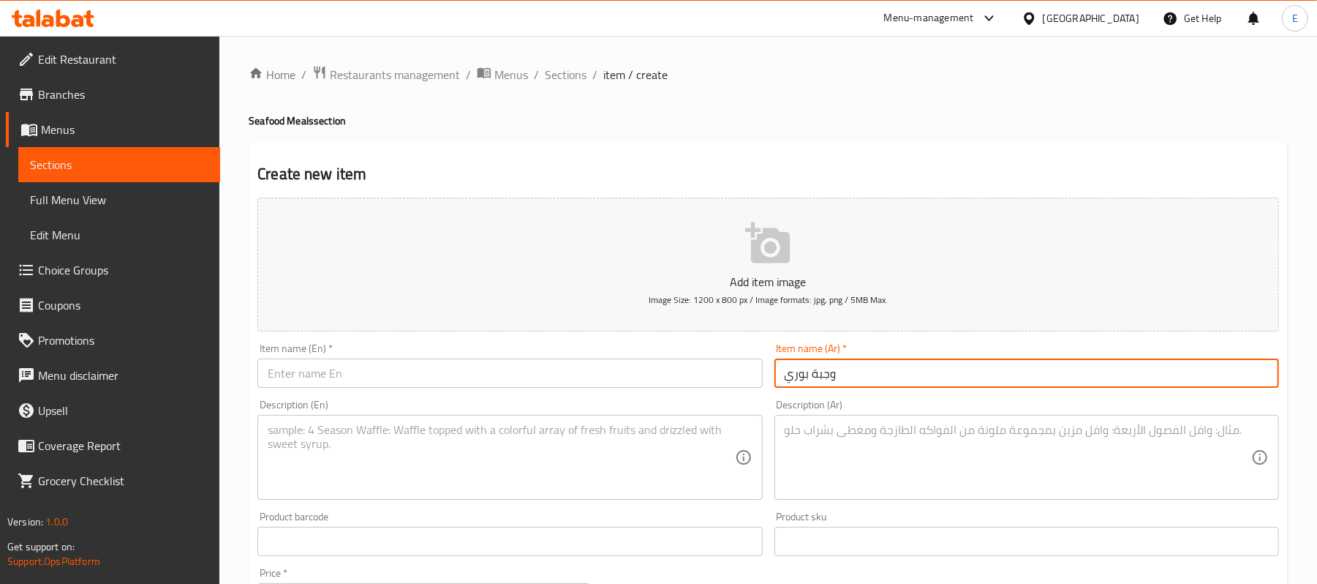
click at [899, 387] on input "وجبة بوري" at bounding box center [1027, 372] width 505 height 29
click at [899, 388] on input "وجبة بوري" at bounding box center [1027, 372] width 505 height 29
type input "وجبة بوري"
click at [899, 391] on div "Item name (Ar)   * وجبة بوري Item name (Ar) *" at bounding box center [1027, 365] width 516 height 56
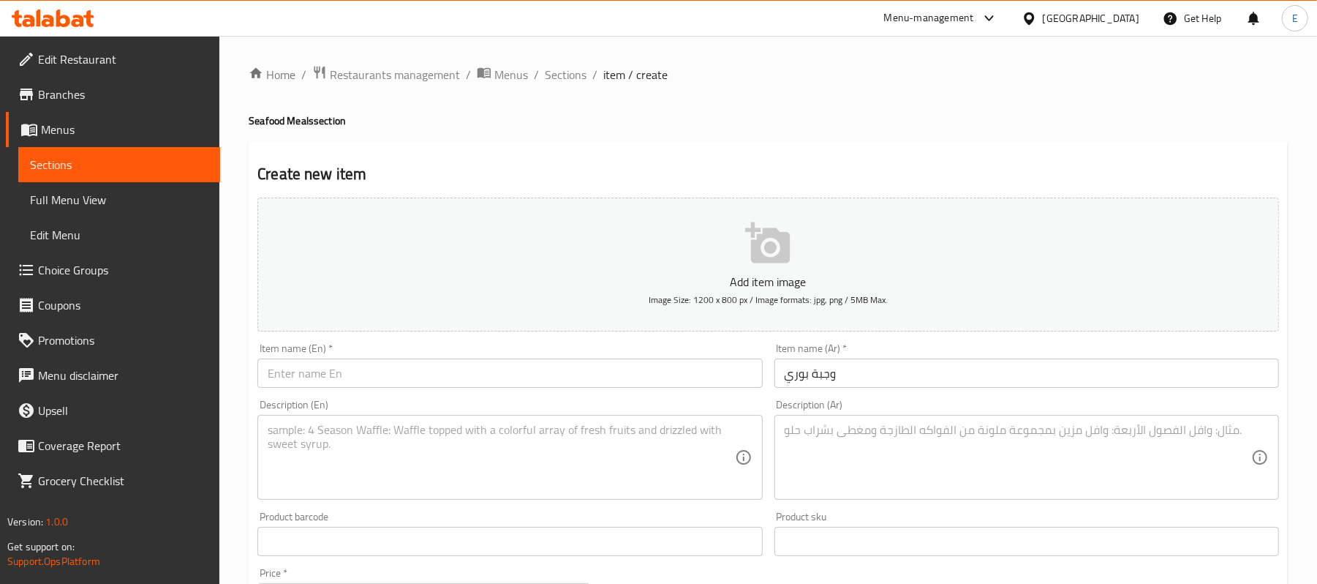
click at [899, 375] on input "وجبة بوري" at bounding box center [1027, 372] width 505 height 29
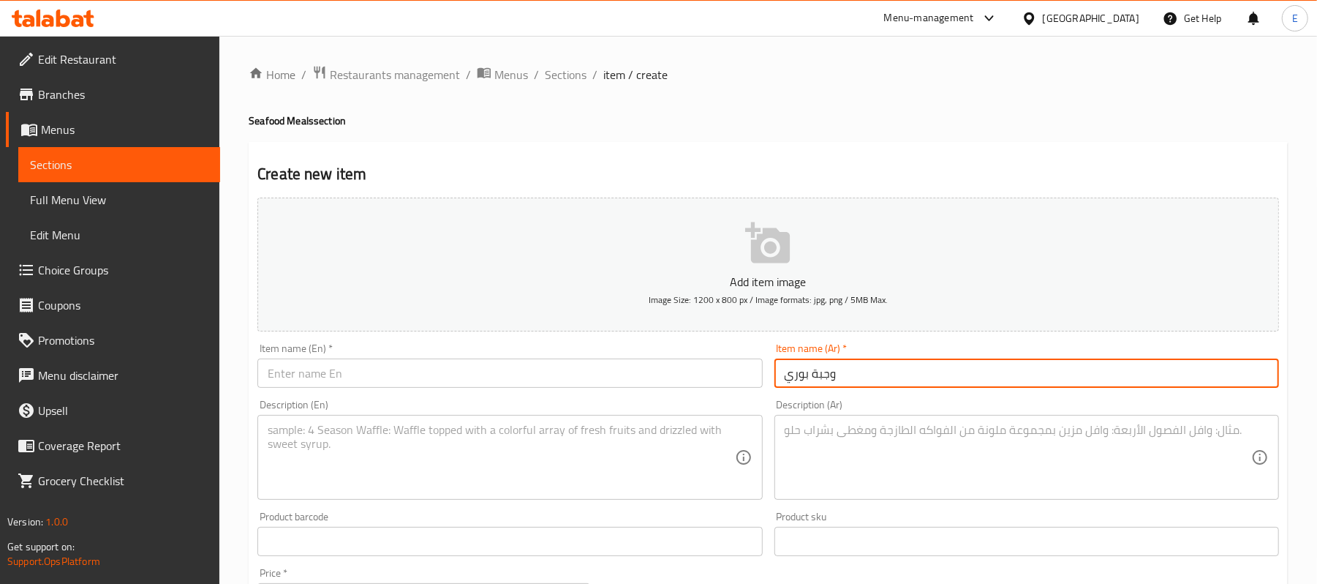
click at [897, 373] on input "وجبة بوري" at bounding box center [1027, 372] width 505 height 29
click at [341, 379] on input "text" at bounding box center [509, 372] width 505 height 29
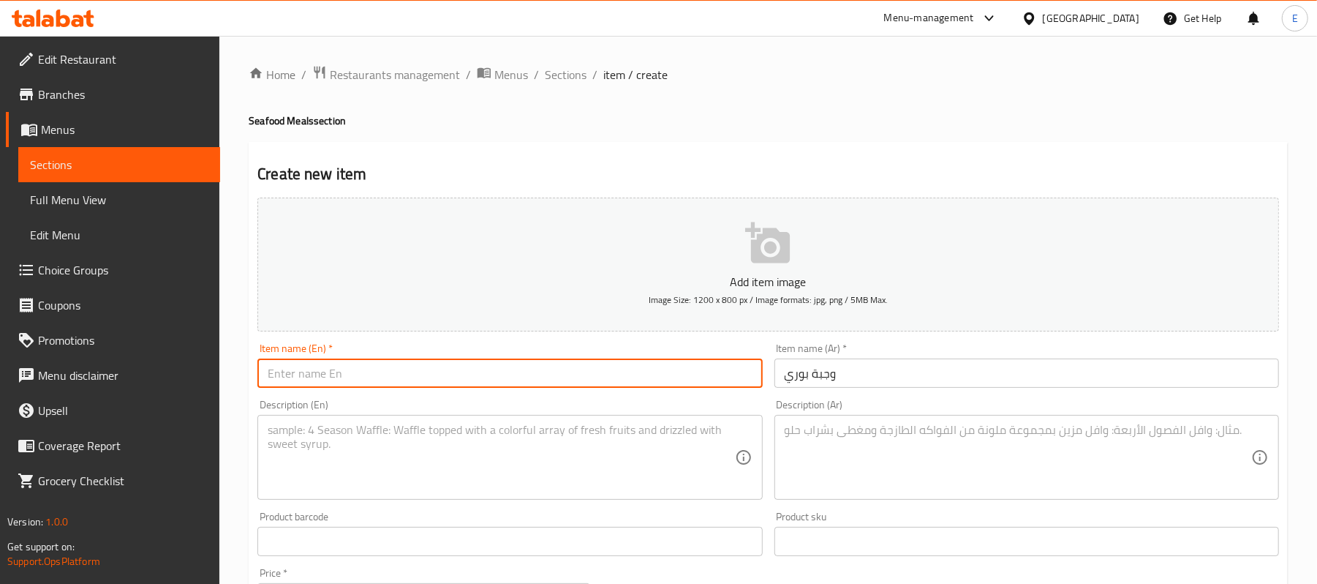
paste input "Puri meal"
type input "Puri meal"
drag, startPoint x: 865, startPoint y: 448, endPoint x: 879, endPoint y: 445, distance: 14.1
click at [856, 443] on textarea at bounding box center [1018, 457] width 467 height 69
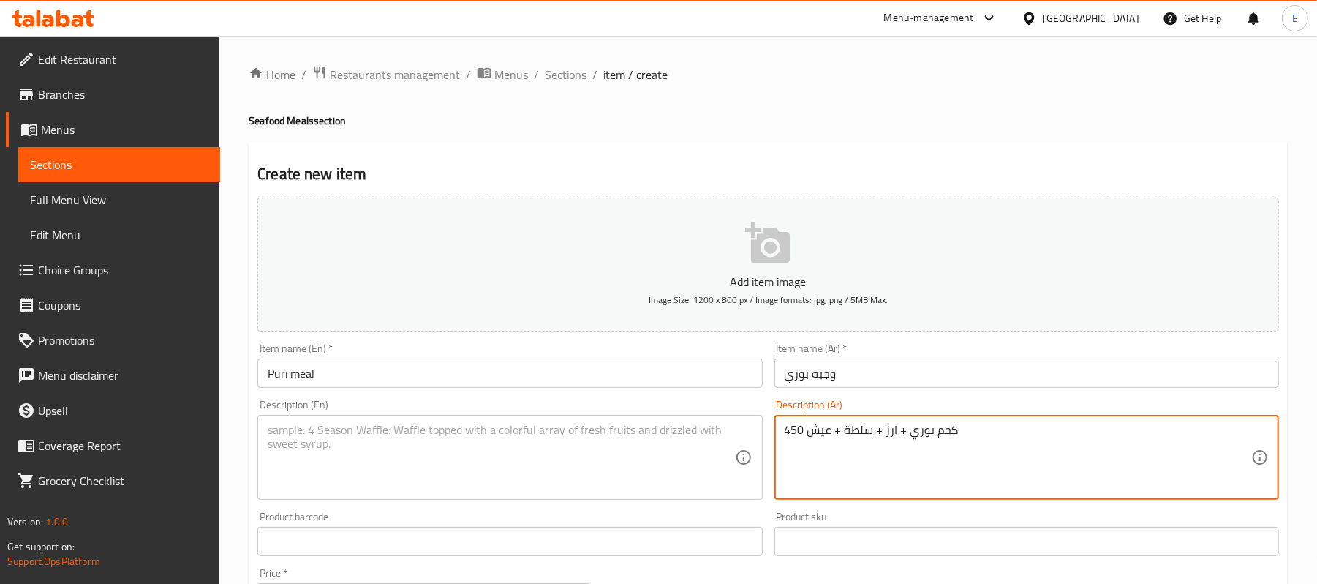
click at [879, 445] on textarea "450 كجم بوري + ارز + سلطة + عيش" at bounding box center [1018, 457] width 467 height 69
type textarea "450 كجم بوري + ارز + سلطة + عيش"
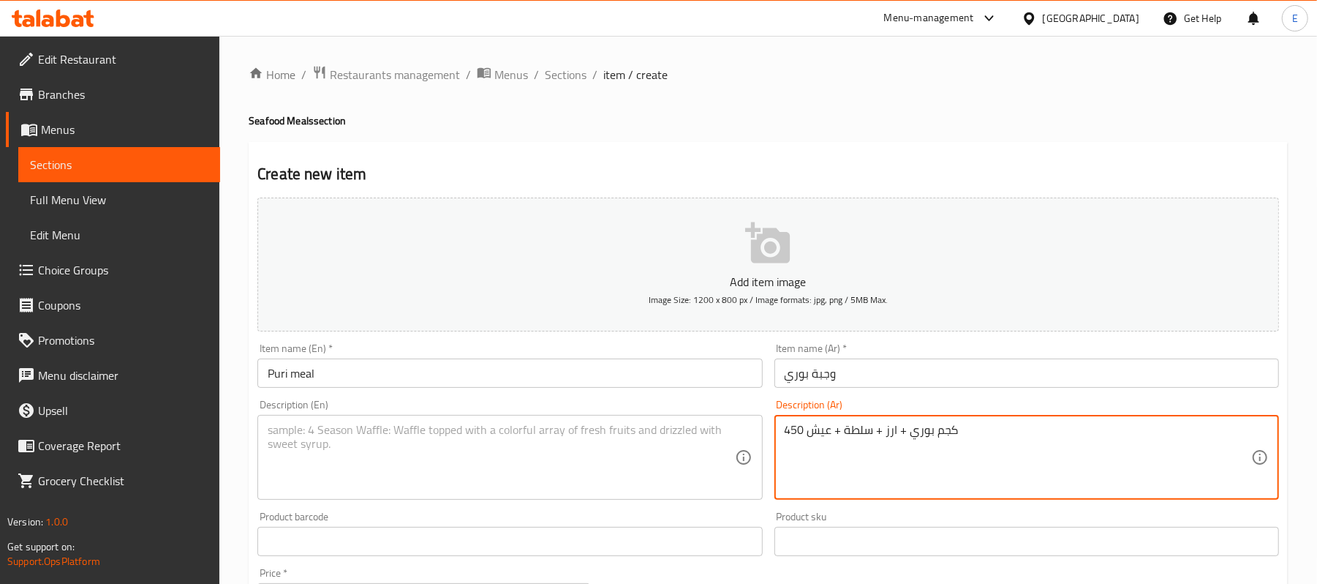
click at [405, 469] on textarea at bounding box center [501, 457] width 467 height 69
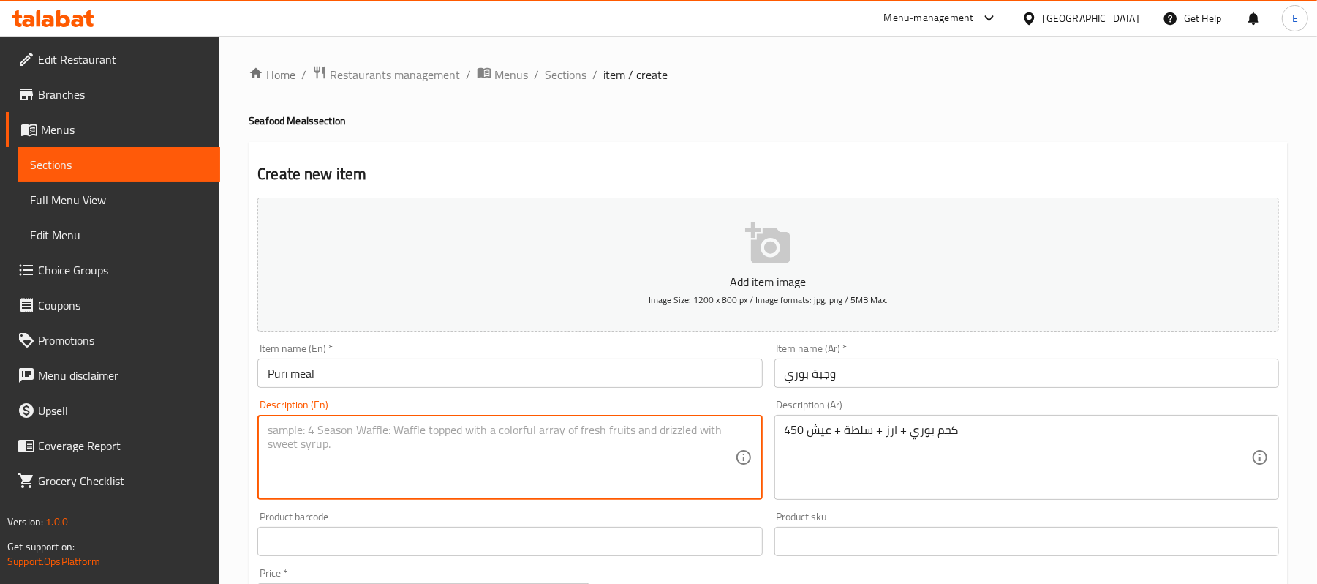
paste textarea "450 kg of mullet + rice + salad + bread"
click at [338, 426] on textarea "450 kg of mullet + rice + salad + bread" at bounding box center [501, 457] width 467 height 69
type textarea "450 kg of mullet + rice + salad + bread"
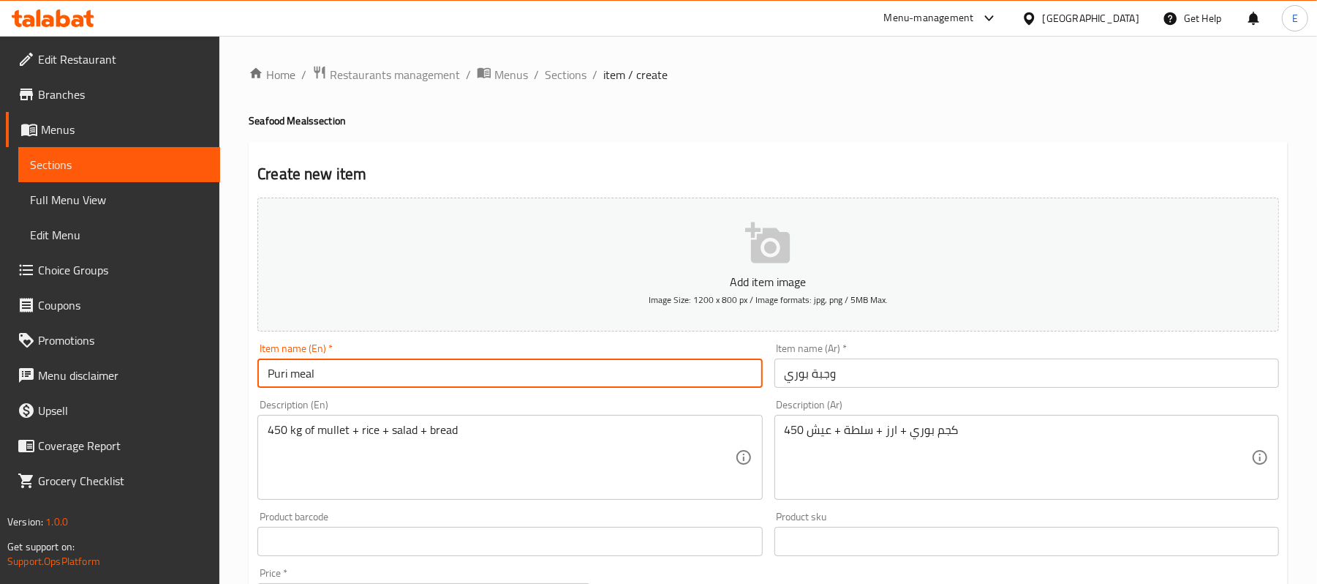
drag, startPoint x: 287, startPoint y: 379, endPoint x: 255, endPoint y: 389, distance: 33.8
click at [255, 389] on div "Item name (En)   * Puri meal Item name (En) *" at bounding box center [510, 365] width 516 height 56
paste input "mullet"
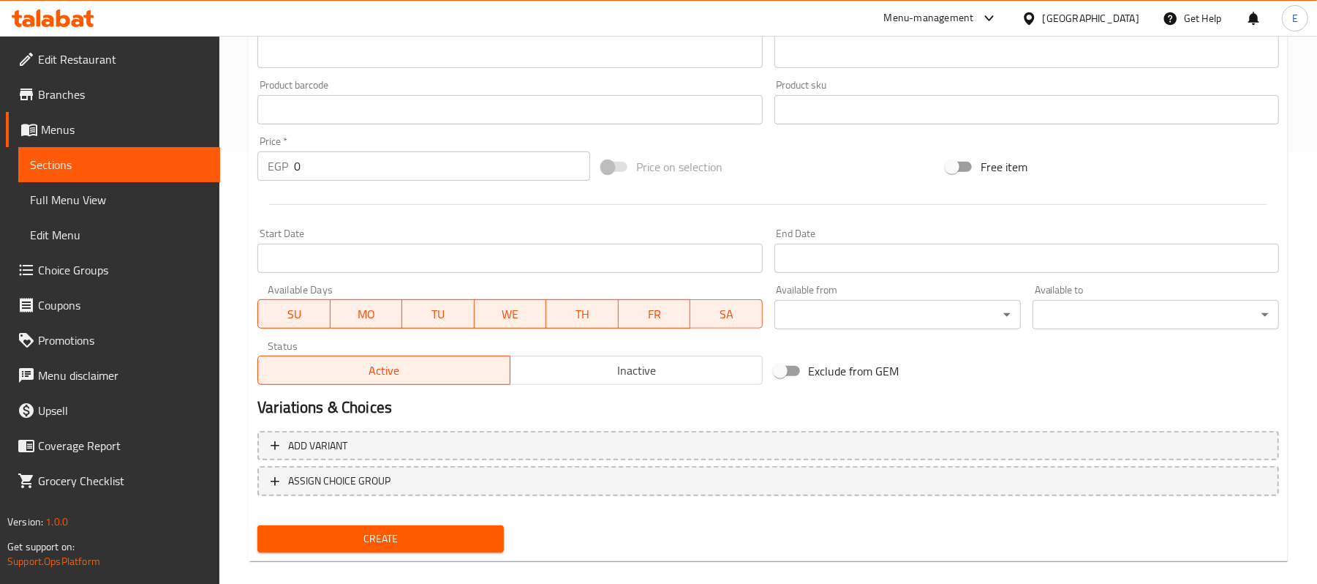
scroll to position [448, 0]
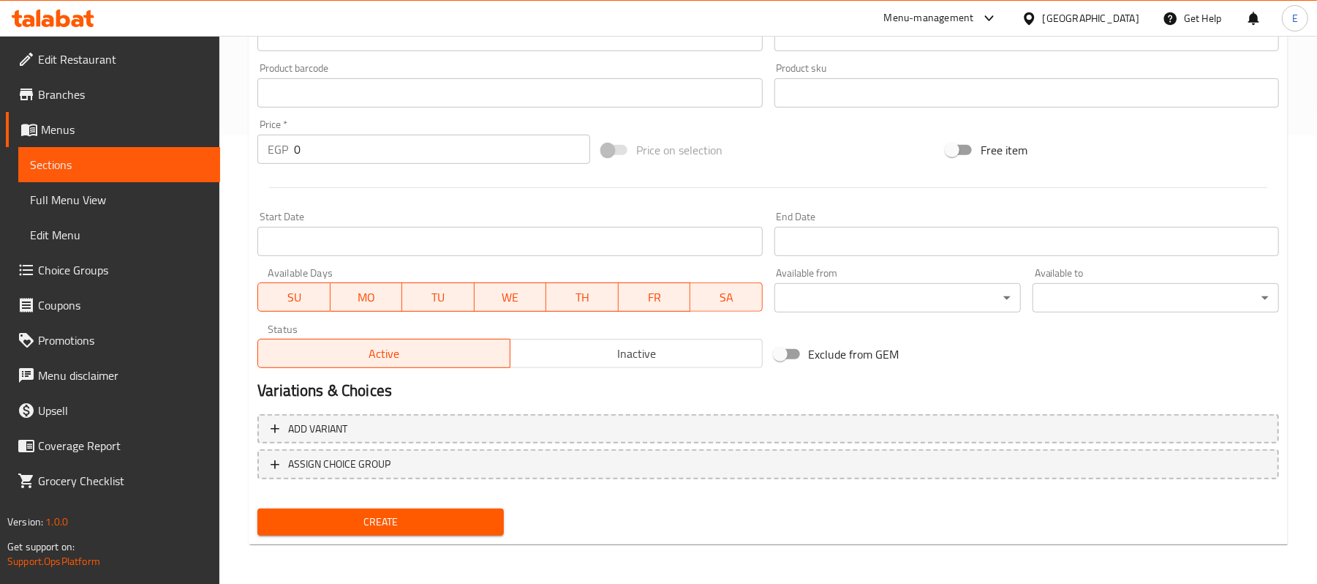
type input "mullet meal"
drag, startPoint x: 317, startPoint y: 146, endPoint x: 196, endPoint y: 102, distance: 128.4
click at [196, 102] on div "Edit Restaurant Branches Menus Sections Full Menu View Edit Menu Choice Groups …" at bounding box center [658, 86] width 1317 height 998
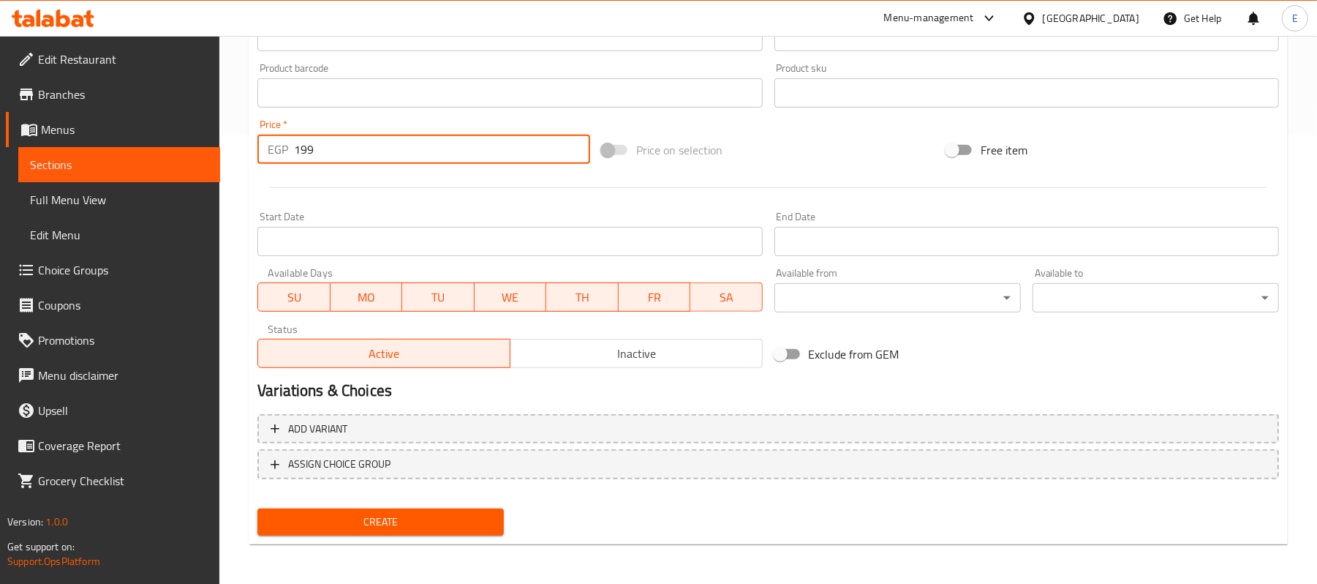
type input "199"
click at [364, 521] on span "Create" at bounding box center [380, 522] width 223 height 18
drag, startPoint x: 312, startPoint y: 159, endPoint x: 259, endPoint y: 141, distance: 55.5
click at [259, 141] on div "EGP 0 Price *" at bounding box center [423, 149] width 333 height 29
type input "275"
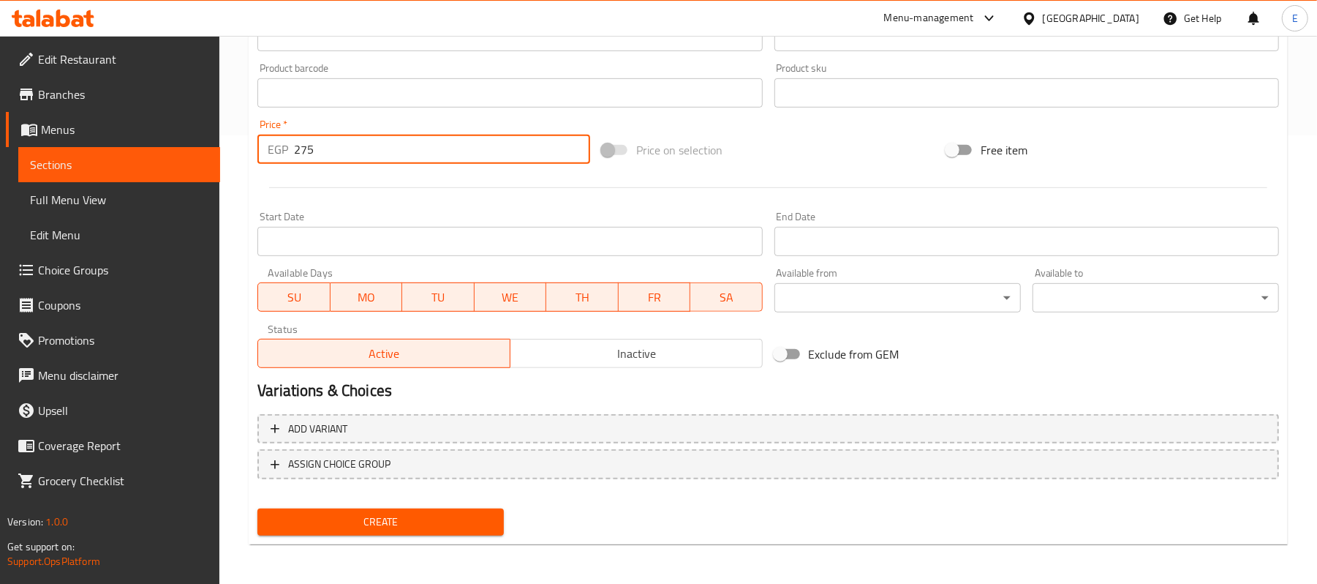
click at [761, 180] on div at bounding box center [769, 188] width 1034 height 36
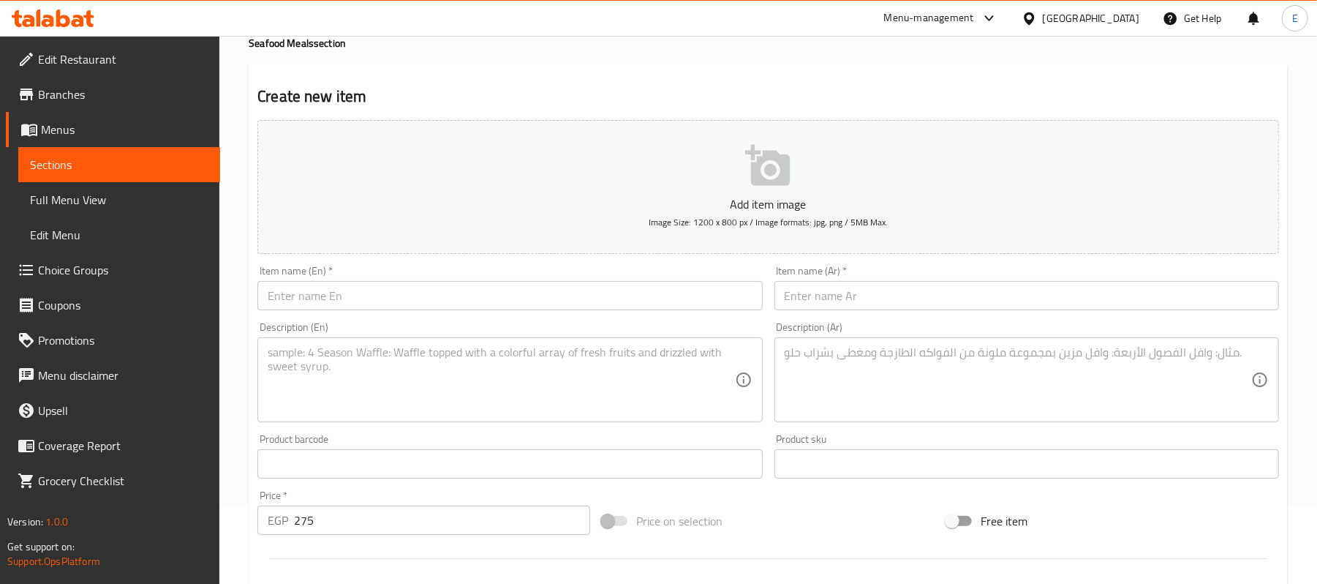
scroll to position [0, 0]
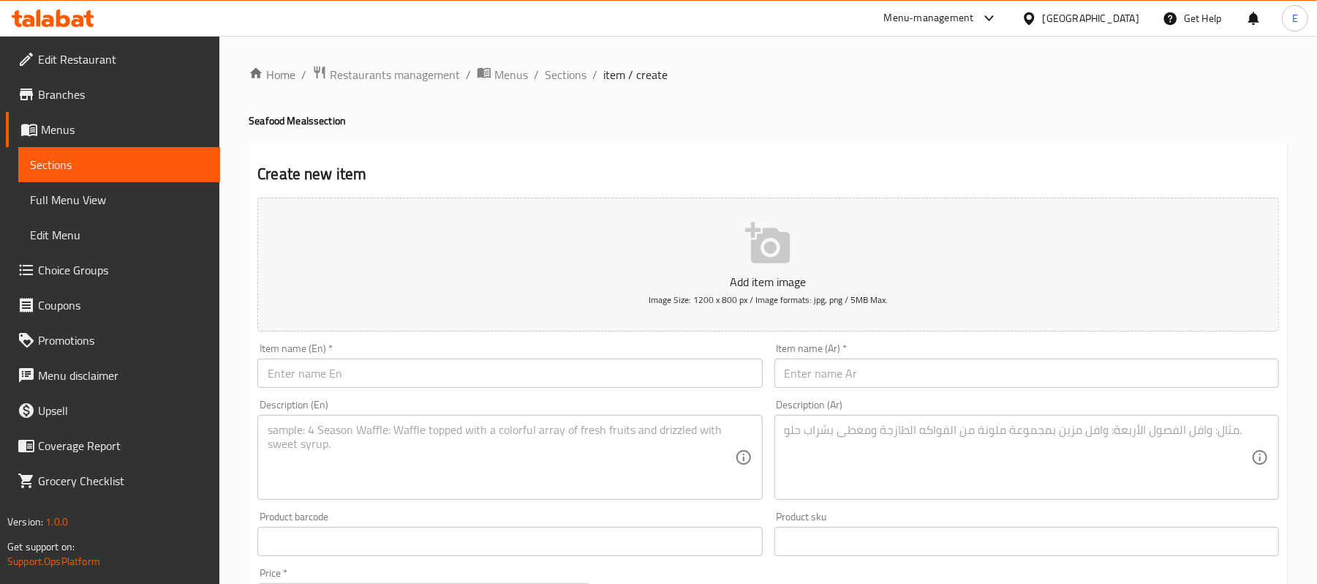
click at [881, 379] on input "text" at bounding box center [1027, 372] width 505 height 29
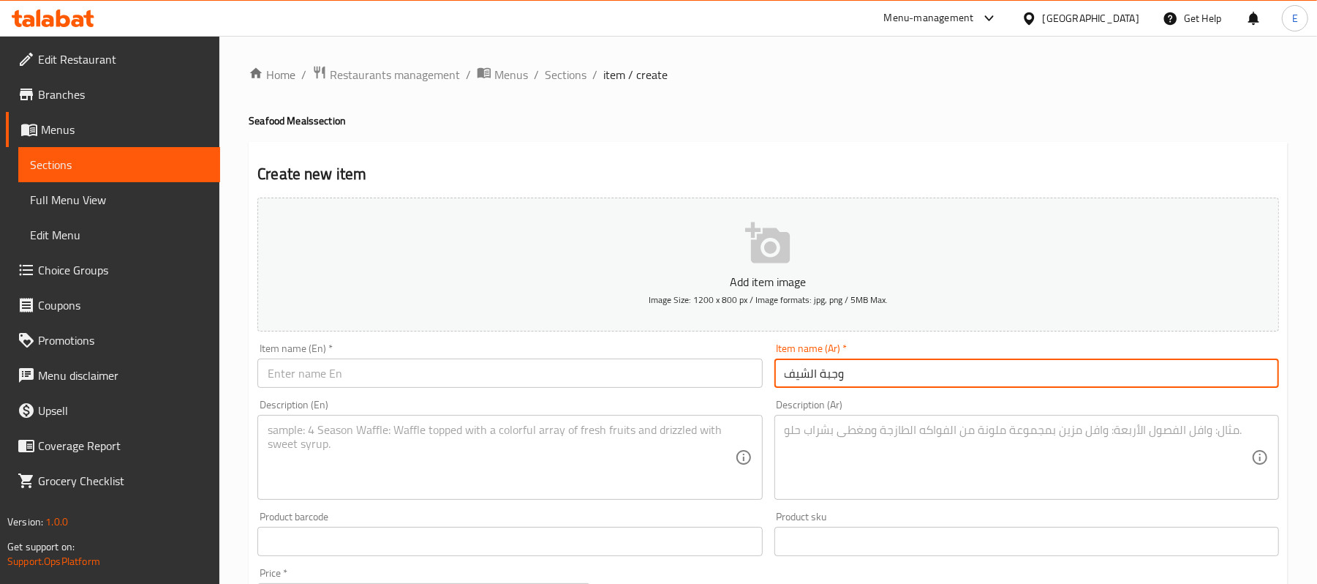
click at [857, 375] on input "وجبة الشيف" at bounding box center [1027, 372] width 505 height 29
type input "وجبة الشيف"
drag, startPoint x: 331, startPoint y: 398, endPoint x: 335, endPoint y: 386, distance: 12.5
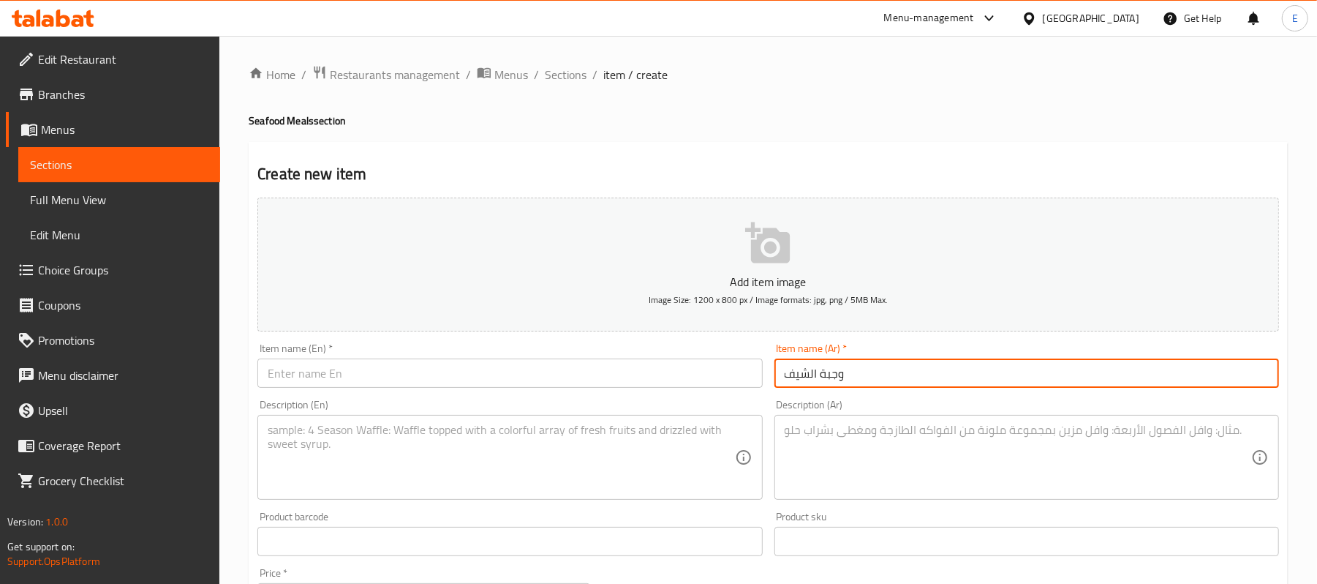
click at [331, 398] on div "Description (En) Description (En)" at bounding box center [510, 450] width 516 height 112
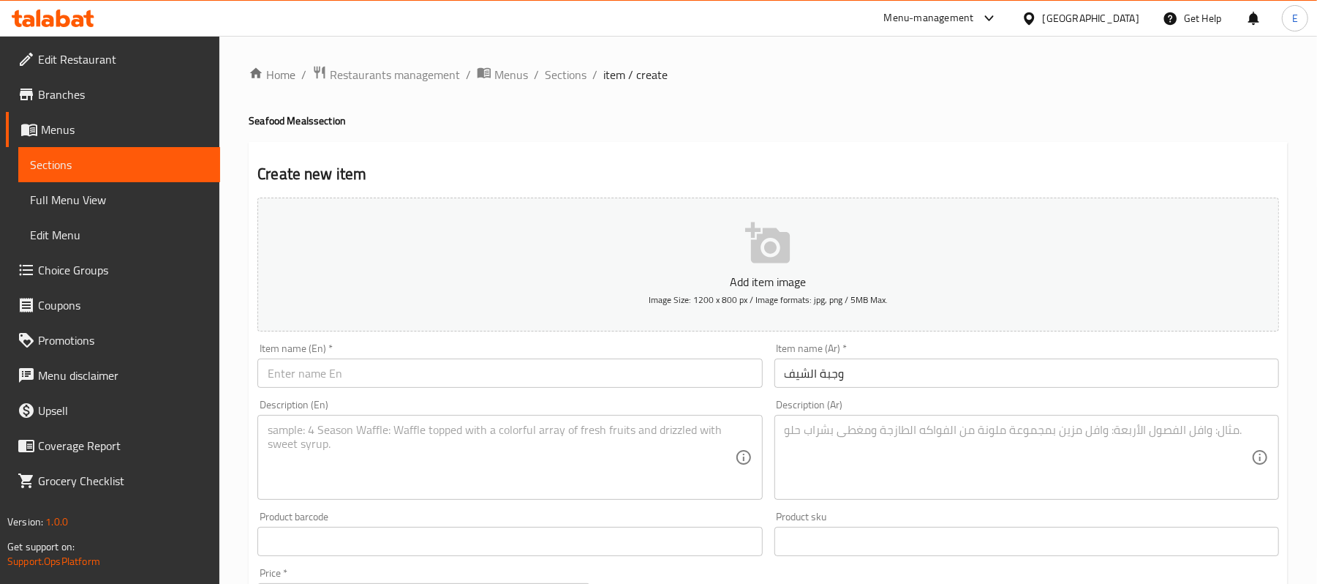
click at [339, 386] on input "text" at bounding box center [509, 372] width 505 height 29
paste input "Chef's meal"
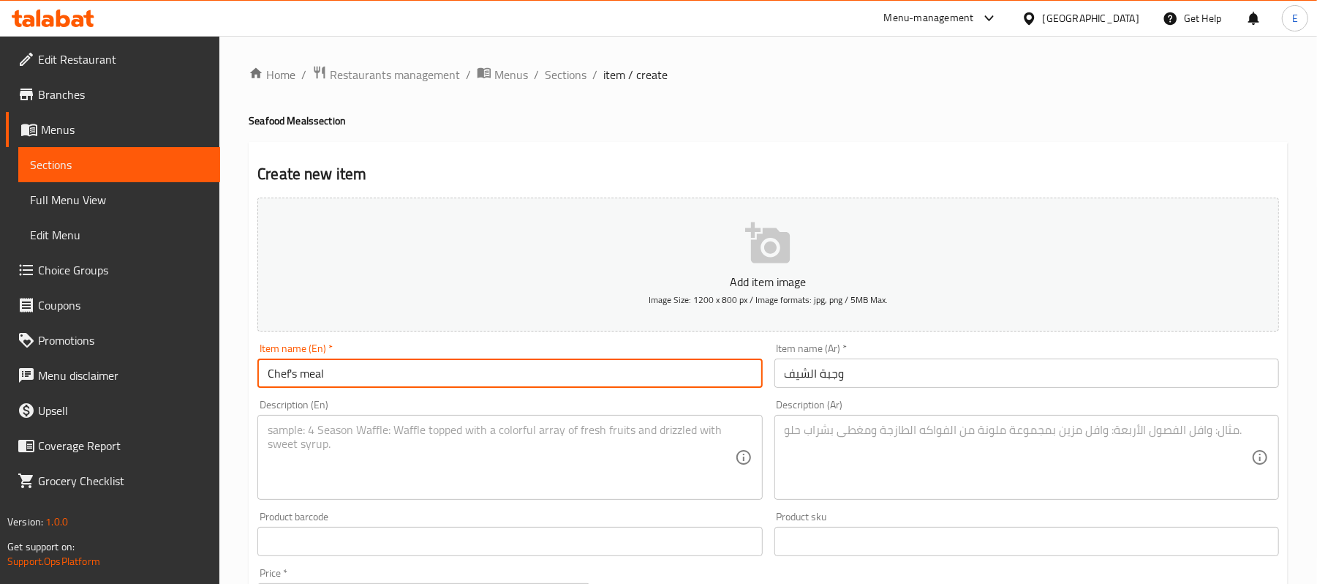
click at [298, 366] on input "Chef's meal" at bounding box center [509, 372] width 505 height 29
click at [262, 388] on input "Chef meal" at bounding box center [509, 372] width 505 height 29
type input "EL-Chef meal"
click at [825, 442] on textarea at bounding box center [1018, 457] width 467 height 69
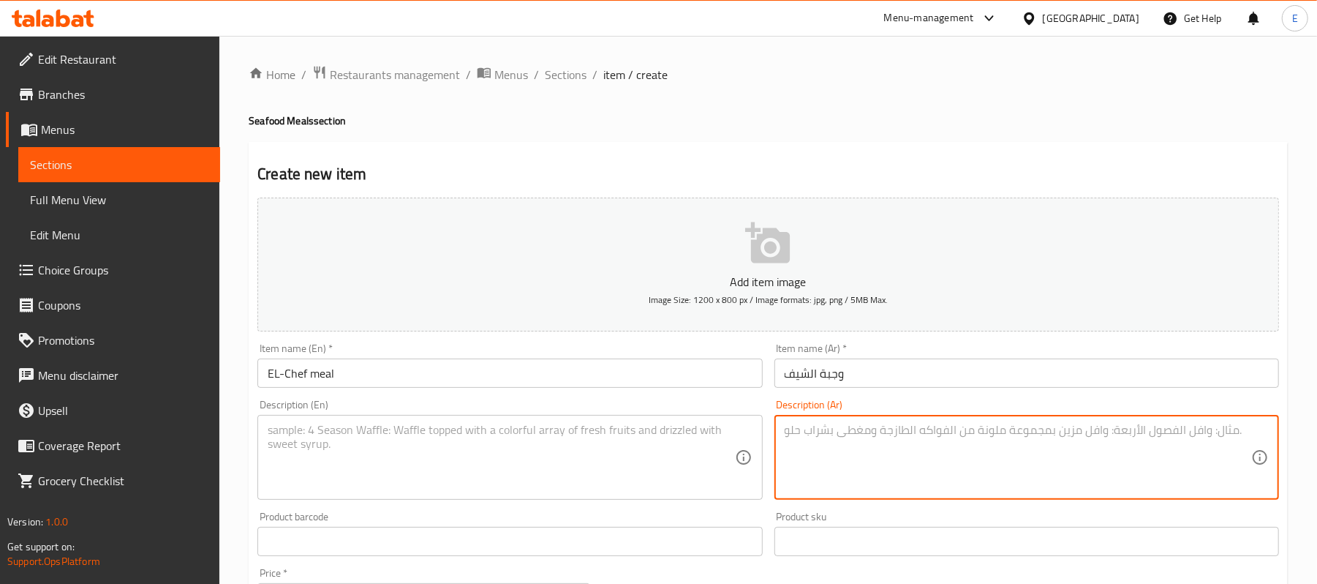
paste textarea "150جرام جمبري+ 150 جرام فيليه ارز + سلطة + عيش"
type textarea "150جرام جمبري+ 150 جرام فيليه ارز + سلطة + عيش"
click at [383, 465] on textarea at bounding box center [501, 457] width 467 height 69
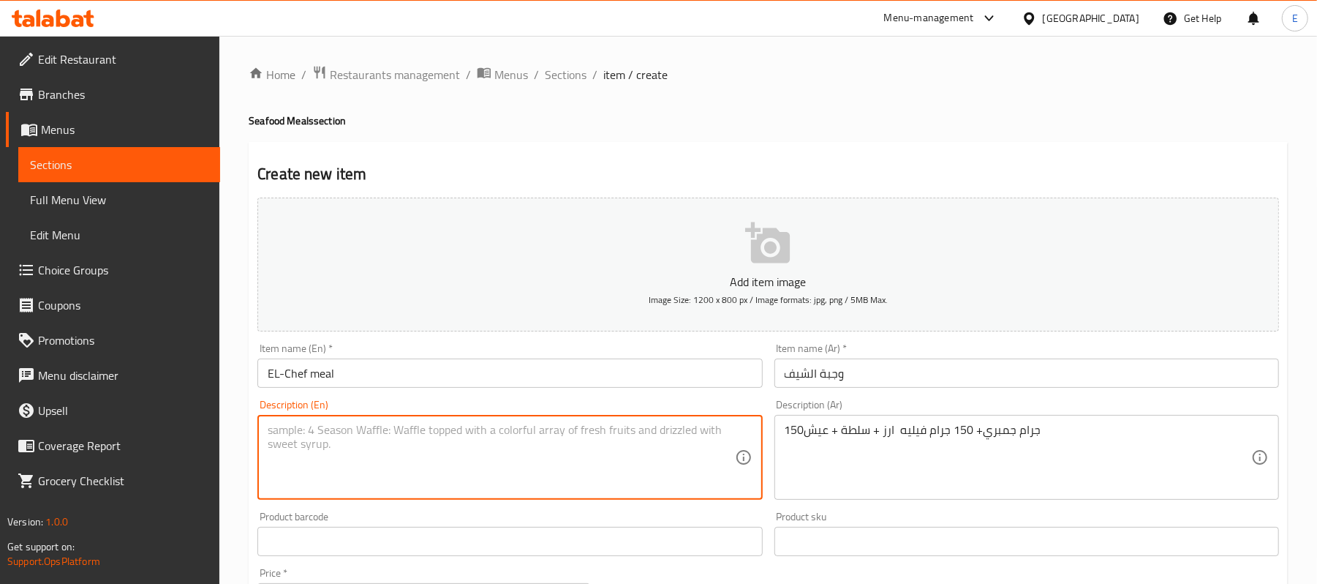
paste textarea "150g shrimp + 150g fillet rice + salad + bread"
click at [392, 432] on textarea "150g shrimp + 150g fillet rice + salad + bread" at bounding box center [501, 457] width 467 height 69
type textarea "150g shrimp + 150g fillet+ rice + salad + bread"
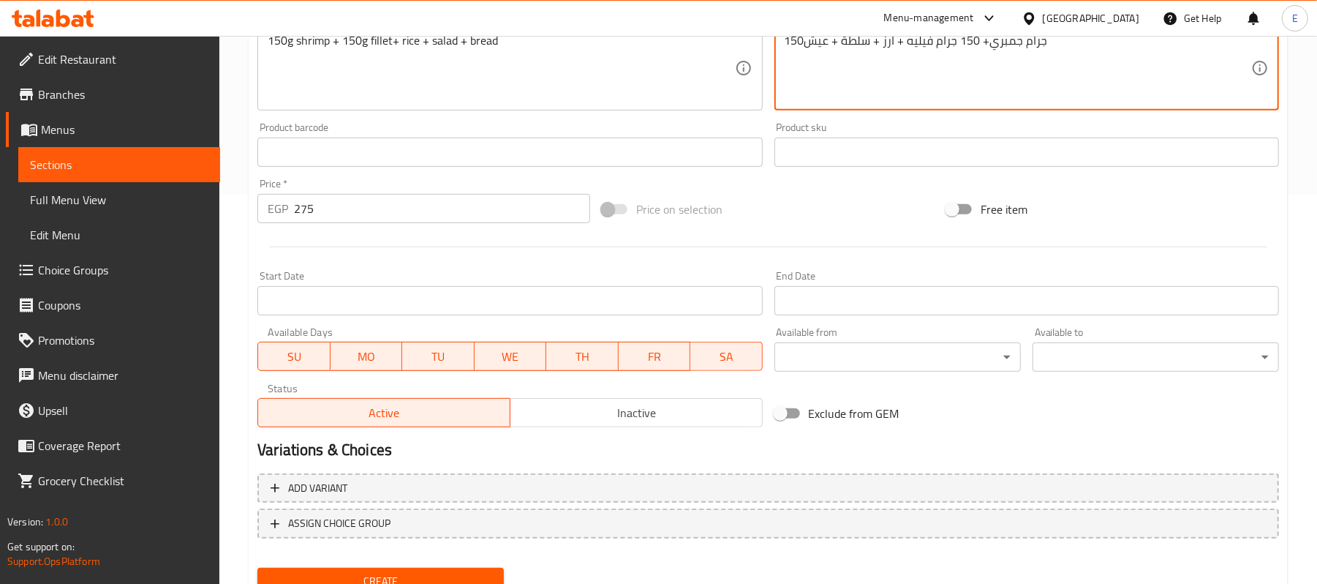
scroll to position [448, 0]
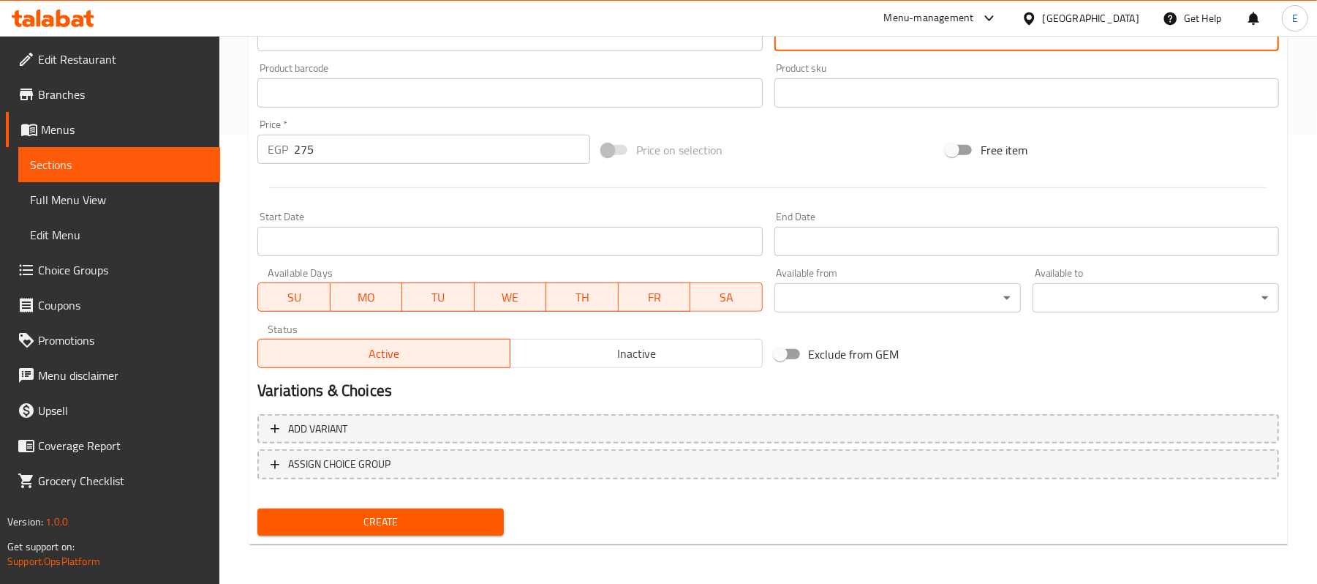
type textarea "150جرام جمبري+ 150 جرام فيليه + ارز + سلطة + عيش"
click at [370, 527] on span "Create" at bounding box center [380, 522] width 223 height 18
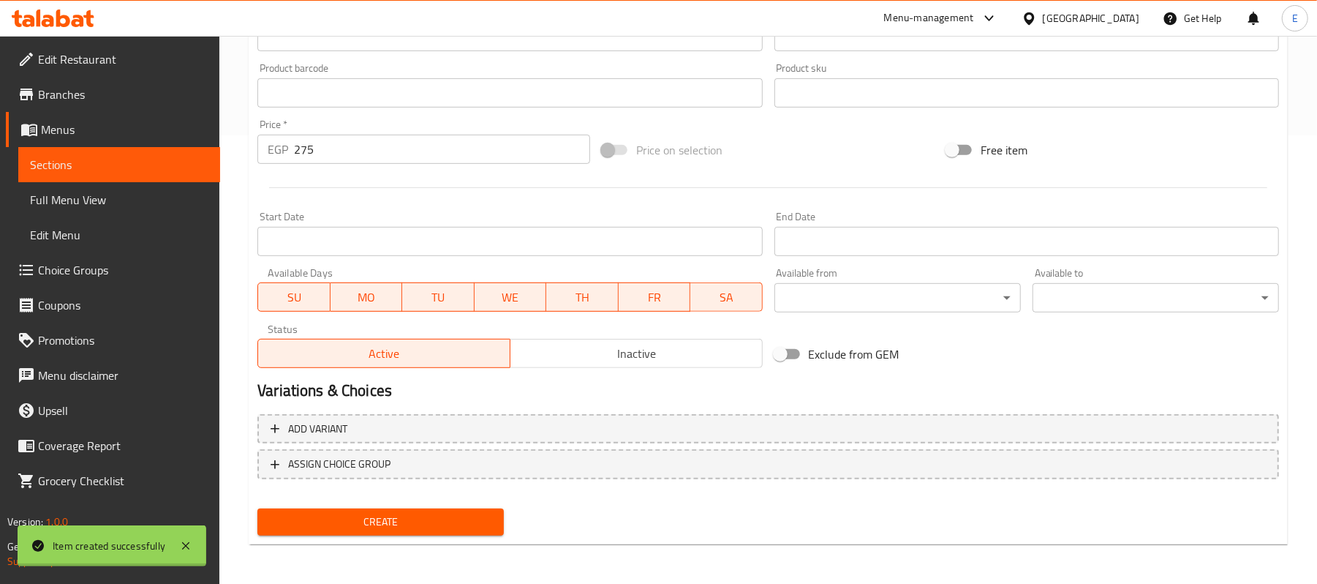
type input "0"
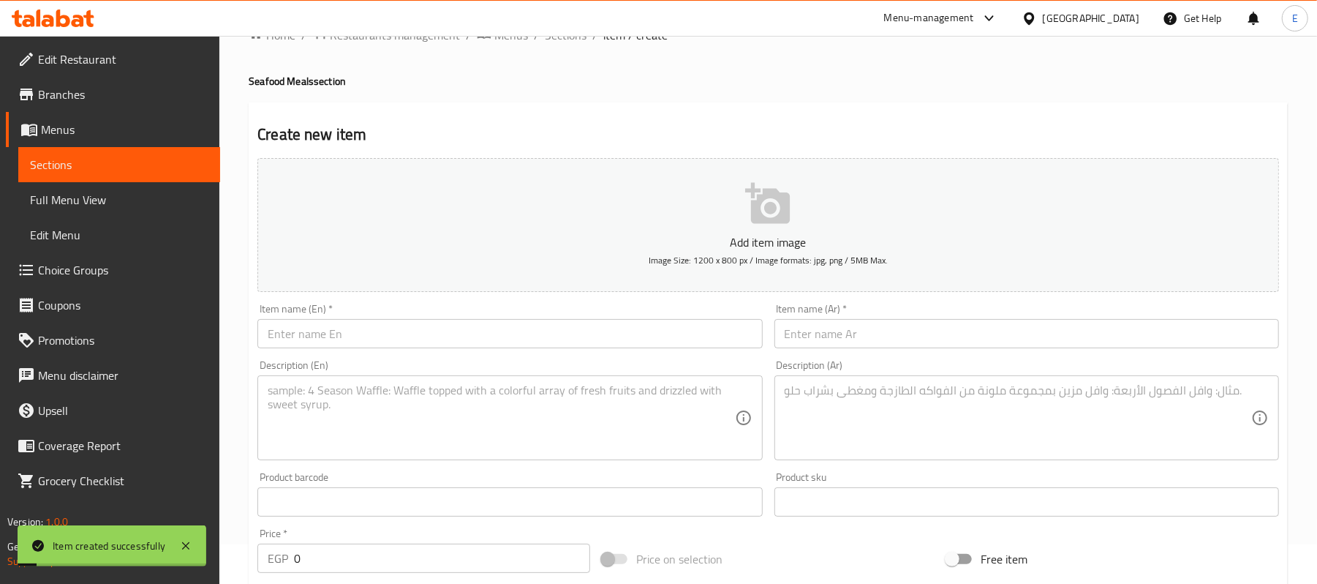
scroll to position [0, 0]
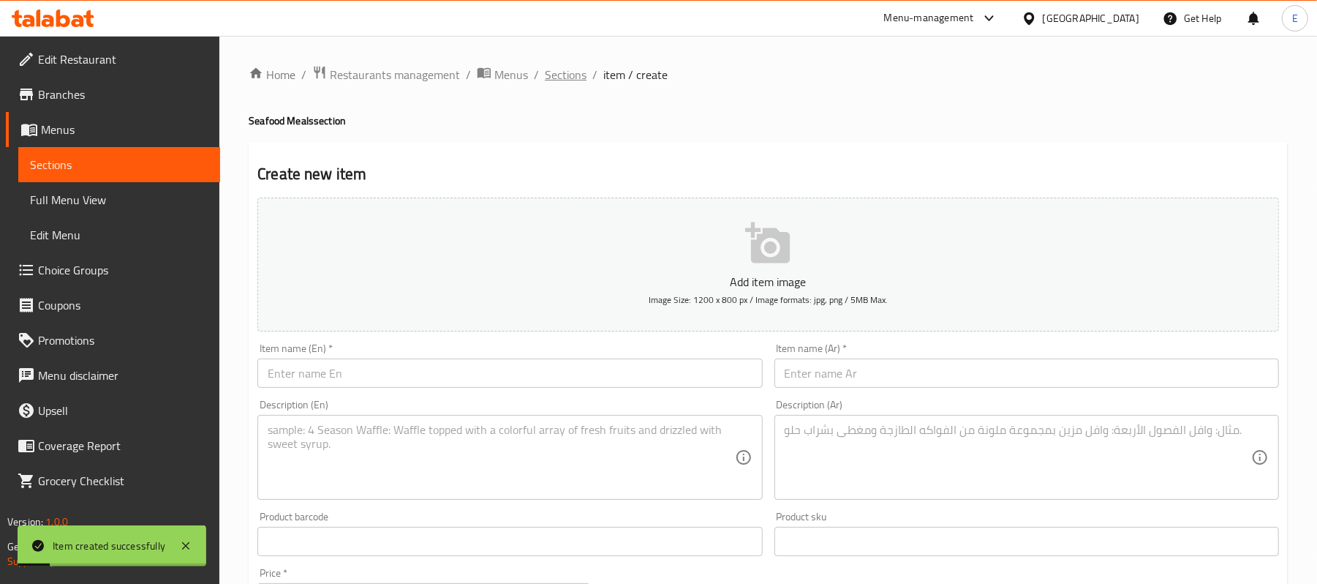
click at [554, 69] on span "Sections" at bounding box center [566, 75] width 42 height 18
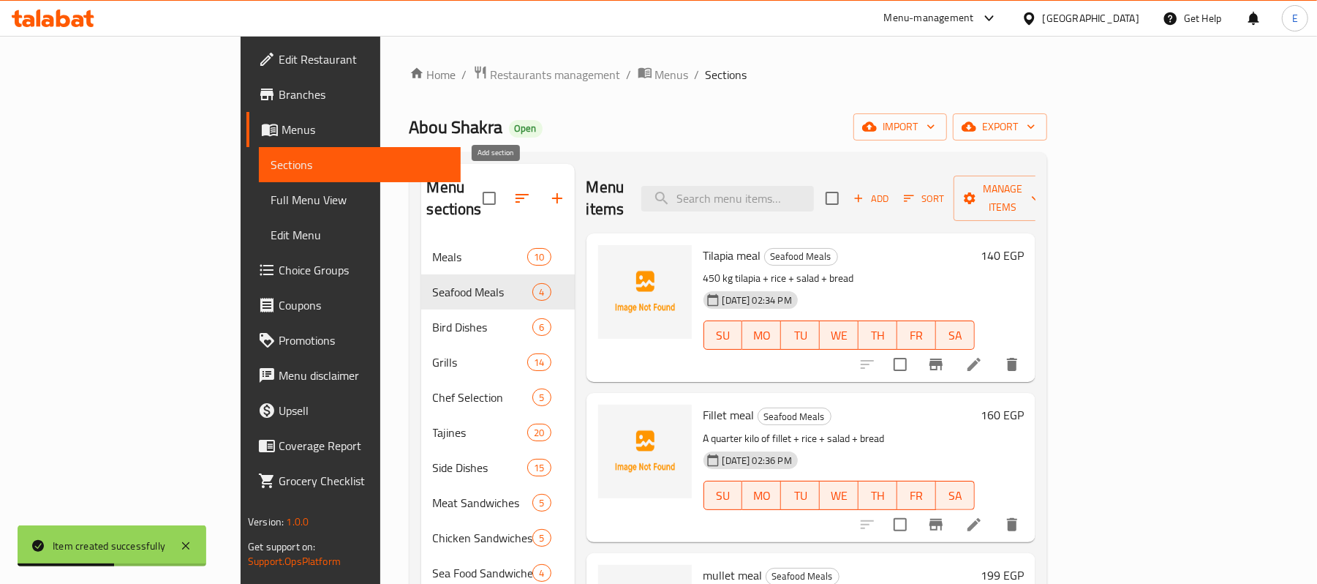
click at [549, 190] on icon "button" at bounding box center [558, 198] width 18 height 18
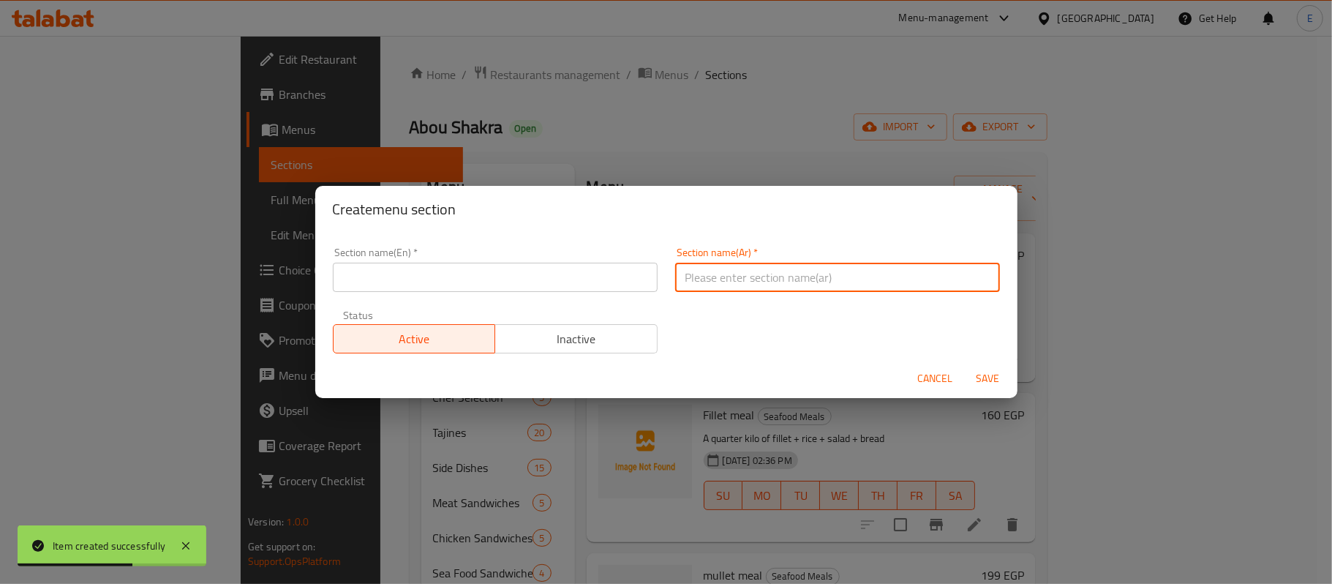
click at [761, 285] on input "text" at bounding box center [837, 277] width 325 height 29
click at [761, 282] on input "الجمبريات" at bounding box center [837, 277] width 325 height 29
type input "الجمبريات"
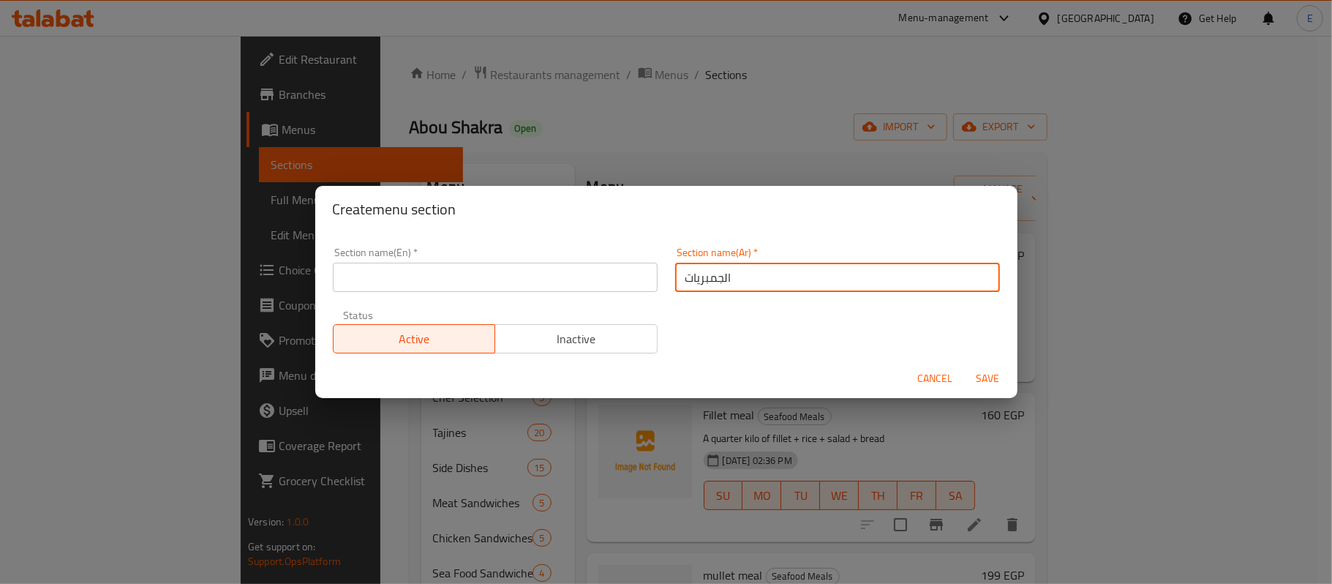
click at [426, 284] on input "text" at bounding box center [495, 277] width 325 height 29
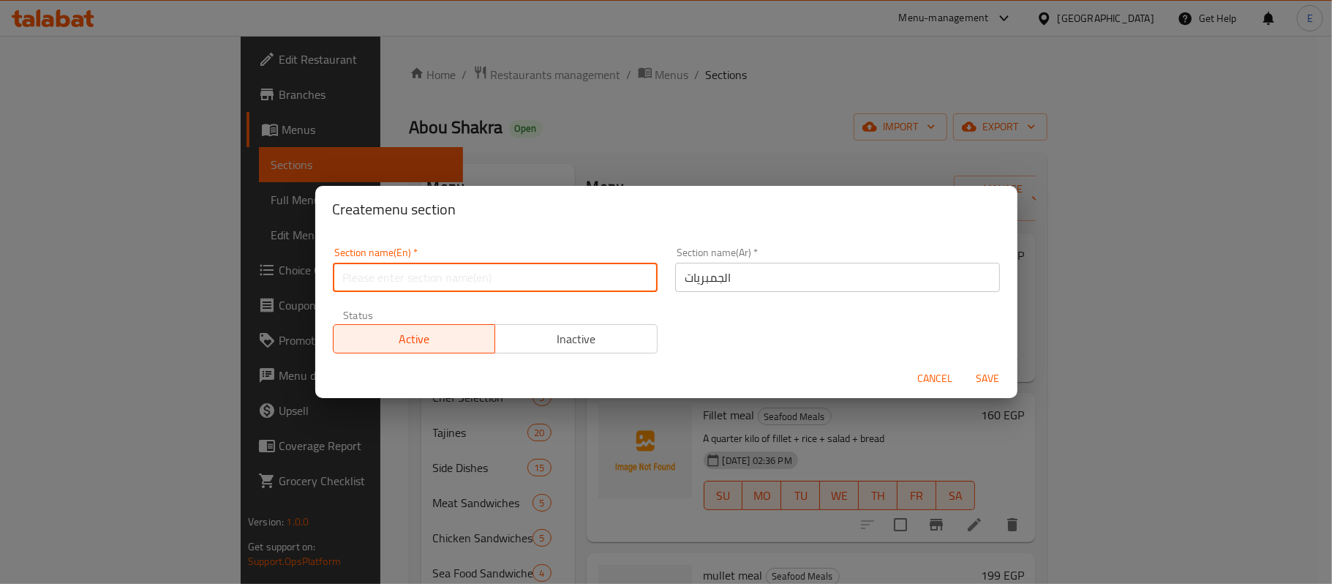
paste input "Shrimps"
type input "Shrimps"
click at [995, 389] on button "Save" at bounding box center [988, 378] width 47 height 27
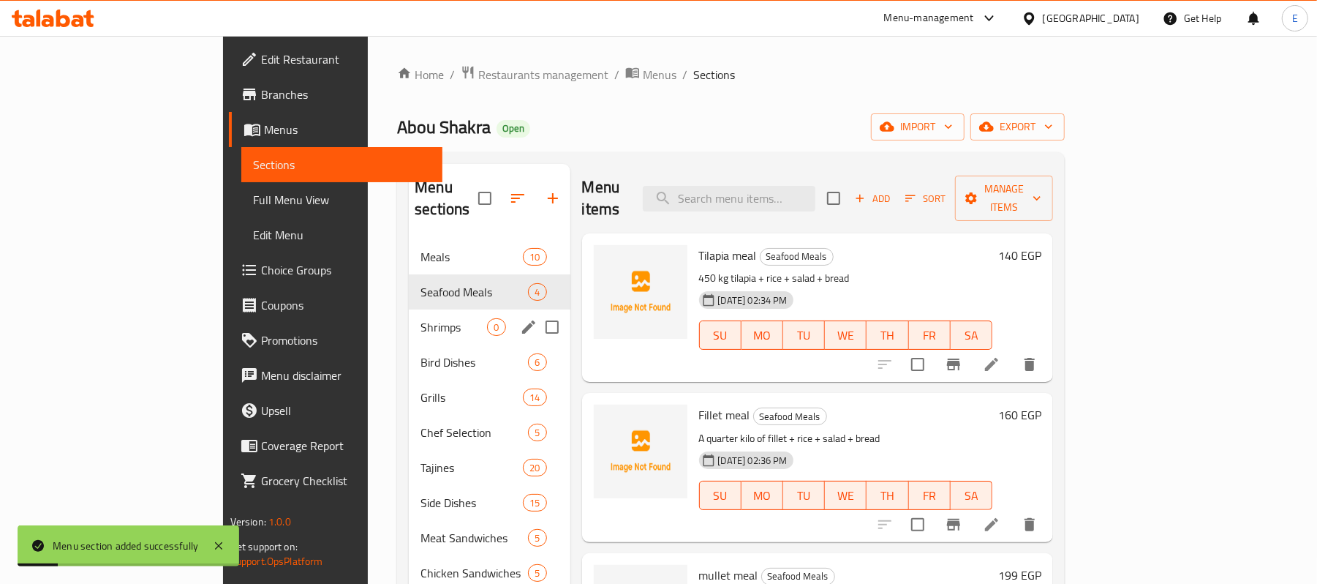
click at [488, 320] on span "0" at bounding box center [496, 327] width 17 height 14
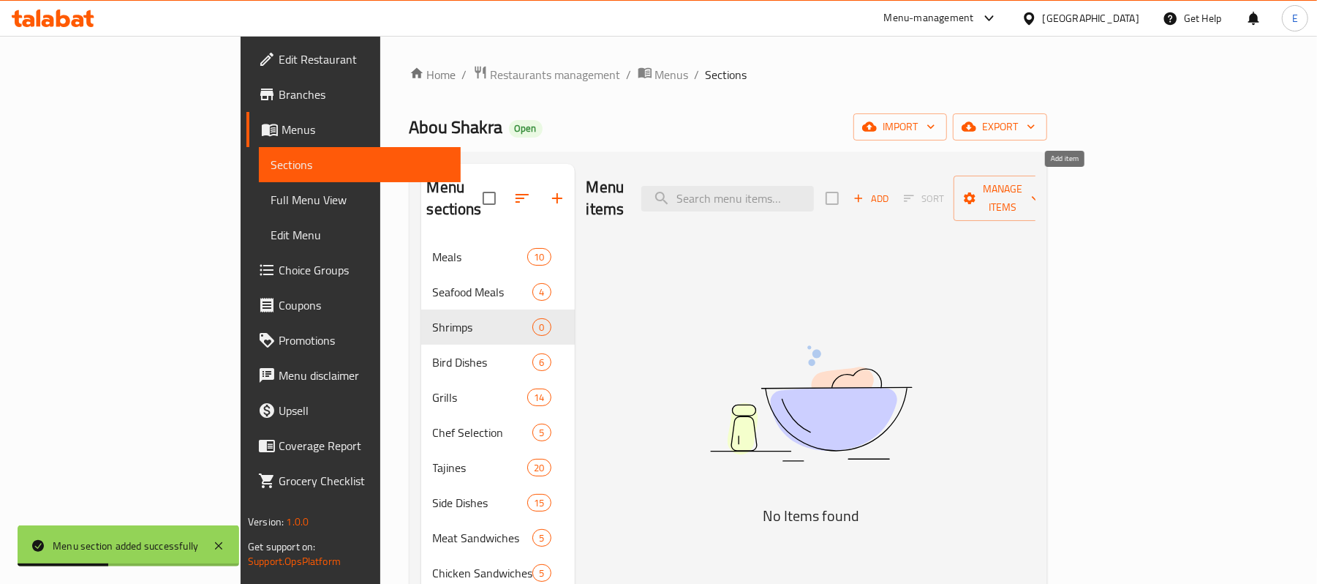
click at [891, 190] on span "Add" at bounding box center [870, 198] width 39 height 17
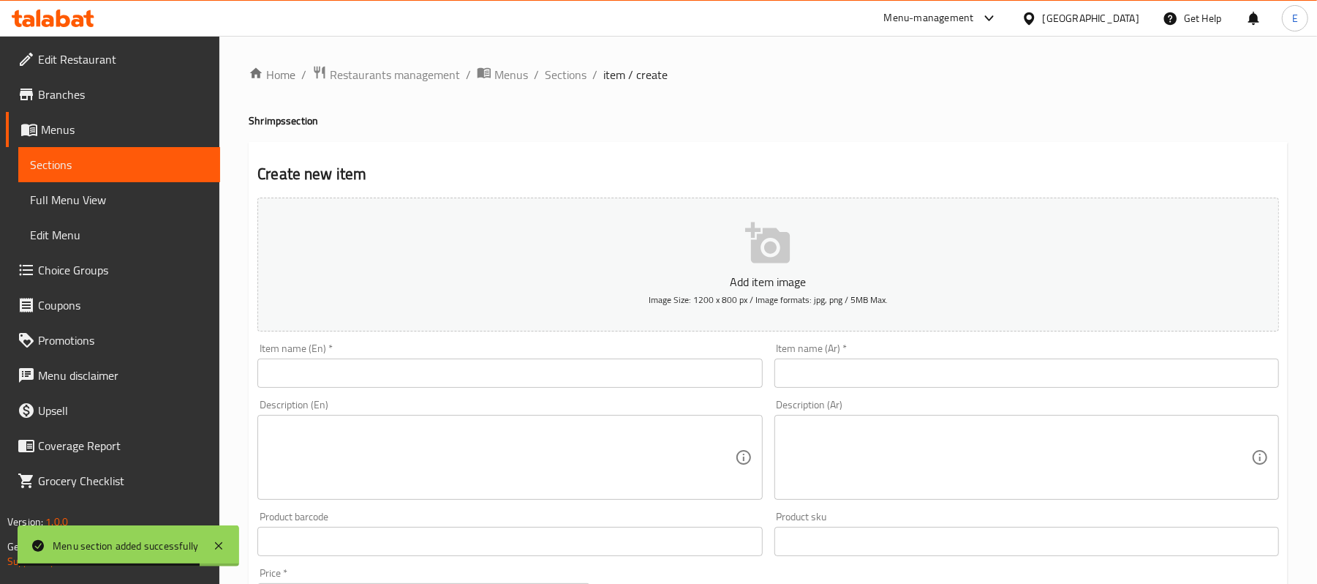
click at [800, 393] on div "Item name (Ar)   * Item name (Ar) *" at bounding box center [1027, 365] width 516 height 56
click at [797, 379] on input "text" at bounding box center [1027, 372] width 505 height 29
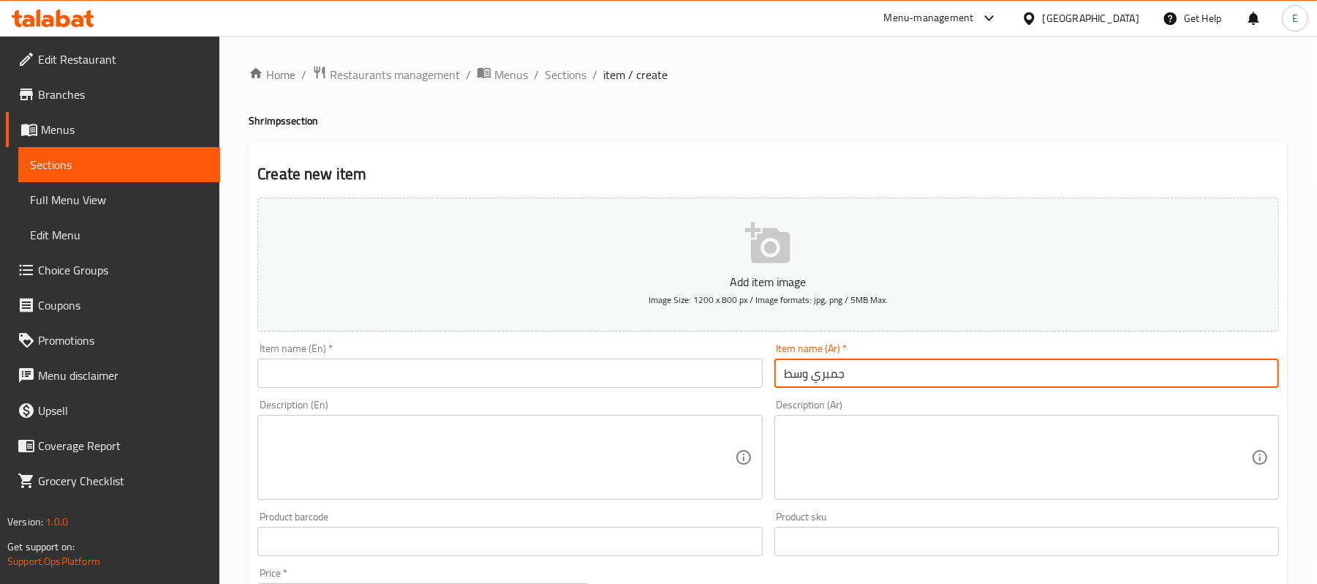
click at [846, 381] on input "جمبري وسط" at bounding box center [1027, 372] width 505 height 29
click at [846, 380] on input "جمبري وسط" at bounding box center [1027, 372] width 505 height 29
type input "جمبري وسط"
click at [364, 372] on input "text" at bounding box center [509, 372] width 505 height 29
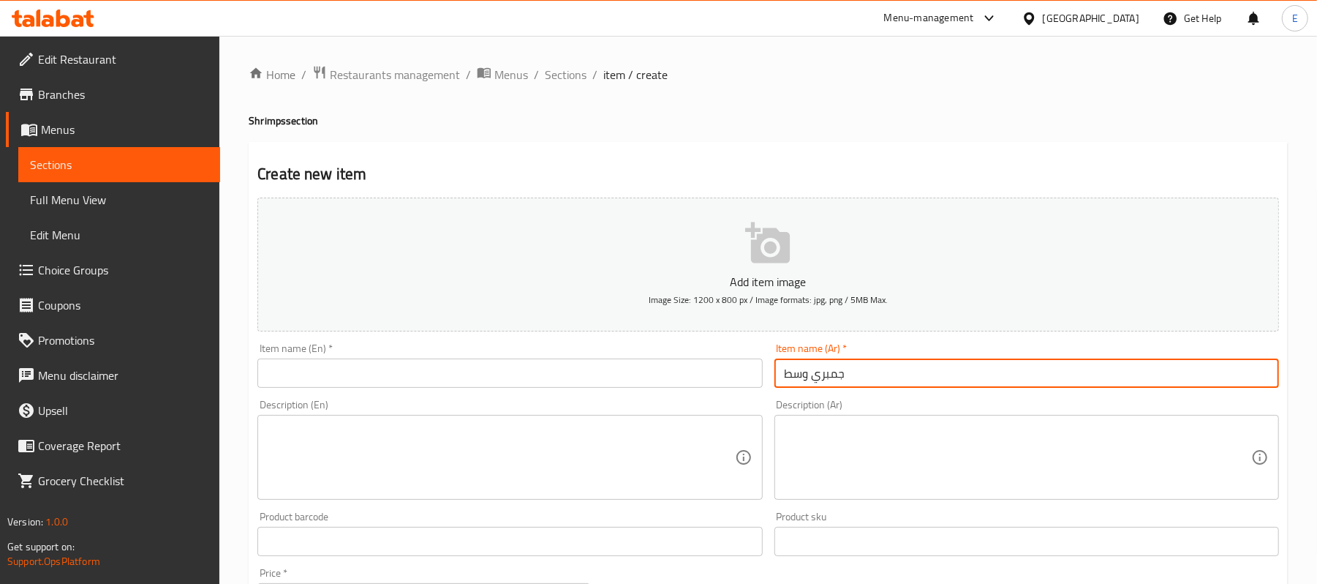
paste input "Medium shrimp"
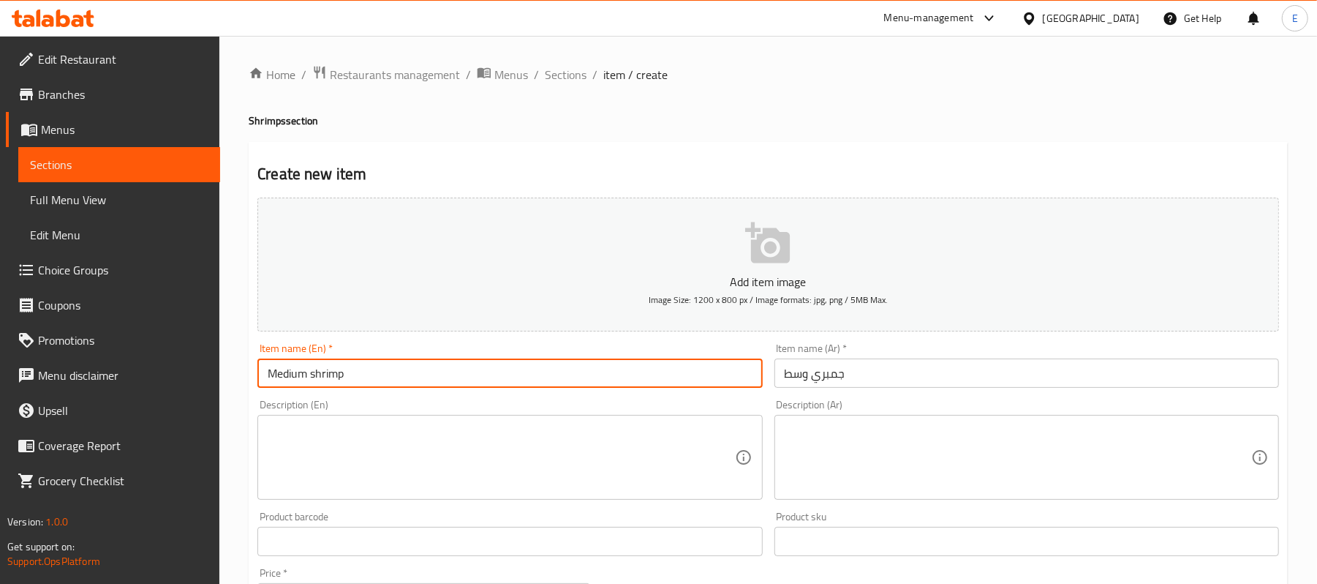
type input "Medium shrimp"
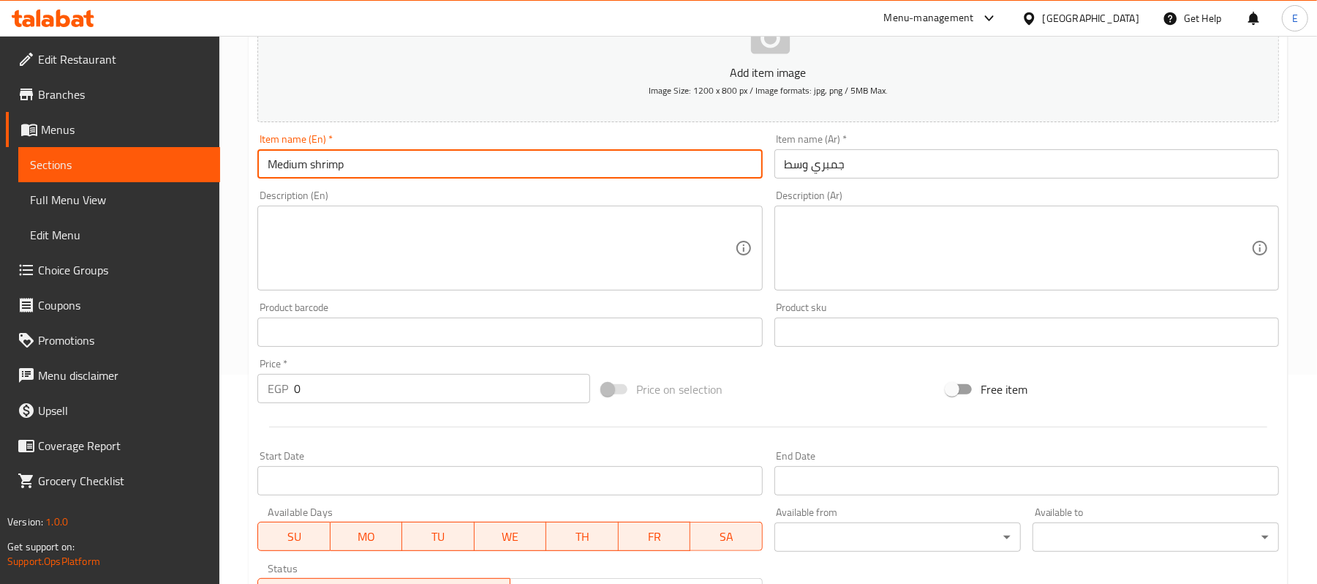
scroll to position [448, 0]
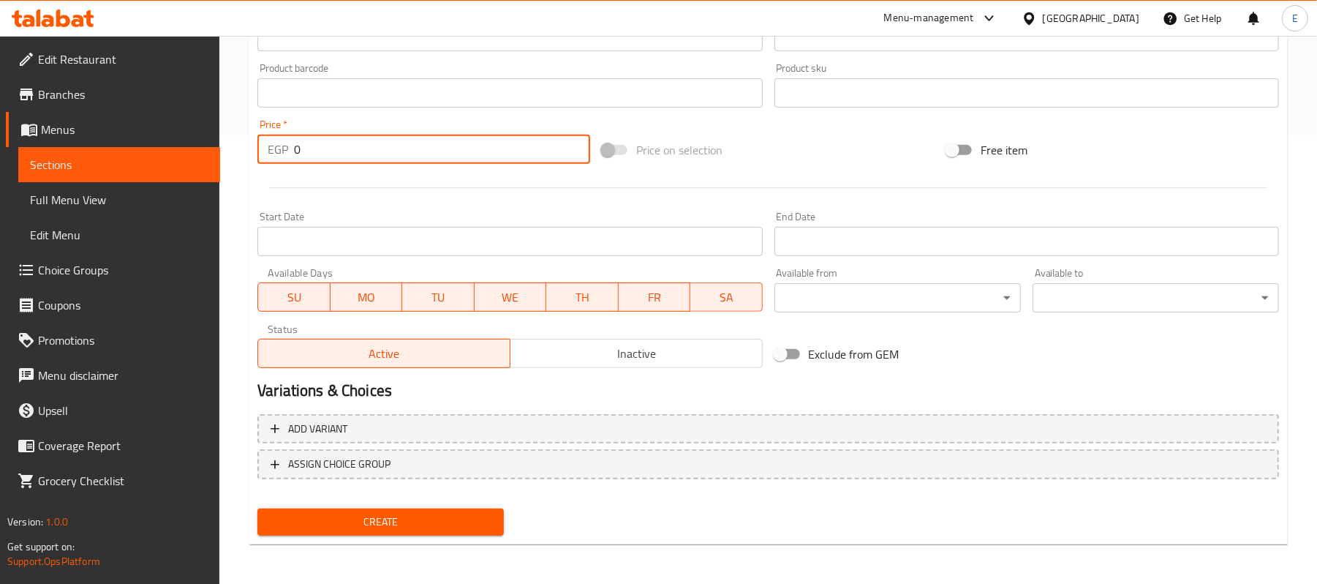
click at [312, 136] on input "0" at bounding box center [442, 149] width 296 height 29
click at [314, 136] on input "0" at bounding box center [442, 149] width 296 height 29
type input "1100"
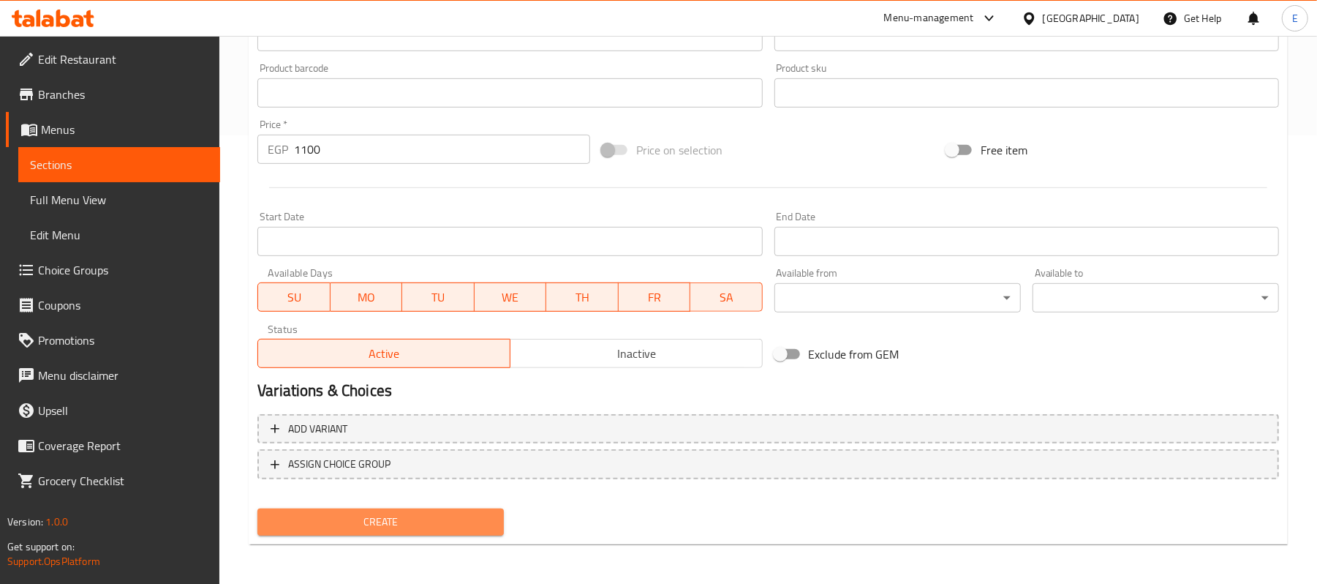
click at [326, 519] on span "Create" at bounding box center [380, 522] width 223 height 18
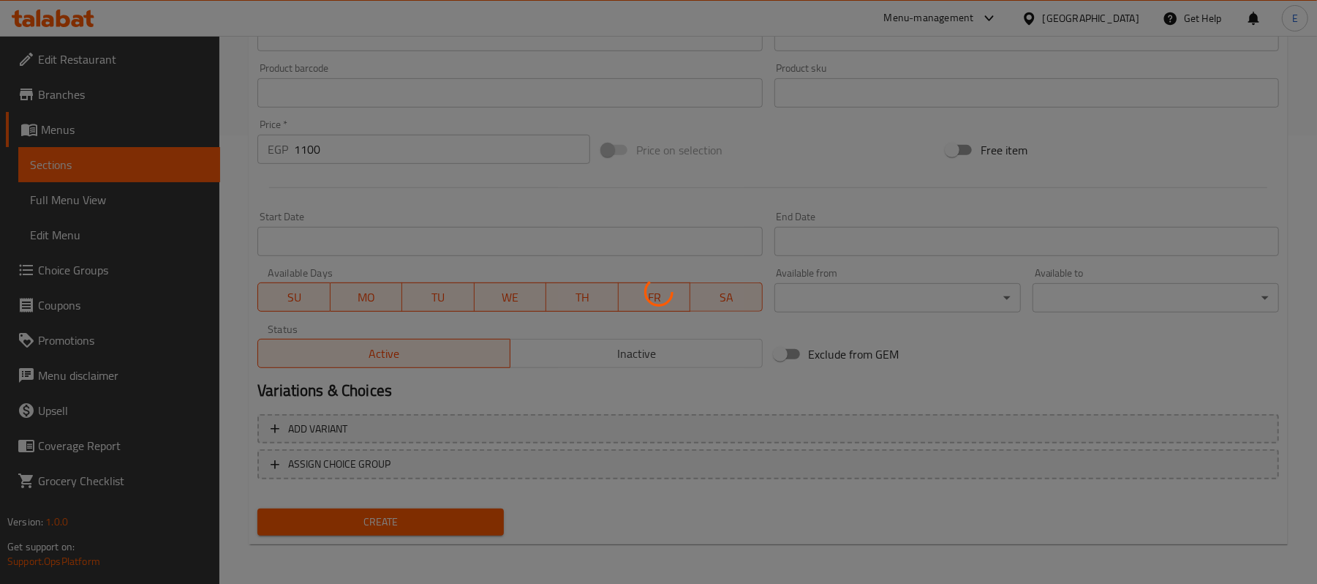
type input "0"
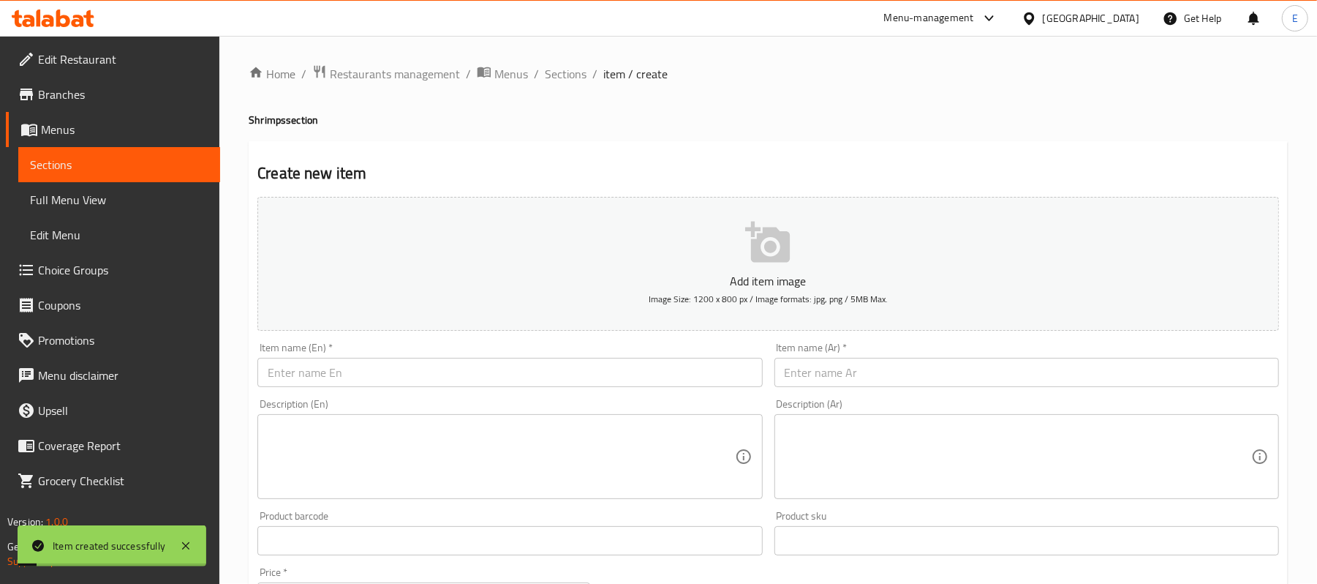
scroll to position [0, 0]
click at [857, 388] on input "text" at bounding box center [1027, 372] width 505 height 29
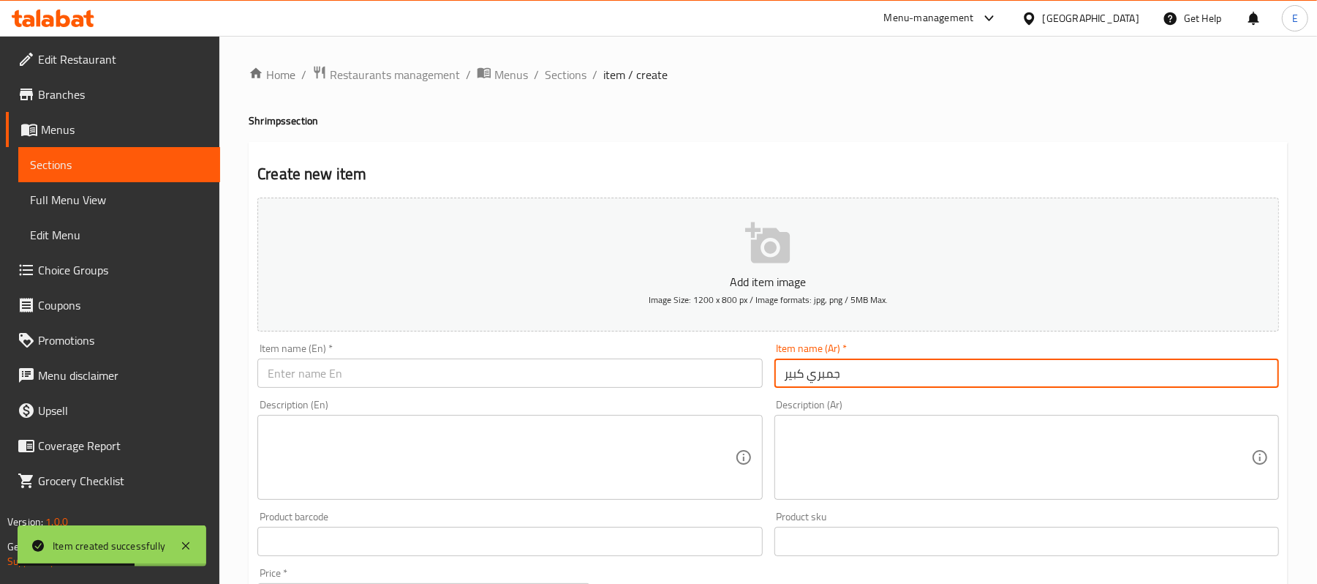
click at [856, 388] on input "جمبري كبير" at bounding box center [1027, 372] width 505 height 29
type input "جمبري كبير"
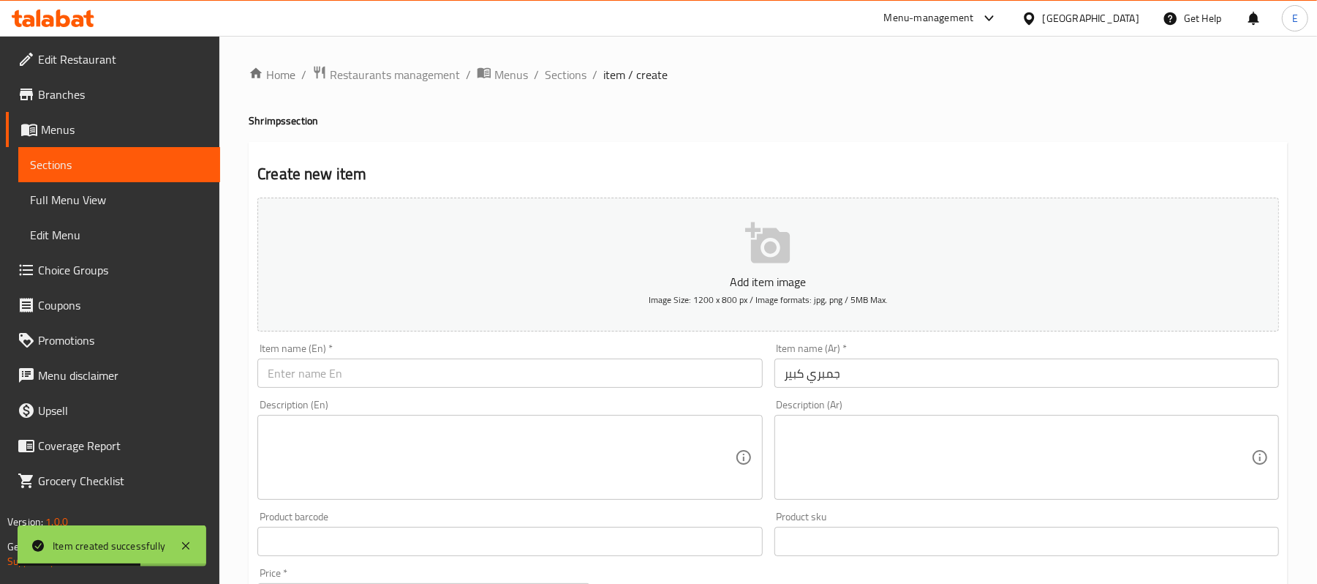
click at [856, 392] on div "Item name (Ar)   * جمبري كبير Item name (Ar) *" at bounding box center [1027, 365] width 516 height 56
copy div "Item name (Ar) *"
click at [319, 399] on div "Description (En) Description (En)" at bounding box center [510, 450] width 516 height 112
click at [337, 380] on input "text" at bounding box center [509, 372] width 505 height 29
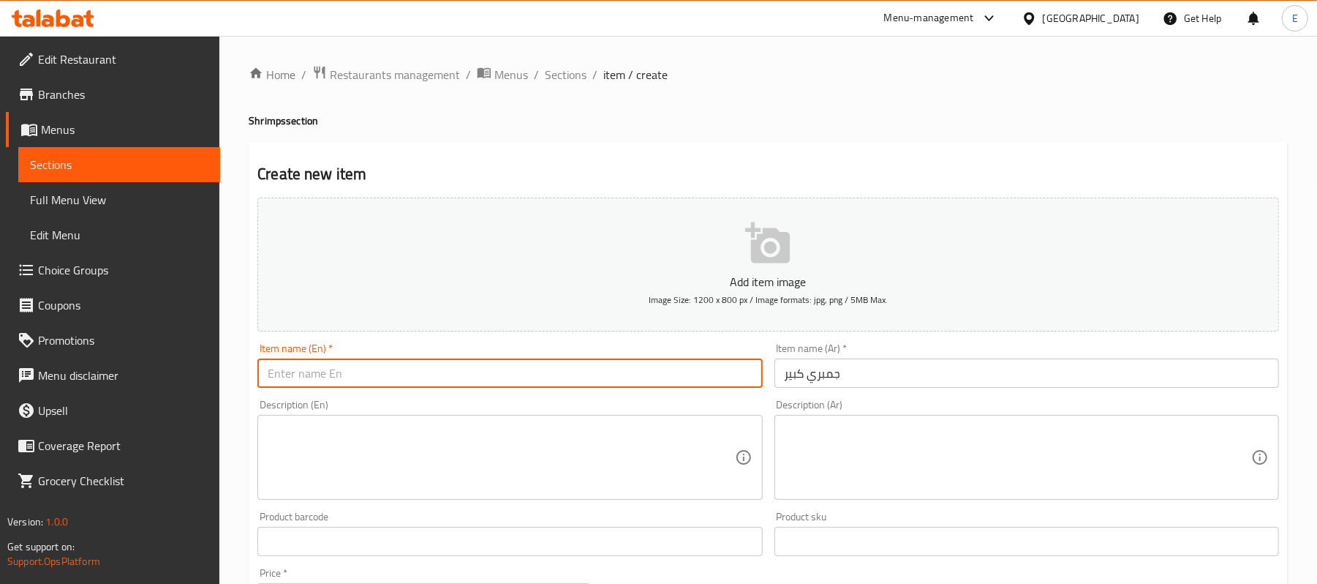
paste input "Large shrimp"
type input "Large shrimp"
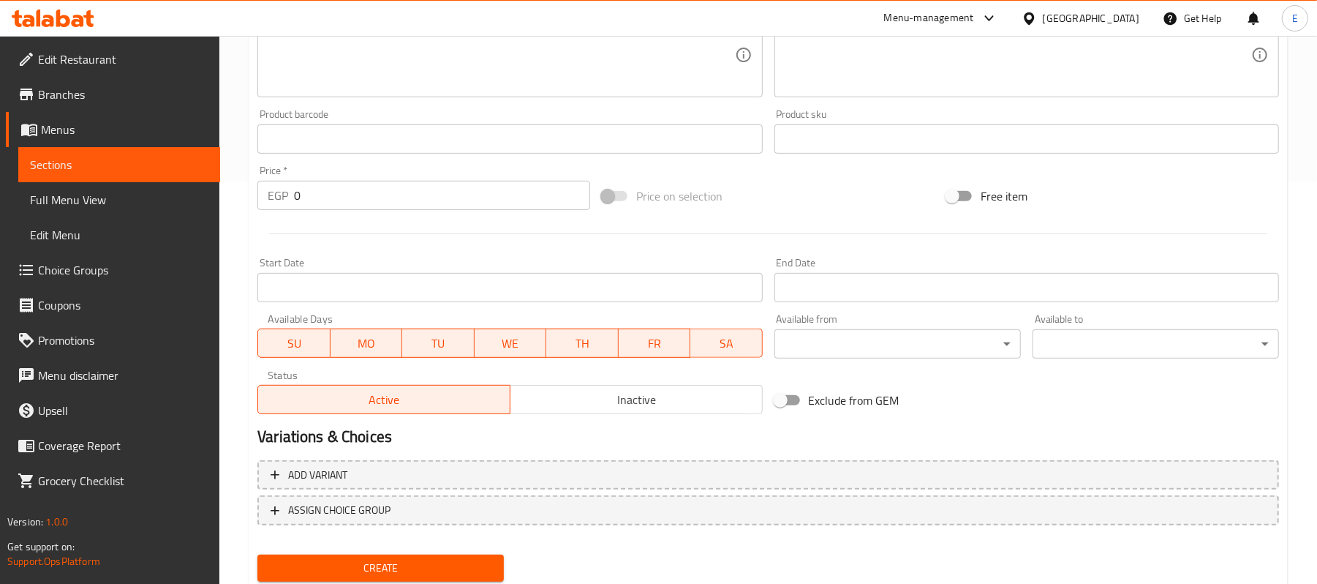
scroll to position [448, 0]
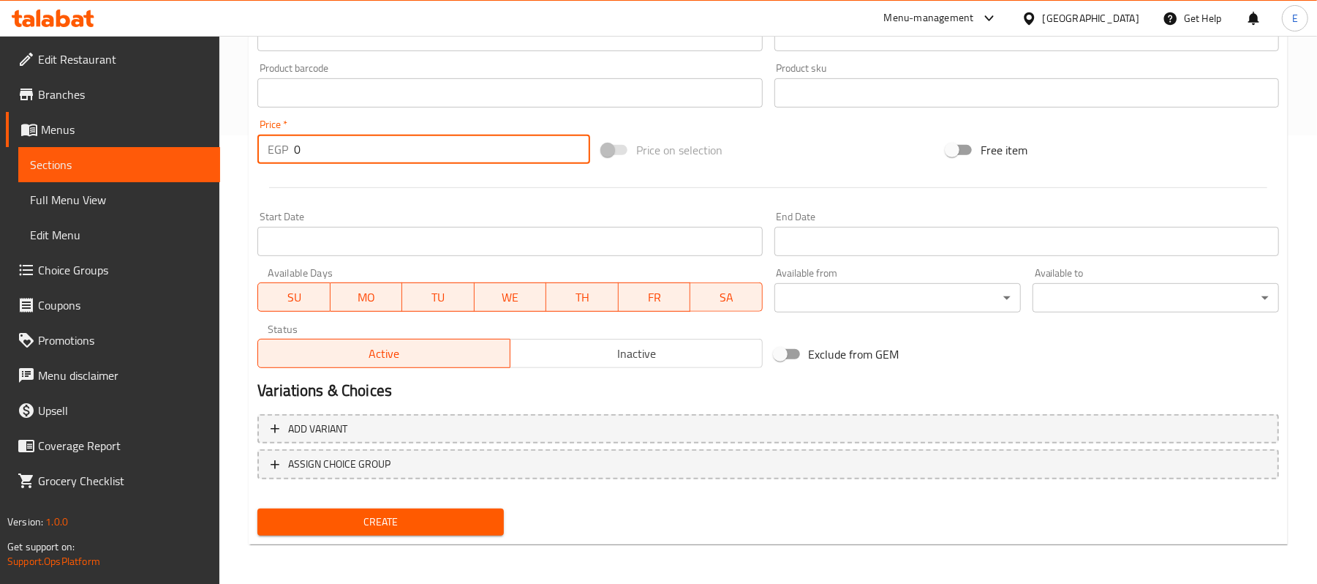
drag, startPoint x: 301, startPoint y: 144, endPoint x: 246, endPoint y: 118, distance: 61.2
click at [249, 121] on div "Create new item Add item image Image Size: 1200 x 800 px / Image formats: jpg, …" at bounding box center [768, 119] width 1039 height 851
type input "1300"
click at [421, 527] on span "Create" at bounding box center [380, 522] width 223 height 18
drag, startPoint x: 323, startPoint y: 159, endPoint x: 264, endPoint y: 129, distance: 65.4
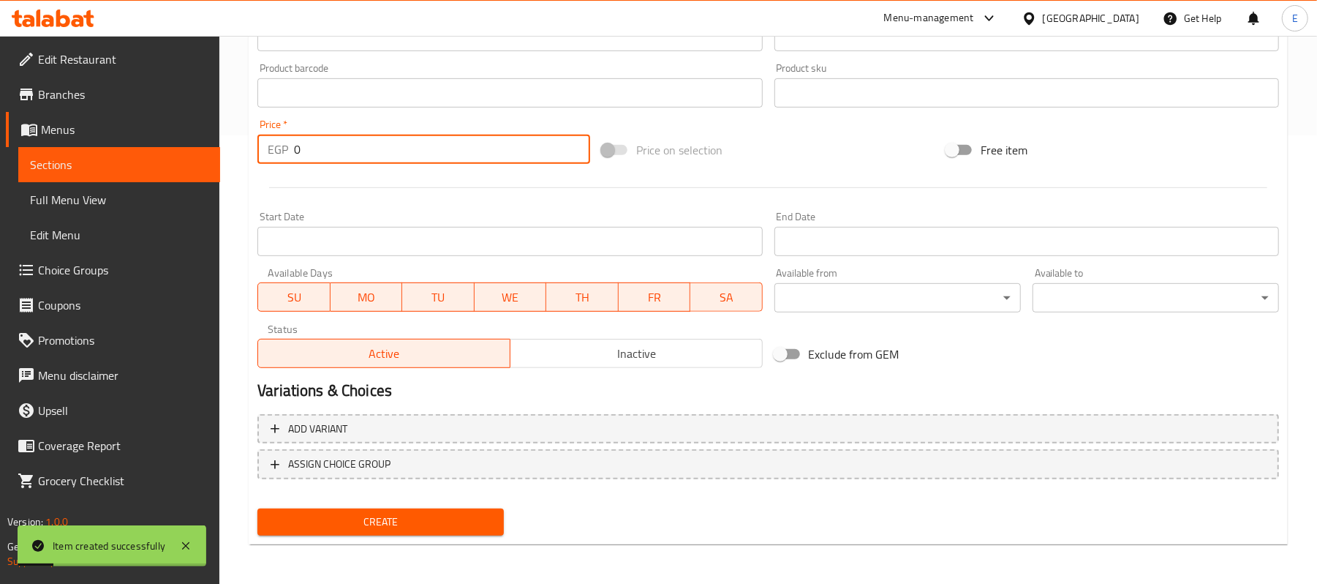
click at [264, 129] on div "Price   * EGP 0 Price *" at bounding box center [423, 141] width 333 height 45
type input "1500"
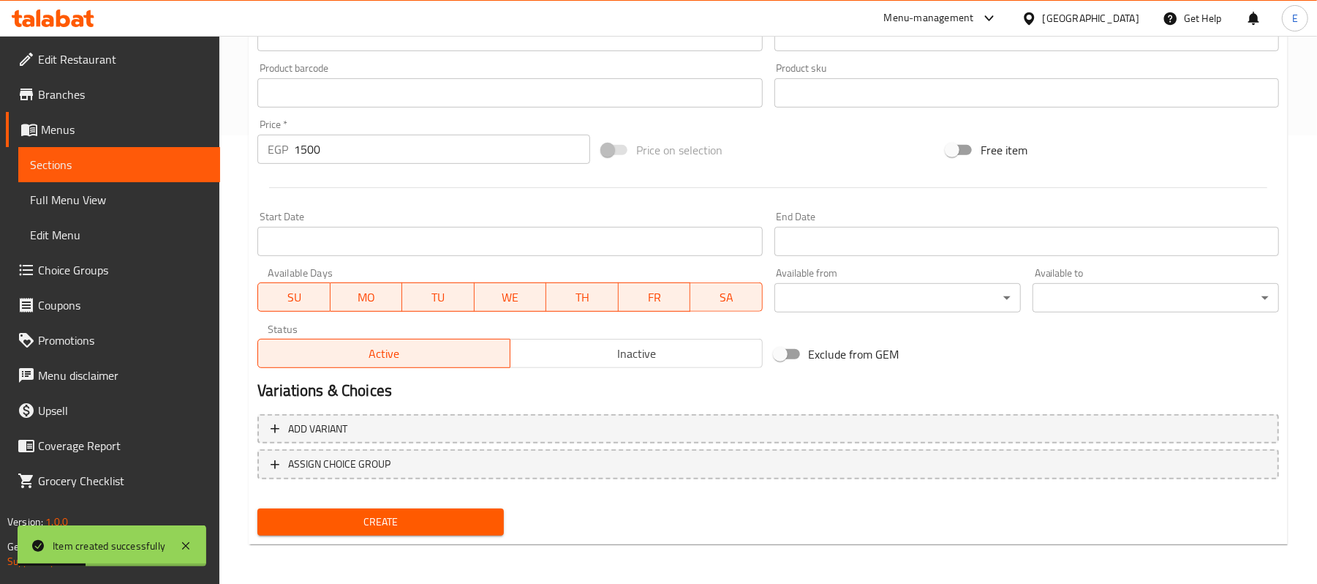
click at [240, 118] on div "Home / Restaurants management / Menus / Sections / item / create Shrimps sectio…" at bounding box center [768, 86] width 1098 height 998
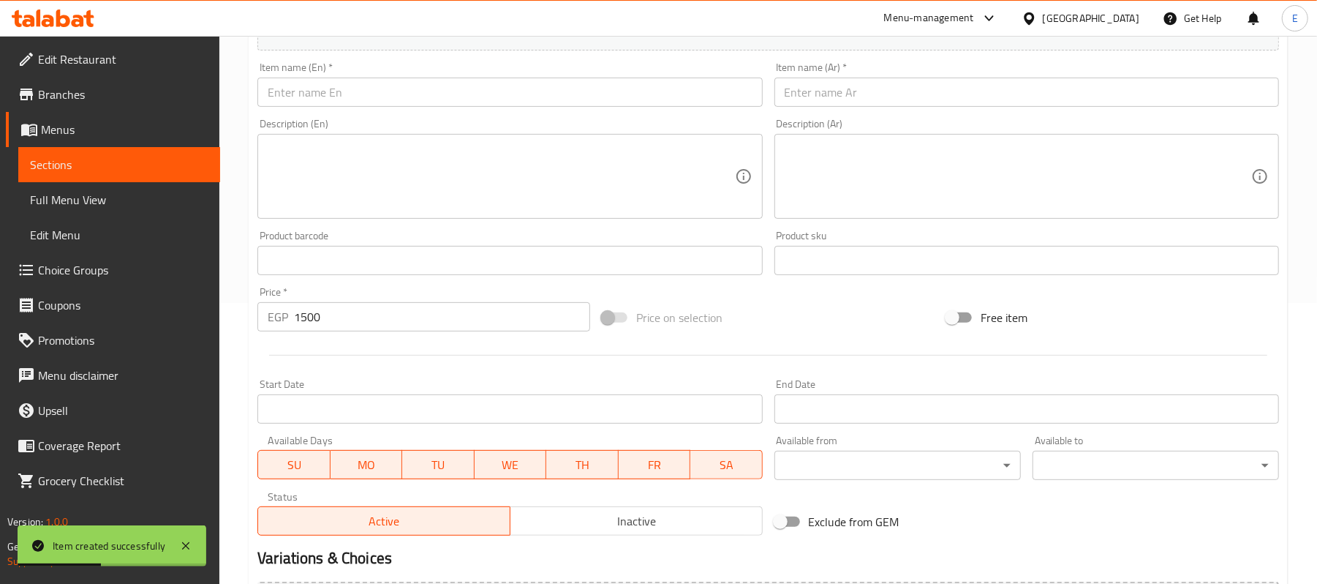
scroll to position [0, 0]
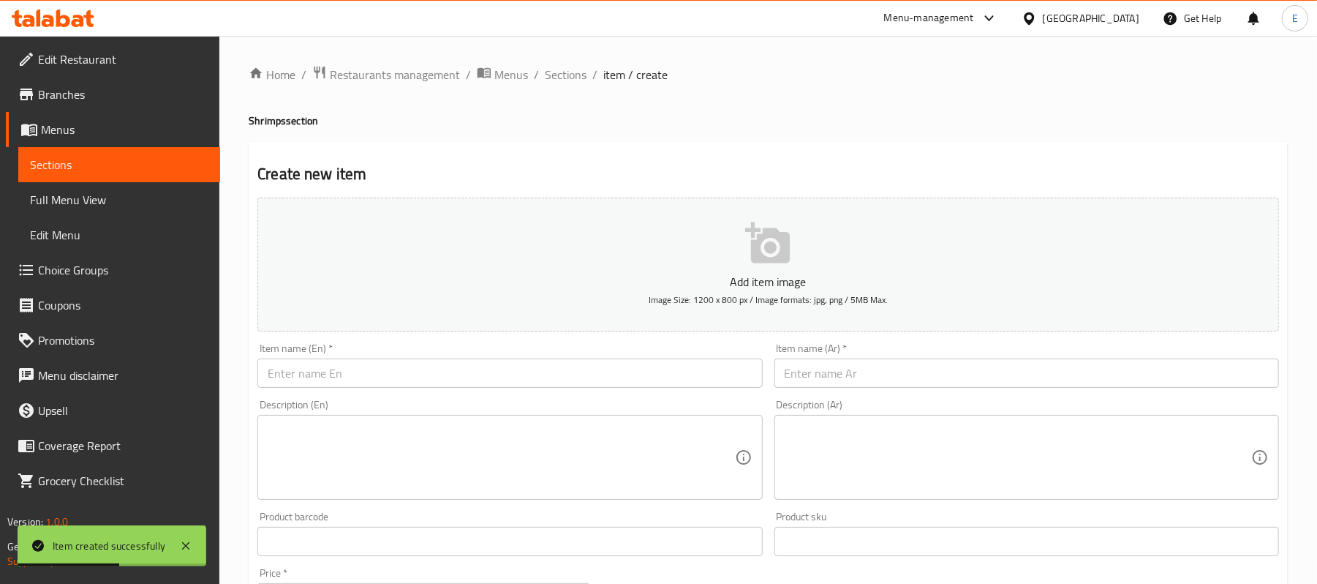
click at [878, 358] on div "Item name (Ar)   * Item name (Ar) *" at bounding box center [1027, 365] width 505 height 45
click at [885, 370] on input "text" at bounding box center [1027, 372] width 505 height 29
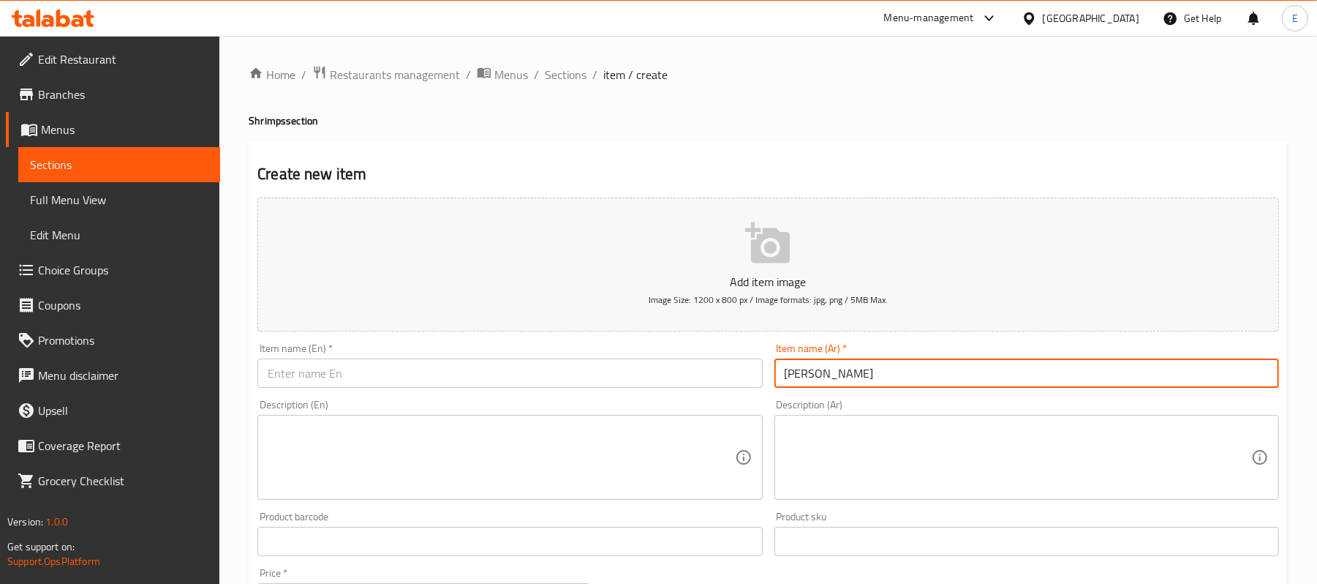
click at [882, 361] on input "جمبري جامبو" at bounding box center [1027, 372] width 505 height 29
click at [878, 367] on input "جمبري جامبو" at bounding box center [1027, 372] width 505 height 29
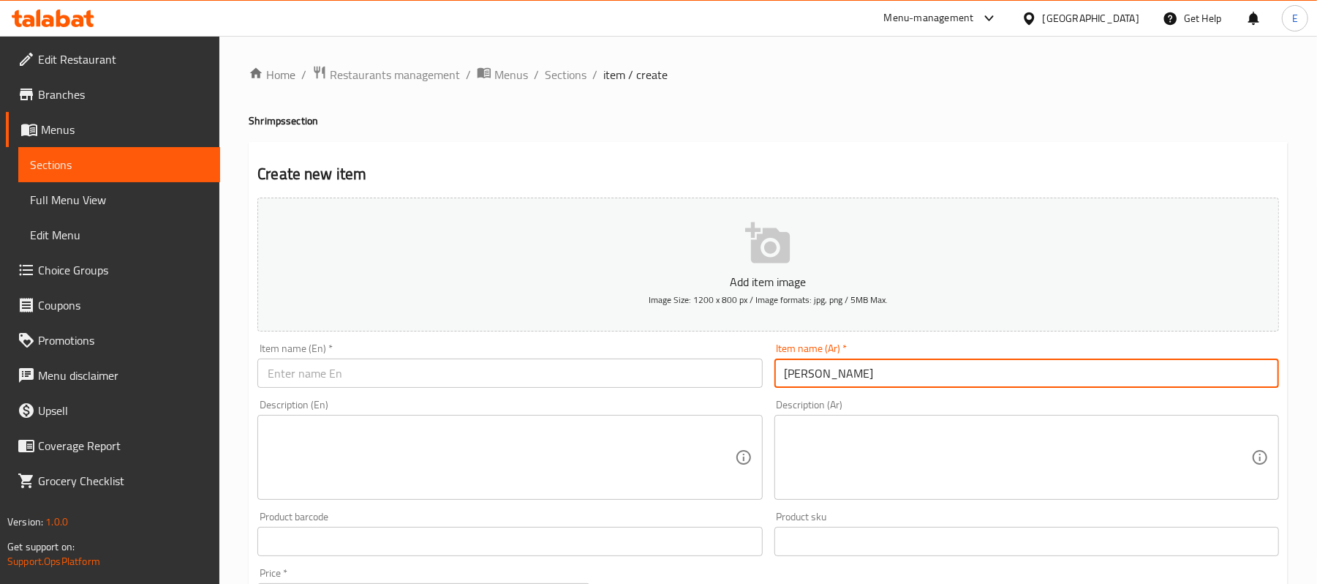
paste input "Jumbo shrimp"
type input "Jumbo shrimp"
click at [360, 386] on input "text" at bounding box center [509, 372] width 505 height 29
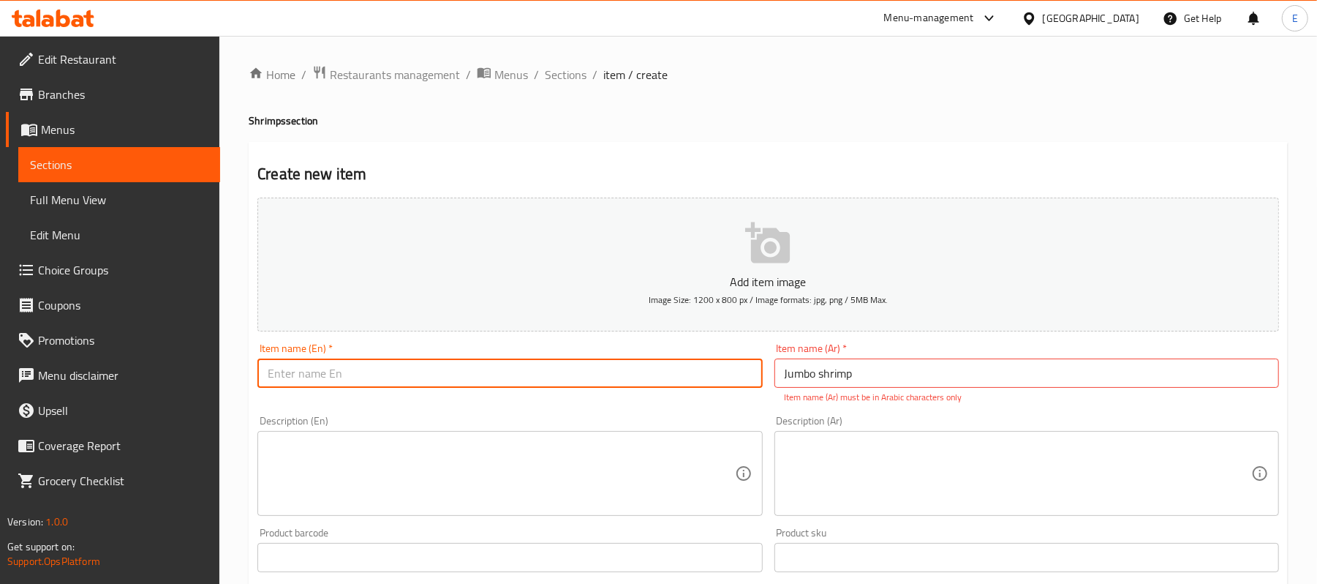
paste input "Jumbo shrimp"
type input "Jumbo shrimp"
click at [889, 366] on input "Jumbo shrimp" at bounding box center [1027, 372] width 505 height 29
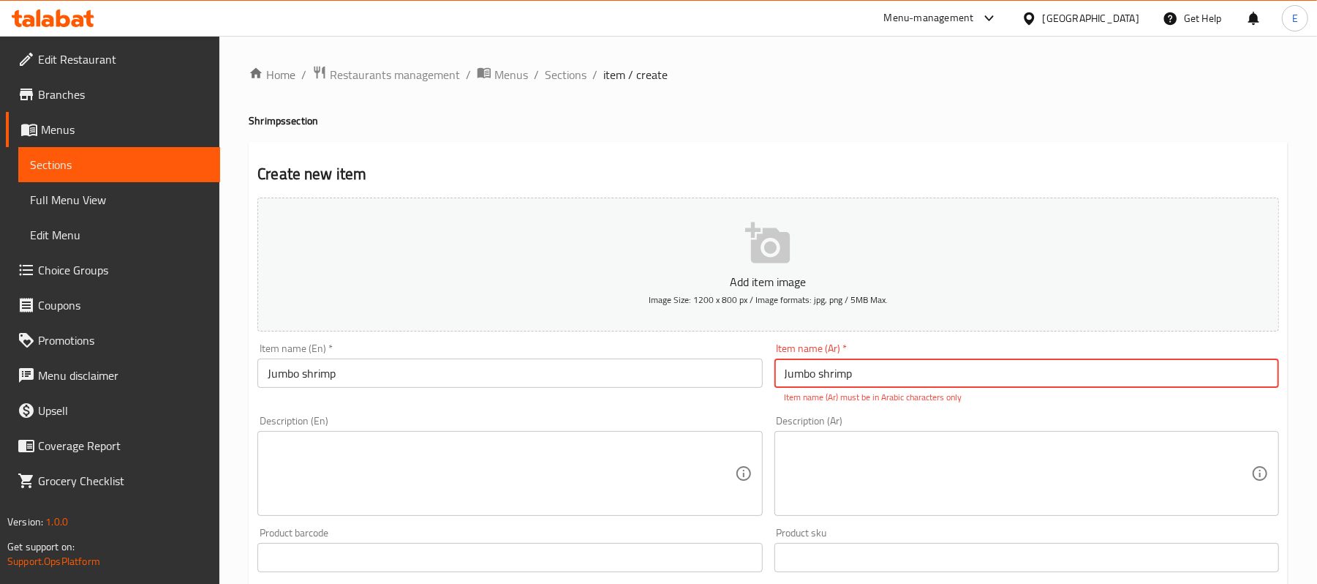
click at [887, 381] on input "Jumbo shrimp" at bounding box center [1027, 372] width 505 height 29
click at [887, 382] on input "text" at bounding box center [1027, 372] width 505 height 29
click at [870, 407] on div "Item name (Ar)   * Item name (Ar) * Name(Ar) is required" at bounding box center [1027, 373] width 516 height 72
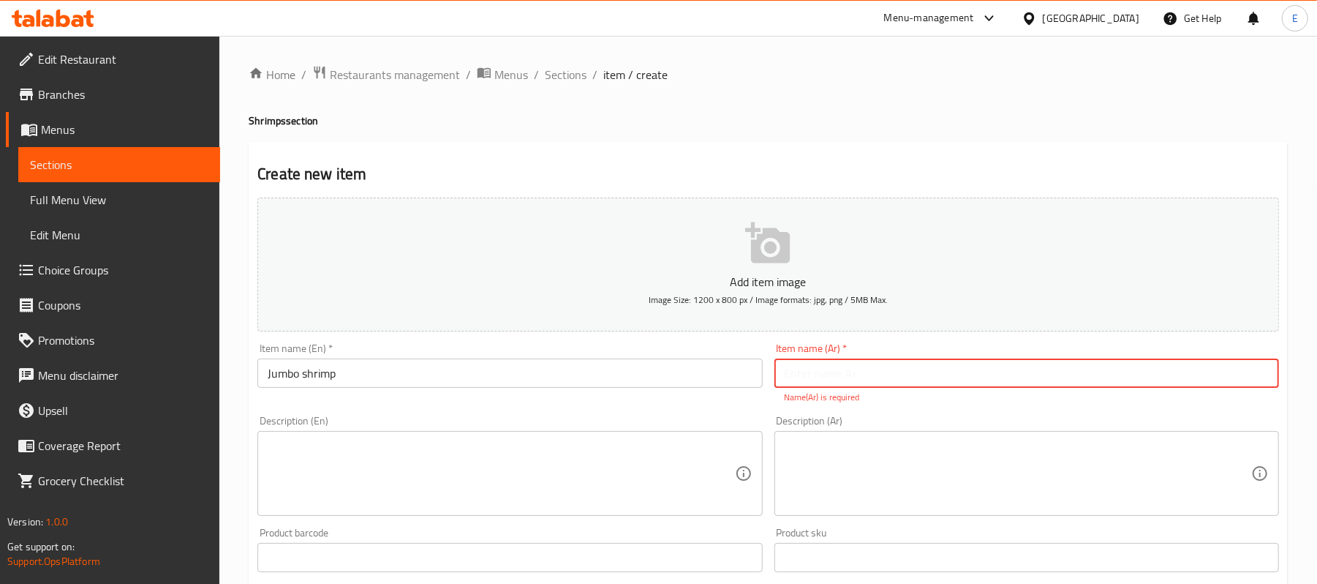
click at [791, 382] on input "text" at bounding box center [1027, 372] width 505 height 29
paste input "Jumbo shrimp"
click at [840, 375] on input "Jumbo shrimp" at bounding box center [1027, 372] width 505 height 29
click at [838, 375] on input "Jumbo shrimp" at bounding box center [1027, 372] width 505 height 29
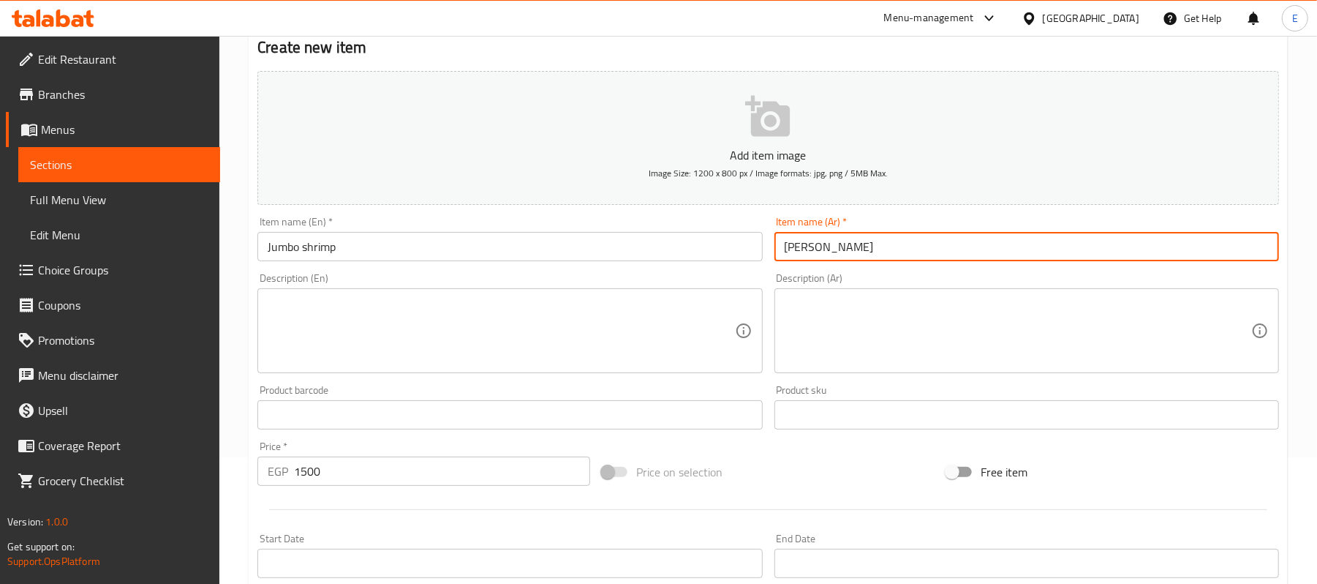
scroll to position [448, 0]
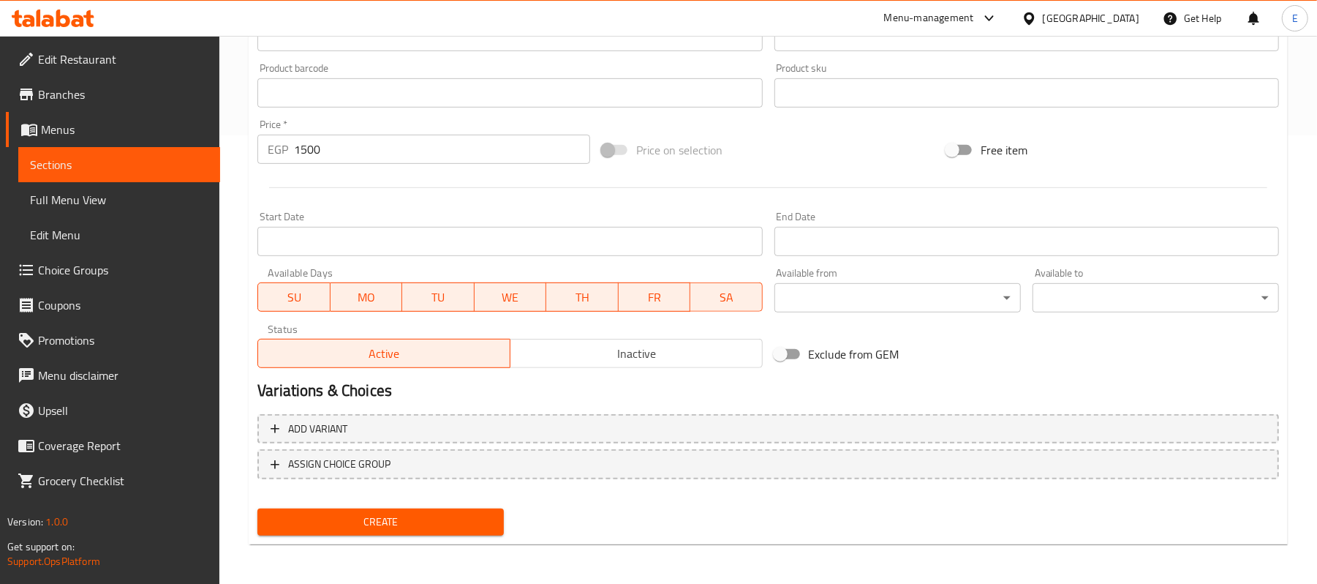
type input "جمبري جامبو"
click at [382, 508] on button "Create" at bounding box center [380, 521] width 247 height 27
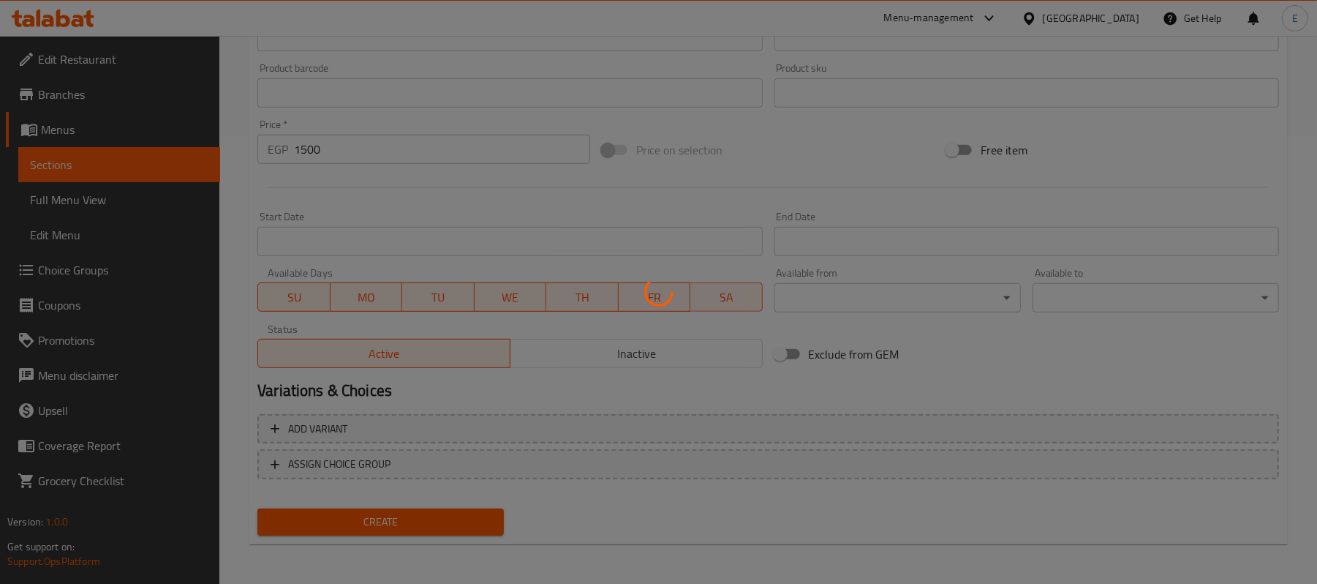
type input "0"
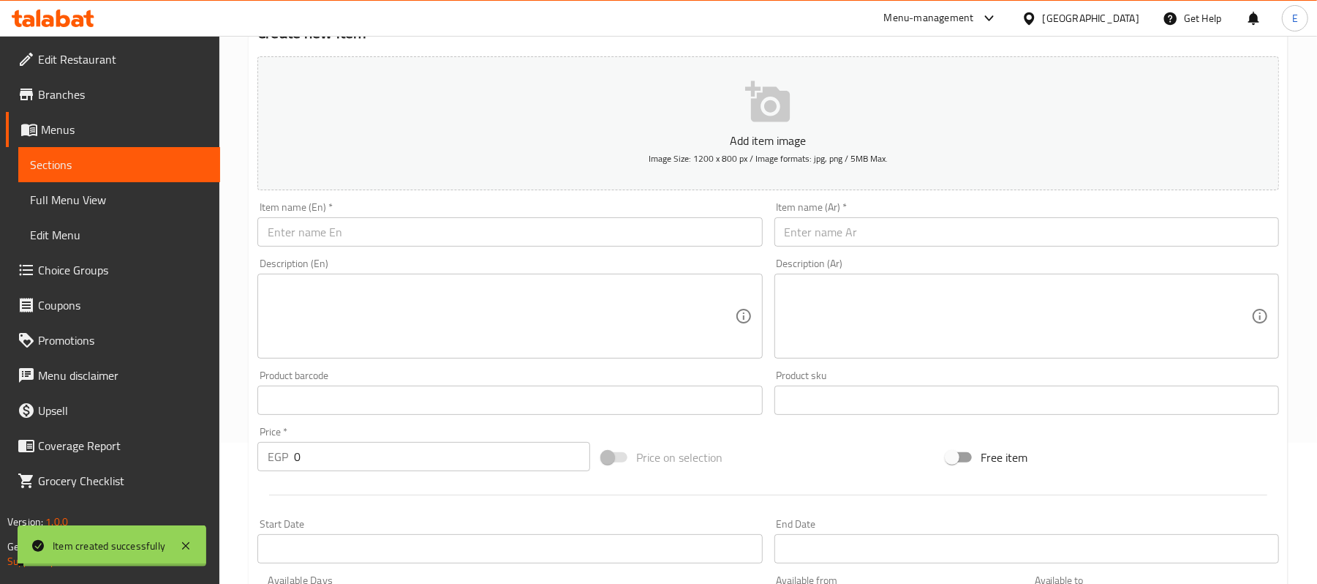
scroll to position [0, 0]
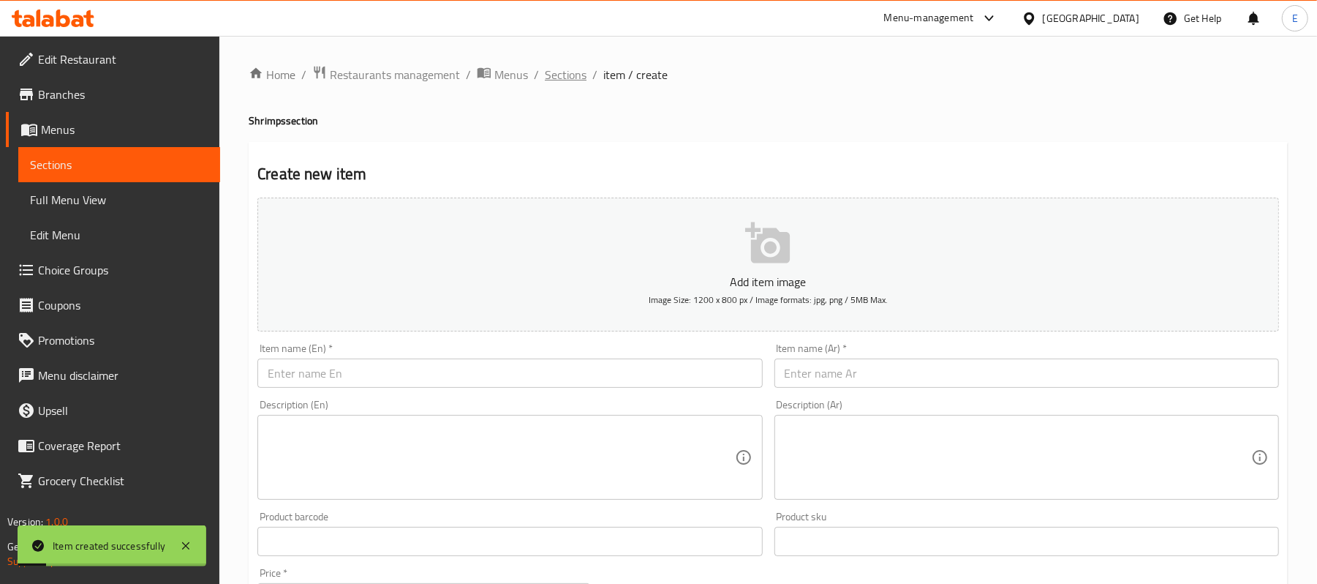
click at [568, 73] on span "Sections" at bounding box center [566, 75] width 42 height 18
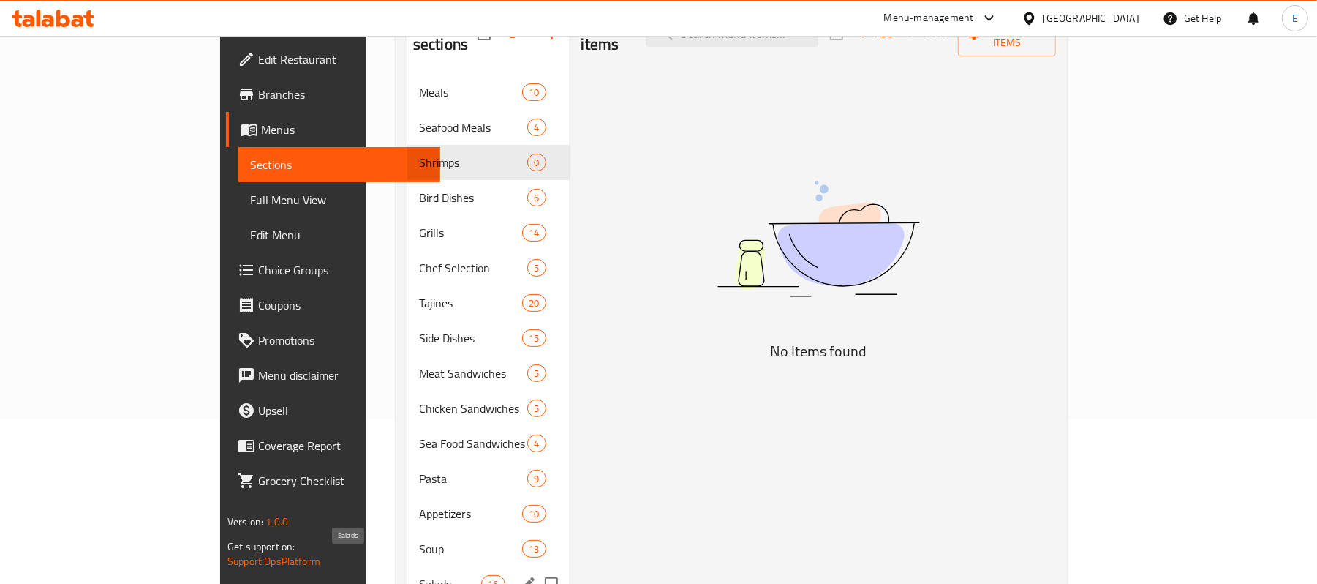
scroll to position [195, 0]
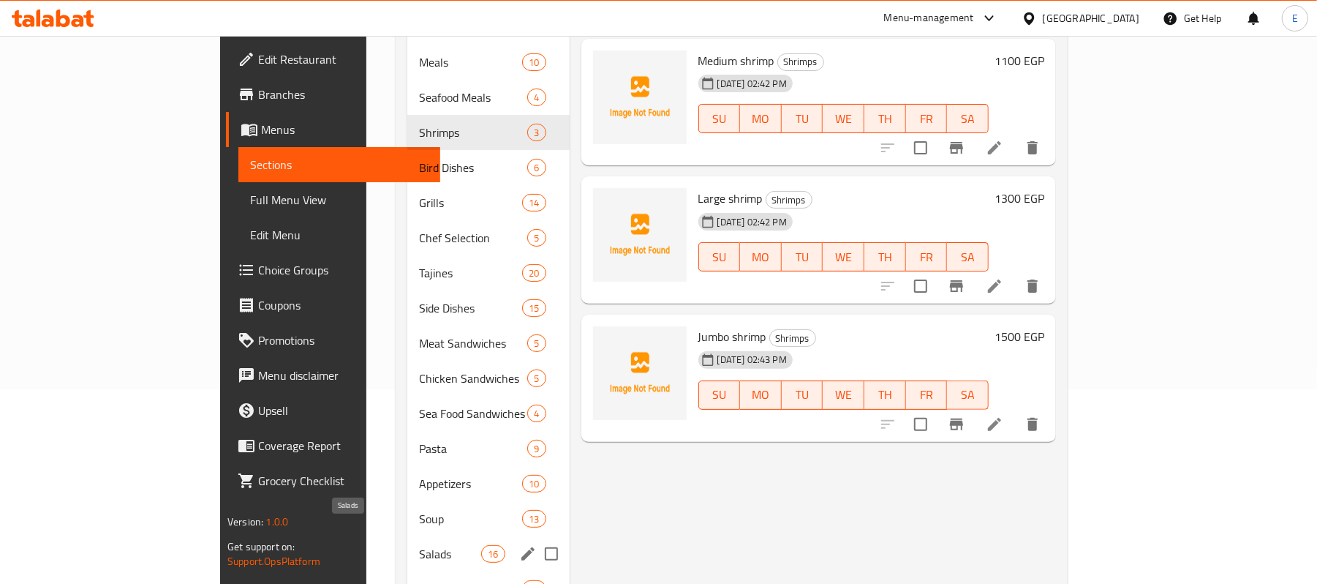
click at [419, 545] on span "Salads" at bounding box center [450, 554] width 62 height 18
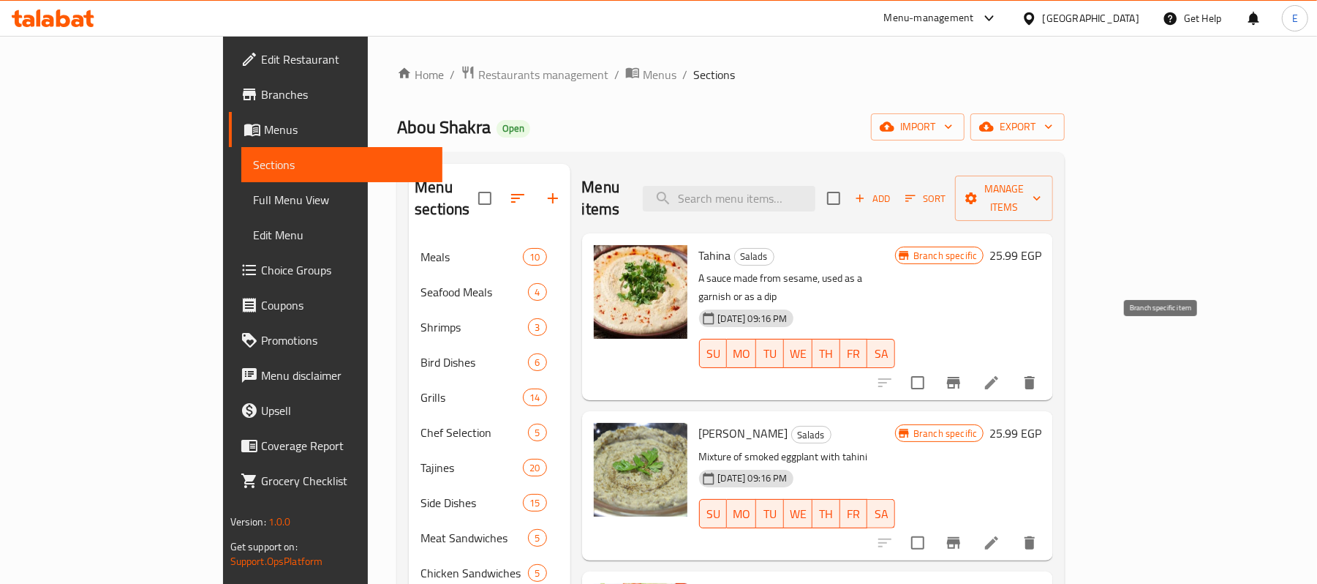
click at [963, 374] on icon "Branch-specific-item" at bounding box center [954, 383] width 18 height 18
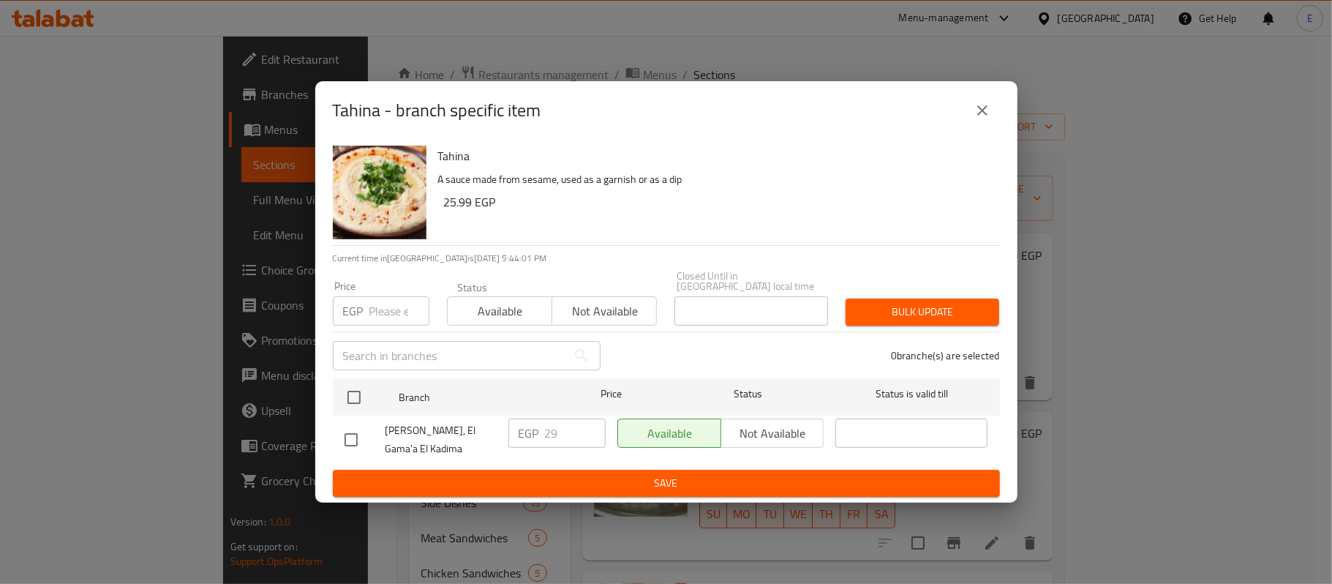
click at [975, 114] on icon "close" at bounding box center [983, 111] width 18 height 18
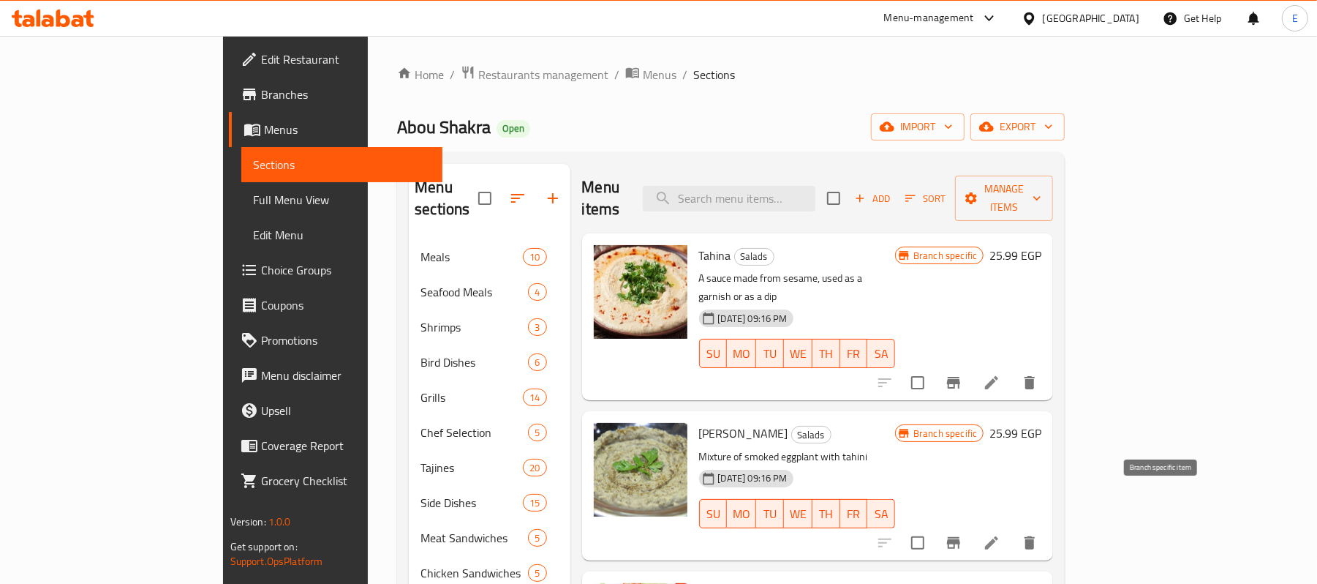
click at [963, 534] on icon "Branch-specific-item" at bounding box center [954, 543] width 18 height 18
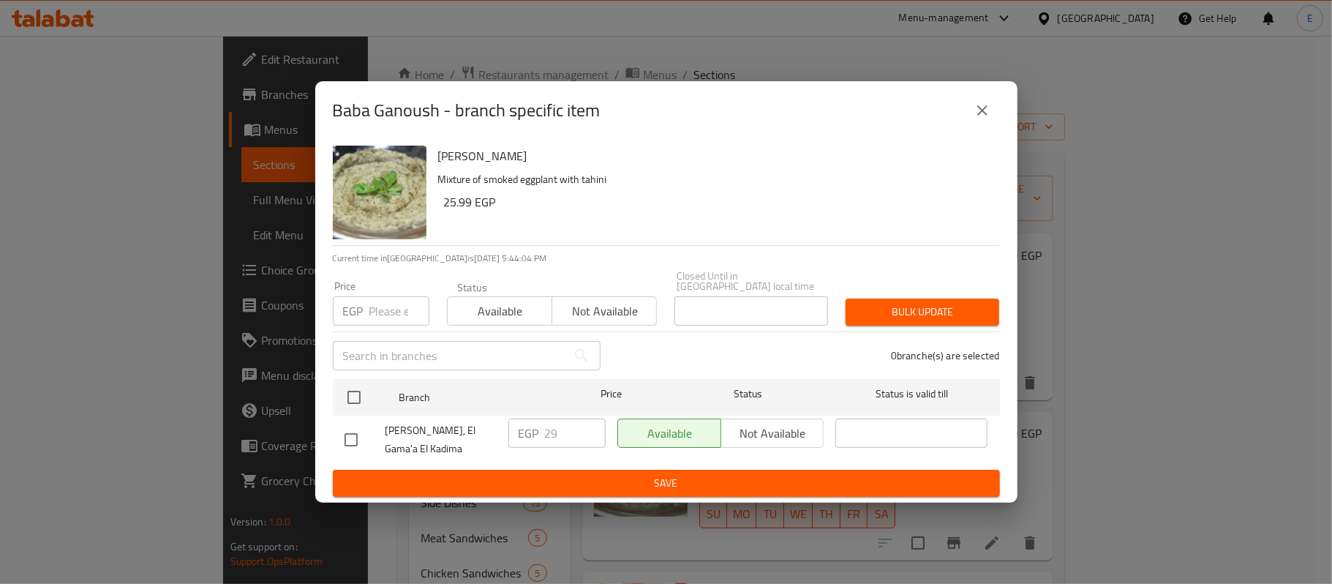
click at [972, 105] on button "close" at bounding box center [982, 110] width 35 height 35
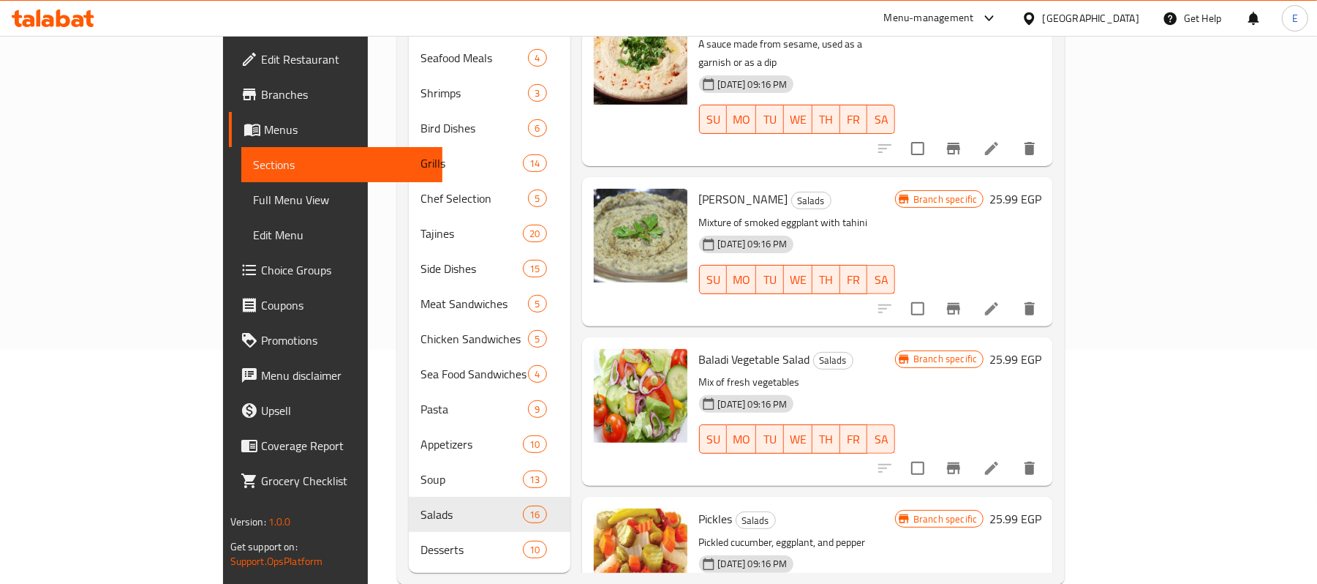
scroll to position [243, 0]
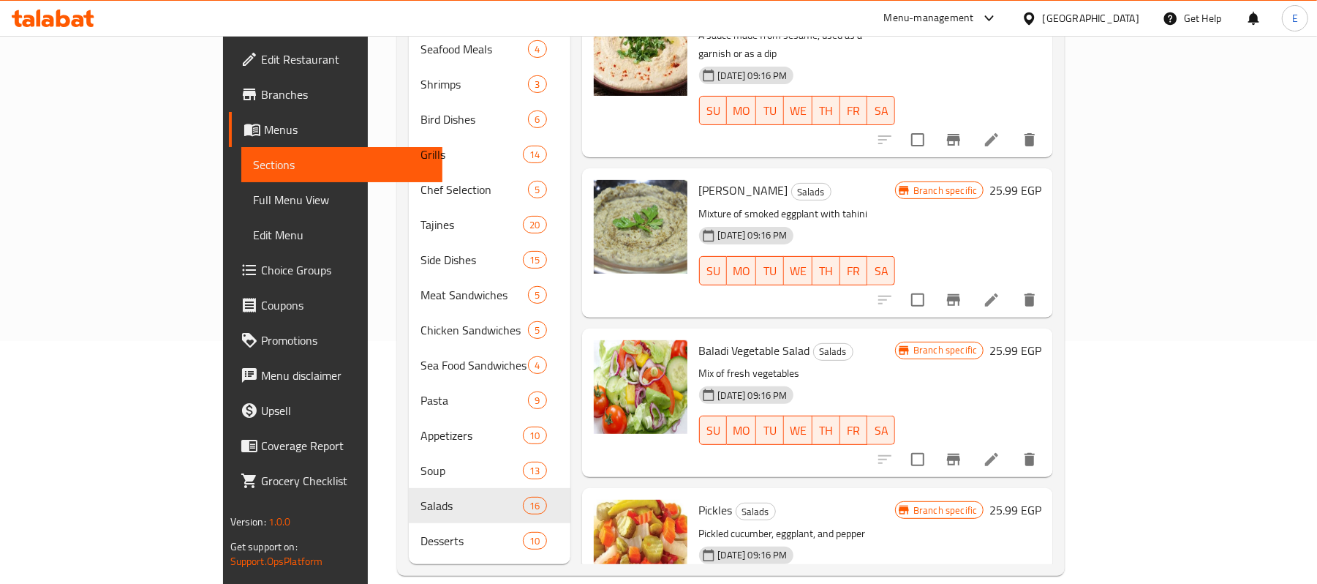
click at [960, 454] on icon "Branch-specific-item" at bounding box center [953, 460] width 13 height 12
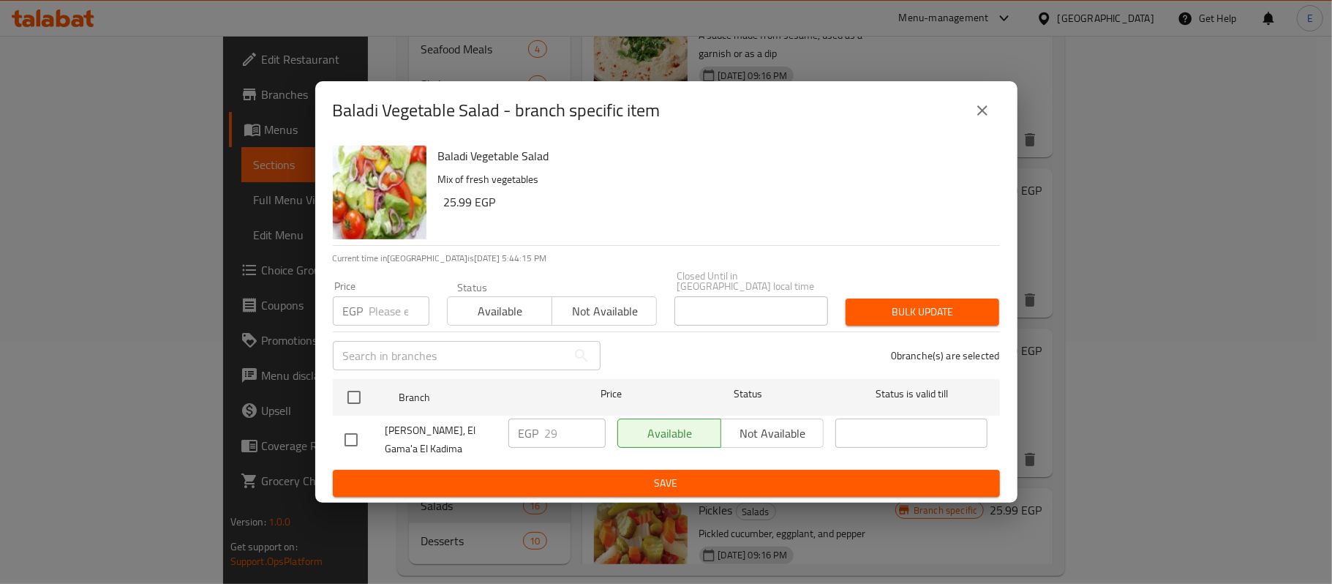
click at [979, 109] on icon "close" at bounding box center [983, 111] width 18 height 18
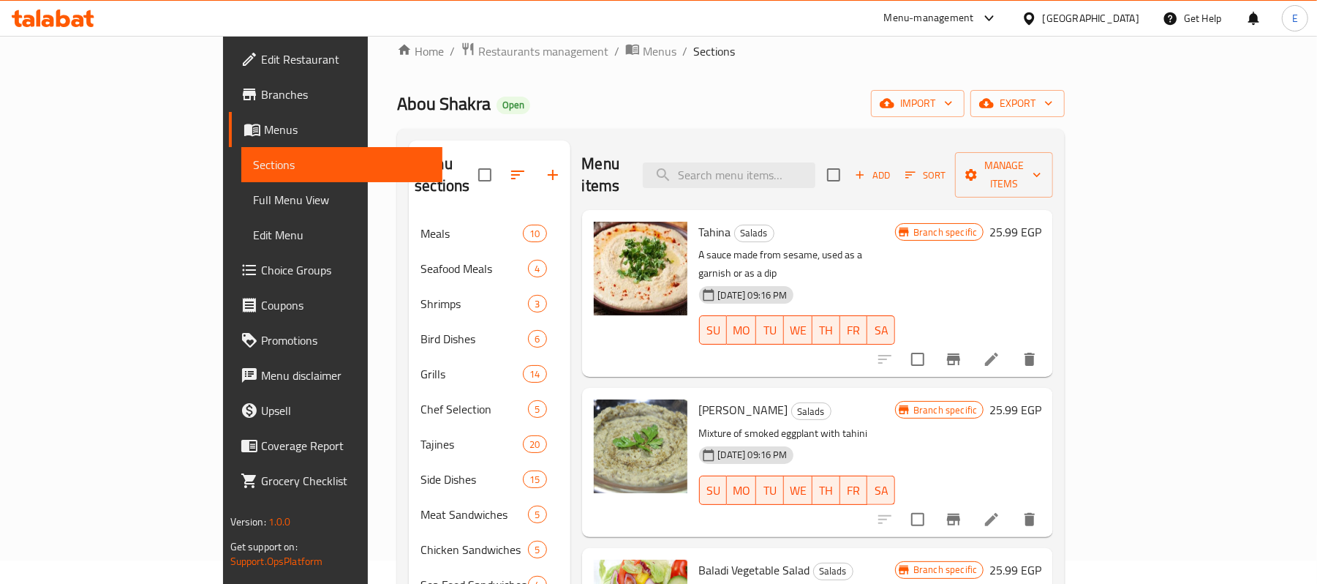
scroll to position [0, 0]
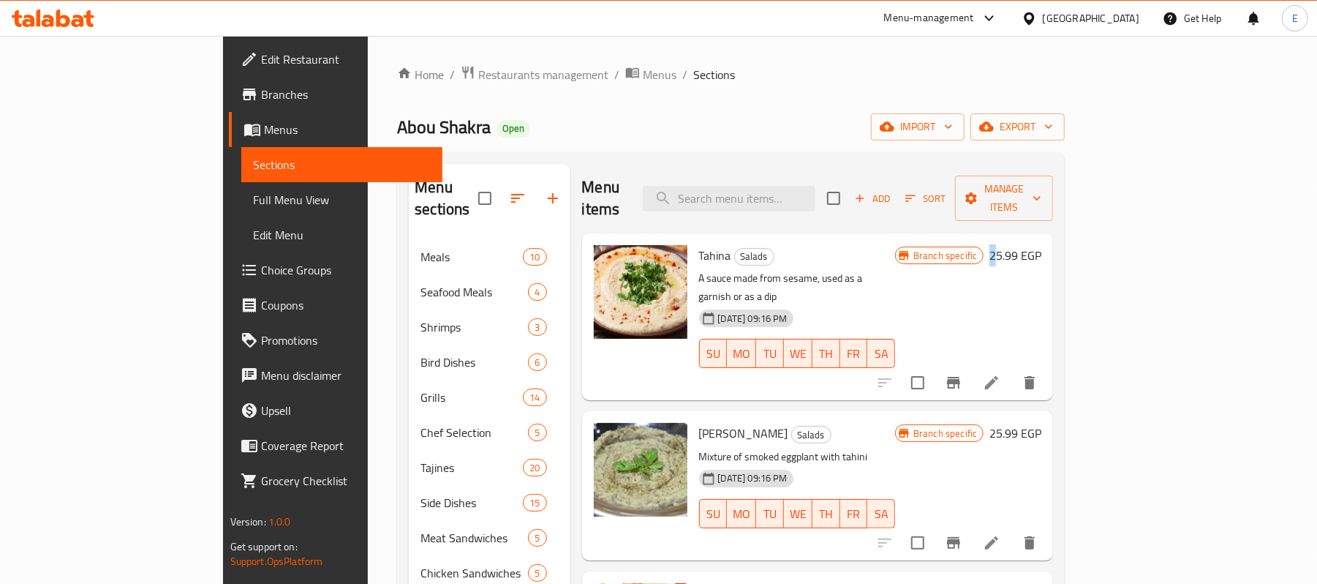
click at [1042, 245] on h6 "25.99 EGP" at bounding box center [1016, 255] width 52 height 20
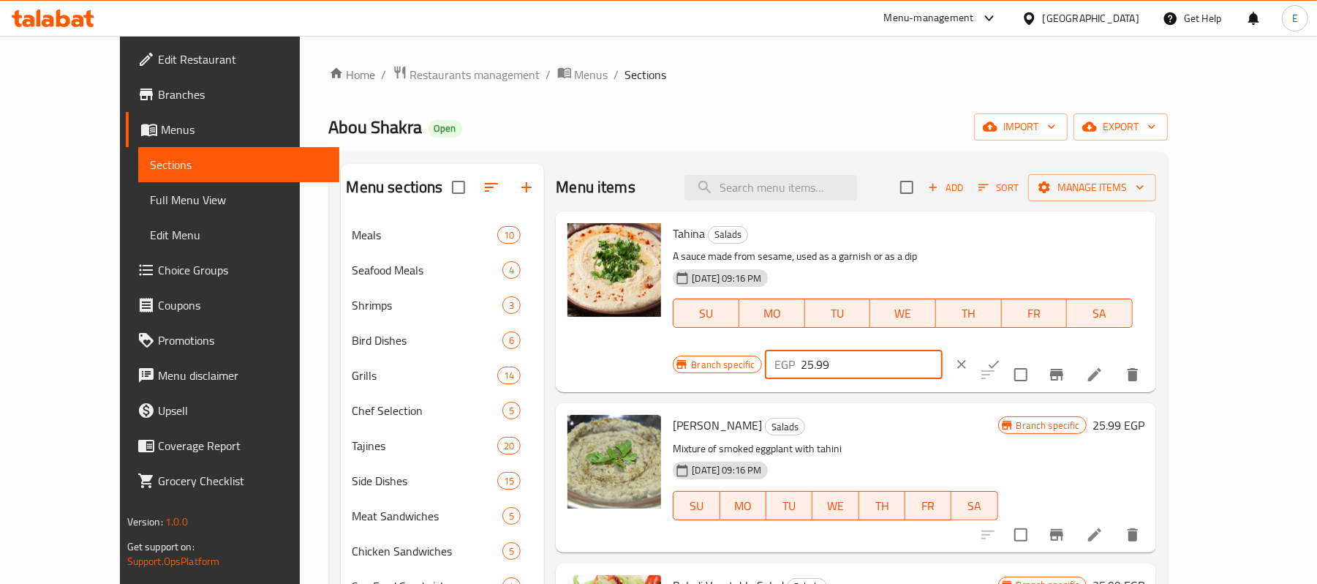
drag, startPoint x: 1078, startPoint y: 243, endPoint x: 940, endPoint y: 238, distance: 138.3
click at [960, 348] on div "Branch specific EGP 25.99 ​" at bounding box center [852, 364] width 358 height 32
type input "29"
click at [1000, 361] on icon "ok" at bounding box center [994, 365] width 11 height 8
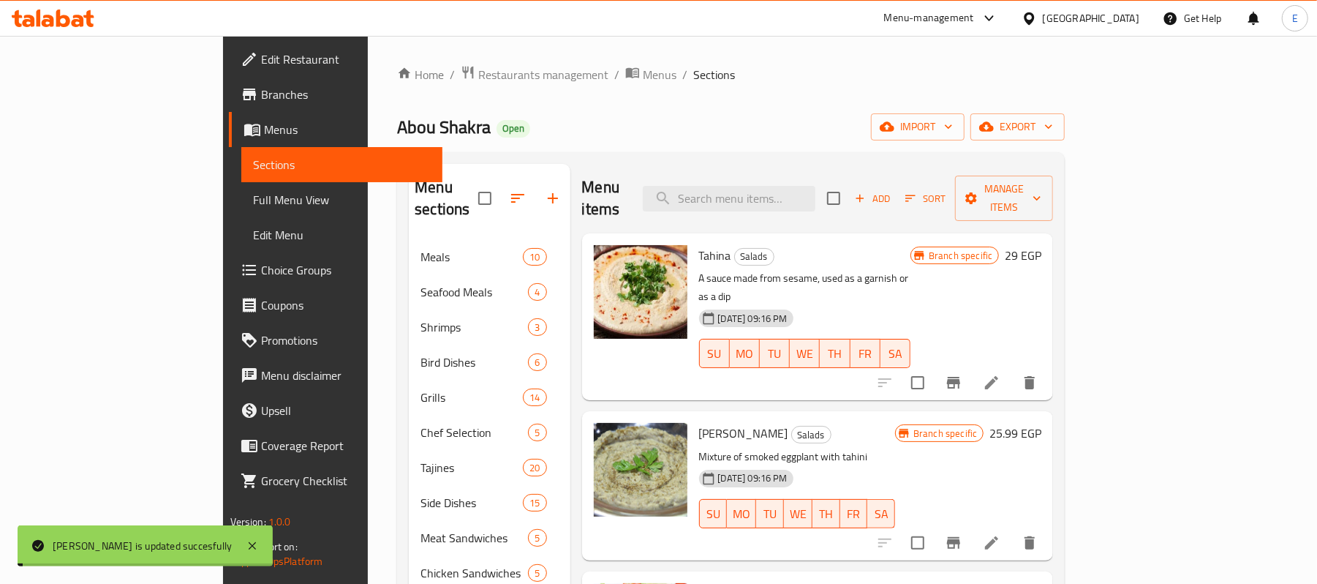
click at [1042, 423] on h6 "25.99 EGP" at bounding box center [1016, 433] width 52 height 20
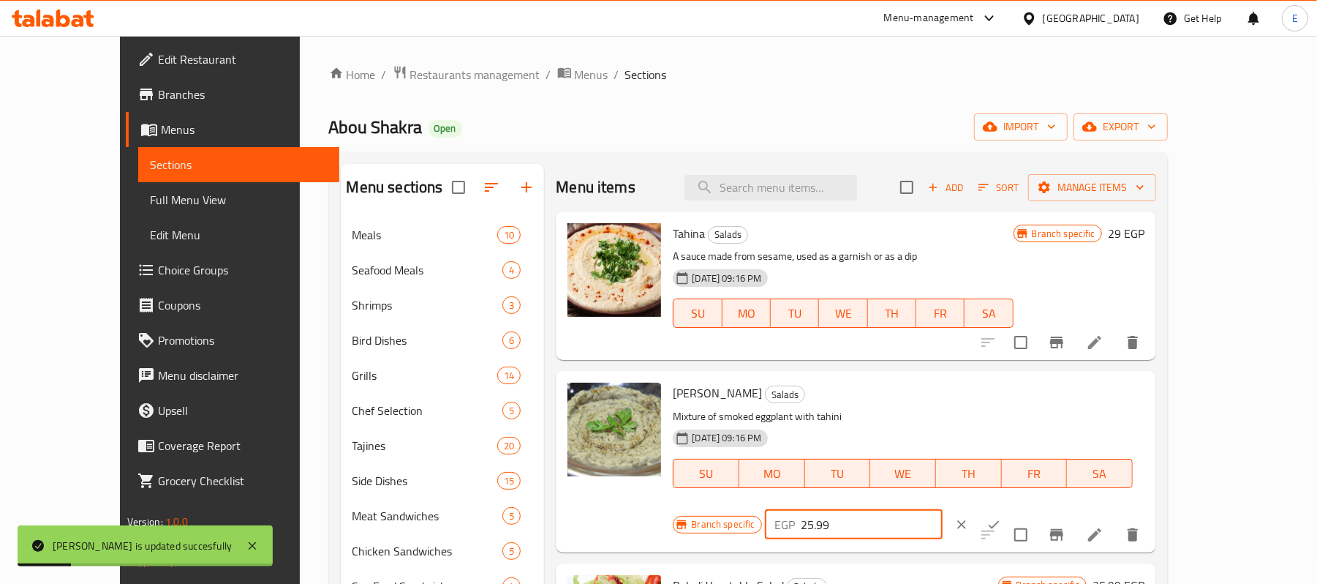
drag, startPoint x: 1080, startPoint y: 402, endPoint x: 914, endPoint y: 373, distance: 167.9
click at [971, 508] on div "Branch specific EGP 25.99 ​" at bounding box center [852, 524] width 358 height 32
type input "29"
click at [1010, 508] on button "ok" at bounding box center [994, 524] width 32 height 32
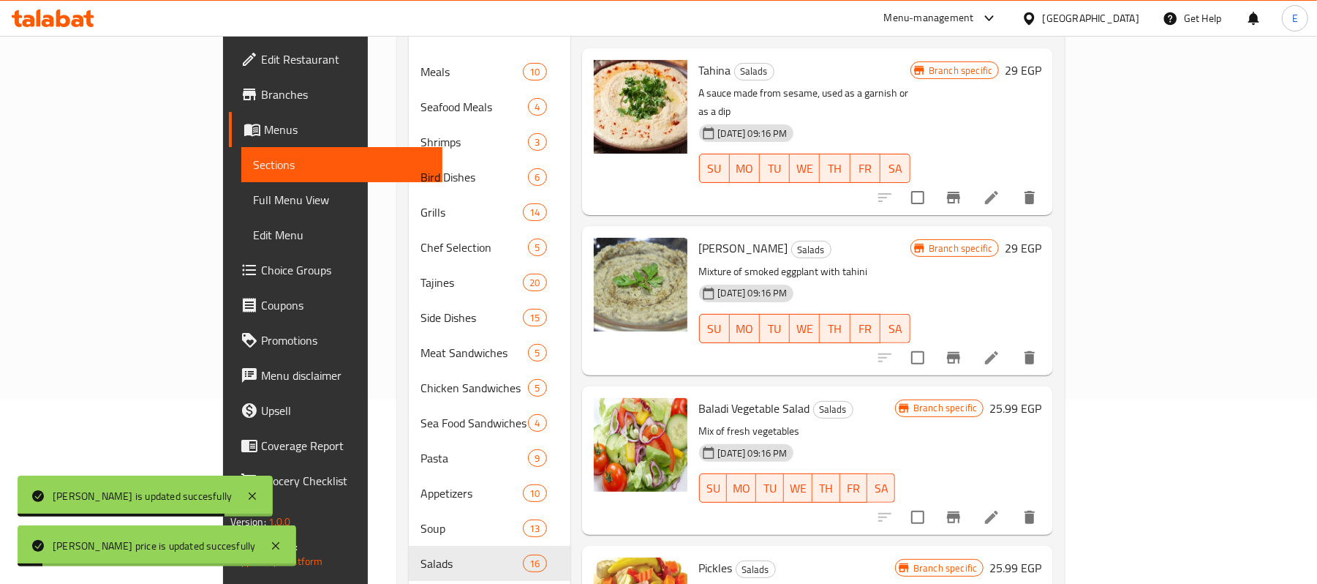
scroll to position [243, 0]
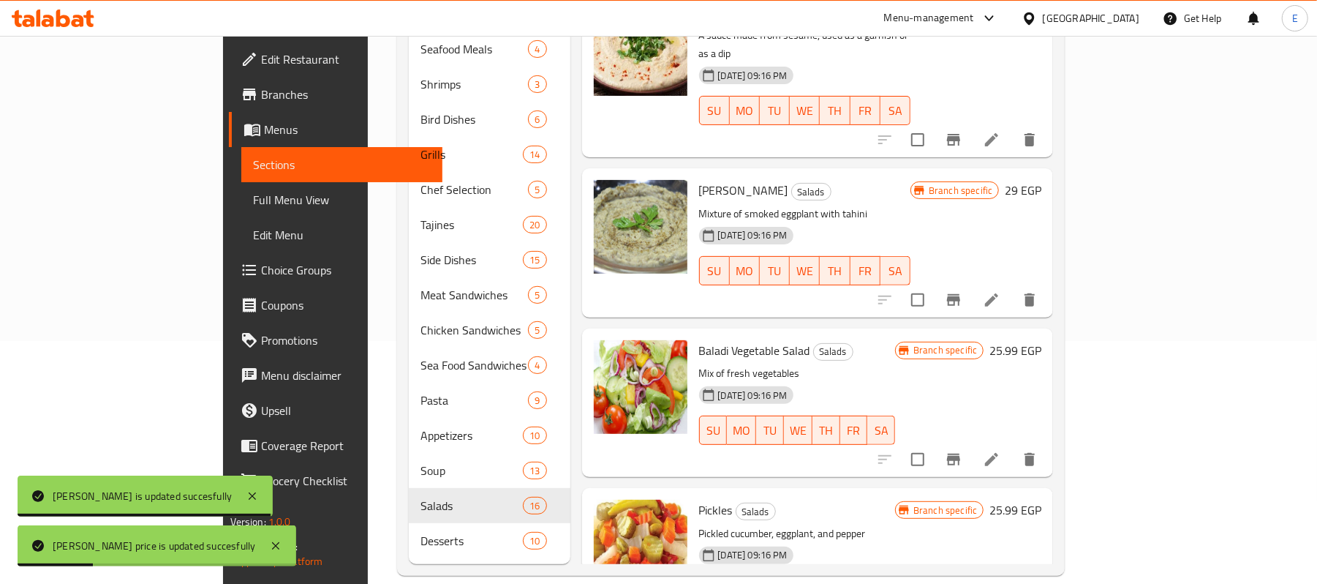
click at [1042, 340] on h6 "25.99 EGP" at bounding box center [1016, 350] width 52 height 20
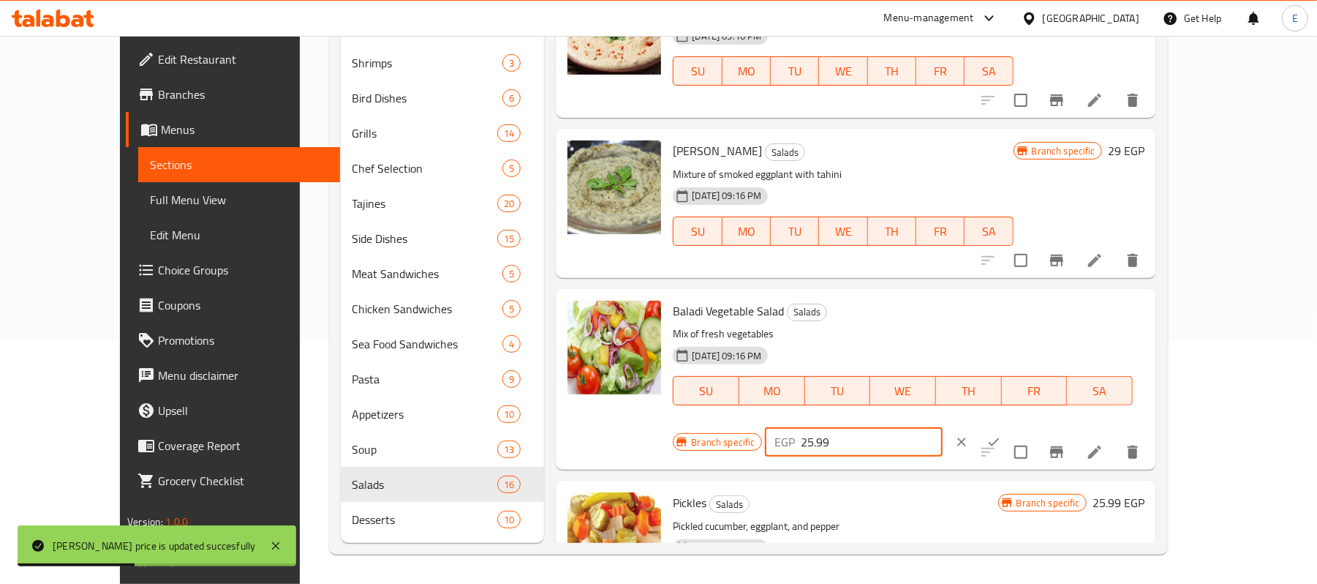
drag, startPoint x: 1102, startPoint y: 316, endPoint x: 910, endPoint y: 316, distance: 191.6
click at [920, 319] on div "Baladi Vegetable Salad Salads Mix of fresh vegetables 12-11-2024 09:16 PM SU MO…" at bounding box center [908, 379] width 483 height 169
type input "29"
click at [1001, 434] on icon "ok" at bounding box center [994, 441] width 15 height 15
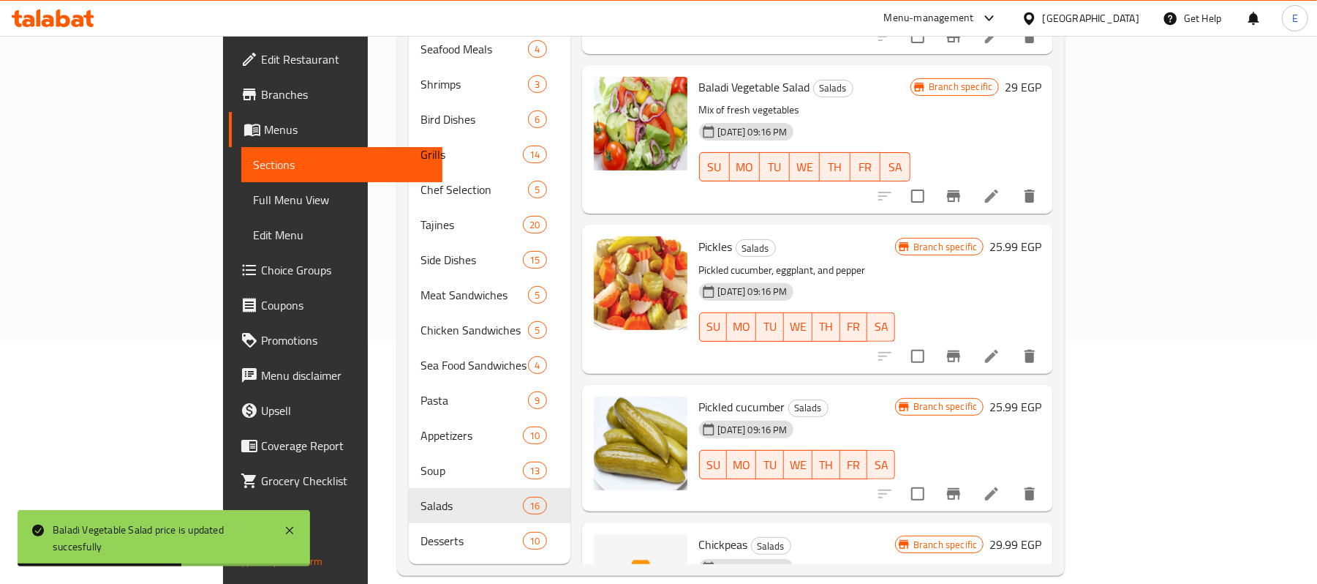
scroll to position [293, 0]
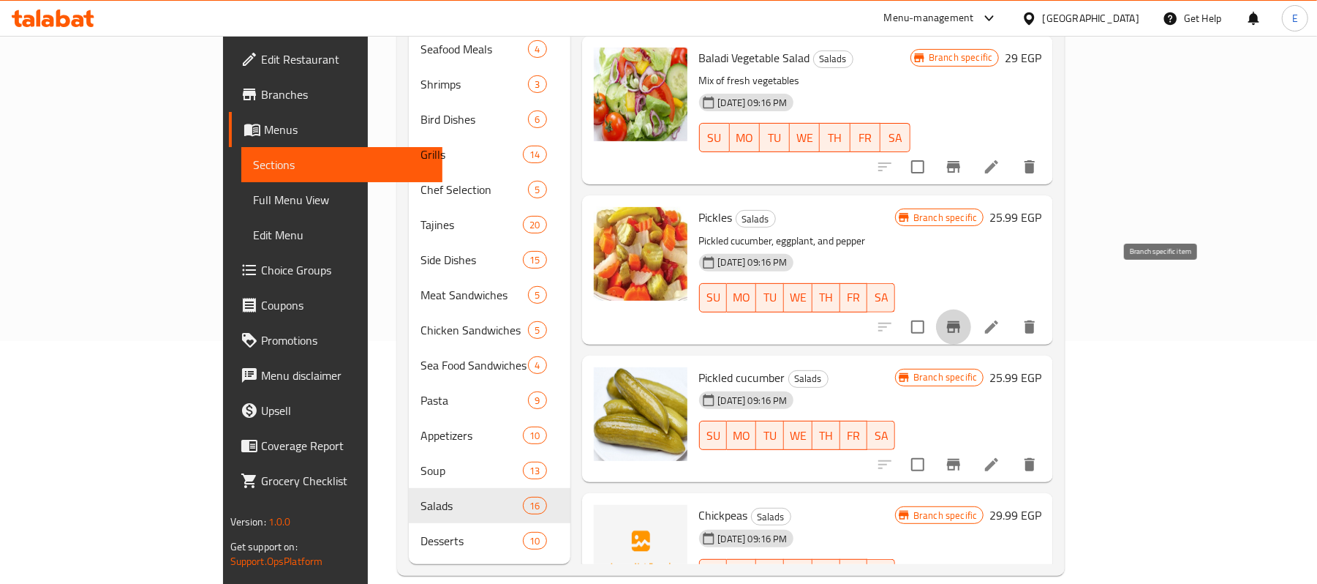
click at [960, 321] on icon "Branch-specific-item" at bounding box center [953, 327] width 13 height 12
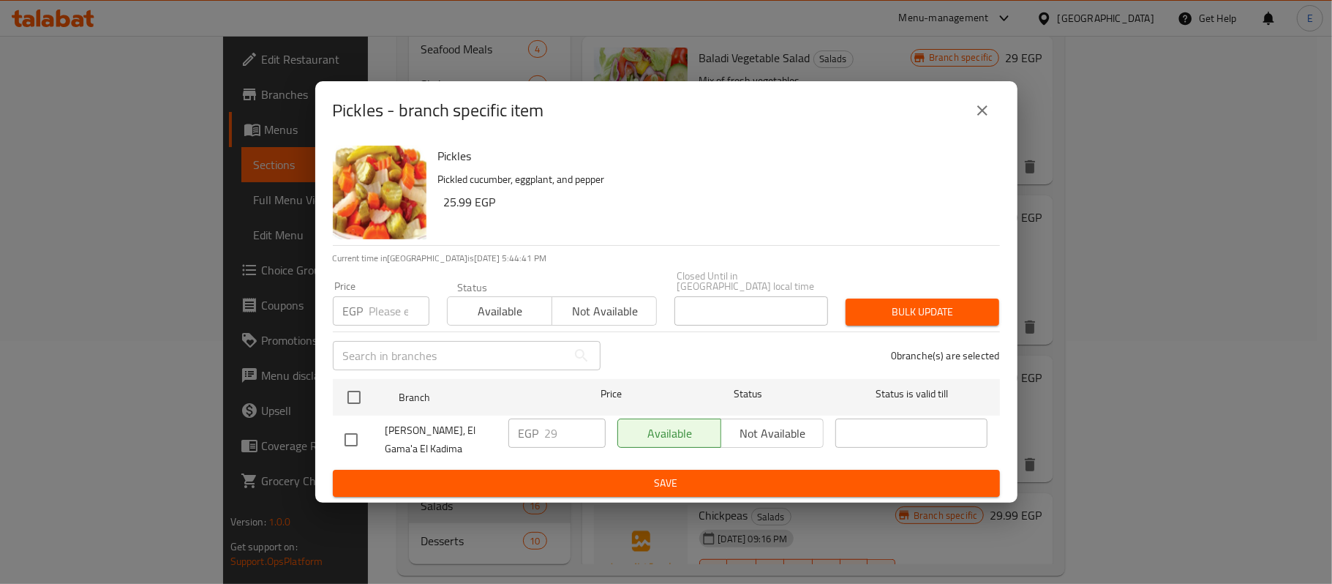
click at [990, 114] on button "close" at bounding box center [982, 110] width 35 height 35
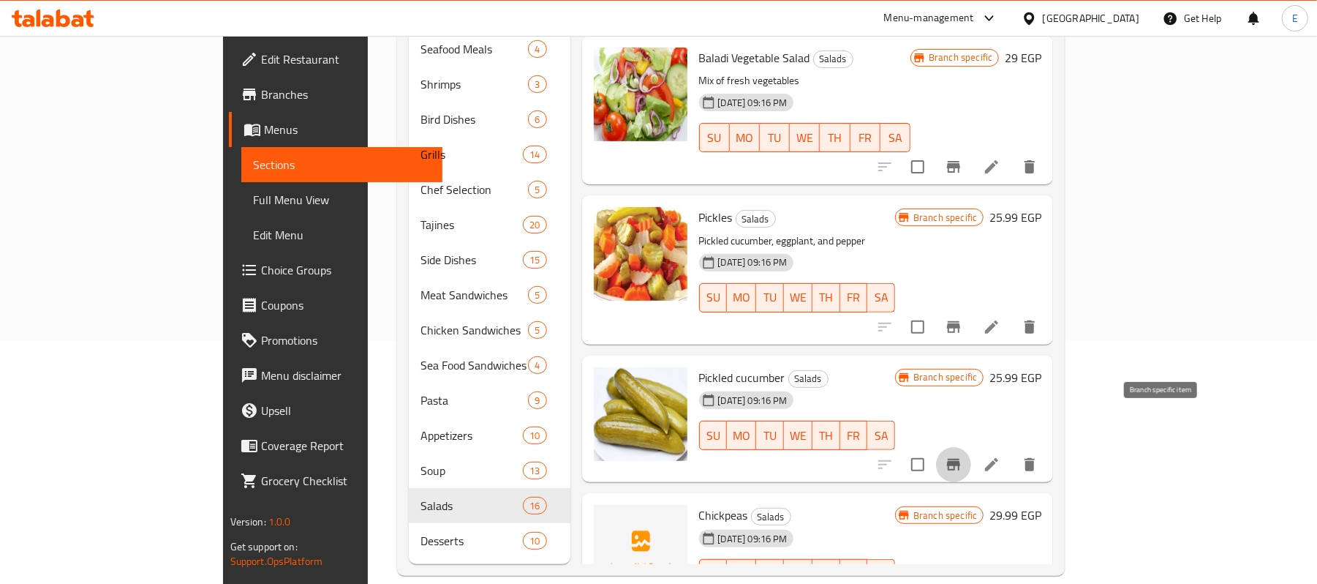
click at [971, 447] on button "Branch-specific-item" at bounding box center [953, 464] width 35 height 35
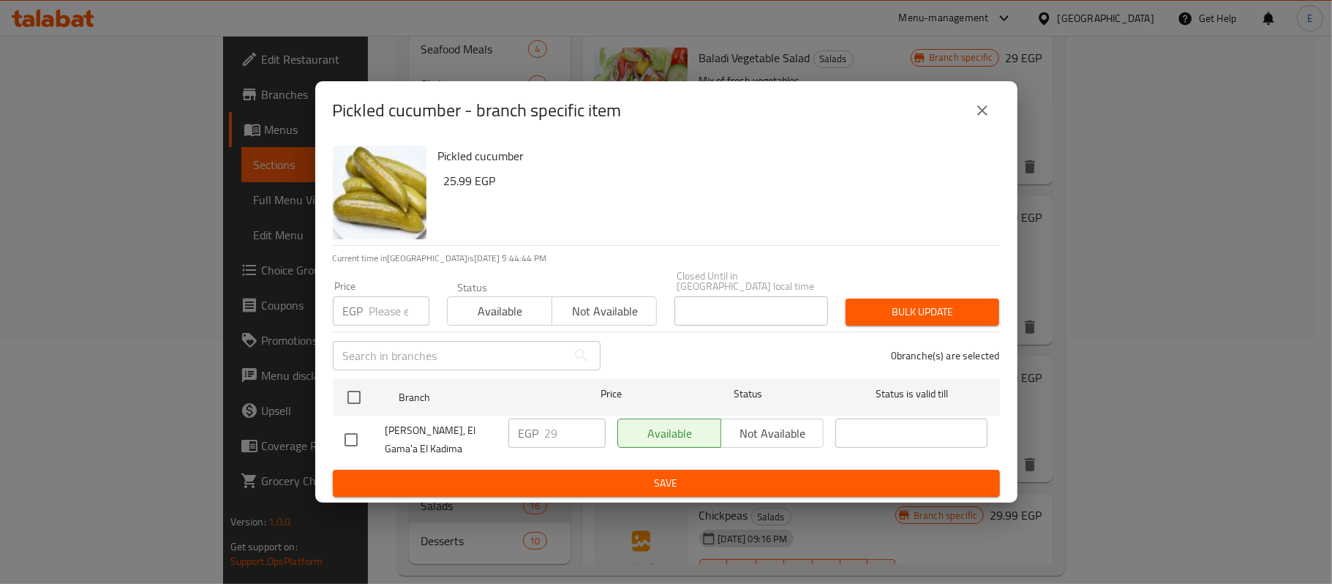
click at [984, 116] on icon "close" at bounding box center [982, 110] width 10 height 10
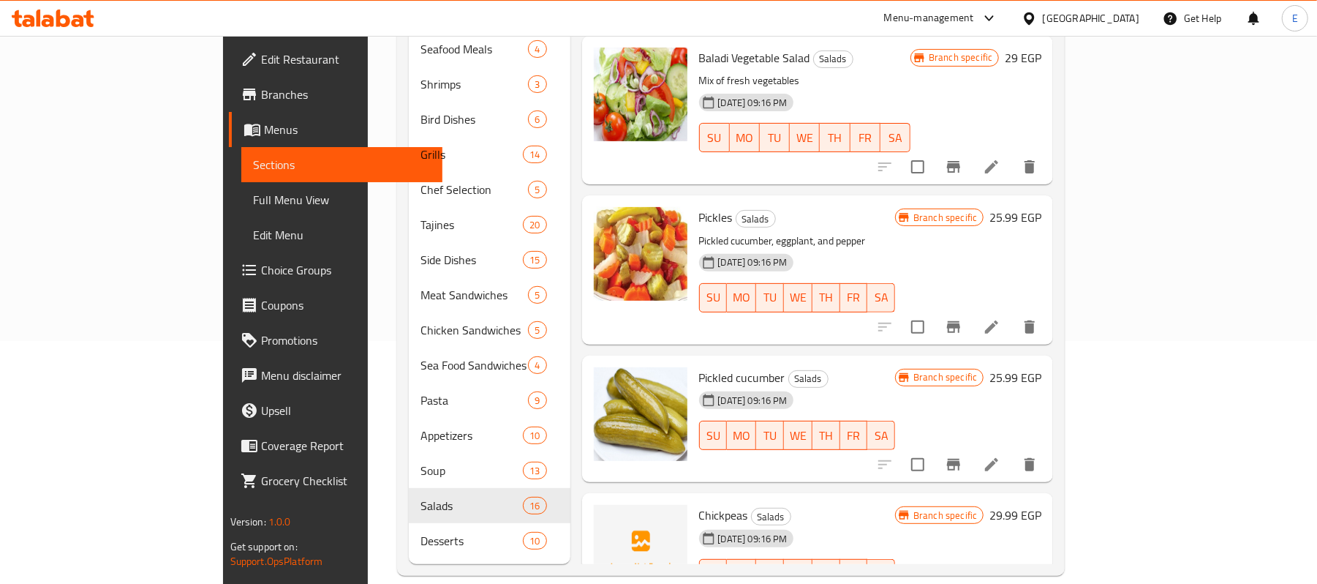
click at [1042, 207] on h6 "25.99 EGP" at bounding box center [1016, 217] width 52 height 20
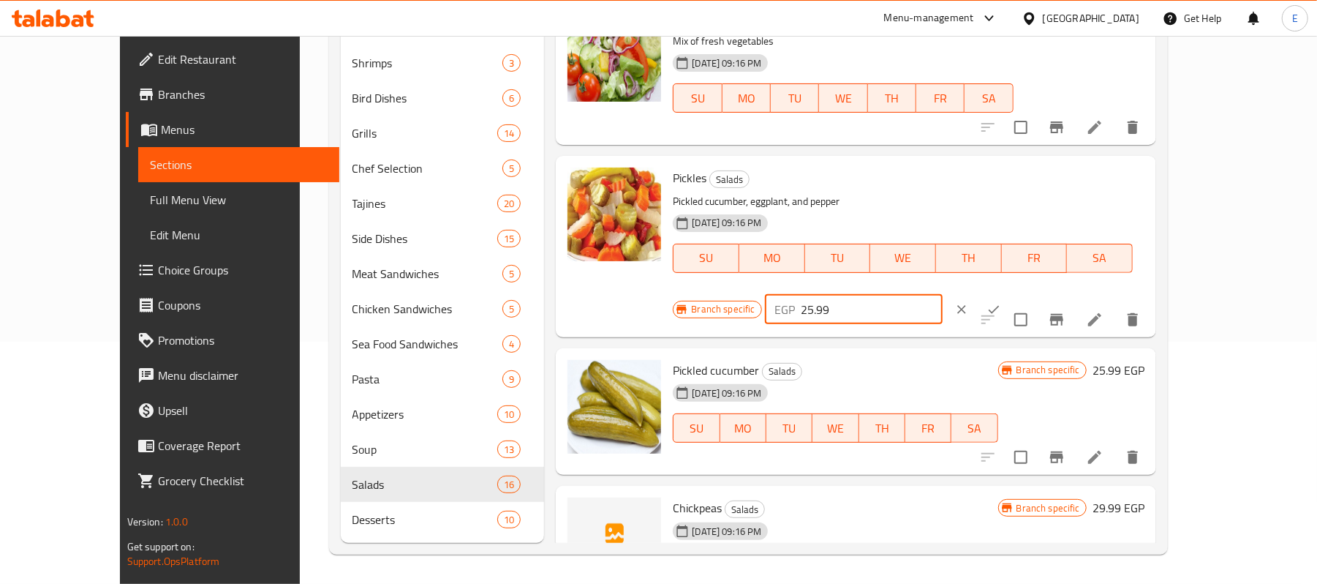
drag, startPoint x: 1113, startPoint y: 189, endPoint x: 911, endPoint y: 206, distance: 201.9
click at [911, 206] on div "Pickles Salads Pickled cucumber, eggplant, and pepper 12-11-2024 09:16 PM SU MO…" at bounding box center [908, 246] width 483 height 169
click at [1001, 302] on icon "ok" at bounding box center [994, 309] width 15 height 15
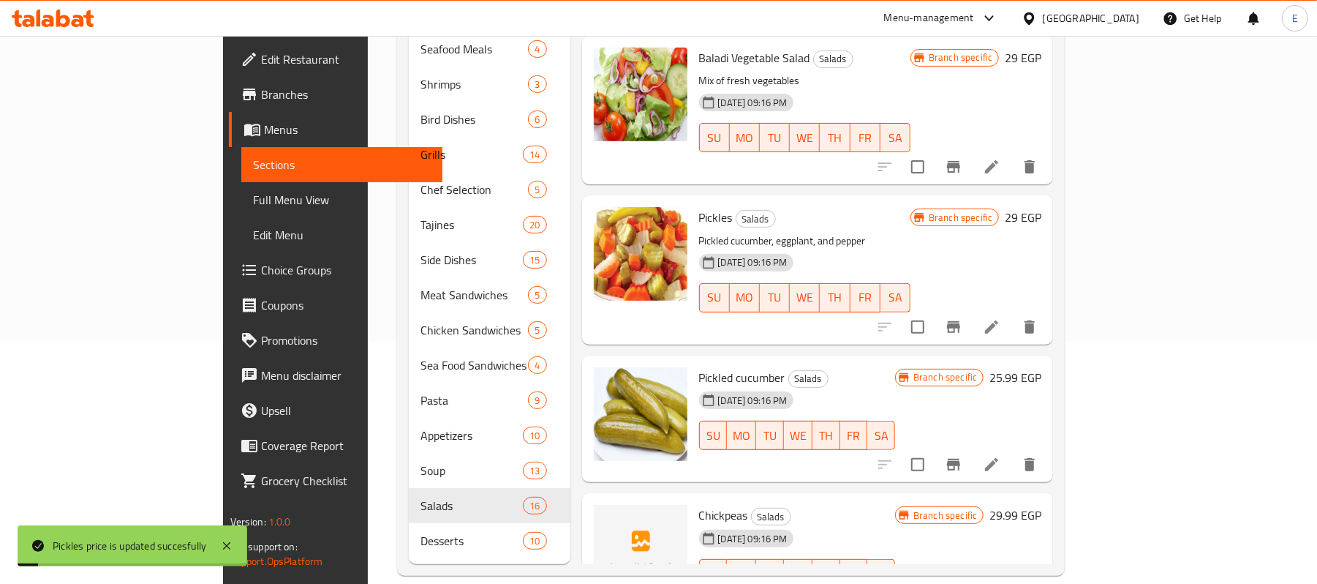
click at [1042, 367] on h6 "25.99 EGP" at bounding box center [1016, 377] width 52 height 20
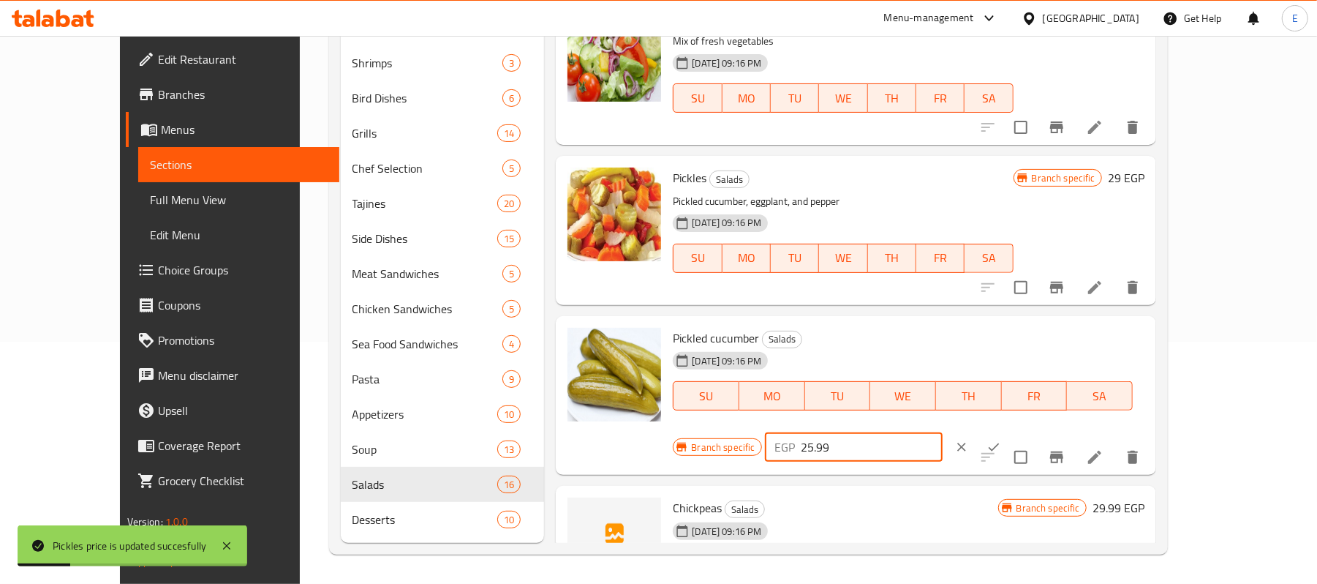
drag, startPoint x: 1054, startPoint y: 347, endPoint x: 942, endPoint y: 354, distance: 112.2
click at [954, 431] on div "Branch specific EGP 25.99 ​" at bounding box center [852, 447] width 358 height 32
click at [1010, 431] on button "ok" at bounding box center [994, 447] width 32 height 32
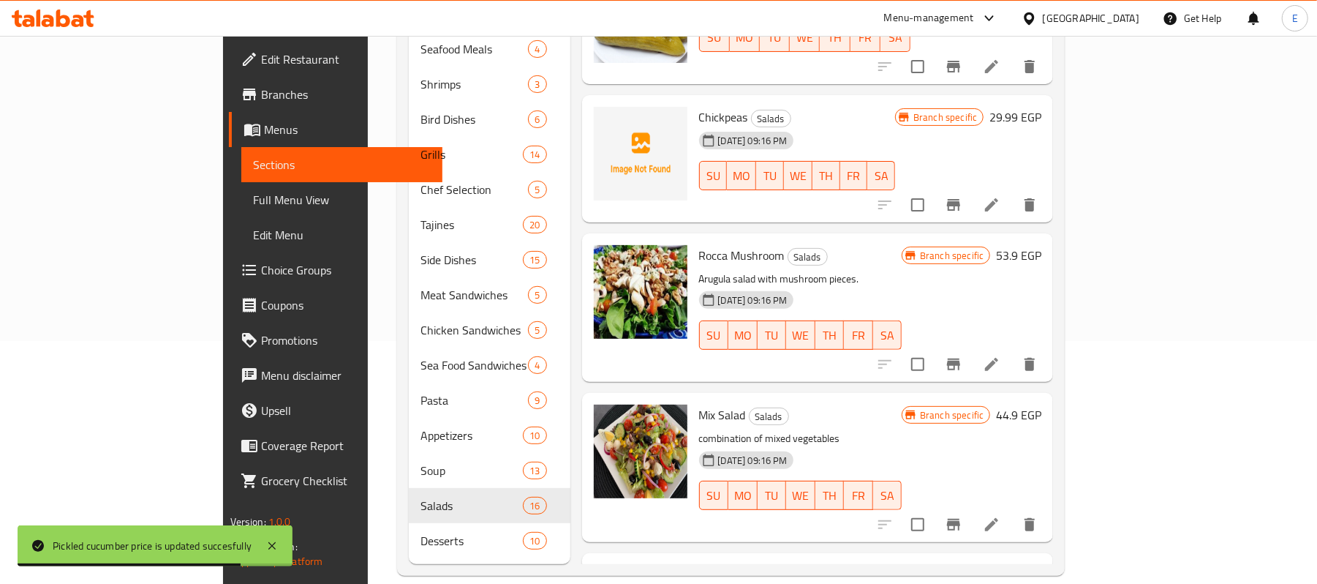
scroll to position [694, 0]
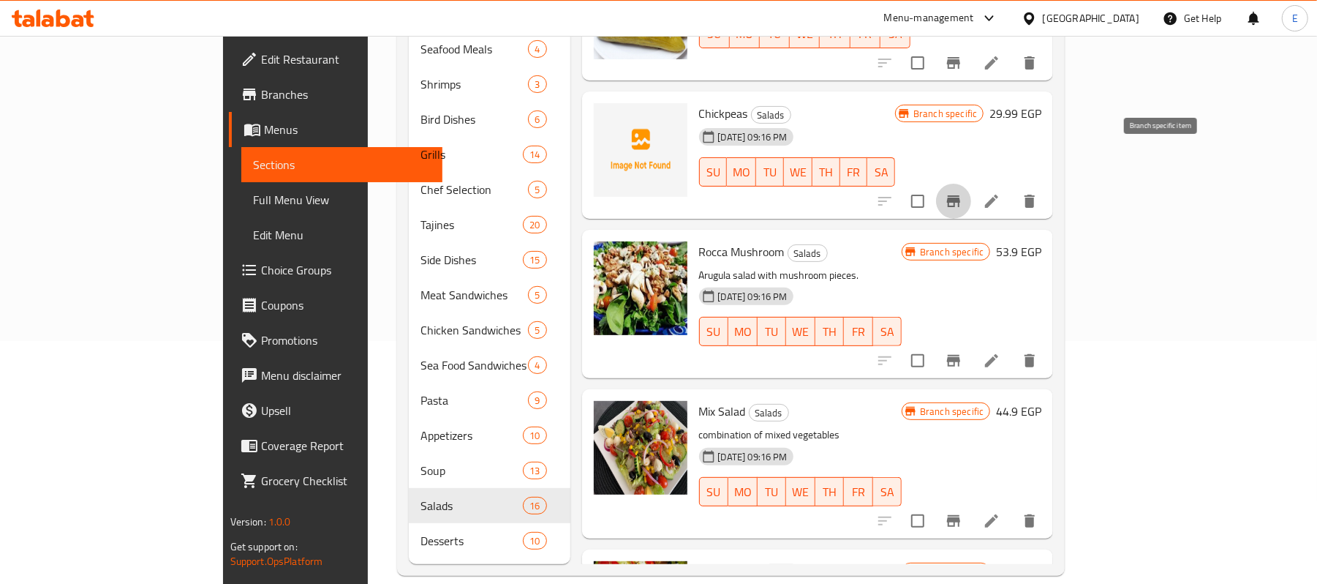
click at [963, 192] on icon "Branch-specific-item" at bounding box center [954, 201] width 18 height 18
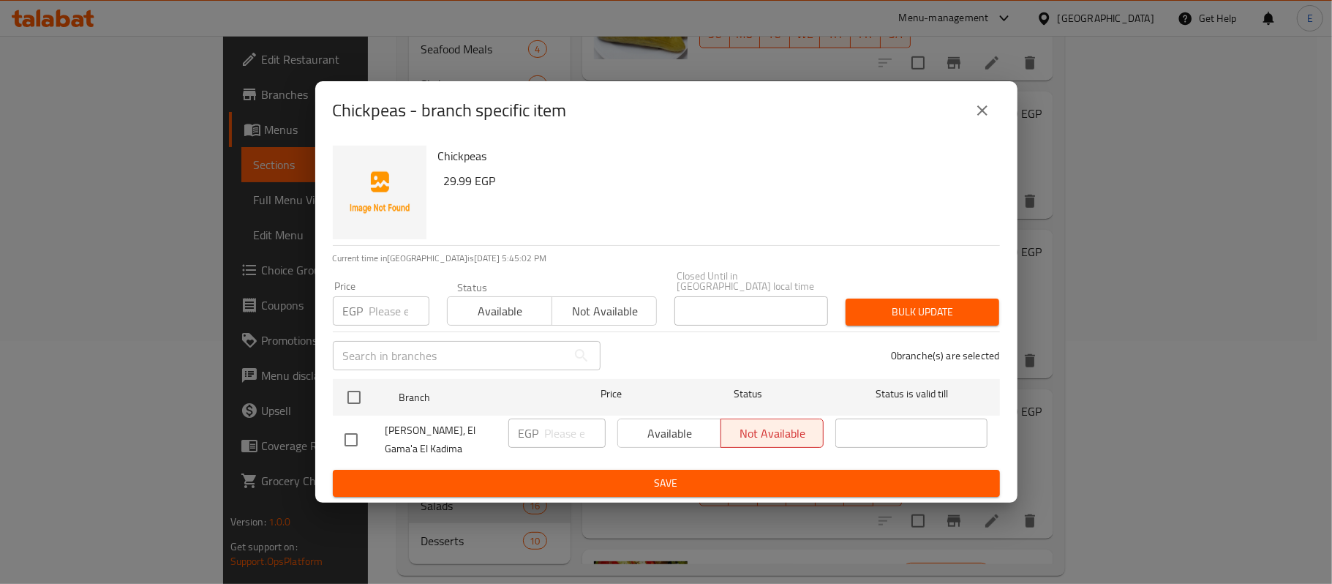
click at [984, 116] on icon "close" at bounding box center [982, 110] width 10 height 10
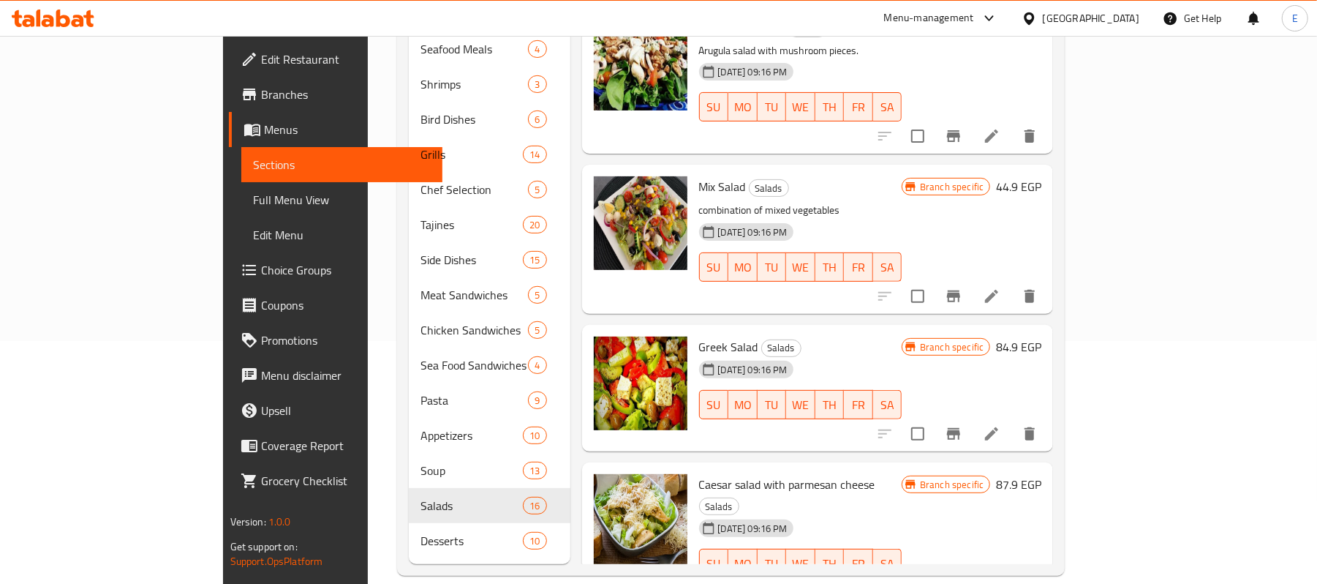
scroll to position [1377, 0]
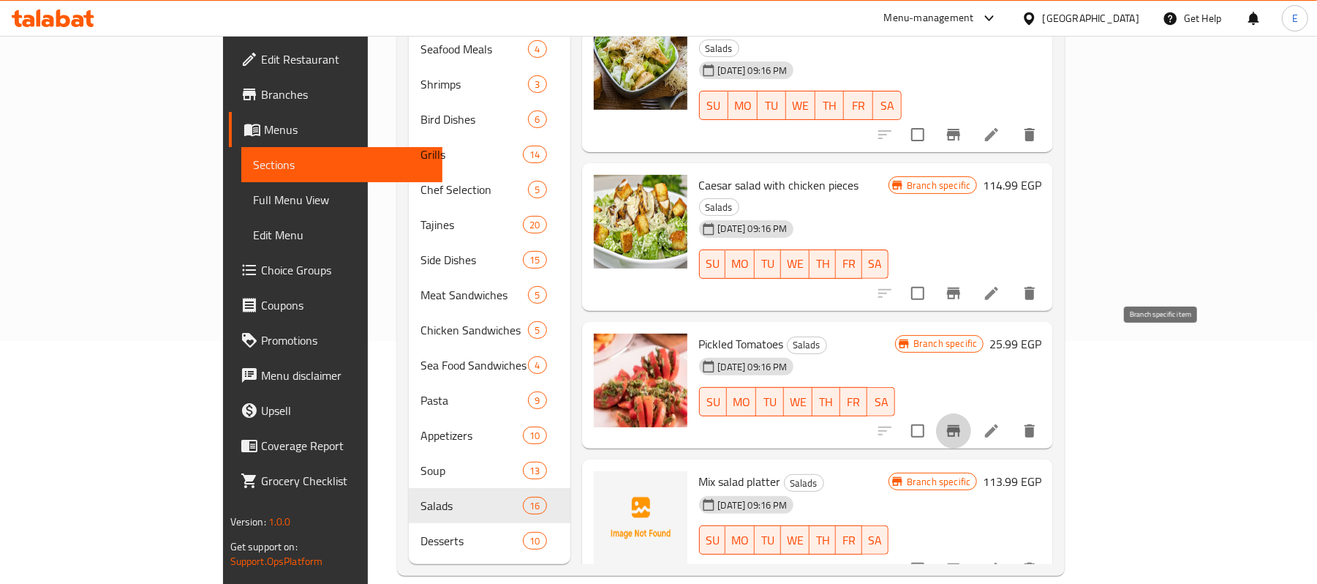
click at [960, 425] on icon "Branch-specific-item" at bounding box center [953, 431] width 13 height 12
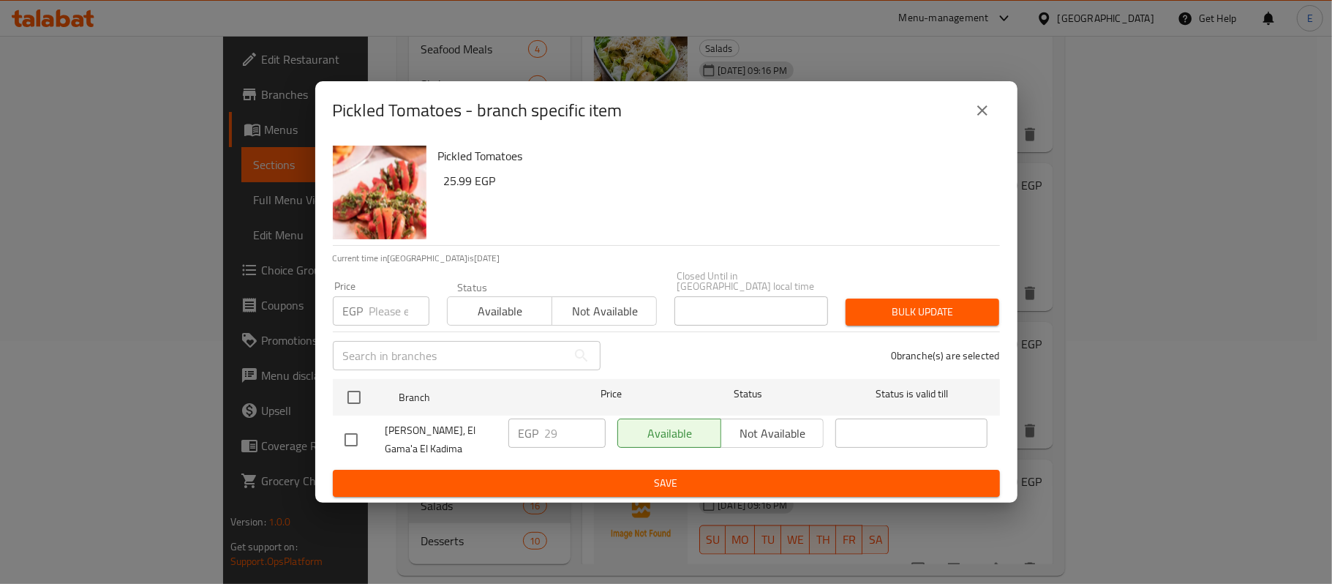
click at [976, 124] on button "close" at bounding box center [982, 110] width 35 height 35
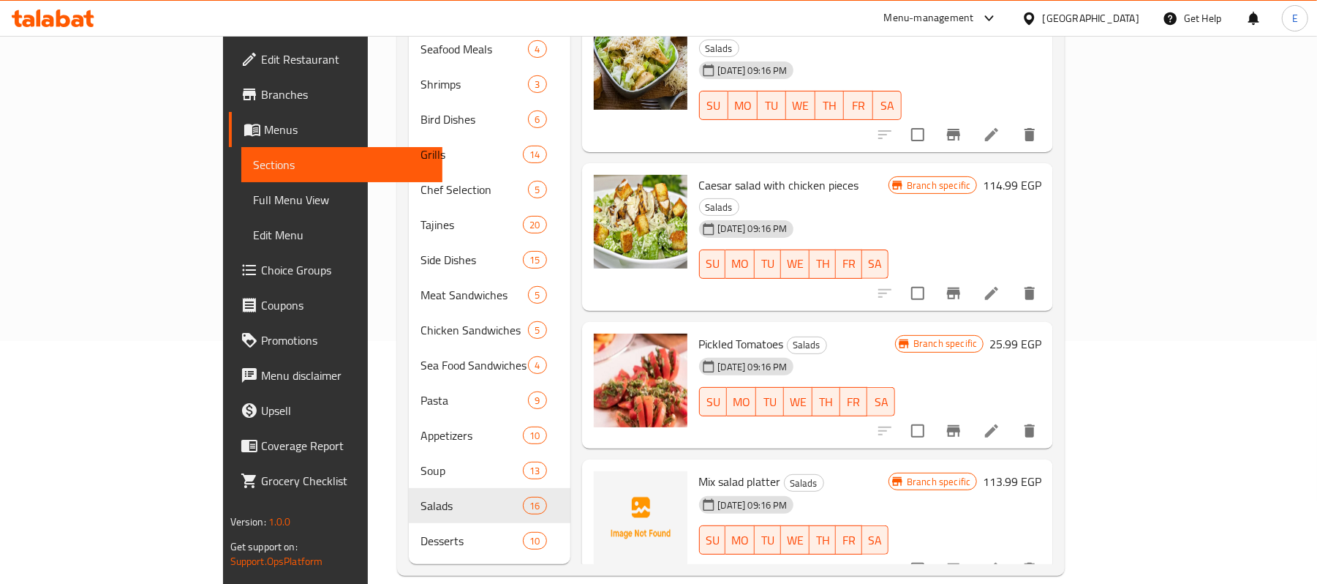
click at [1042, 334] on h6 "25.99 EGP" at bounding box center [1016, 344] width 52 height 20
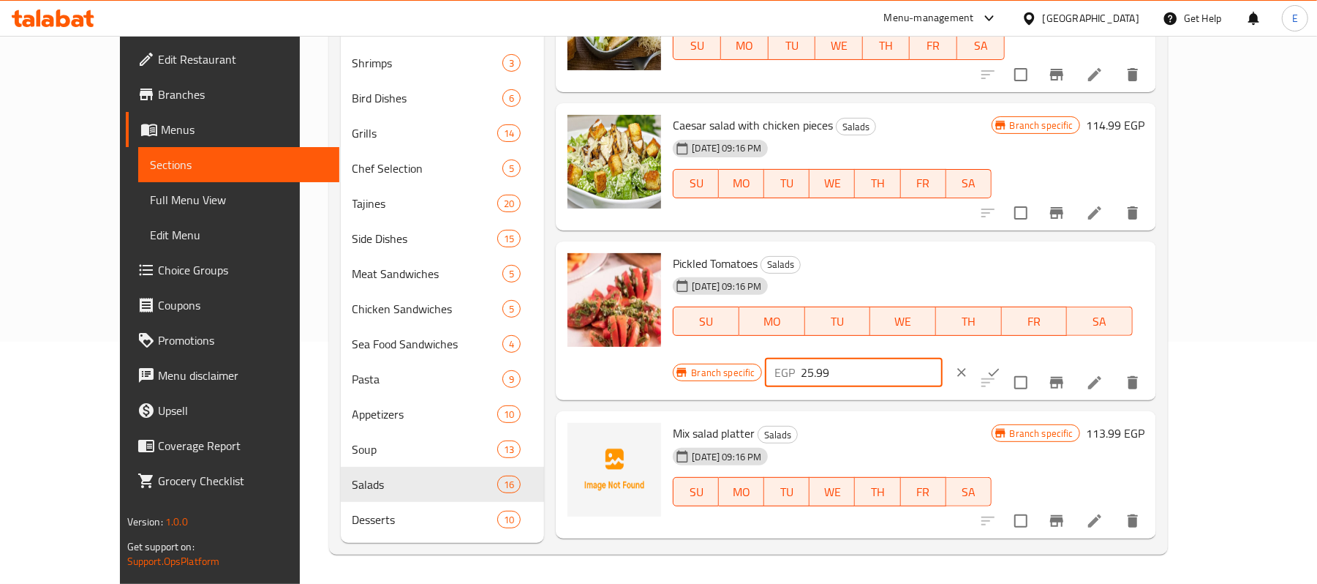
drag, startPoint x: 1077, startPoint y: 282, endPoint x: 949, endPoint y: 282, distance: 128.0
click at [949, 356] on div "Branch specific EGP 25.99 ​" at bounding box center [852, 372] width 358 height 32
click at [1010, 356] on button "ok" at bounding box center [994, 372] width 32 height 32
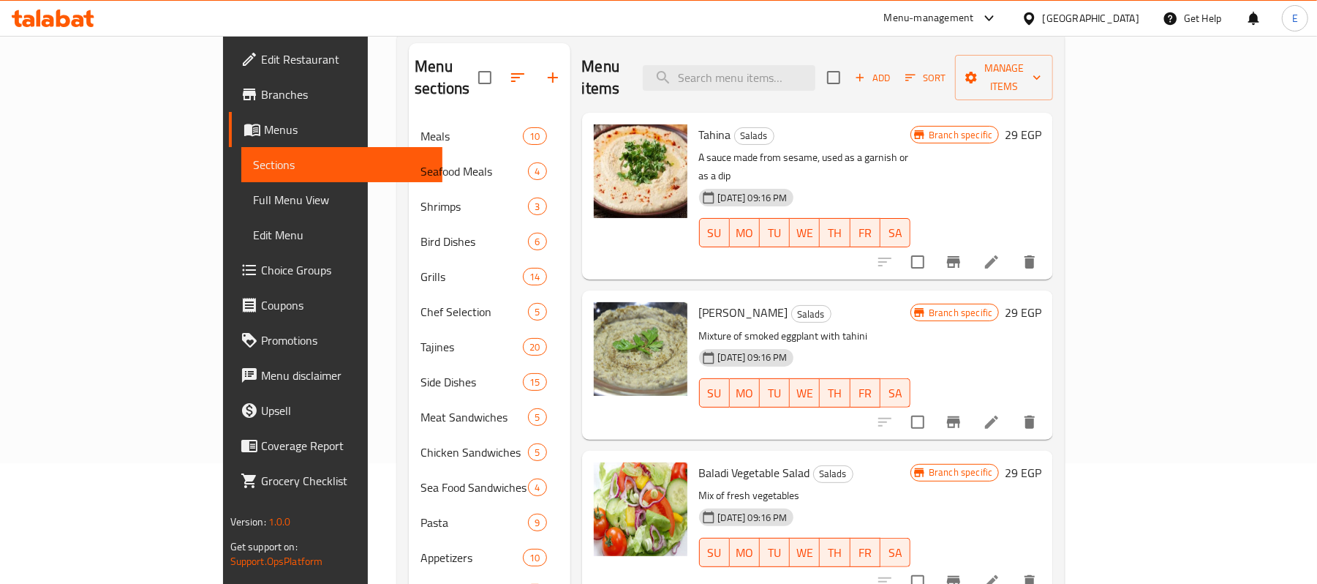
scroll to position [0, 0]
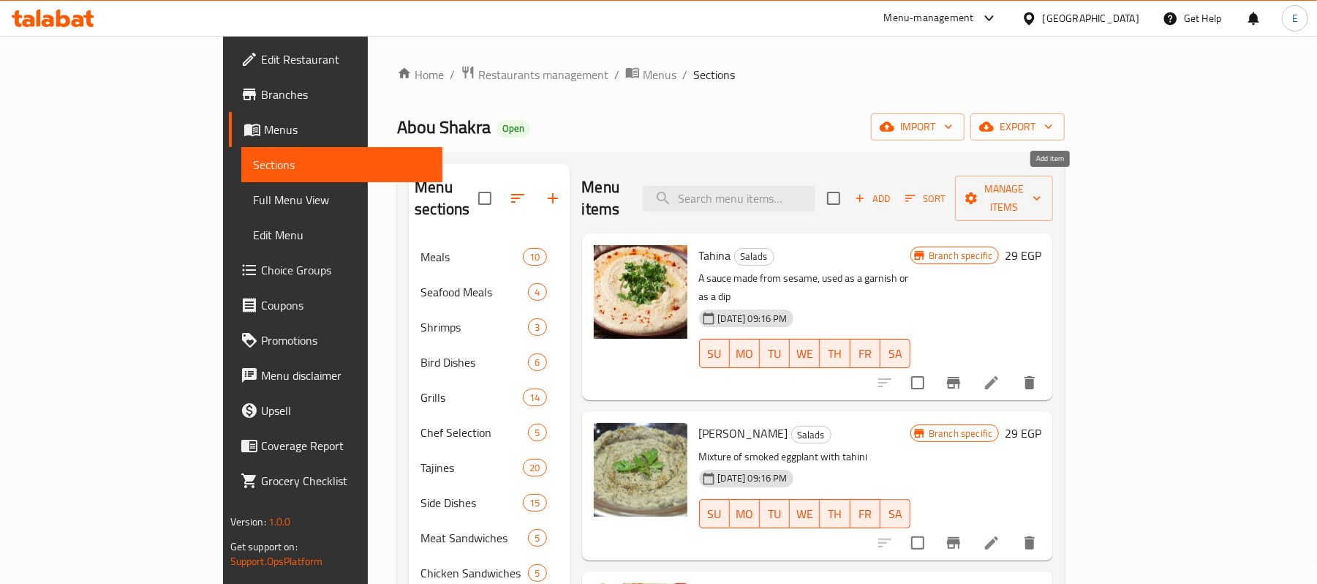
click at [867, 192] on icon "button" at bounding box center [860, 198] width 13 height 13
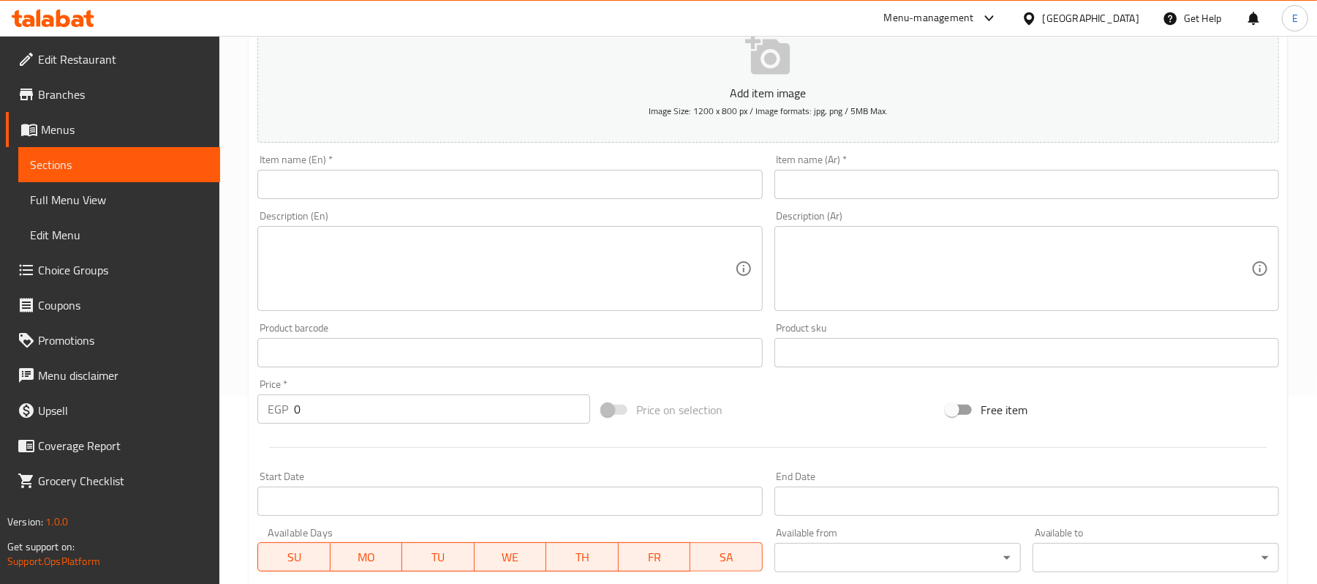
scroll to position [195, 0]
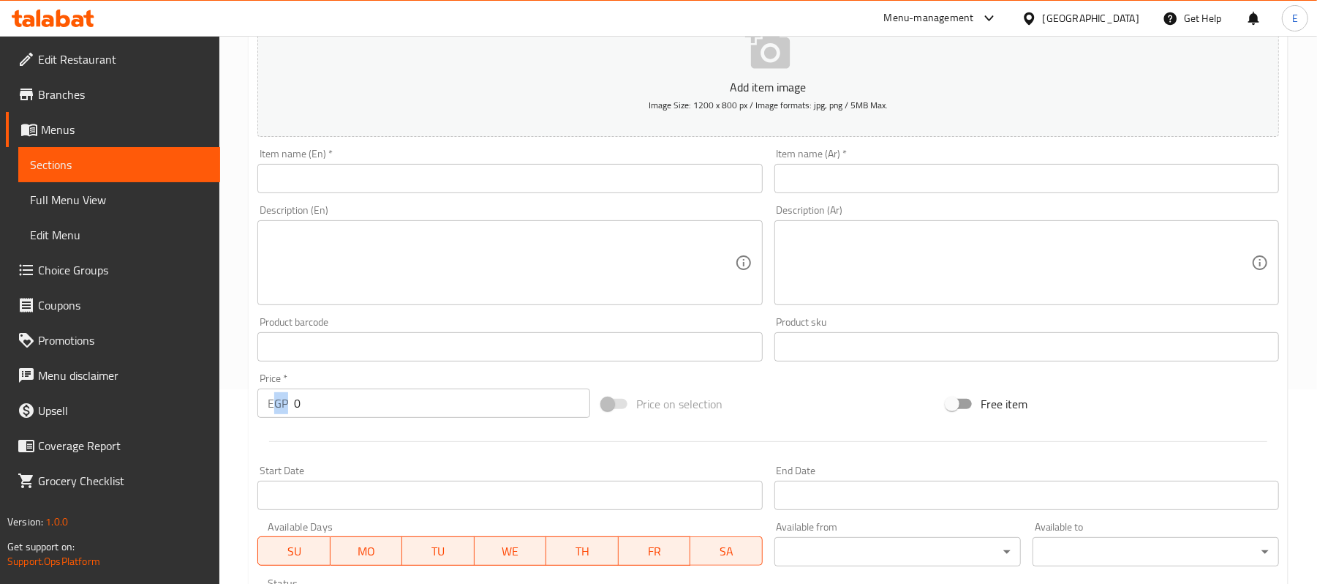
drag, startPoint x: 303, startPoint y: 422, endPoint x: 271, endPoint y: 402, distance: 37.8
click at [271, 402] on div "Price   * EGP 0 Price *" at bounding box center [424, 395] width 345 height 56
click at [317, 401] on input "0" at bounding box center [442, 402] width 296 height 29
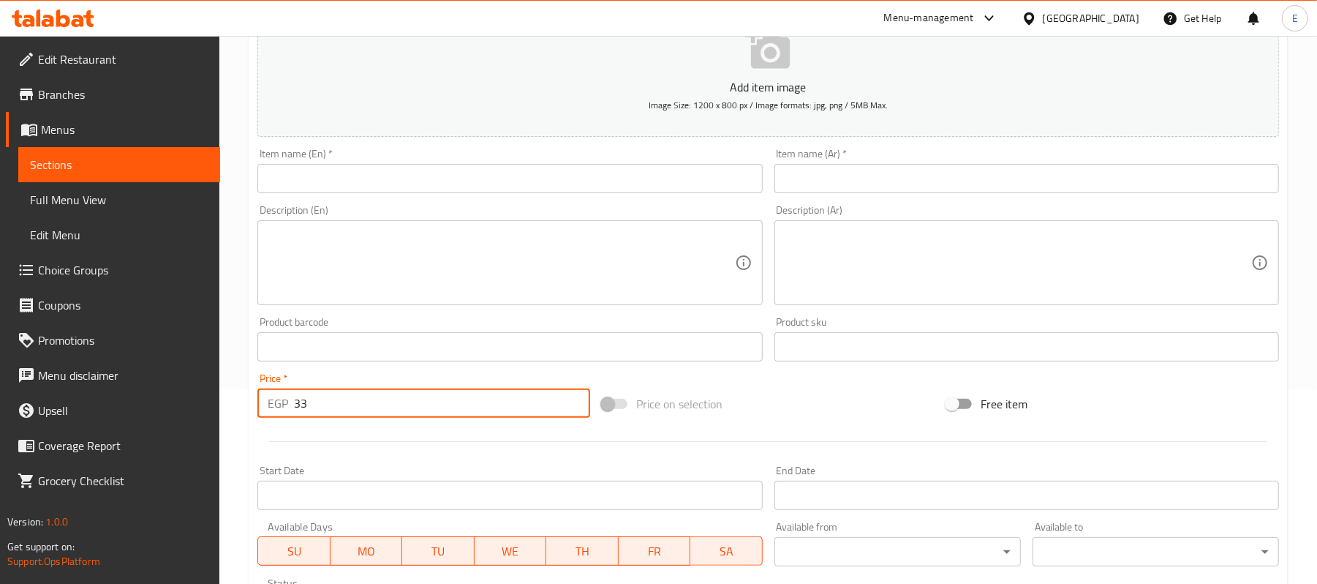
click at [891, 174] on input "text" at bounding box center [1027, 178] width 505 height 29
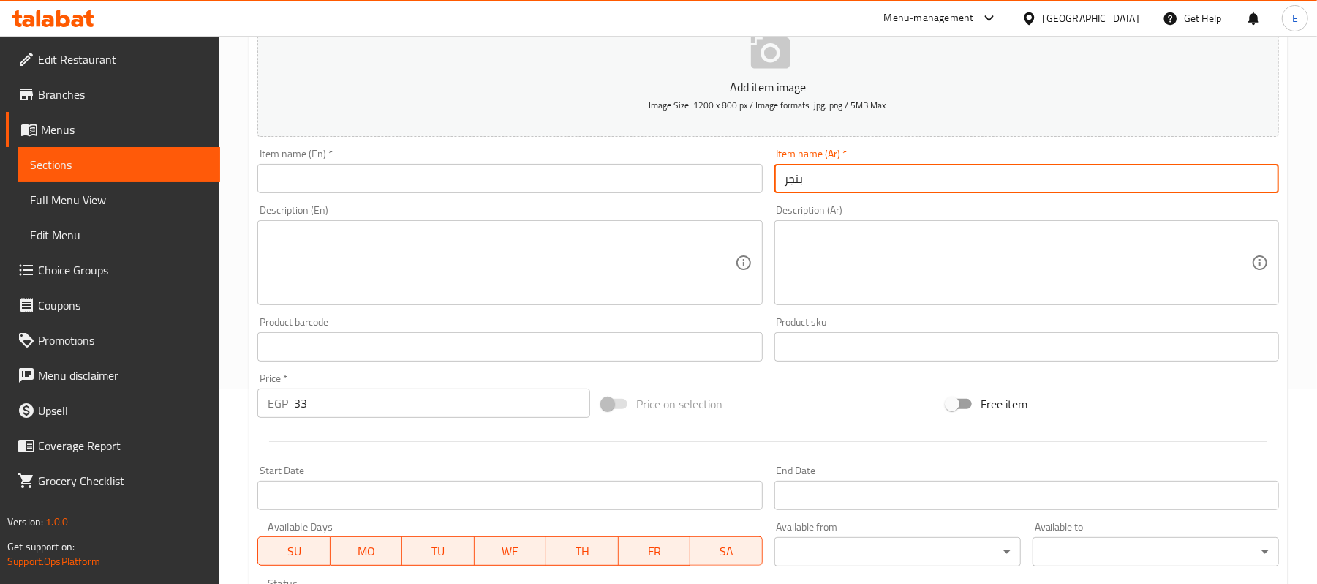
click at [895, 171] on input "بنجر" at bounding box center [1027, 178] width 505 height 29
click at [304, 187] on input "text" at bounding box center [509, 178] width 505 height 29
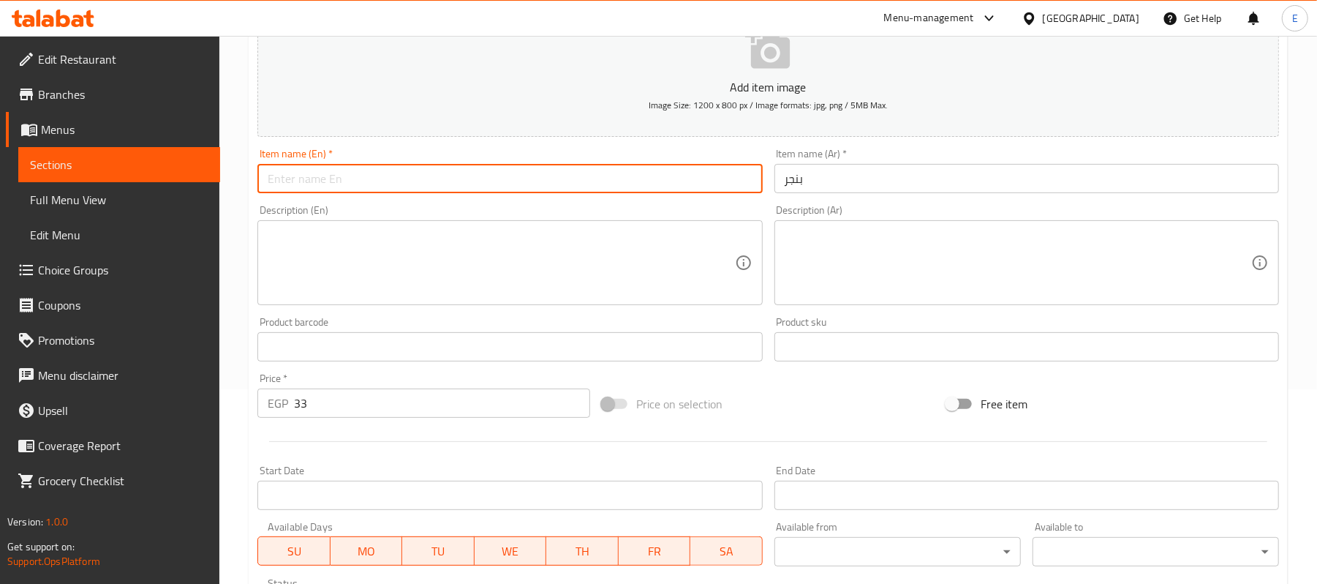
paste input "beet"
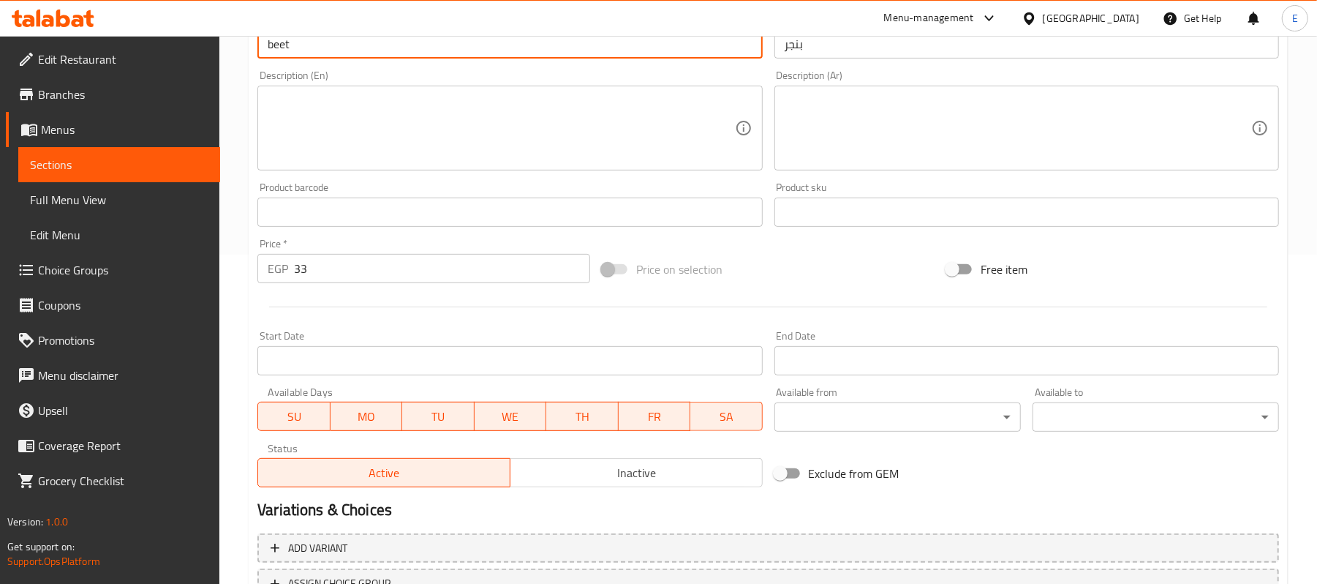
scroll to position [448, 0]
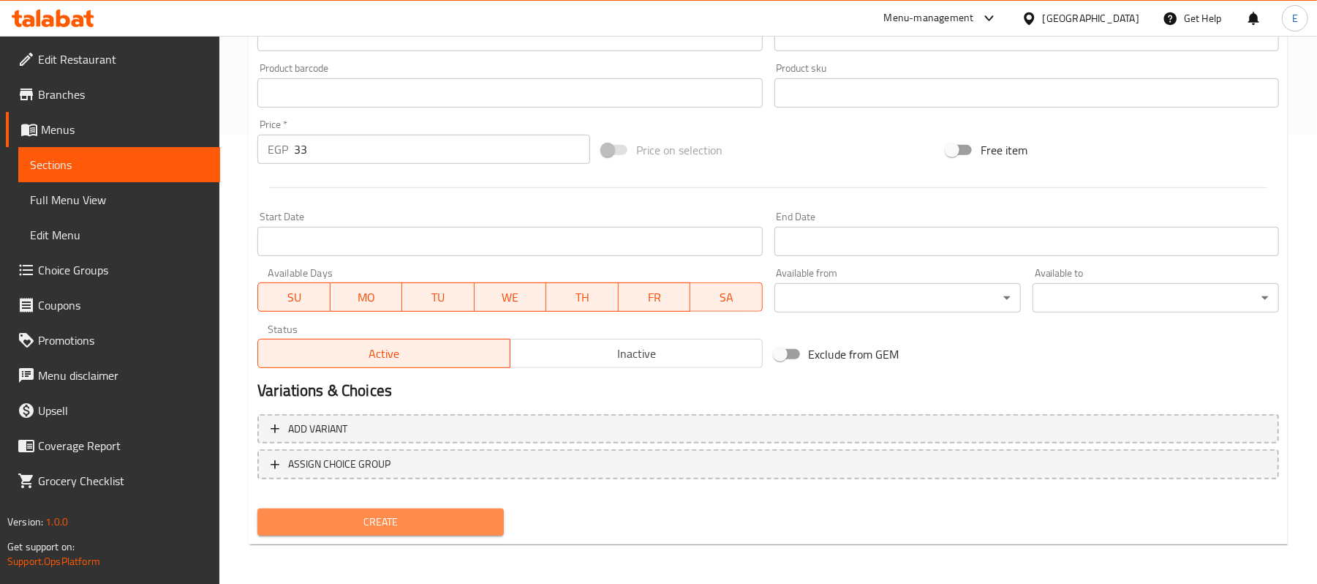
click at [363, 519] on span "Create" at bounding box center [380, 522] width 223 height 18
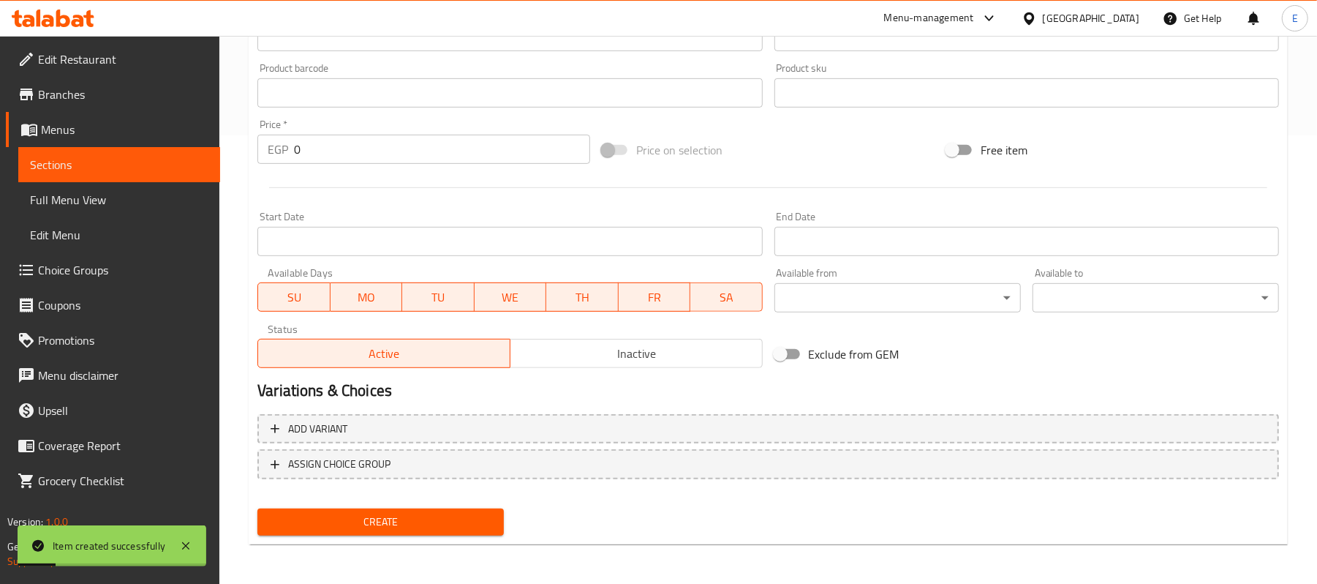
click at [300, 144] on input "0" at bounding box center [442, 149] width 296 height 29
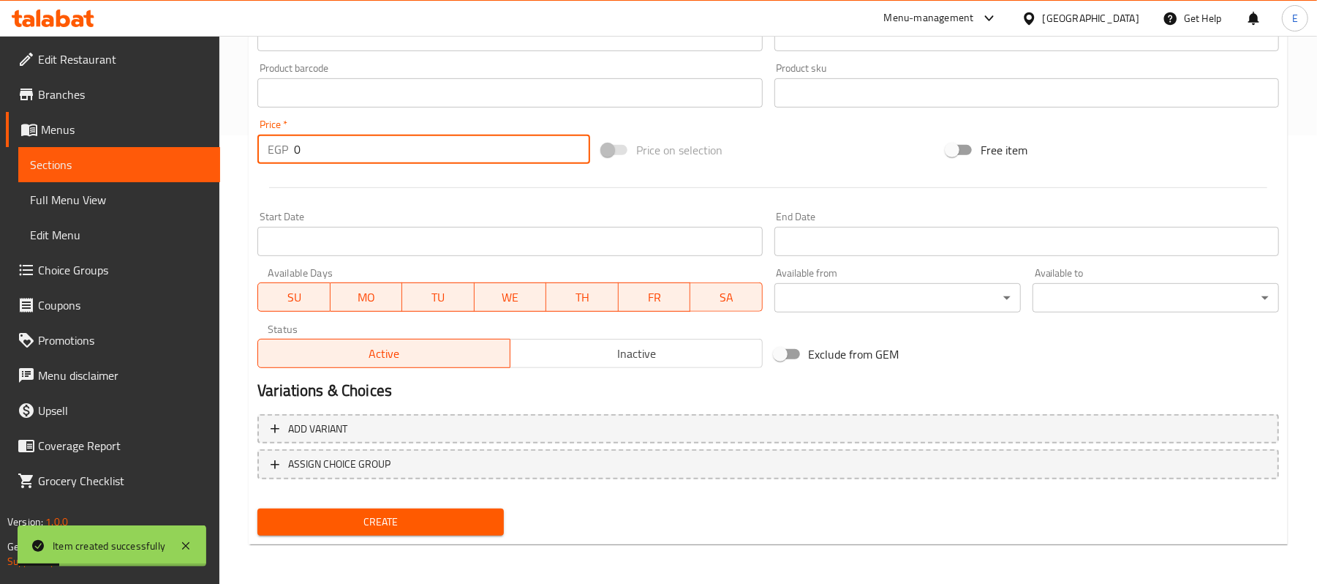
click at [300, 144] on input "0" at bounding box center [442, 149] width 296 height 29
click at [398, 196] on div at bounding box center [769, 188] width 1034 height 36
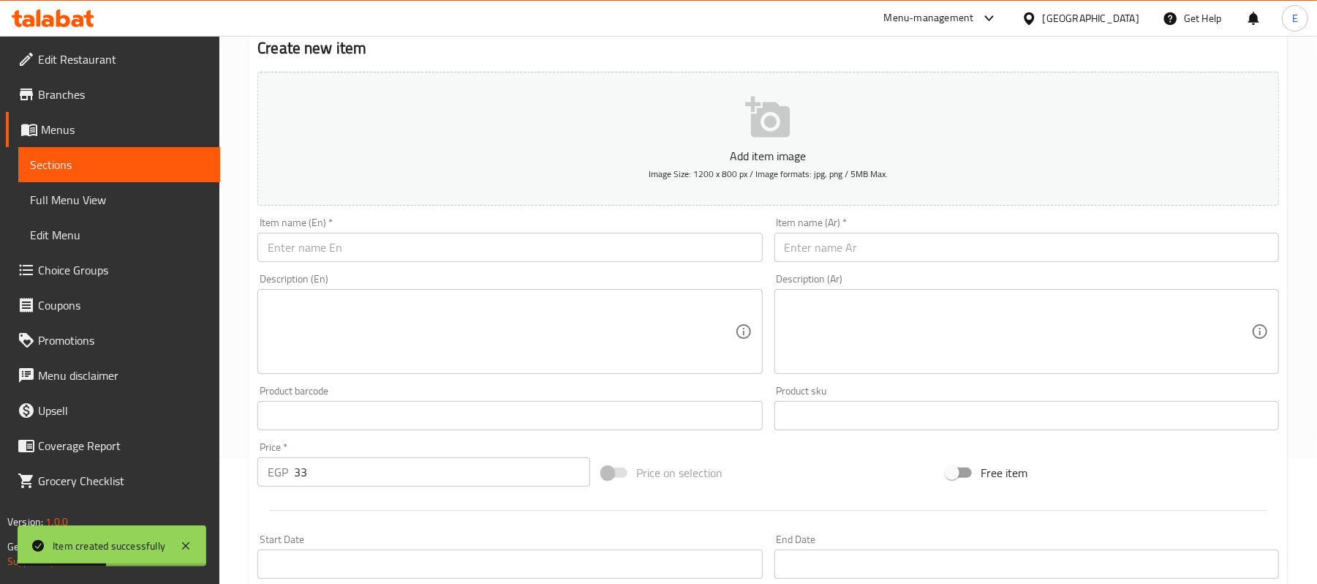
scroll to position [59, 0]
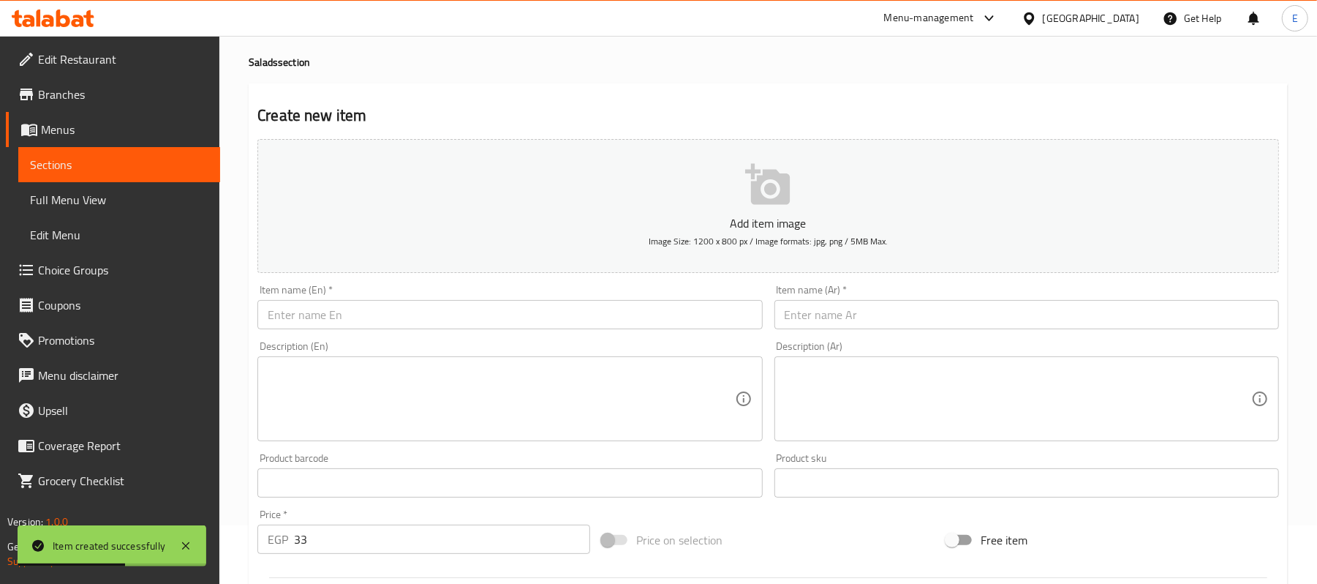
click at [827, 320] on input "text" at bounding box center [1027, 314] width 505 height 29
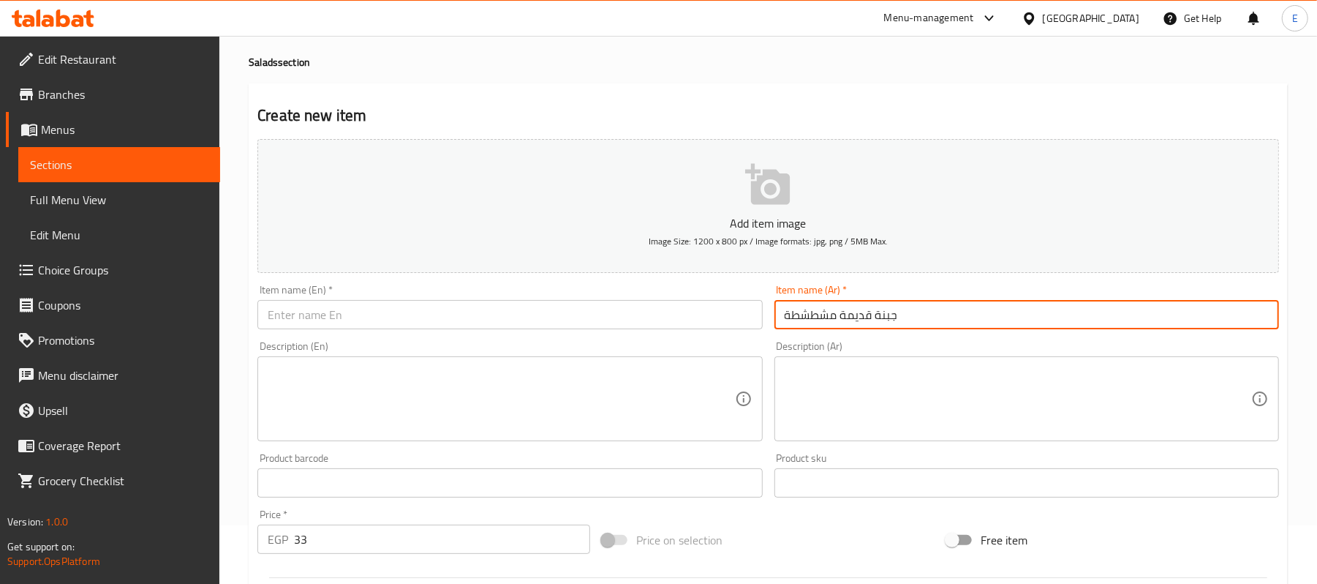
click at [827, 320] on input "جبنة قديمة مشطشطة" at bounding box center [1027, 314] width 505 height 29
click at [334, 320] on input "text" at bounding box center [509, 314] width 505 height 29
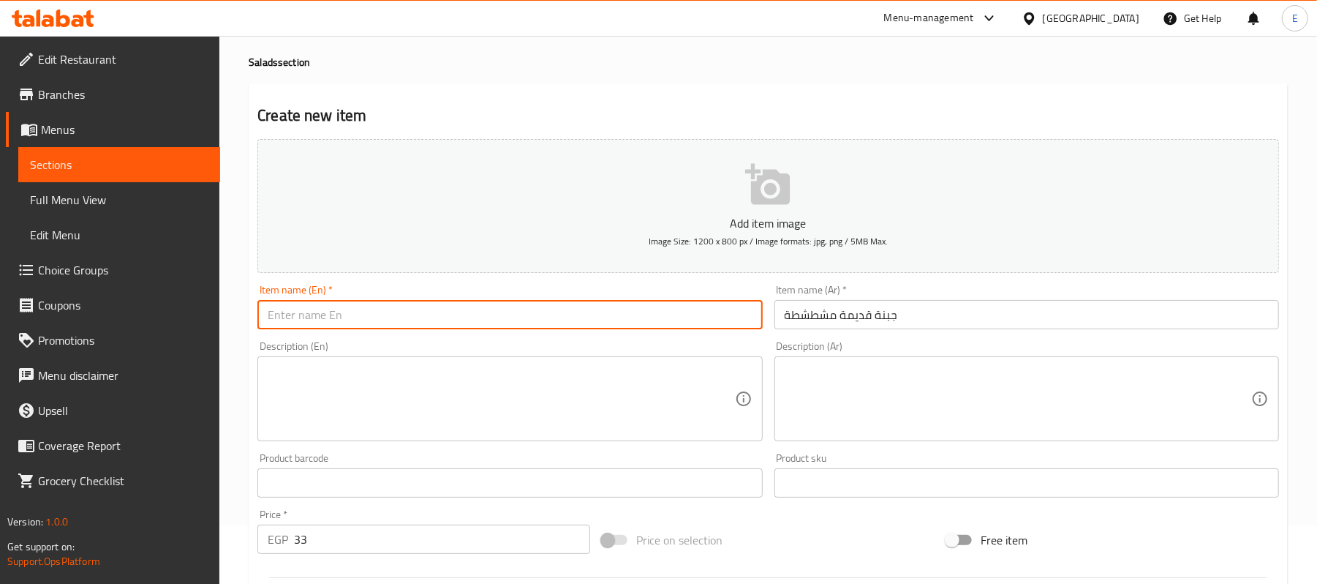
paste input "Old-fashioned cheese"
click at [322, 320] on input "Old-fashioned cheese" at bounding box center [509, 314] width 505 height 29
click at [339, 322] on input "Old-cheese" at bounding box center [509, 314] width 505 height 29
click at [265, 322] on input "Old-cheese" at bounding box center [509, 314] width 505 height 29
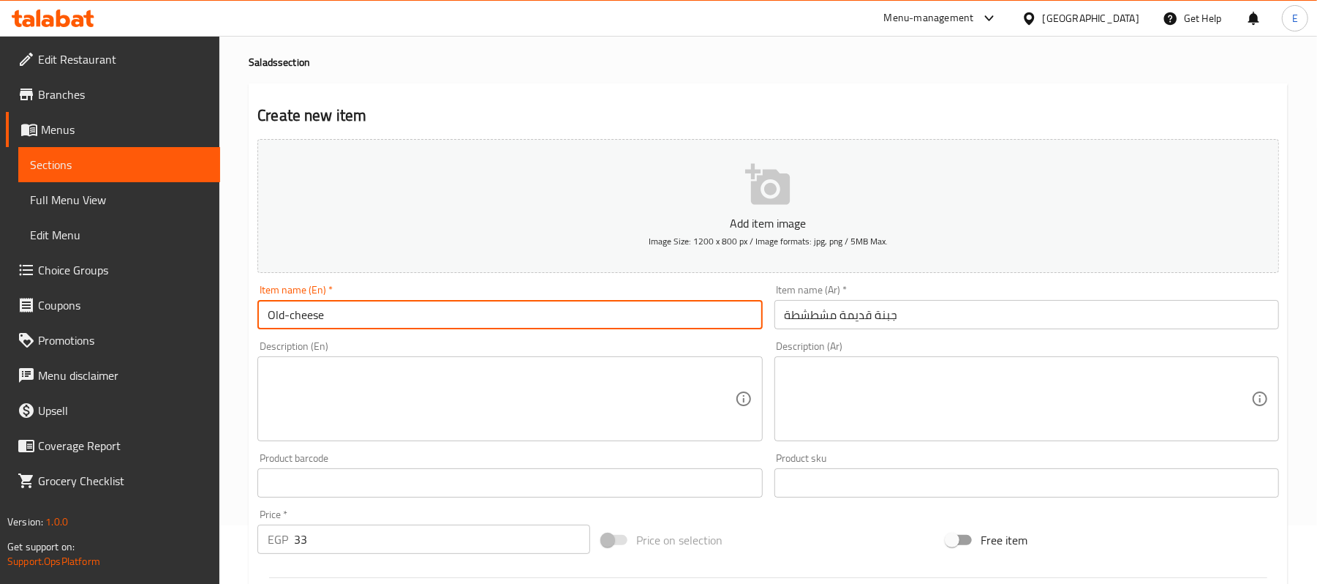
paste input "spicy"
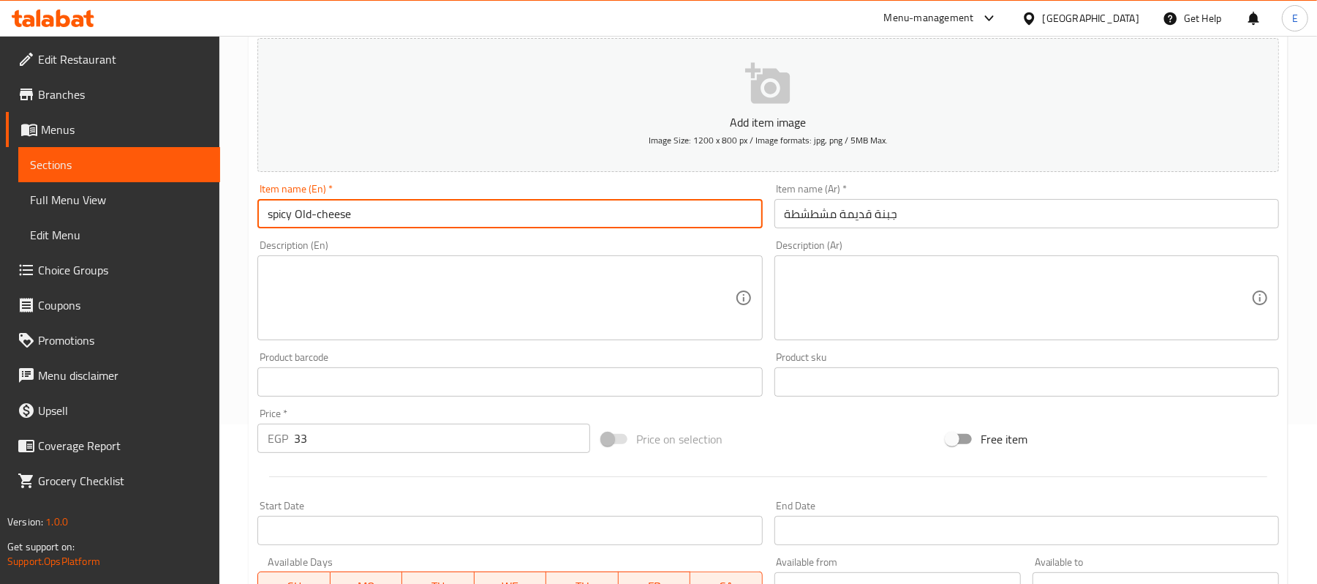
scroll to position [448, 0]
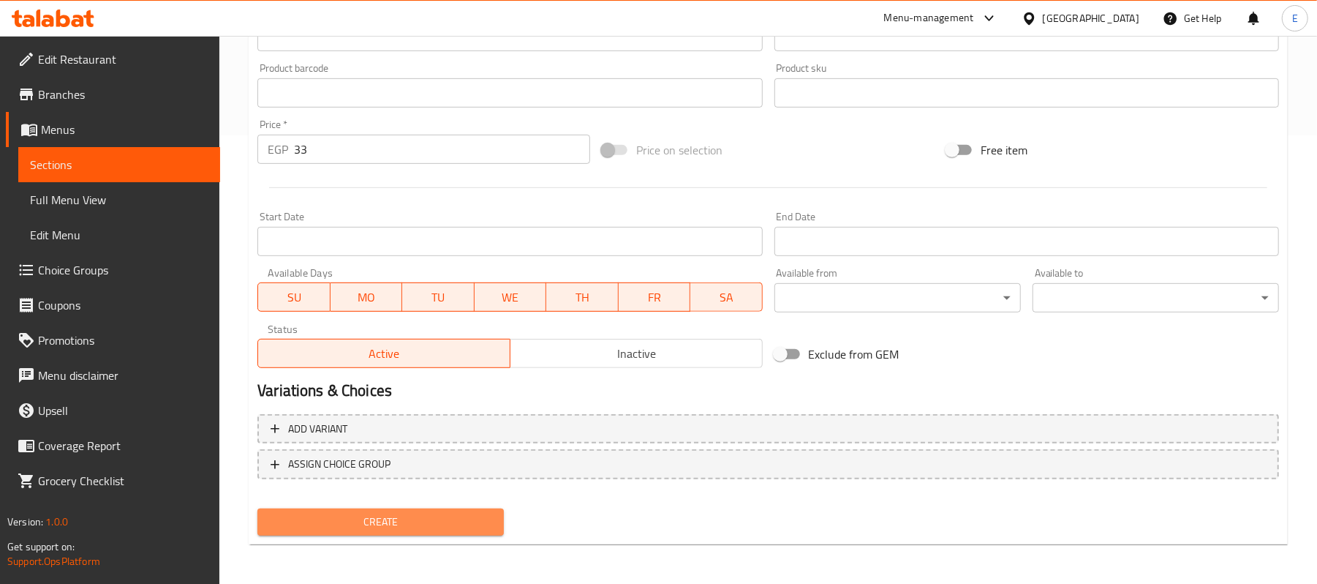
click at [343, 516] on span "Create" at bounding box center [380, 522] width 223 height 18
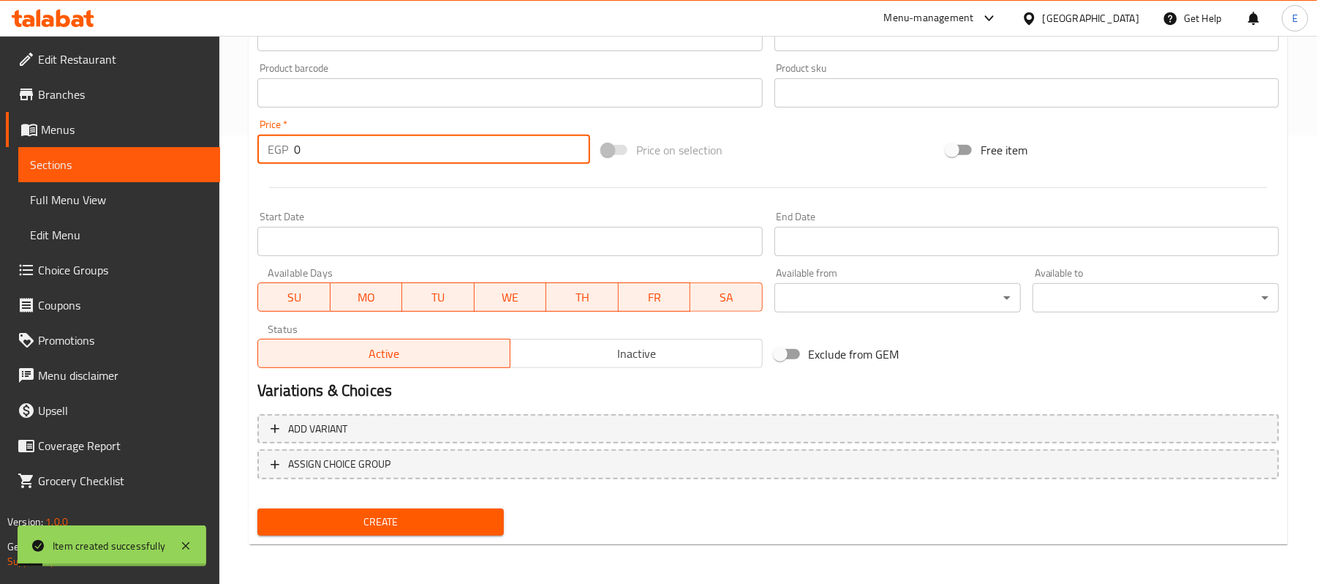
drag, startPoint x: 268, startPoint y: 162, endPoint x: 232, endPoint y: 173, distance: 37.7
click at [232, 173] on div "Home / Restaurants management / Menus / Sections / item / create Salads section…" at bounding box center [768, 86] width 1098 height 998
click at [231, 176] on div "Home / Restaurants management / Menus / Sections / item / create Salads section…" at bounding box center [768, 86] width 1098 height 998
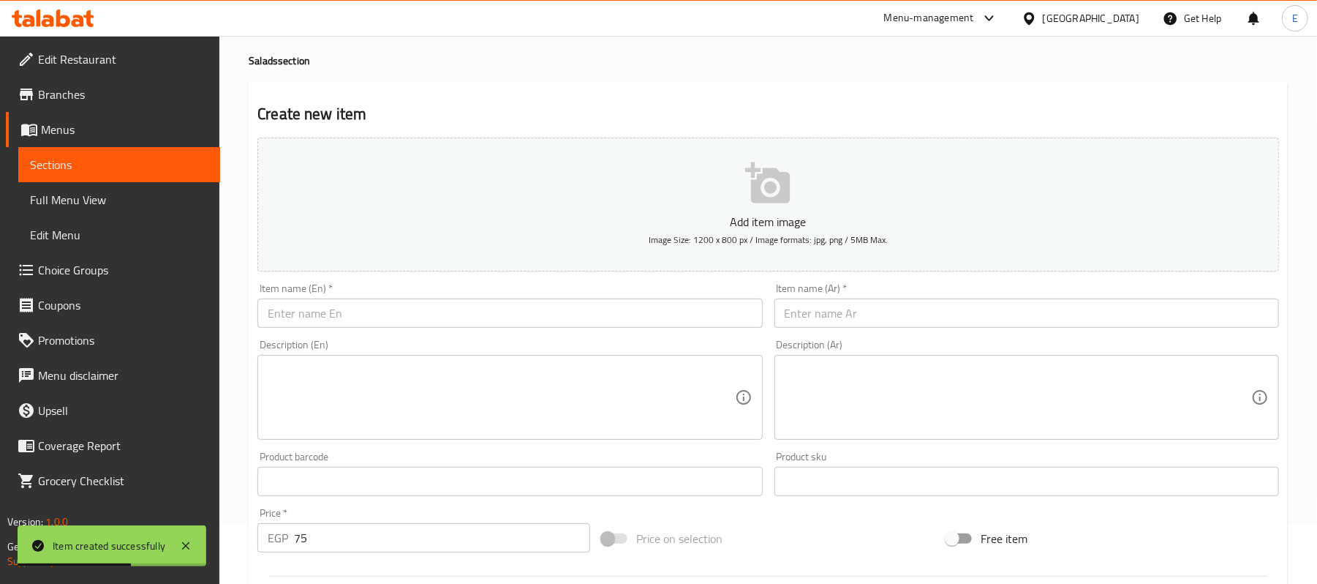
scroll to position [59, 0]
click at [847, 315] on input "text" at bounding box center [1027, 314] width 505 height 29
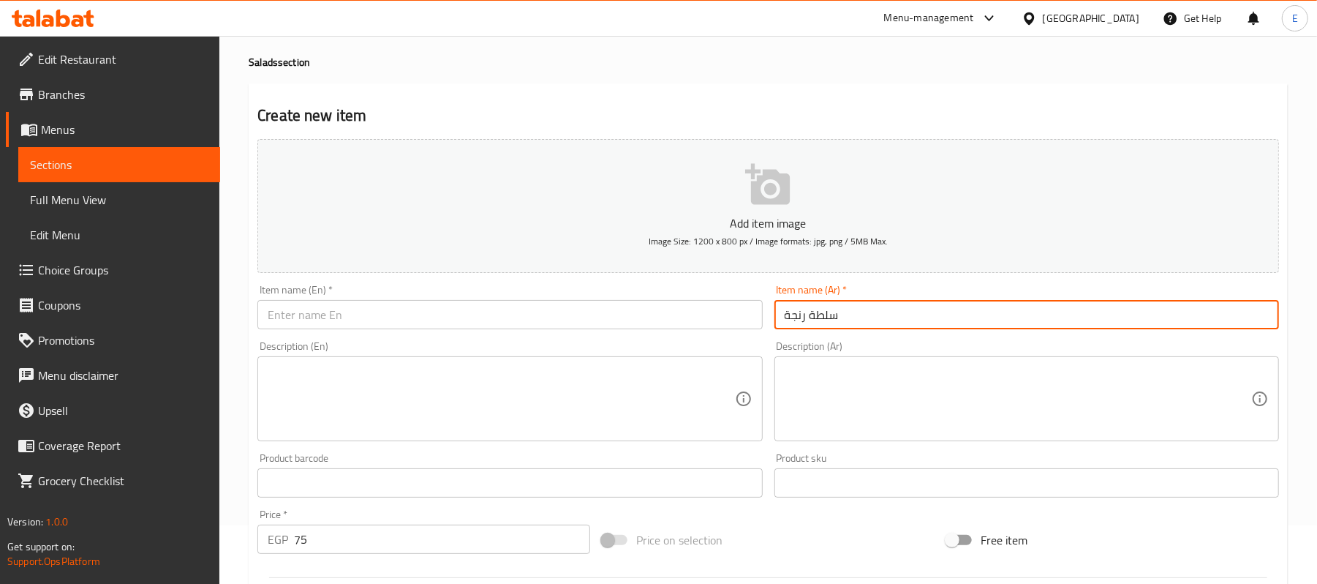
click at [847, 315] on input "سلطة رنجة" at bounding box center [1027, 314] width 505 height 29
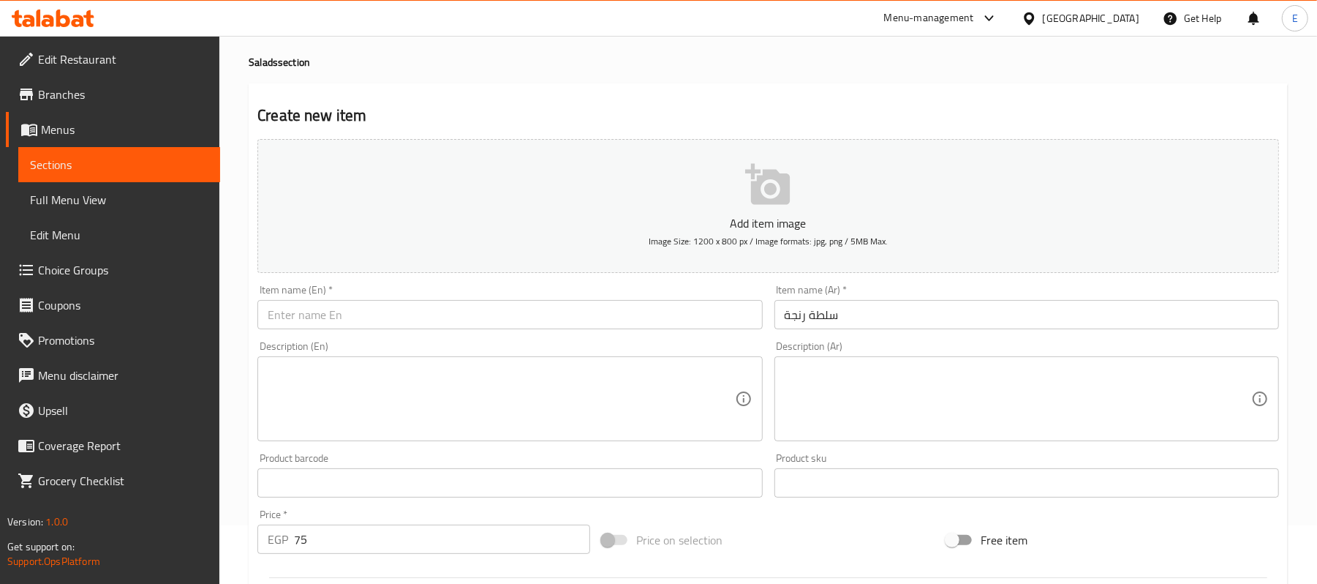
click at [332, 334] on div "Item name (En)   * Item name (En) *" at bounding box center [510, 307] width 516 height 56
click at [331, 313] on input "text" at bounding box center [509, 314] width 505 height 29
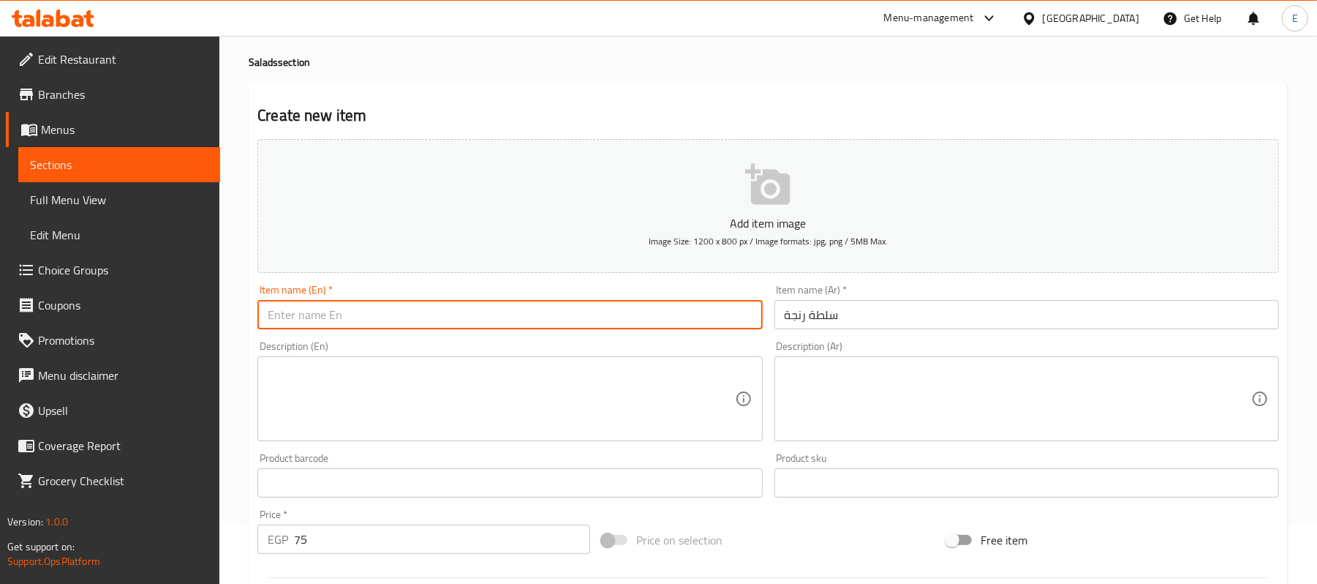
paste input "Herring salad"
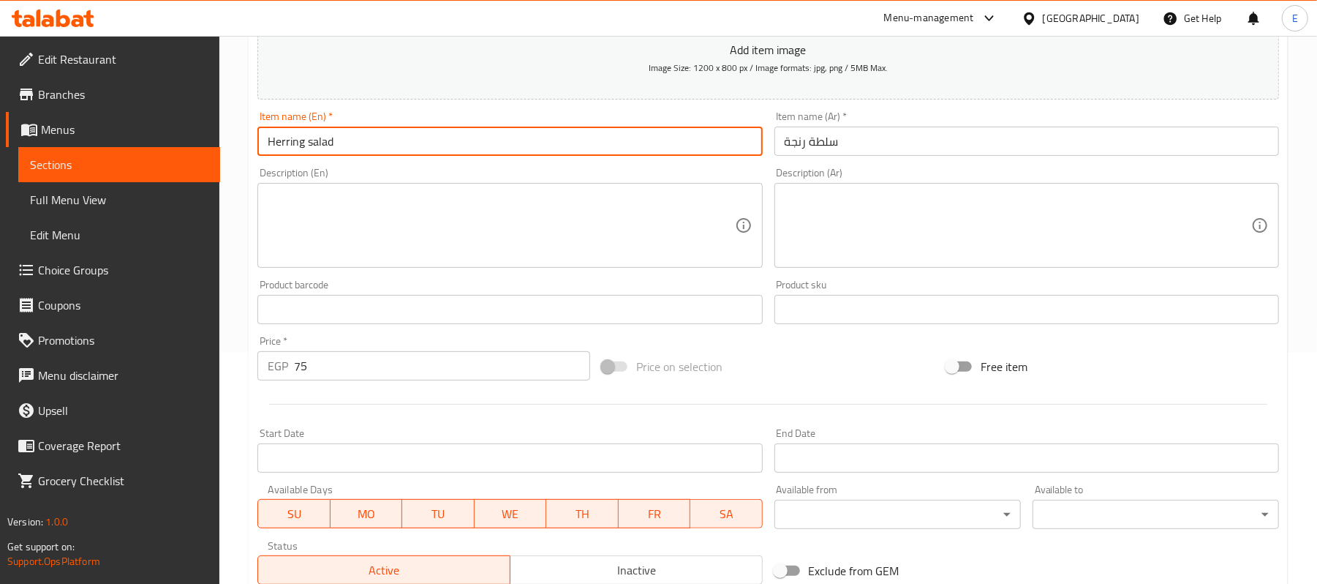
scroll to position [448, 0]
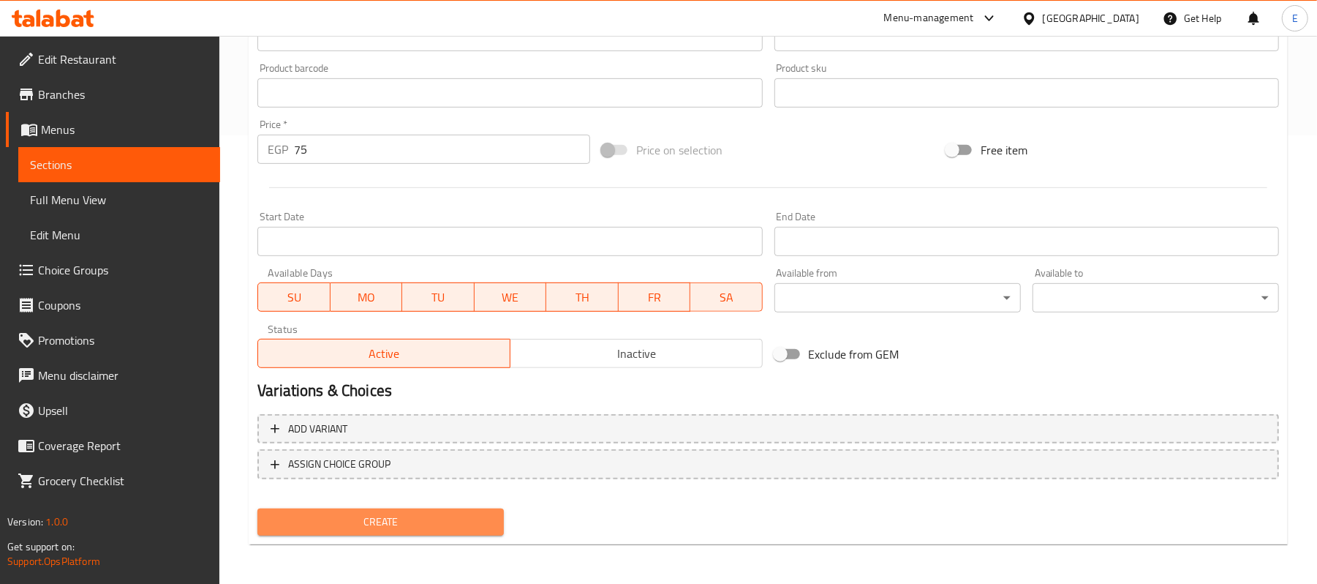
click at [363, 511] on button "Create" at bounding box center [380, 521] width 247 height 27
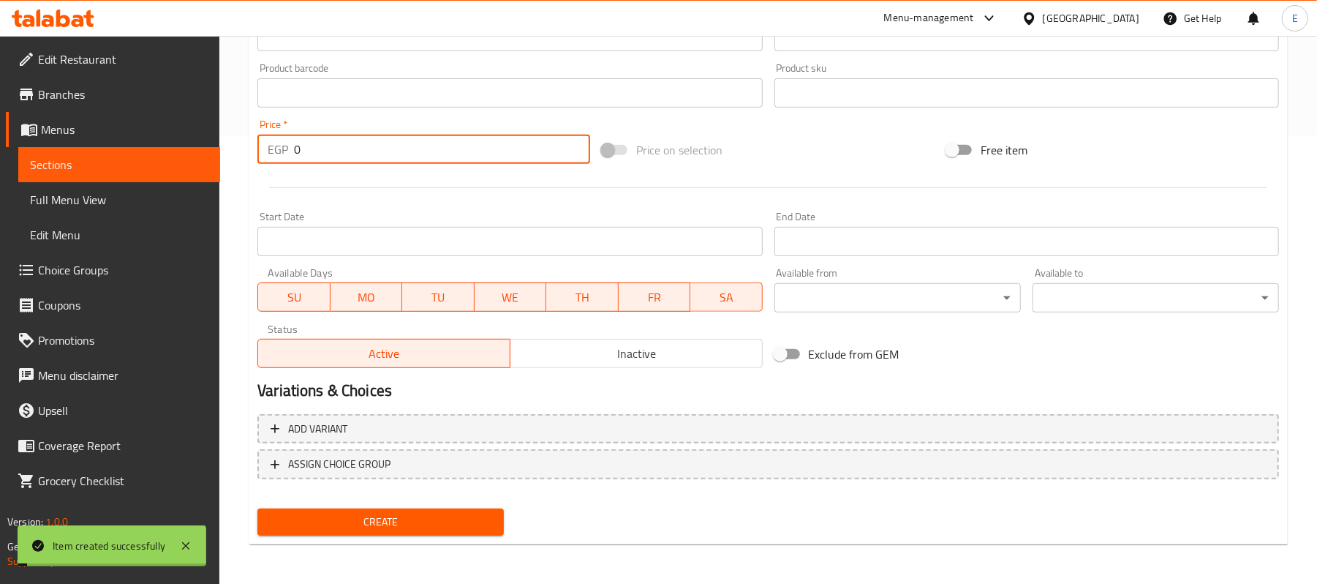
drag, startPoint x: 341, startPoint y: 155, endPoint x: 170, endPoint y: 183, distance: 173.4
click at [170, 183] on div "Edit Restaurant Branches Menus Sections Full Menu View Edit Menu Choice Groups …" at bounding box center [658, 86] width 1317 height 998
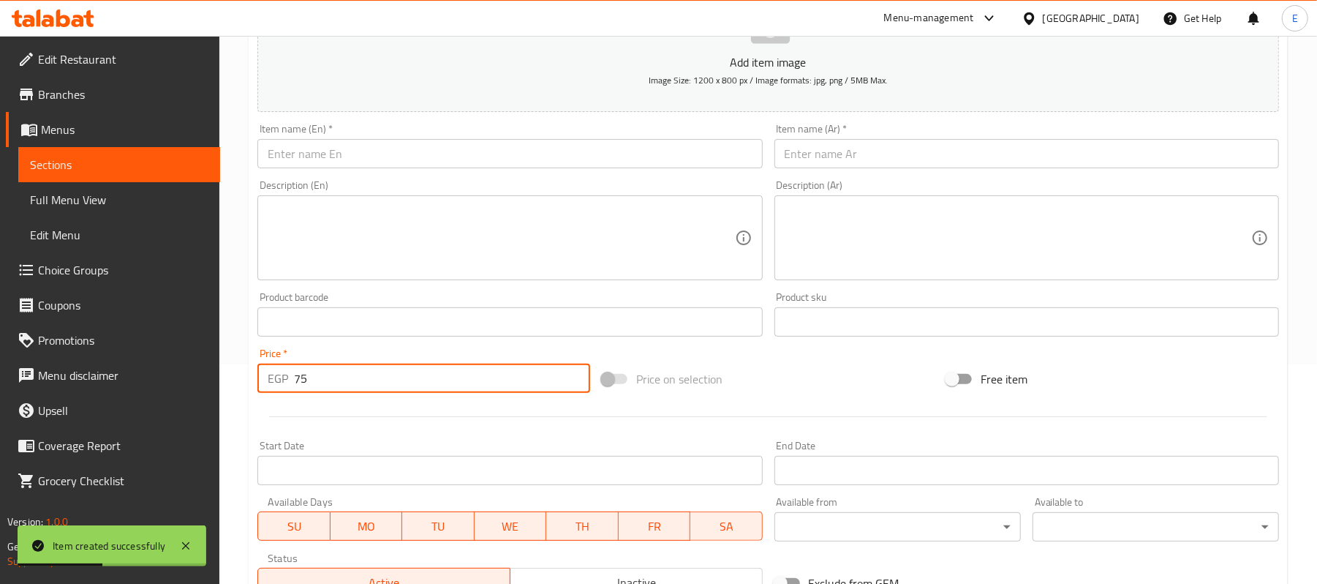
scroll to position [253, 0]
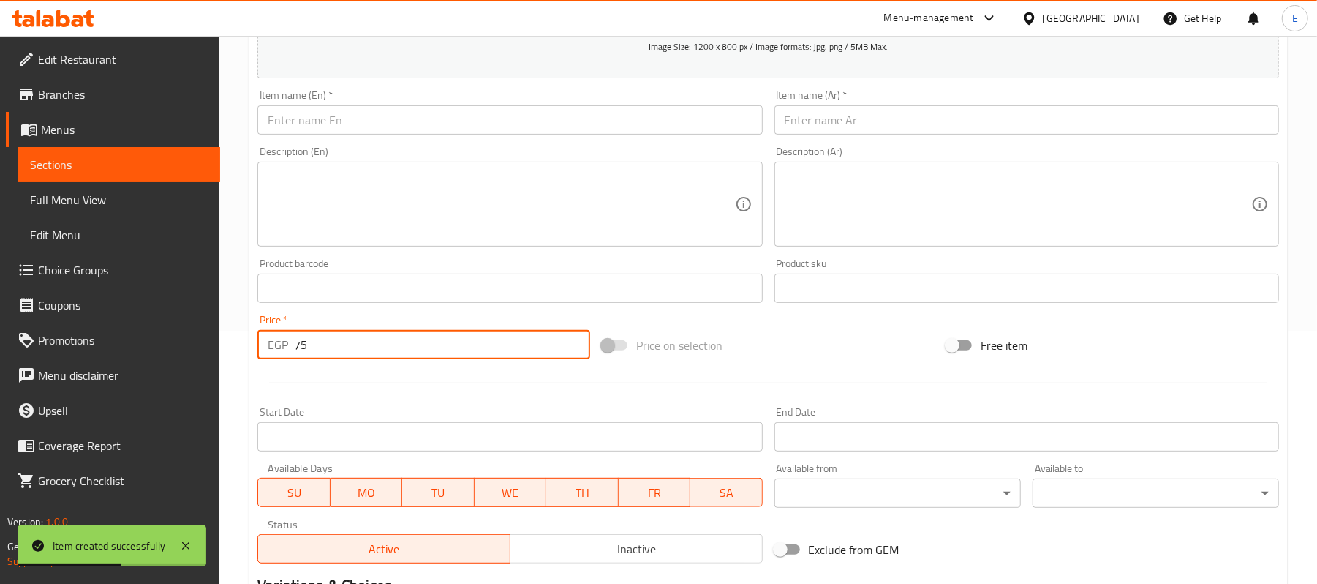
click at [857, 118] on input "text" at bounding box center [1027, 119] width 505 height 29
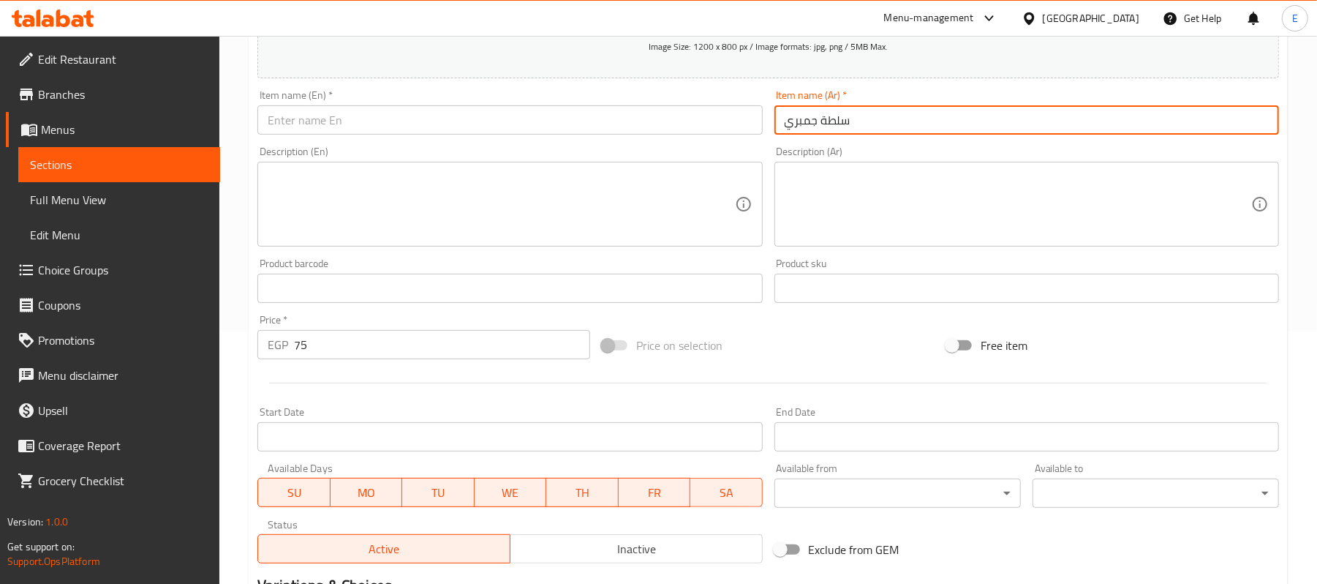
click at [856, 121] on input "سلطة جمبري" at bounding box center [1027, 119] width 505 height 29
click at [366, 130] on input "text" at bounding box center [509, 119] width 505 height 29
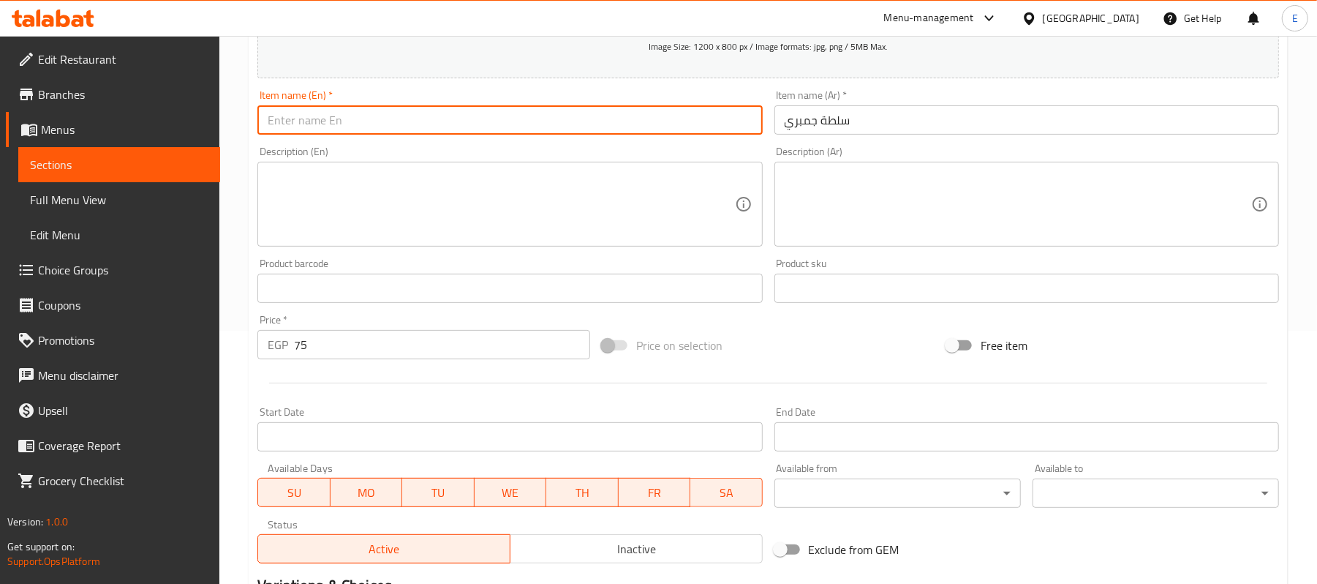
paste input "Shrimp salad"
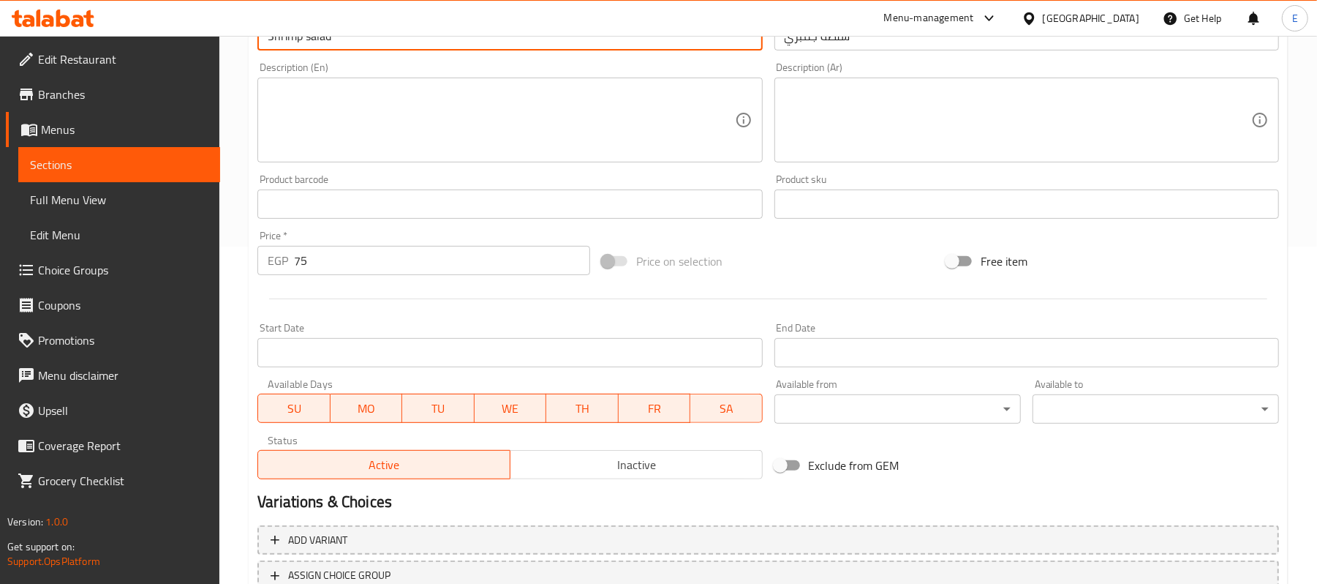
scroll to position [448, 0]
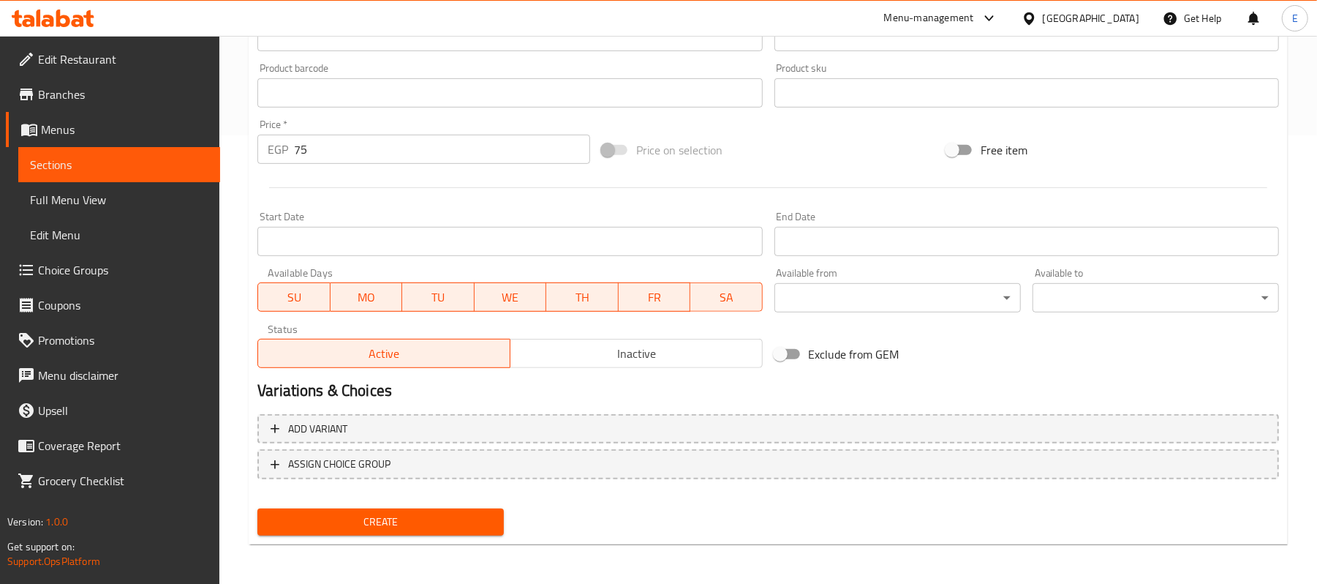
click at [328, 521] on span "Create" at bounding box center [380, 522] width 223 height 18
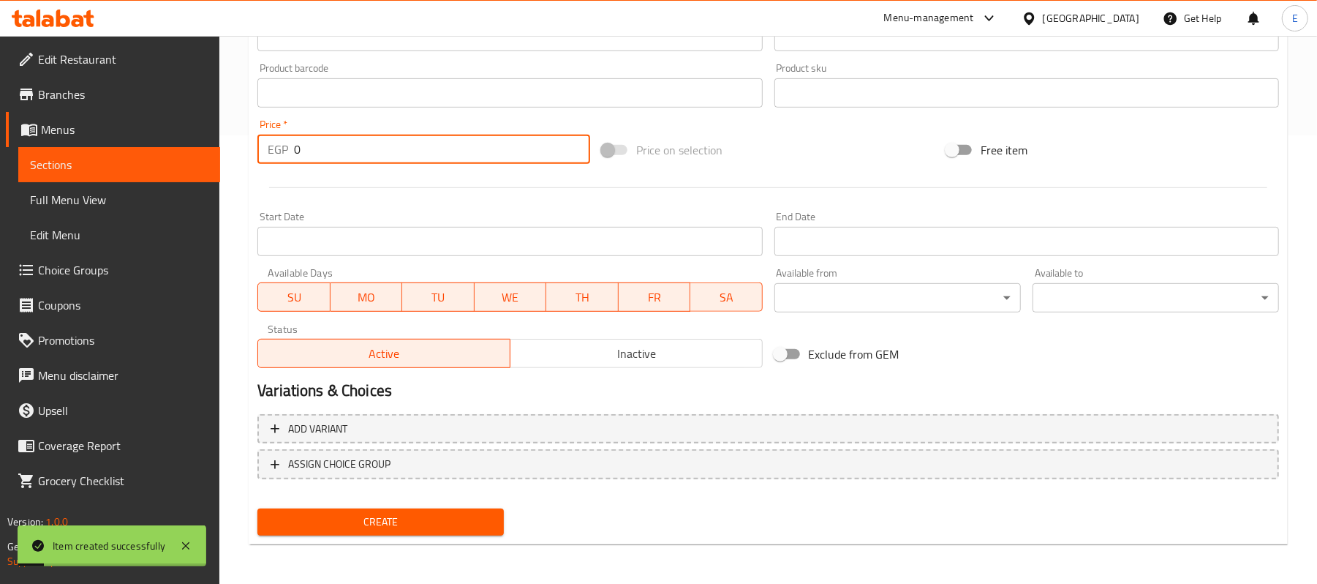
drag, startPoint x: 334, startPoint y: 152, endPoint x: 219, endPoint y: 176, distance: 116.6
click at [228, 178] on div "Home / Restaurants management / Menus / Sections / item / create Salads section…" at bounding box center [768, 86] width 1098 height 998
click at [255, 203] on div at bounding box center [769, 188] width 1034 height 36
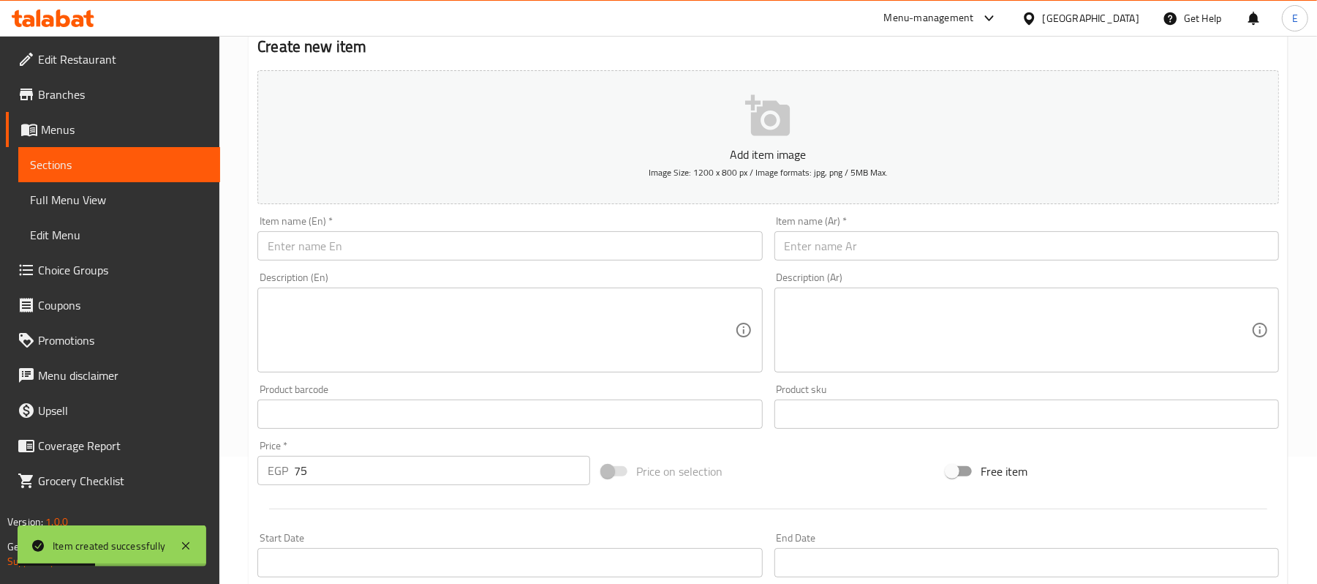
scroll to position [0, 0]
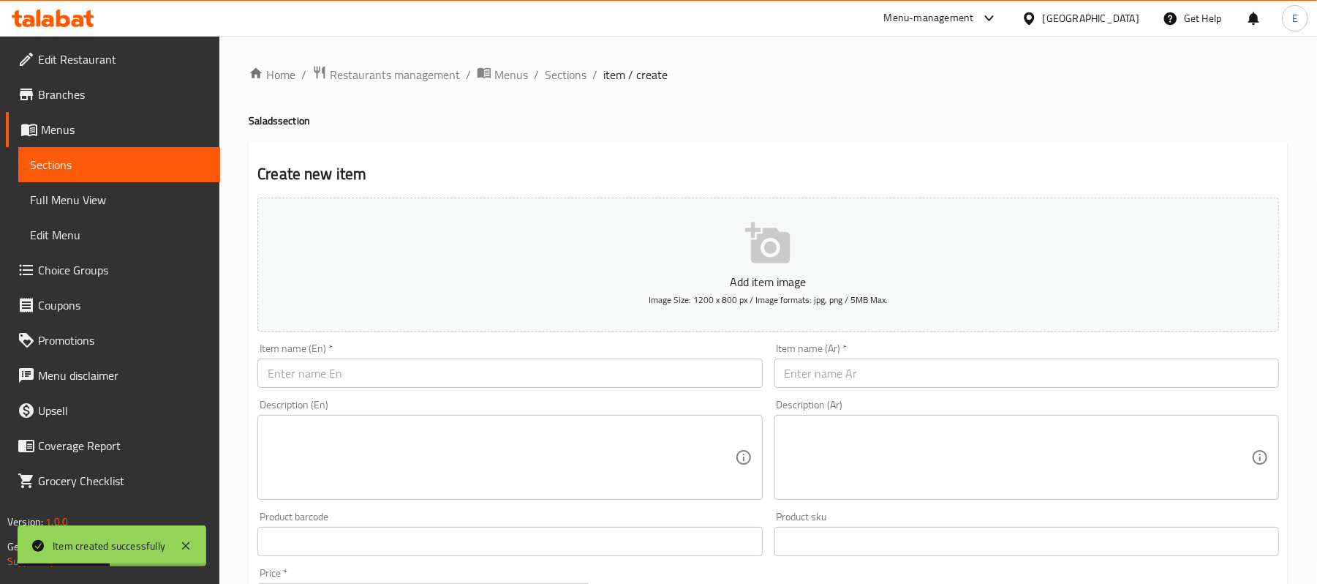
click at [873, 369] on input "text" at bounding box center [1027, 372] width 505 height 29
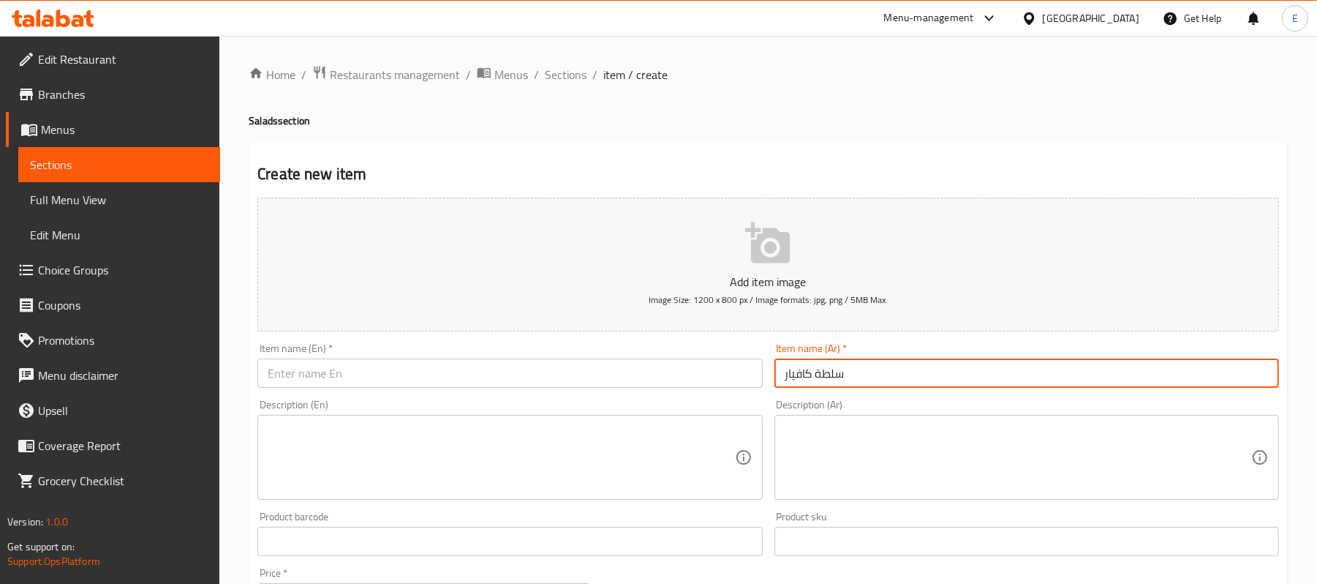
click at [876, 381] on input "سلطة كافيار" at bounding box center [1027, 372] width 505 height 29
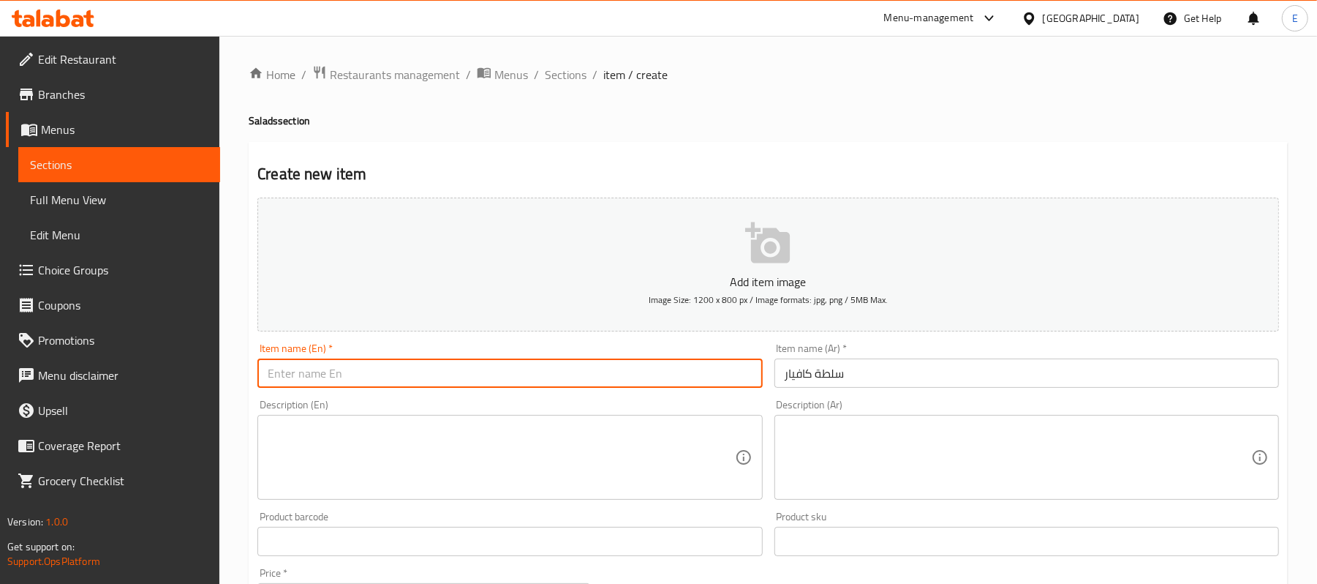
click at [413, 363] on input "text" at bounding box center [509, 372] width 505 height 29
paste input "Caviar salad"
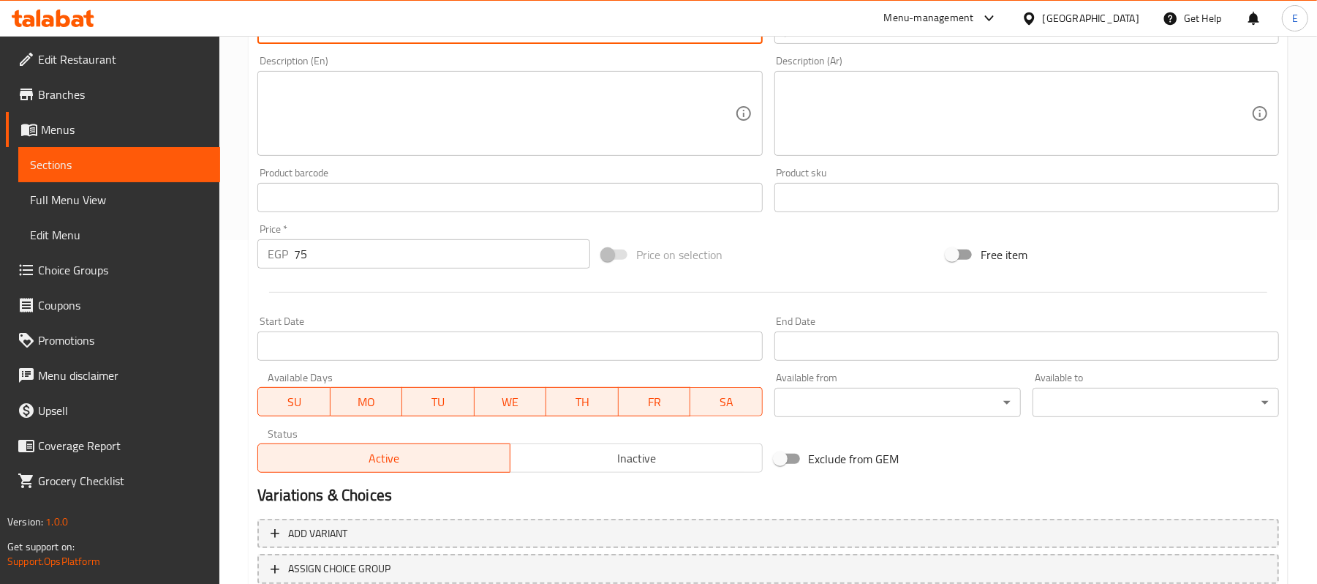
scroll to position [448, 0]
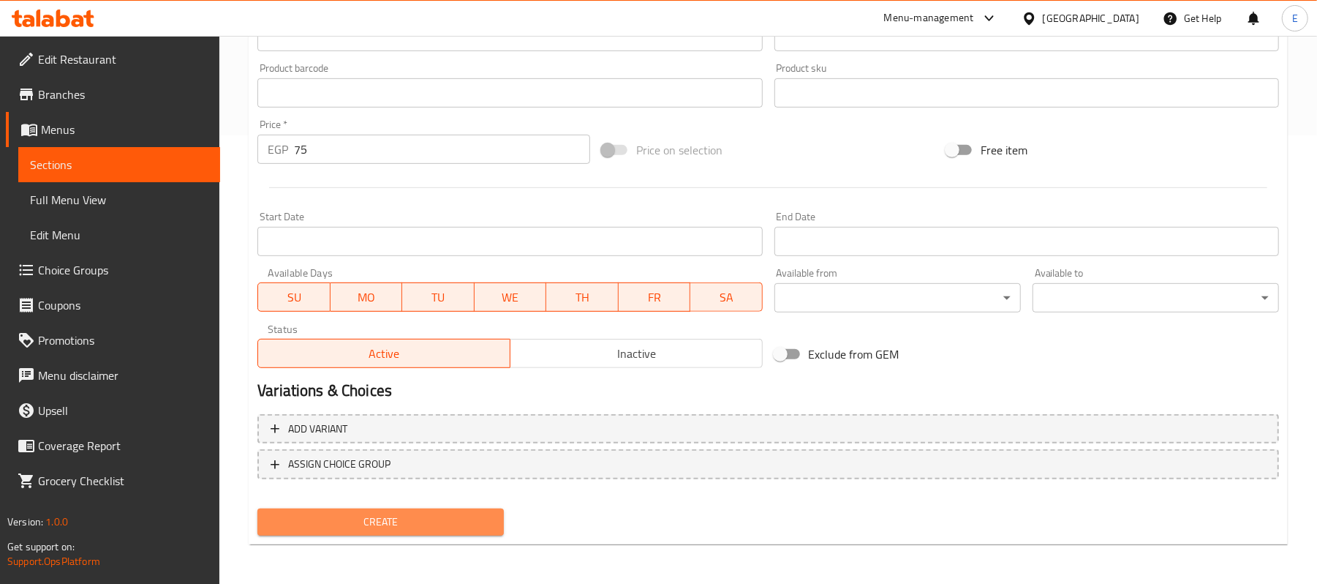
click at [398, 519] on span "Create" at bounding box center [380, 522] width 223 height 18
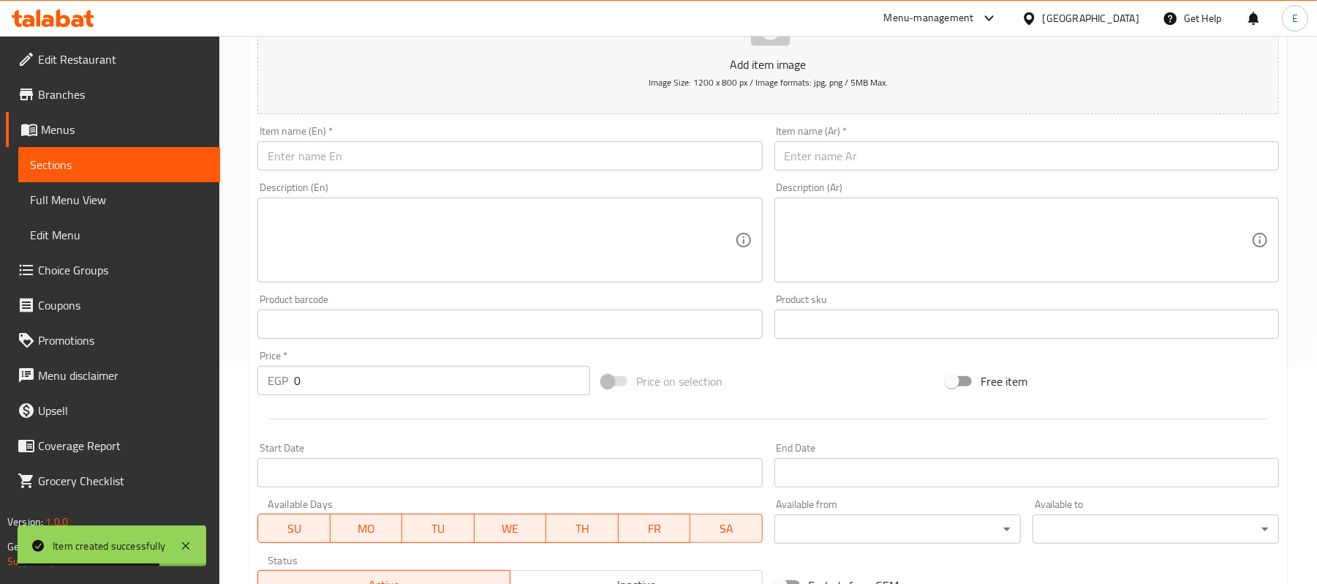
scroll to position [0, 0]
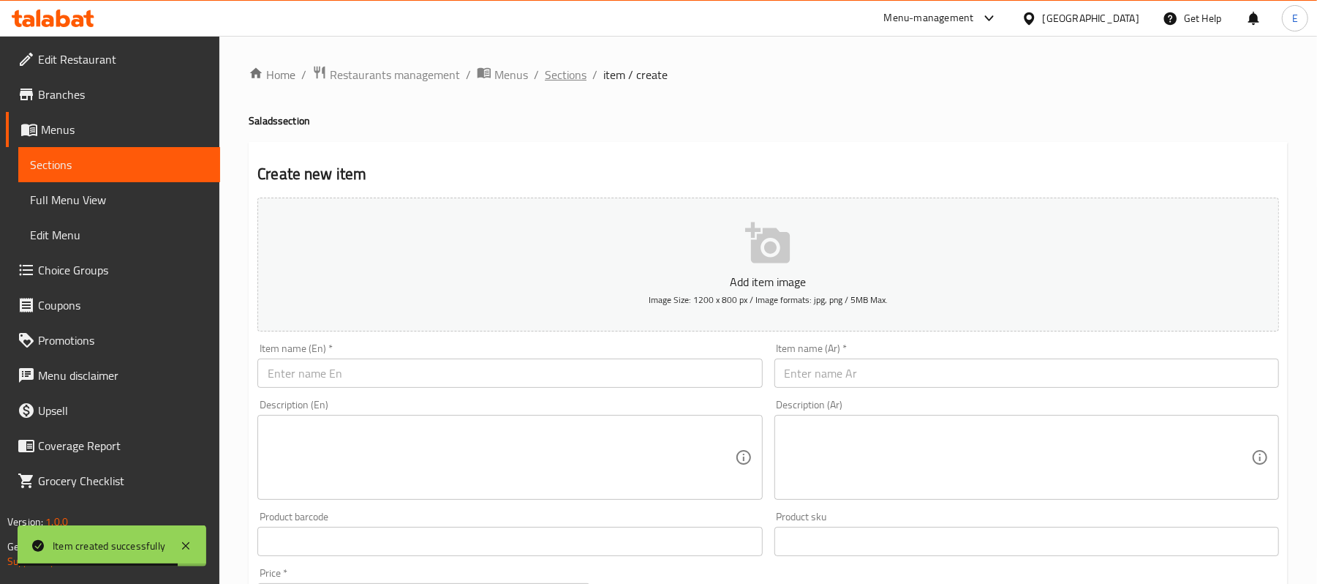
click at [573, 66] on span "Sections" at bounding box center [566, 75] width 42 height 18
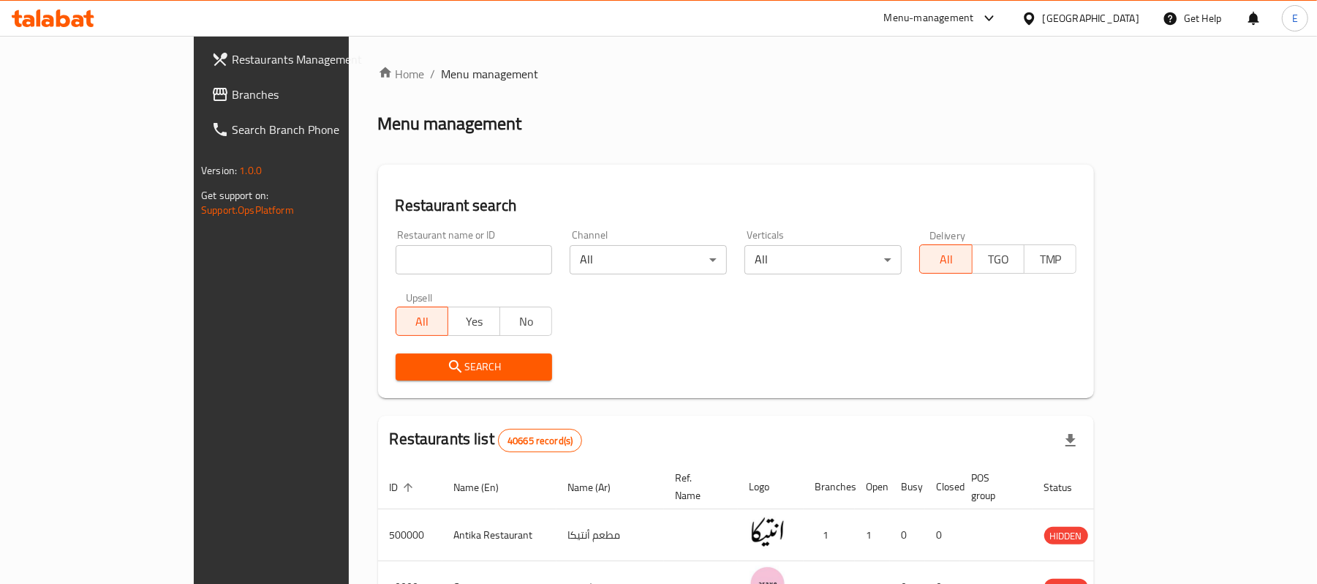
click at [440, 262] on input "search" at bounding box center [474, 259] width 157 height 29
type input "[PERSON_NAME]"
click at [456, 378] on button "Search" at bounding box center [474, 366] width 157 height 27
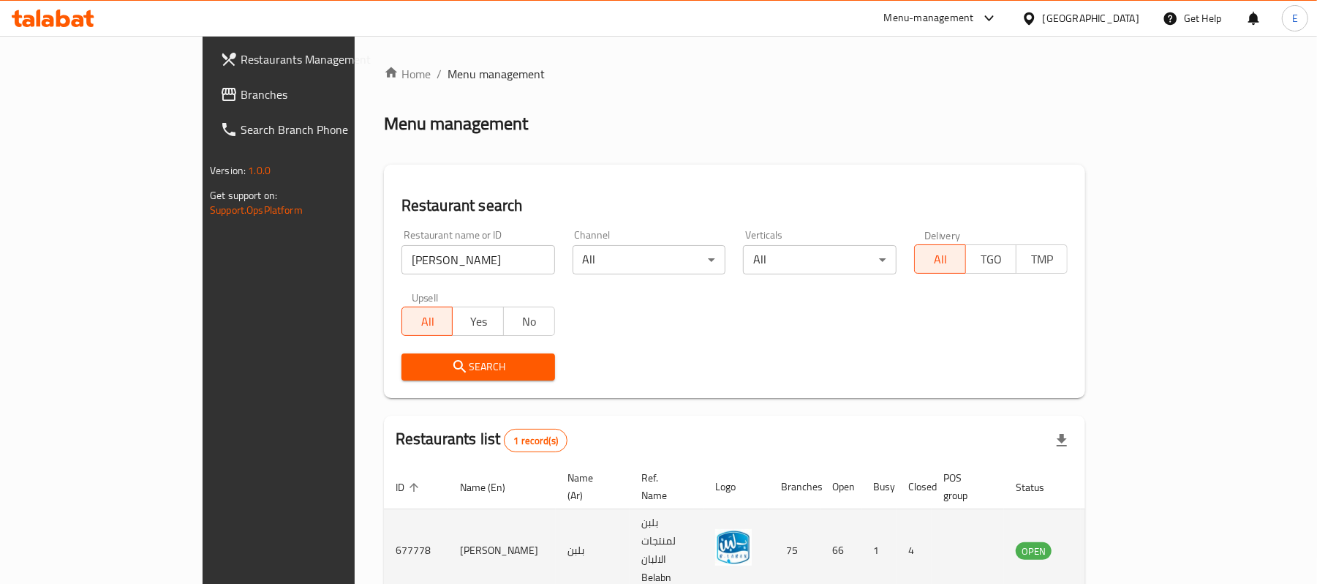
click at [1110, 541] on icon "enhanced table" at bounding box center [1102, 550] width 18 height 18
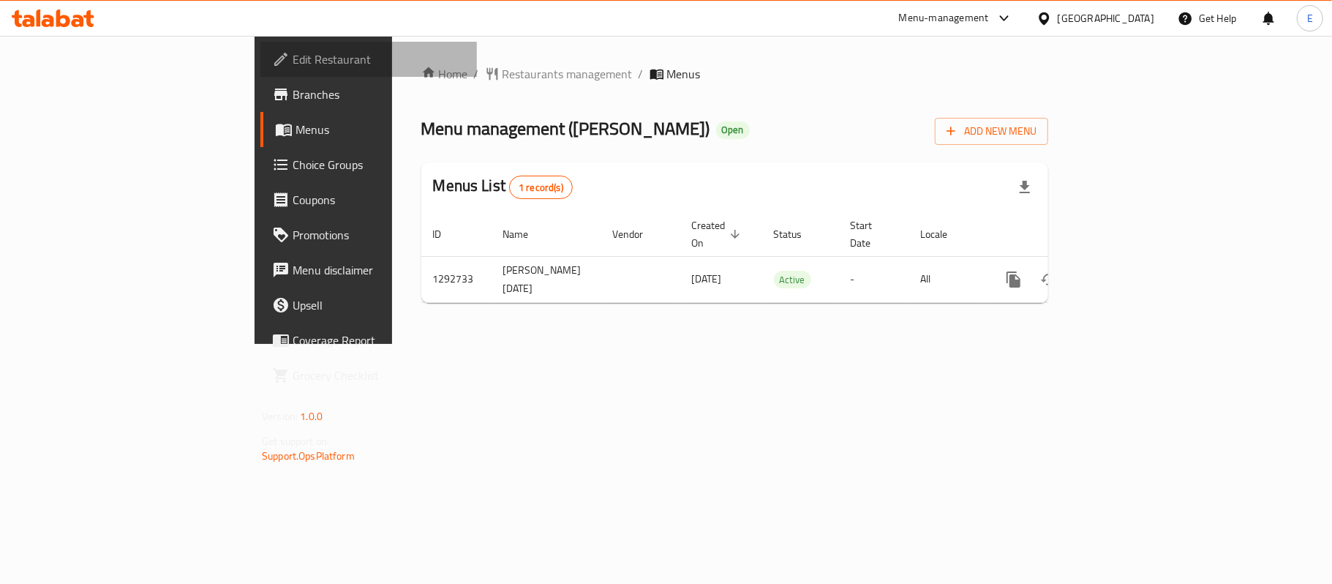
click at [293, 59] on span "Edit Restaurant" at bounding box center [379, 59] width 173 height 18
